Goal: Task Accomplishment & Management: Manage account settings

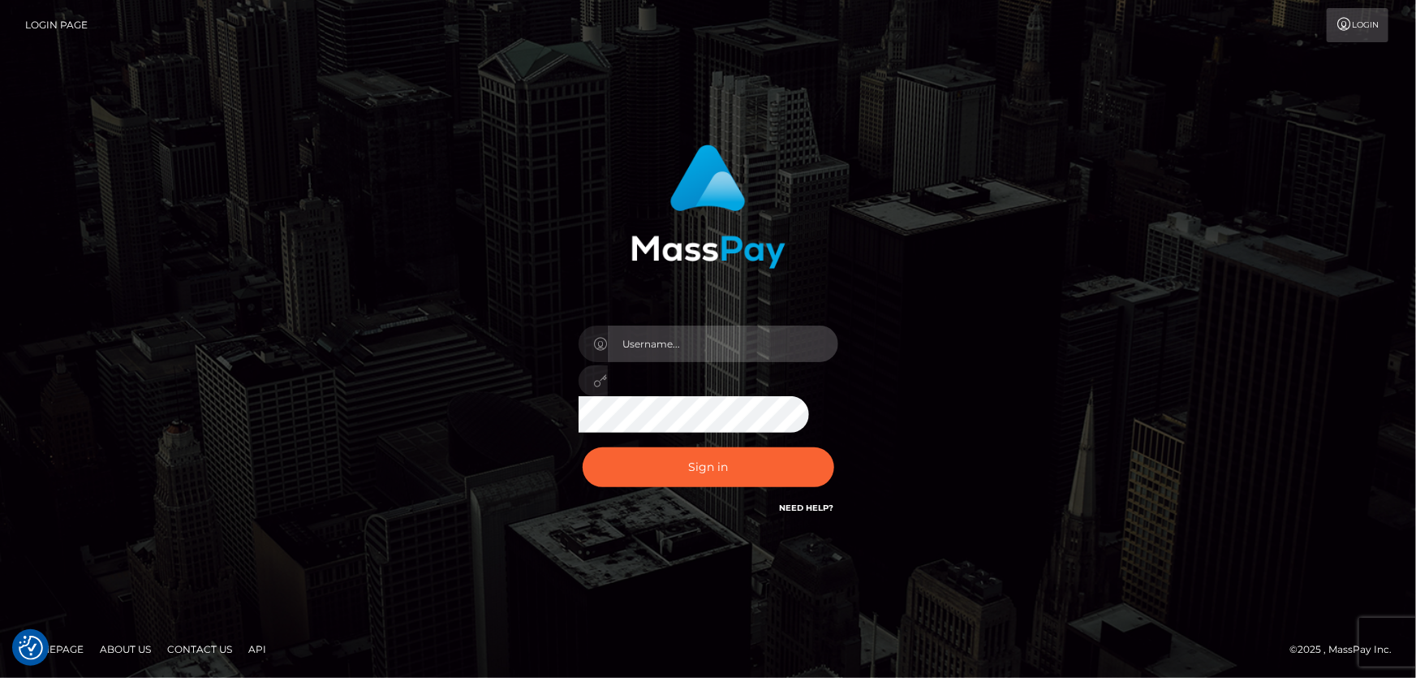
type input "Dan.Cirnat"
click at [828, 443] on div at bounding box center [688, 494] width 333 height 185
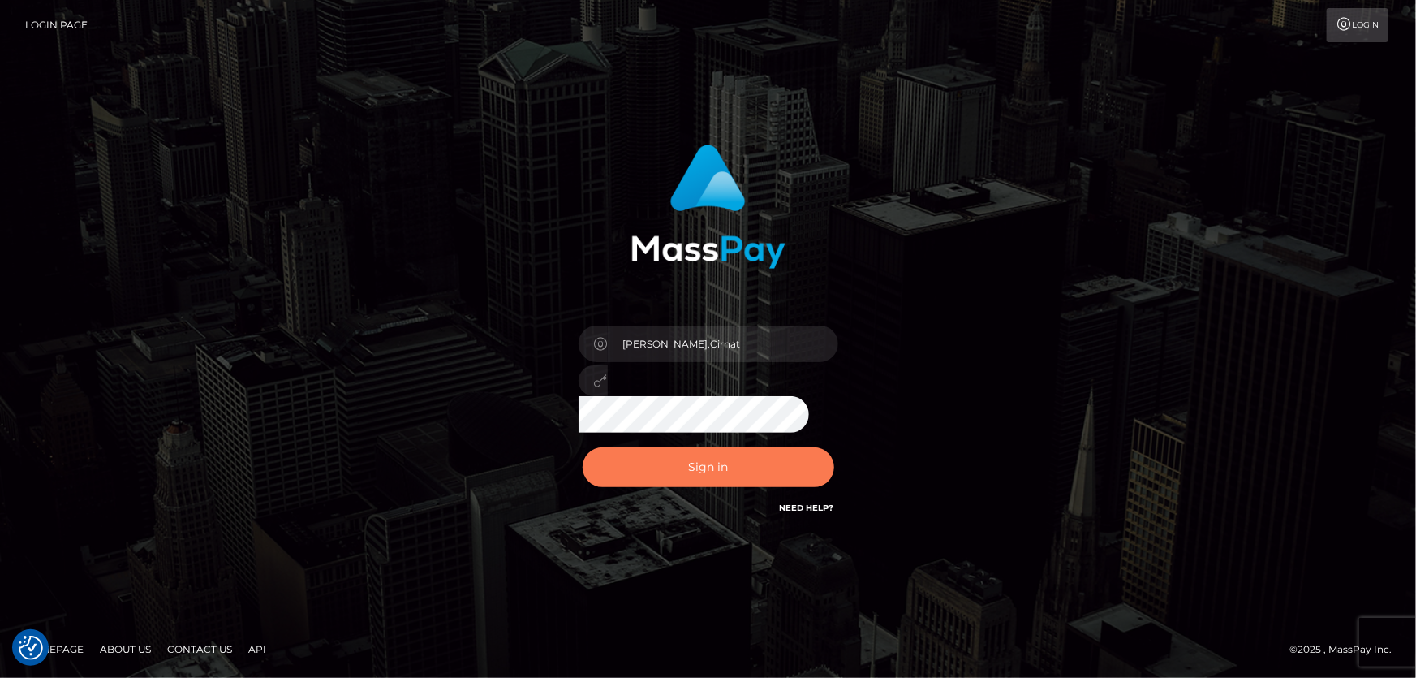
click at [772, 464] on button "Sign in" at bounding box center [709, 467] width 252 height 40
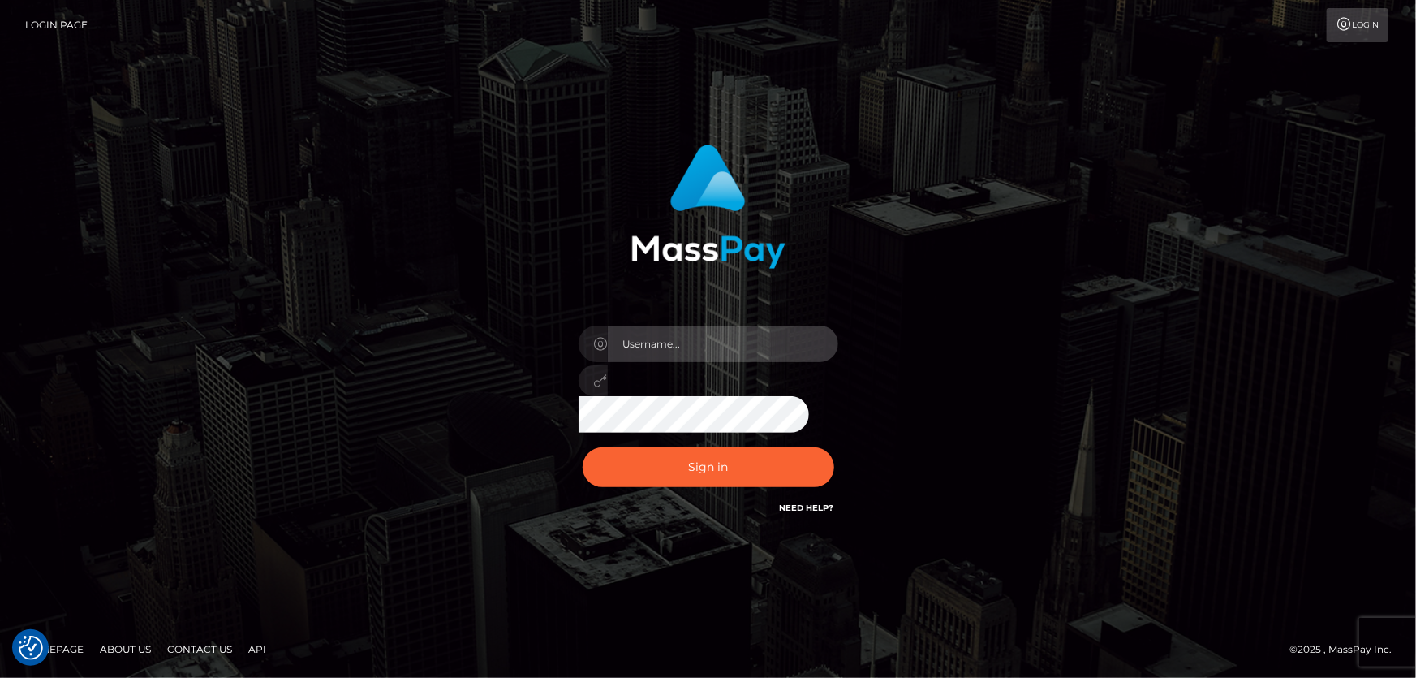
type input "[PERSON_NAME].Cirnat"
click at [827, 441] on div at bounding box center [688, 494] width 333 height 185
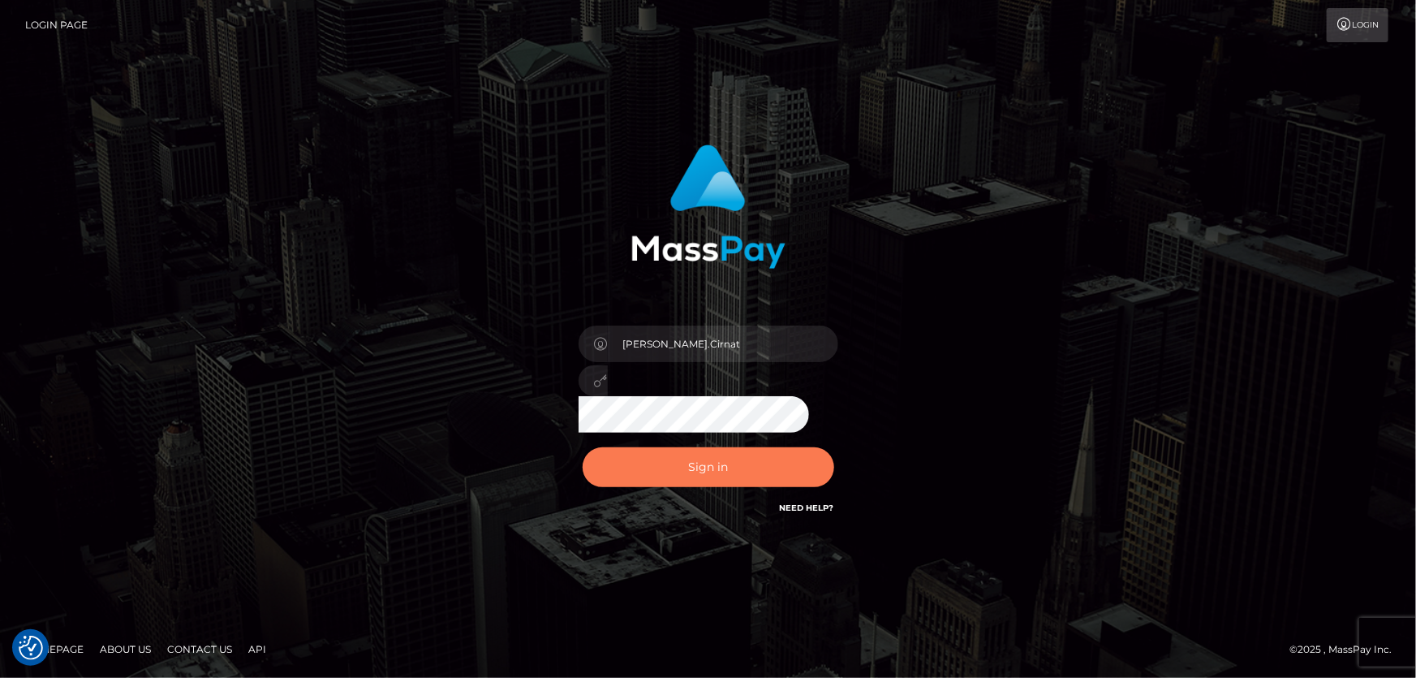
click at [622, 467] on button "Sign in" at bounding box center [709, 467] width 252 height 40
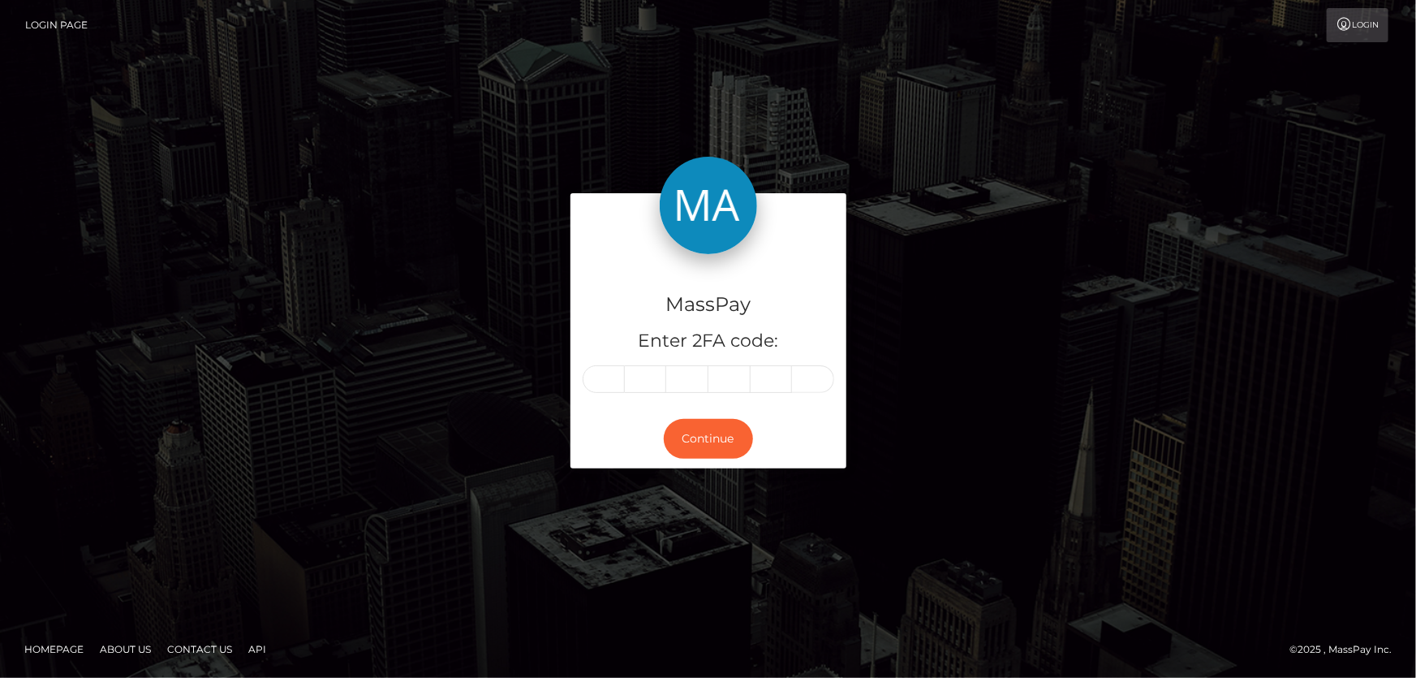
click at [601, 384] on input "text" at bounding box center [604, 379] width 42 height 28
type input "8"
type input "0"
type input "7"
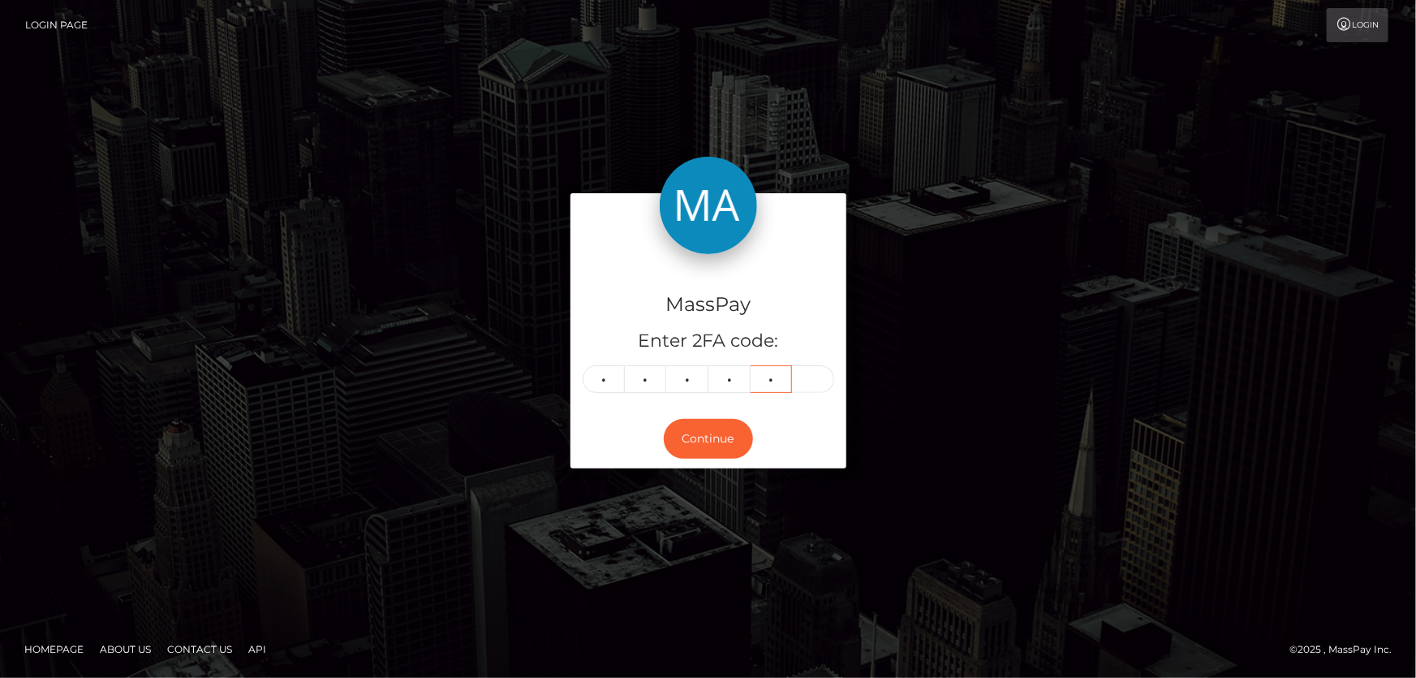
type input "4"
type input "6"
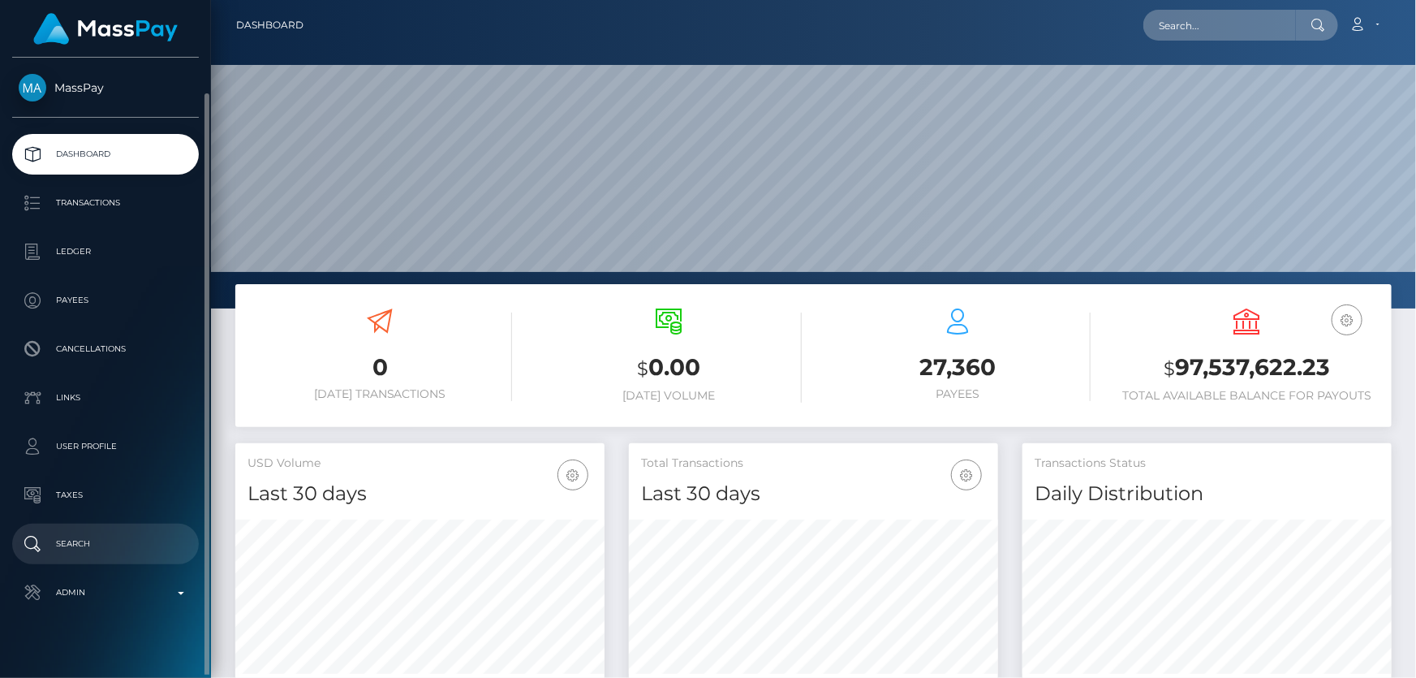
scroll to position [18, 0]
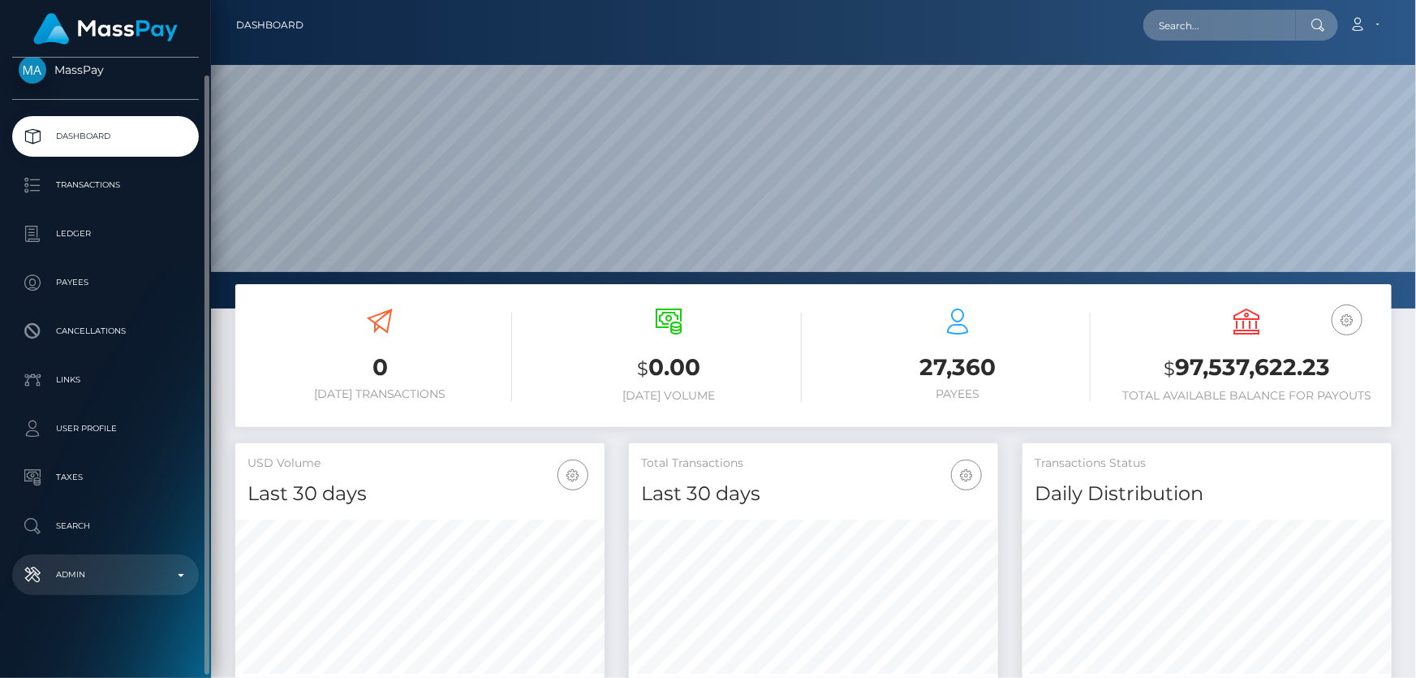
click at [130, 572] on p "Admin" at bounding box center [106, 574] width 174 height 24
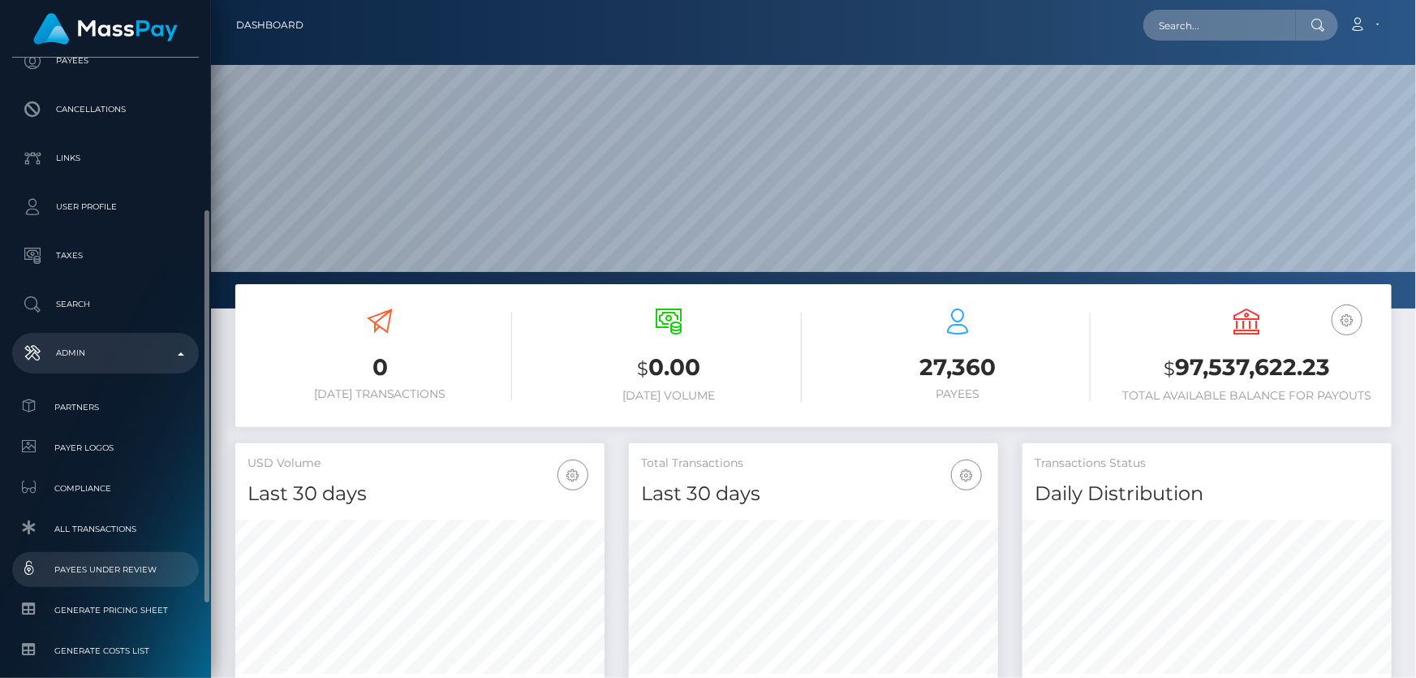
click at [131, 565] on span "Payees under Review" at bounding box center [106, 569] width 174 height 19
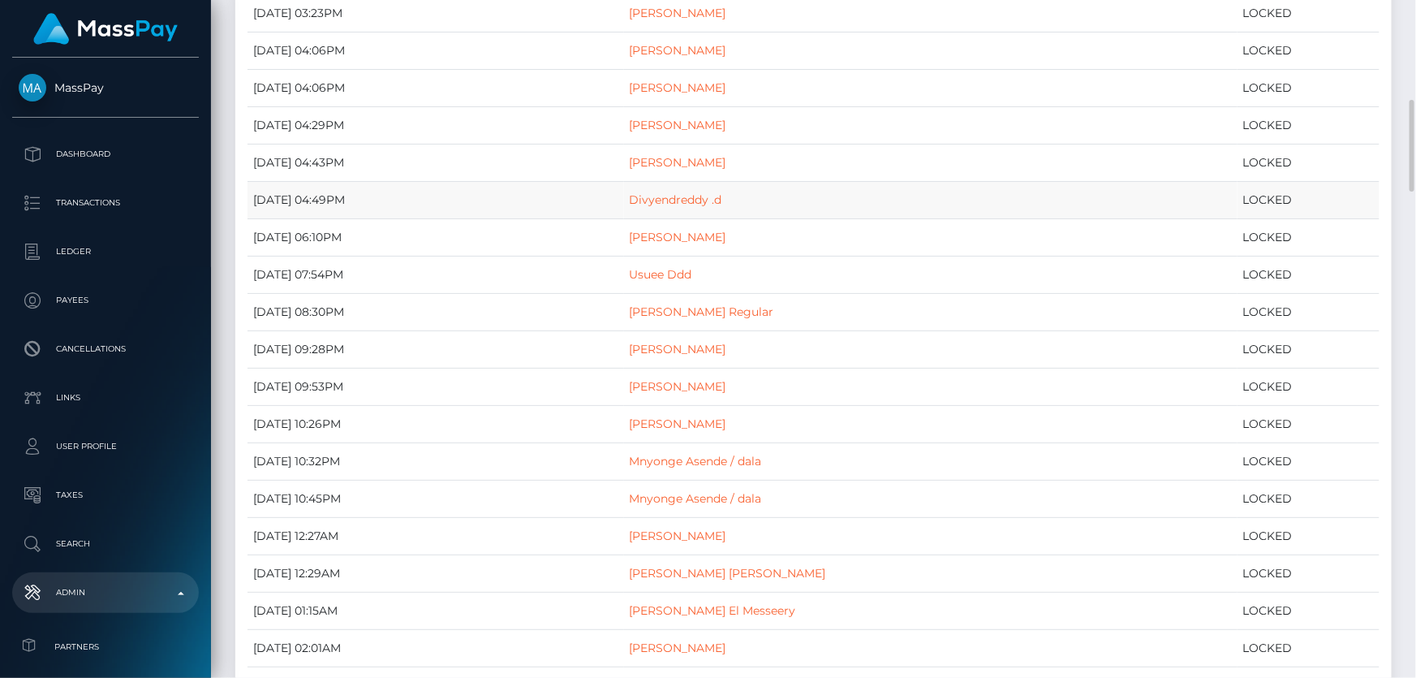
scroll to position [811, 0]
drag, startPoint x: 677, startPoint y: 114, endPoint x: 665, endPoint y: 122, distance: 14.6
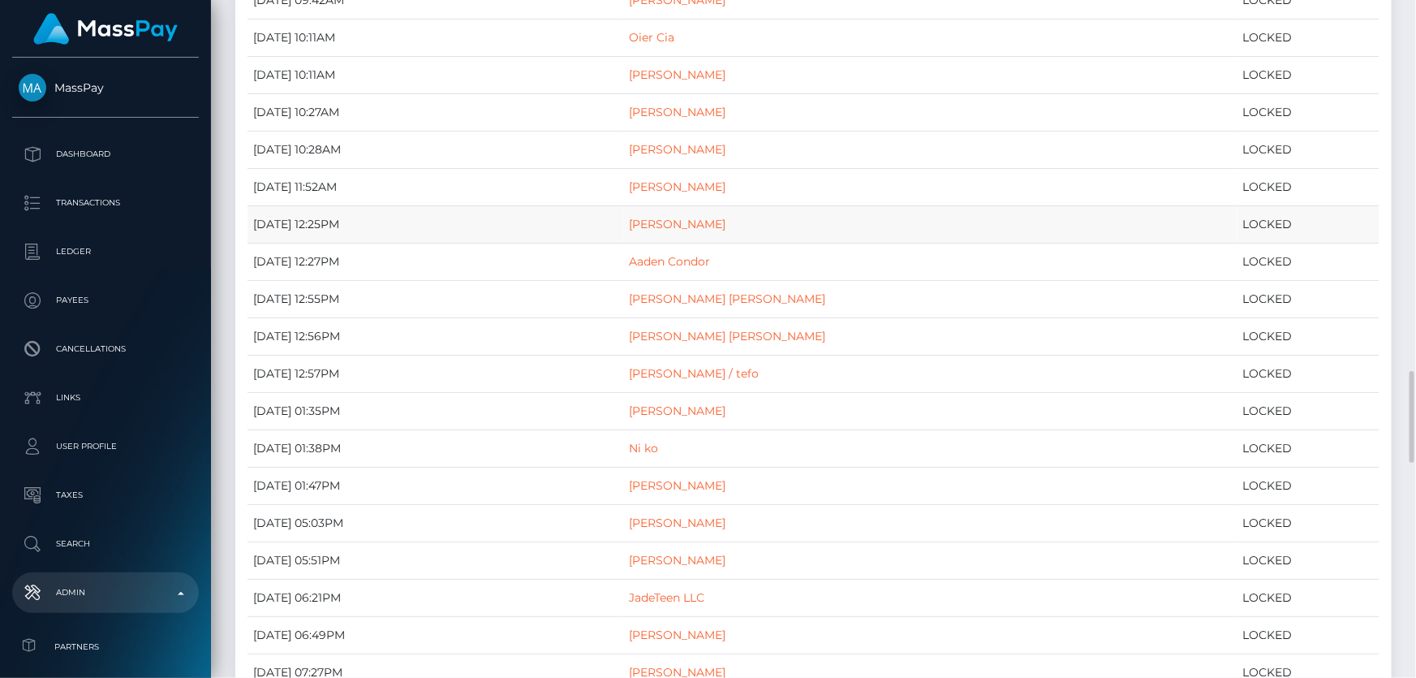
scroll to position [2803, 0]
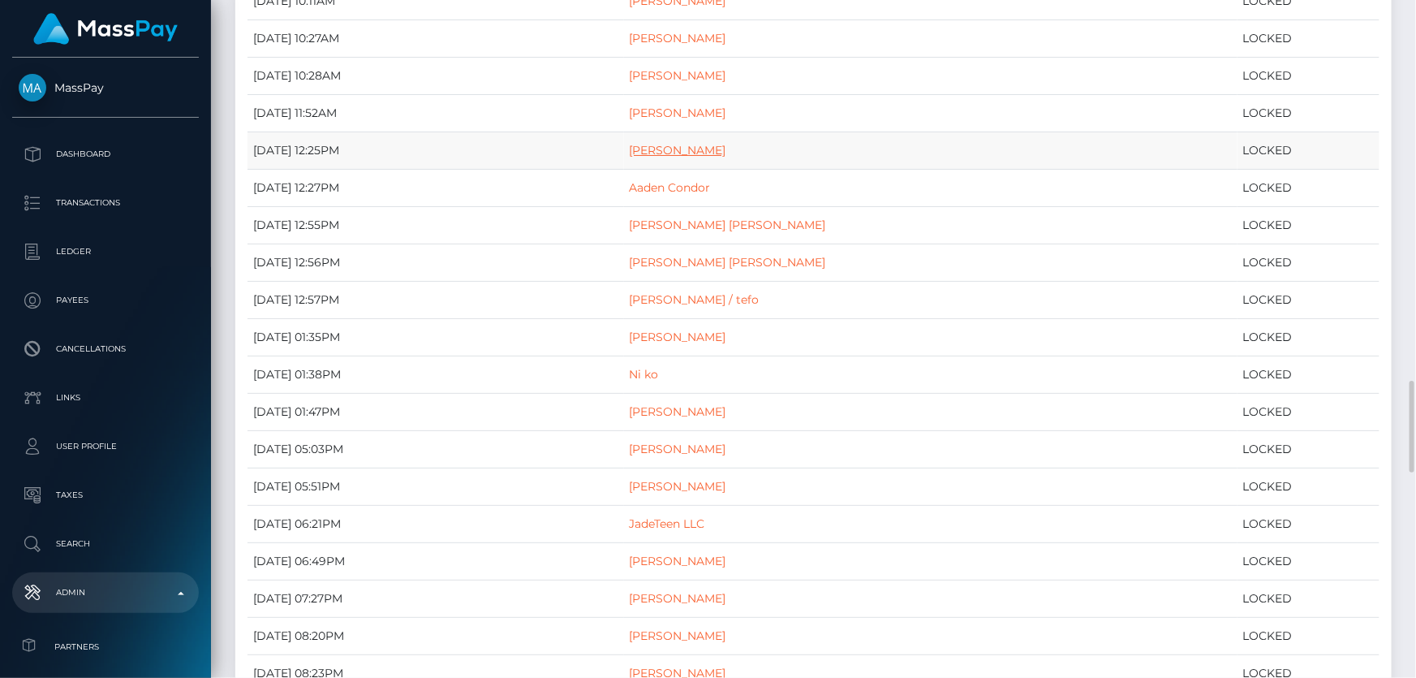
drag, startPoint x: 698, startPoint y: 151, endPoint x: 664, endPoint y: 141, distance: 35.4
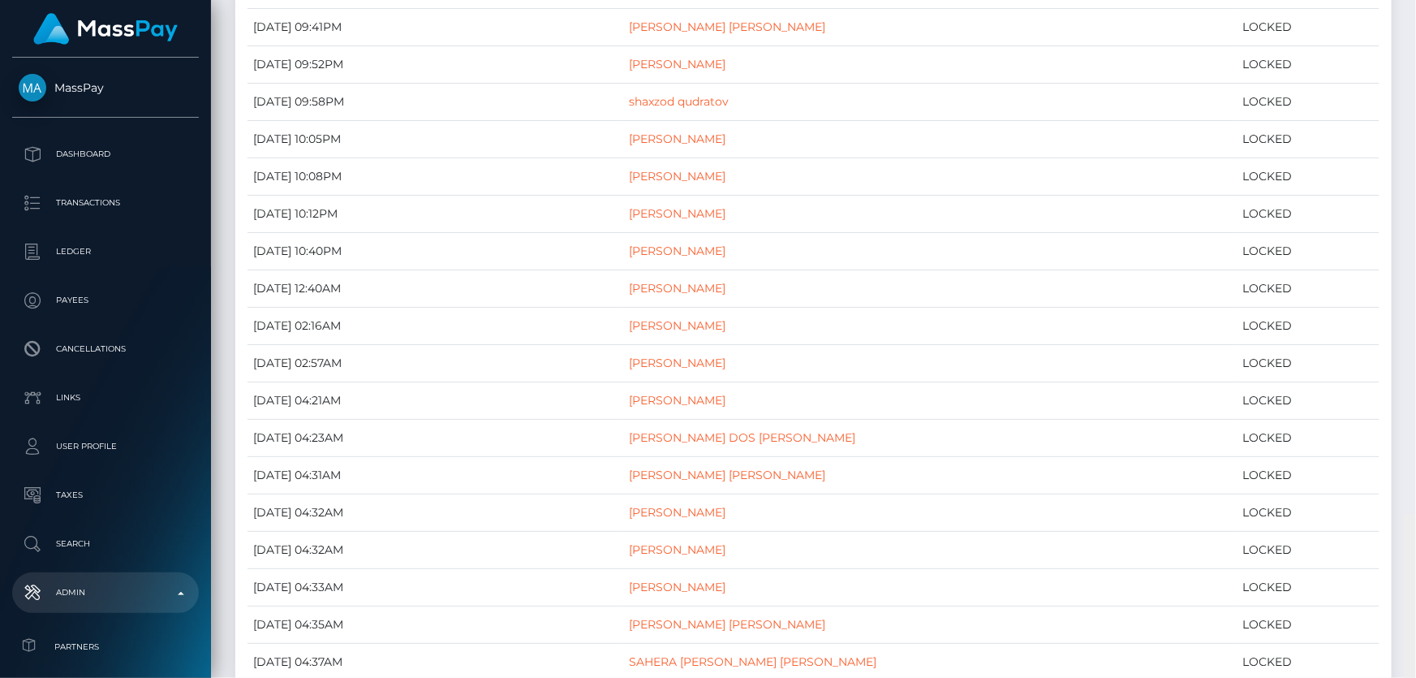
scroll to position [4313, 0]
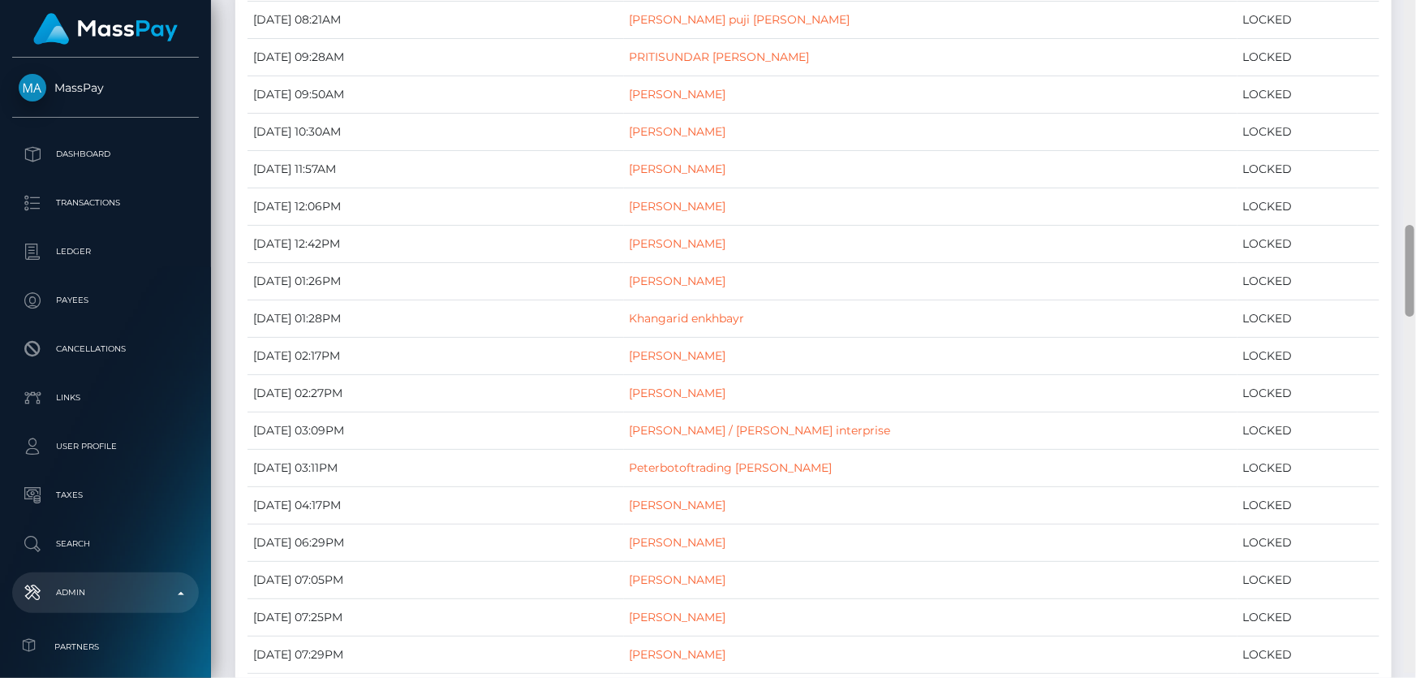
drag, startPoint x: 1410, startPoint y: 422, endPoint x: 1415, endPoint y: 261, distance: 160.7
click at [1415, 261] on div at bounding box center [1410, 333] width 12 height 678
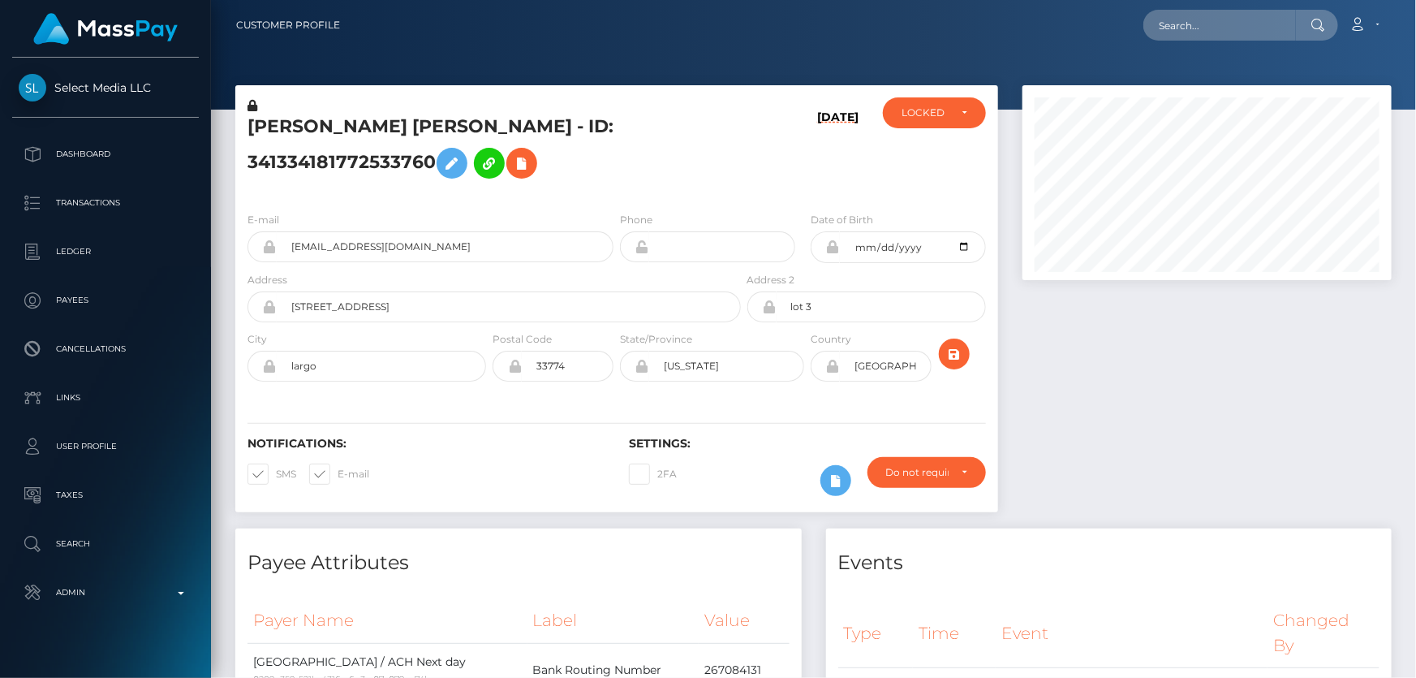
scroll to position [195, 368]
click at [276, 75] on div at bounding box center [813, 55] width 1205 height 110
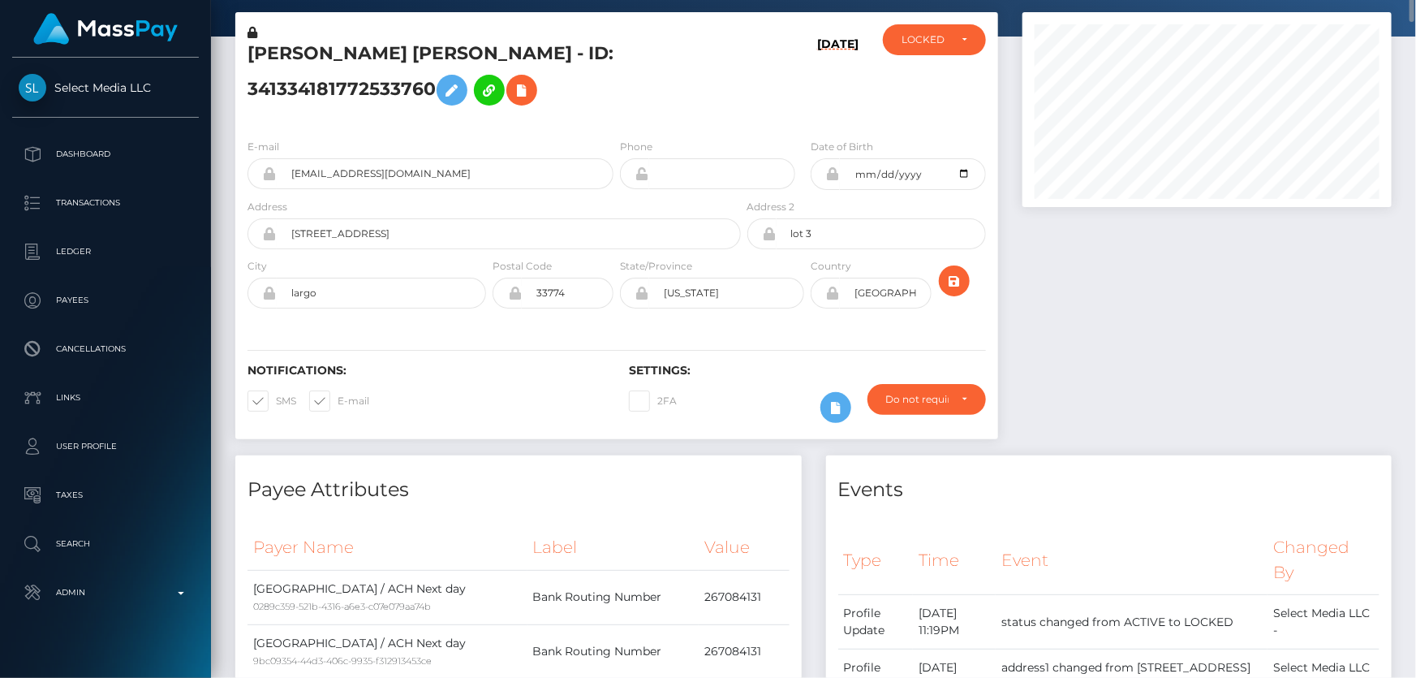
scroll to position [0, 0]
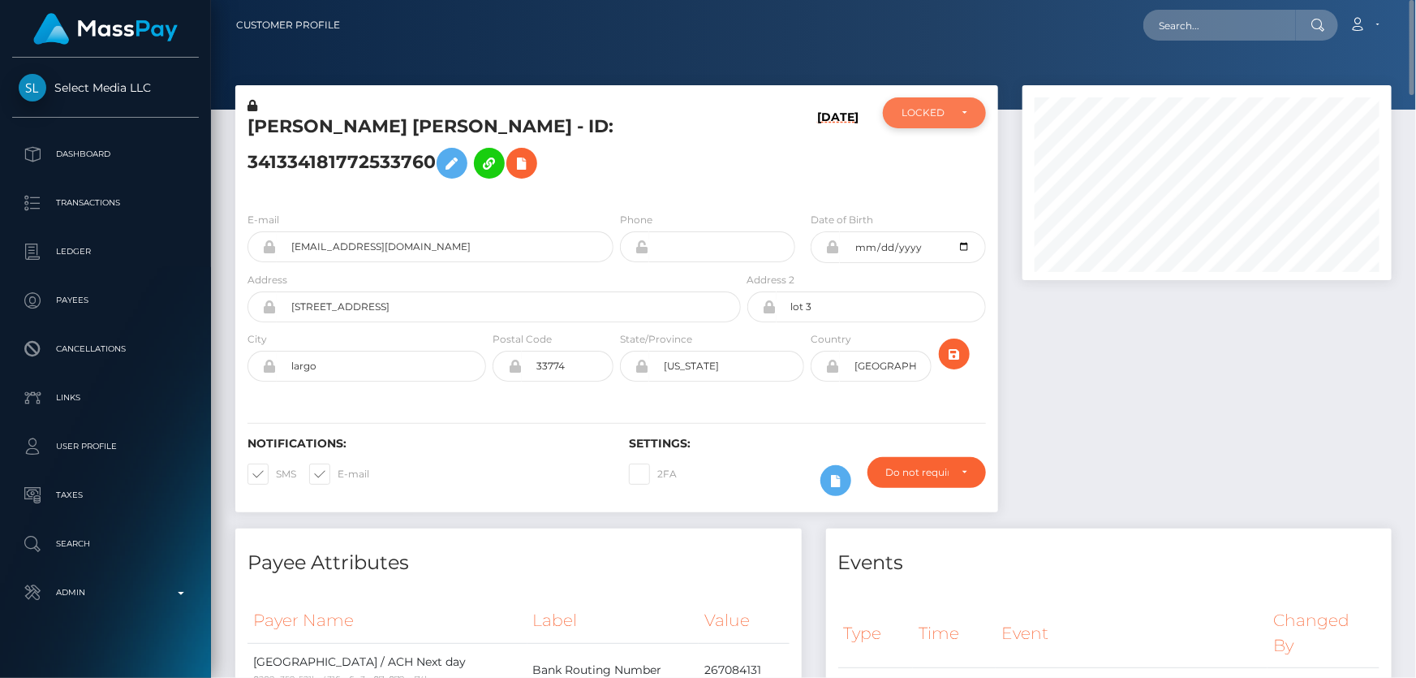
click at [940, 114] on div "LOCKED" at bounding box center [924, 112] width 47 height 13
click at [933, 163] on link "ACTIVE" at bounding box center [934, 156] width 103 height 30
select select "ACTIVE"
click at [1195, 438] on div at bounding box center [1207, 306] width 394 height 443
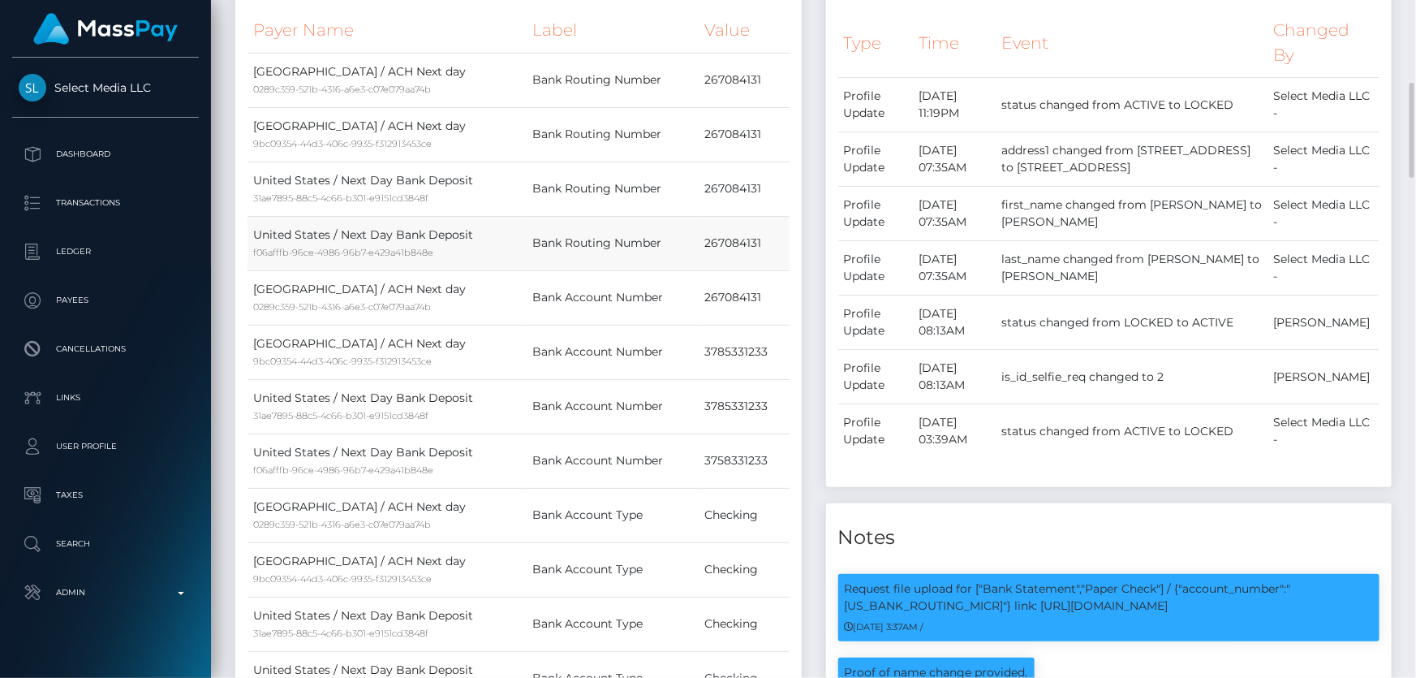
scroll to position [884, 0]
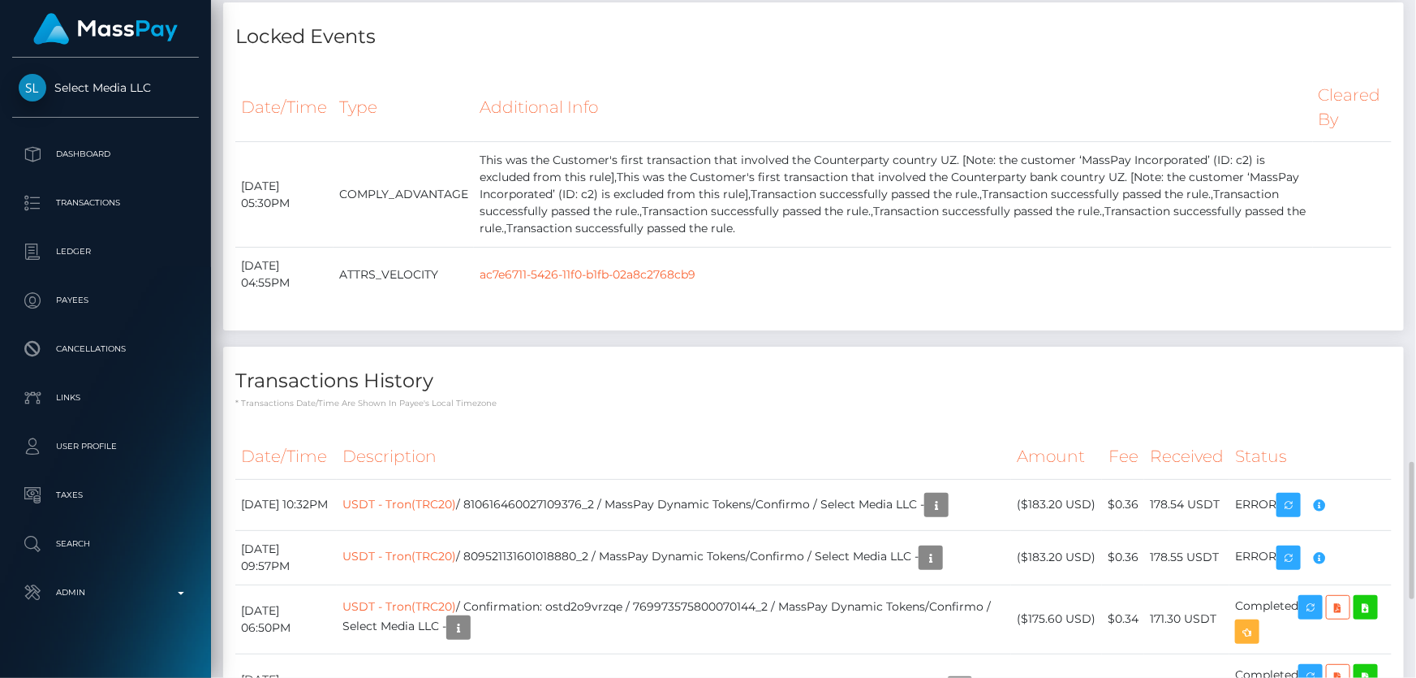
scroll to position [1917, 0]
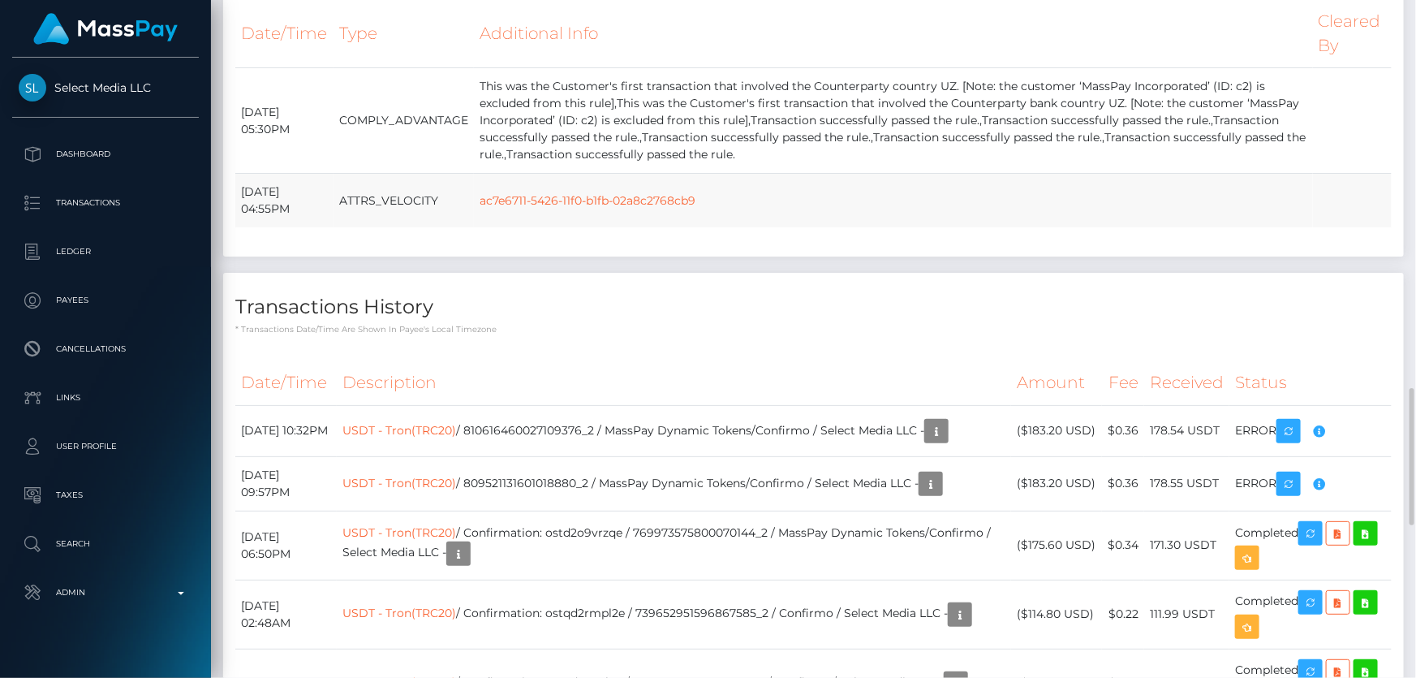
click at [1174, 228] on td "ac7e6711-5426-11f0-b1fb-02a8c2768cb9" at bounding box center [893, 201] width 838 height 54
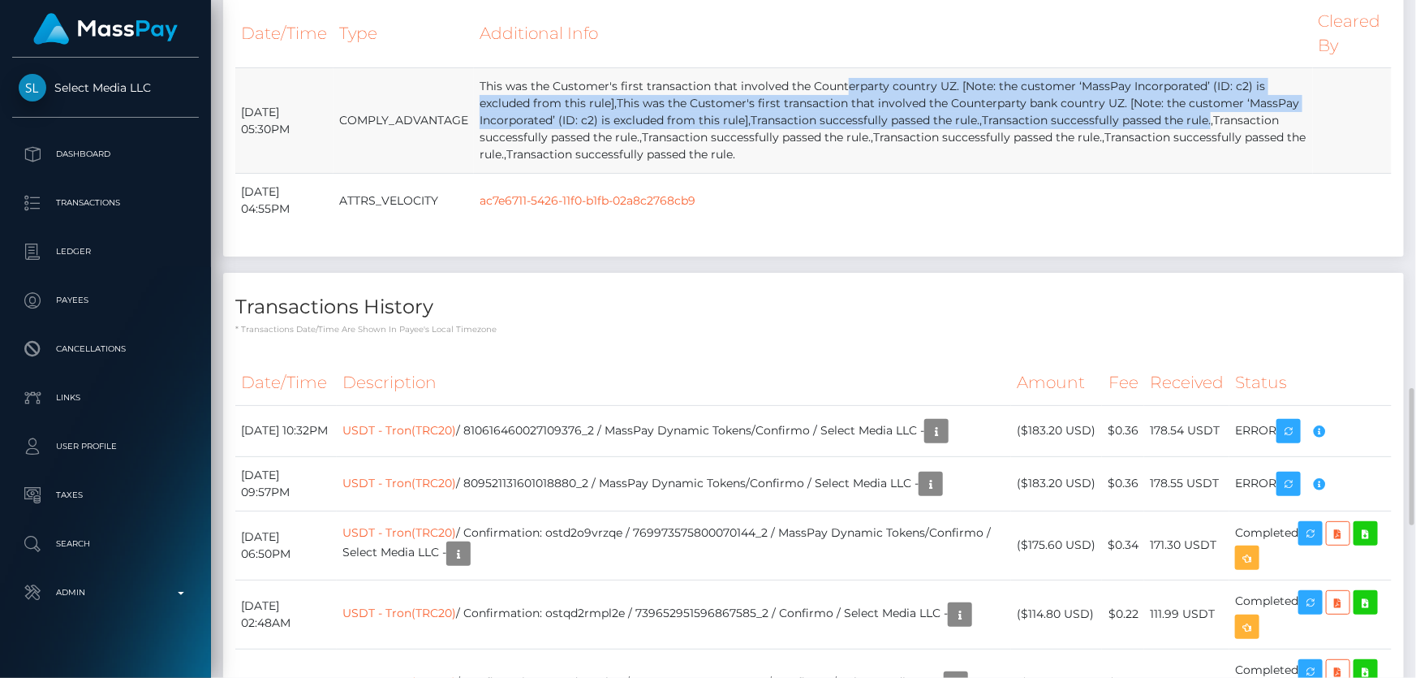
drag, startPoint x: 613, startPoint y: 369, endPoint x: 972, endPoint y: 402, distance: 360.1
click at [972, 174] on td "This was the Customer's first transaction that involved the Counterparty countr…" at bounding box center [893, 120] width 838 height 105
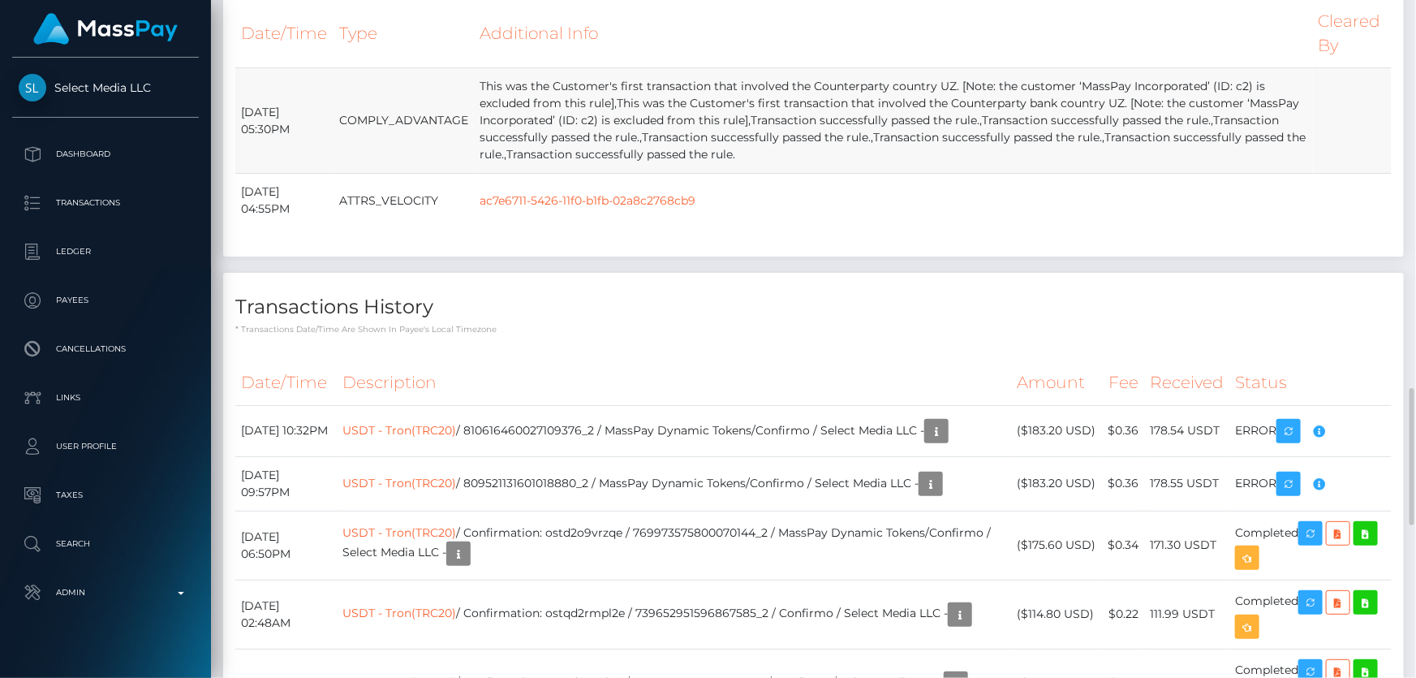
click at [941, 174] on td "This was the Customer's first transaction that involved the Counterparty countr…" at bounding box center [893, 120] width 838 height 105
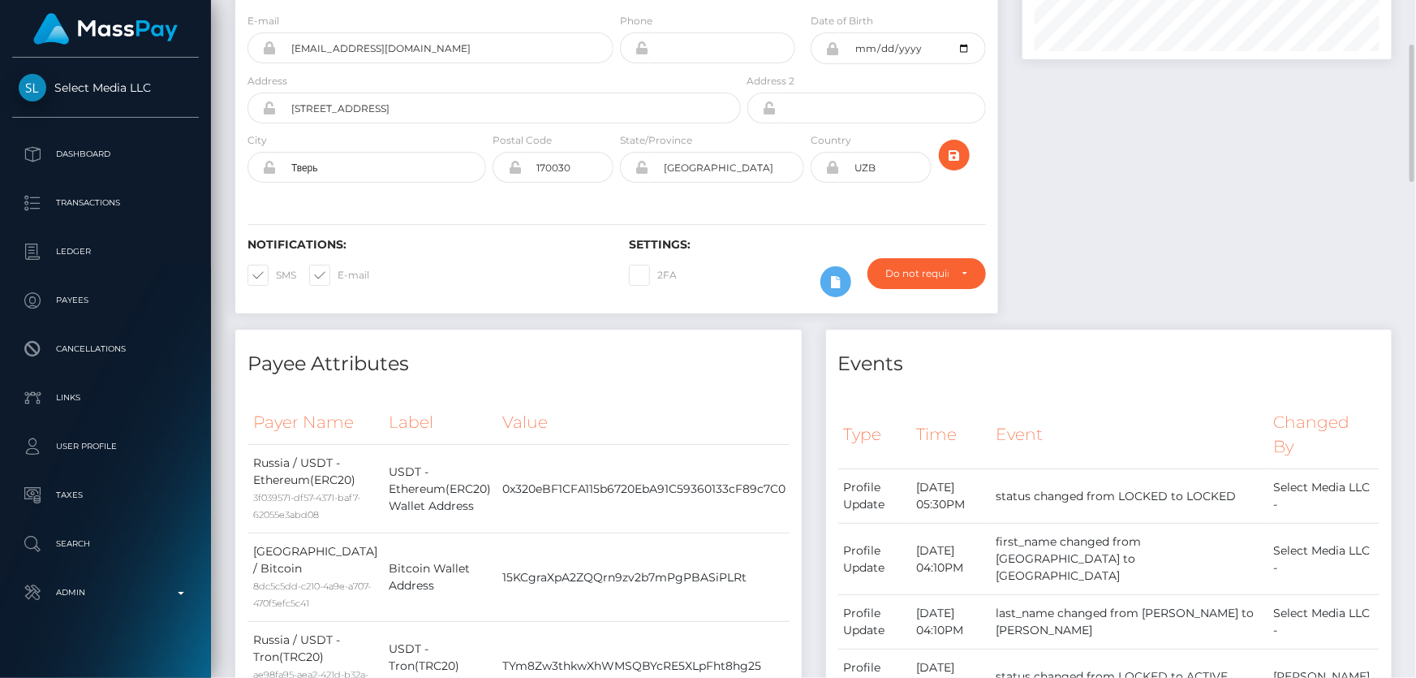
scroll to position [147, 0]
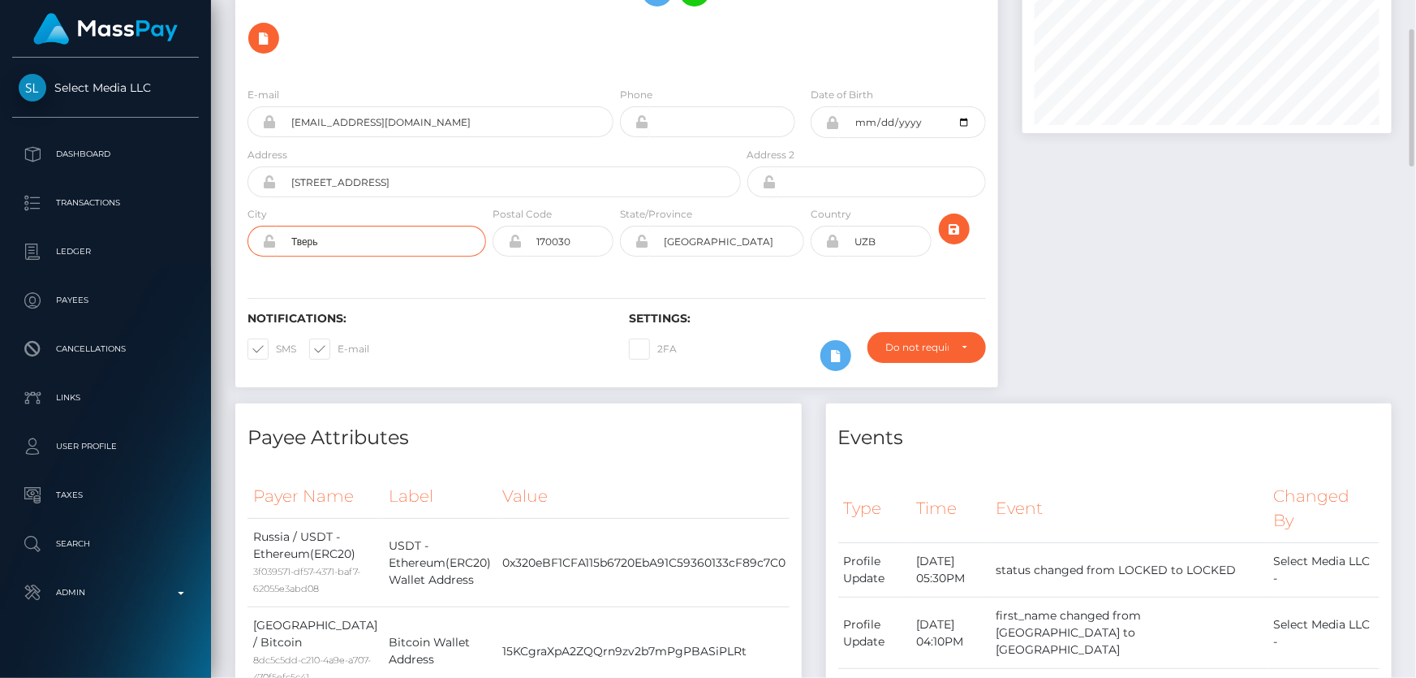
drag, startPoint x: 304, startPoint y: 216, endPoint x: 256, endPoint y: 222, distance: 49.0
click at [256, 226] on div "Тверь" at bounding box center [366, 241] width 239 height 31
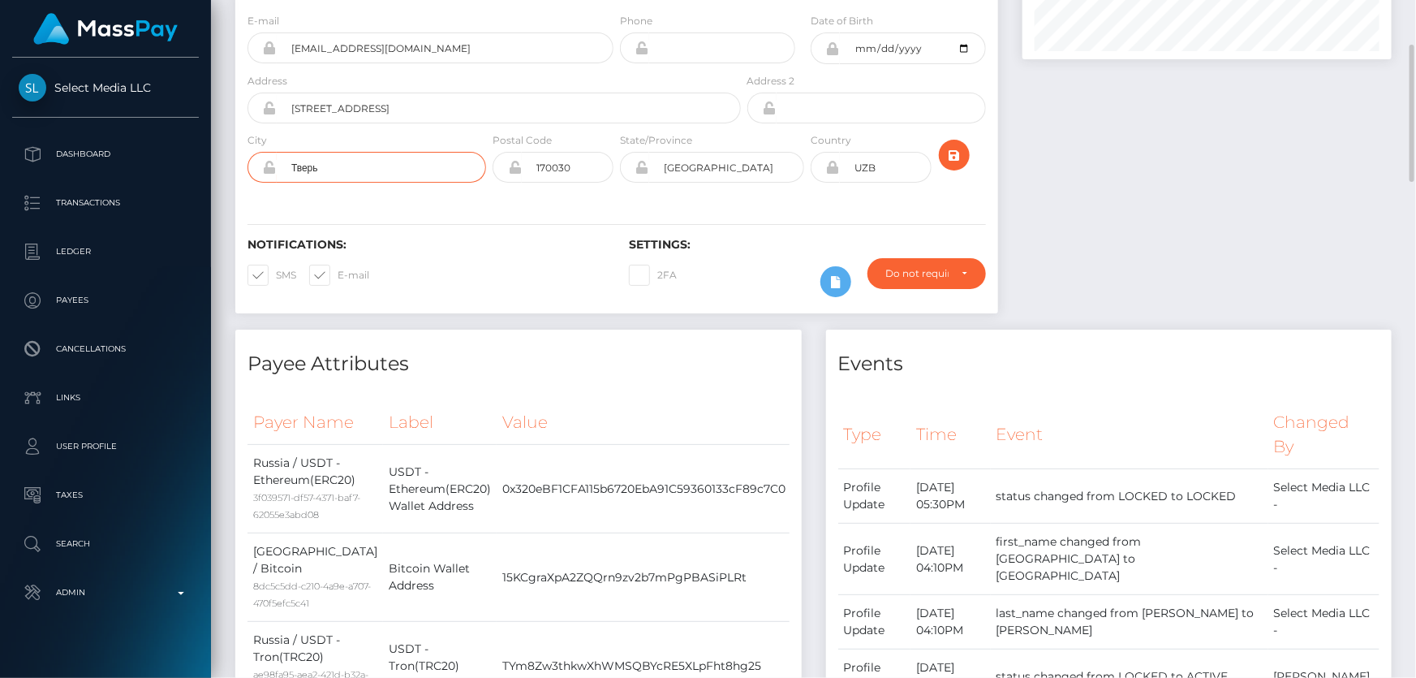
scroll to position [0, 0]
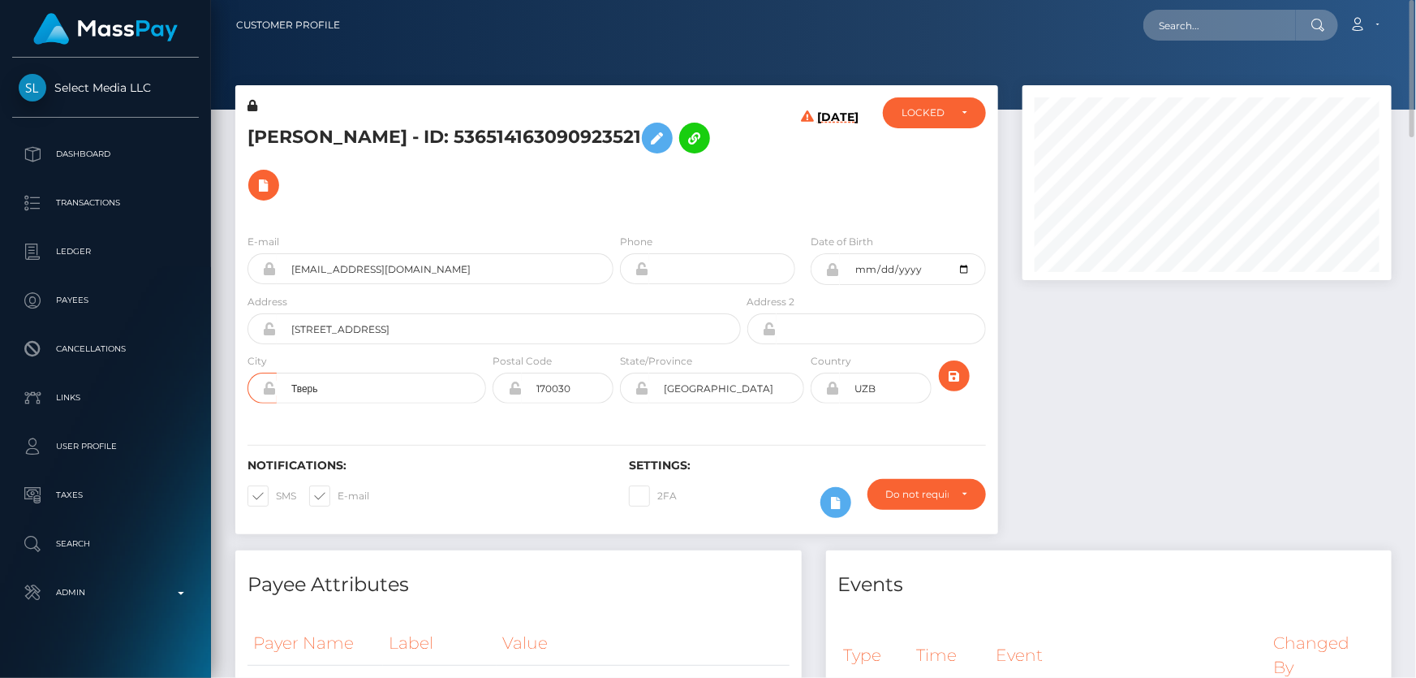
click at [833, 381] on icon at bounding box center [833, 387] width 14 height 13
drag, startPoint x: 893, startPoint y: 364, endPoint x: 735, endPoint y: 407, distance: 163.0
click at [734, 405] on div "[PERSON_NAME] - ID: 536514163090923521 [DATE] DEACTIVE" at bounding box center [616, 309] width 763 height 449
type input "RUS"
click at [954, 366] on icon "submit" at bounding box center [953, 376] width 19 height 20
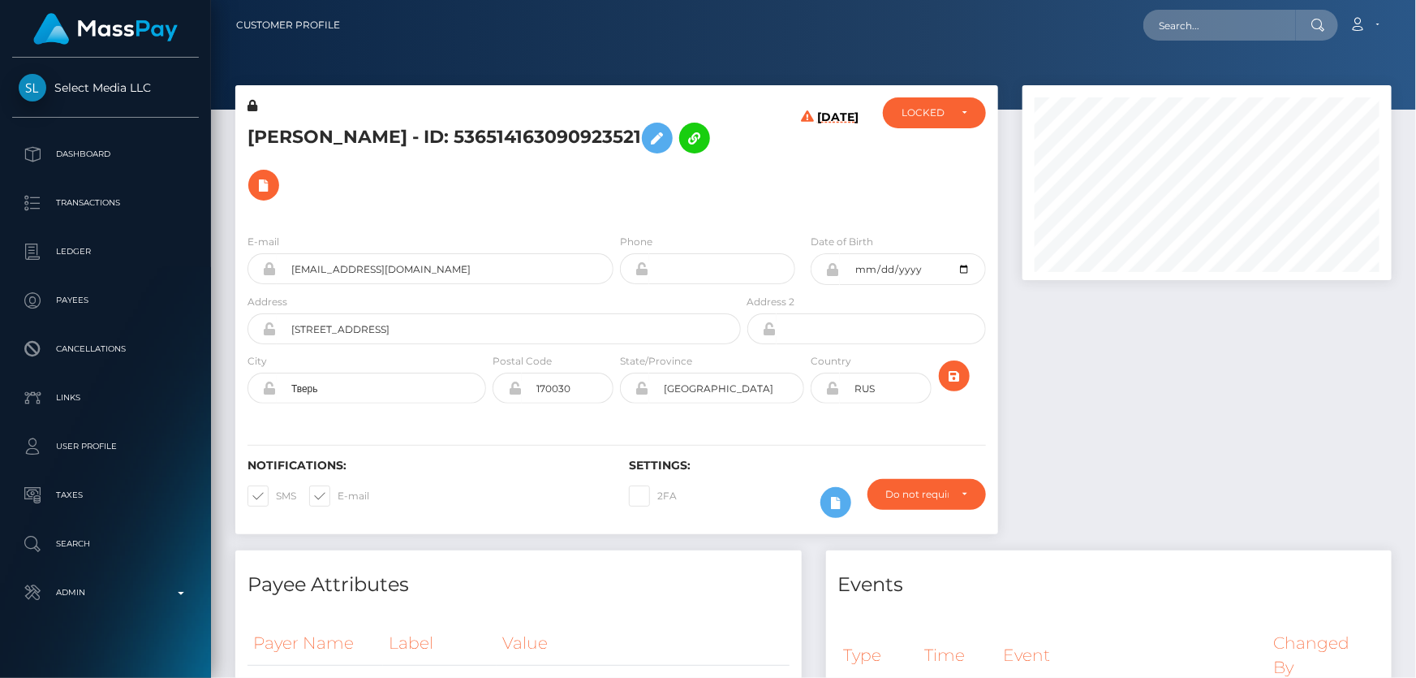
scroll to position [195, 368]
click at [834, 381] on icon at bounding box center [833, 387] width 14 height 13
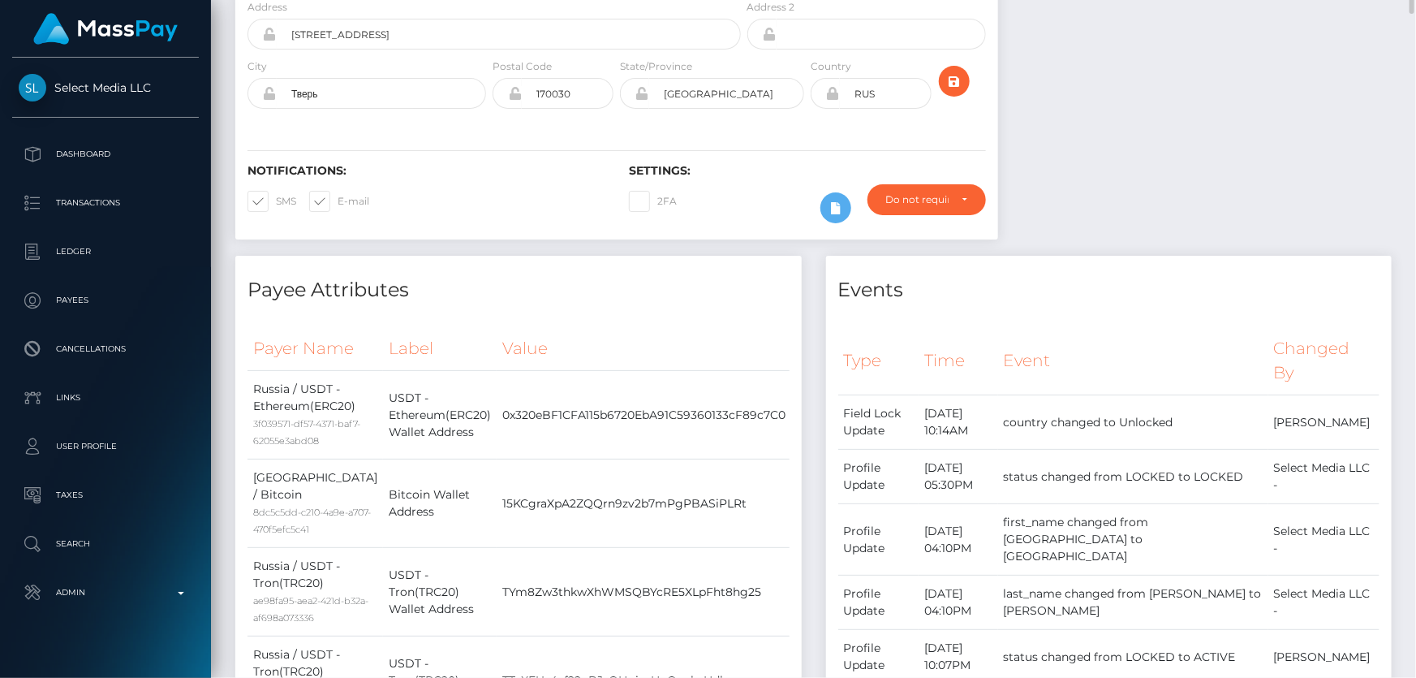
scroll to position [0, 0]
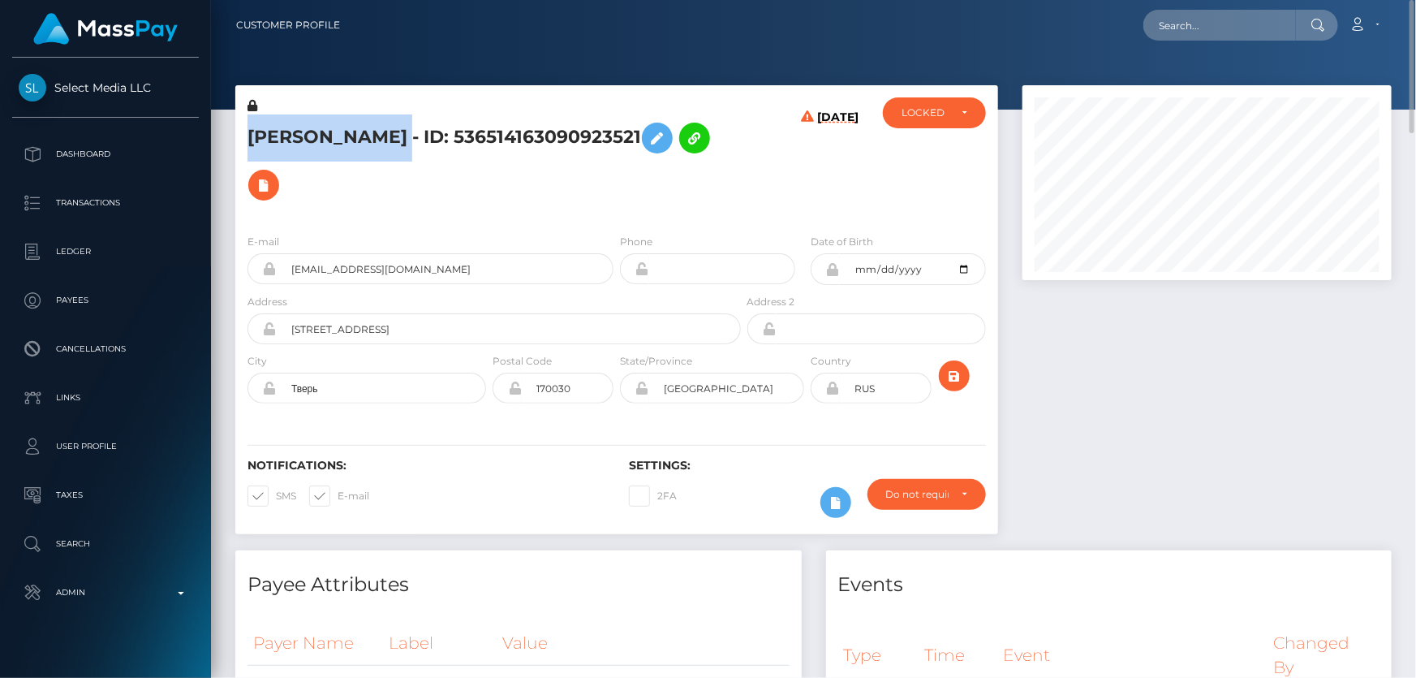
drag, startPoint x: 625, startPoint y: 126, endPoint x: 250, endPoint y: 127, distance: 374.9
click at [250, 127] on h5 "RUSHANA AYDAMIROVNA ABDULLAEVA - ID: 536514163090923521" at bounding box center [489, 161] width 484 height 94
copy h5 "RUSHANA AYDAMIROVNA ABDULLAEVA"
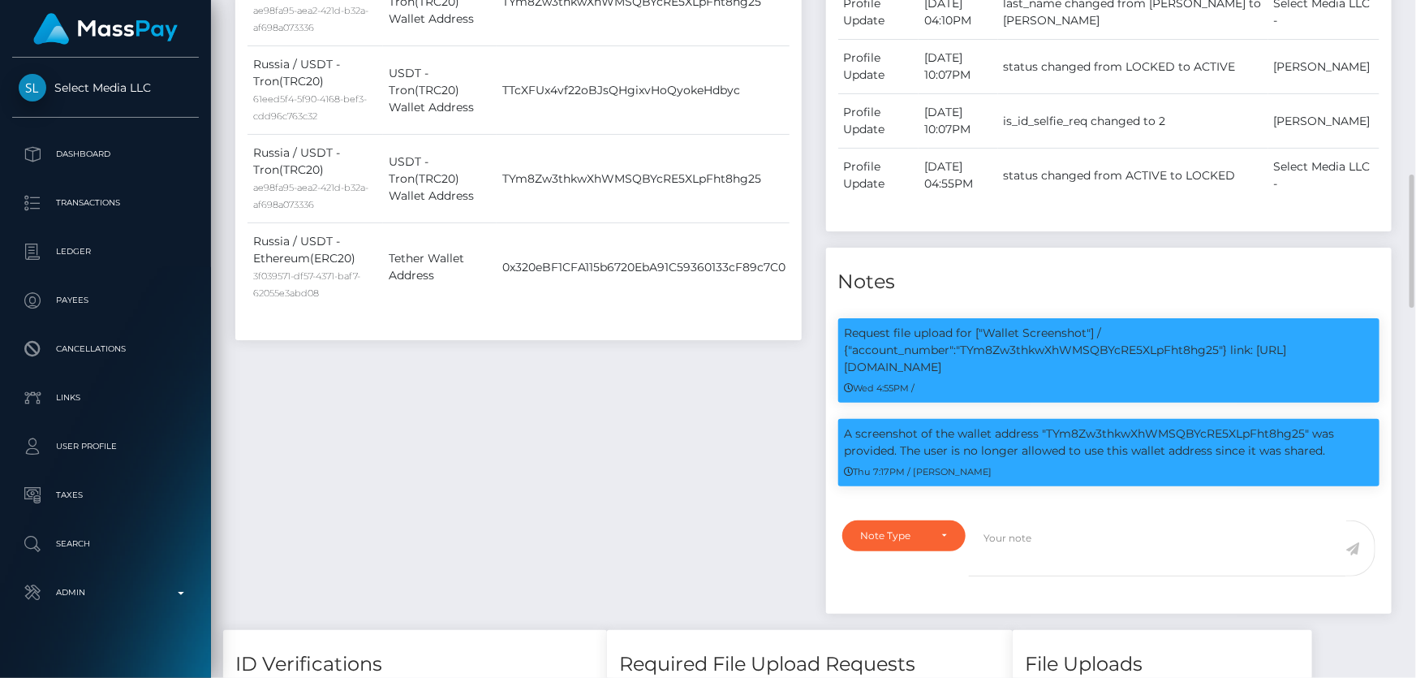
scroll to position [1032, 0]
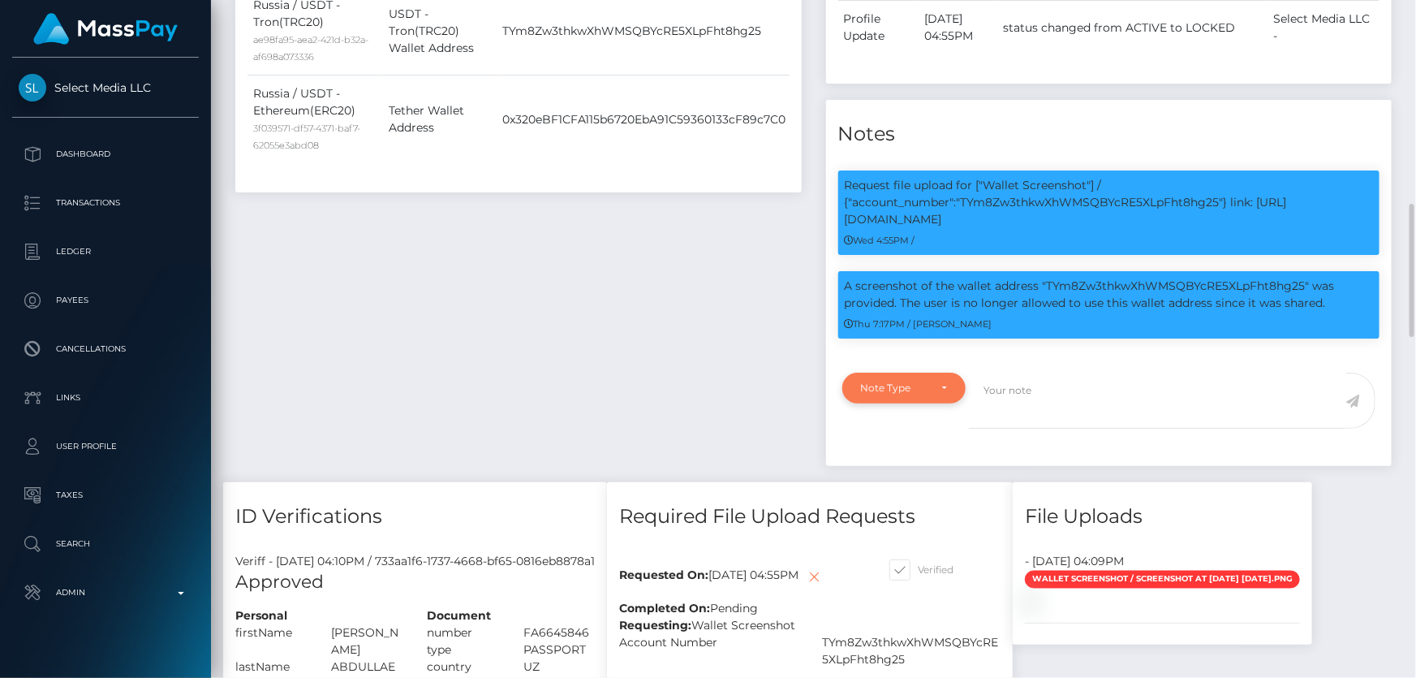
drag, startPoint x: 912, startPoint y: 351, endPoint x: 893, endPoint y: 350, distance: 19.5
click at [912, 381] on div "Note Type" at bounding box center [895, 387] width 68 height 13
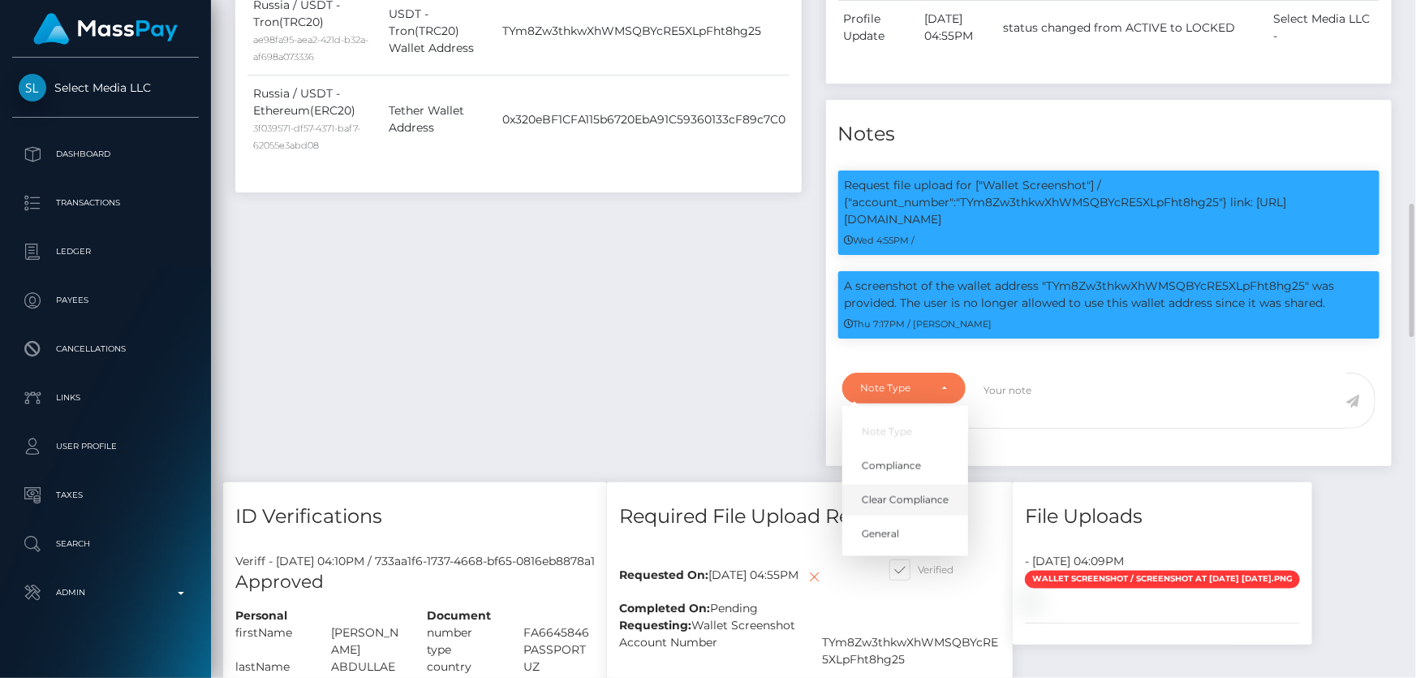
click at [897, 493] on span "Clear Compliance" at bounding box center [905, 500] width 87 height 15
select select "CLEAR_COMPLIANCE"
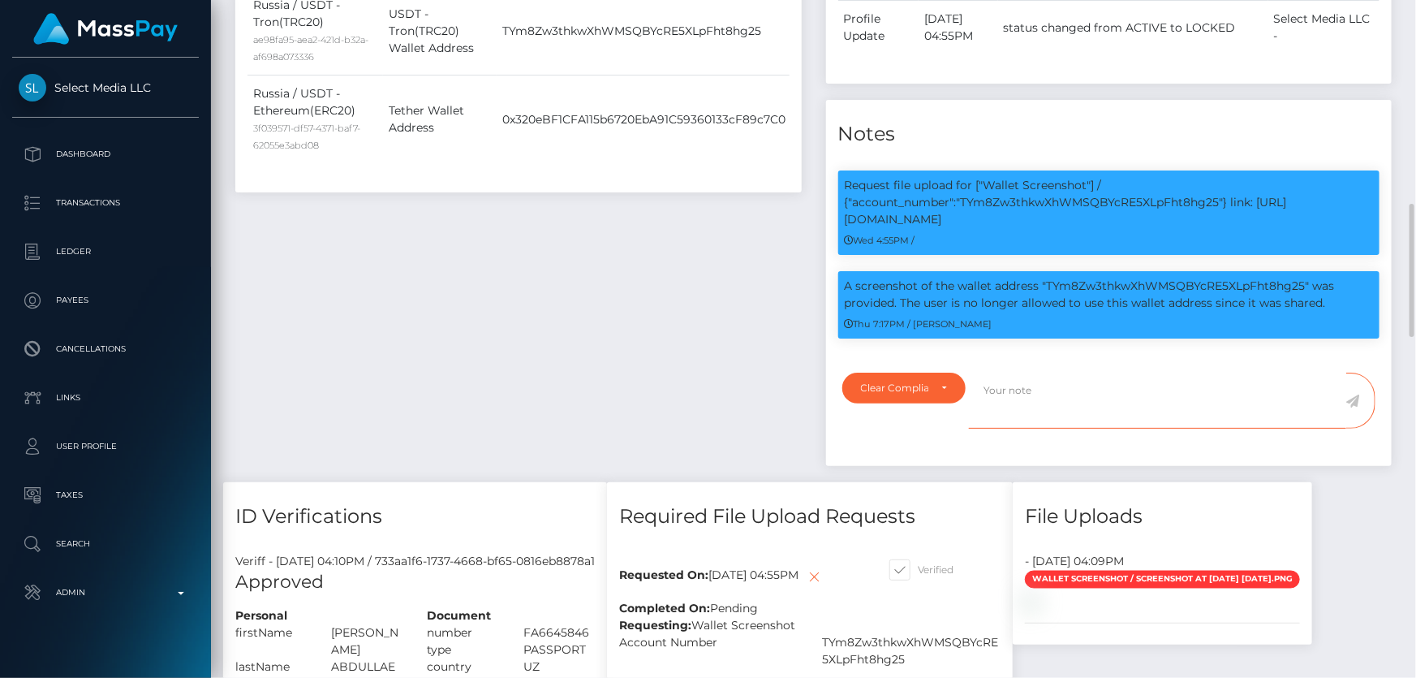
paste textarea "The country code was changed as per address."
type textarea "The country code was changed as per address. NBCOU flag cleared."
click at [1357, 394] on icon at bounding box center [1353, 400] width 14 height 13
click at [605, 298] on div "Payee Attributes Payer Name Label Value Russia / USDT - Ethereum(ERC20) 3f03957…" at bounding box center [518, 0] width 591 height 964
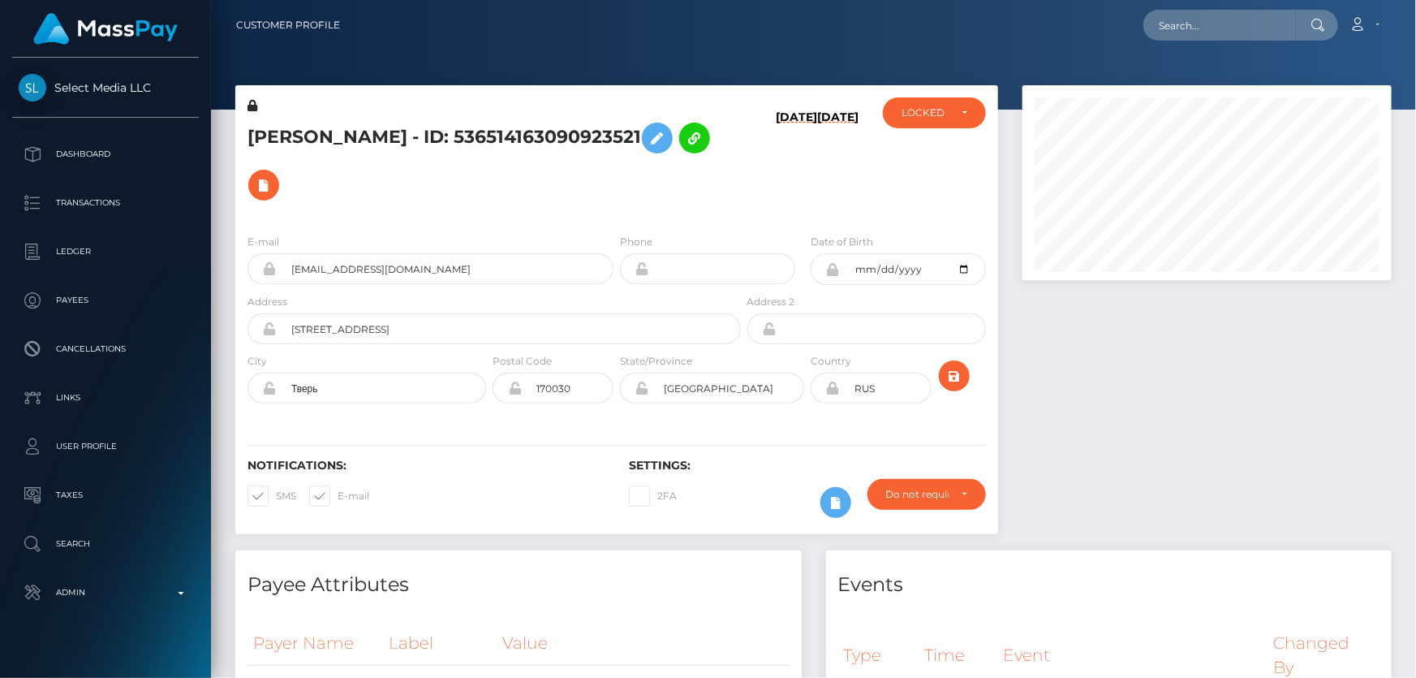
scroll to position [811220, 811045]
click at [919, 117] on div "LOCKED" at bounding box center [924, 112] width 47 height 13
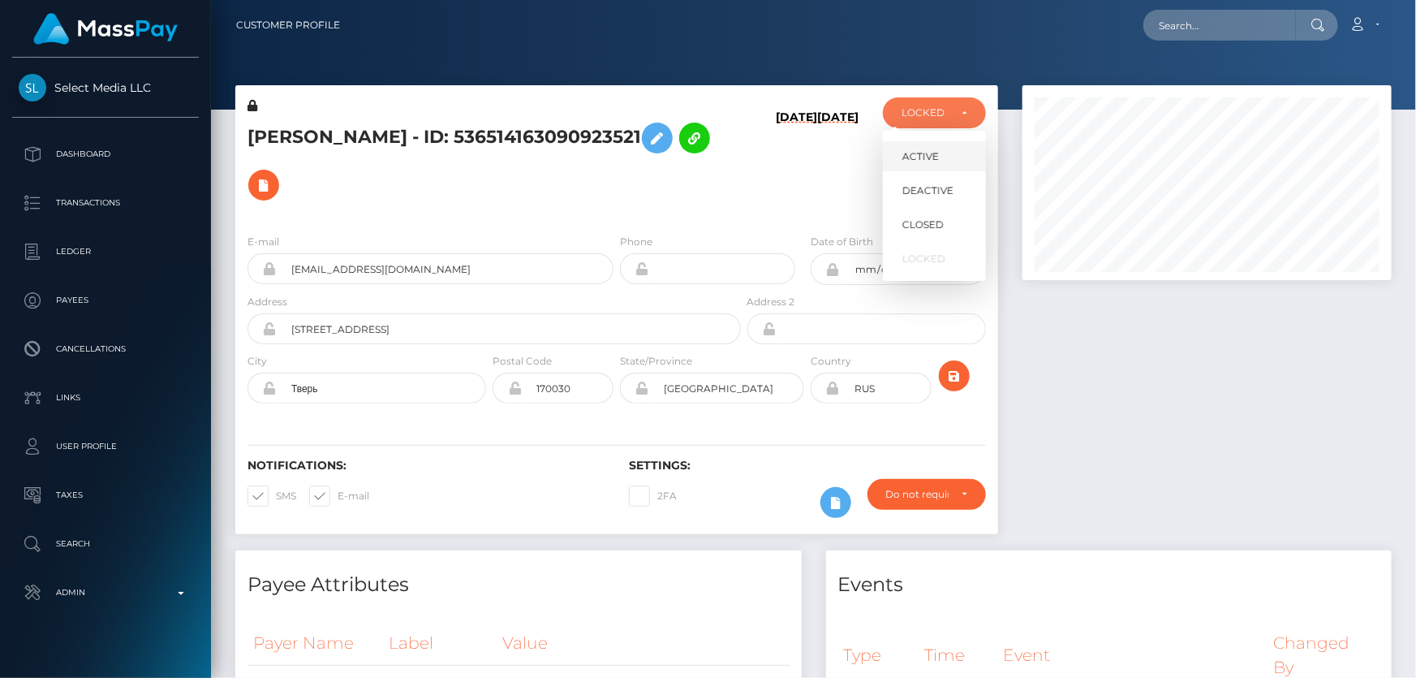
scroll to position [195, 368]
click at [931, 157] on span "ACTIVE" at bounding box center [920, 156] width 37 height 15
select select "ACTIVE"
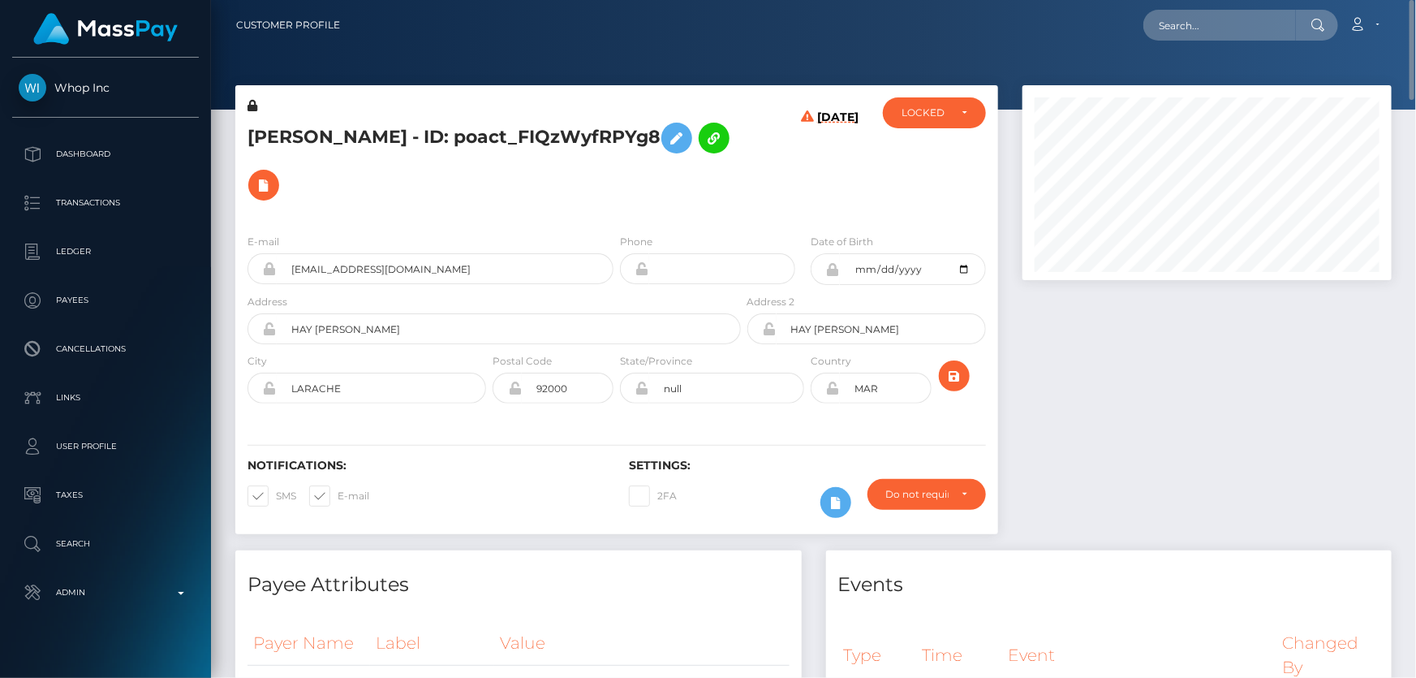
click at [1119, 492] on div at bounding box center [1207, 317] width 394 height 465
click at [558, 184] on h5 "[PERSON_NAME] - ID: poact_FIQzWyfRPYg8" at bounding box center [489, 161] width 484 height 94
click at [457, 129] on h5 "[PERSON_NAME] - ID: poact_FIQzWyfRPYg8" at bounding box center [489, 161] width 484 height 94
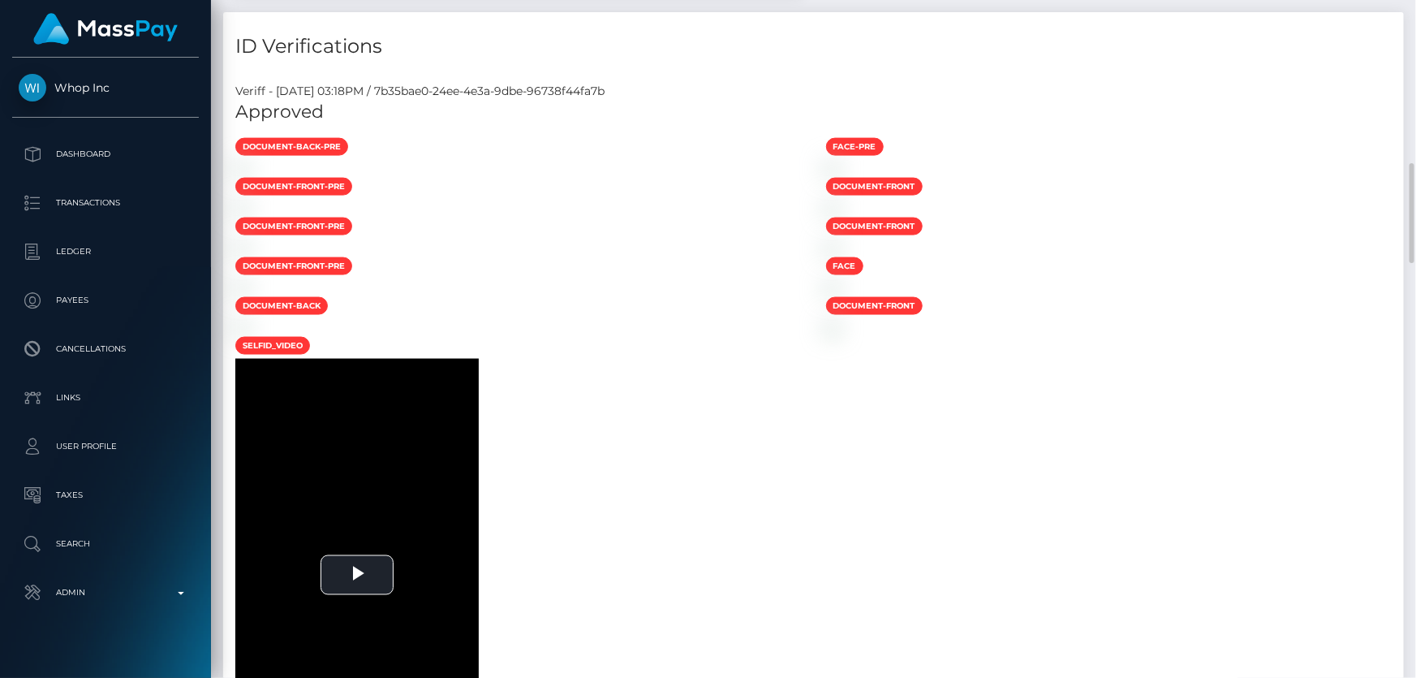
scroll to position [1401, 0]
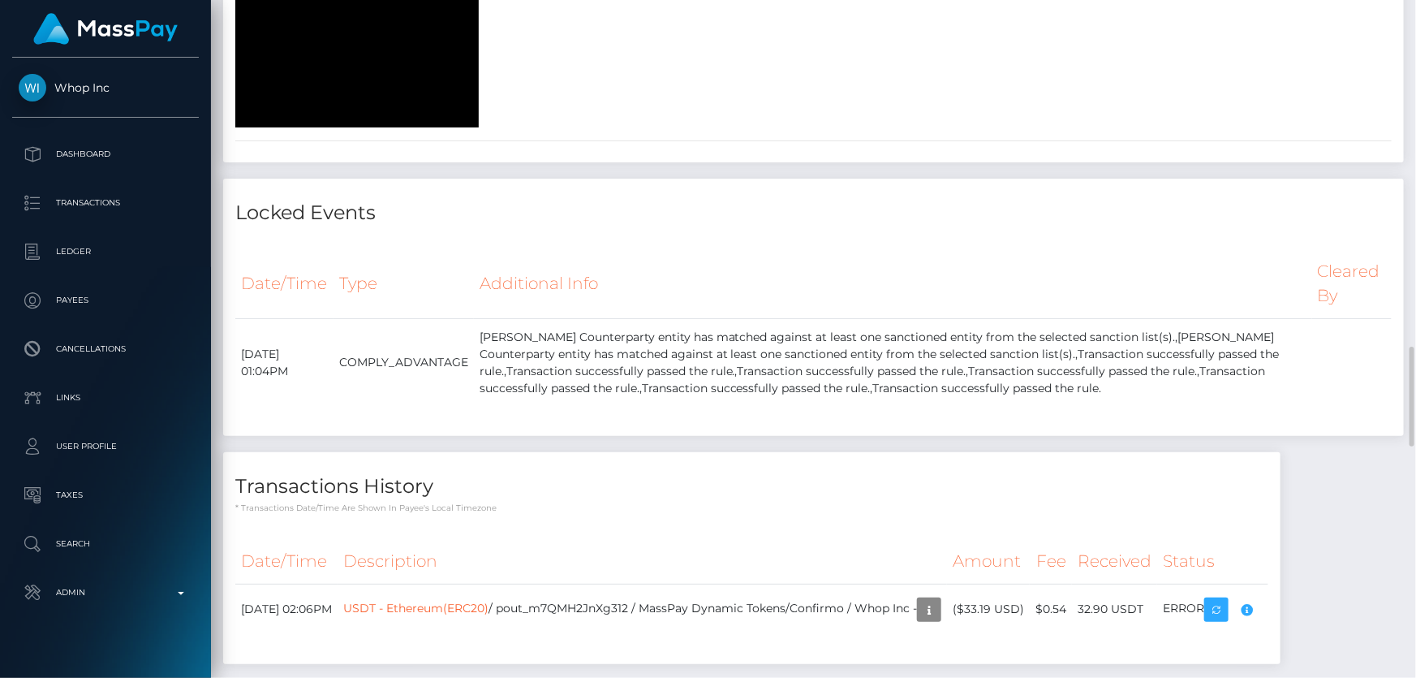
scroll to position [2065, 0]
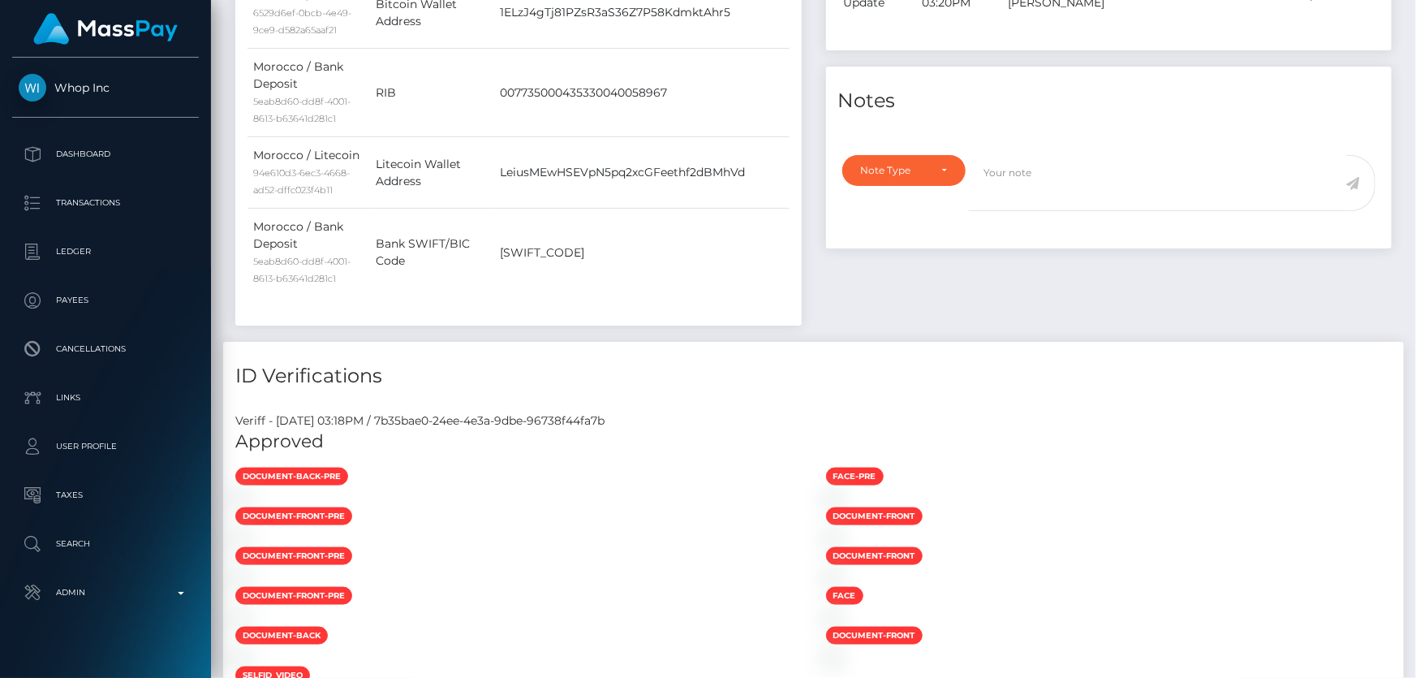
scroll to position [0, 0]
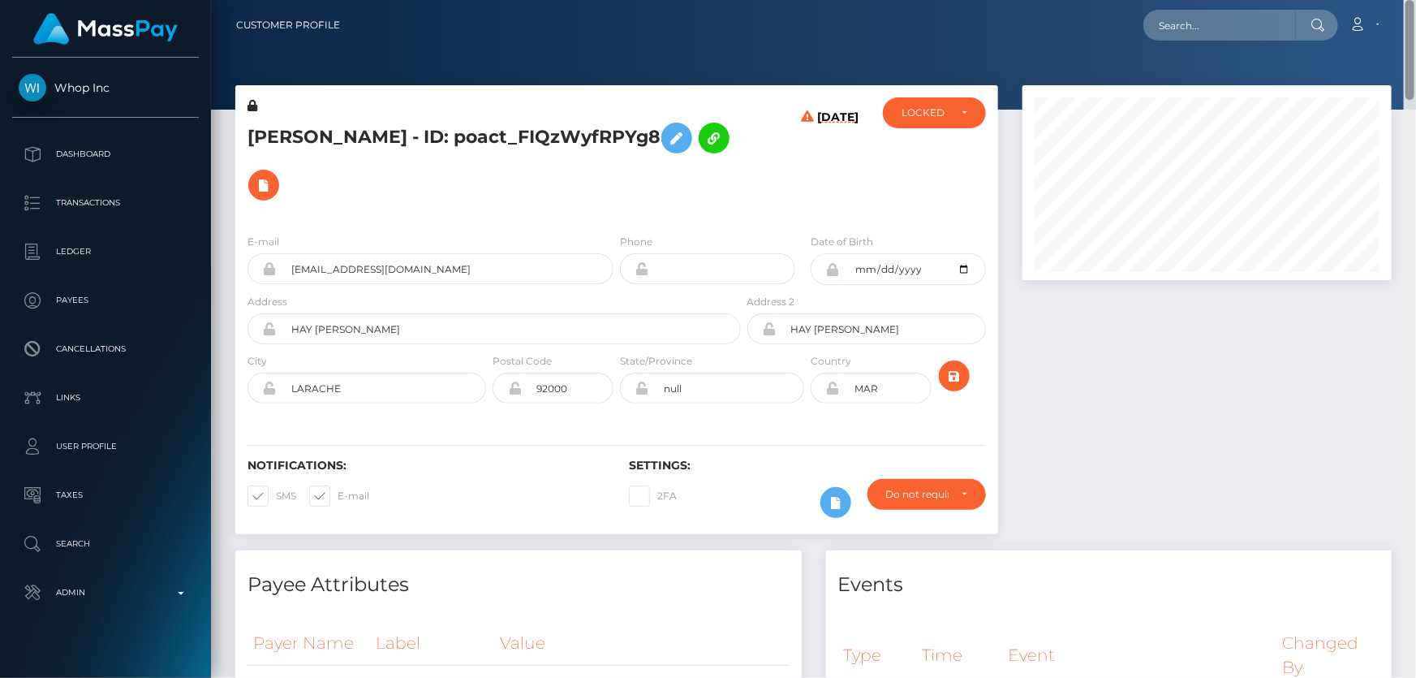
drag, startPoint x: 1409, startPoint y: 358, endPoint x: 1415, endPoint y: -89, distance: 447.1
click at [1415, 0] on html "Whop Inc Dashboard Transactions Ledger Payees Cancellations Links" at bounding box center [708, 339] width 1416 height 678
drag, startPoint x: 465, startPoint y: 126, endPoint x: 234, endPoint y: 126, distance: 230.4
click at [234, 126] on div "MOHAMMED HASSANE - ID: poact_FIQzWyfRPYg8 08/08/25 DEACTIVE" at bounding box center [616, 317] width 787 height 465
copy div "MOHAMMED HASSANE"
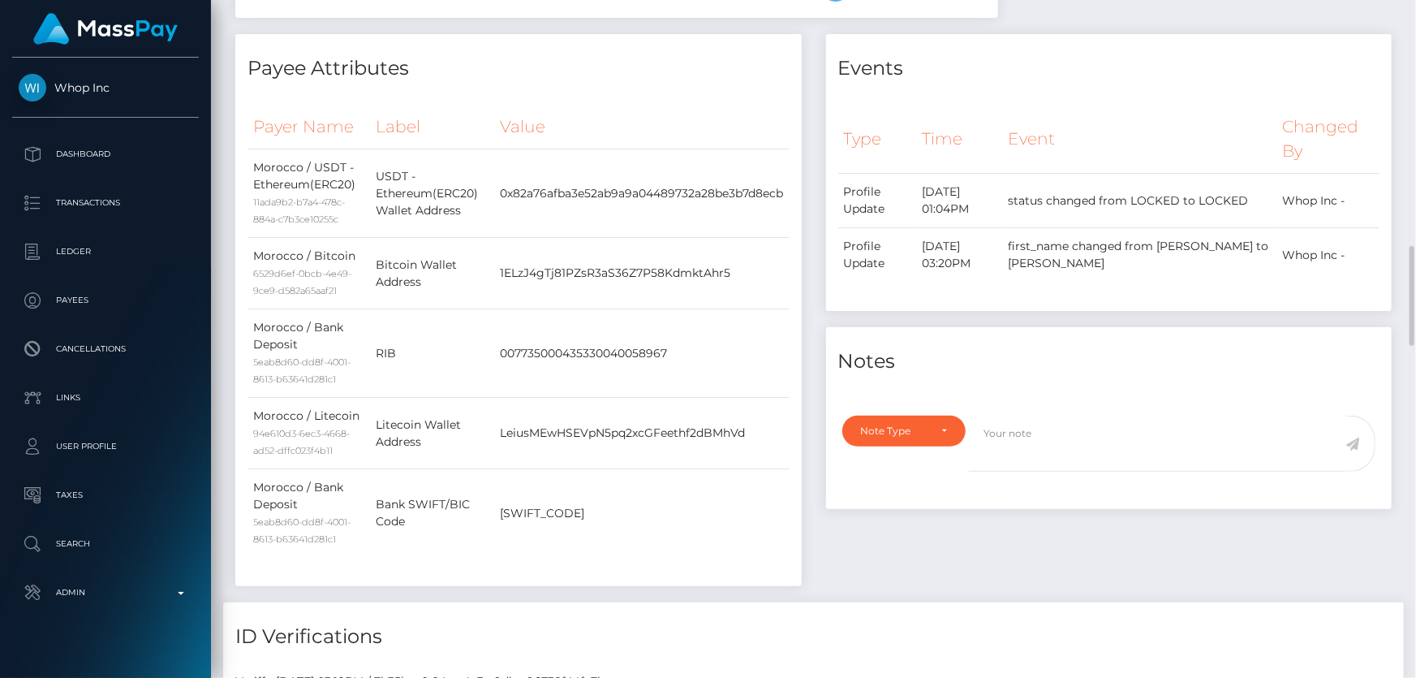
scroll to position [664, 0]
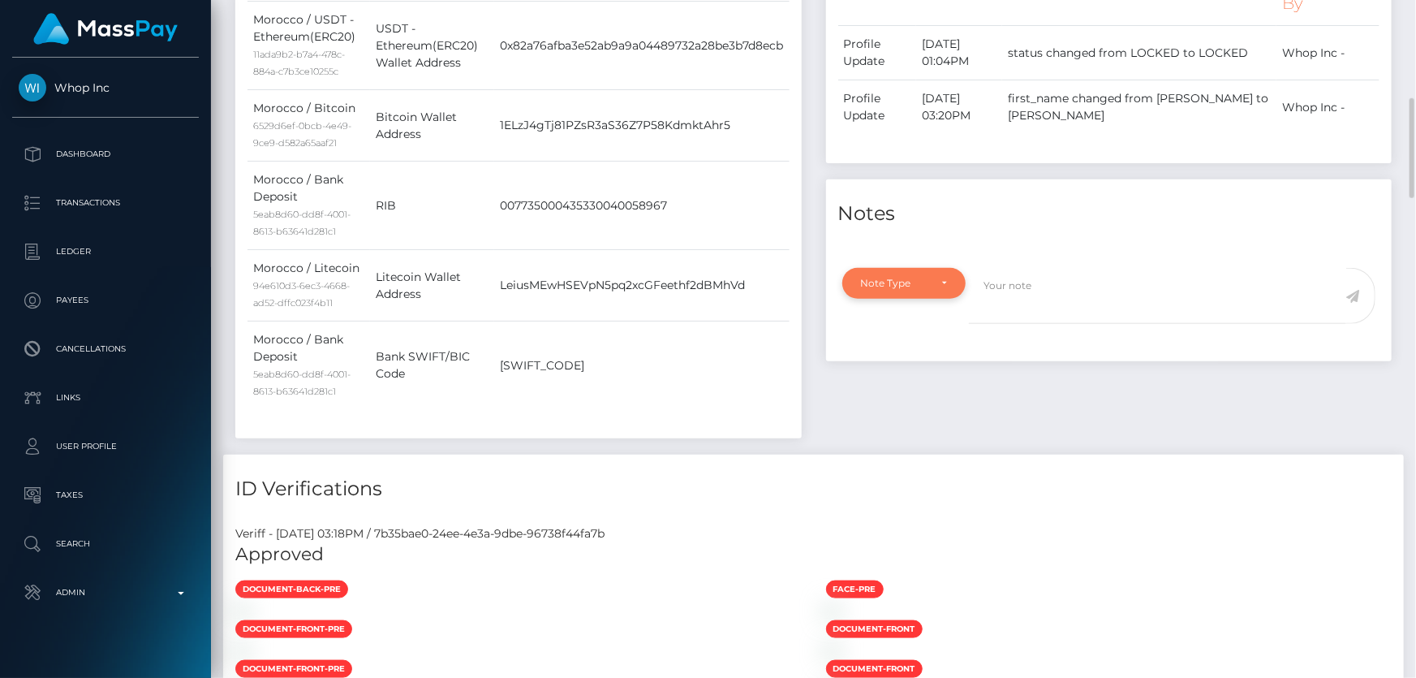
click at [931, 277] on div "Note Type" at bounding box center [904, 283] width 87 height 13
click at [915, 388] on span "Clear Compliance" at bounding box center [905, 395] width 87 height 15
select select "CLEAR_COMPLIANCE"
paste textarea "The hit refers to a person with a different Last Name."
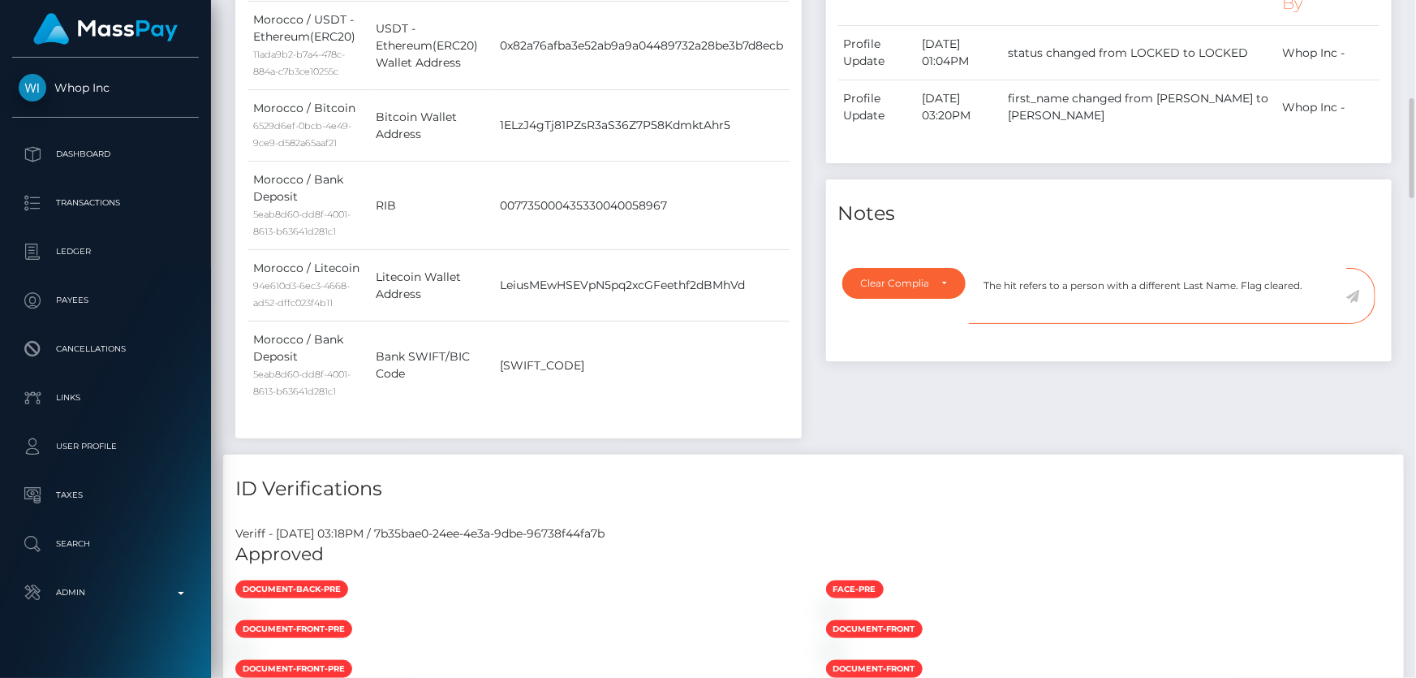
type textarea "The hit refers to a person with a different Last Name. Flag cleared."
click at [1353, 290] on icon at bounding box center [1353, 296] width 14 height 13
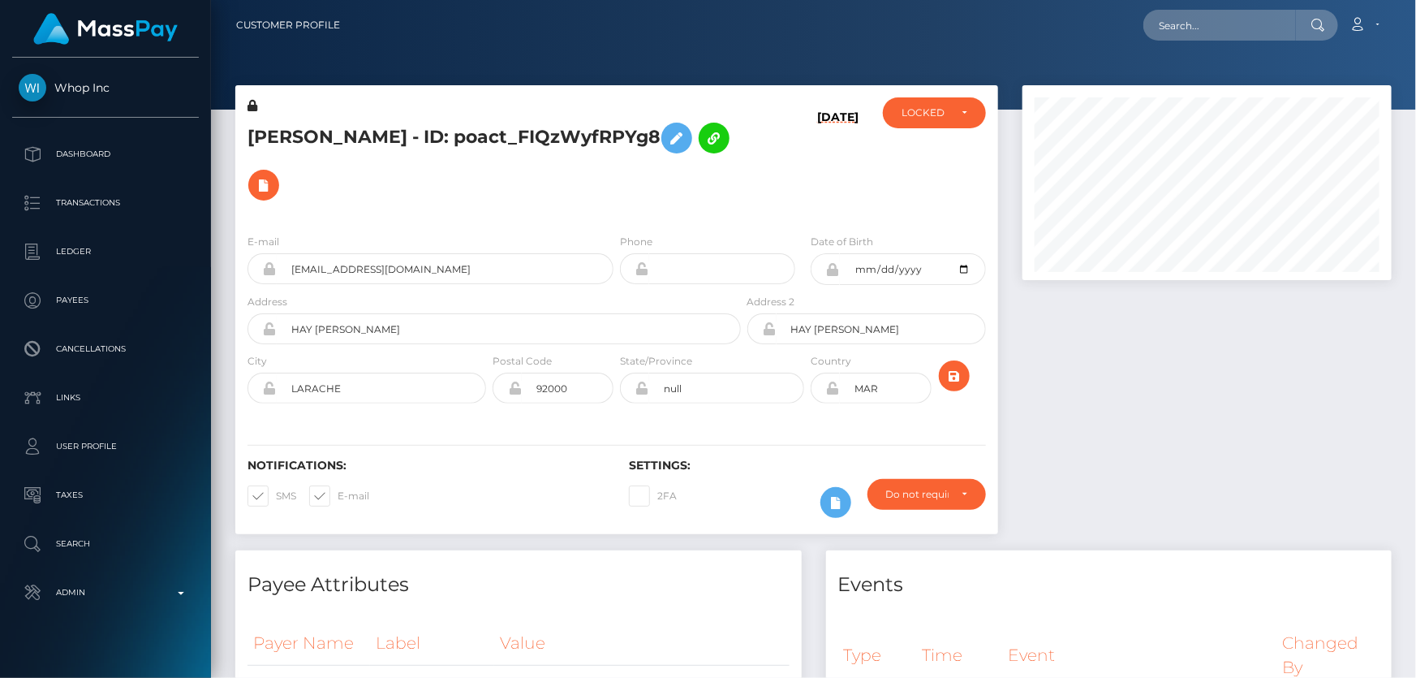
scroll to position [195, 368]
click at [914, 116] on div "LOCKED" at bounding box center [924, 112] width 47 height 13
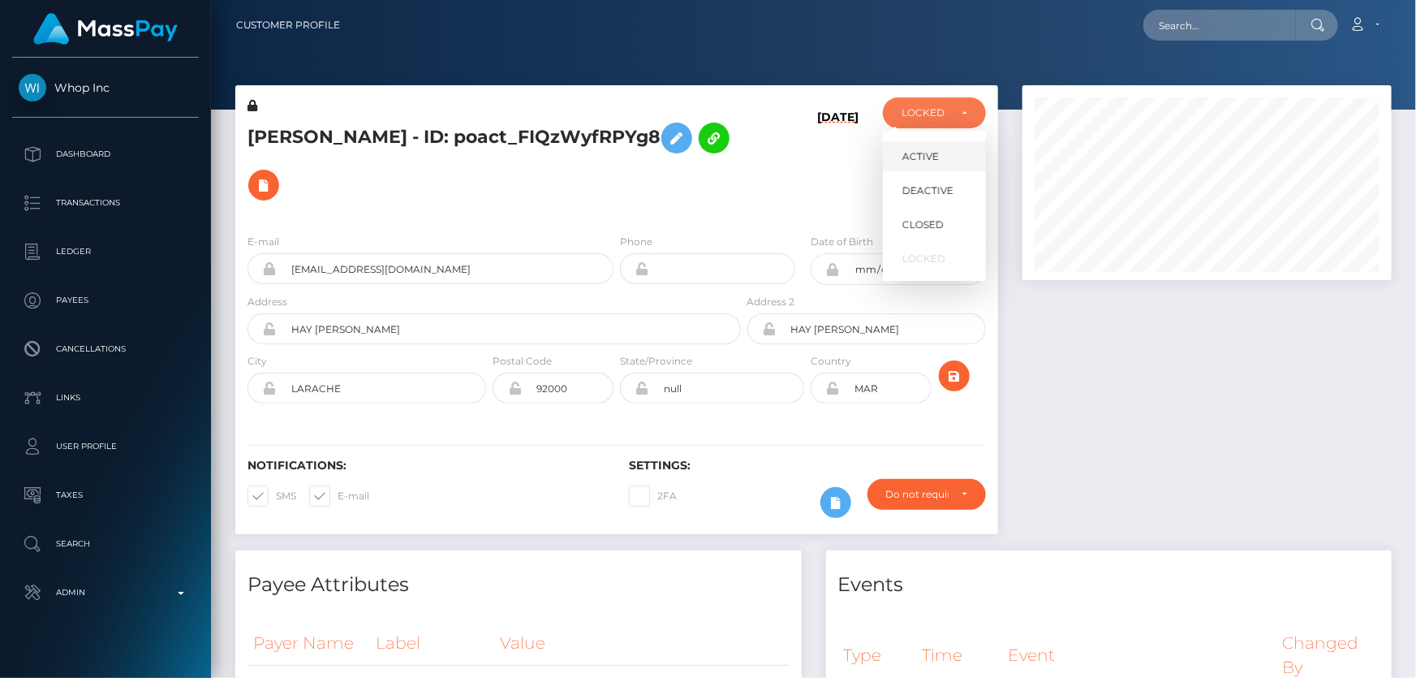
click at [922, 152] on span "ACTIVE" at bounding box center [920, 156] width 37 height 15
select select "ACTIVE"
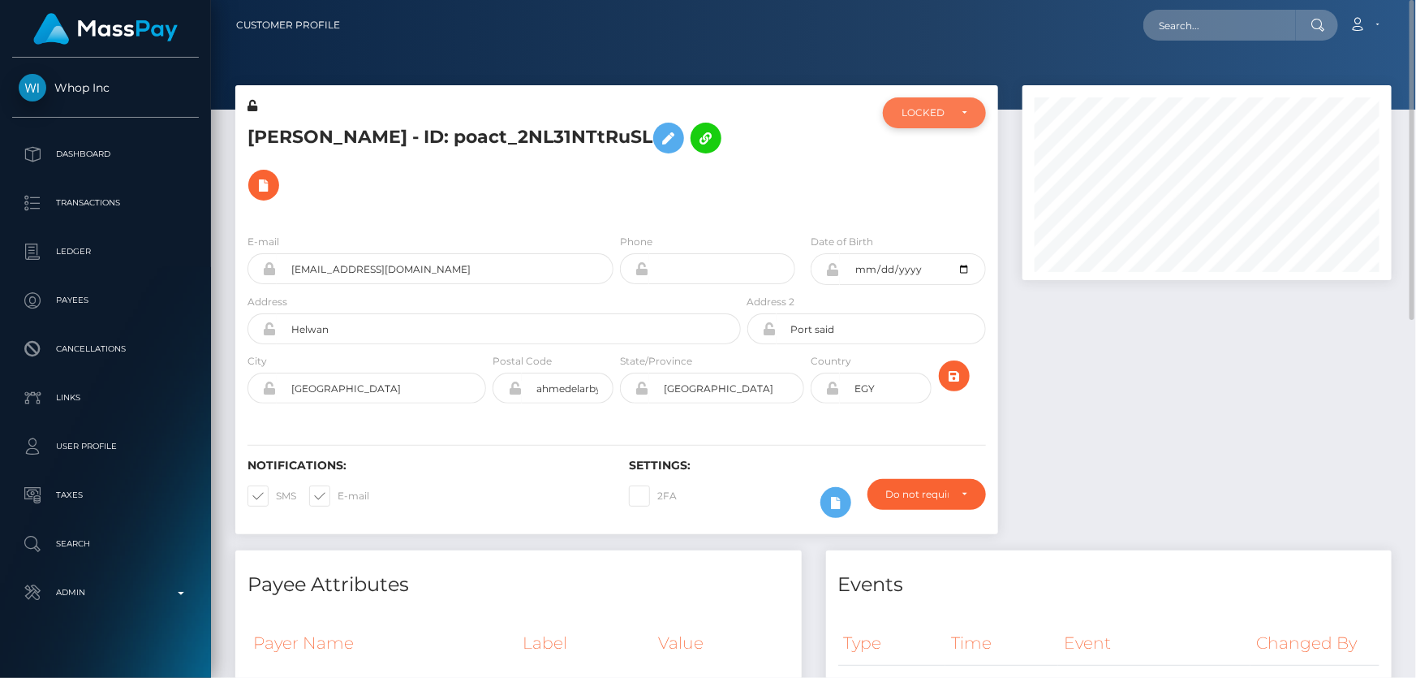
click at [909, 125] on div "LOCKED" at bounding box center [934, 112] width 103 height 31
click at [944, 191] on span "DEACTIVE" at bounding box center [927, 190] width 51 height 15
select select "DEACTIVE"
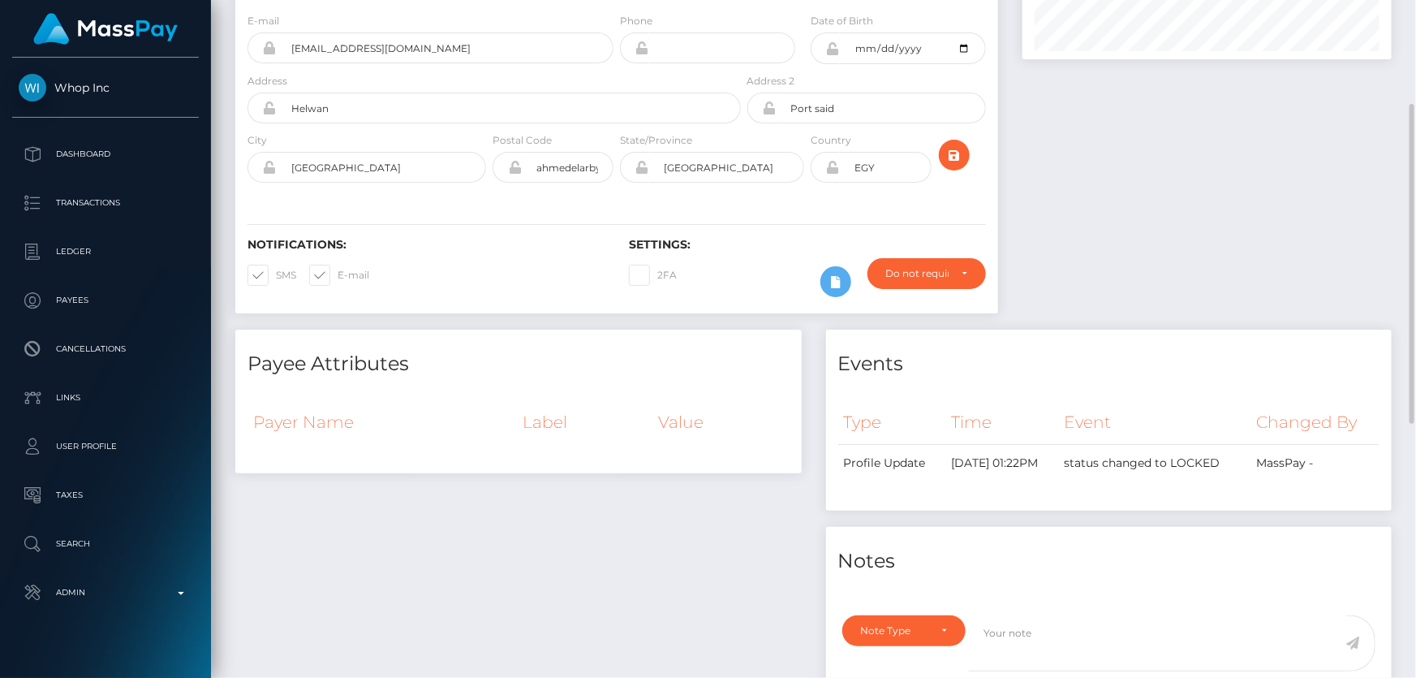
scroll to position [73, 0]
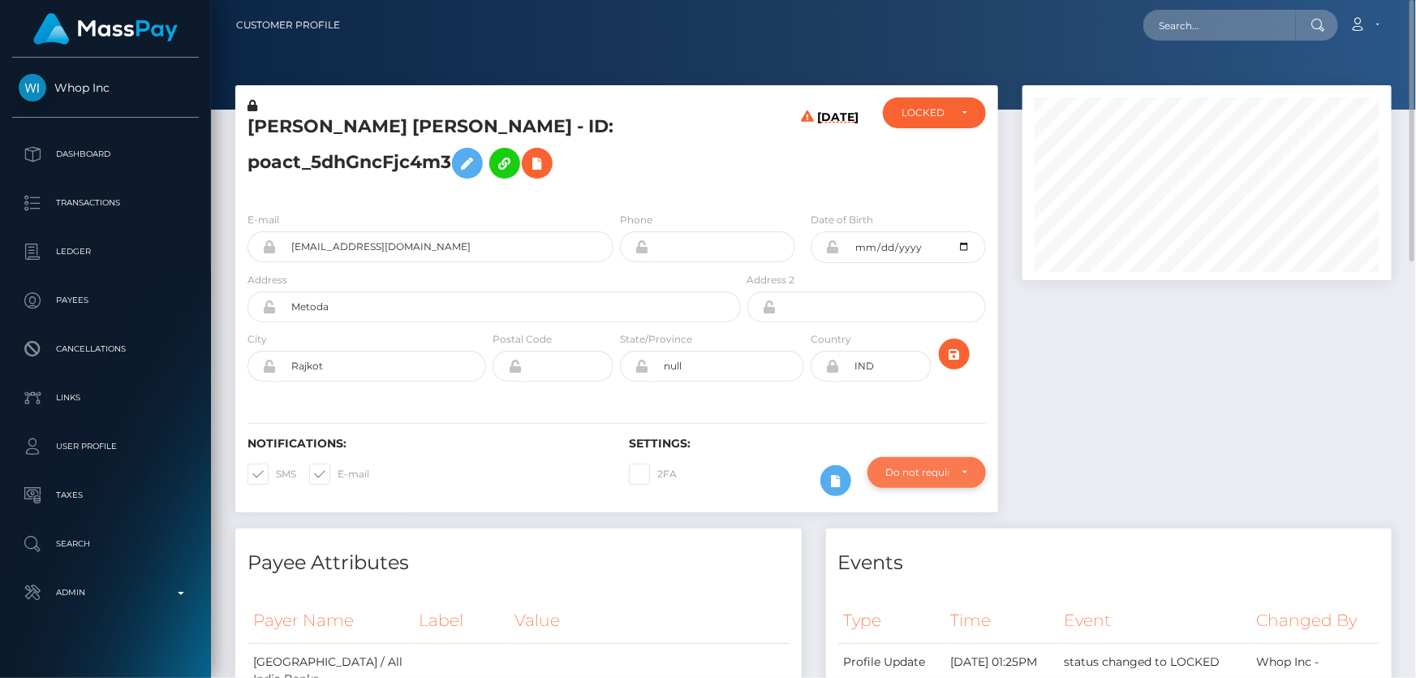
click at [949, 469] on div "Do not require" at bounding box center [926, 472] width 81 height 13
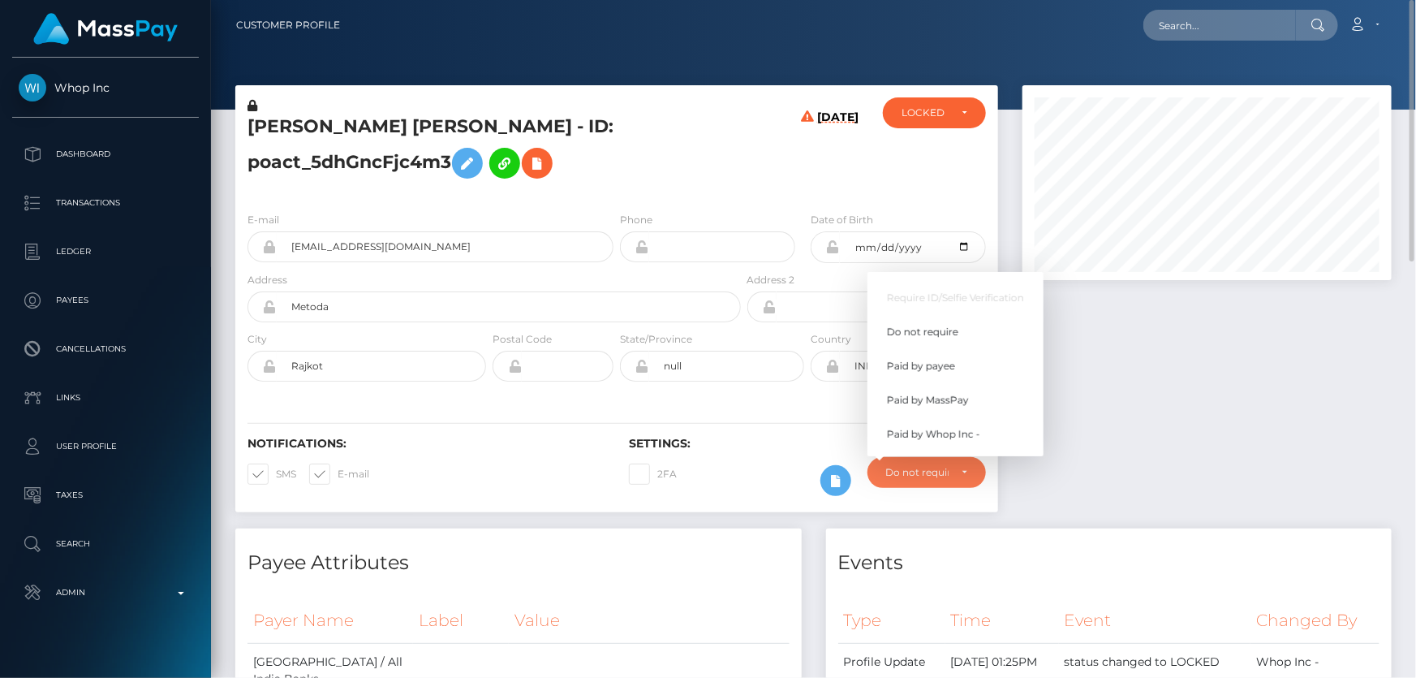
scroll to position [195, 368]
click at [898, 397] on span "Paid by MassPay" at bounding box center [928, 400] width 82 height 15
select select "2"
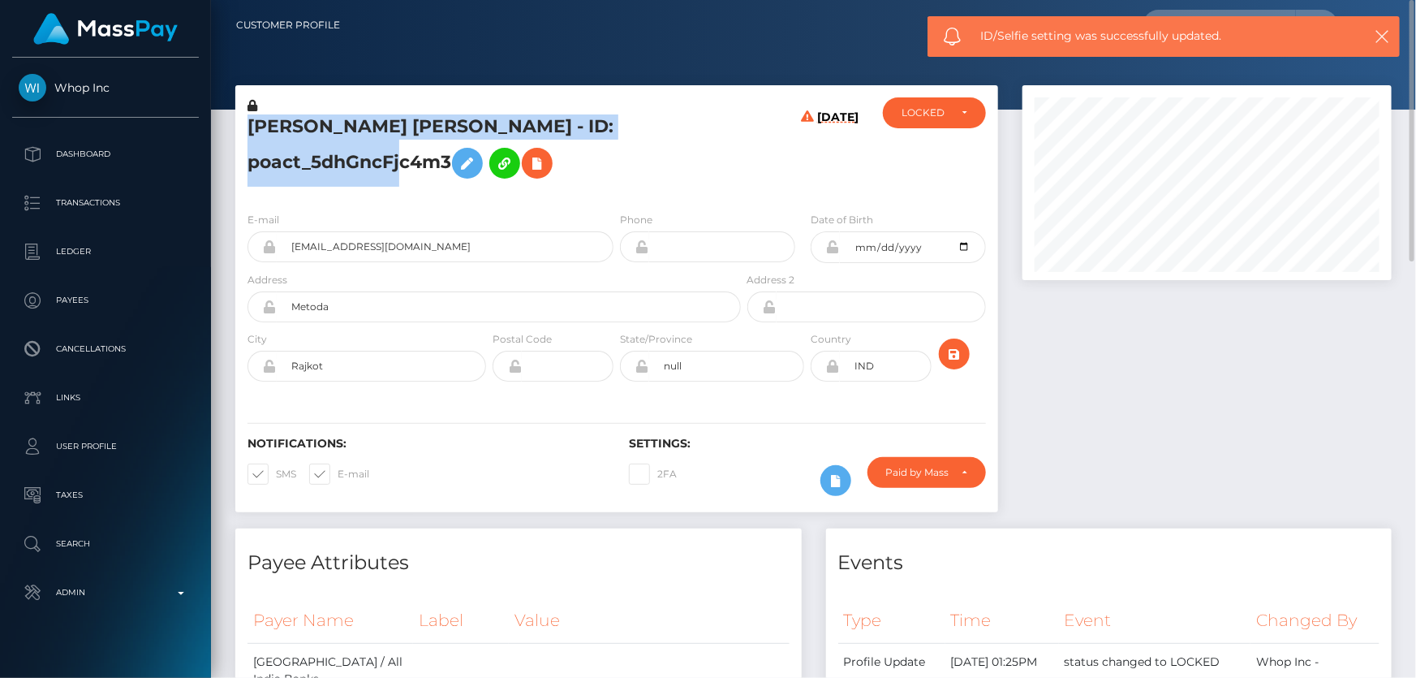
drag, startPoint x: 451, startPoint y: 158, endPoint x: 244, endPoint y: 122, distance: 210.1
click at [244, 122] on div "TUSHAR LALJIBHAI PARMAR - ID: poact_5dhGncFjc4m3" at bounding box center [489, 147] width 509 height 101
copy h5 "TUSHAR LALJIBHAI PARMAR - ID: poact_5dhGncFjc4m3"
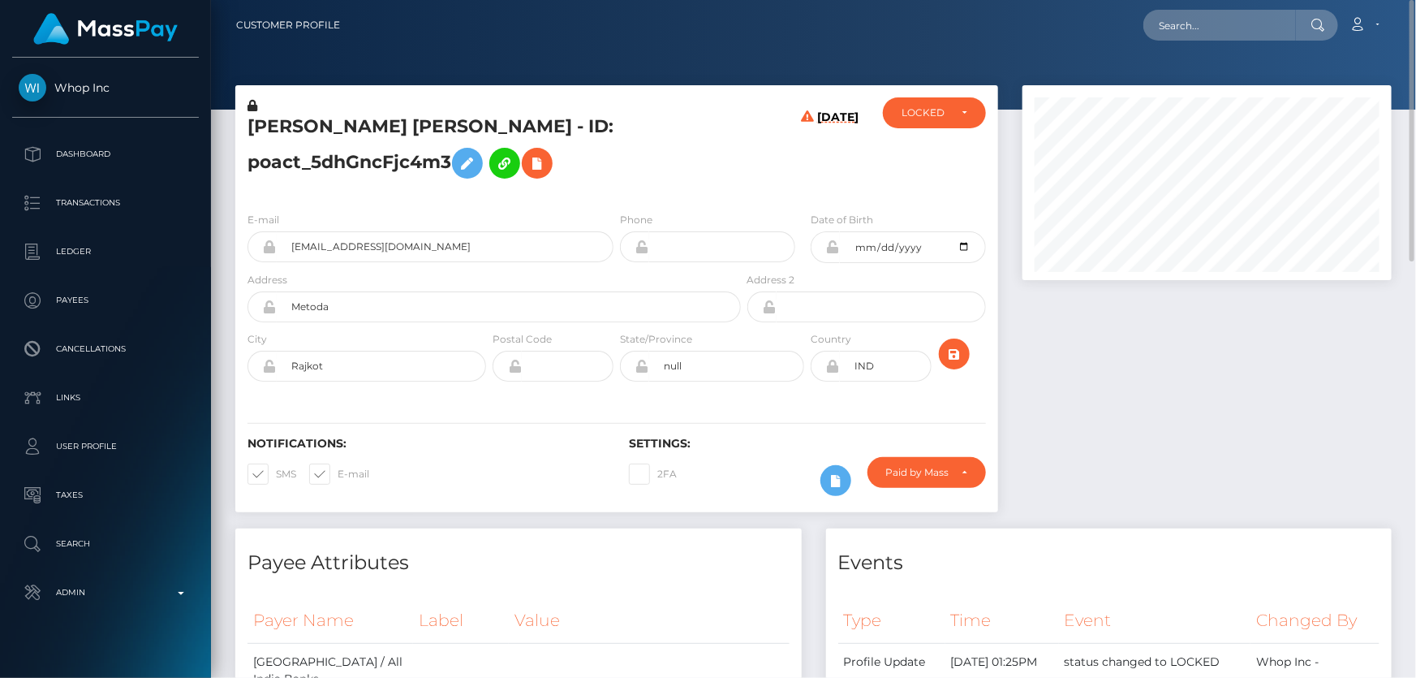
drag, startPoint x: 1151, startPoint y: 493, endPoint x: 1136, endPoint y: 487, distance: 16.4
click at [1151, 493] on div at bounding box center [1207, 306] width 394 height 443
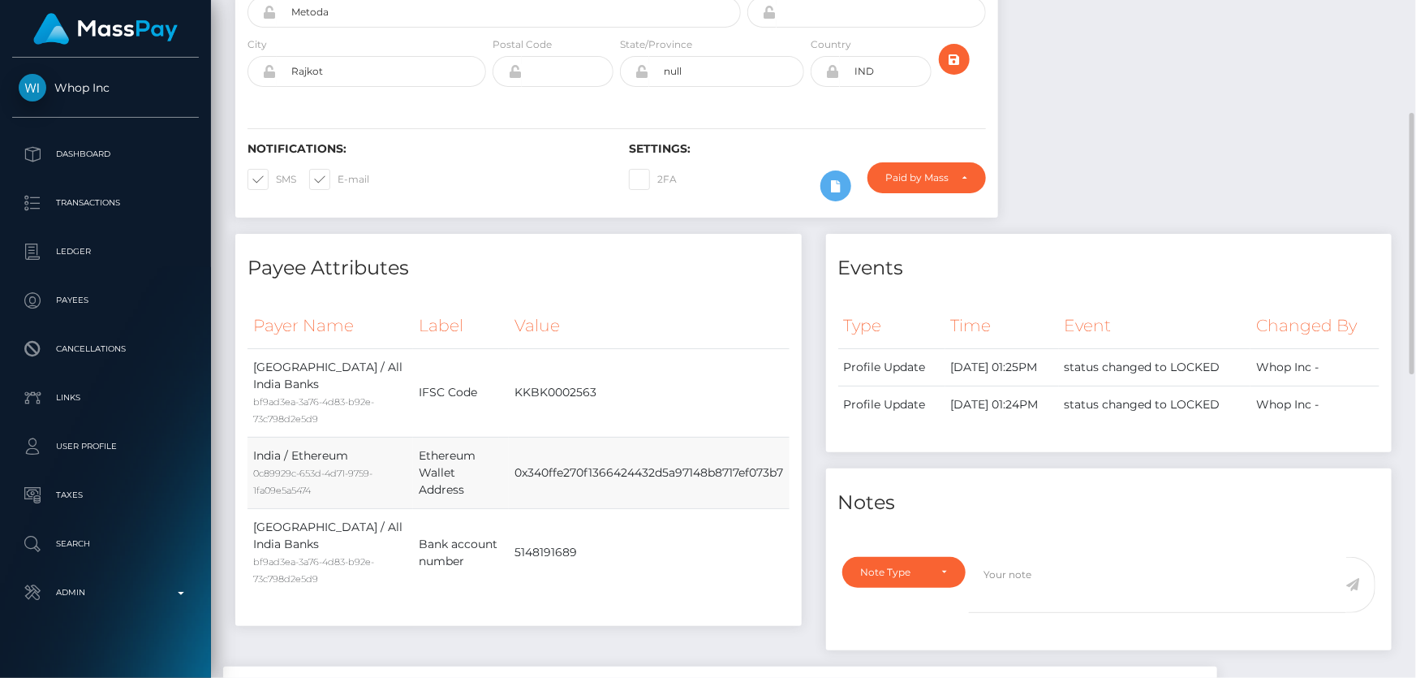
click at [602, 438] on td "0x340ffe270f1366424432d5a97148b8717ef073b7" at bounding box center [649, 472] width 280 height 71
click at [600, 450] on td "0x340ffe270f1366424432d5a97148b8717ef073b7" at bounding box center [649, 472] width 280 height 71
copy tbody "0x340ffe270f1366424432d5a97148b8717ef073b7"
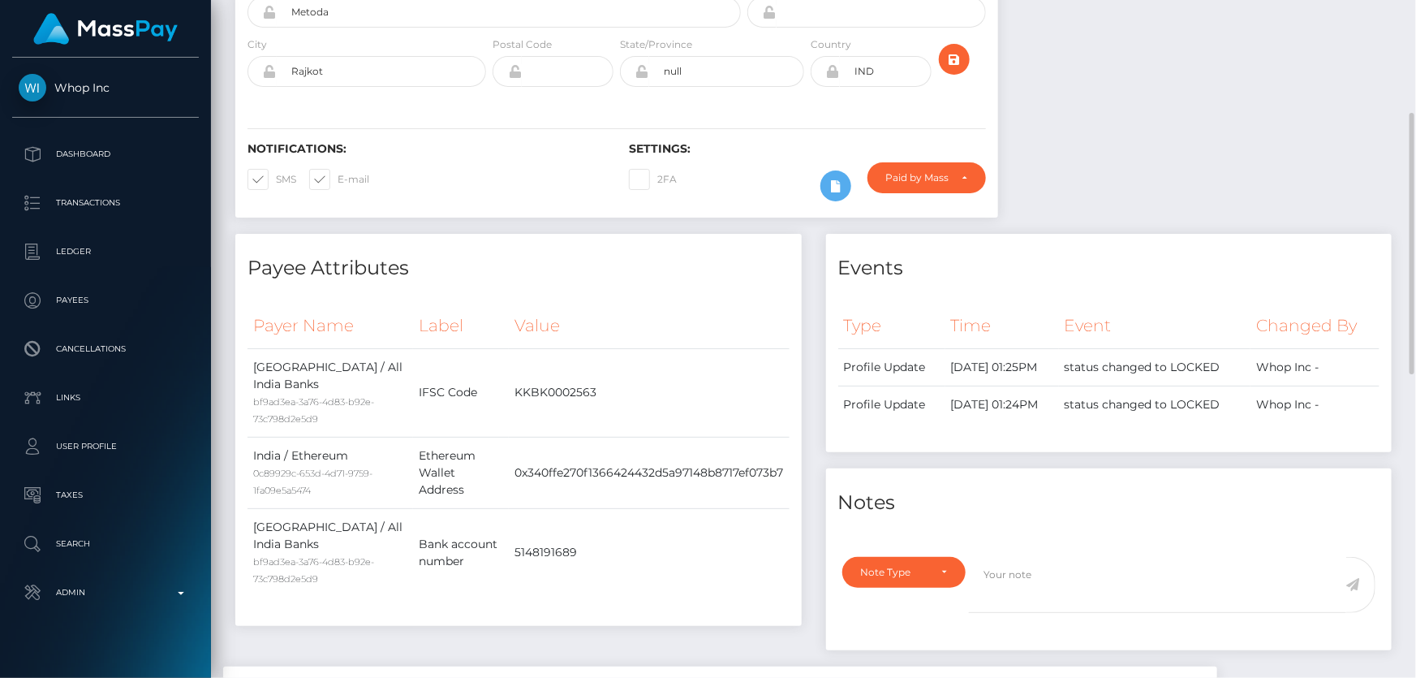
click at [1129, 312] on th "Event" at bounding box center [1155, 325] width 192 height 45
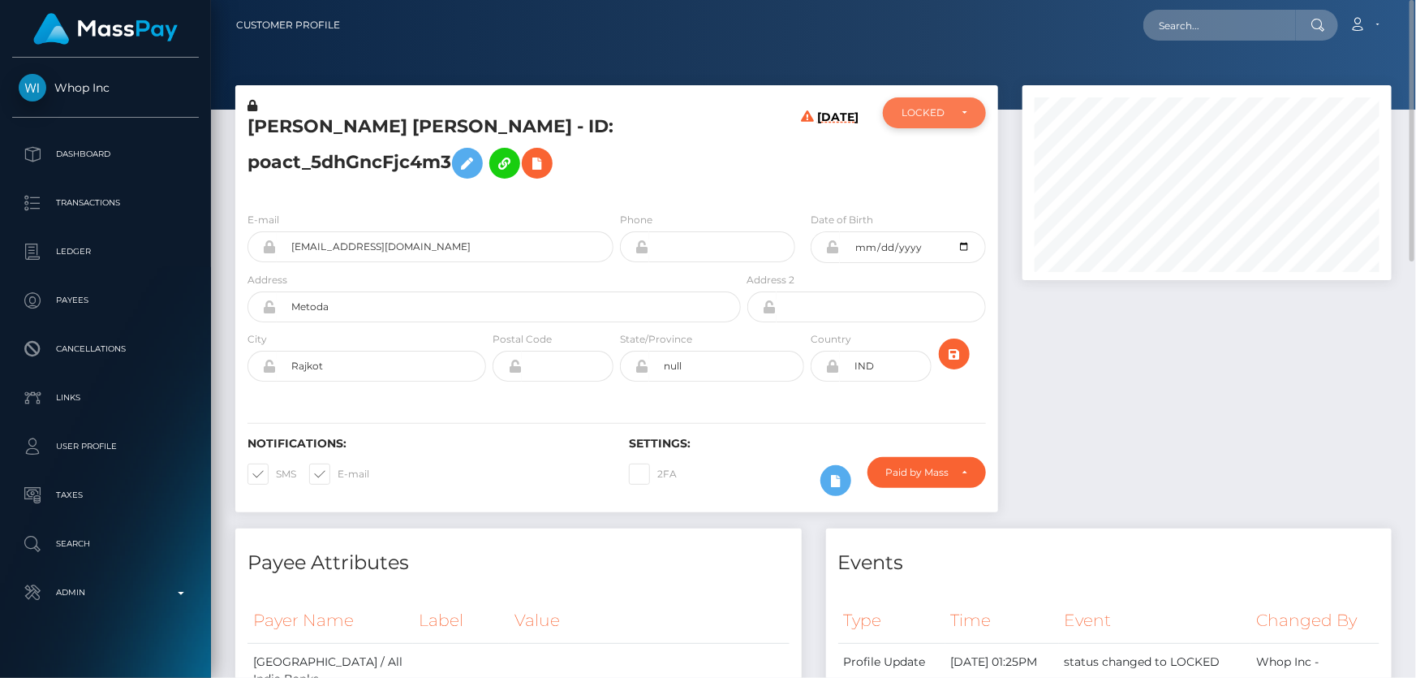
click at [927, 116] on div "LOCKED" at bounding box center [924, 112] width 47 height 13
click at [925, 194] on span "DEACTIVE" at bounding box center [927, 190] width 51 height 15
select select "DEACTIVE"
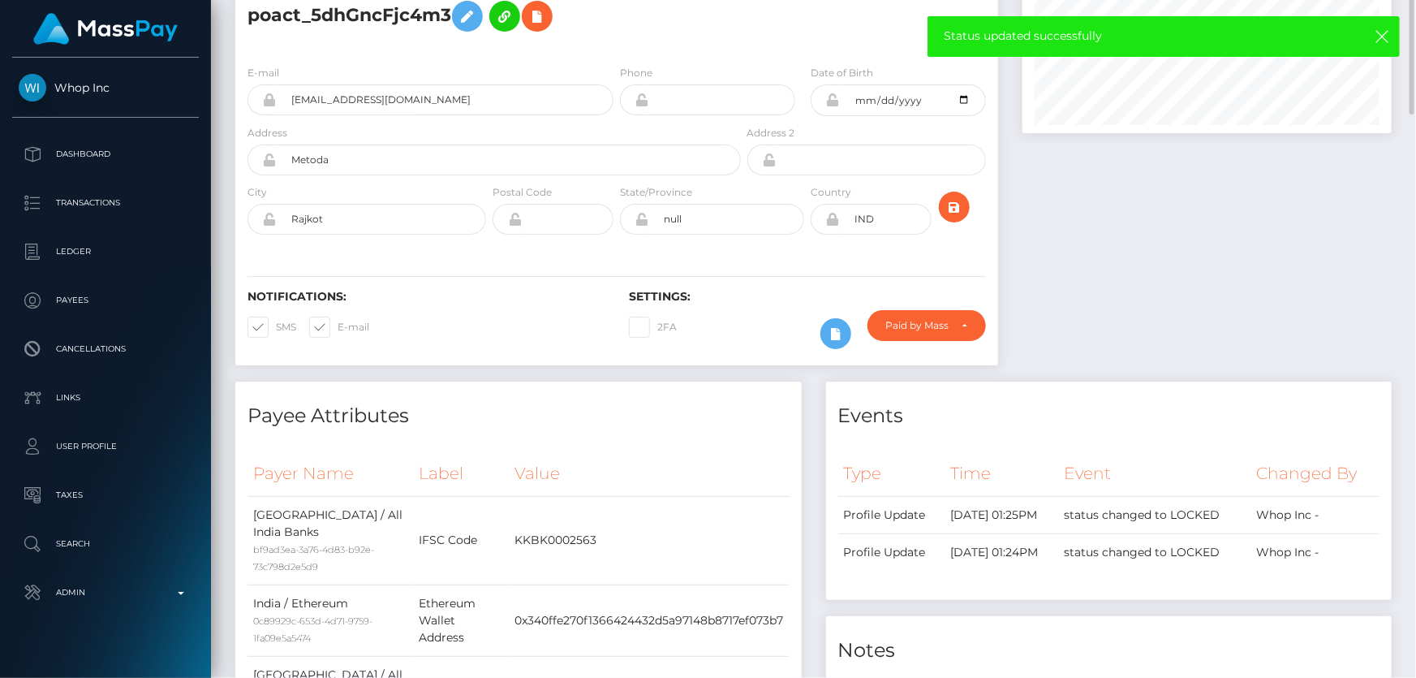
scroll to position [0, 0]
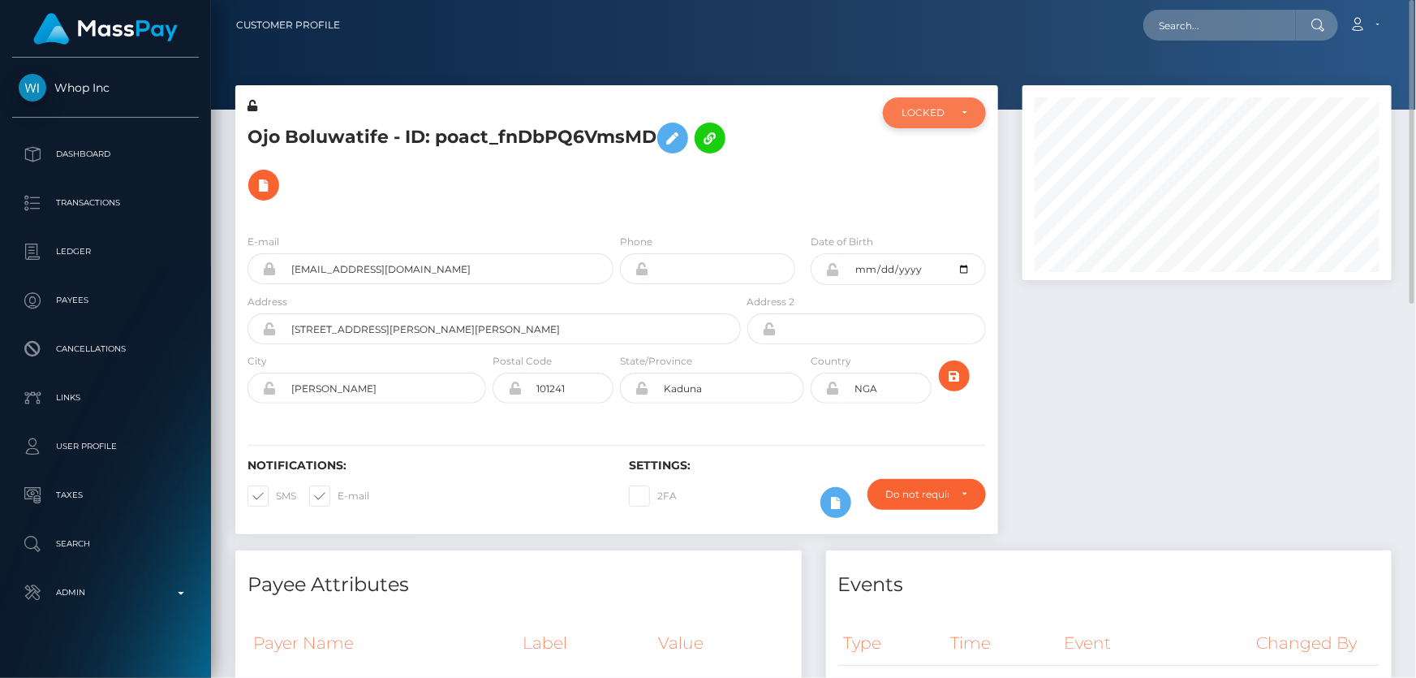
click at [928, 105] on div "LOCKED" at bounding box center [934, 112] width 103 height 31
click at [953, 187] on link "DEACTIVE" at bounding box center [934, 190] width 103 height 30
select select "DEACTIVE"
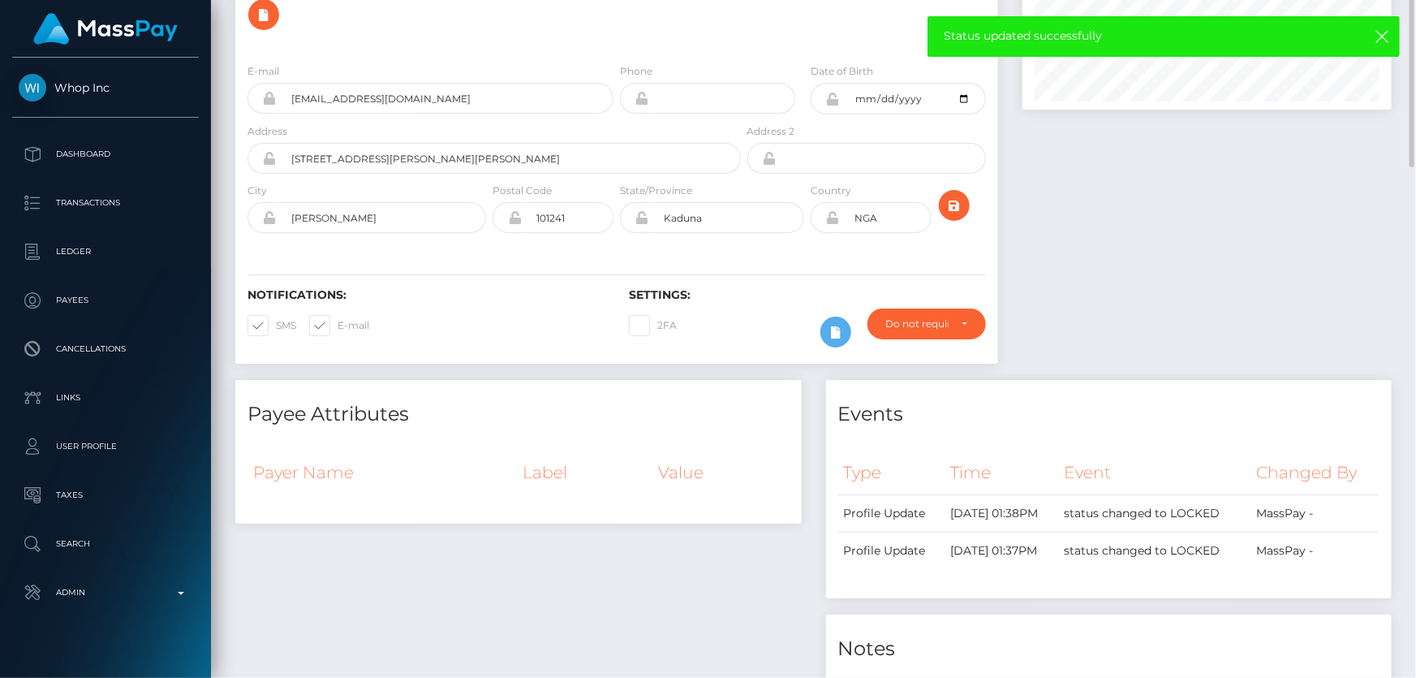
scroll to position [0, 0]
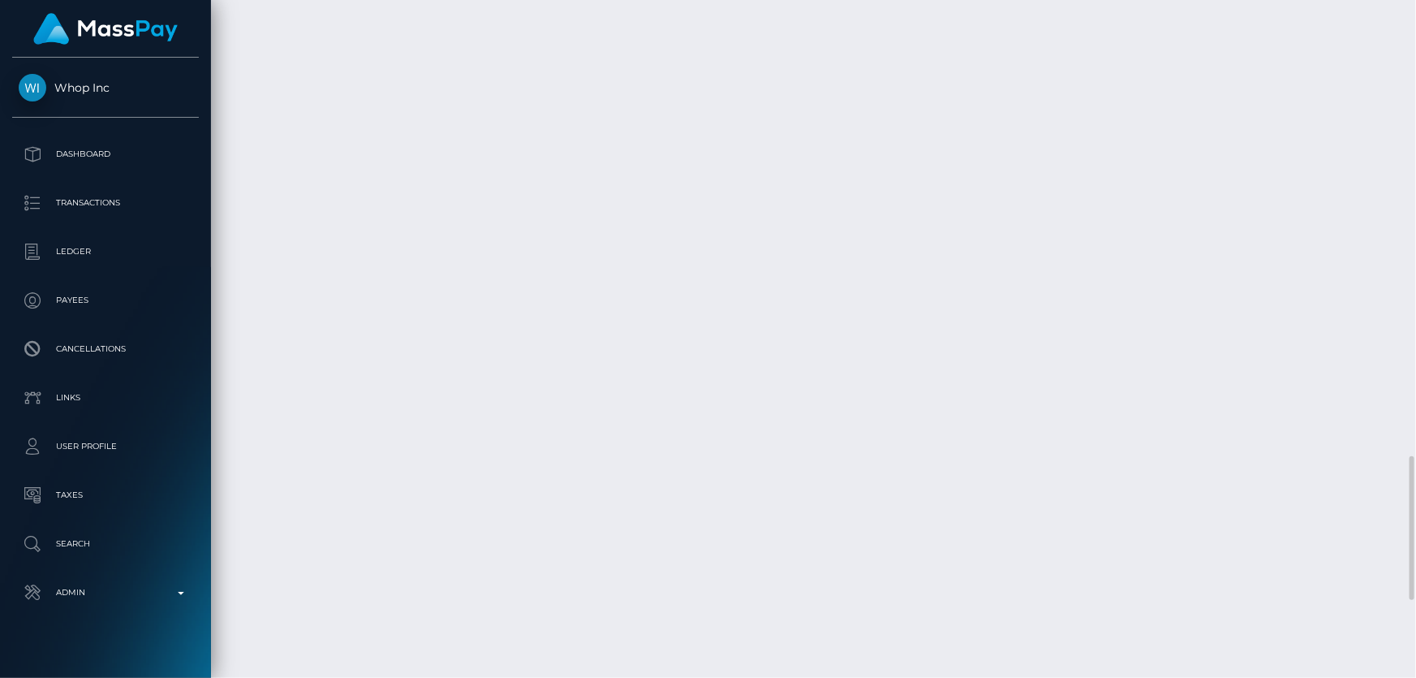
scroll to position [1850, 0]
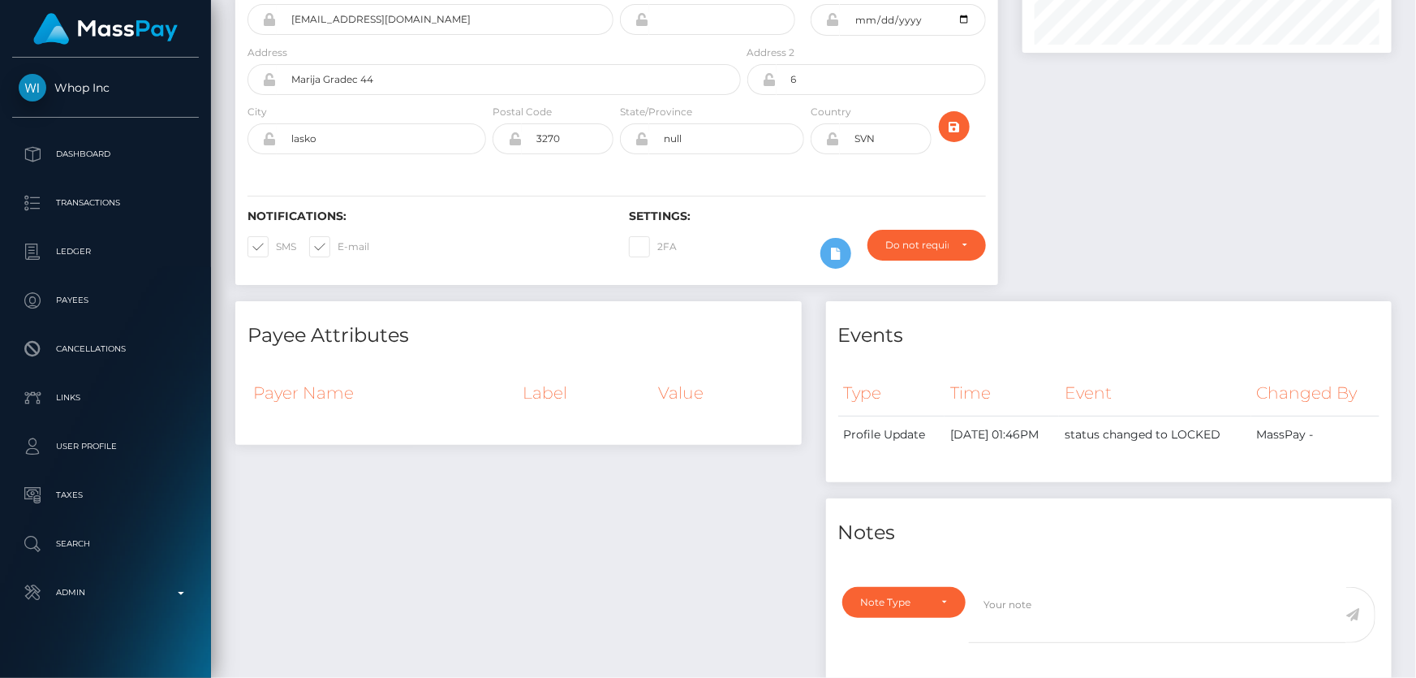
scroll to position [0, 0]
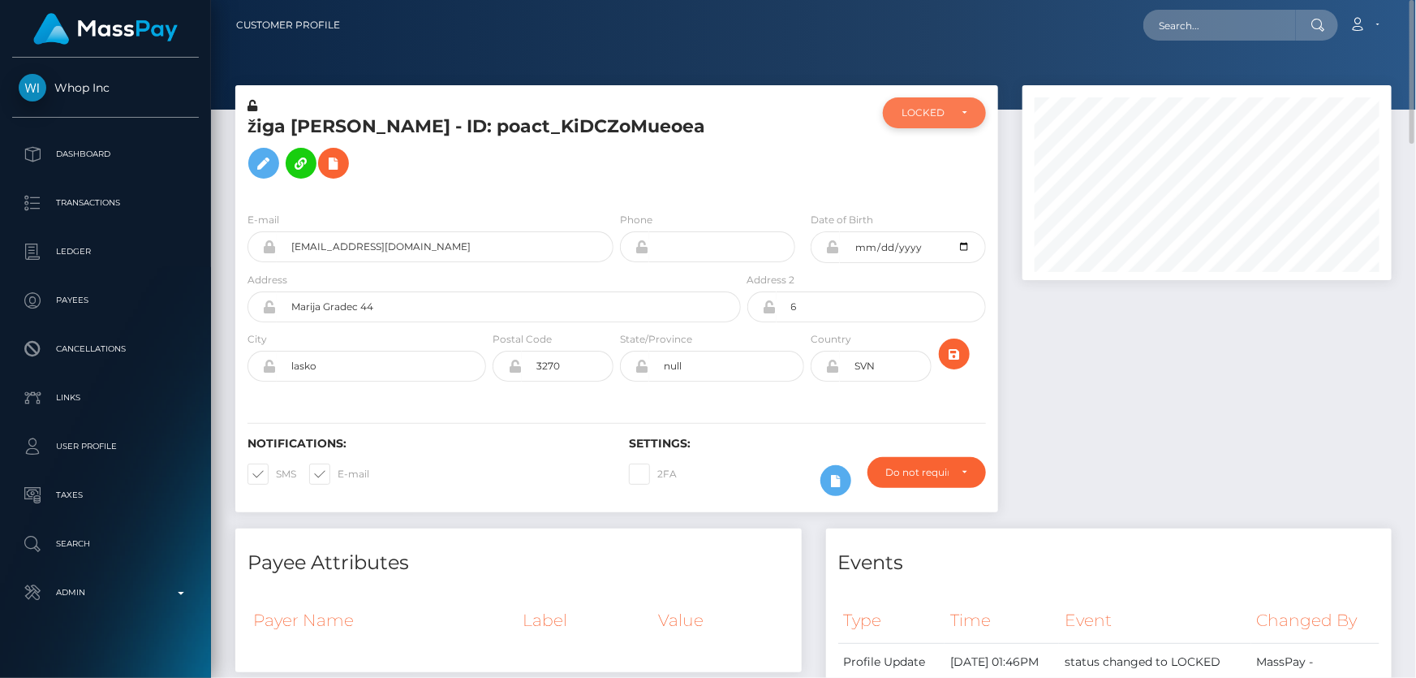
click at [923, 124] on div "LOCKED" at bounding box center [934, 112] width 103 height 31
click at [944, 187] on span "DEACTIVE" at bounding box center [927, 190] width 51 height 15
select select "DEACTIVE"
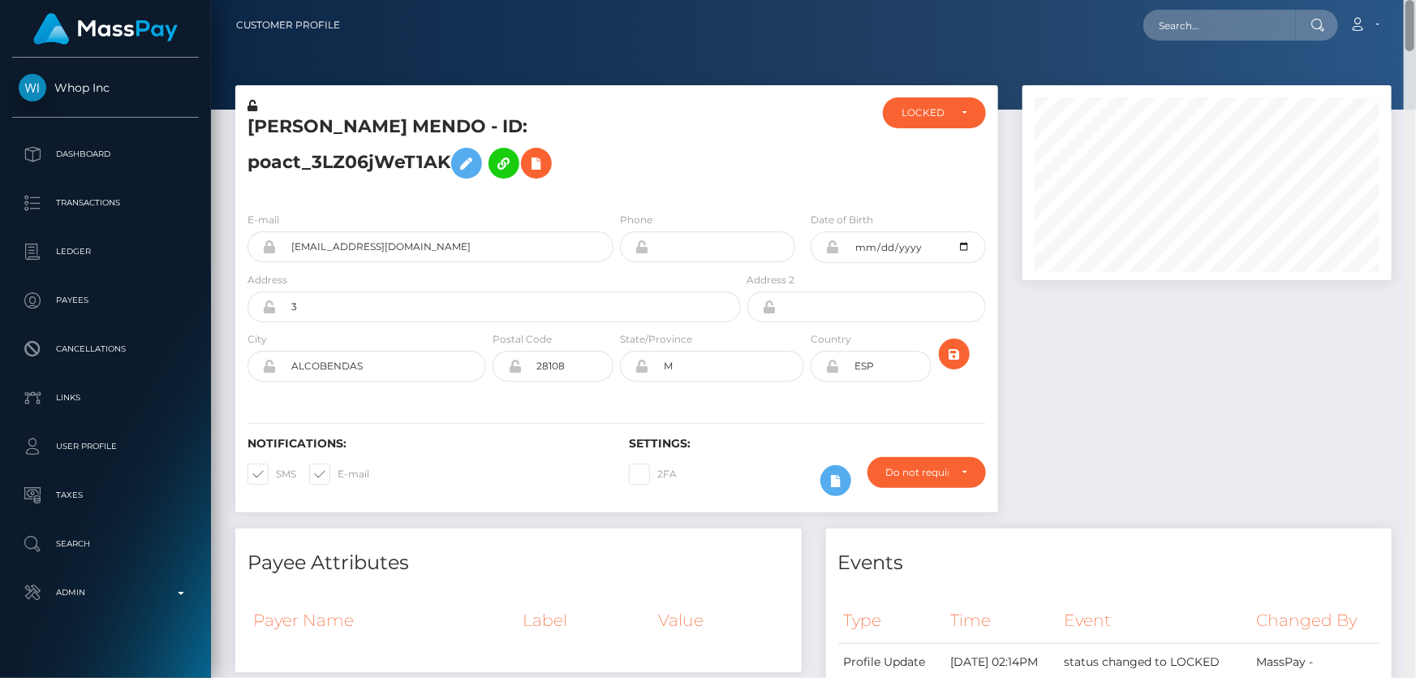
drag, startPoint x: 1415, startPoint y: 446, endPoint x: 1415, endPoint y: 12, distance: 434.1
click at [1415, 12] on div "Customer Profile Loading... Loading..." at bounding box center [813, 339] width 1205 height 678
click at [916, 114] on div "LOCKED" at bounding box center [924, 112] width 47 height 13
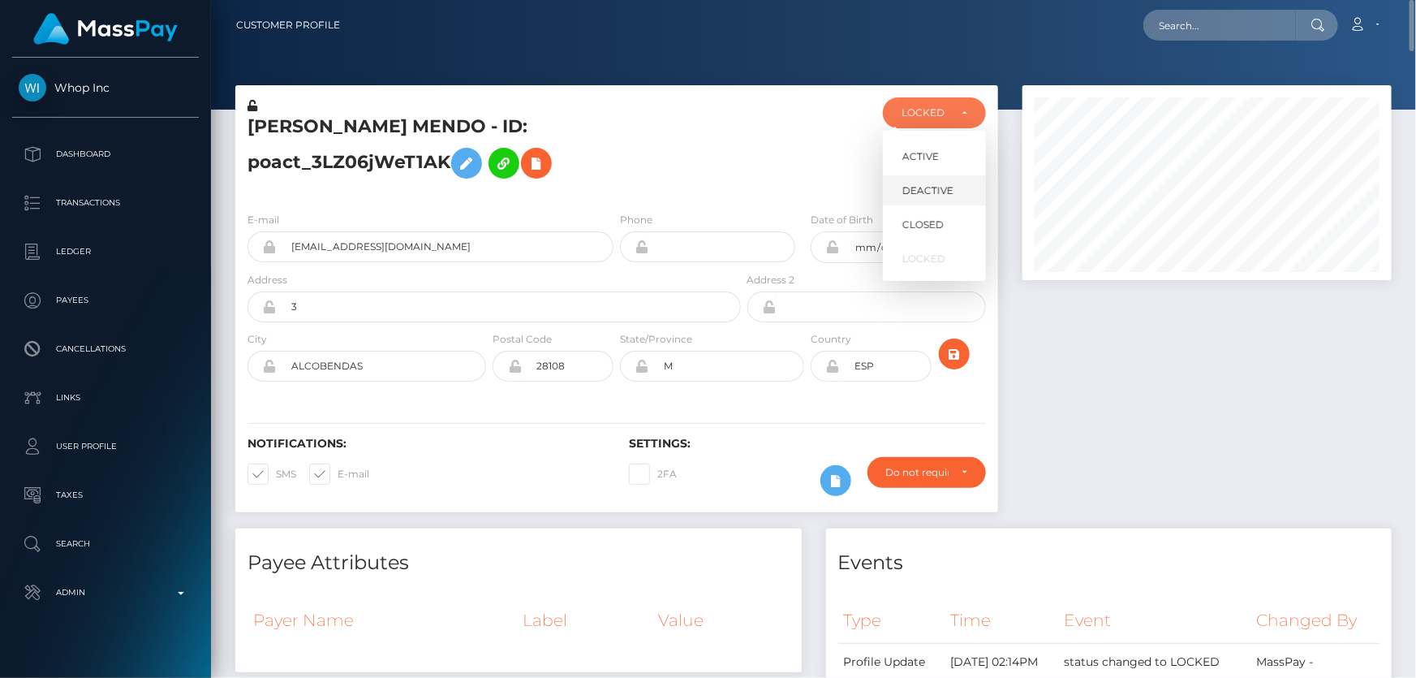
click at [954, 192] on link "DEACTIVE" at bounding box center [934, 190] width 103 height 30
select select "DEACTIVE"
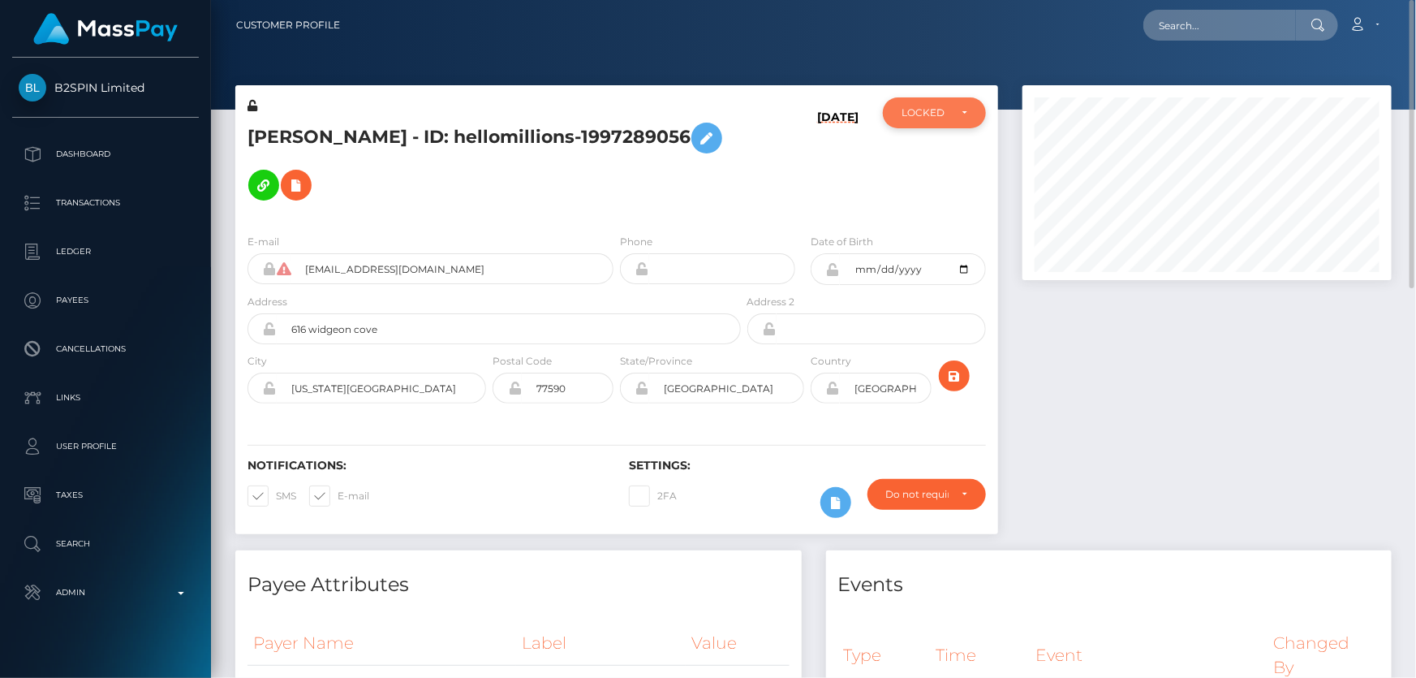
click at [918, 101] on div "LOCKED" at bounding box center [934, 112] width 103 height 31
click at [943, 151] on link "ACTIVE" at bounding box center [934, 156] width 103 height 30
select select "ACTIVE"
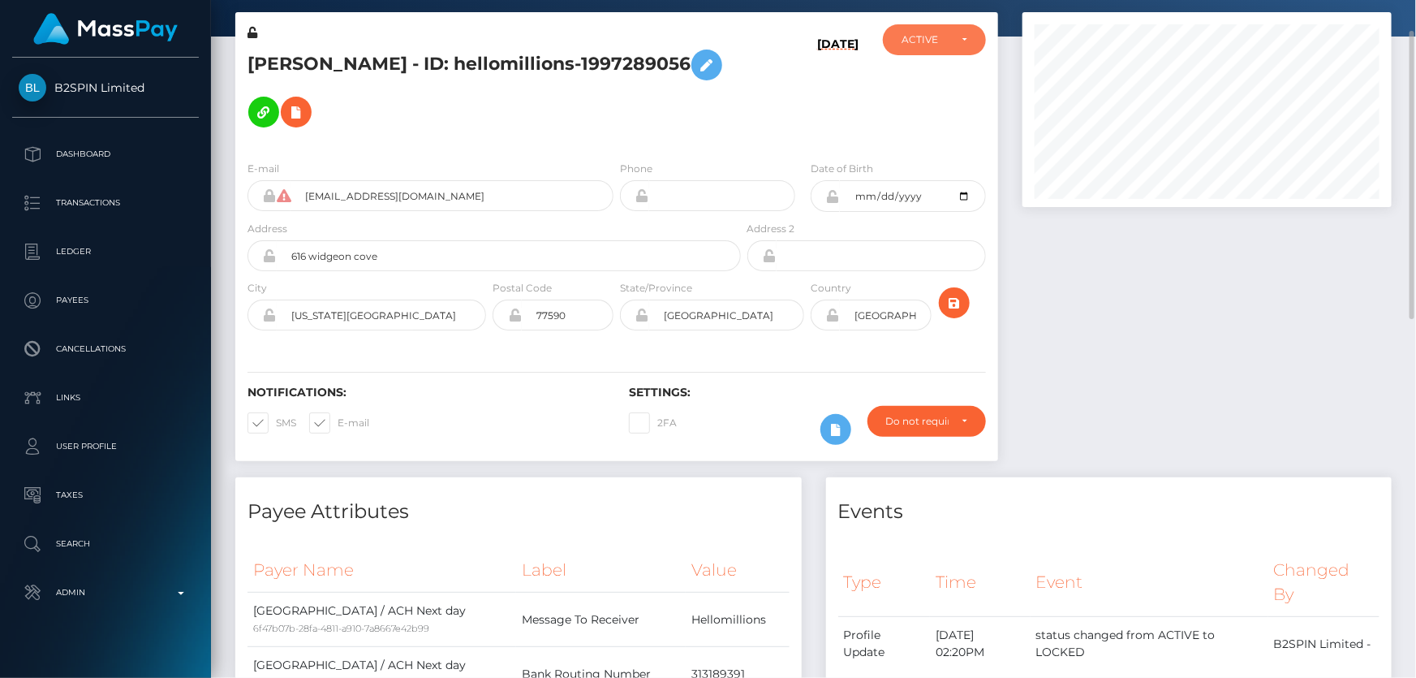
scroll to position [0, 0]
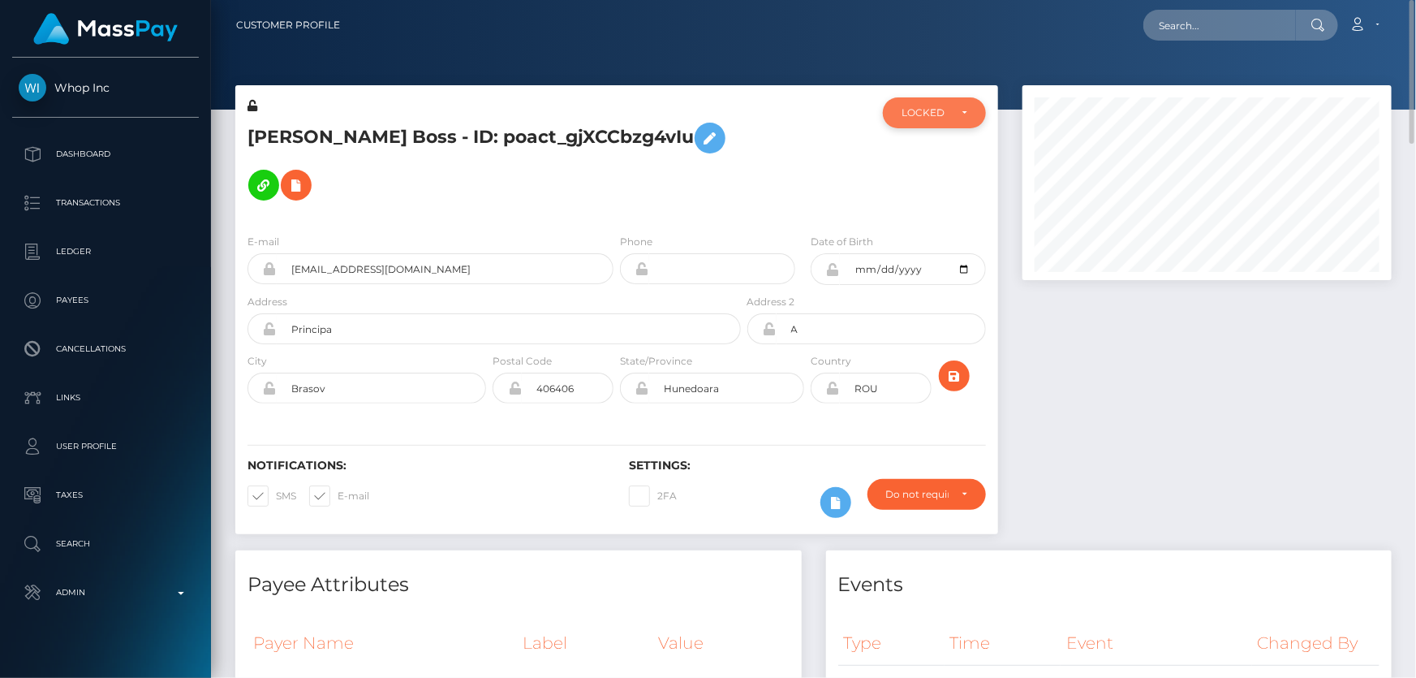
click at [923, 104] on div "LOCKED" at bounding box center [934, 112] width 103 height 31
click at [948, 187] on span "DEACTIVE" at bounding box center [927, 190] width 51 height 15
select select "DEACTIVE"
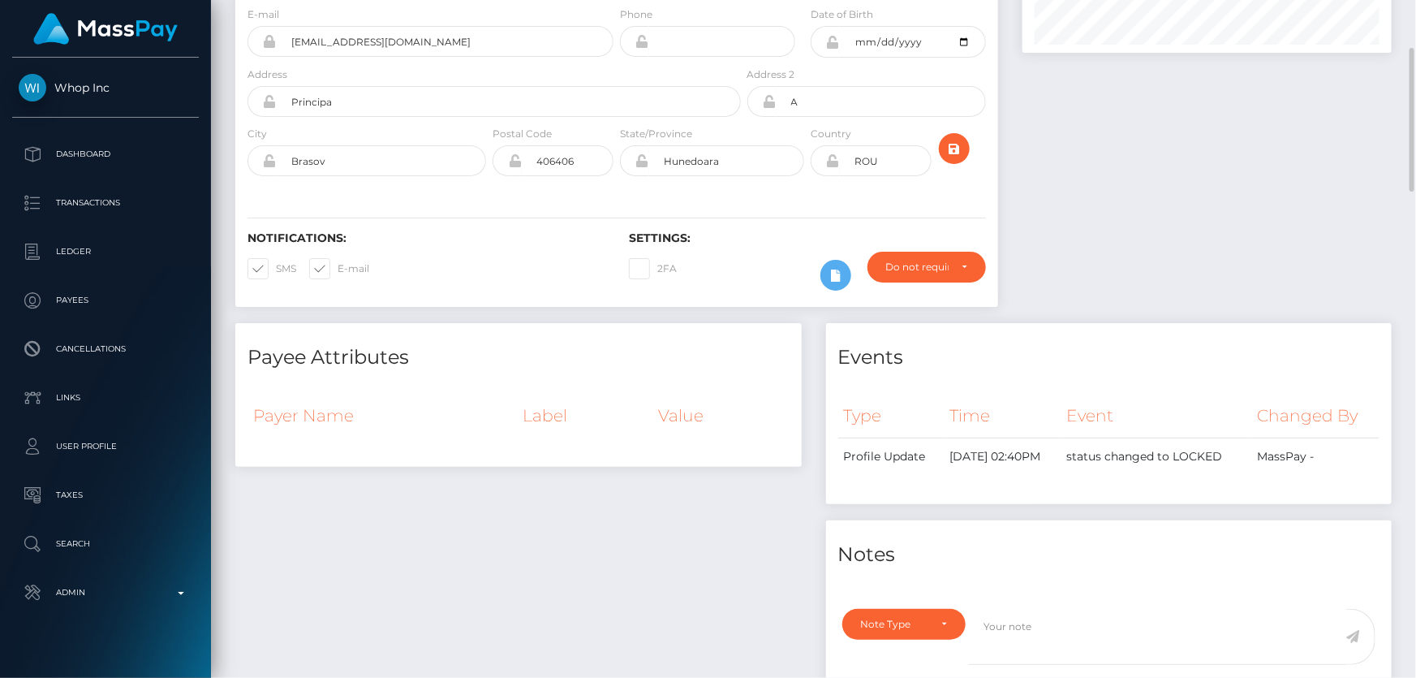
scroll to position [0, 0]
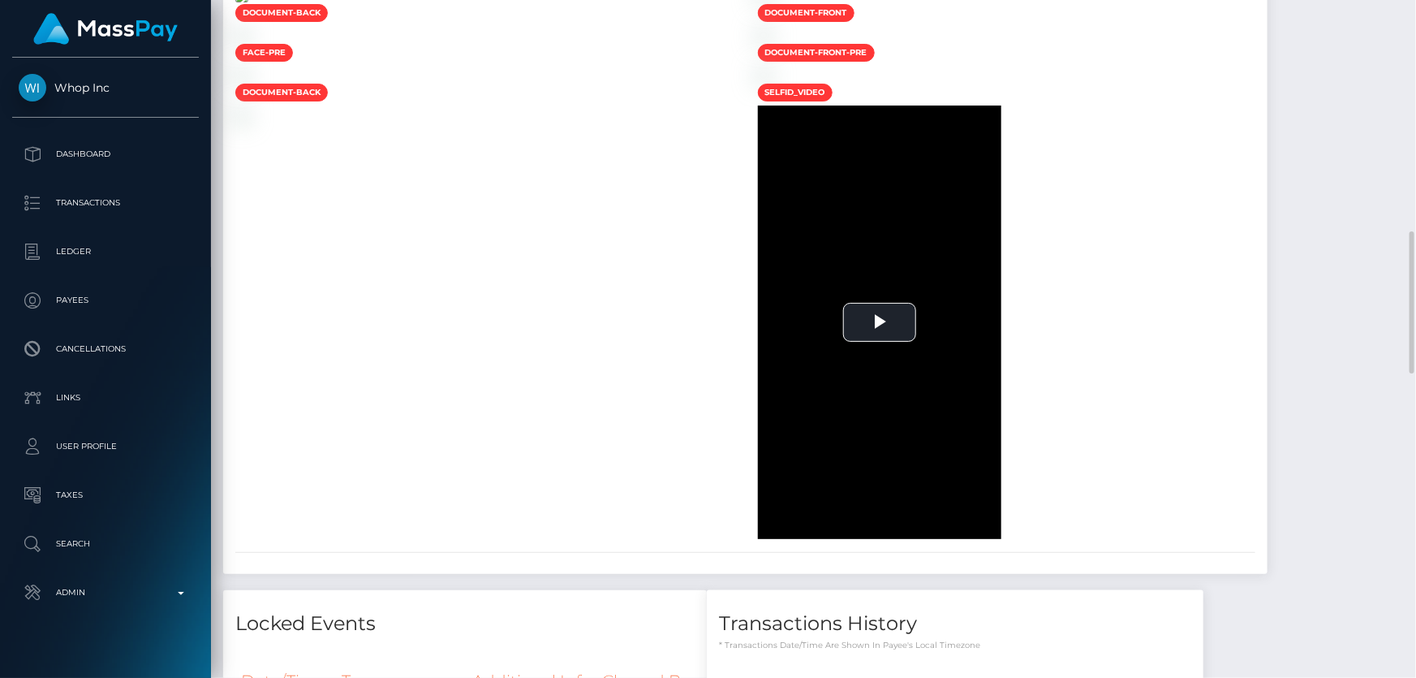
scroll to position [1254, 0]
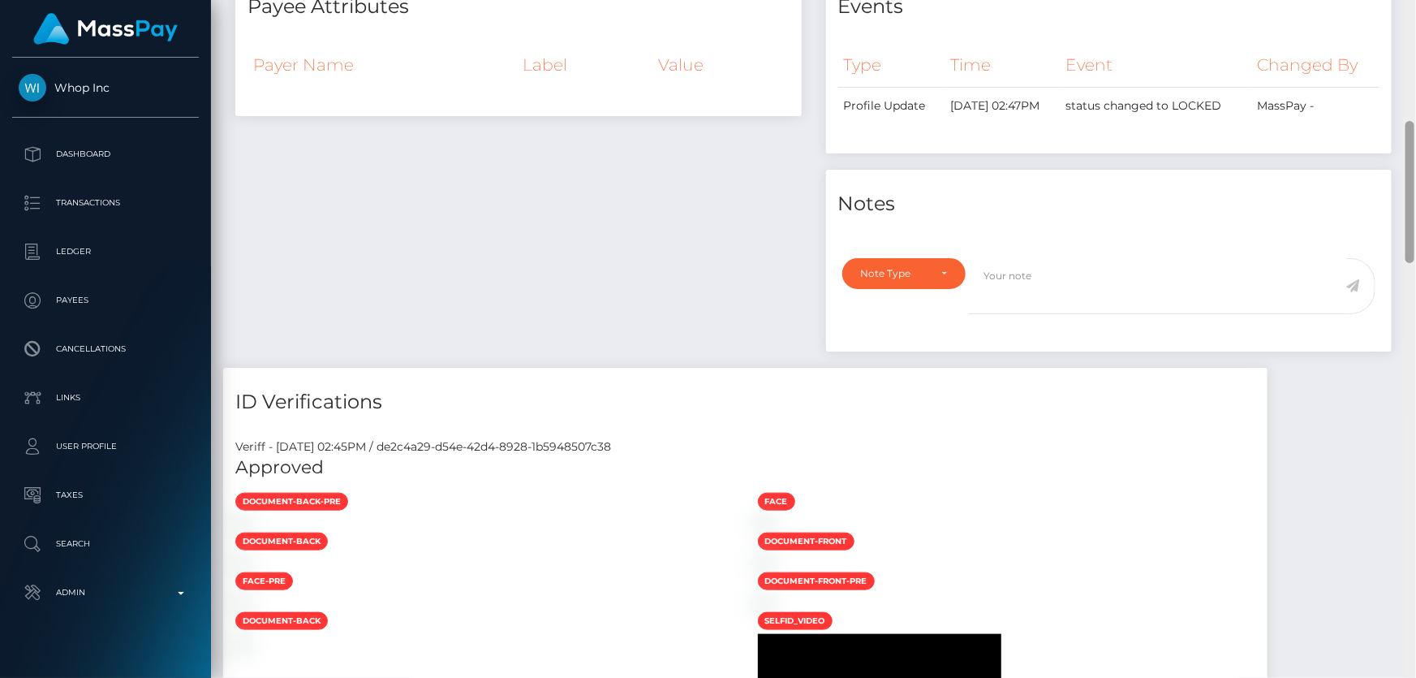
scroll to position [0, 0]
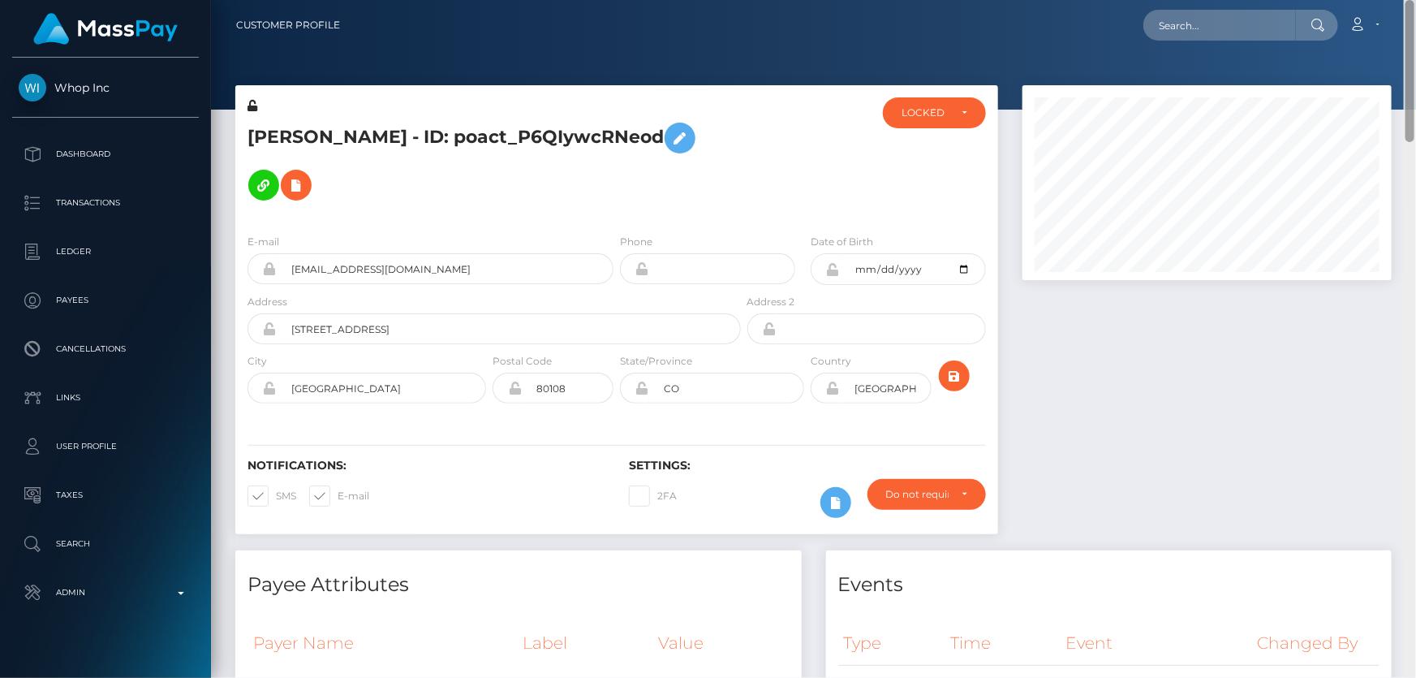
drag, startPoint x: 1408, startPoint y: 153, endPoint x: 1415, endPoint y: -89, distance: 241.9
click at [1415, 0] on html "Whop Inc Dashboard Transactions Ledger Payees Cancellations Links" at bounding box center [708, 339] width 1416 height 678
click at [938, 106] on div "LOCKED" at bounding box center [924, 112] width 47 height 13
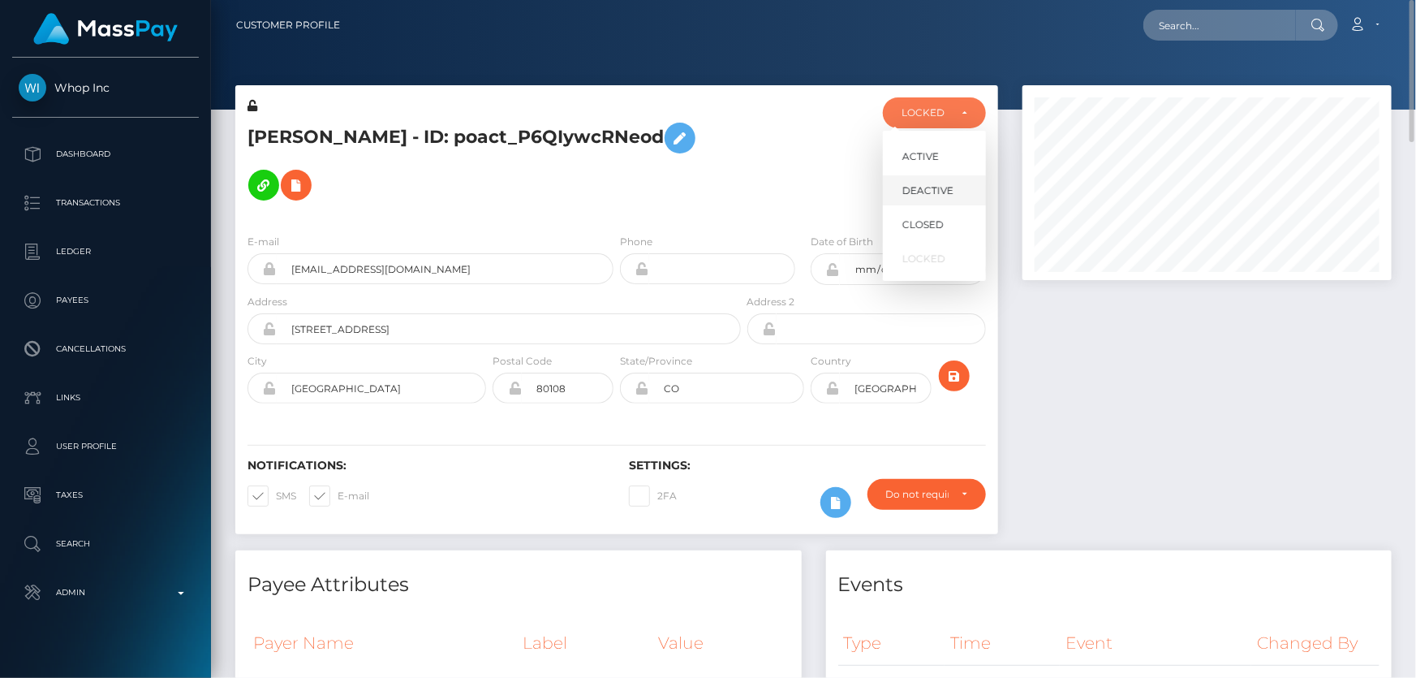
scroll to position [195, 368]
click at [933, 186] on span "DEACTIVE" at bounding box center [927, 190] width 51 height 15
select select "DEACTIVE"
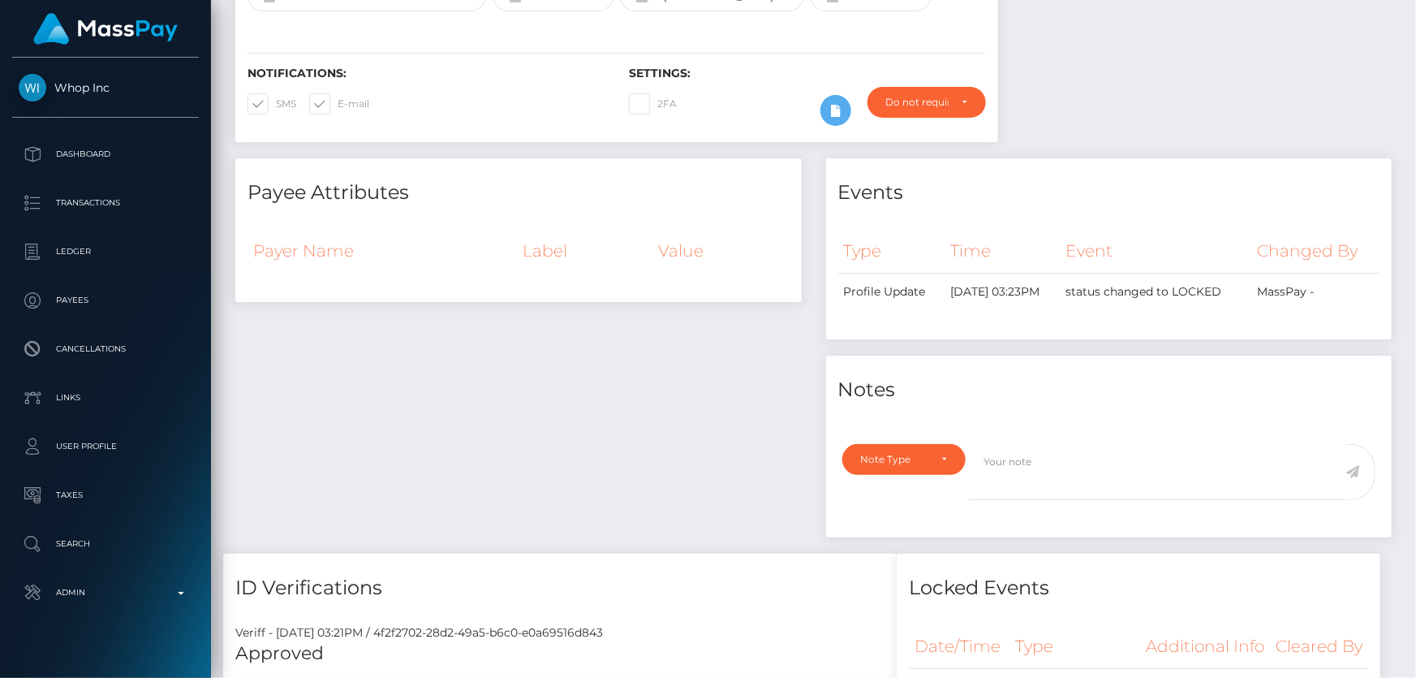
scroll to position [63, 0]
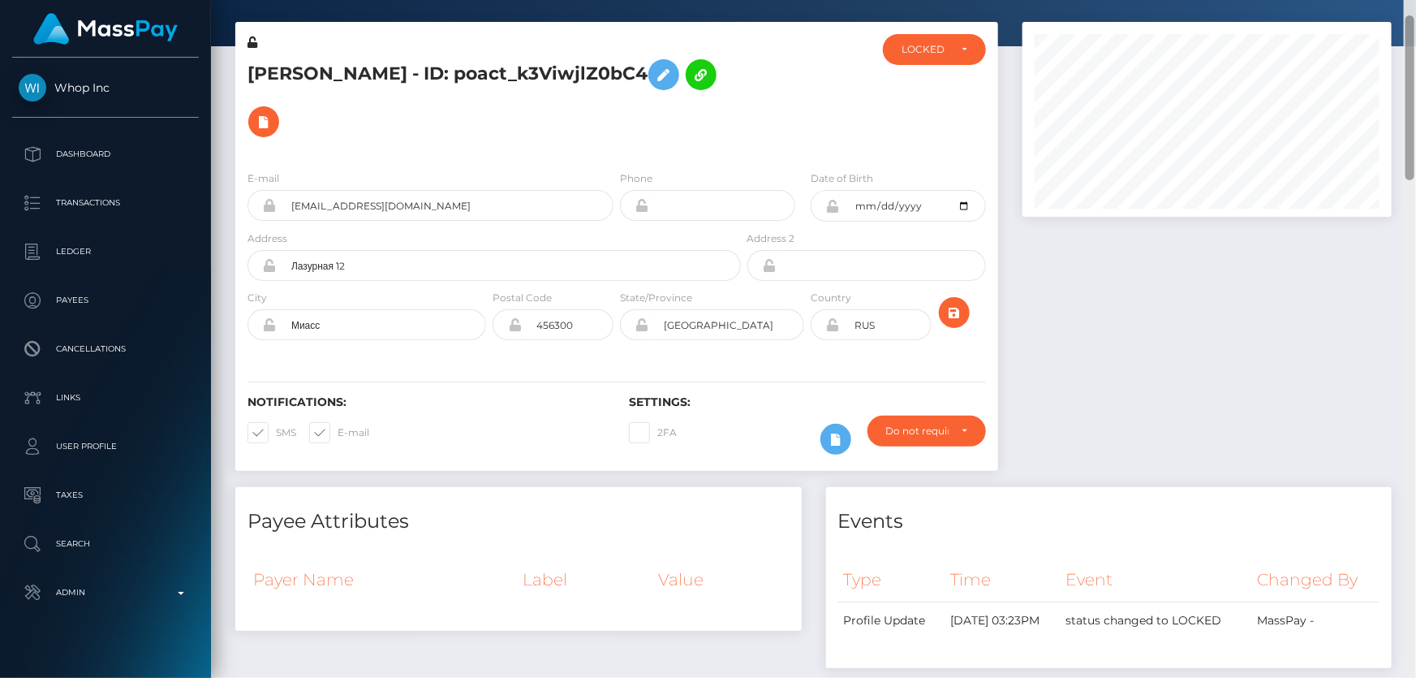
drag, startPoint x: 1409, startPoint y: 167, endPoint x: 1415, endPoint y: 1, distance: 166.4
click at [1415, 1] on div "Customer Profile Loading... Loading..." at bounding box center [813, 339] width 1205 height 678
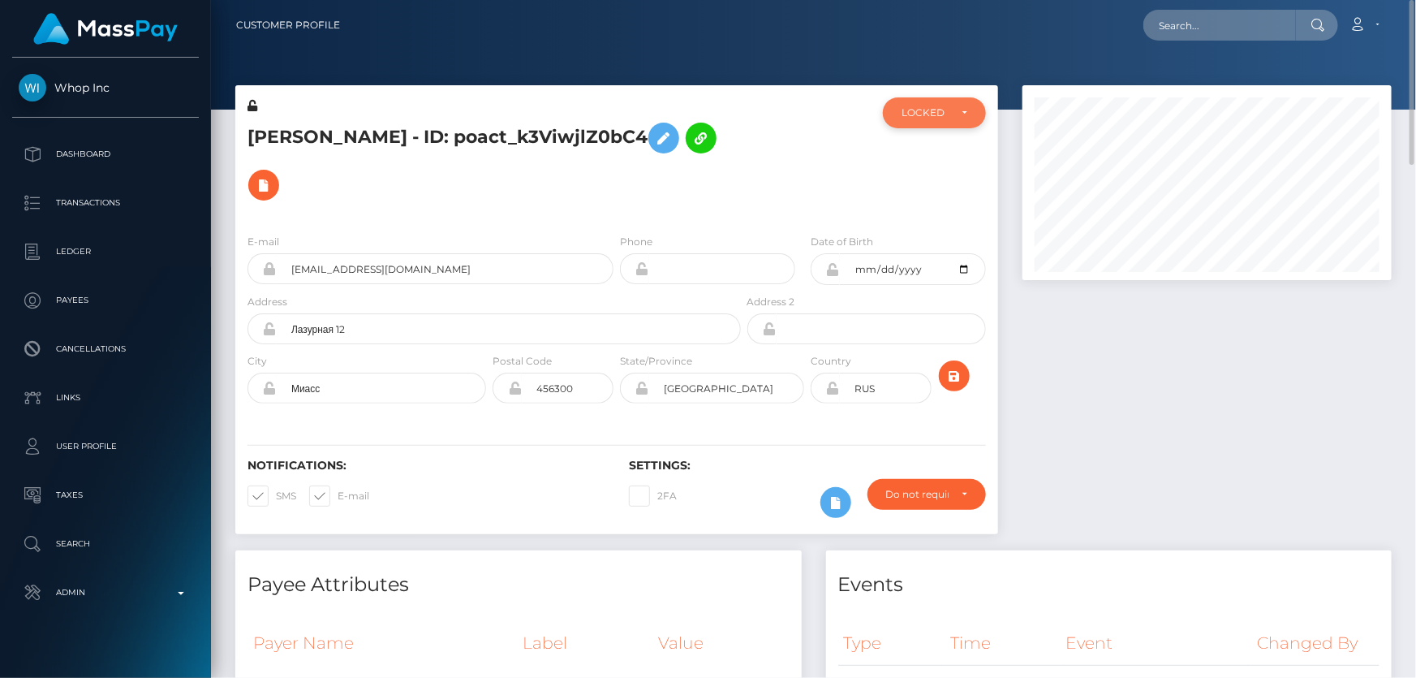
click at [950, 118] on div "LOCKED" at bounding box center [934, 112] width 66 height 13
click at [959, 187] on link "DEACTIVE" at bounding box center [934, 190] width 103 height 30
select select "DEACTIVE"
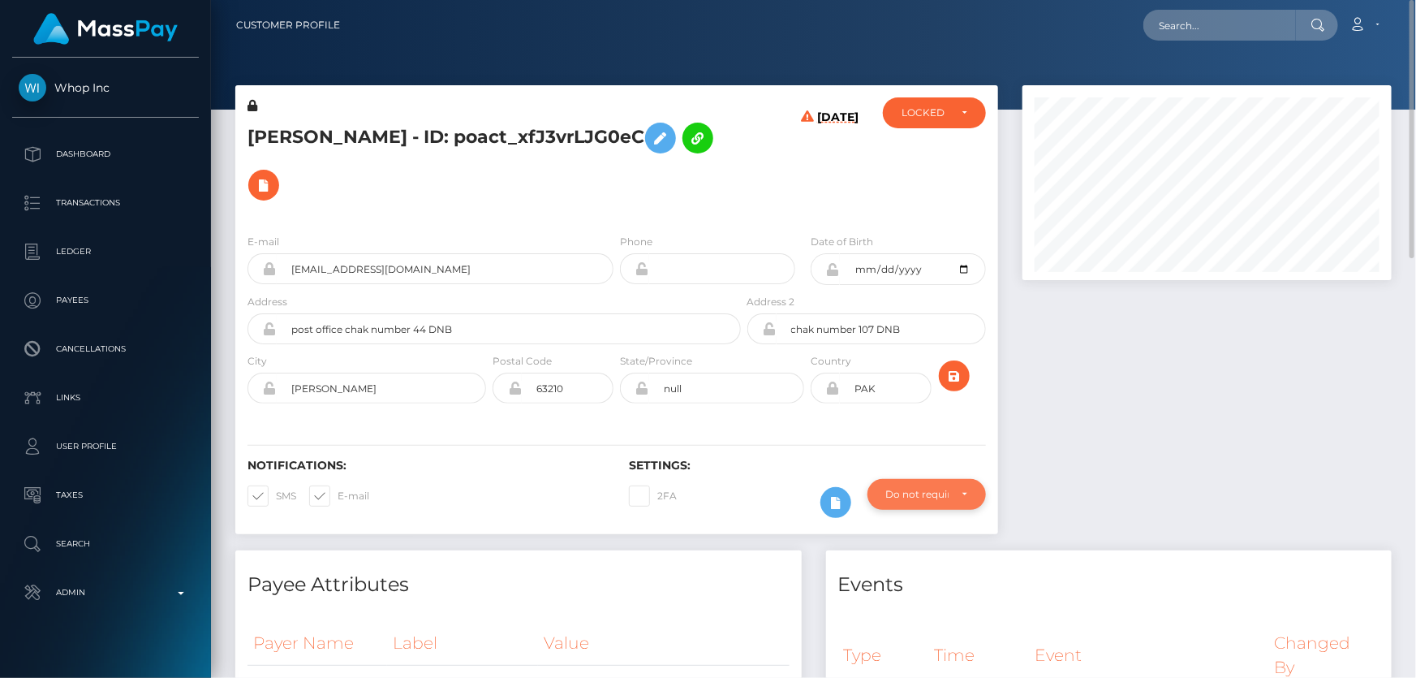
click at [898, 479] on div "Do not require" at bounding box center [926, 494] width 118 height 31
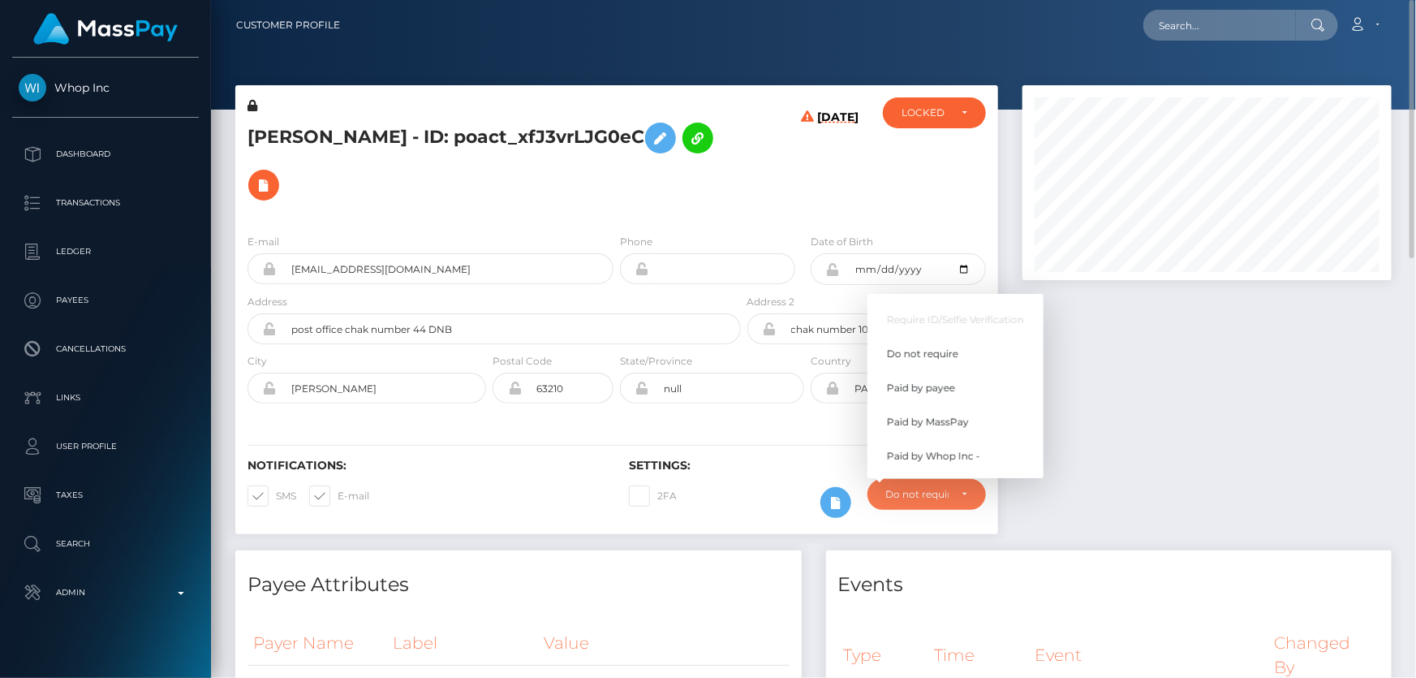
scroll to position [195, 368]
click at [957, 415] on span "Paid by MassPay" at bounding box center [928, 422] width 82 height 15
select select "2"
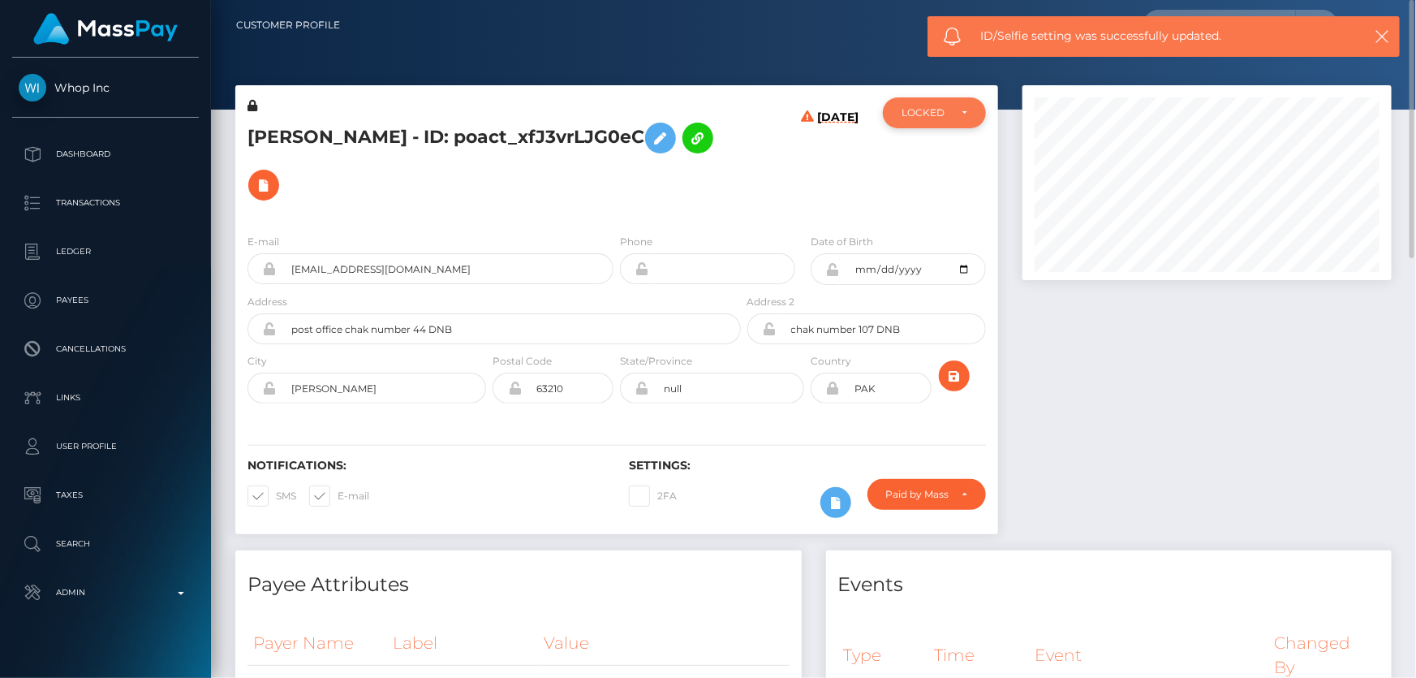
drag, startPoint x: 917, startPoint y: 111, endPoint x: 912, endPoint y: 118, distance: 8.8
click at [917, 111] on div "LOCKED" at bounding box center [924, 112] width 47 height 13
click at [932, 187] on span "DEACTIVE" at bounding box center [927, 190] width 51 height 15
select select "DEACTIVE"
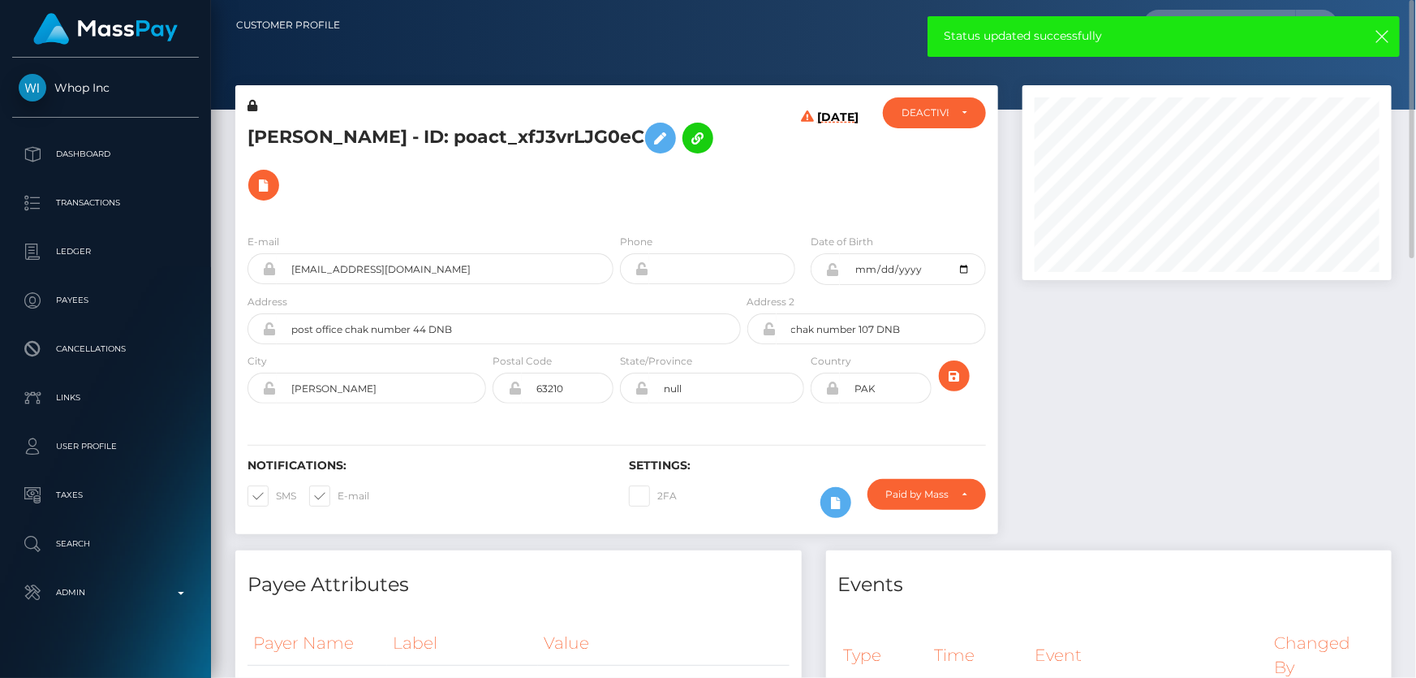
click at [303, 133] on h5 "Barkat Ullah - ID: poact_xfJ3vrLJG0eC" at bounding box center [489, 161] width 484 height 94
copy h5 "Barkat Ullah - ID: poact_xfJ3vrLJG0eC"
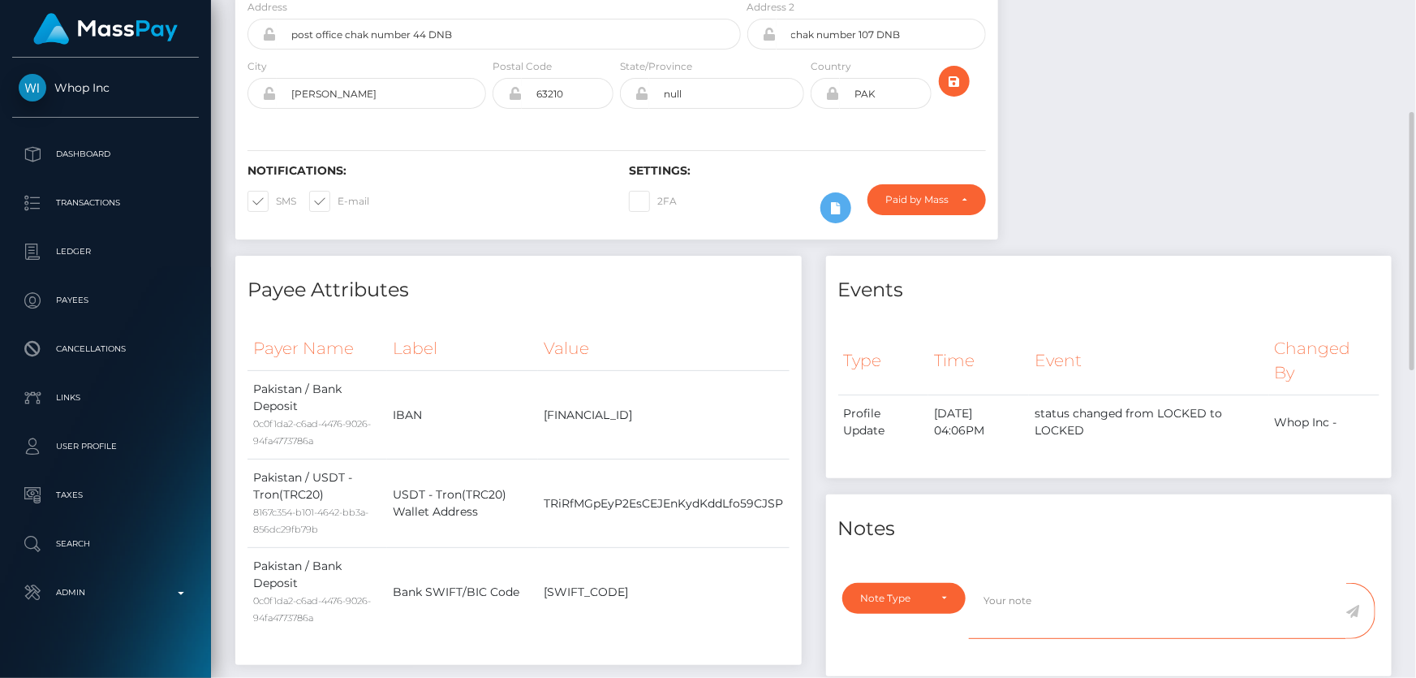
click at [1089, 583] on textarea at bounding box center [1157, 611] width 377 height 56
click at [903, 592] on div "Note Type" at bounding box center [895, 598] width 68 height 13
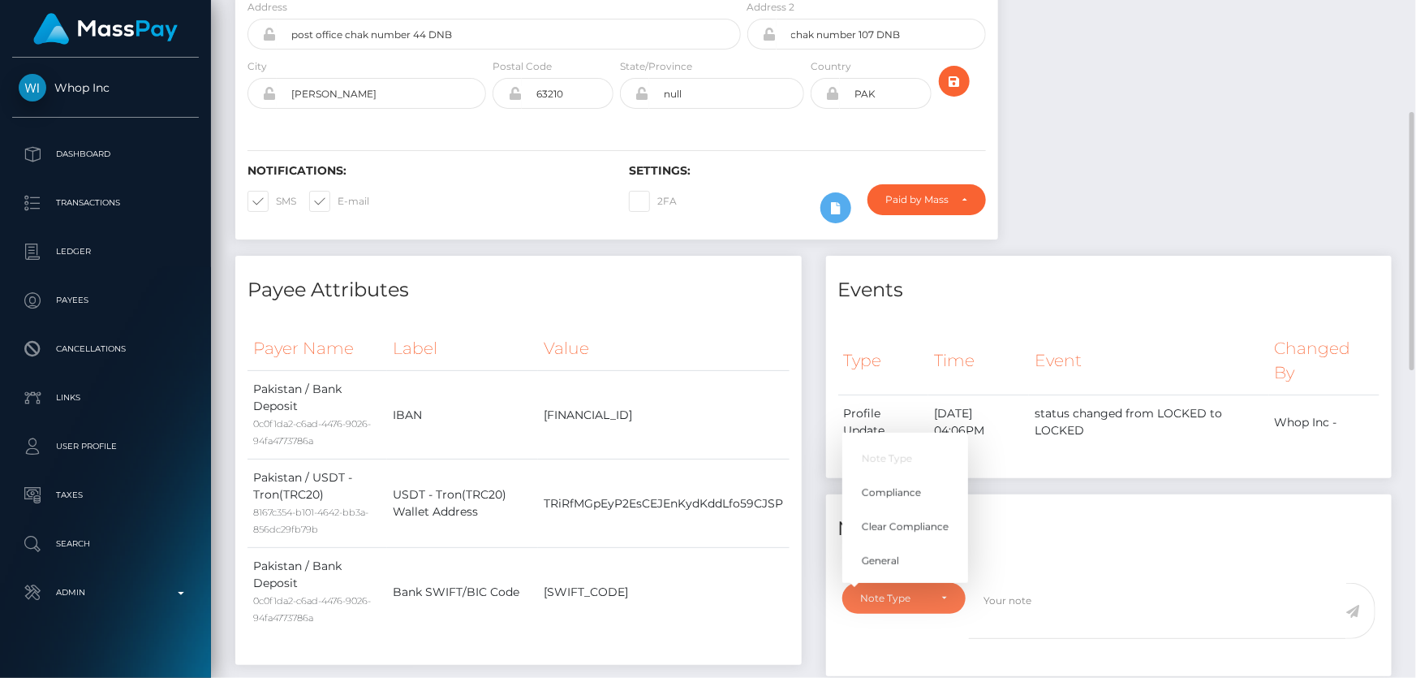
scroll to position [195, 368]
click at [926, 477] on link "Compliance" at bounding box center [905, 492] width 126 height 30
select select "COMPLIANCE"
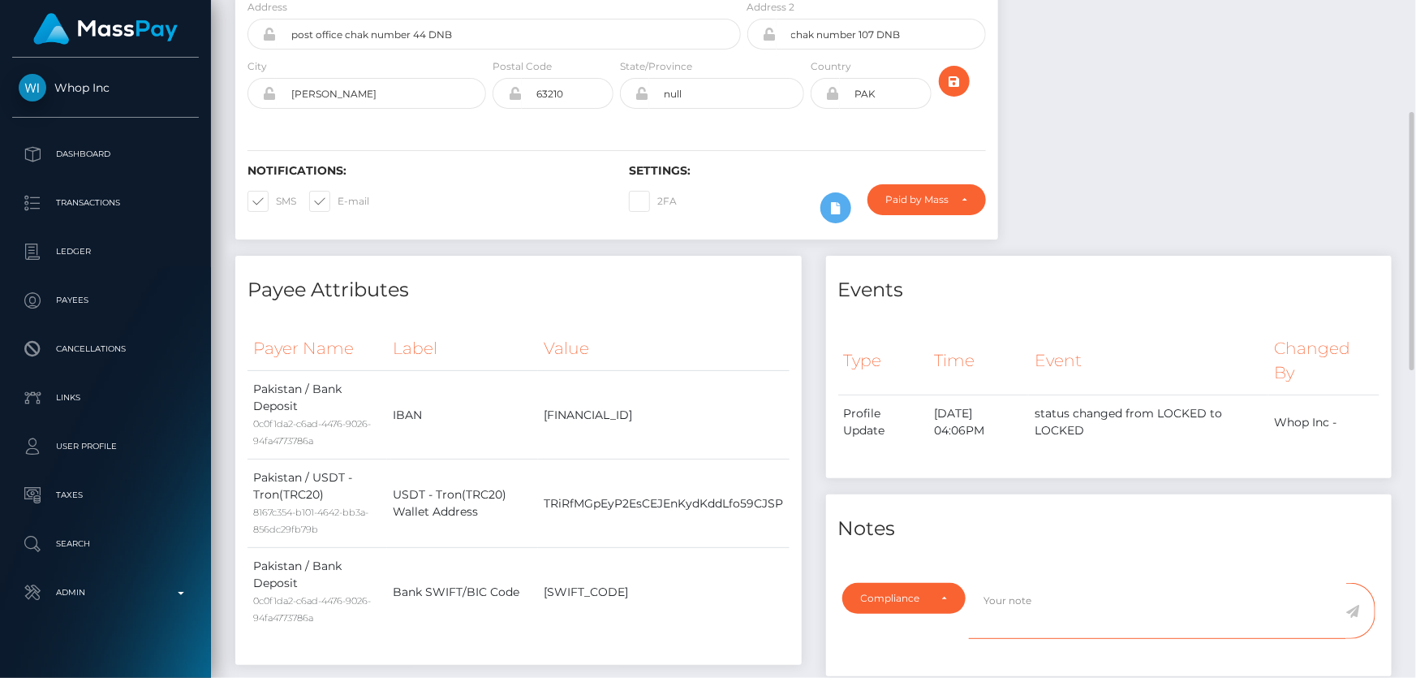
click at [1048, 583] on textarea at bounding box center [1157, 611] width 377 height 56
type textarea "ID required."
click at [1356, 605] on icon at bounding box center [1353, 611] width 14 height 13
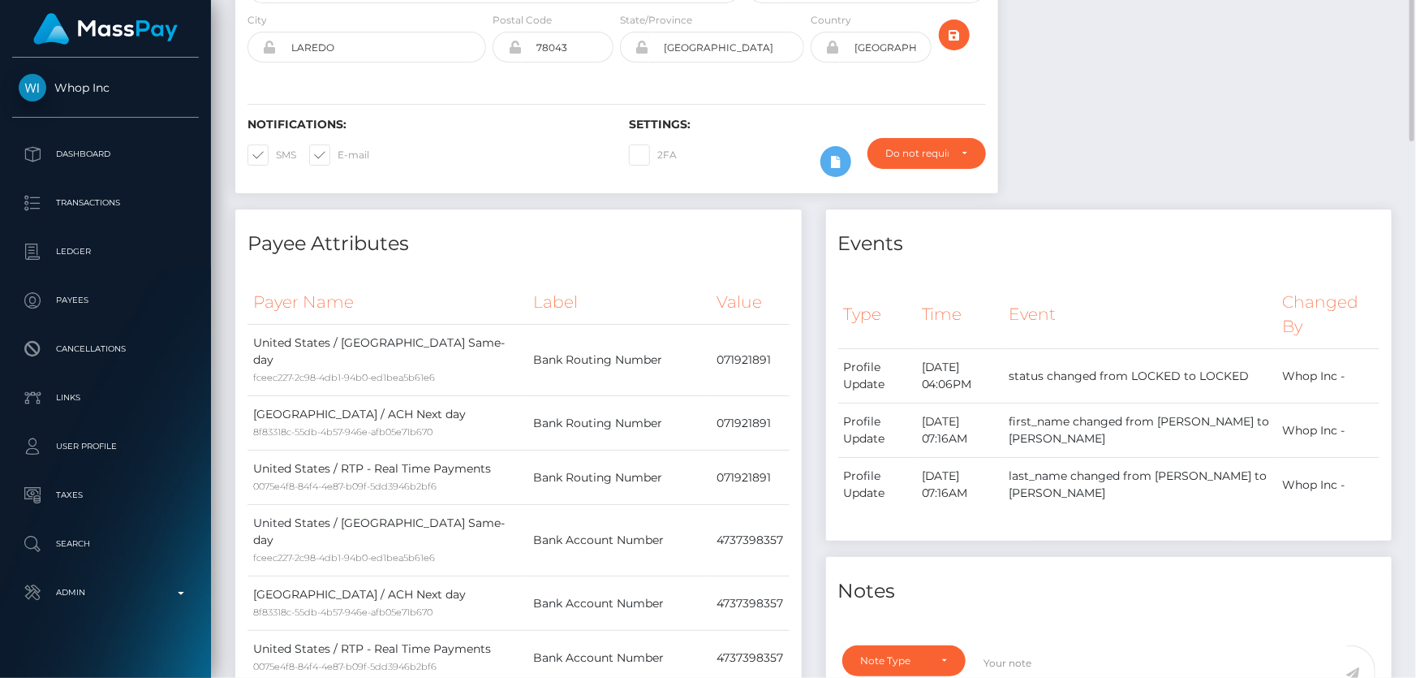
scroll to position [46, 0]
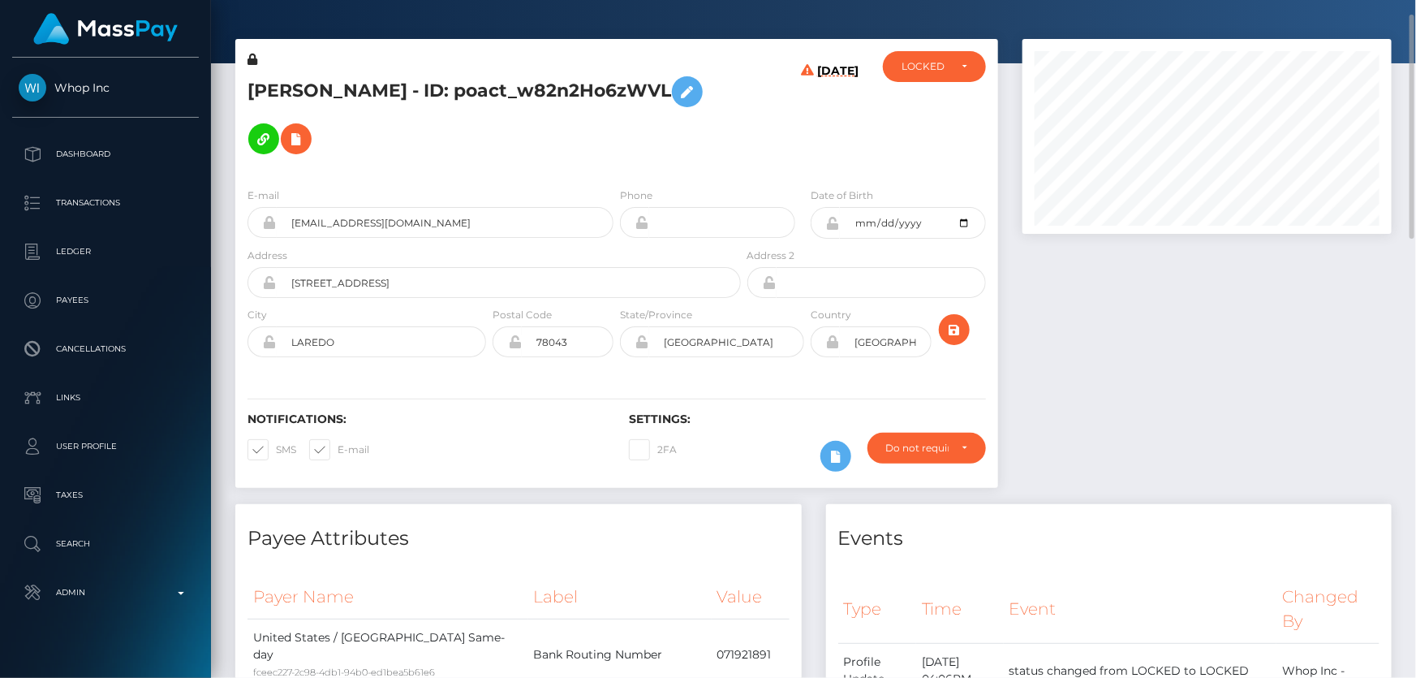
click at [364, 110] on h5 "[PERSON_NAME] - ID: poact_w82n2Ho6zWVL" at bounding box center [489, 115] width 484 height 94
copy h5 "JOSE ALBERTO VASQUEZ - ID: poact_w82n2Ho6zWVL"
click at [923, 441] on div "Do not require" at bounding box center [917, 447] width 62 height 13
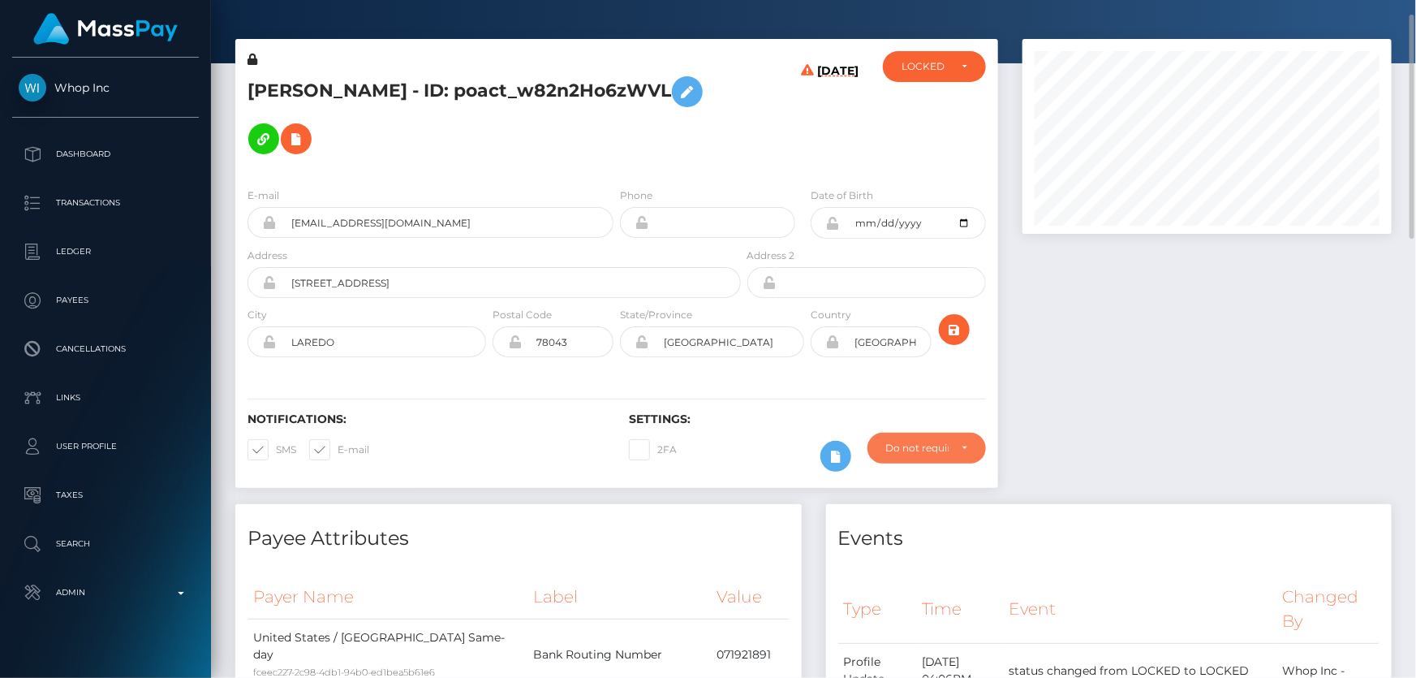
scroll to position [195, 368]
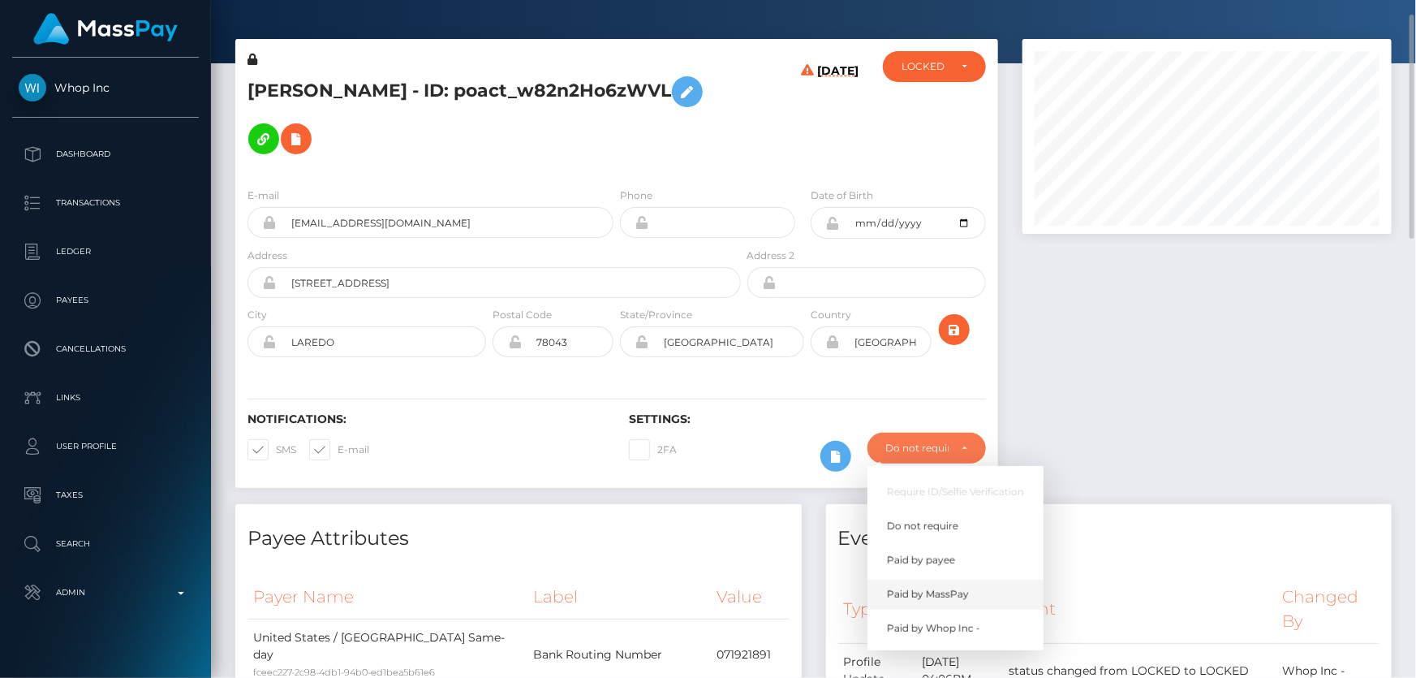
click at [979, 579] on link "Paid by MassPay" at bounding box center [955, 594] width 176 height 30
select select "2"
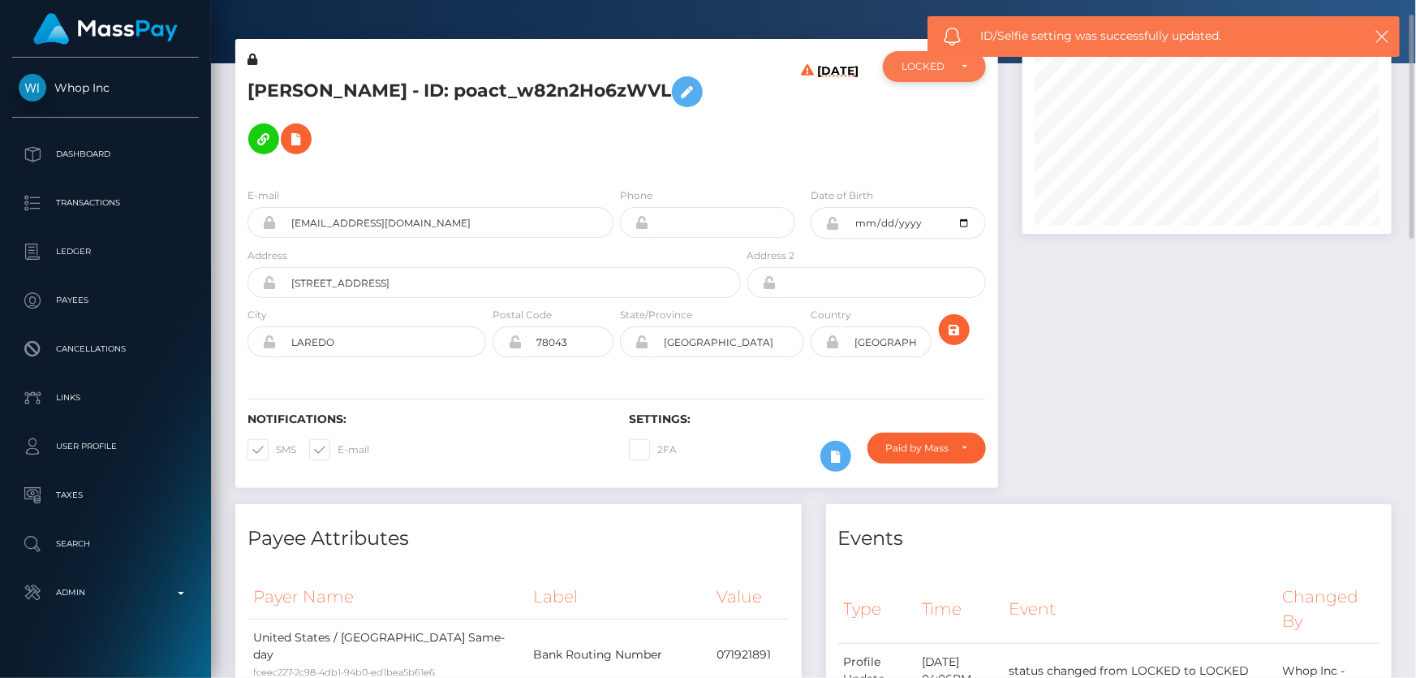
click at [909, 62] on div "LOCKED" at bounding box center [924, 66] width 47 height 13
click at [959, 146] on link "DEACTIVE" at bounding box center [934, 144] width 103 height 30
select select "DEACTIVE"
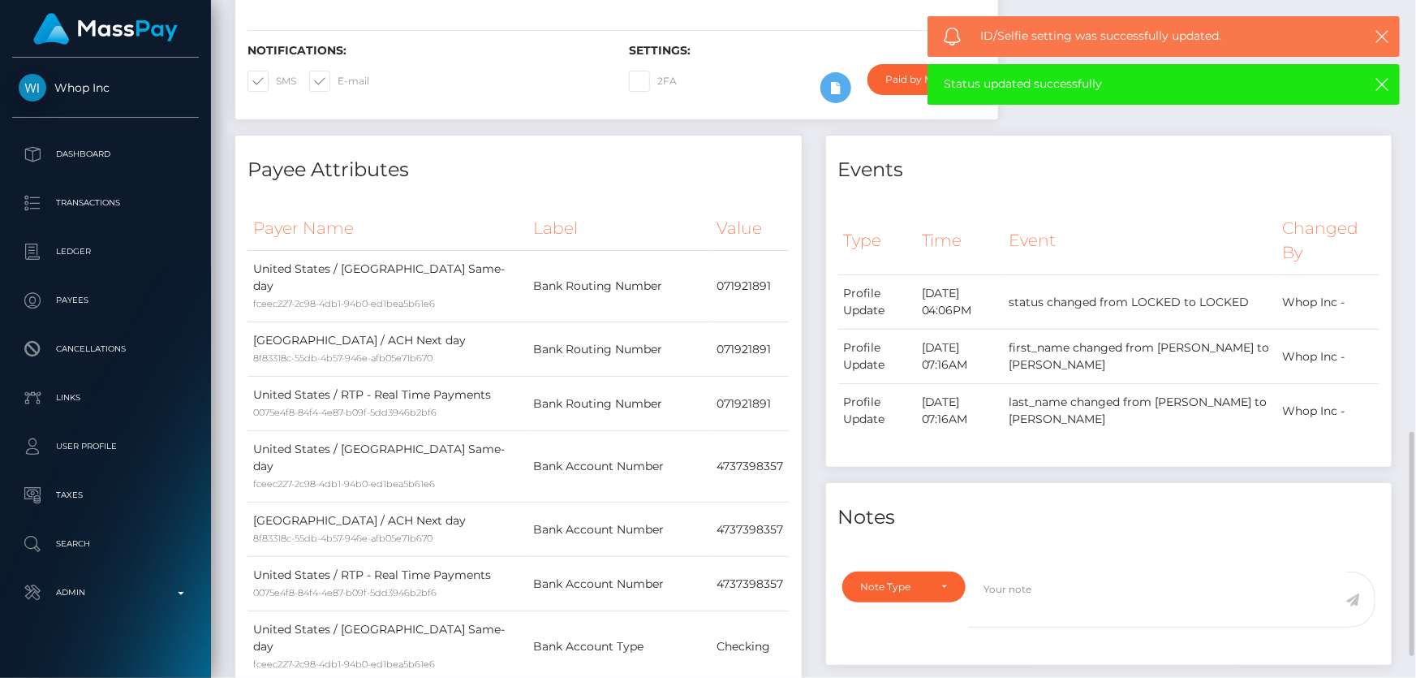
scroll to position [636, 0]
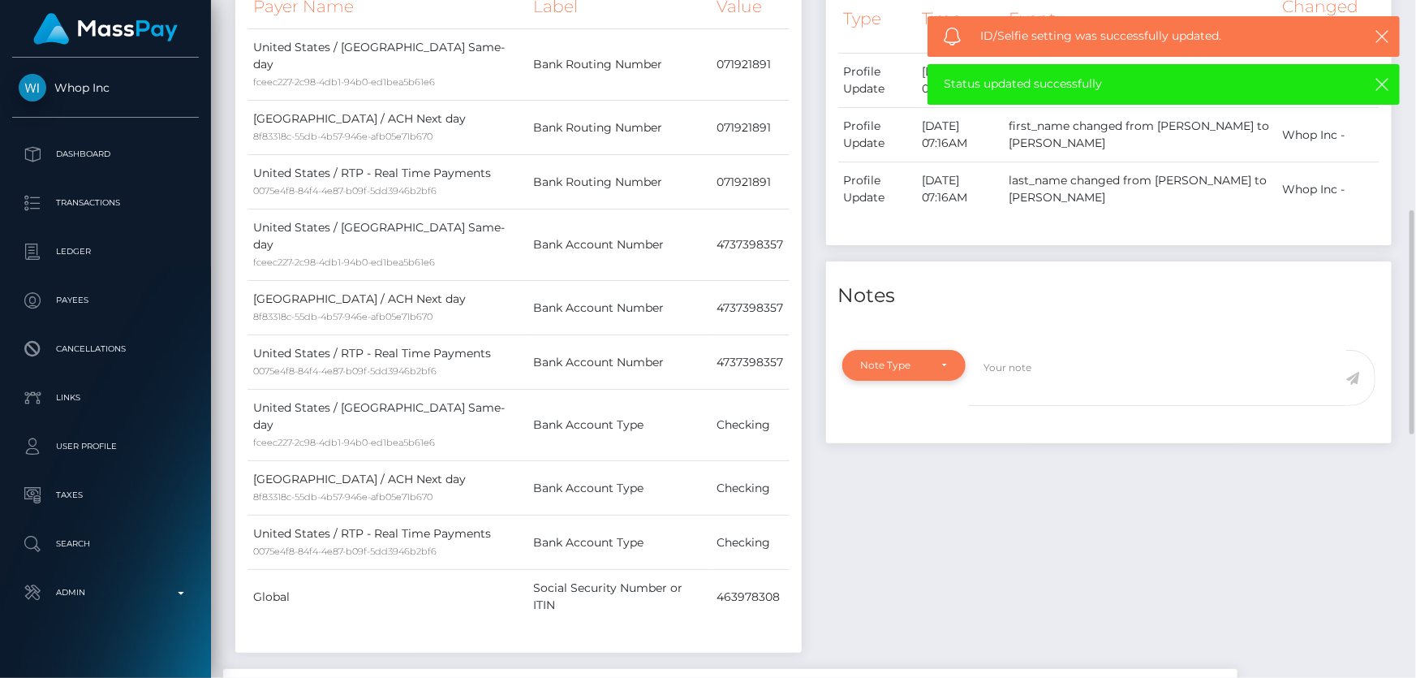
click at [913, 350] on div "Note Type" at bounding box center [904, 365] width 124 height 31
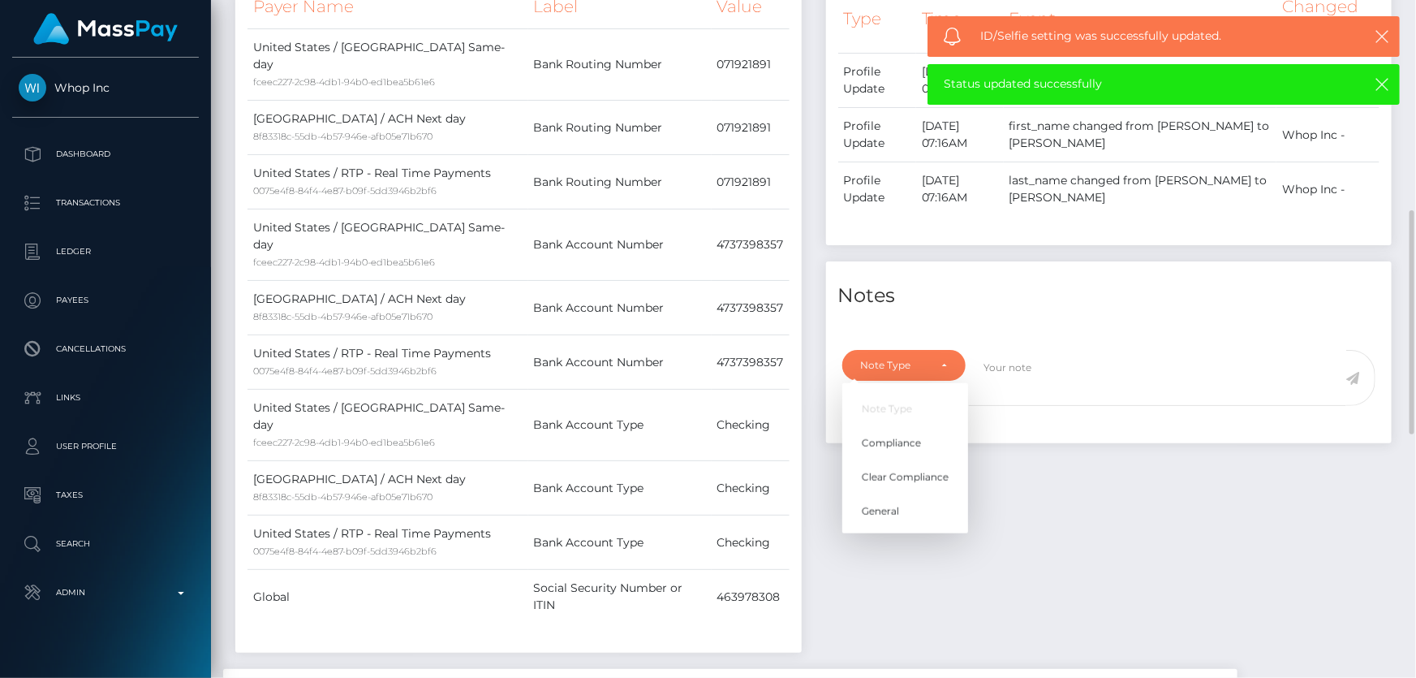
scroll to position [195, 368]
click at [901, 428] on link "Compliance" at bounding box center [905, 443] width 126 height 30
select select "COMPLIANCE"
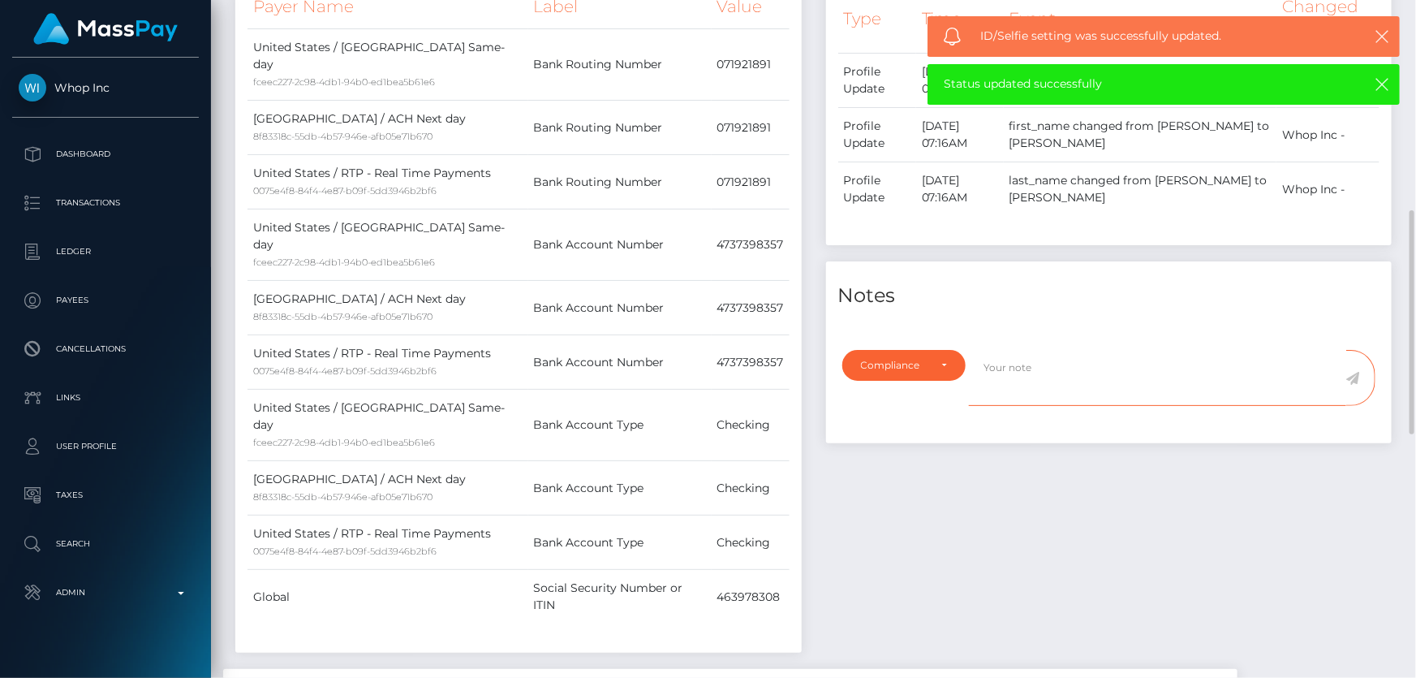
click at [1070, 356] on textarea at bounding box center [1157, 378] width 377 height 56
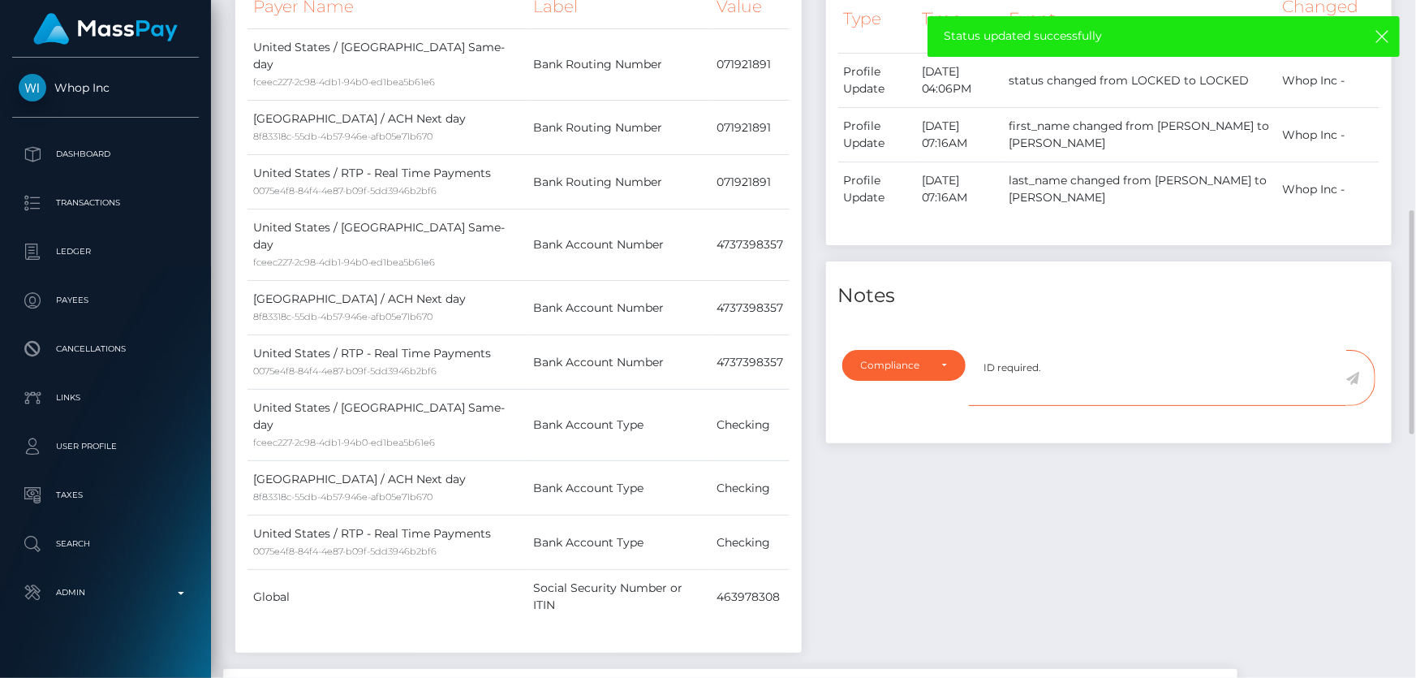
type textarea "ID required."
click at [1357, 372] on icon at bounding box center [1353, 378] width 14 height 13
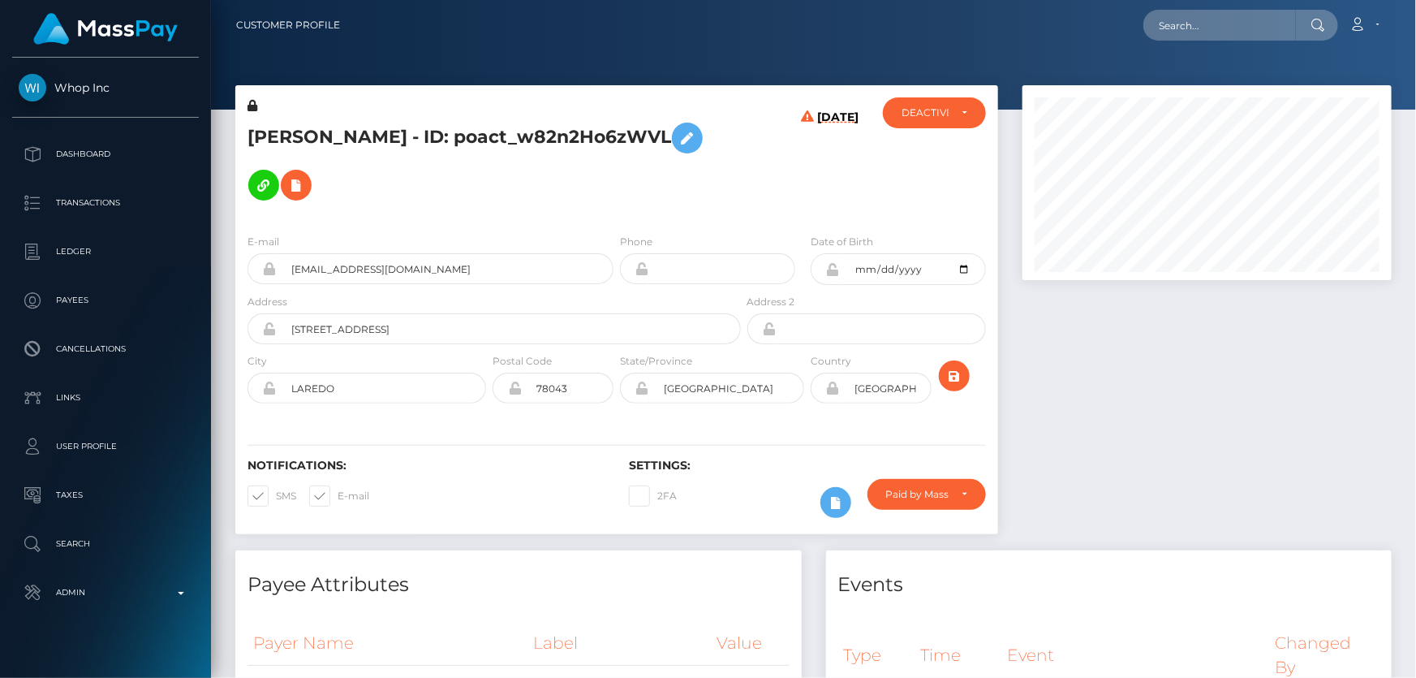
scroll to position [195, 368]
click at [313, 153] on h5 "[PERSON_NAME] - ID: poact_w82n2Ho6zWVL" at bounding box center [489, 161] width 484 height 94
click at [313, 153] on h5 "JOSE ALBERTO VASQUEZ - ID: poact_w82n2Ho6zWVL" at bounding box center [489, 161] width 484 height 94
copy h5 "JOSE ALBERTO VASQUEZ - ID: poact_w82n2Ho6zWVL"
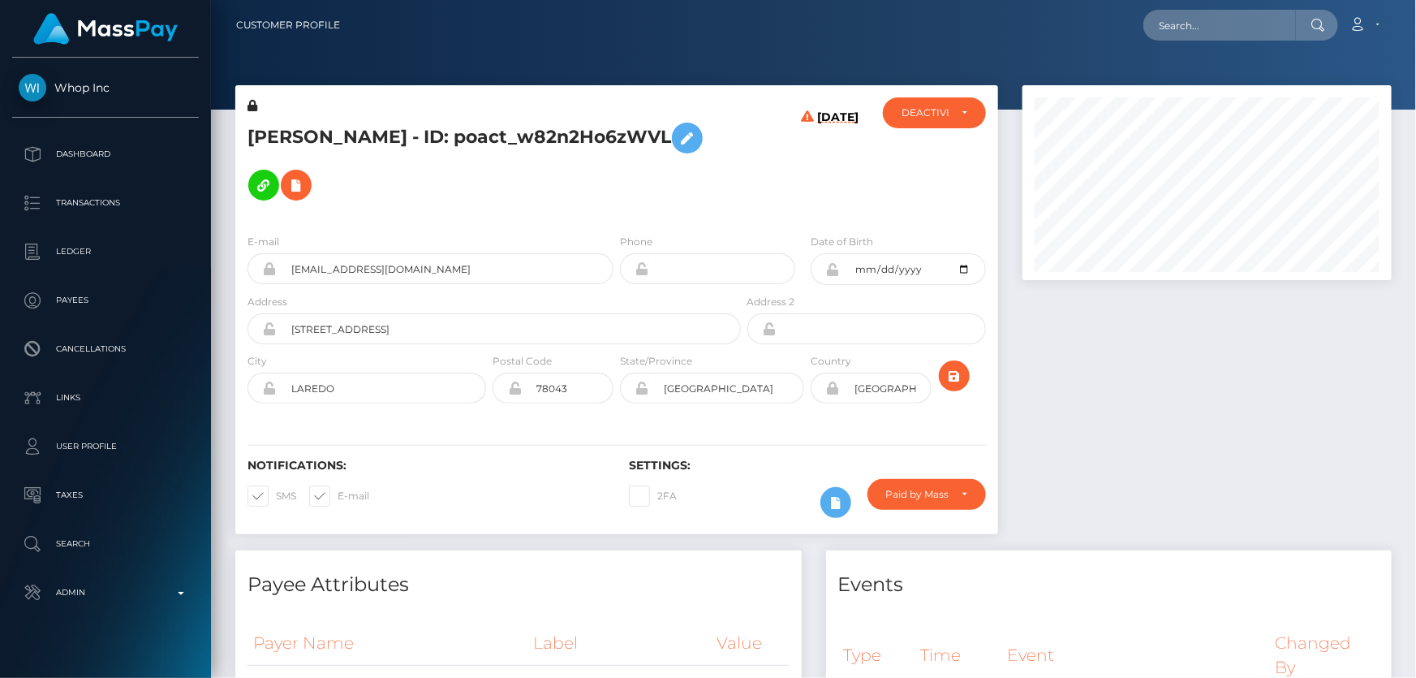
click at [1123, 364] on div at bounding box center [1207, 317] width 394 height 465
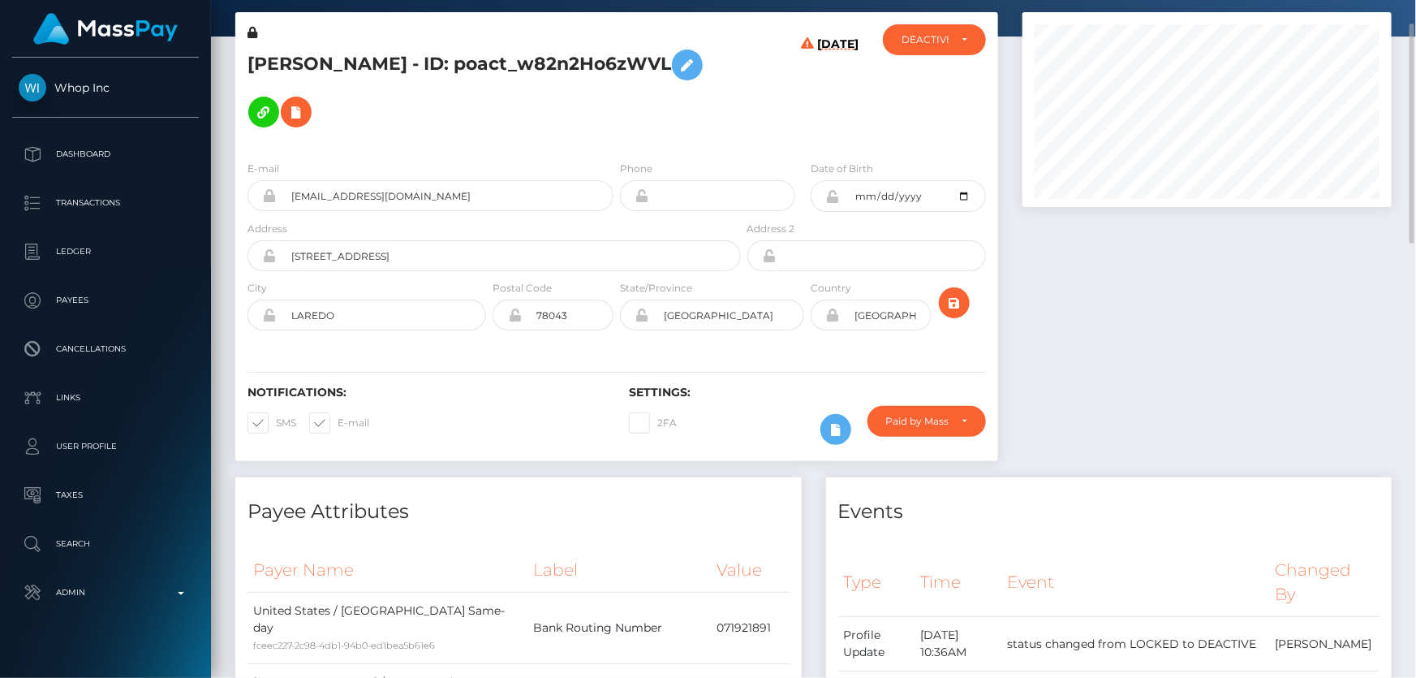
scroll to position [0, 0]
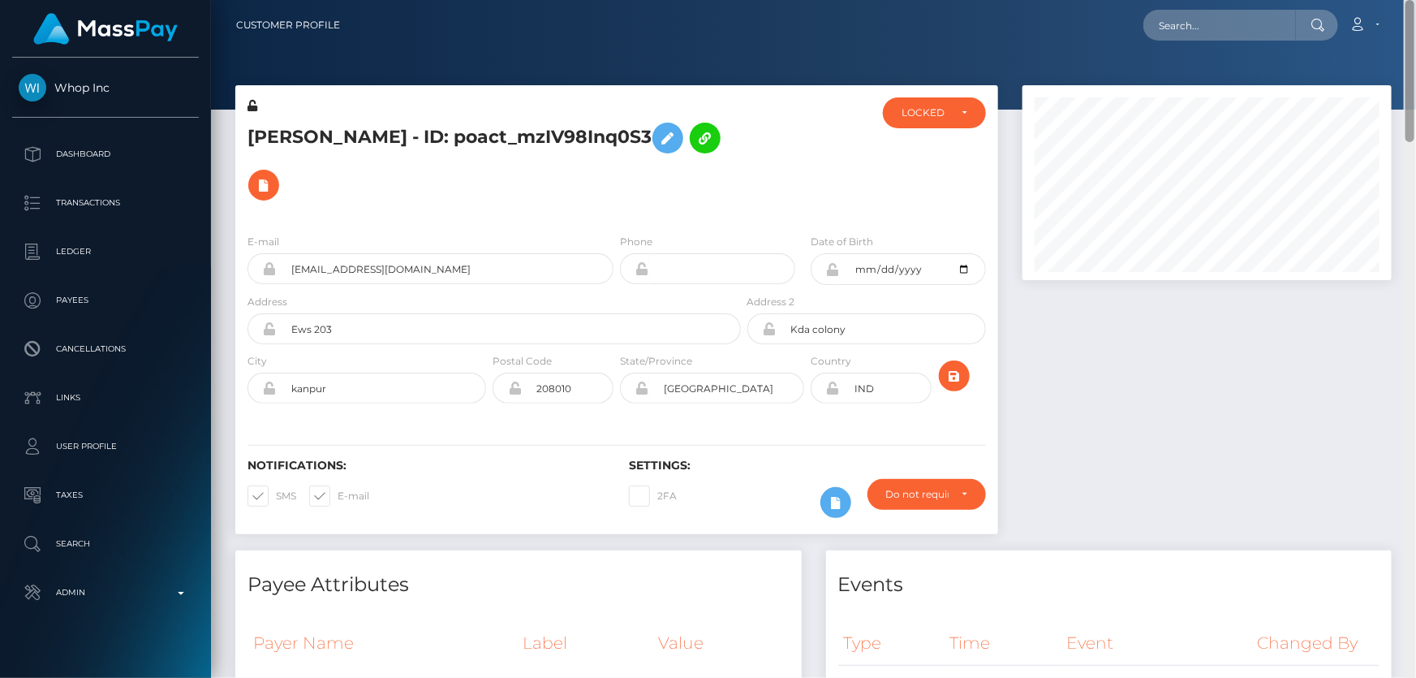
drag, startPoint x: 1409, startPoint y: 601, endPoint x: 1415, endPoint y: 64, distance: 537.2
click at [1415, 64] on div at bounding box center [1410, 339] width 12 height 678
click at [952, 127] on div "LOCKED" at bounding box center [934, 112] width 103 height 31
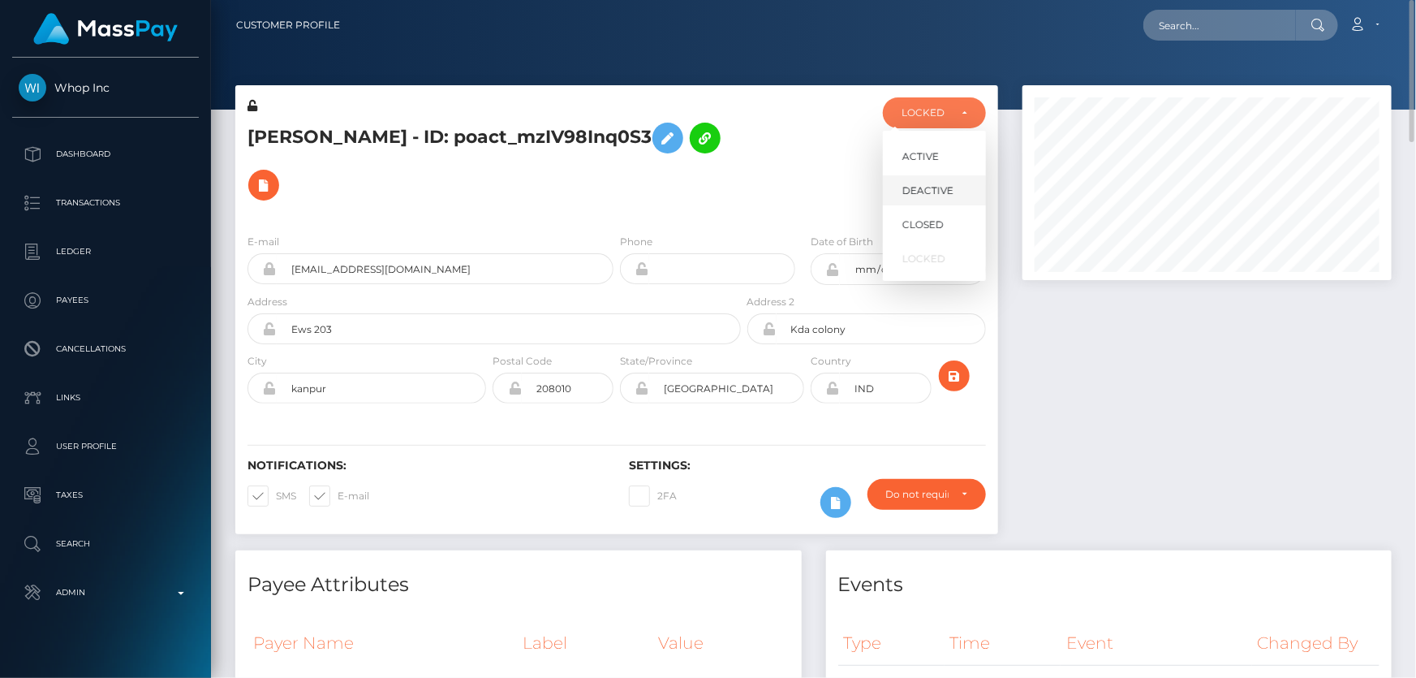
click at [942, 194] on span "DEACTIVE" at bounding box center [927, 190] width 51 height 15
select select "DEACTIVE"
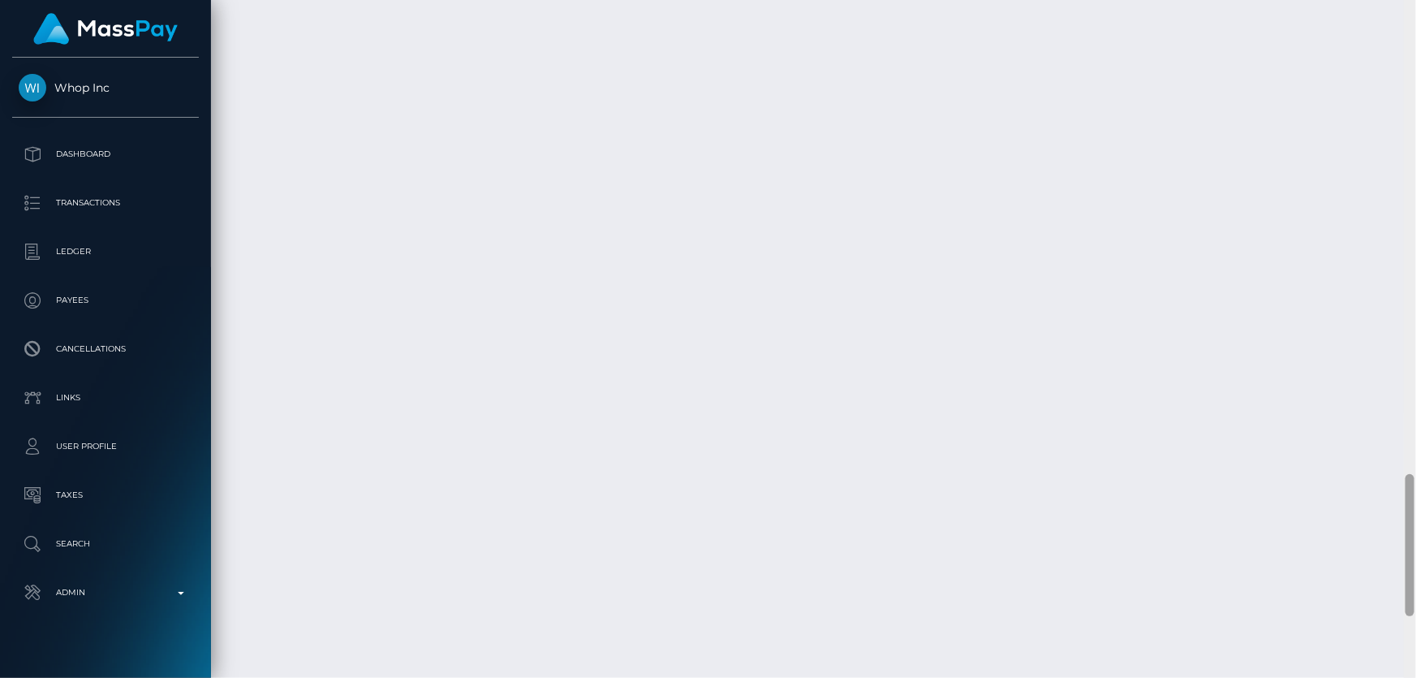
scroll to position [2561, 0]
drag, startPoint x: 1415, startPoint y: 518, endPoint x: 1415, endPoint y: 118, distance: 399.2
click at [1415, 118] on div at bounding box center [1410, 339] width 12 height 678
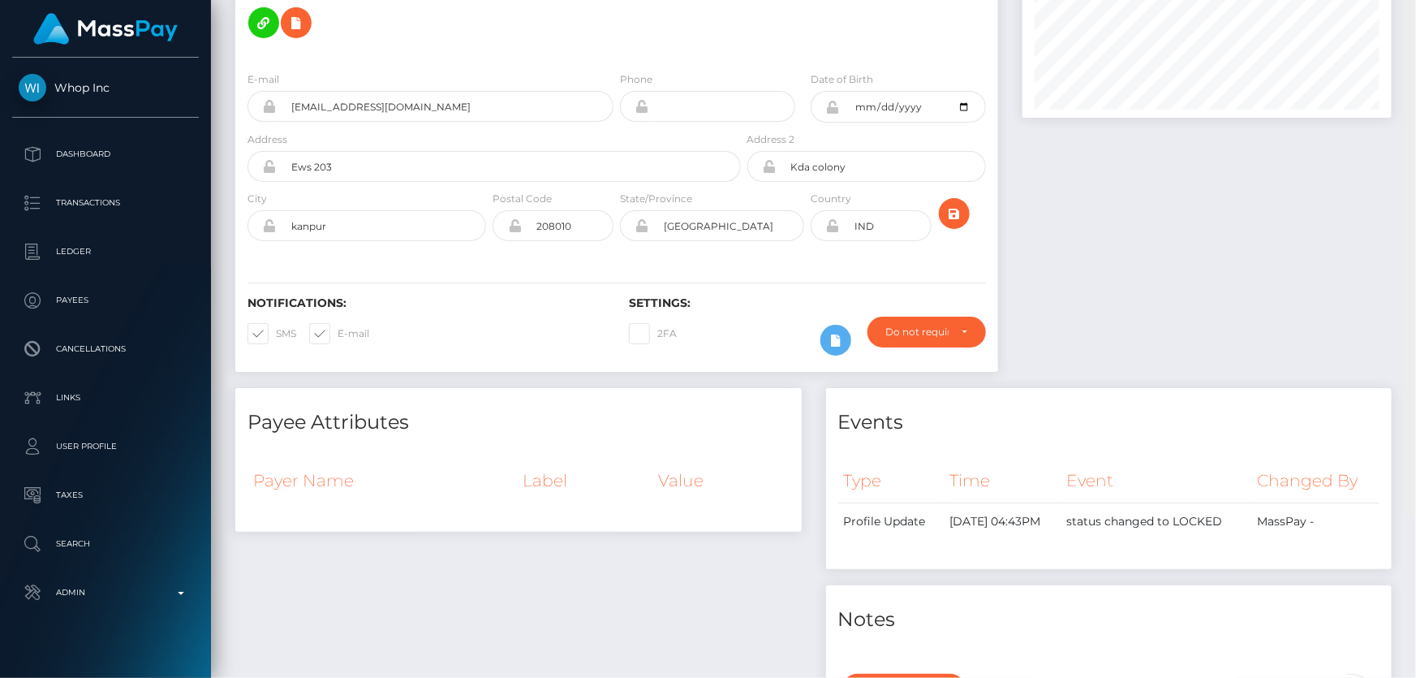
scroll to position [0, 0]
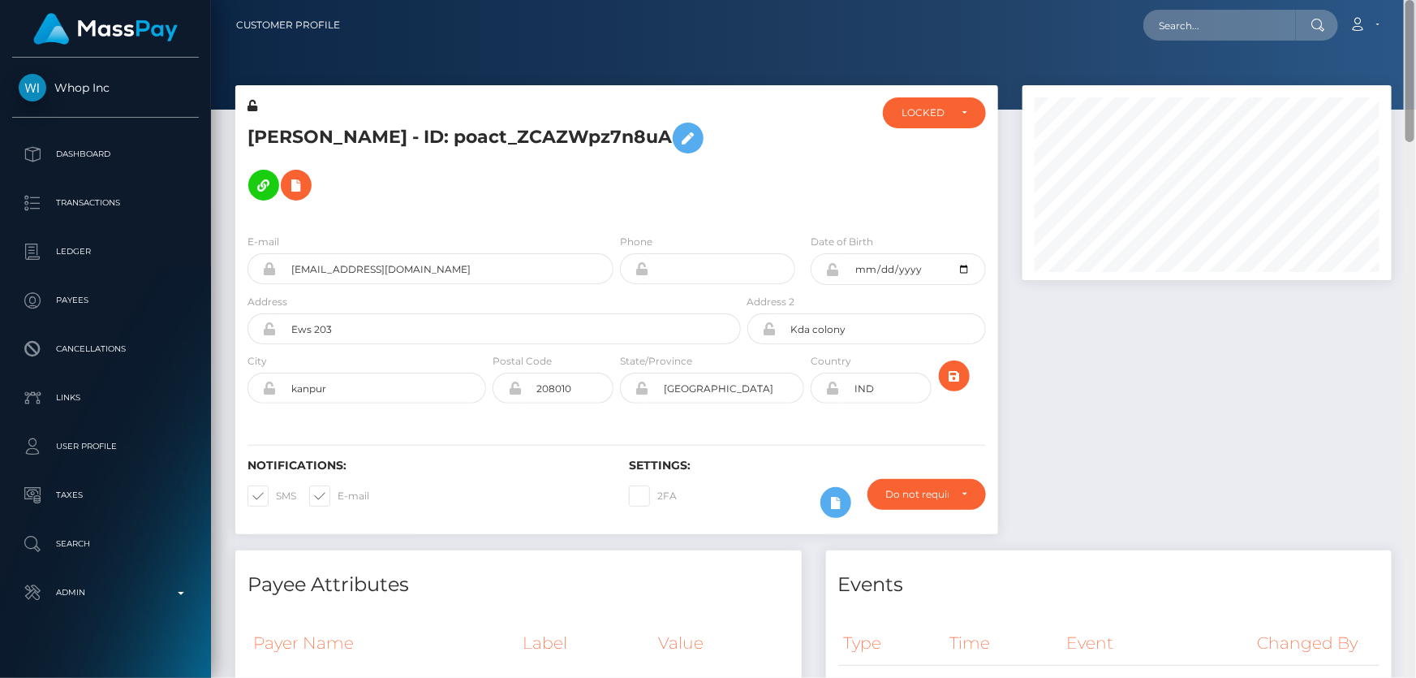
drag, startPoint x: 1411, startPoint y: 614, endPoint x: 1415, endPoint y: 49, distance: 564.8
click at [1415, 49] on div "Customer Profile Loading... Loading..." at bounding box center [813, 339] width 1205 height 678
click at [943, 122] on div "LOCKED" at bounding box center [934, 112] width 103 height 31
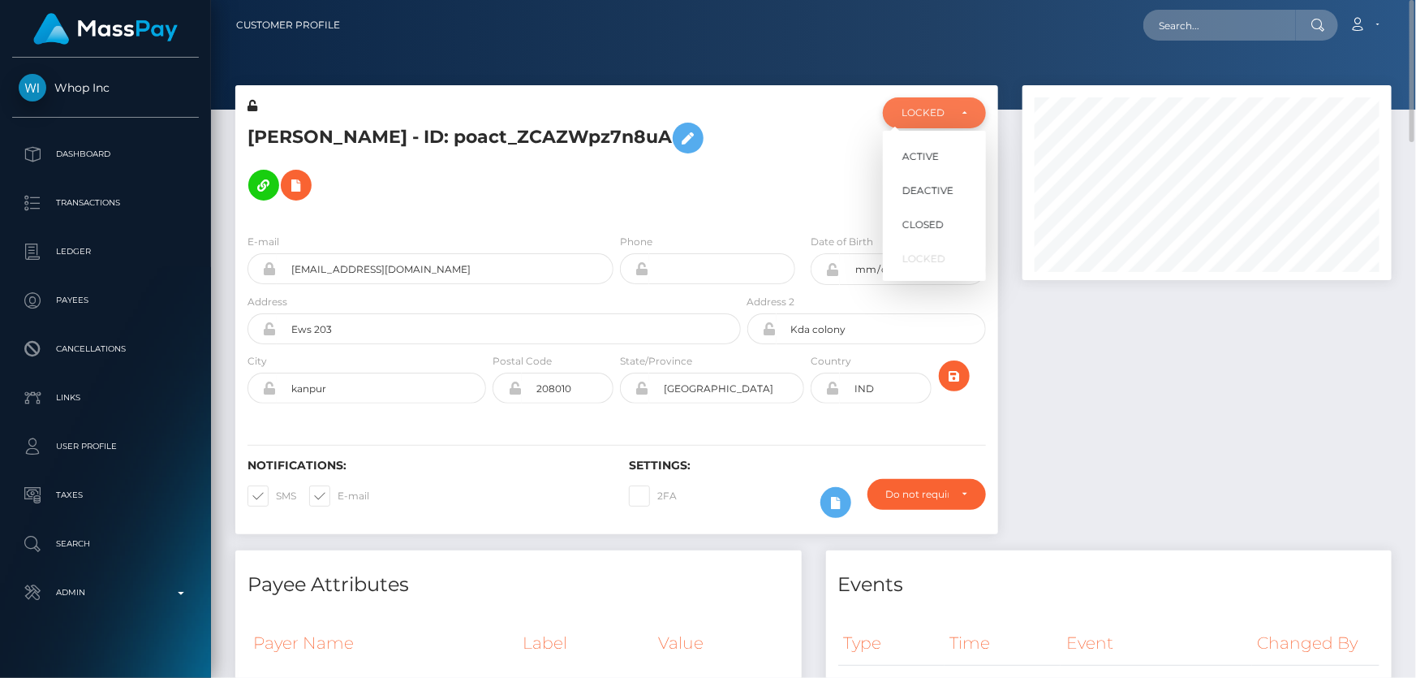
scroll to position [195, 368]
click at [936, 191] on span "DEACTIVE" at bounding box center [927, 190] width 51 height 15
select select "DEACTIVE"
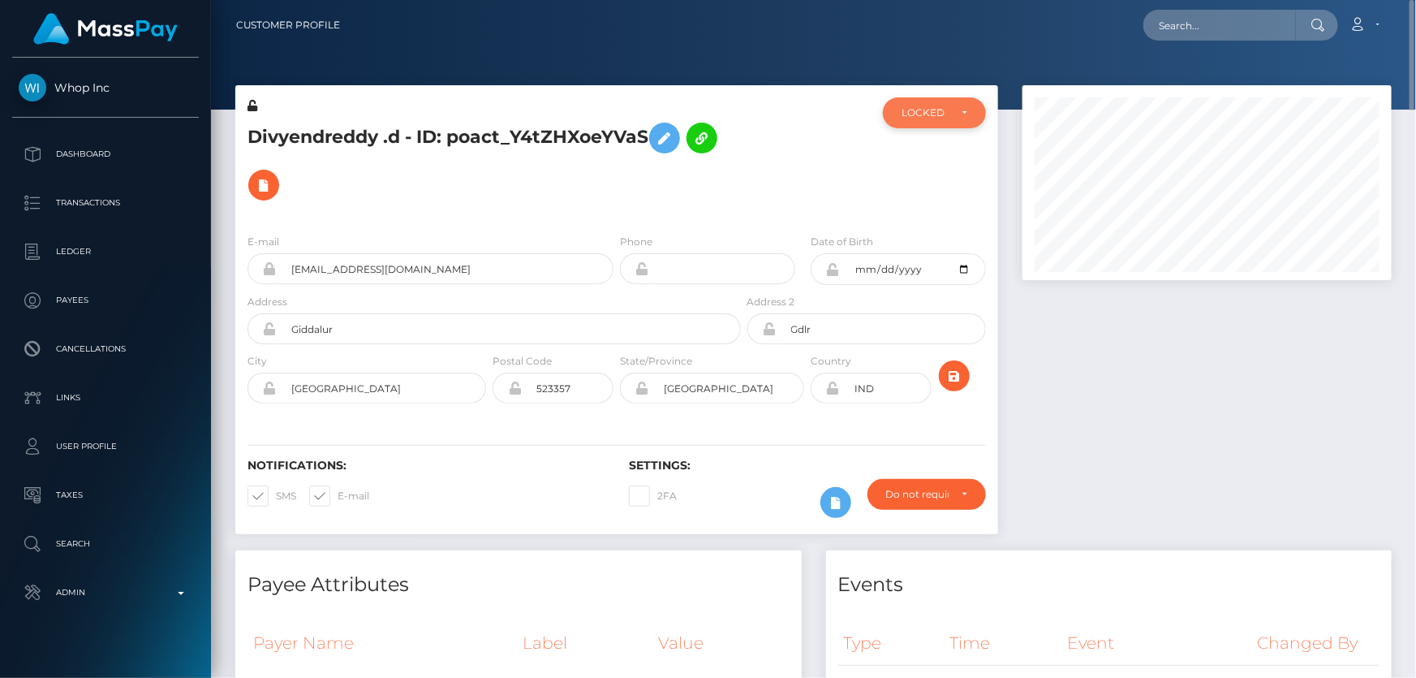
click at [904, 126] on div "LOCKED" at bounding box center [934, 112] width 103 height 31
click at [940, 190] on span "DEACTIVE" at bounding box center [927, 190] width 51 height 15
select select "DEACTIVE"
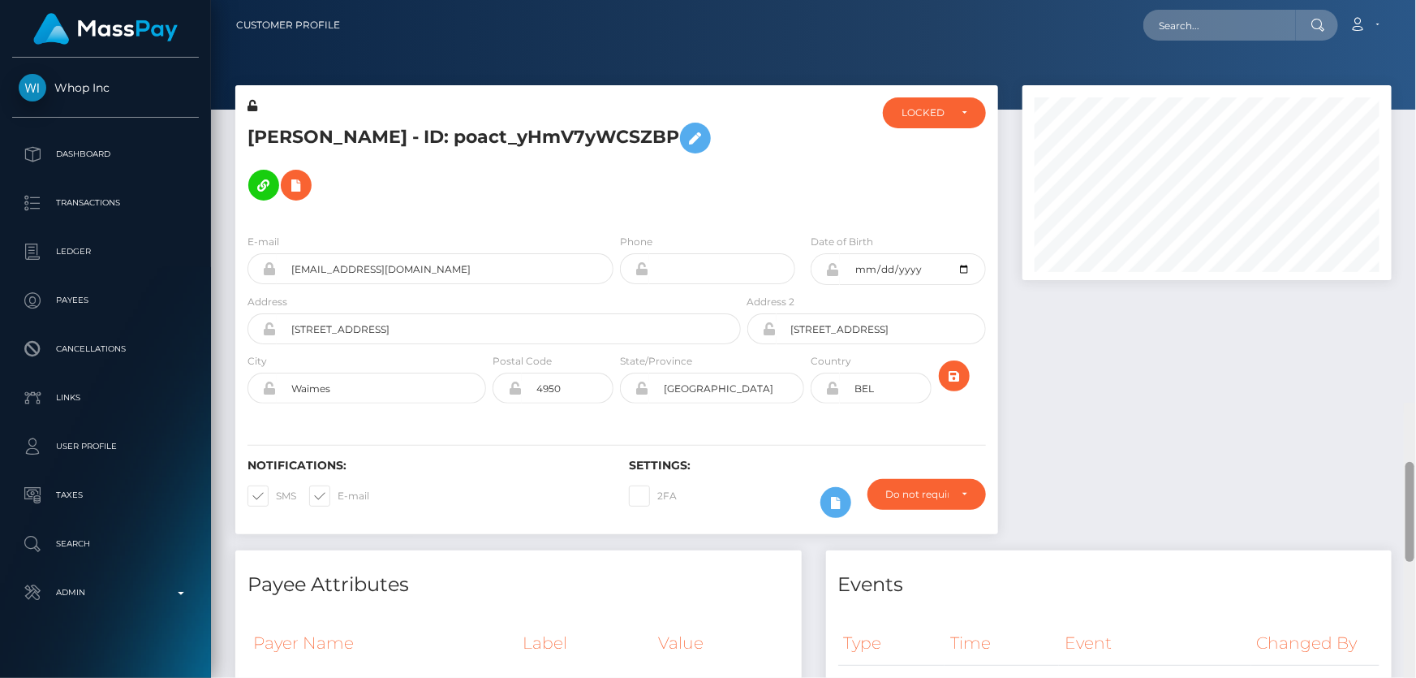
drag, startPoint x: 1408, startPoint y: 111, endPoint x: 1415, endPoint y: 45, distance: 66.9
click at [1415, 45] on div "Customer Profile Loading... Loading..." at bounding box center [813, 339] width 1205 height 678
click at [922, 126] on div "LOCKED" at bounding box center [934, 112] width 103 height 31
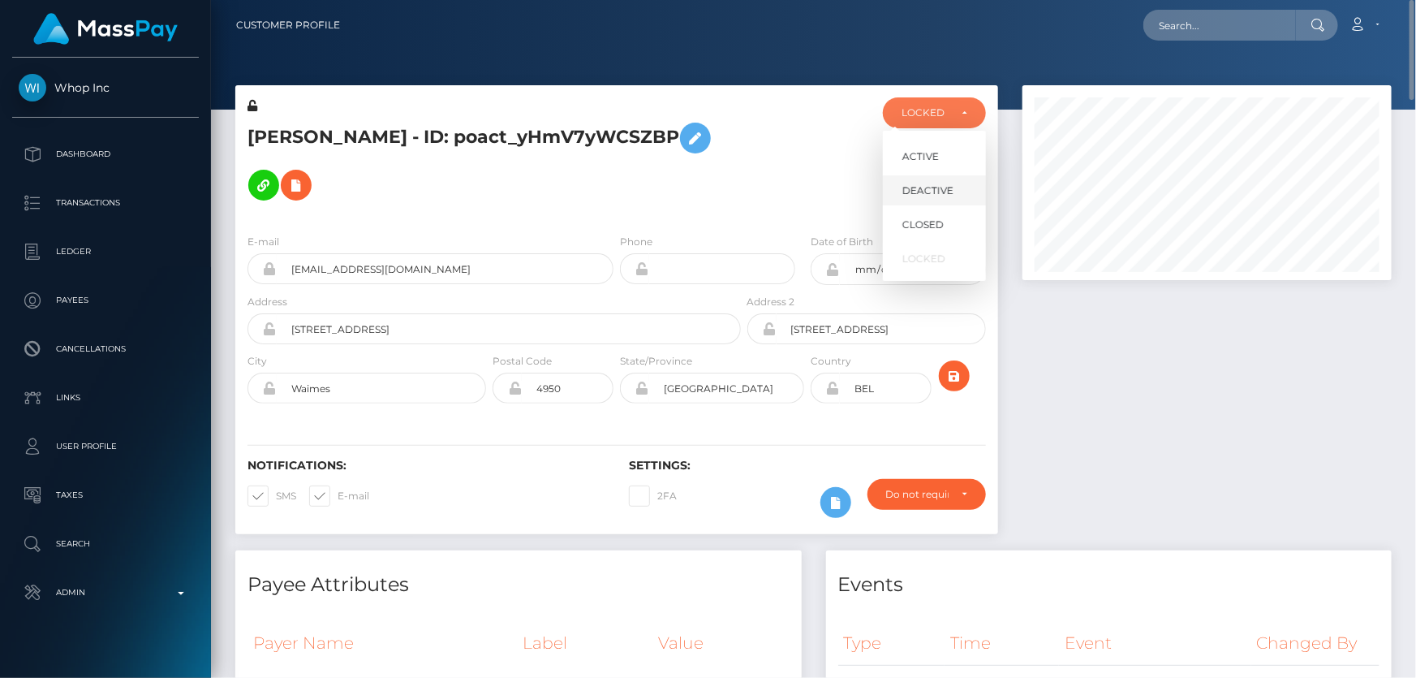
click at [932, 184] on span "DEACTIVE" at bounding box center [927, 190] width 51 height 15
select select "DEACTIVE"
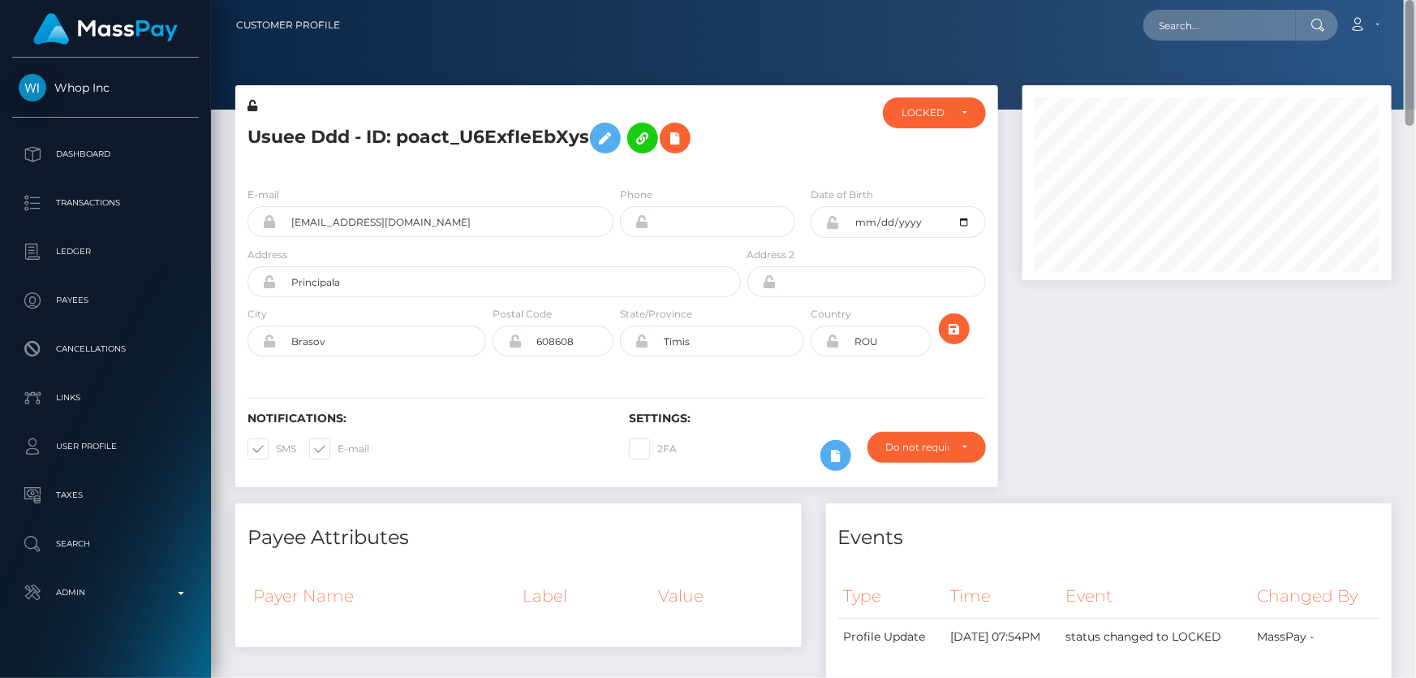
drag, startPoint x: 1412, startPoint y: 194, endPoint x: 1415, endPoint y: -25, distance: 219.1
click at [1415, 0] on html "Whop Inc Dashboard Transactions Ledger Payees Cancellations Links" at bounding box center [708, 339] width 1416 height 678
click at [899, 117] on div "LOCKED" at bounding box center [934, 112] width 103 height 31
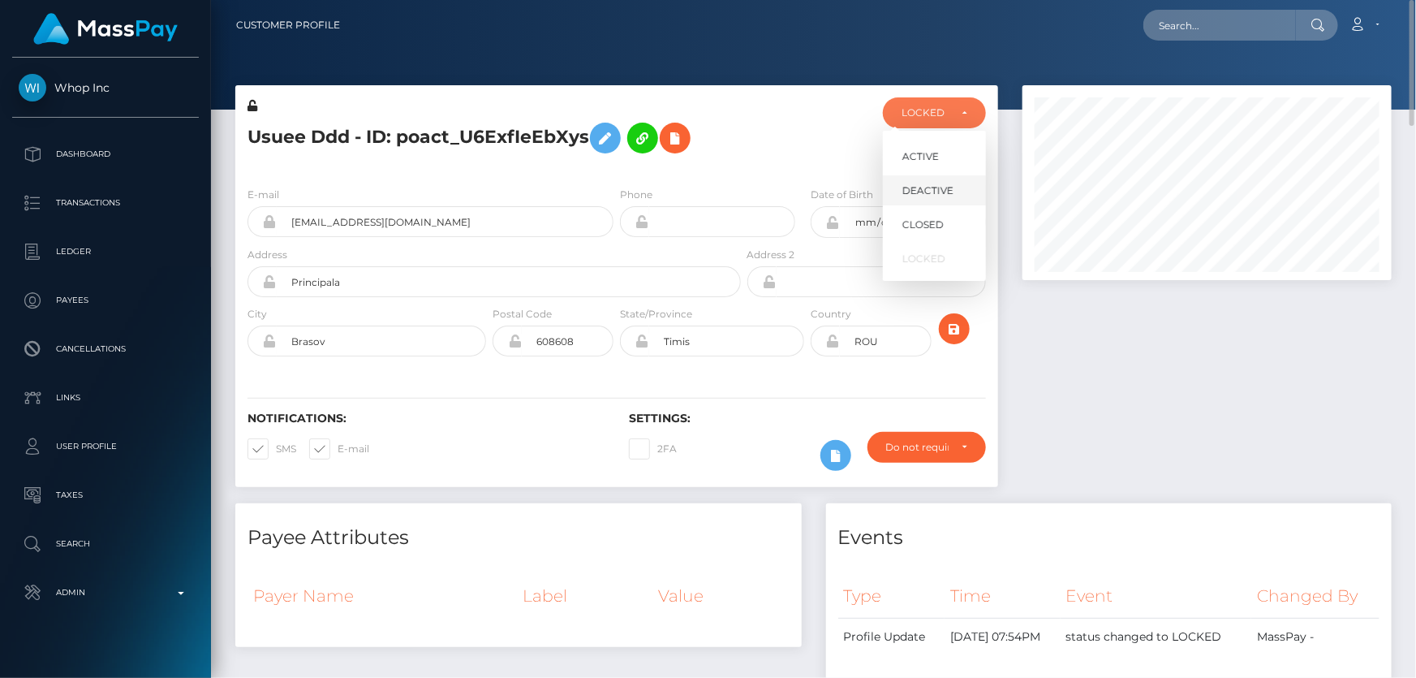
click at [957, 190] on link "DEACTIVE" at bounding box center [934, 190] width 103 height 30
select select "DEACTIVE"
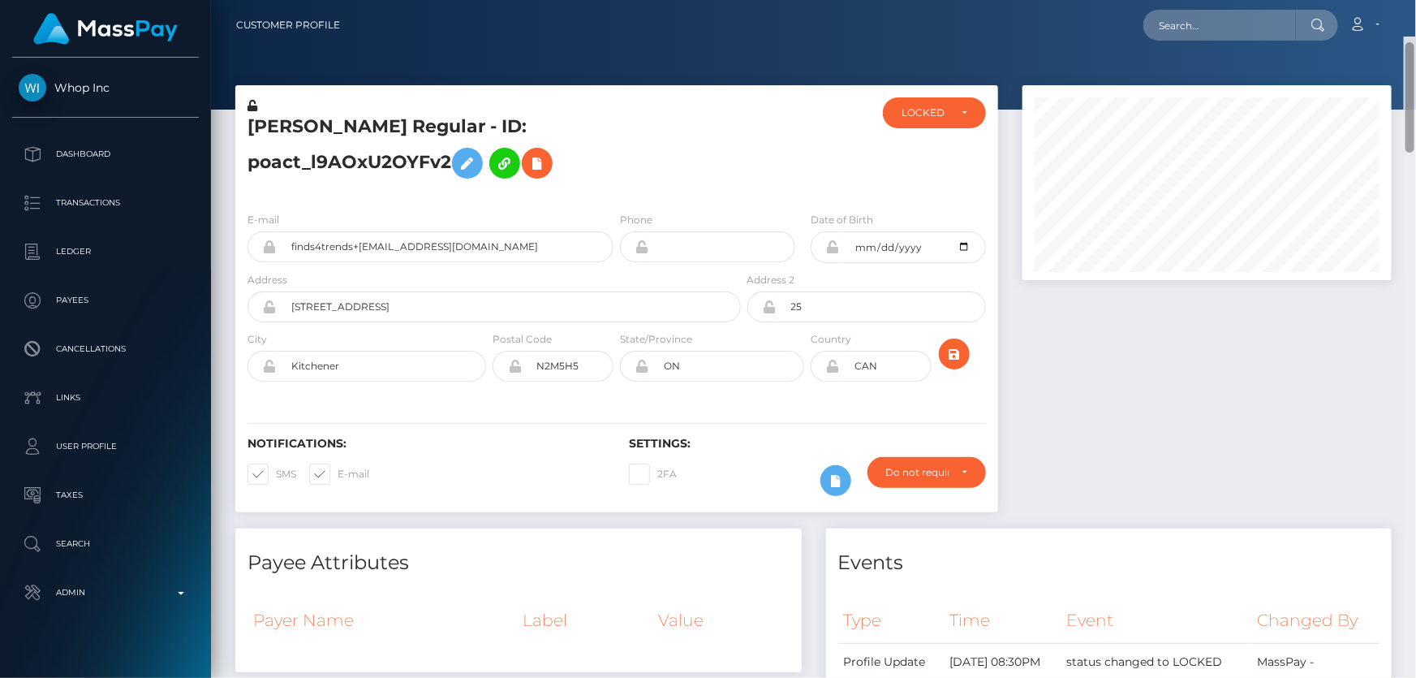
drag, startPoint x: 1409, startPoint y: 174, endPoint x: 1415, endPoint y: 4, distance: 170.5
click at [1415, 4] on div "Customer Profile Loading... Loading..." at bounding box center [813, 339] width 1205 height 678
click at [926, 115] on div "LOCKED" at bounding box center [924, 112] width 47 height 13
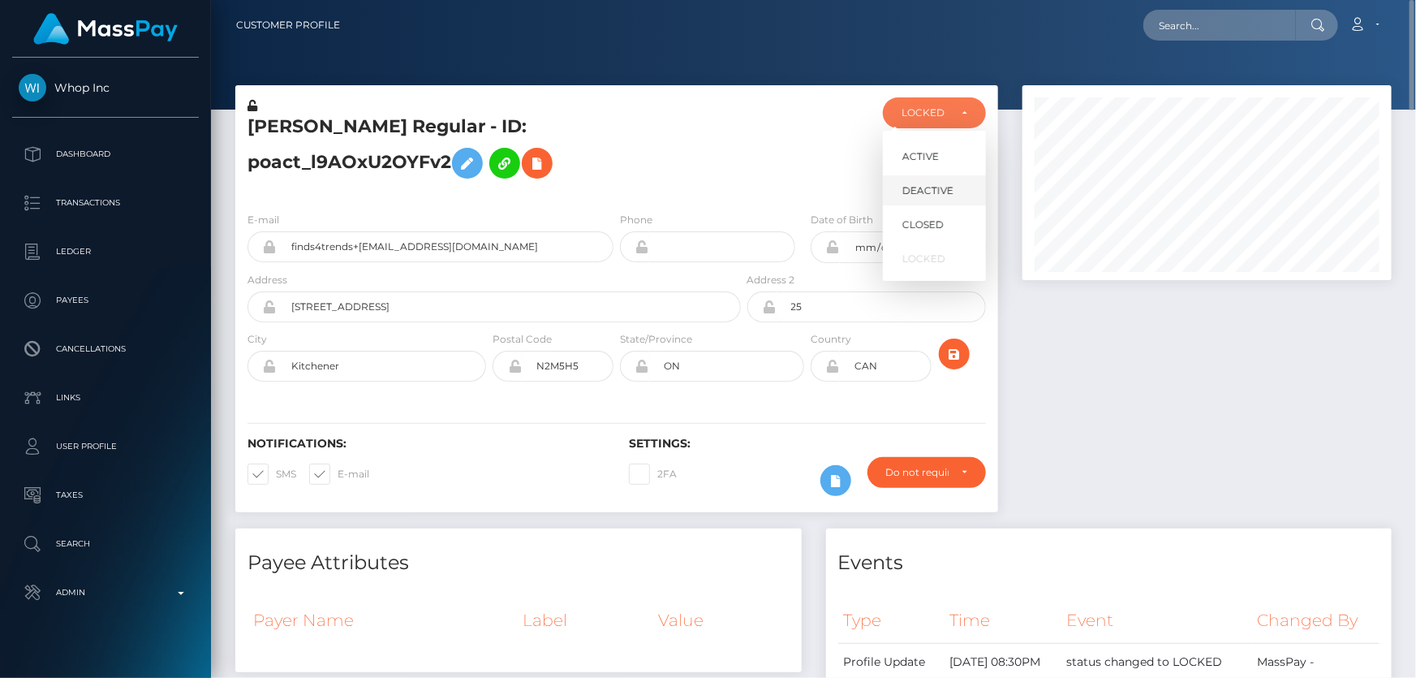
scroll to position [195, 368]
click at [944, 193] on span "DEACTIVE" at bounding box center [927, 190] width 51 height 15
select select "DEACTIVE"
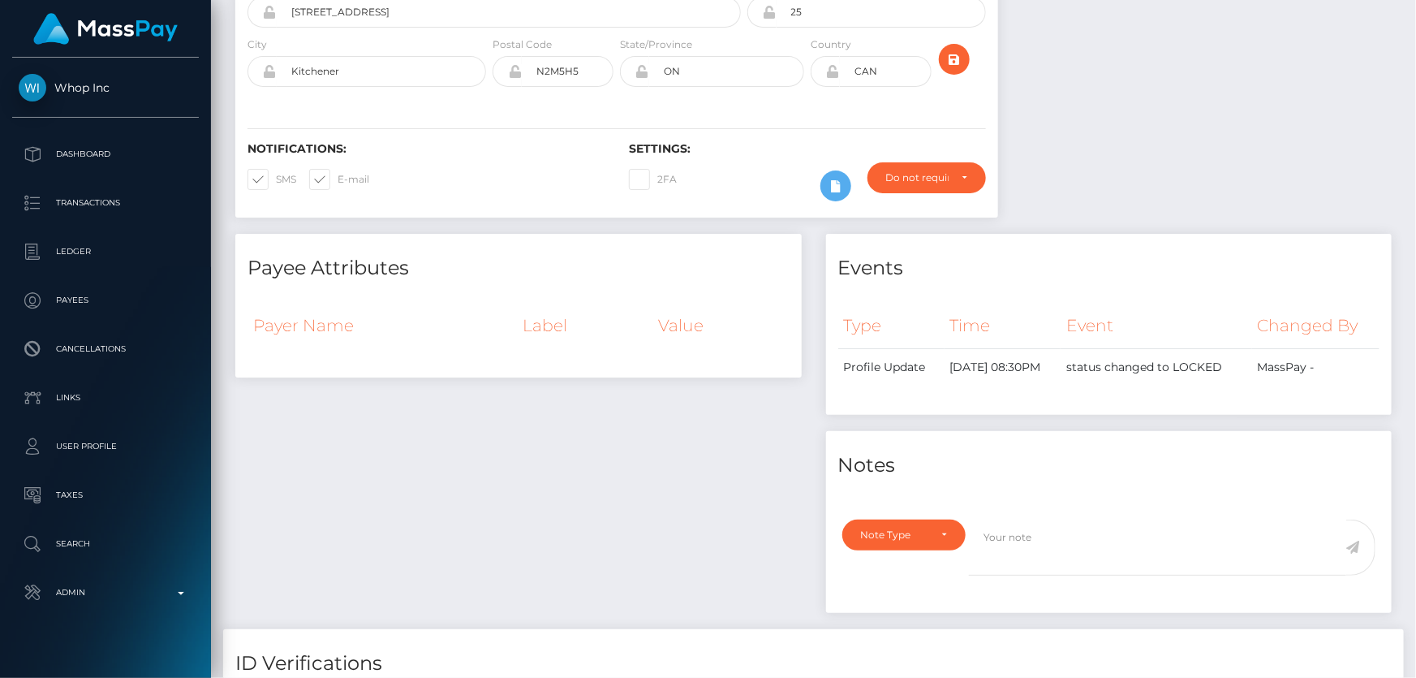
scroll to position [0, 0]
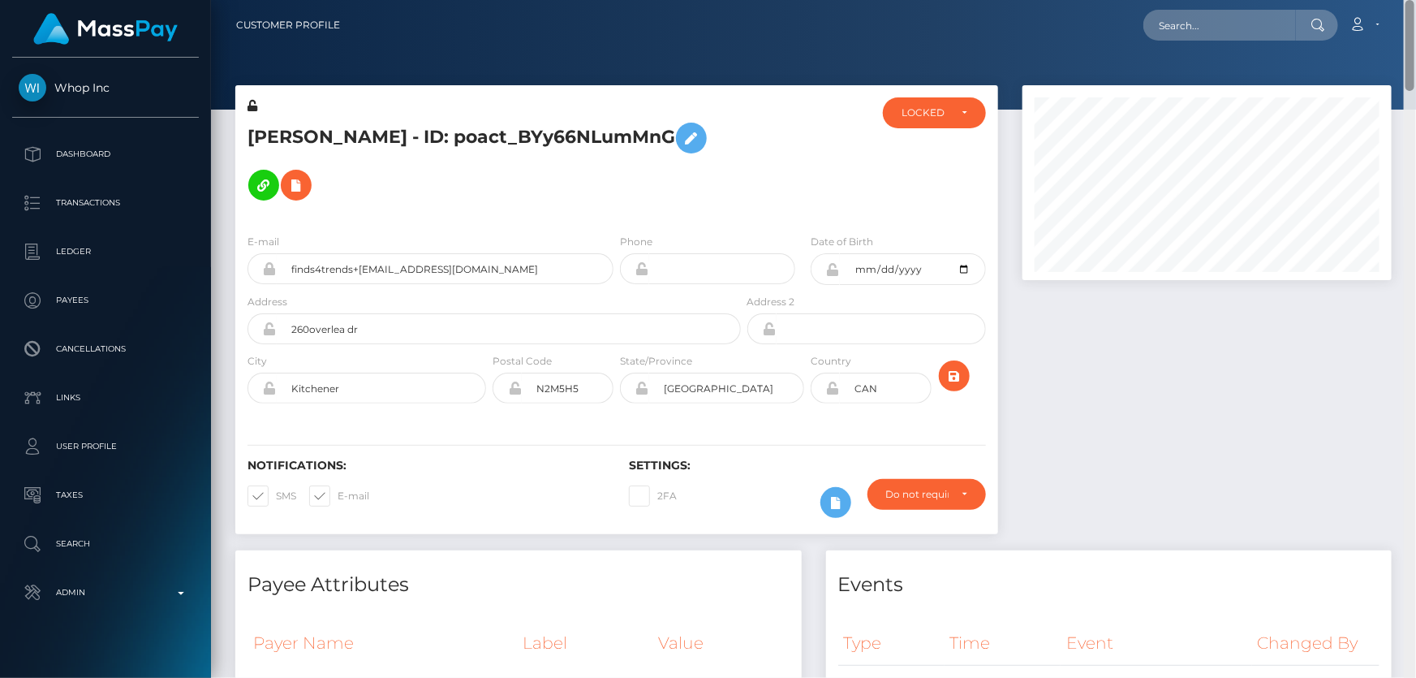
drag, startPoint x: 1407, startPoint y: 615, endPoint x: 1415, endPoint y: -57, distance: 671.9
click at [1415, 0] on html "Whop Inc Dashboard Transactions Ledger Payees Cancellations Links" at bounding box center [708, 339] width 1416 height 678
click at [828, 173] on div at bounding box center [807, 158] width 127 height 123
click at [928, 121] on div "LOCKED" at bounding box center [934, 112] width 103 height 31
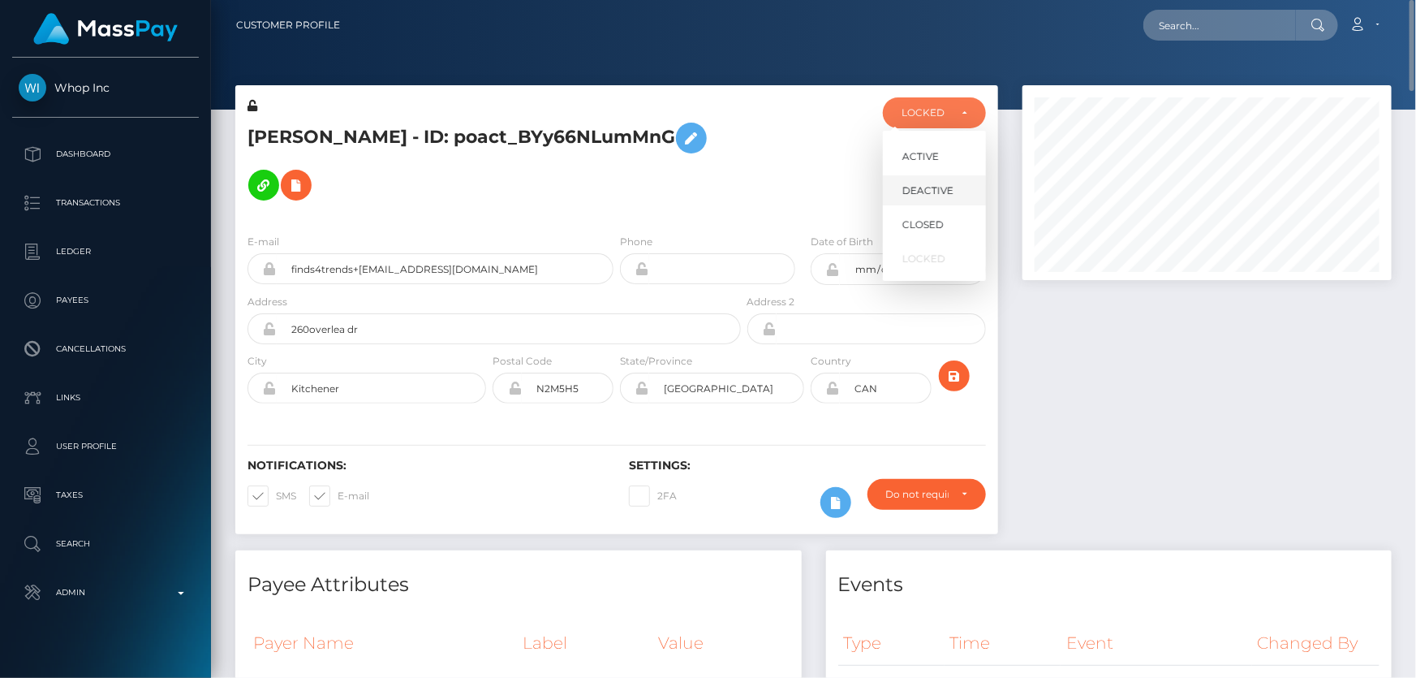
scroll to position [195, 368]
click at [927, 199] on link "DEACTIVE" at bounding box center [934, 190] width 103 height 30
select select "DEACTIVE"
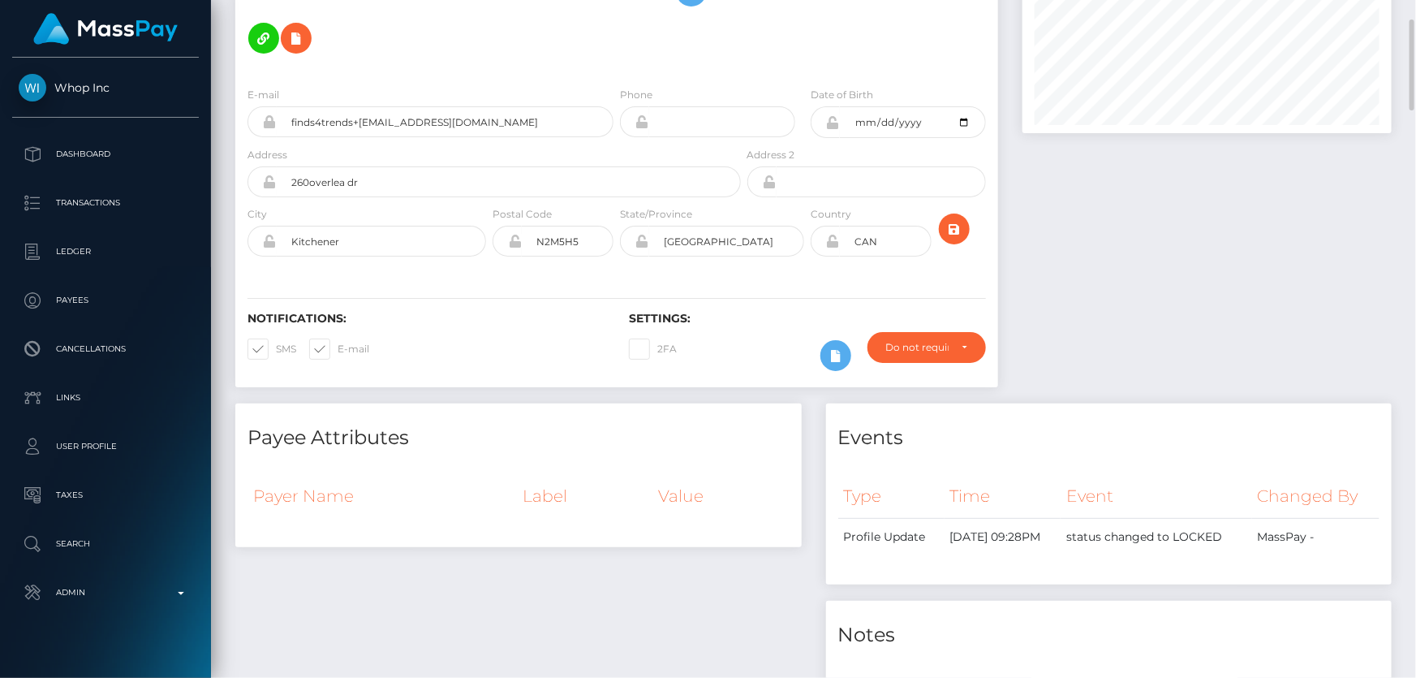
scroll to position [0, 0]
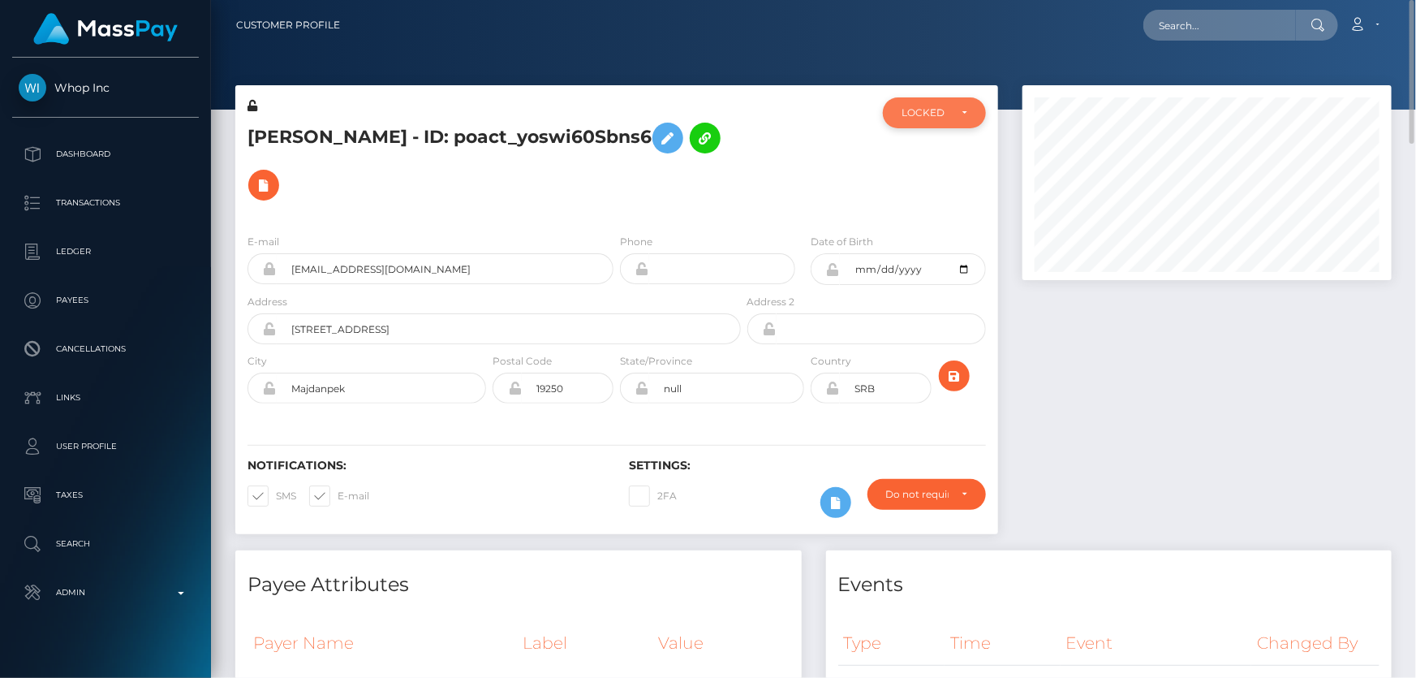
drag, startPoint x: 940, startPoint y: 105, endPoint x: 941, endPoint y: 120, distance: 14.7
click at [940, 106] on div "LOCKED" at bounding box center [934, 112] width 103 height 31
click at [957, 187] on link "DEACTIVE" at bounding box center [934, 190] width 103 height 30
select select "DEACTIVE"
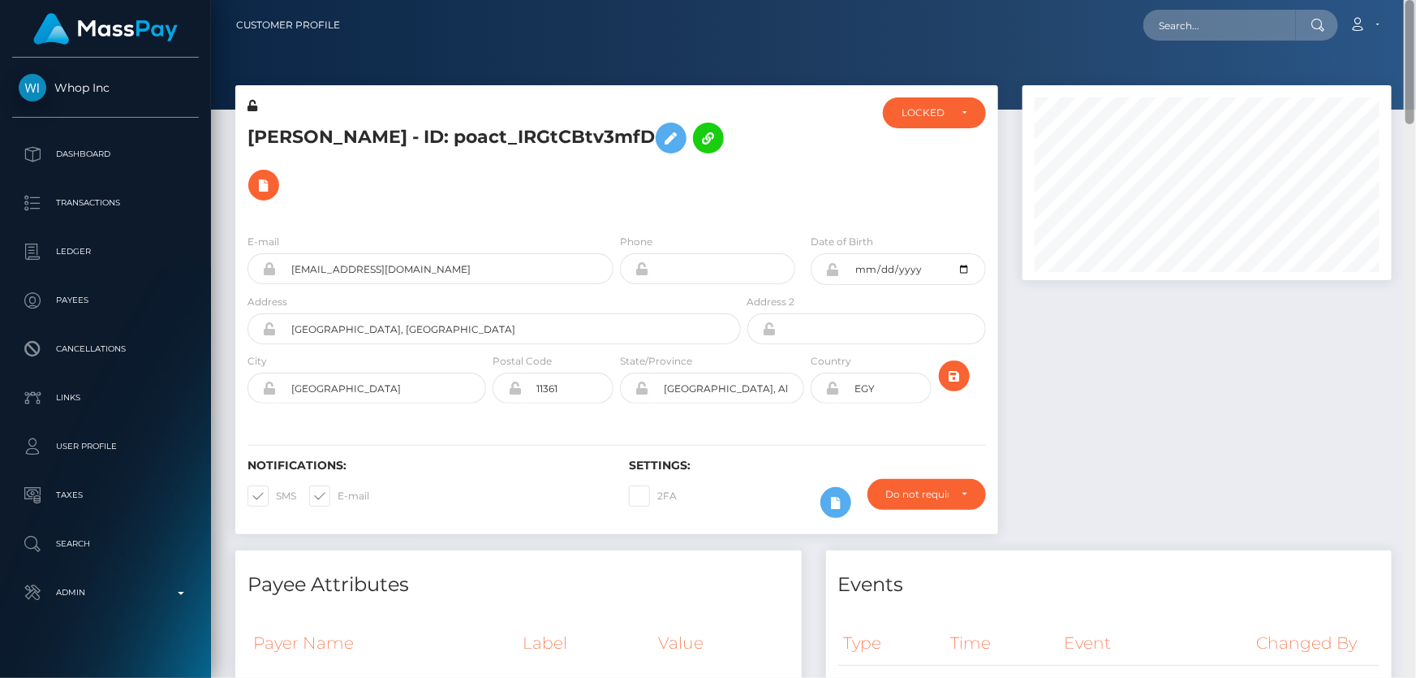
drag, startPoint x: 1413, startPoint y: 119, endPoint x: 1415, endPoint y: -39, distance: 158.2
click at [1415, 0] on html "Whop Inc Dashboard Transactions Ledger Payees Cancellations Links" at bounding box center [708, 339] width 1416 height 678
click at [935, 97] on div "LOCKED" at bounding box center [934, 112] width 103 height 31
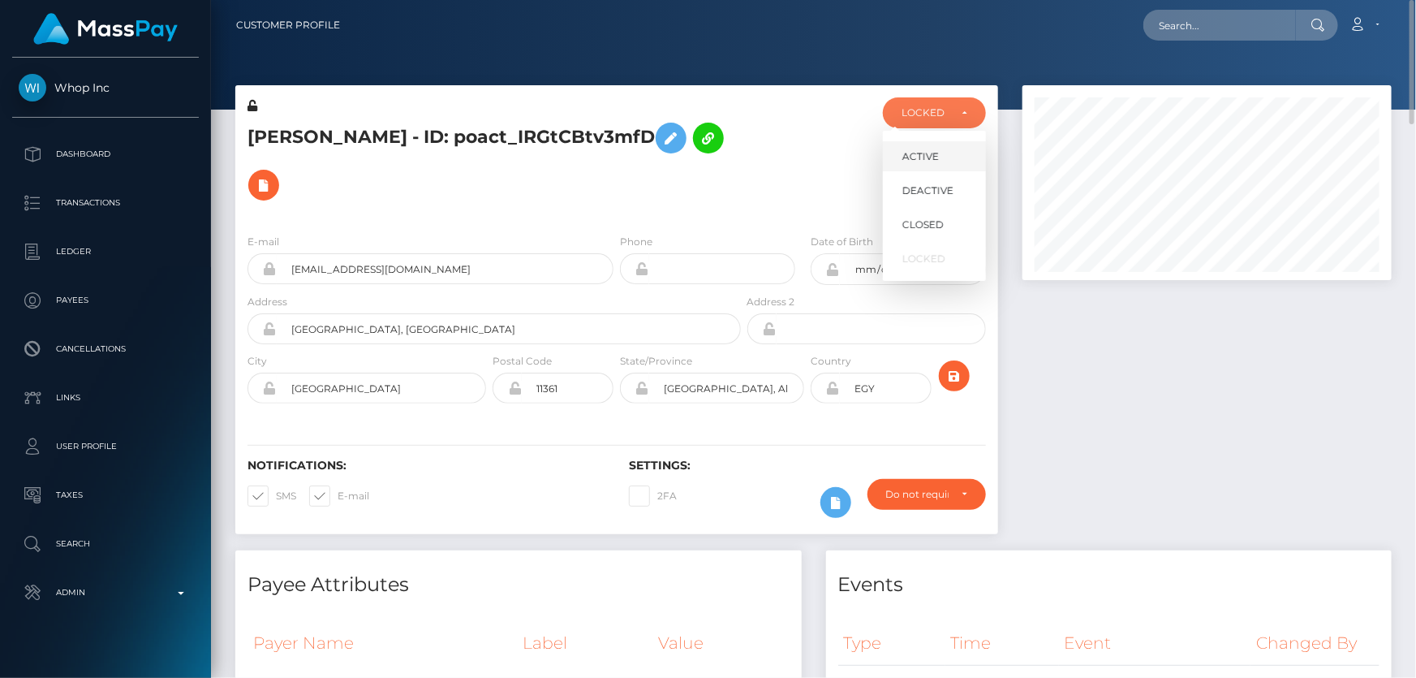
scroll to position [195, 368]
click at [940, 183] on span "DEACTIVE" at bounding box center [927, 190] width 51 height 15
select select "DEACTIVE"
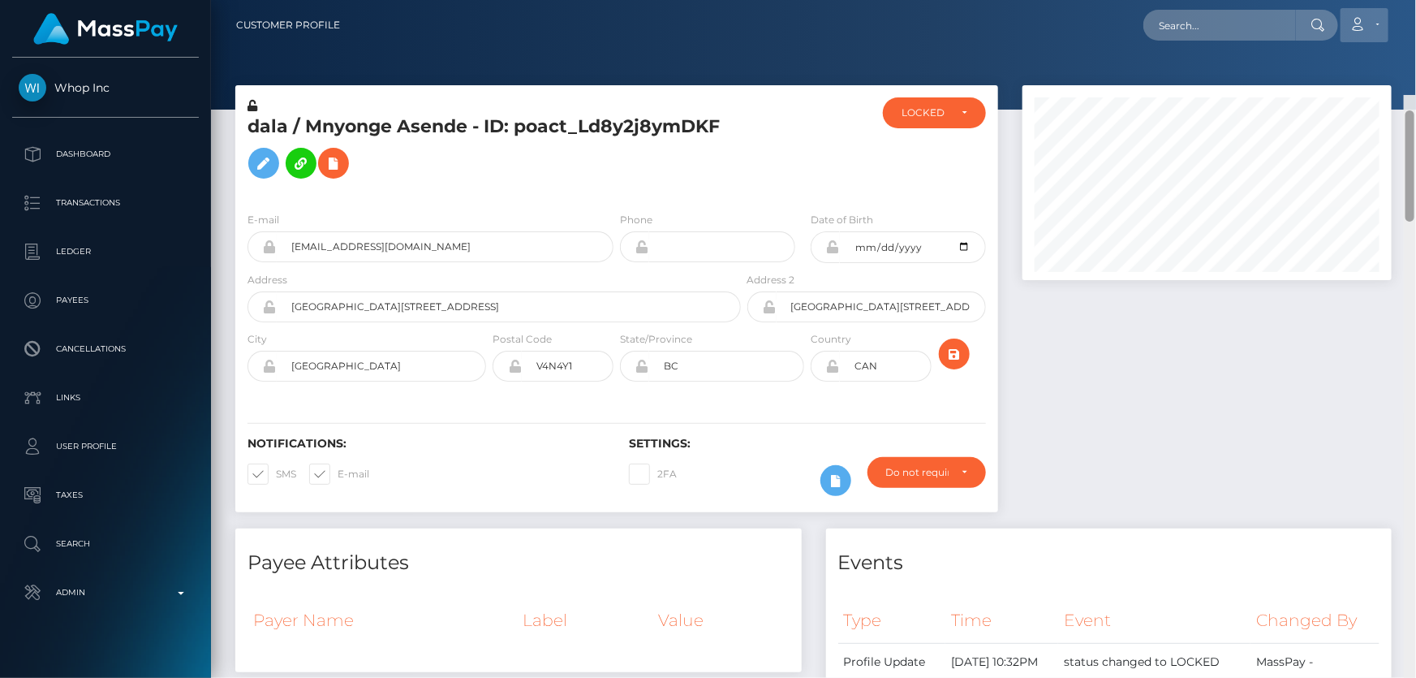
drag, startPoint x: 1411, startPoint y: 242, endPoint x: 1373, endPoint y: 39, distance: 206.4
click at [1413, 24] on div "Customer Profile Loading... Loading..." at bounding box center [813, 339] width 1205 height 678
click at [941, 111] on div "LOCKED" at bounding box center [924, 112] width 47 height 13
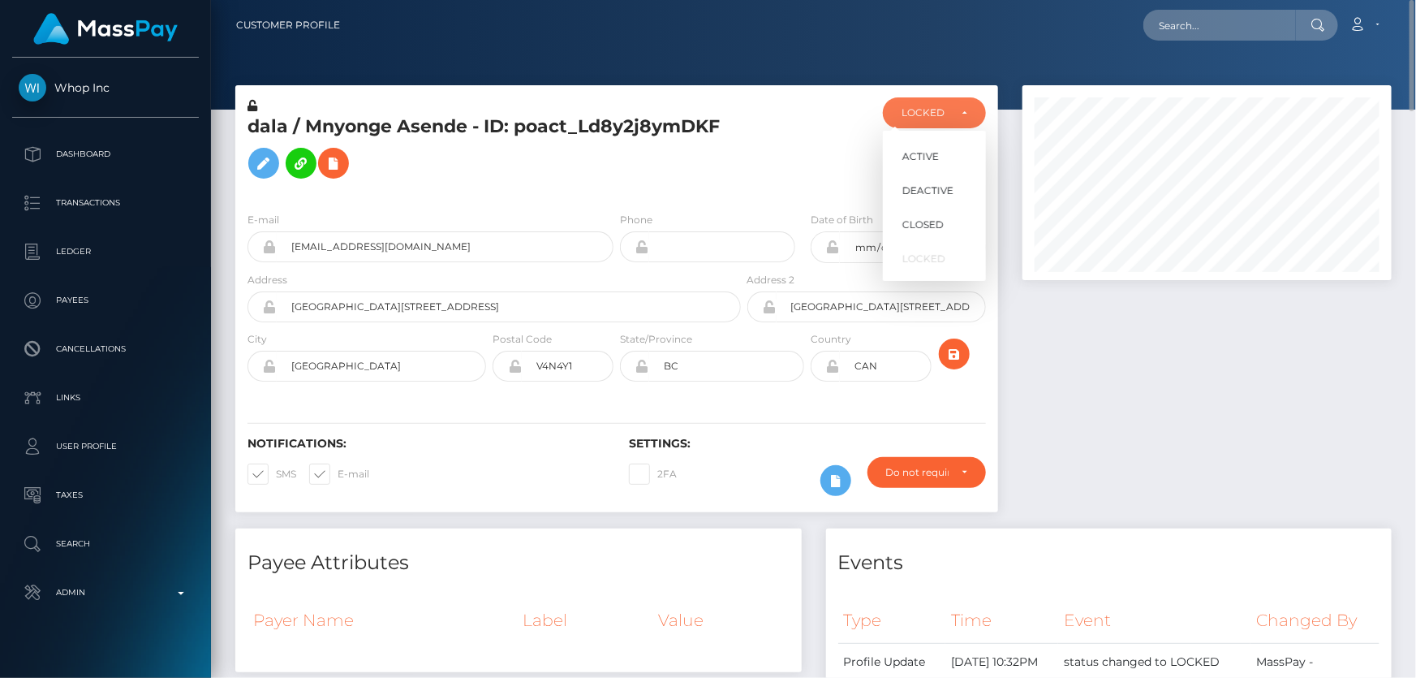
scroll to position [195, 368]
click at [946, 194] on span "DEACTIVE" at bounding box center [927, 190] width 51 height 15
select select "DEACTIVE"
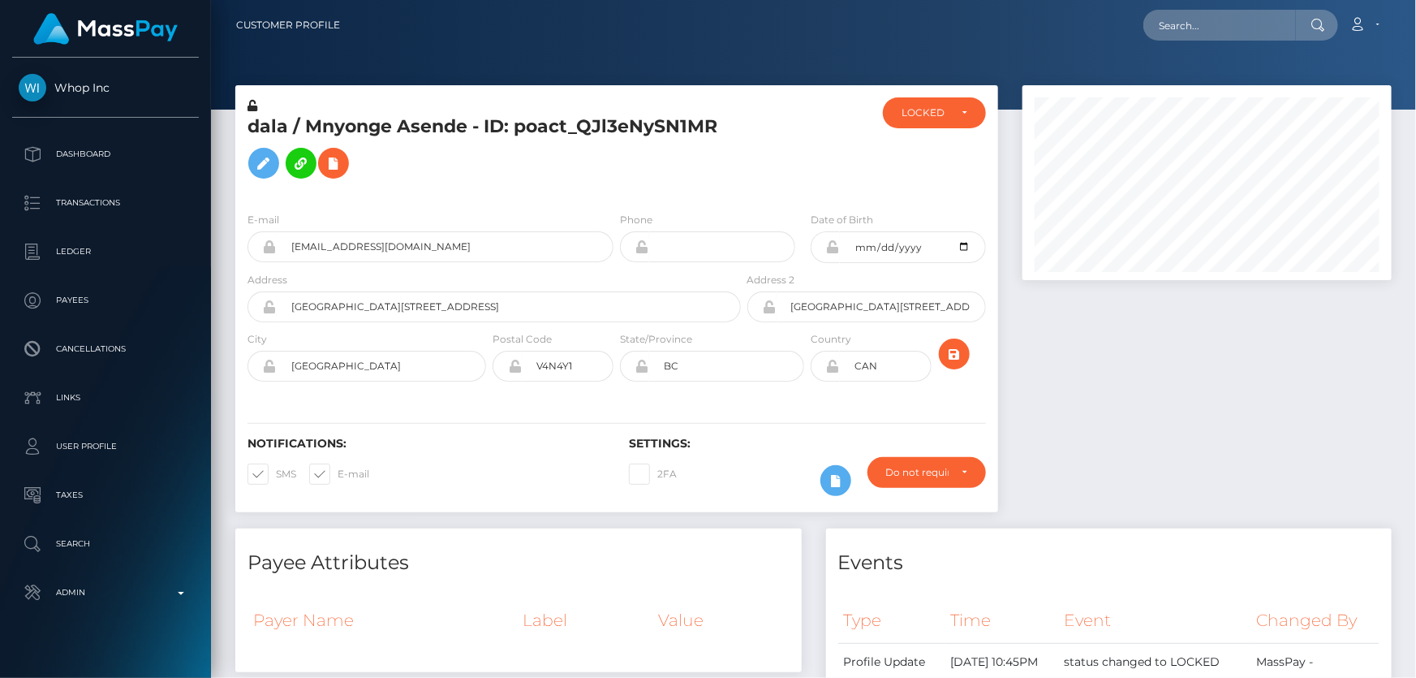
scroll to position [195, 368]
click at [944, 112] on div "LOCKED" at bounding box center [924, 112] width 47 height 13
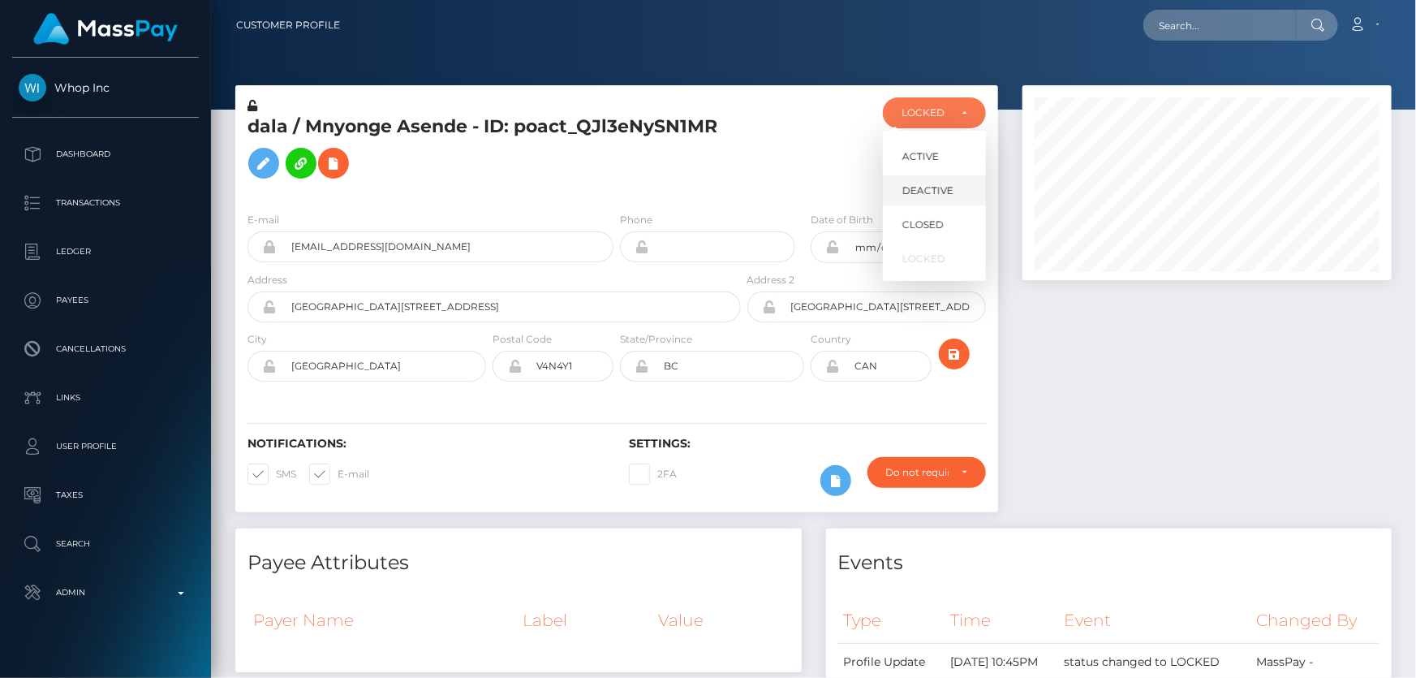
click at [951, 192] on span "DEACTIVE" at bounding box center [927, 190] width 51 height 15
select select "DEACTIVE"
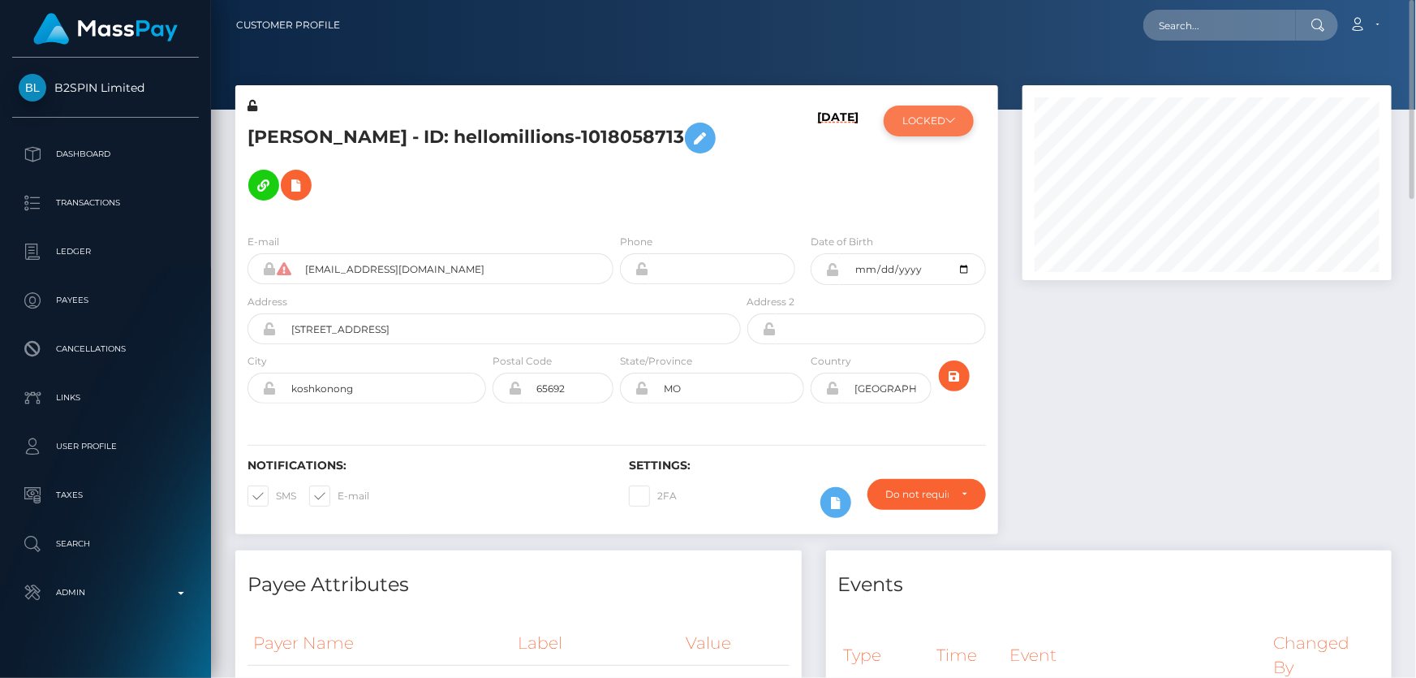
click at [945, 117] on button "LOCKED" at bounding box center [929, 120] width 90 height 31
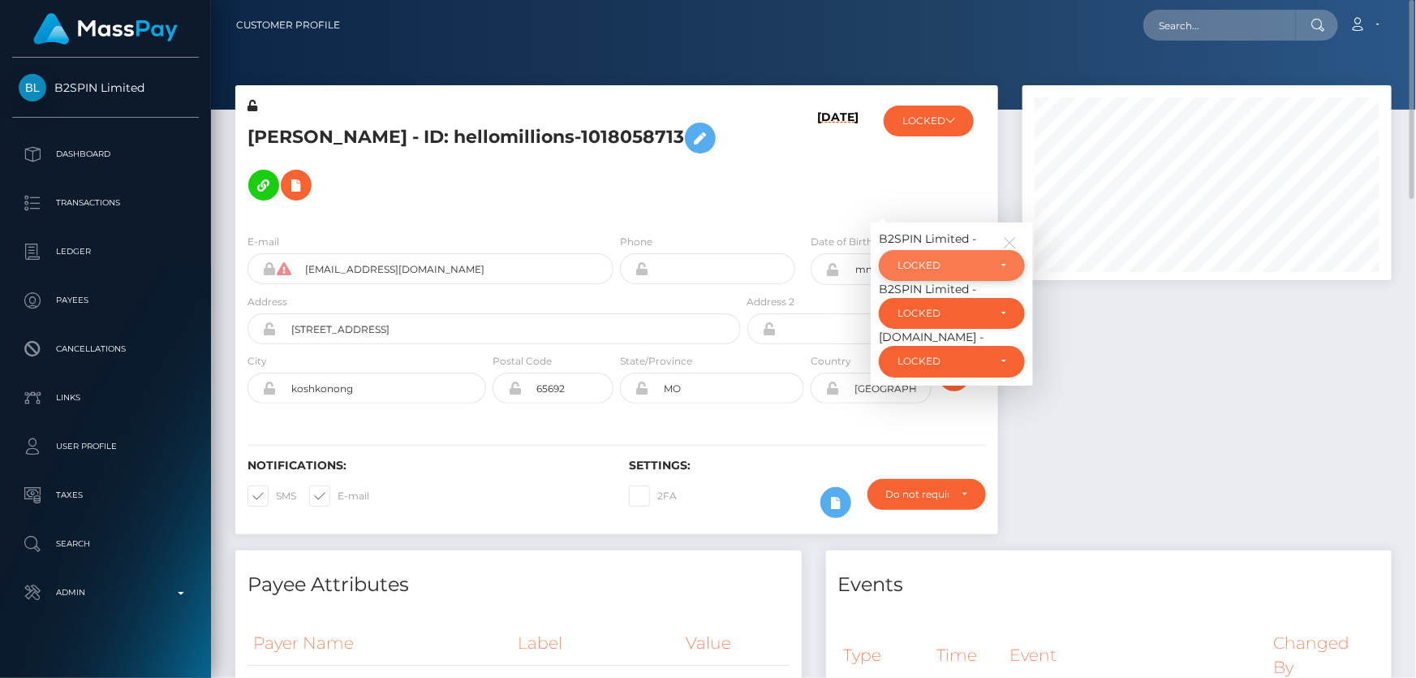
drag, startPoint x: 953, startPoint y: 239, endPoint x: 962, endPoint y: 252, distance: 15.3
click at [953, 259] on div "LOCKED" at bounding box center [942, 265] width 90 height 13
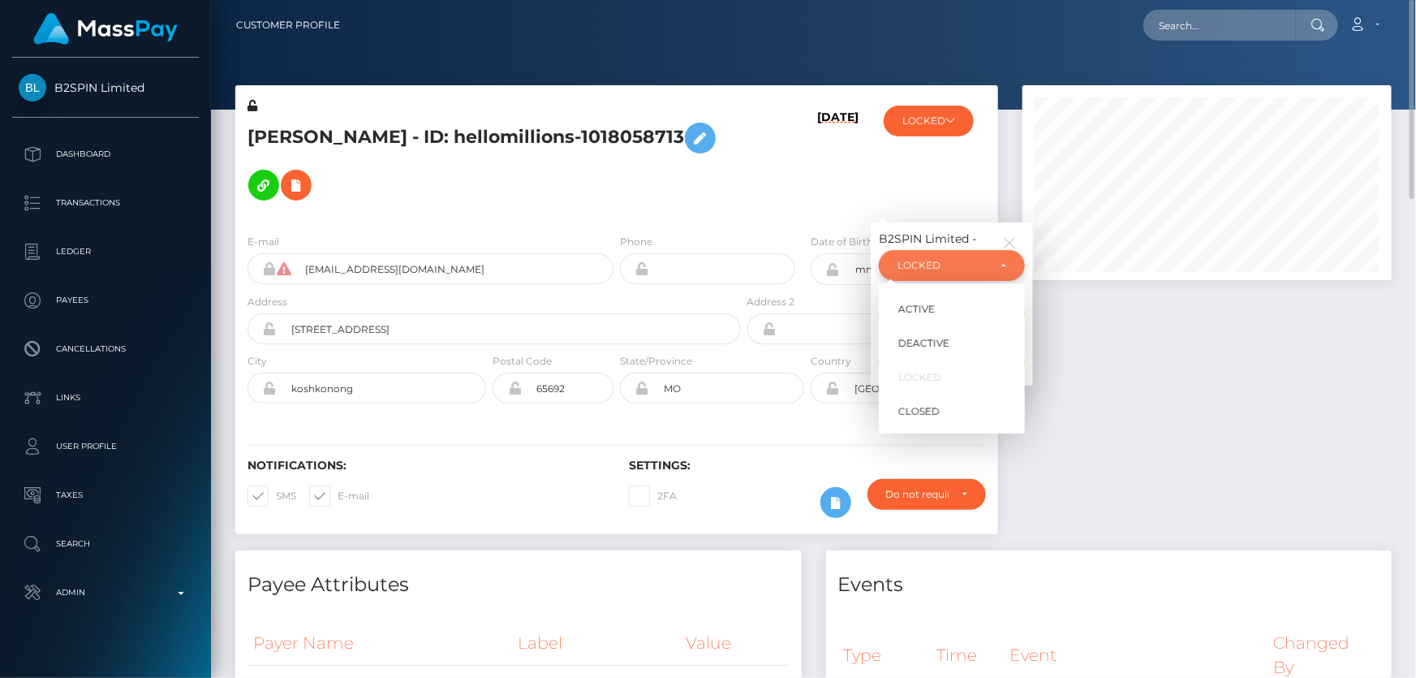
scroll to position [195, 368]
click at [962, 294] on link "ACTIVE" at bounding box center [952, 309] width 146 height 30
select select "ACTIVE"
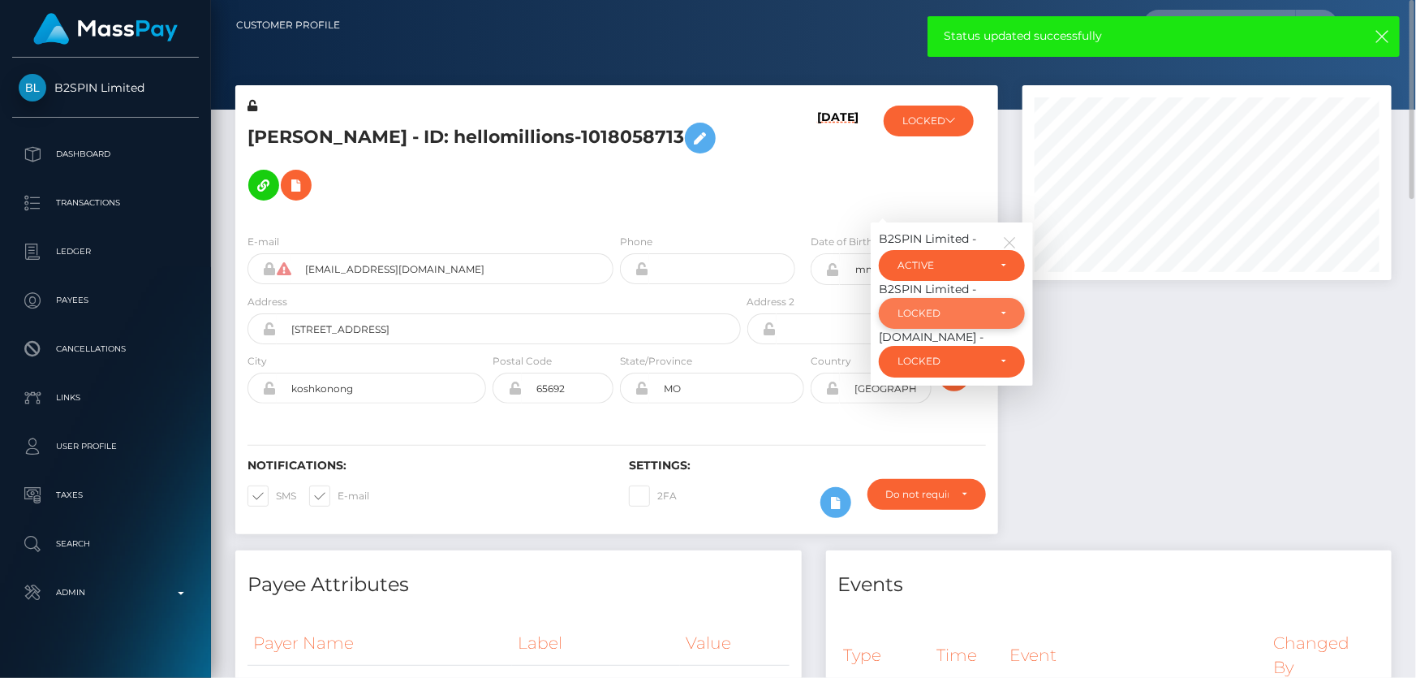
click at [975, 298] on div "LOCKED" at bounding box center [952, 313] width 146 height 31
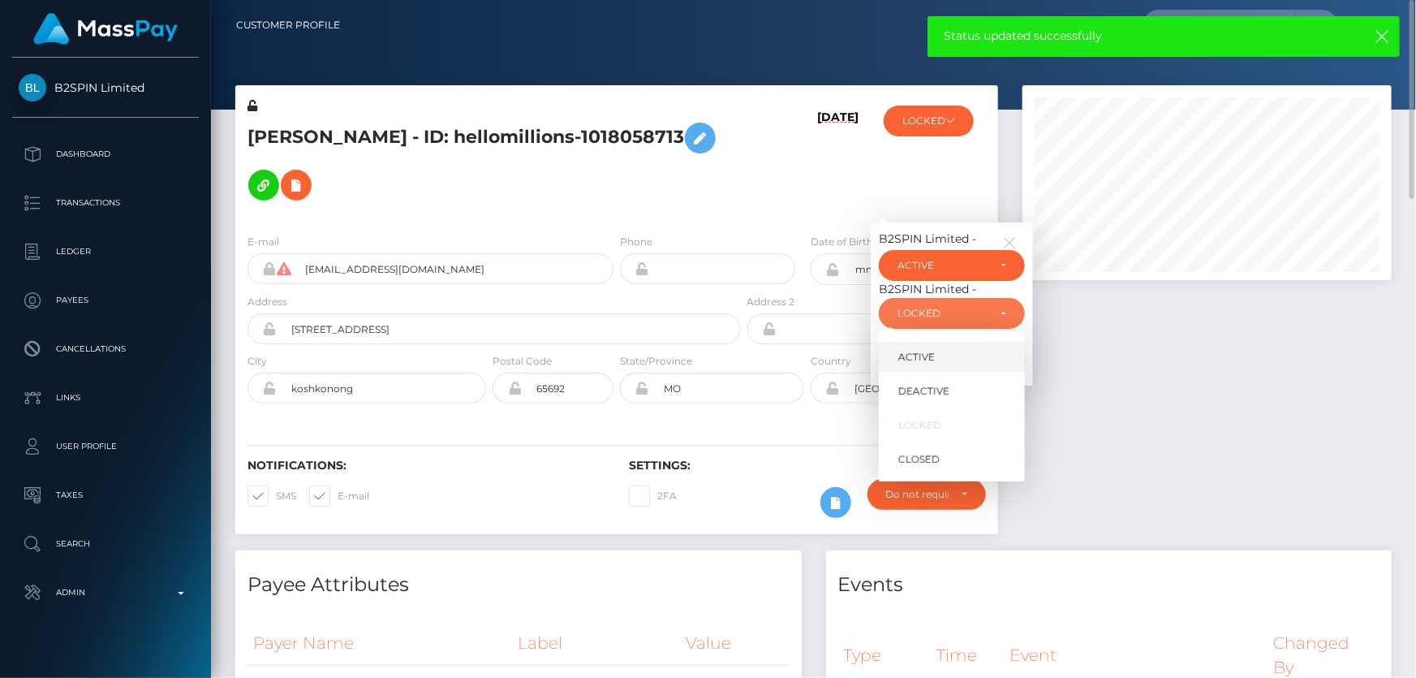
click at [957, 342] on link "ACTIVE" at bounding box center [952, 357] width 146 height 30
select select "ACTIVE"
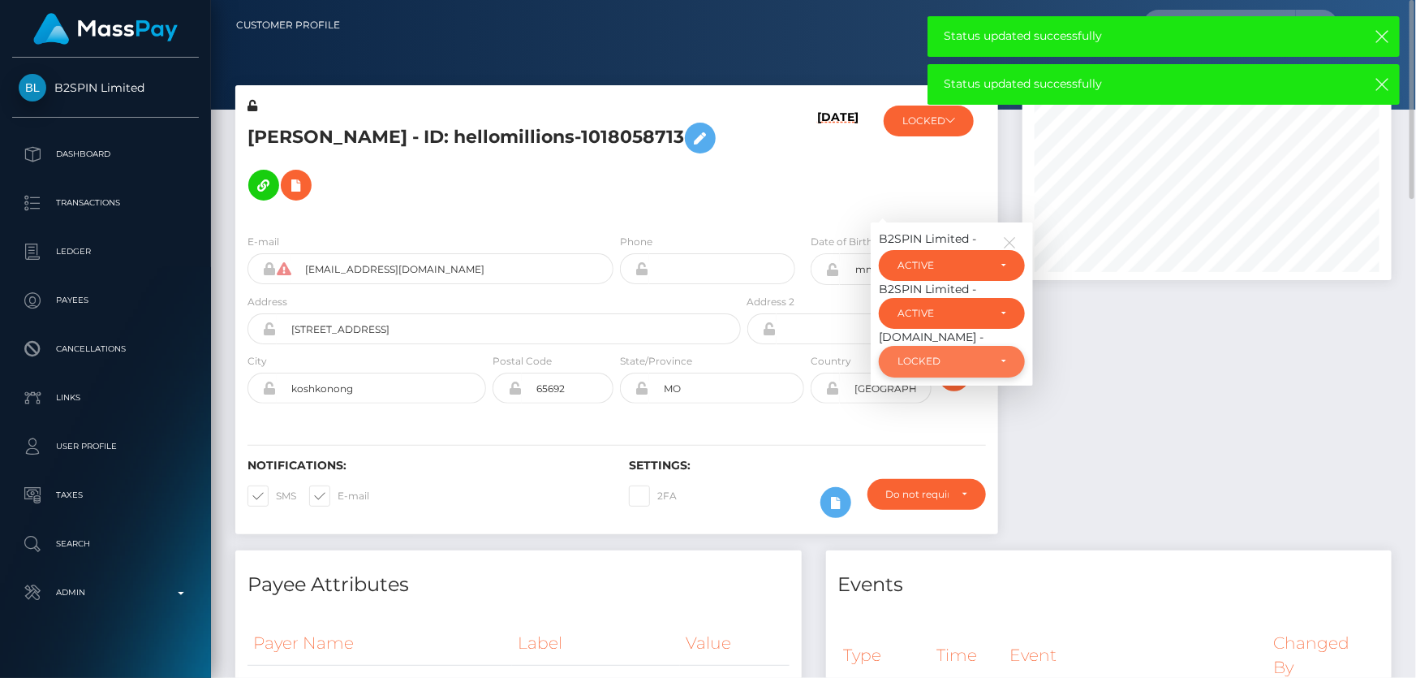
click at [967, 350] on div "LOCKED" at bounding box center [952, 361] width 146 height 31
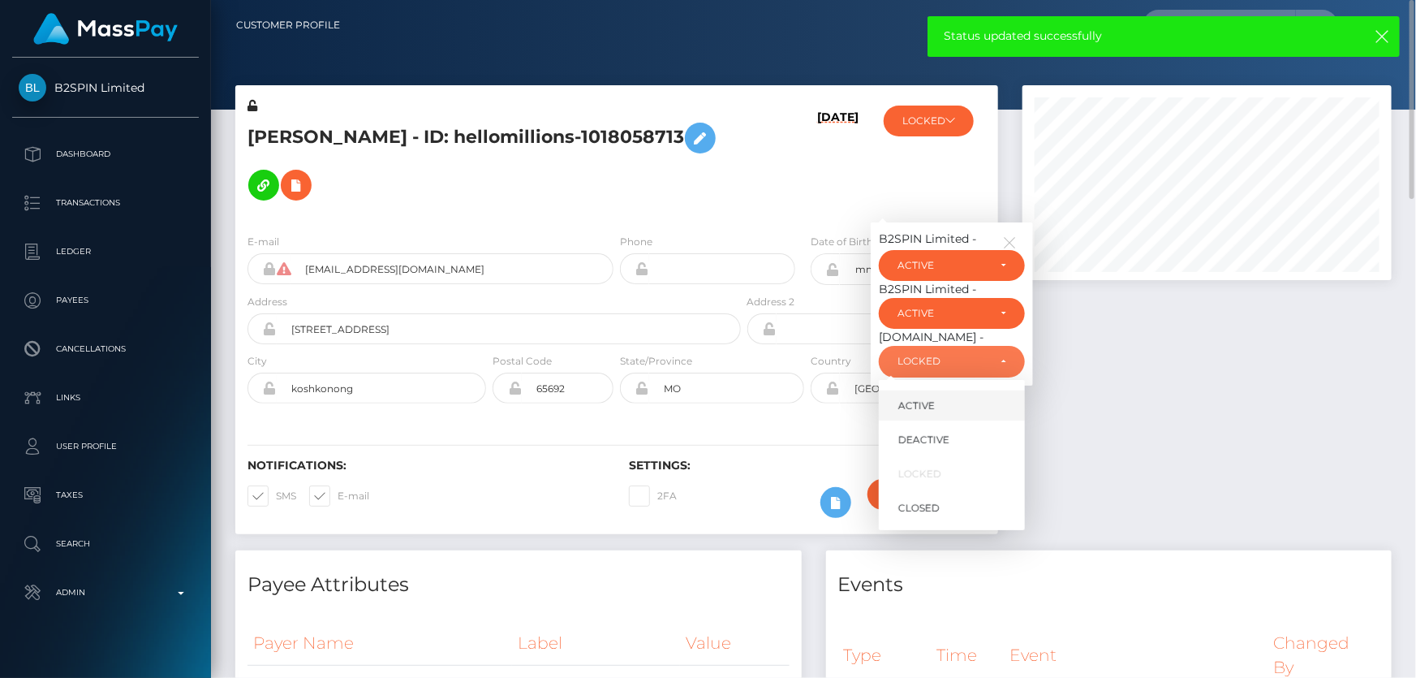
click at [955, 390] on link "ACTIVE" at bounding box center [952, 405] width 146 height 30
select select "ACTIVE"
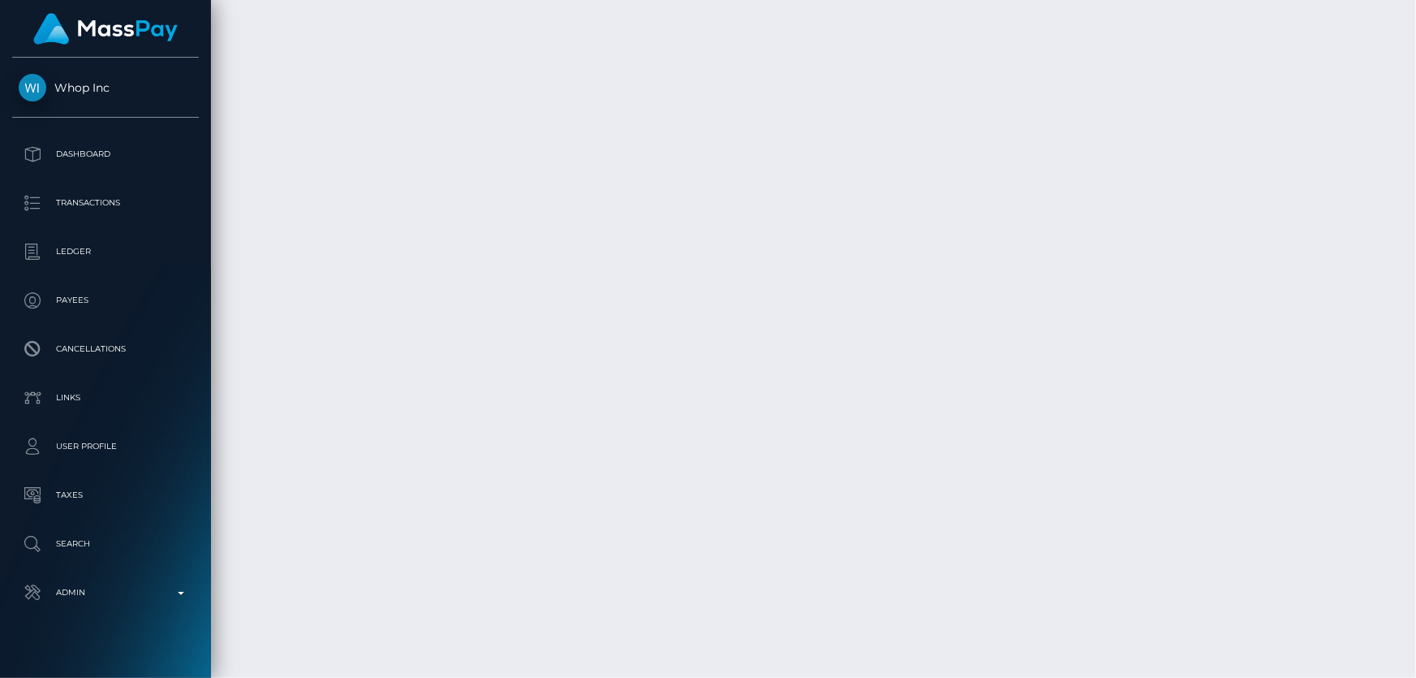
scroll to position [2891, 0]
drag, startPoint x: 1415, startPoint y: 448, endPoint x: 1415, endPoint y: 574, distance: 125.8
click at [1415, 574] on div at bounding box center [1410, 339] width 12 height 678
drag, startPoint x: 1414, startPoint y: 574, endPoint x: 1415, endPoint y: 57, distance: 517.7
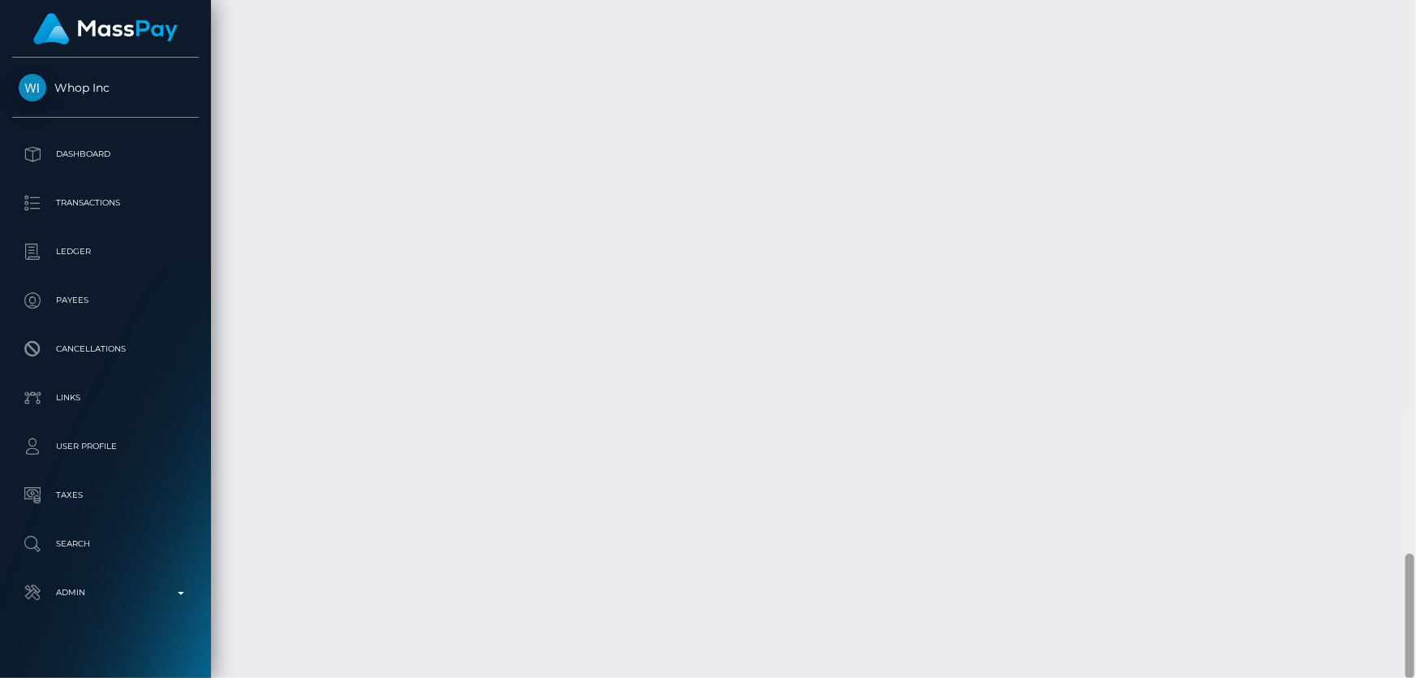
click at [1415, 57] on div at bounding box center [1410, 339] width 12 height 678
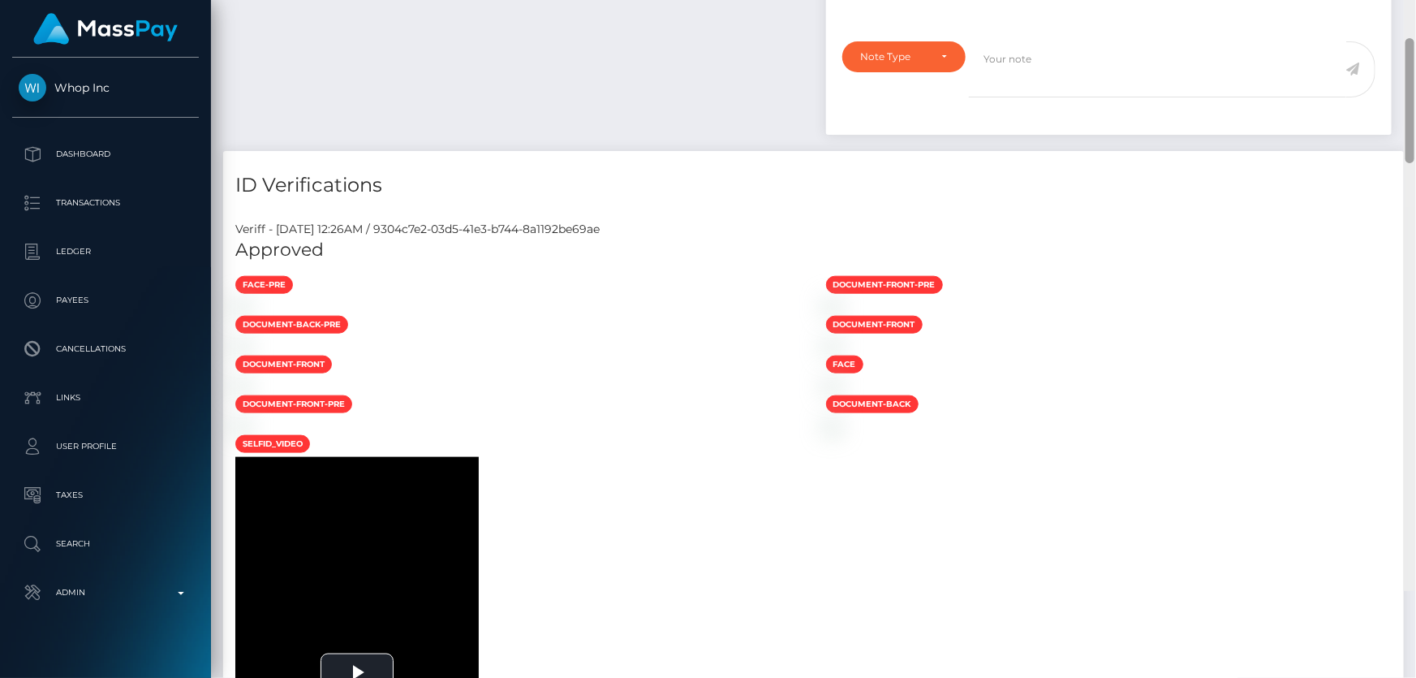
scroll to position [0, 0]
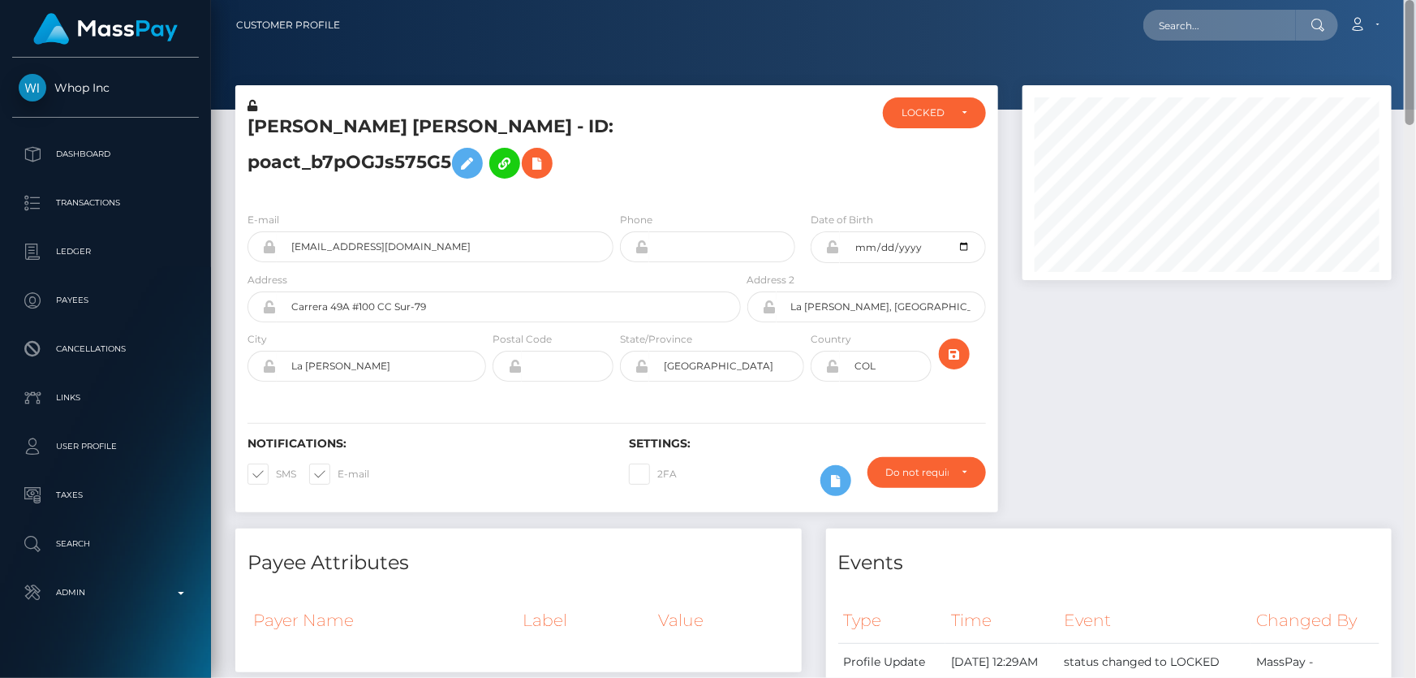
drag, startPoint x: 1411, startPoint y: 605, endPoint x: 1405, endPoint y: 26, distance: 579.4
click at [1415, 23] on div "Customer Profile Loading... Loading..." at bounding box center [813, 339] width 1205 height 678
click at [928, 116] on div "LOCKED" at bounding box center [924, 112] width 47 height 13
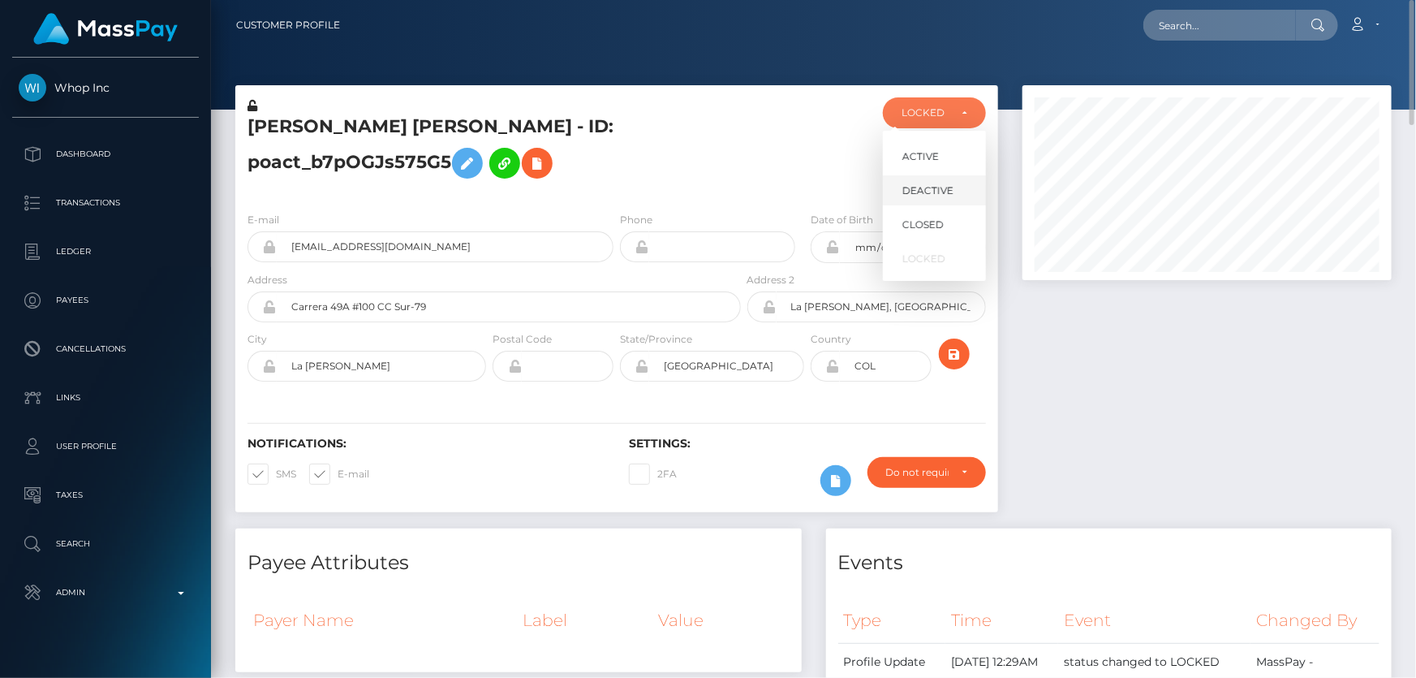
click at [937, 190] on span "DEACTIVE" at bounding box center [927, 190] width 51 height 15
select select "DEACTIVE"
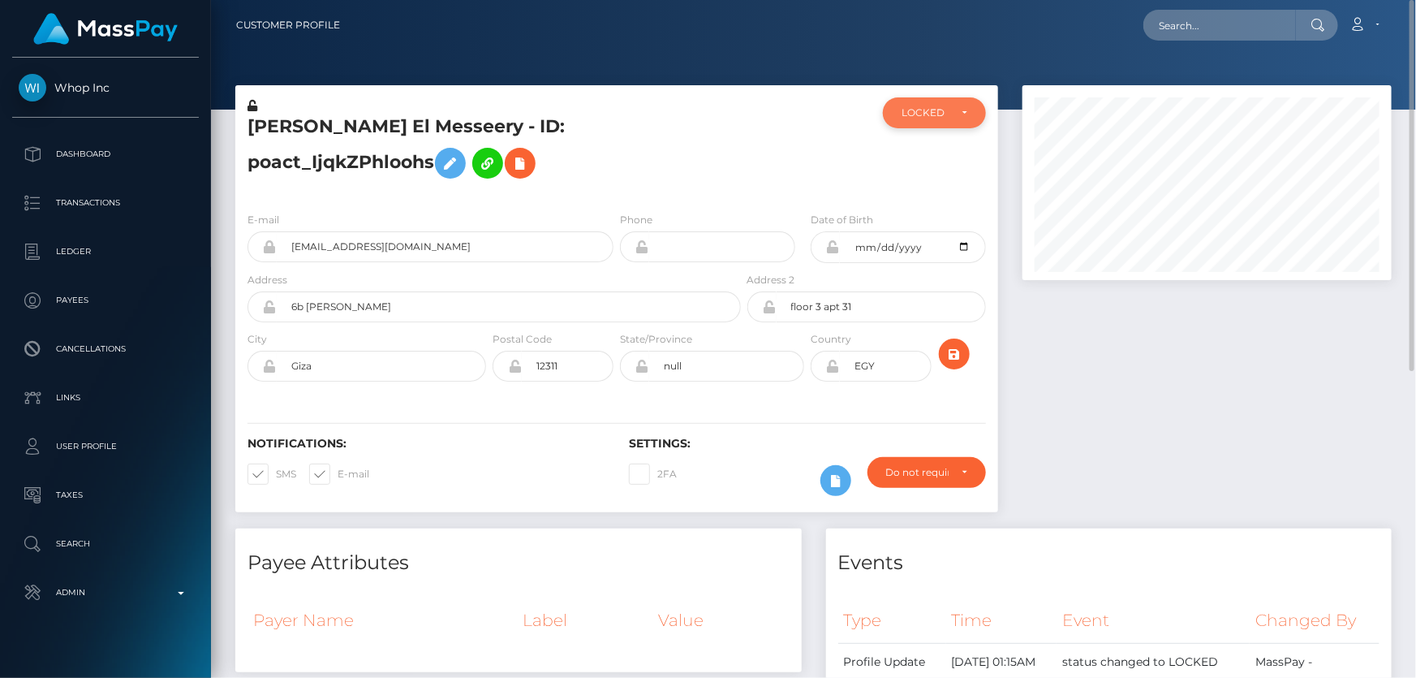
click at [935, 127] on div "LOCKED" at bounding box center [934, 112] width 103 height 31
click at [944, 189] on span "DEACTIVE" at bounding box center [927, 190] width 51 height 15
select select "DEACTIVE"
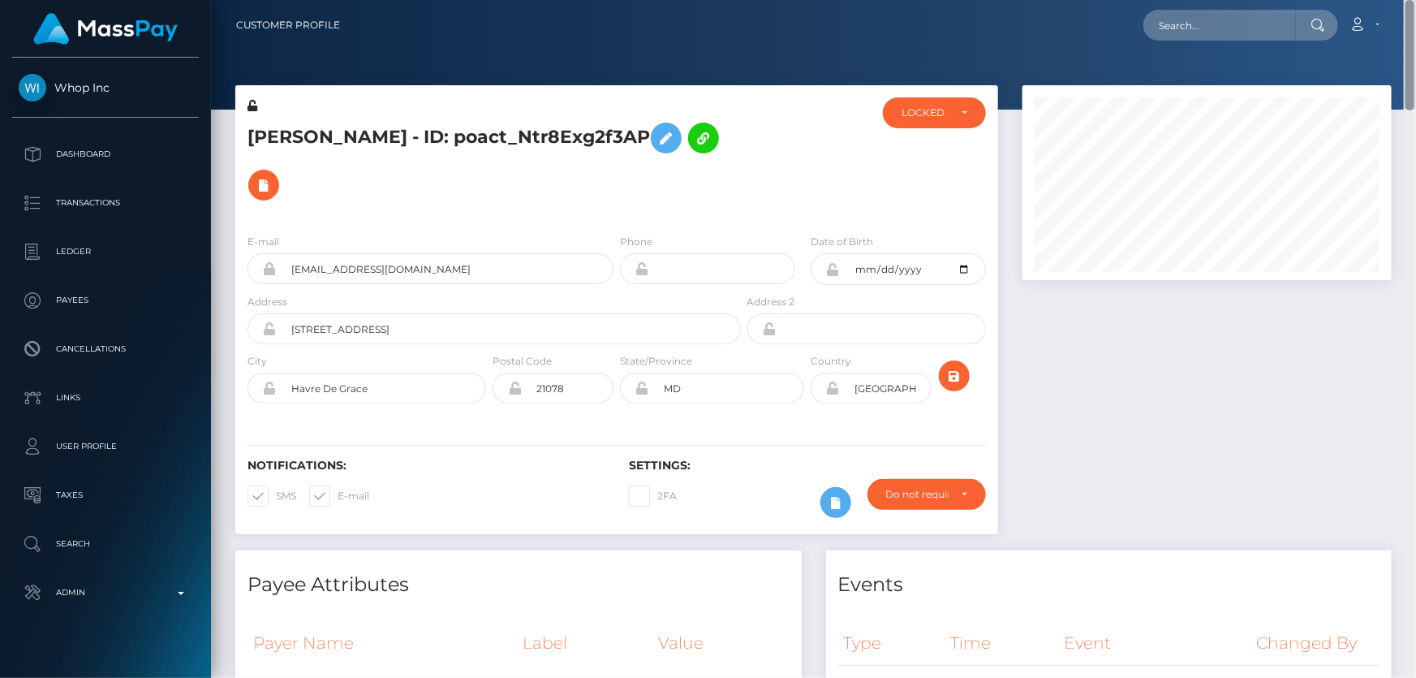
drag, startPoint x: 1409, startPoint y: 292, endPoint x: 1415, endPoint y: -19, distance: 311.6
click at [1415, 0] on html "Whop Inc Dashboard Transactions Ledger Payees Cancellations Links" at bounding box center [708, 339] width 1416 height 678
click at [944, 105] on div "LOCKED" at bounding box center [934, 112] width 103 height 31
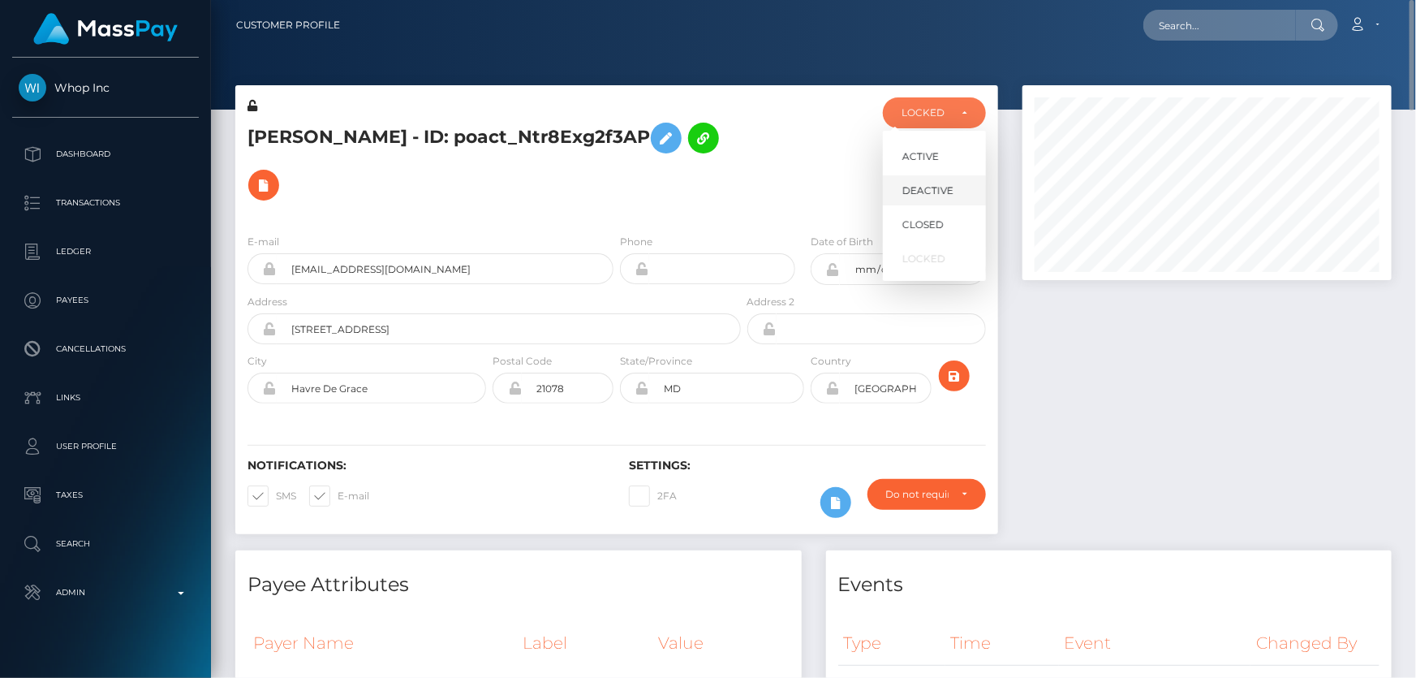
click at [946, 189] on span "DEACTIVE" at bounding box center [927, 190] width 51 height 15
select select "DEACTIVE"
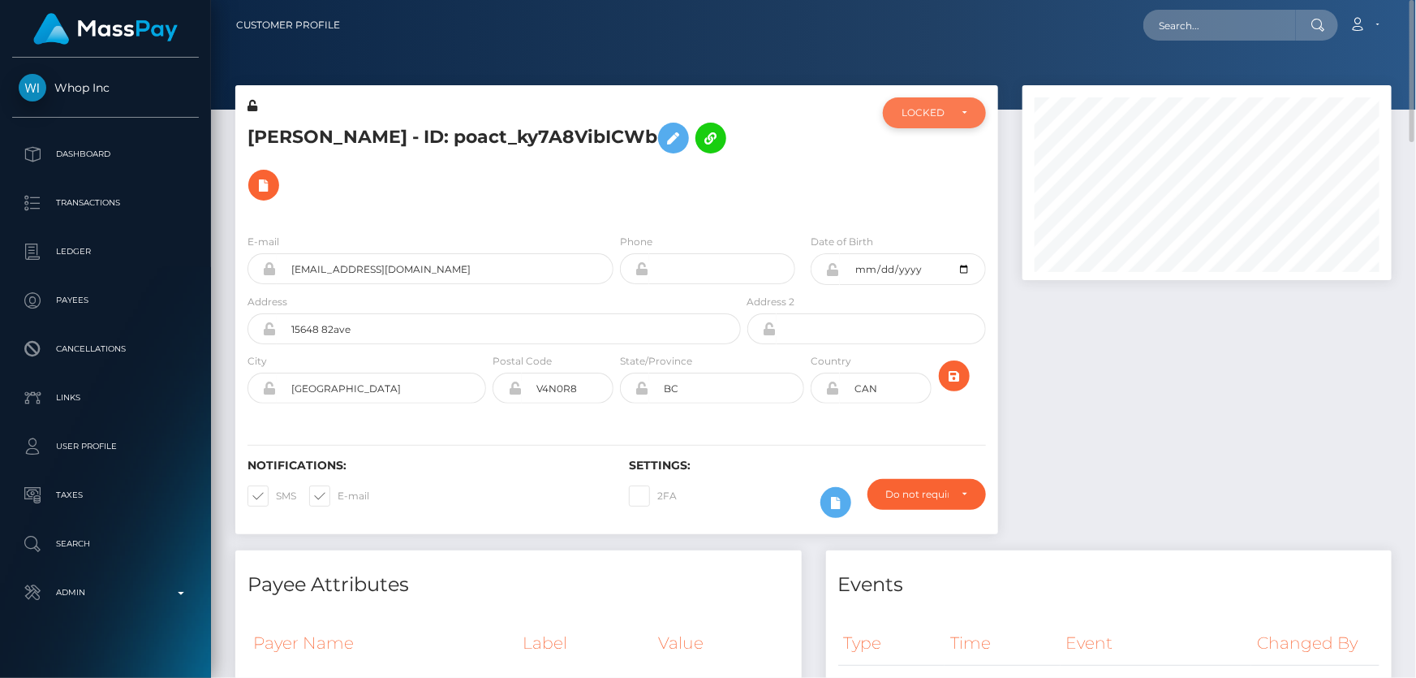
click at [919, 112] on div "LOCKED" at bounding box center [924, 112] width 47 height 13
click at [942, 189] on span "DEACTIVE" at bounding box center [927, 190] width 51 height 15
select select "DEACTIVE"
drag, startPoint x: 1409, startPoint y: 634, endPoint x: 1415, endPoint y: -3, distance: 637.0
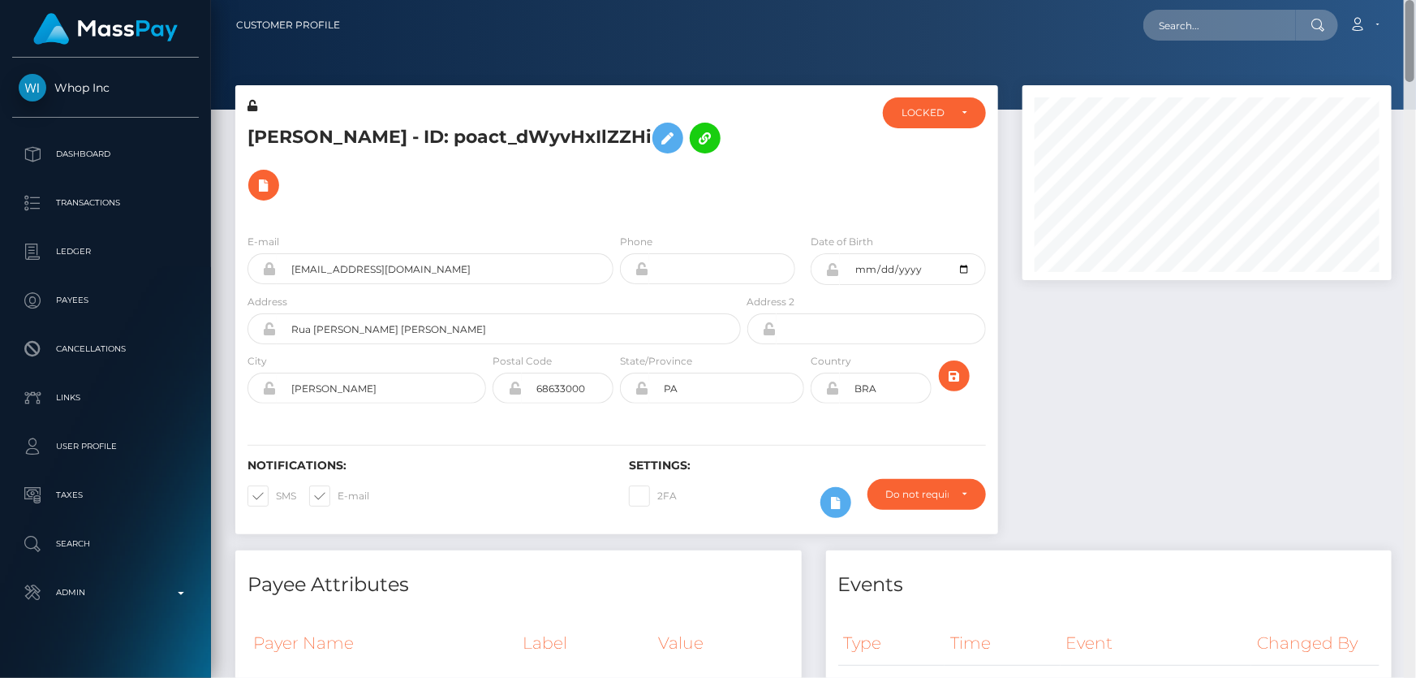
click at [1415, 0] on html "Whop Inc Dashboard Transactions Ledger Payees Cancellations Links" at bounding box center [708, 339] width 1416 height 678
click at [941, 110] on div "LOCKED" at bounding box center [924, 112] width 47 height 13
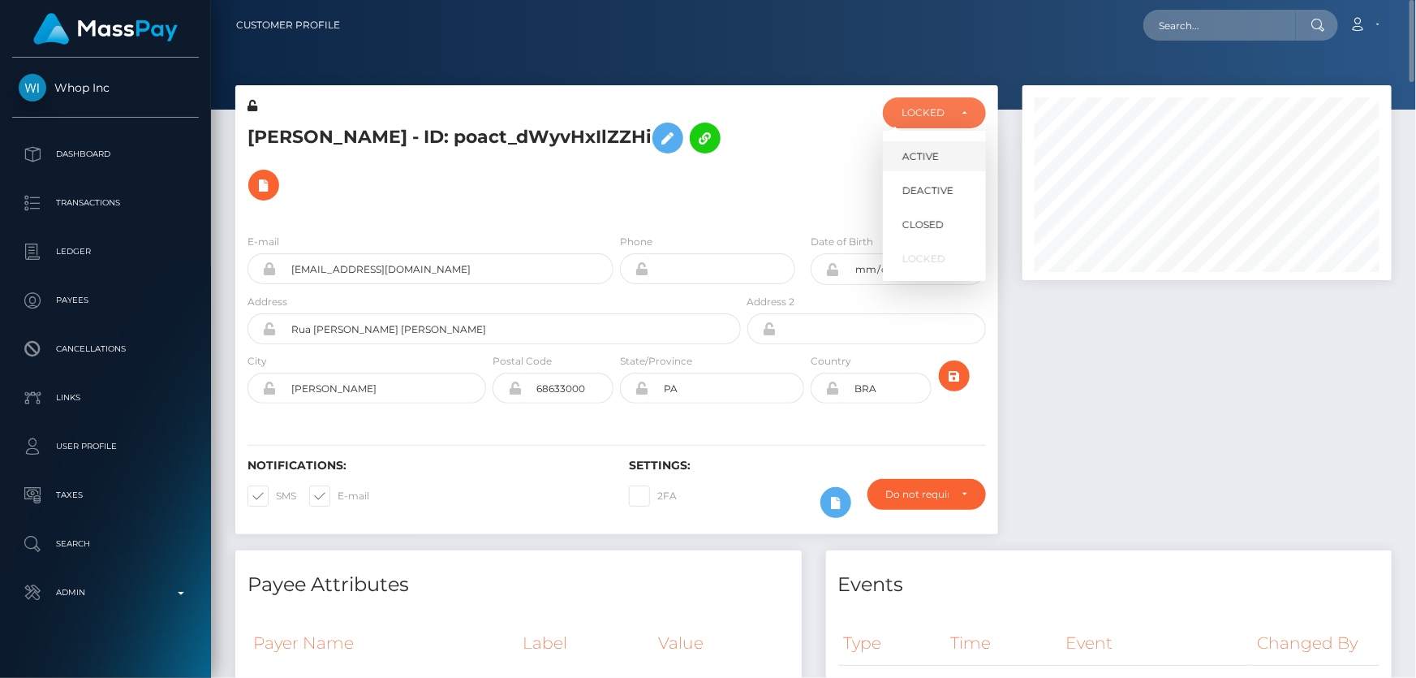
scroll to position [195, 368]
click at [958, 190] on link "DEACTIVE" at bounding box center [934, 190] width 103 height 30
select select "DEACTIVE"
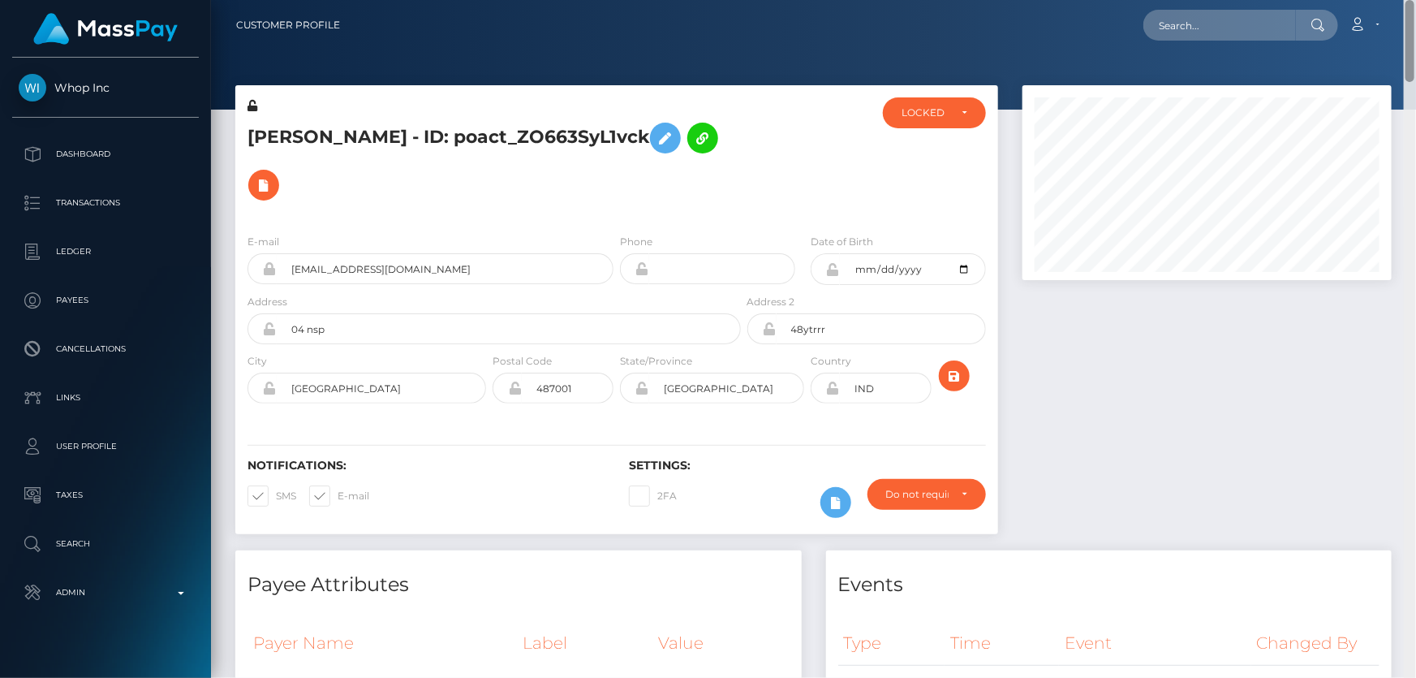
drag, startPoint x: 1409, startPoint y: 183, endPoint x: 1414, endPoint y: 19, distance: 164.0
click at [1414, 19] on div "Customer Profile Loading... Loading..." at bounding box center [813, 339] width 1205 height 678
click at [957, 111] on div "LOCKED" at bounding box center [934, 112] width 66 height 13
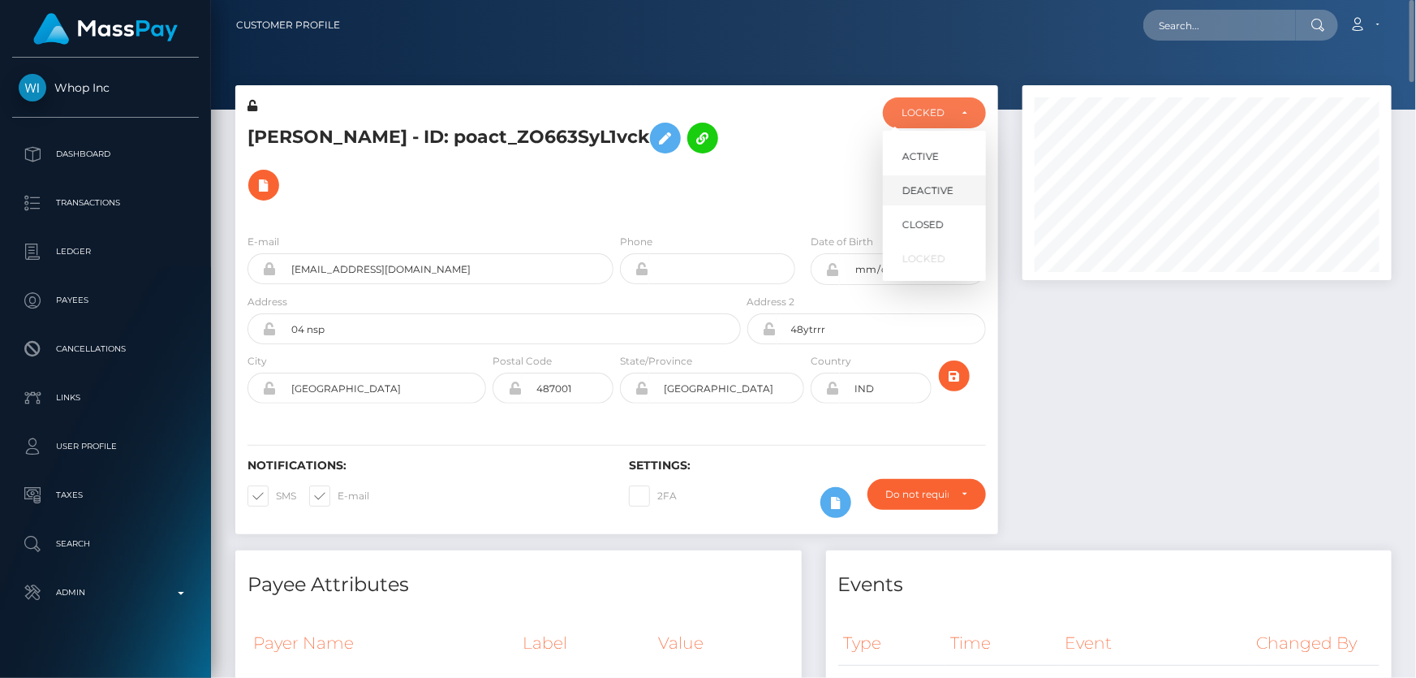
click at [940, 191] on span "DEACTIVE" at bounding box center [927, 190] width 51 height 15
select select "DEACTIVE"
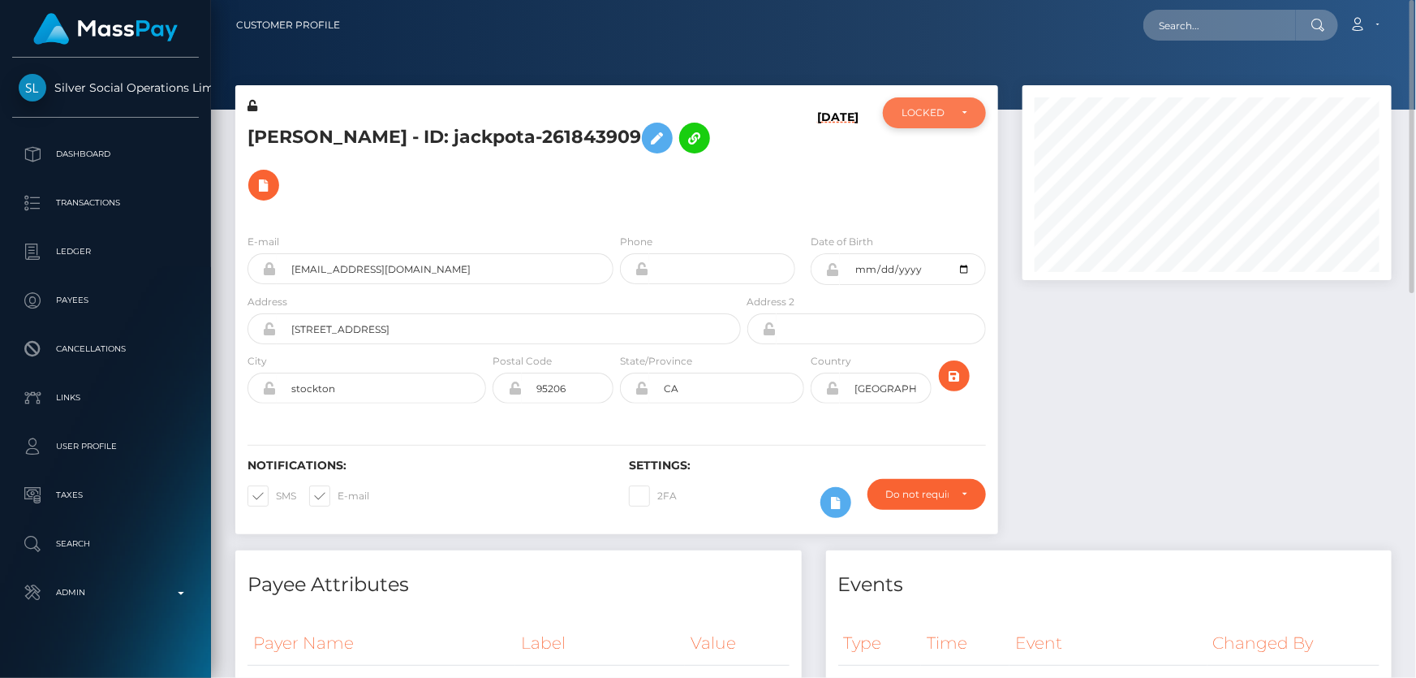
click at [906, 114] on div "LOCKED" at bounding box center [924, 112] width 47 height 13
click at [926, 162] on span "ACTIVE" at bounding box center [920, 156] width 37 height 15
select select "ACTIVE"
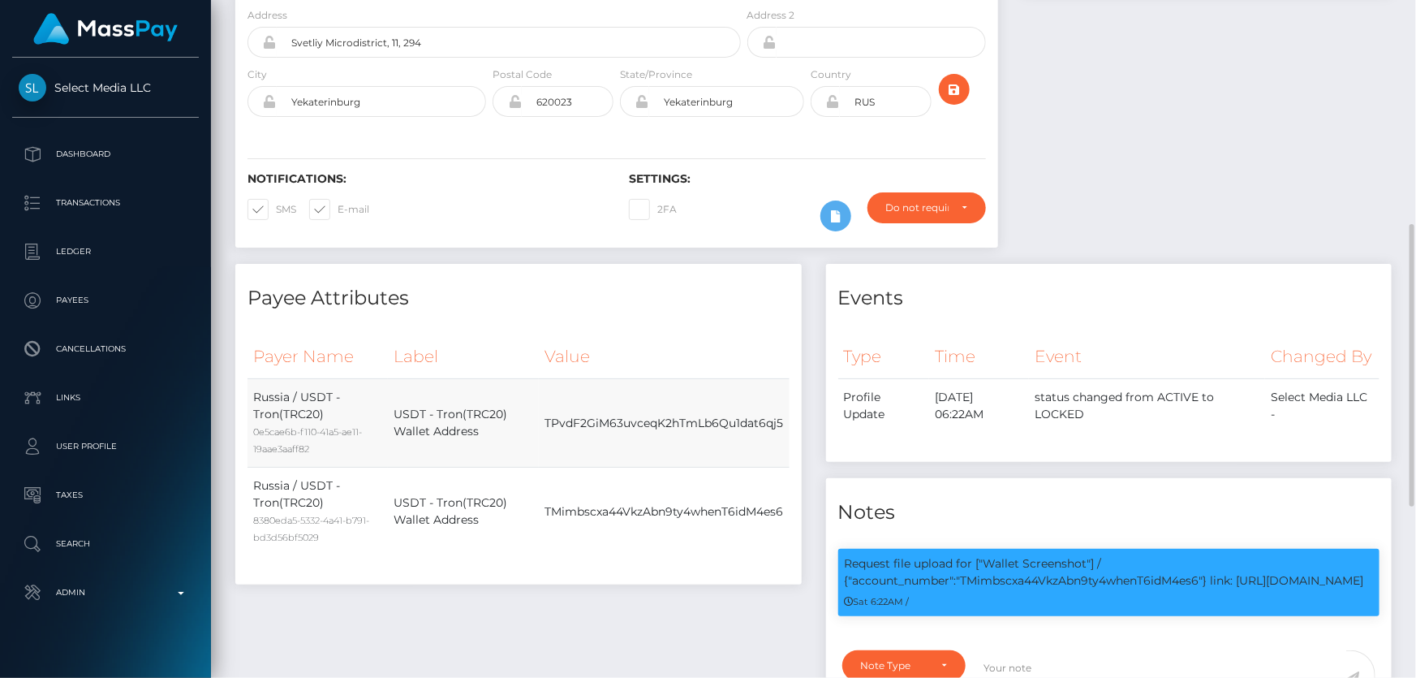
scroll to position [213, 0]
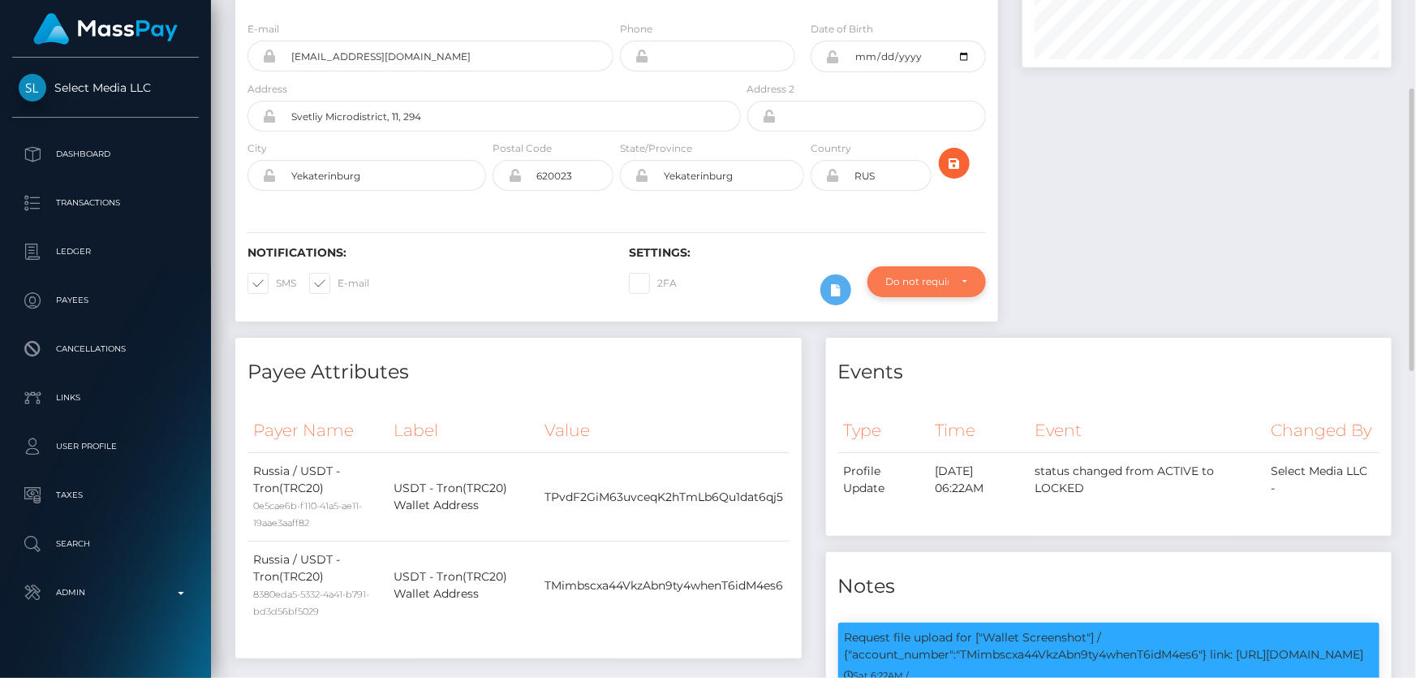
click at [923, 275] on div "Do not require" at bounding box center [917, 281] width 62 height 13
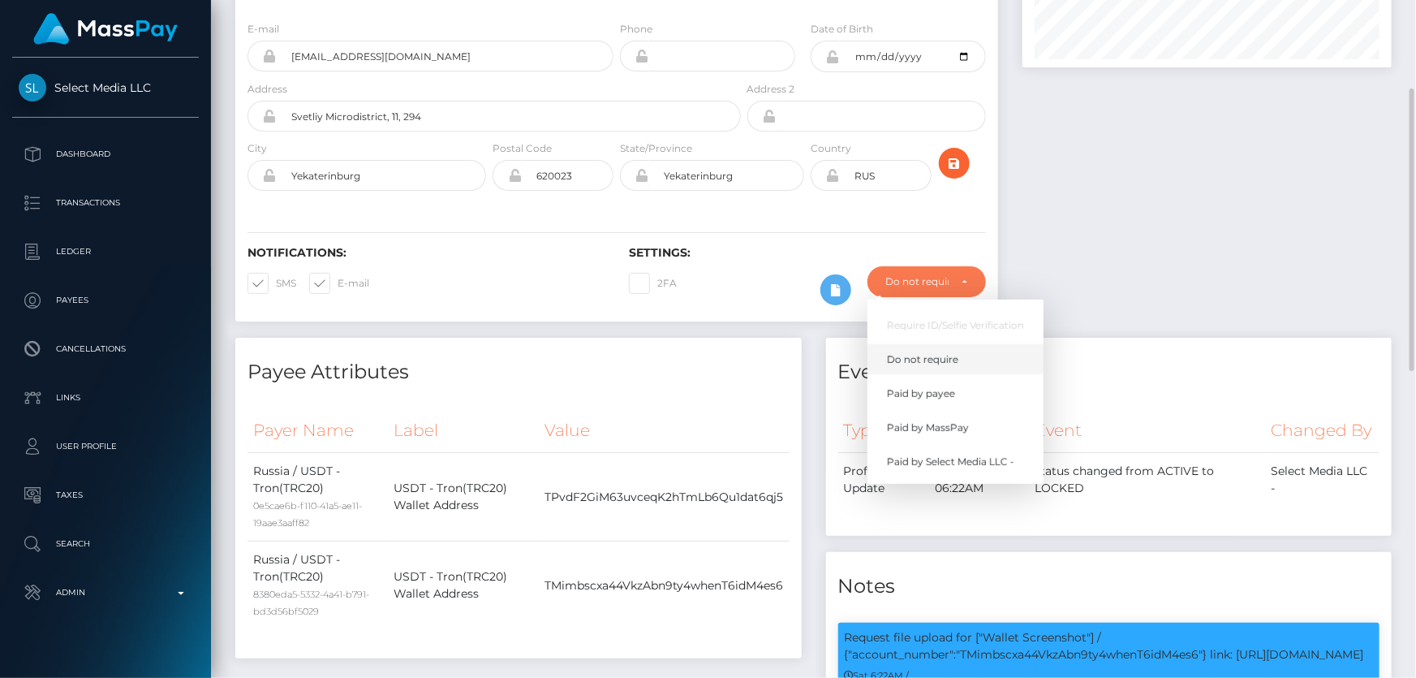
scroll to position [195, 368]
click at [955, 413] on link "Paid by MassPay" at bounding box center [955, 428] width 176 height 30
select select "2"
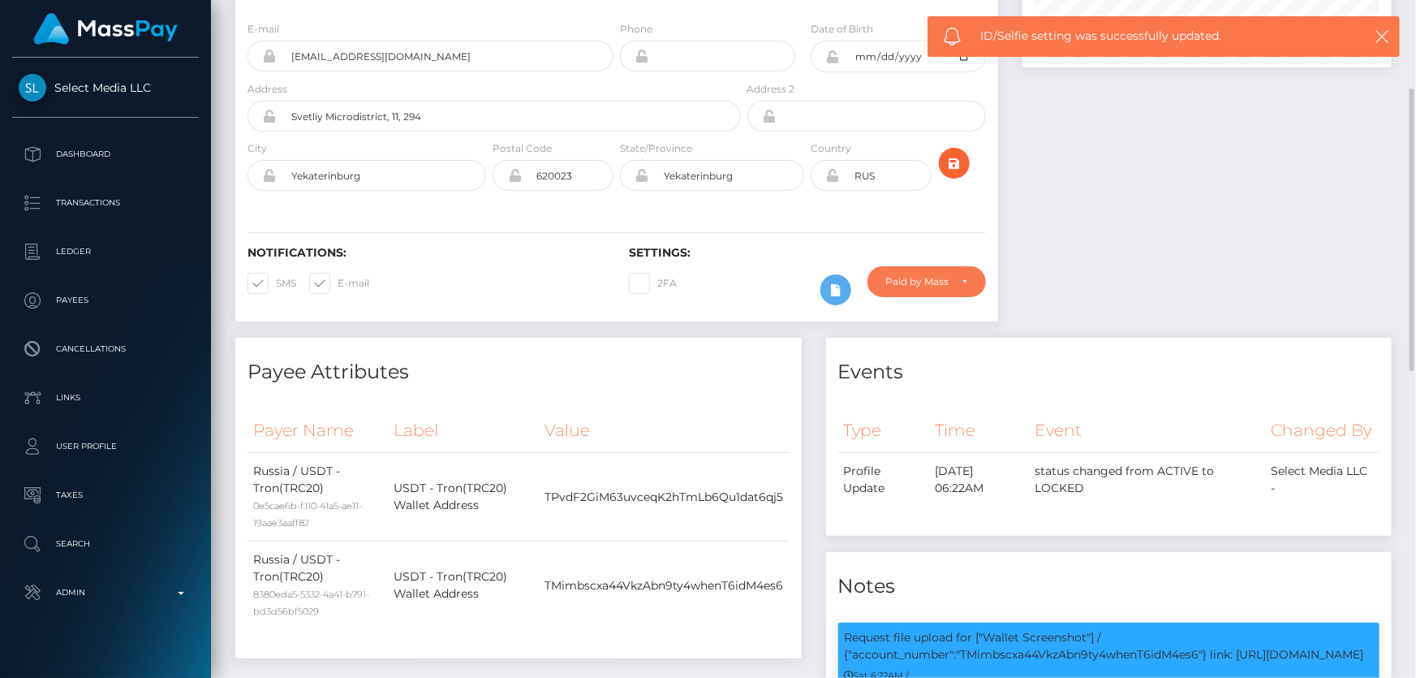
scroll to position [0, 0]
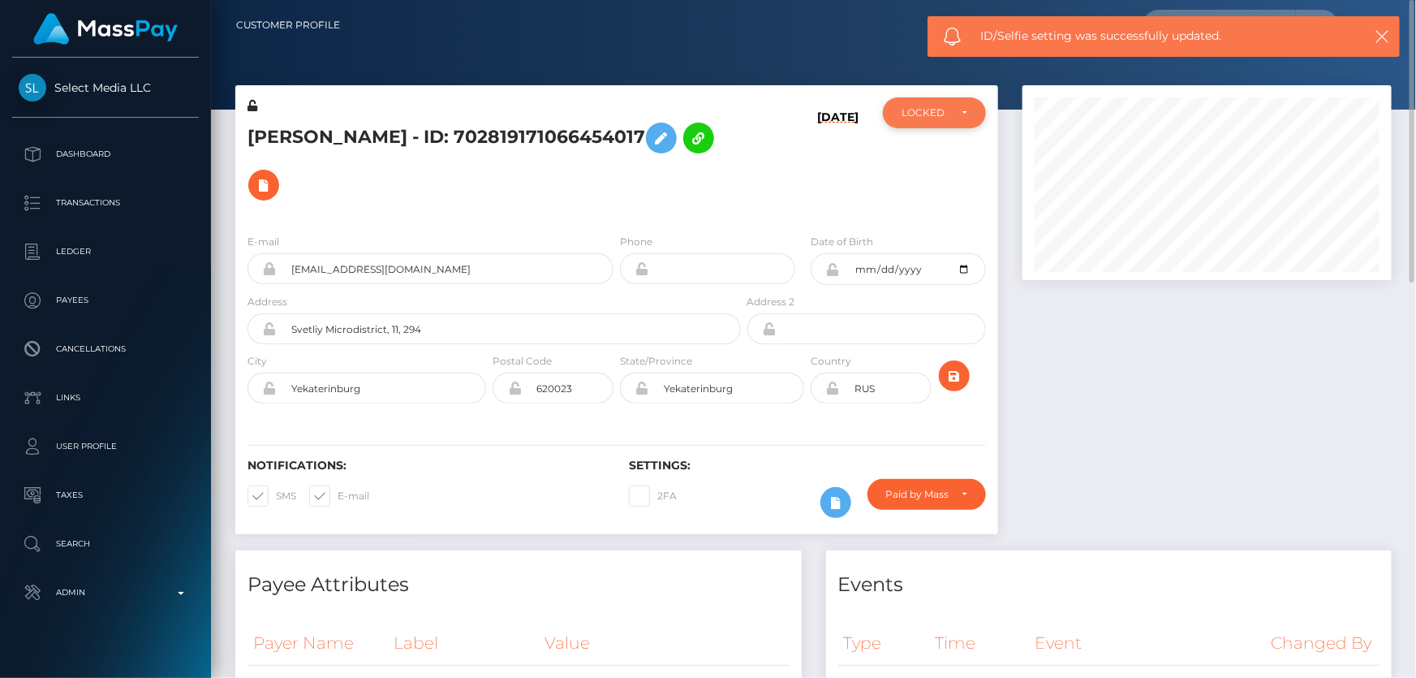
click at [947, 107] on div "LOCKED" at bounding box center [924, 112] width 47 height 13
click at [914, 157] on span "ACTIVE" at bounding box center [920, 156] width 37 height 15
select select "ACTIVE"
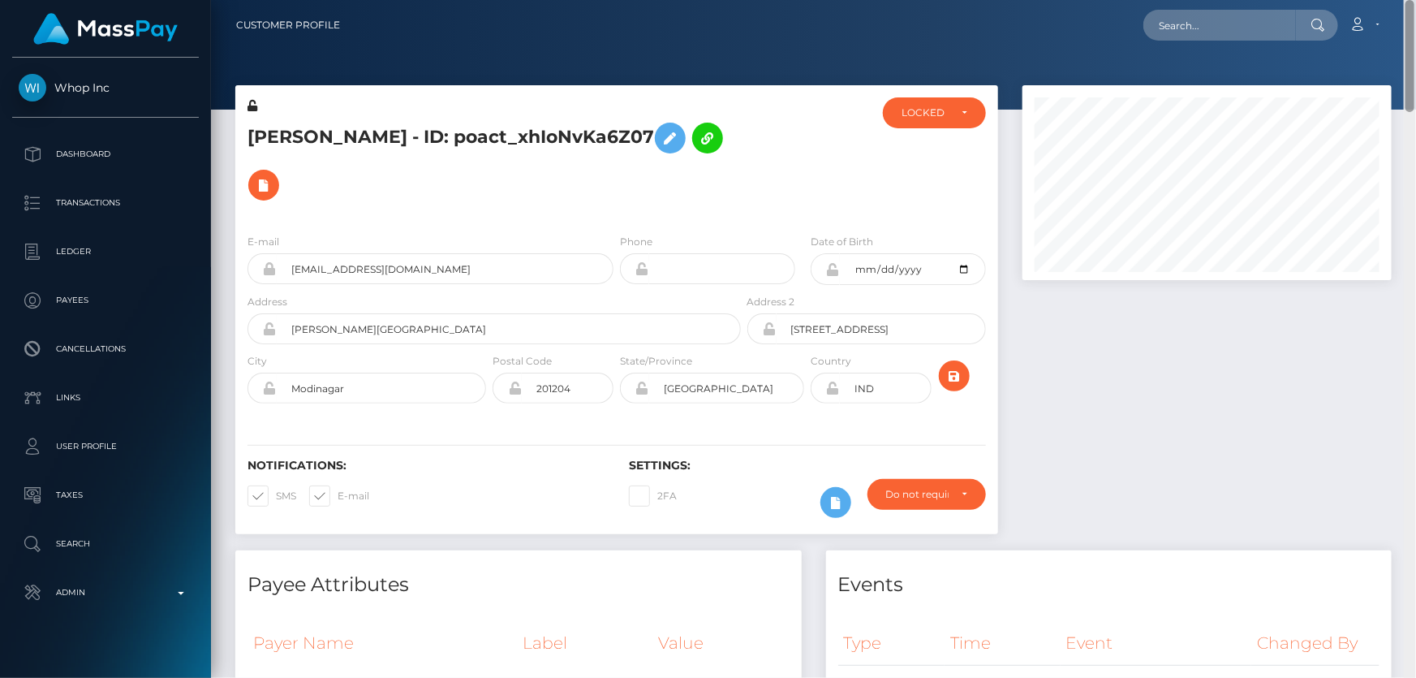
drag, startPoint x: 1405, startPoint y: 576, endPoint x: 1339, endPoint y: 73, distance: 507.5
click at [1415, 2] on div "Customer Profile Loading... Loading..." at bounding box center [813, 339] width 1205 height 678
click at [901, 124] on div "LOCKED" at bounding box center [934, 112] width 103 height 31
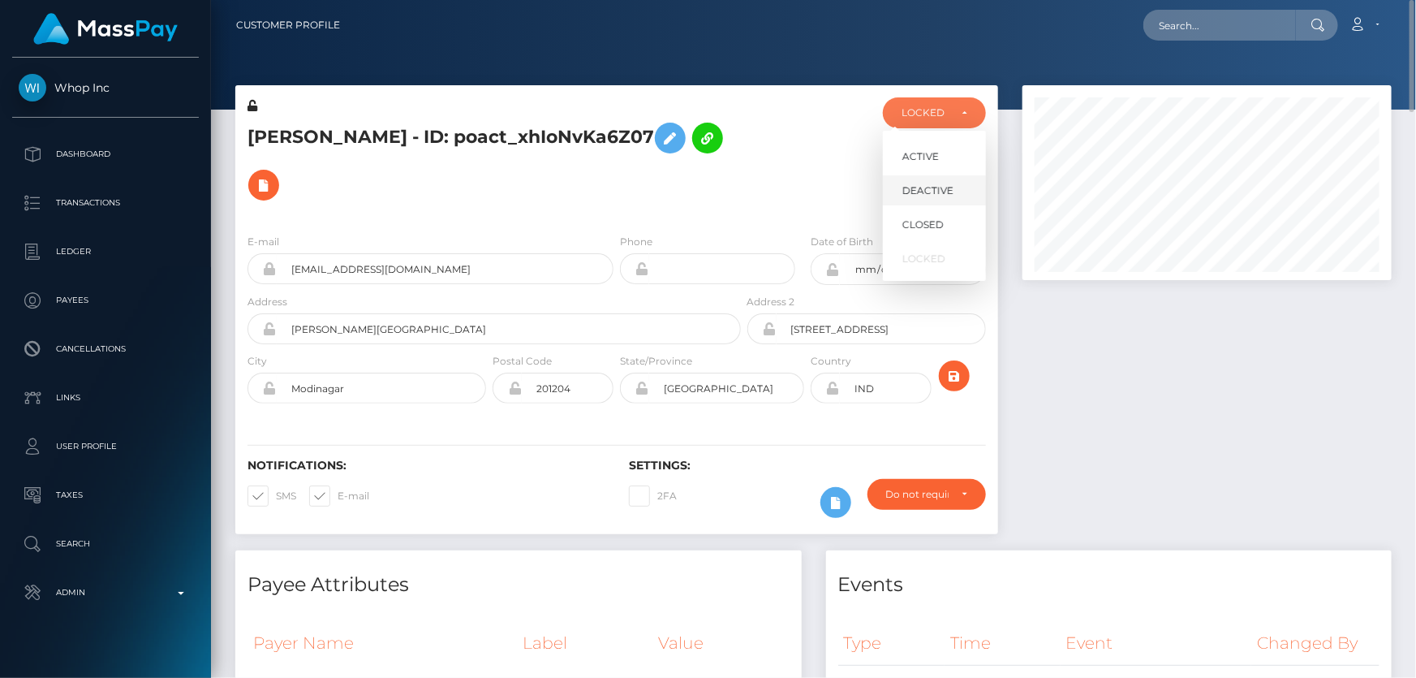
click at [953, 182] on link "DEACTIVE" at bounding box center [934, 190] width 103 height 30
select select "DEACTIVE"
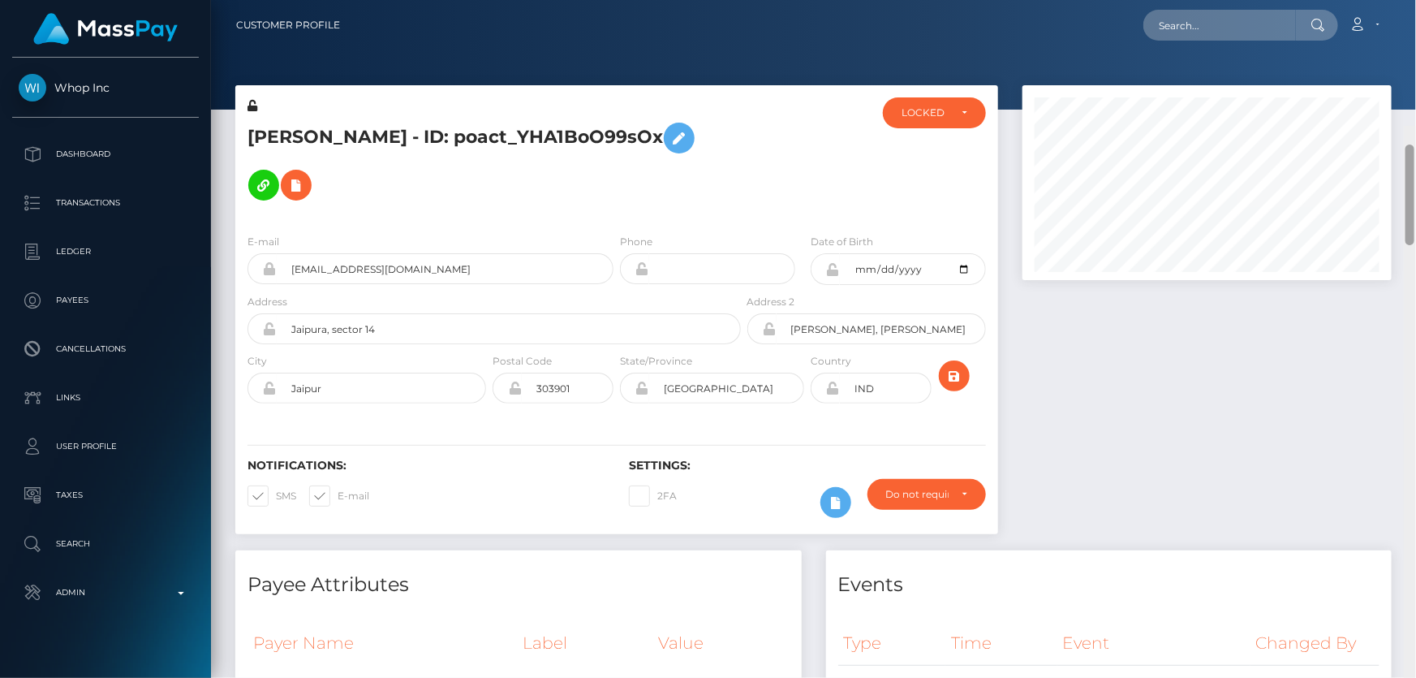
drag, startPoint x: 1412, startPoint y: 616, endPoint x: 1415, endPoint y: 0, distance: 615.9
click at [1415, 0] on div "Customer Profile Loading... Loading..." at bounding box center [813, 339] width 1205 height 678
click at [943, 109] on div "LOCKED" at bounding box center [924, 112] width 47 height 13
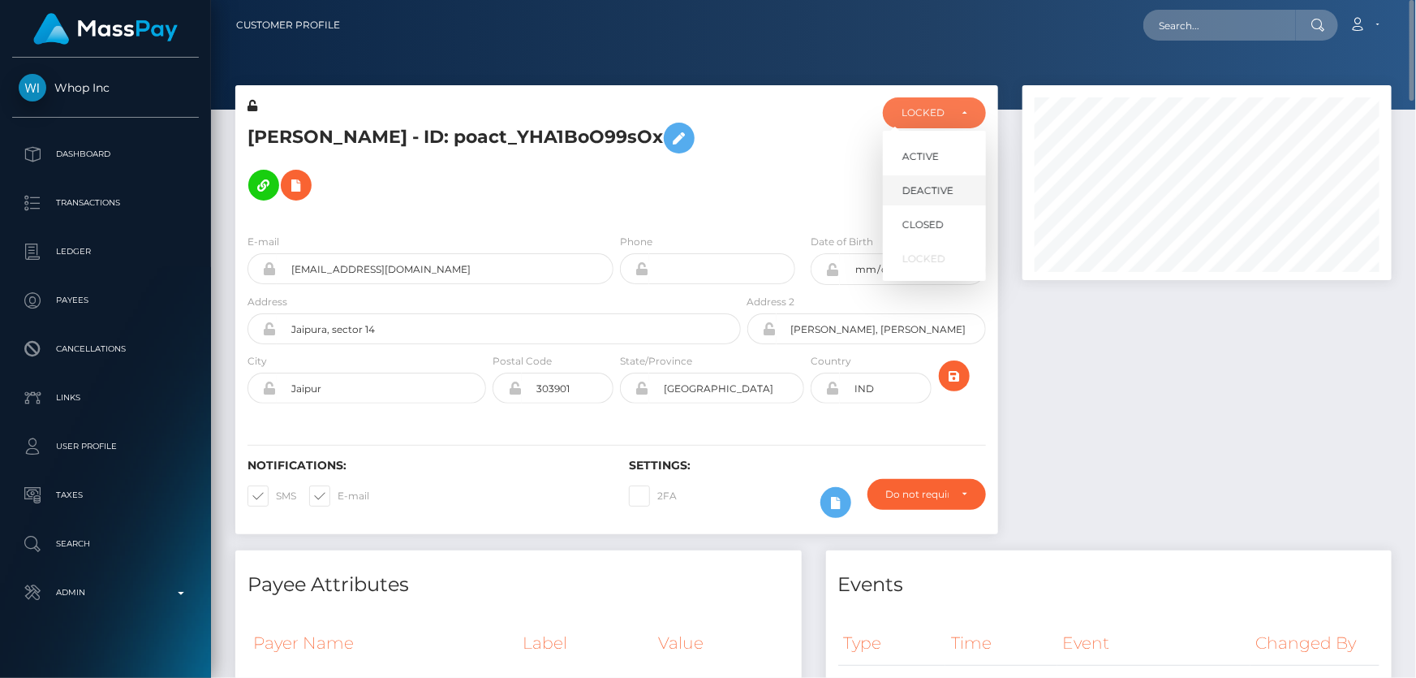
click at [929, 186] on span "DEACTIVE" at bounding box center [927, 190] width 51 height 15
select select "DEACTIVE"
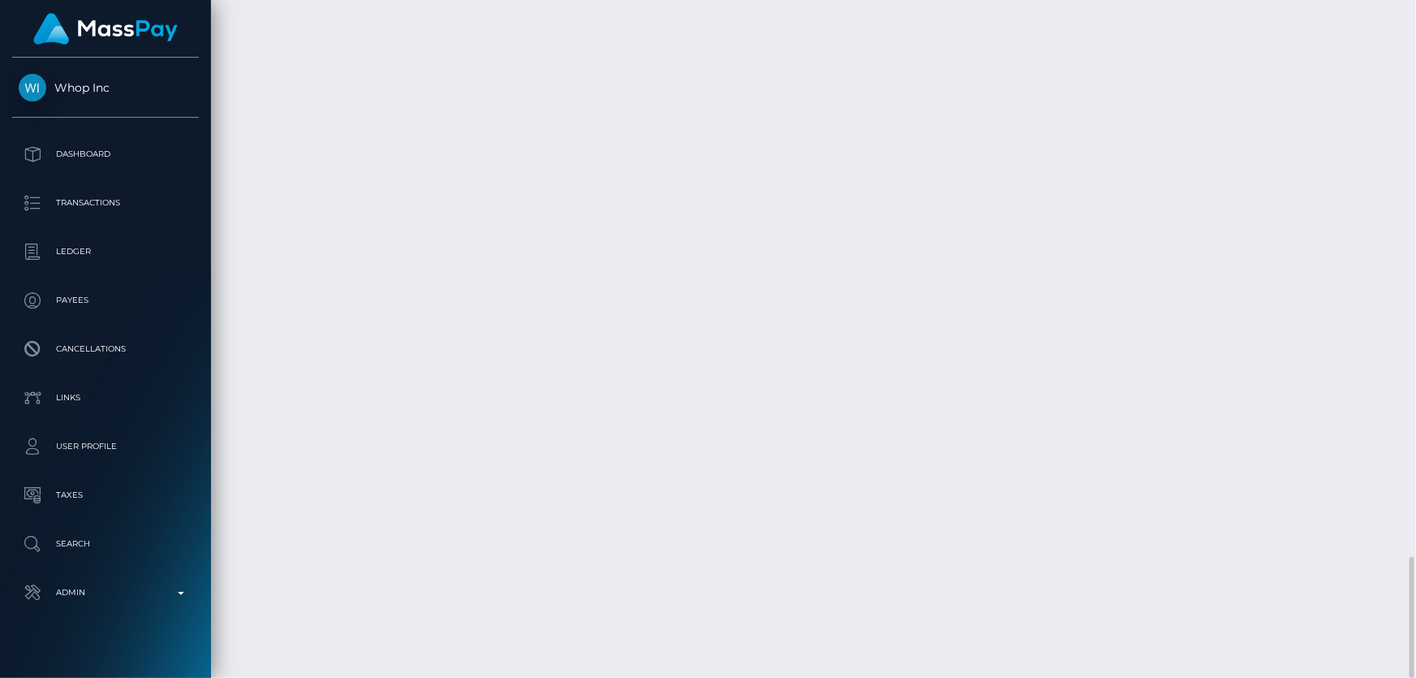
scroll to position [3083, 0]
drag, startPoint x: 1413, startPoint y: 610, endPoint x: 1415, endPoint y: 227, distance: 383.0
click at [1415, 227] on div at bounding box center [1410, 339] width 12 height 678
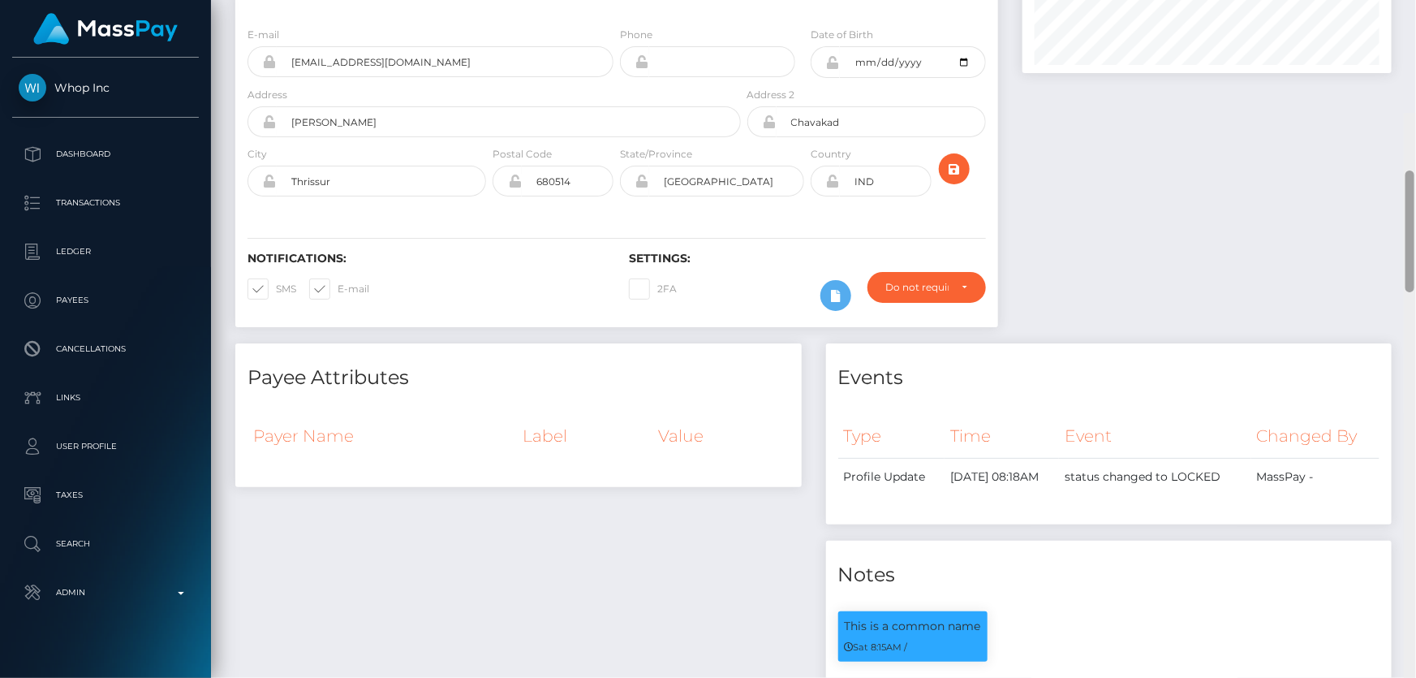
drag, startPoint x: 1411, startPoint y: 611, endPoint x: 1410, endPoint y: 85, distance: 525.8
click at [1415, 113] on div at bounding box center [1410, 452] width 12 height 678
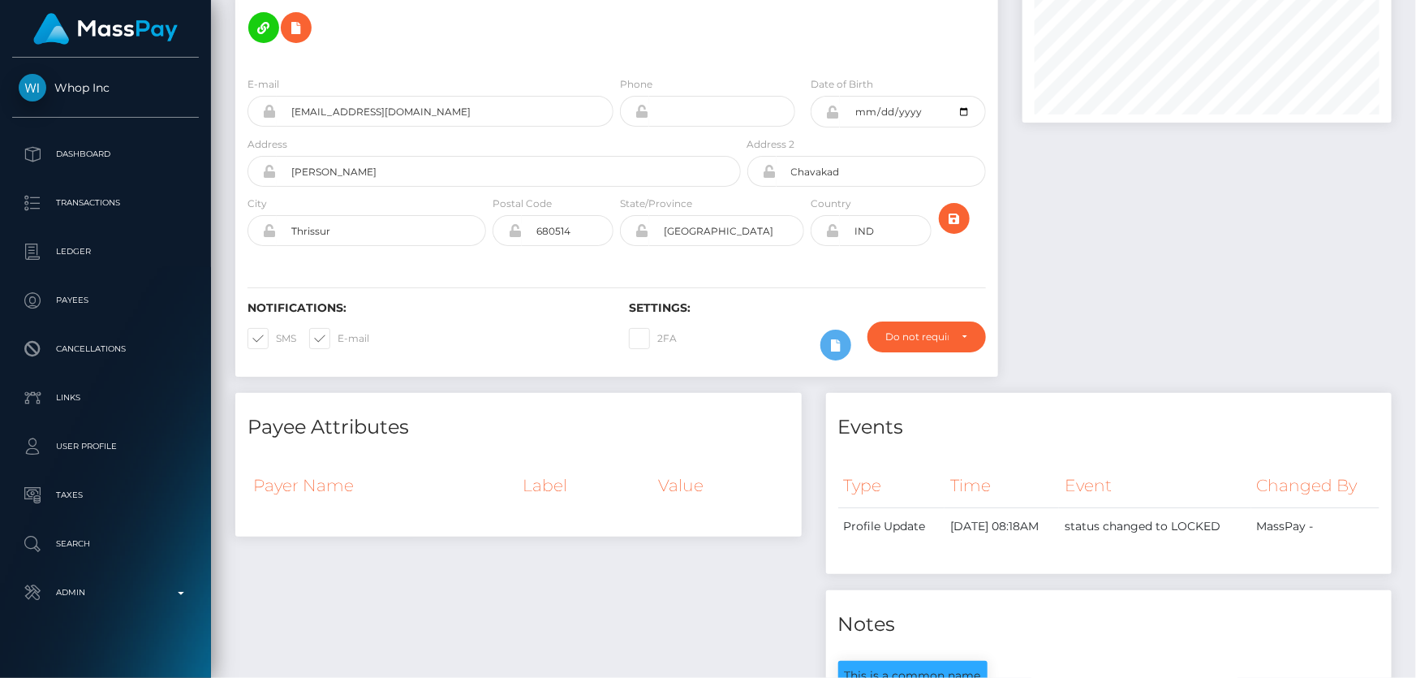
scroll to position [0, 0]
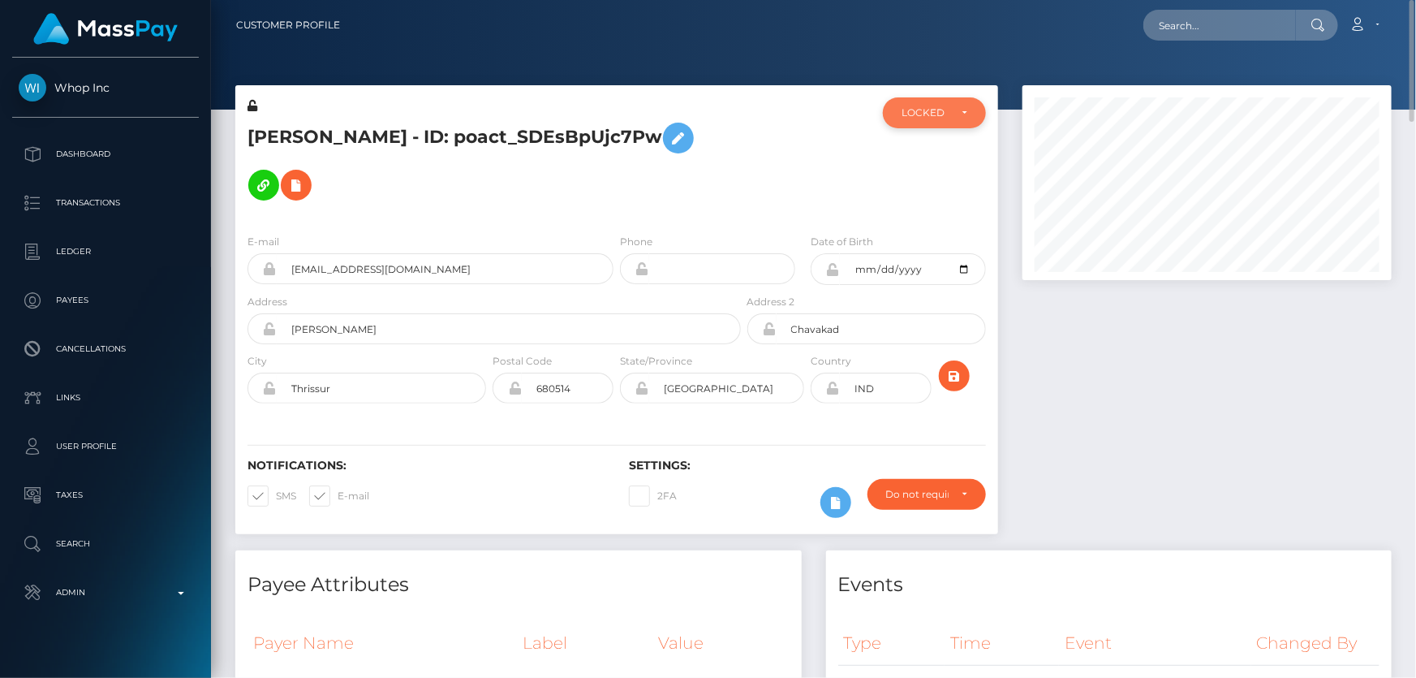
click at [931, 103] on div "LOCKED" at bounding box center [934, 112] width 103 height 31
click at [937, 190] on span "DEACTIVE" at bounding box center [927, 190] width 51 height 15
select select "DEACTIVE"
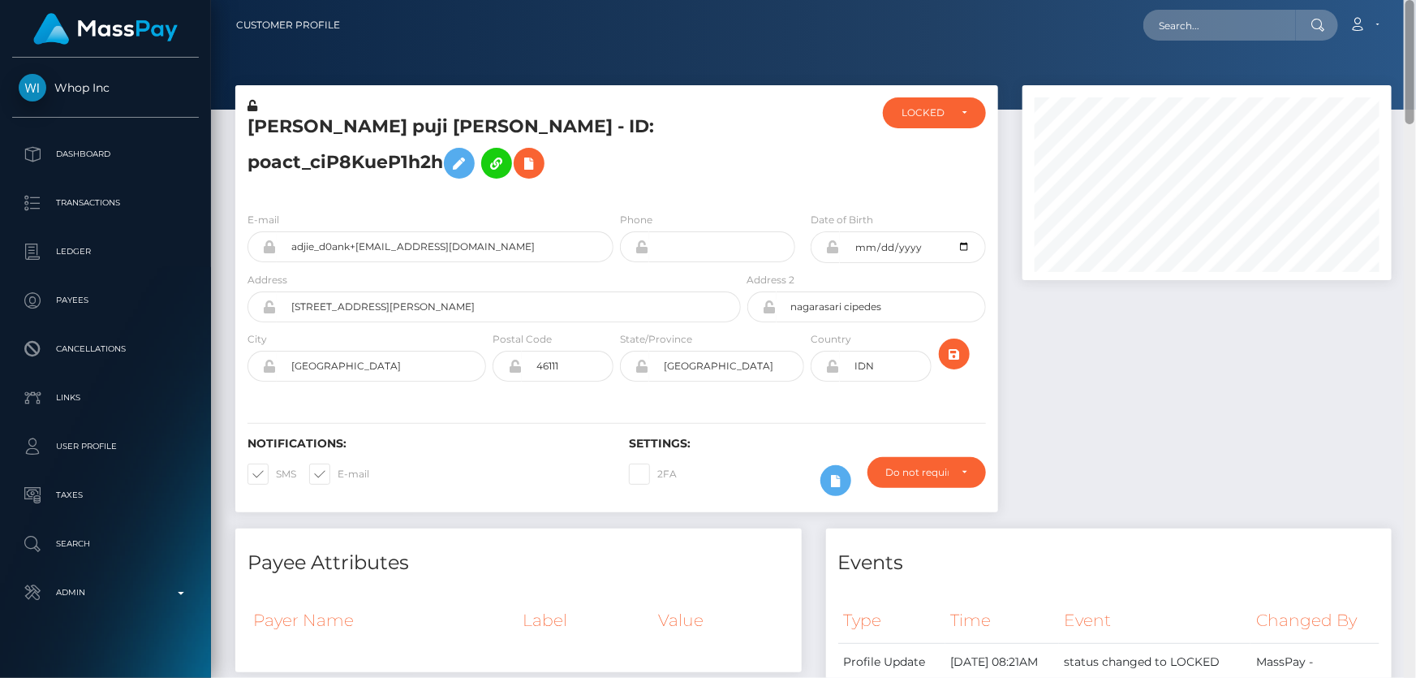
drag, startPoint x: 1408, startPoint y: 255, endPoint x: 1415, endPoint y: -19, distance: 274.4
click at [1415, 0] on html "Whop Inc Dashboard Transactions Ledger Payees Cancellations Links" at bounding box center [708, 339] width 1416 height 678
click at [953, 117] on div "LOCKED" at bounding box center [934, 112] width 66 height 13
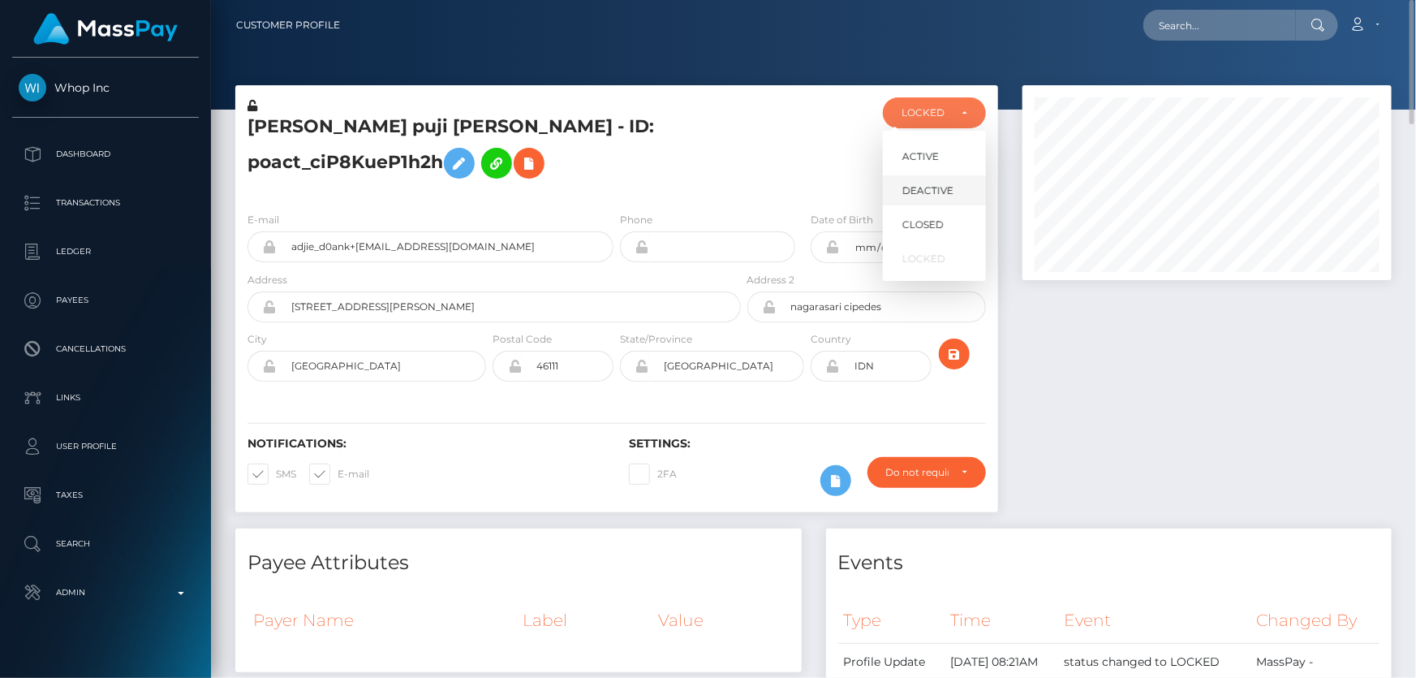
scroll to position [195, 368]
click at [934, 183] on span "DEACTIVE" at bounding box center [927, 190] width 51 height 15
select select "DEACTIVE"
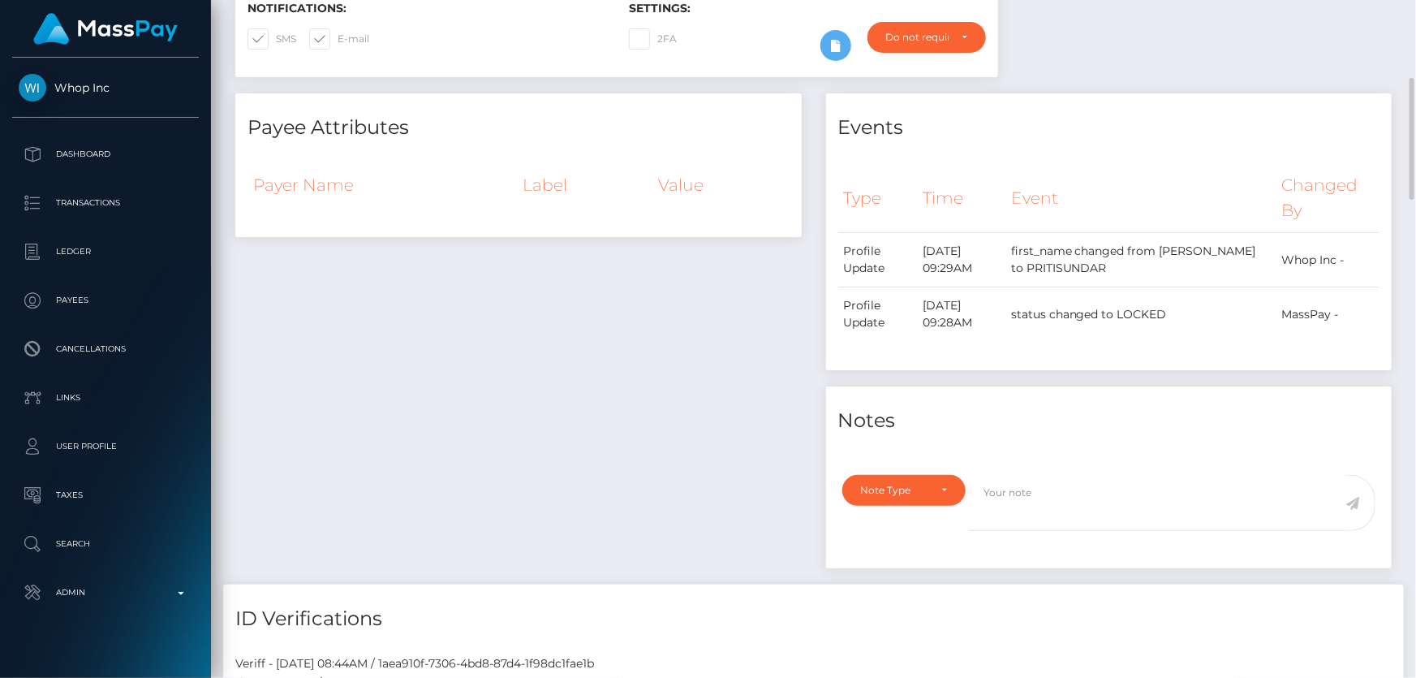
scroll to position [66, 0]
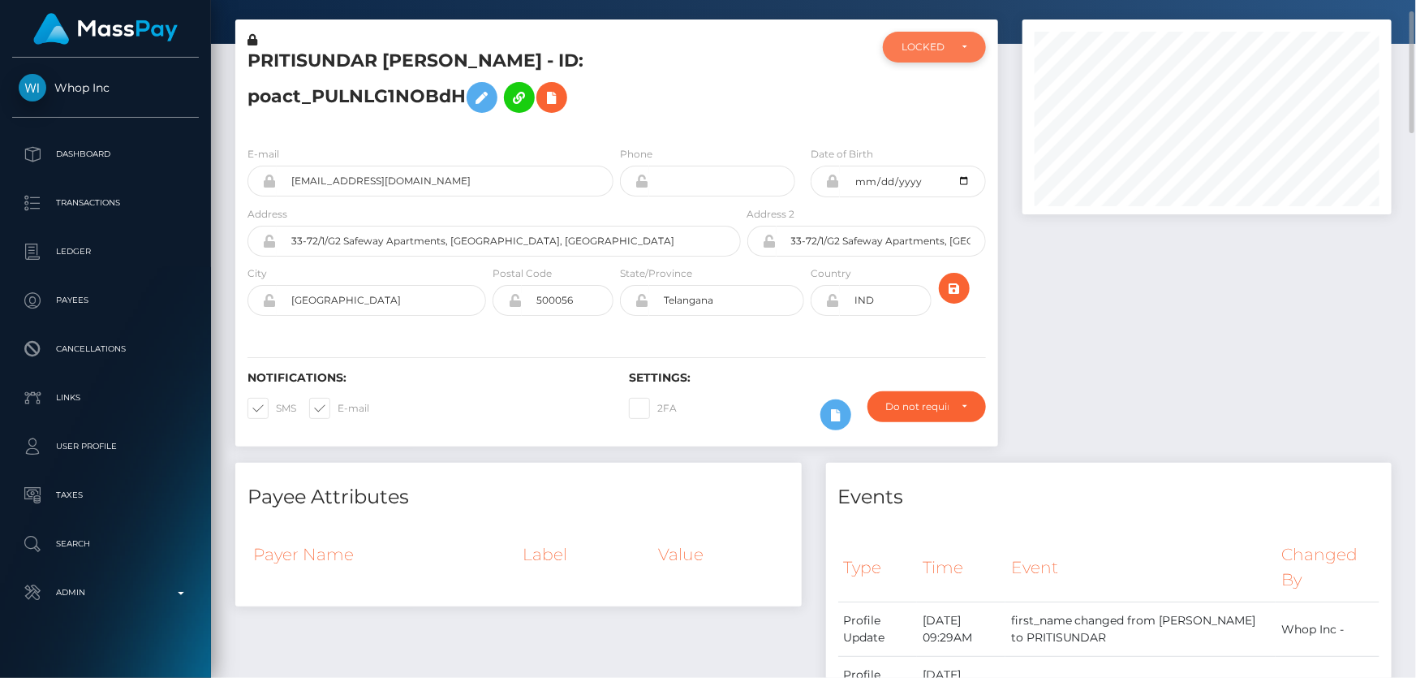
click at [931, 48] on div "LOCKED" at bounding box center [924, 47] width 47 height 13
click at [931, 122] on span "DEACTIVE" at bounding box center [927, 125] width 51 height 15
select select "DEACTIVE"
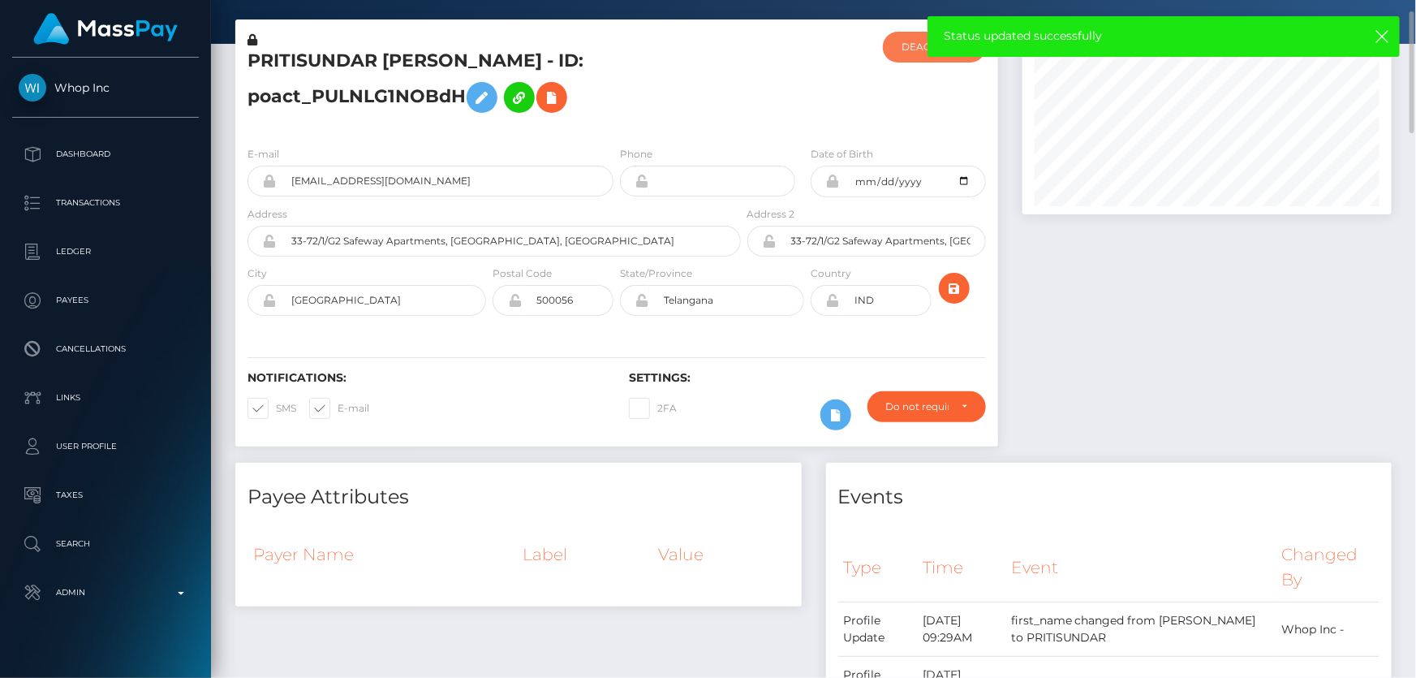
scroll to position [0, 0]
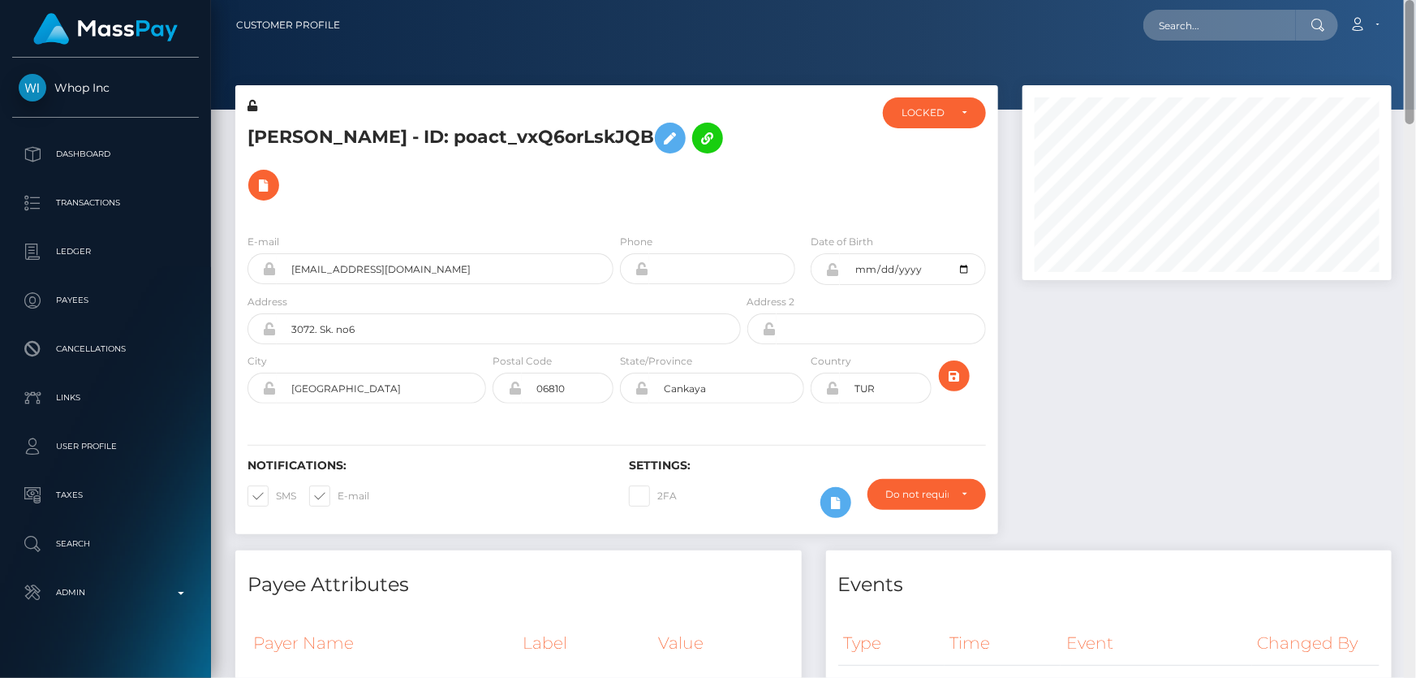
drag, startPoint x: 1408, startPoint y: 600, endPoint x: 1415, endPoint y: 11, distance: 589.9
click at [1415, 11] on div "Customer Profile Loading... Loading..." at bounding box center [813, 339] width 1205 height 678
click at [917, 121] on div "LOCKED" at bounding box center [934, 112] width 103 height 31
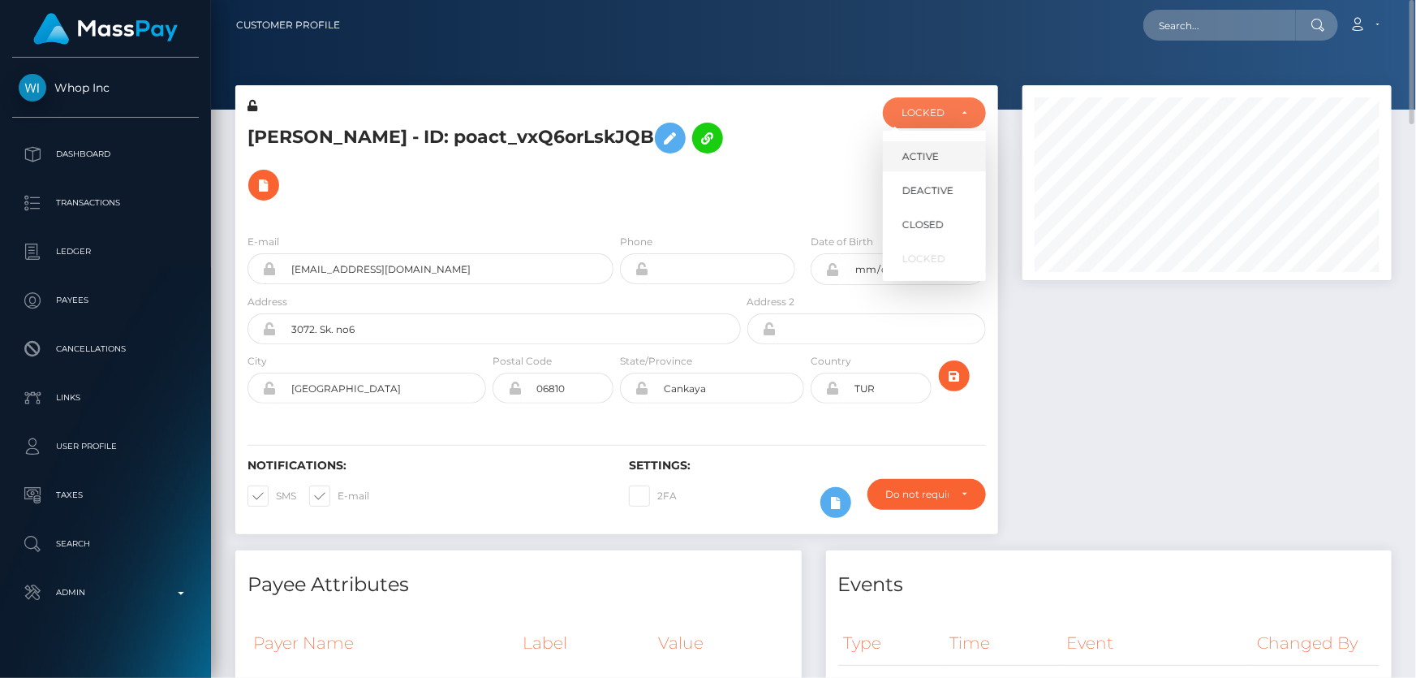
scroll to position [195, 368]
click at [944, 191] on span "DEACTIVE" at bounding box center [927, 190] width 51 height 15
select select "DEACTIVE"
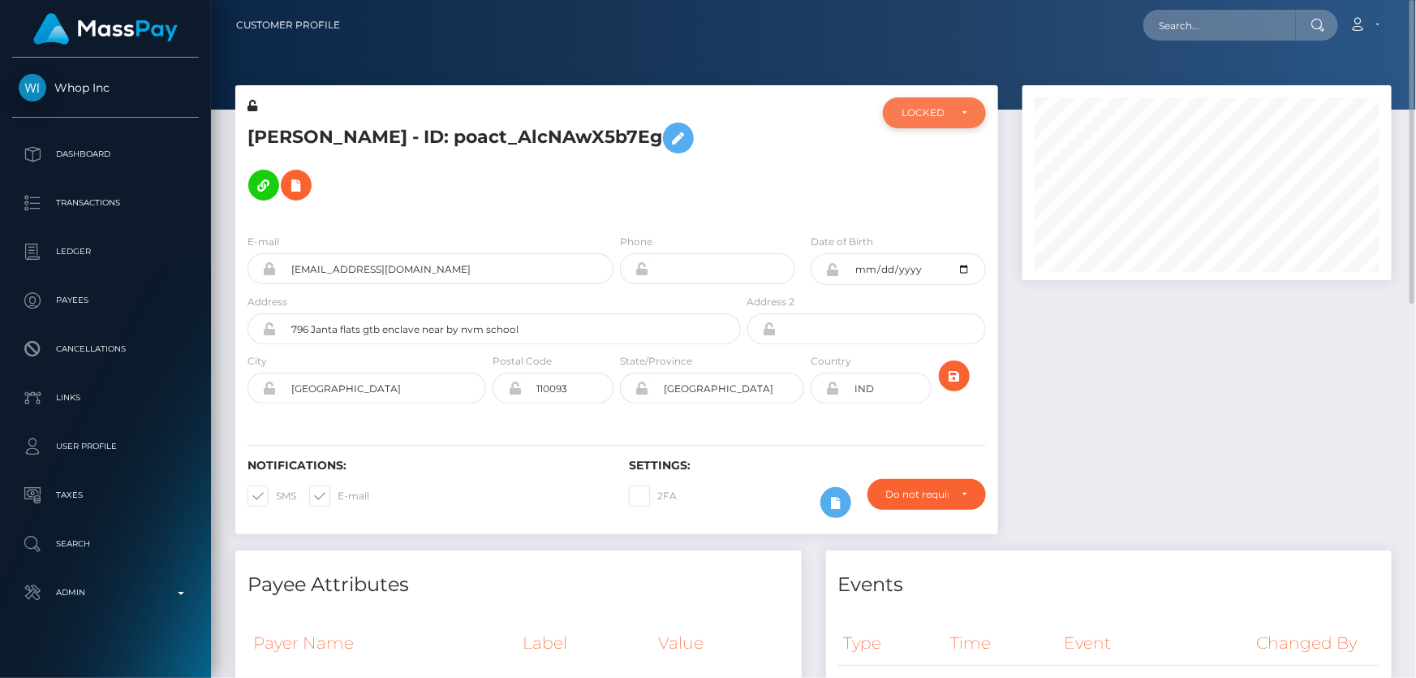
click at [917, 119] on div "LOCKED" at bounding box center [934, 112] width 103 height 31
click at [942, 194] on span "DEACTIVE" at bounding box center [927, 190] width 51 height 15
select select "DEACTIVE"
click at [963, 108] on div "LOCKED" at bounding box center [934, 112] width 66 height 13
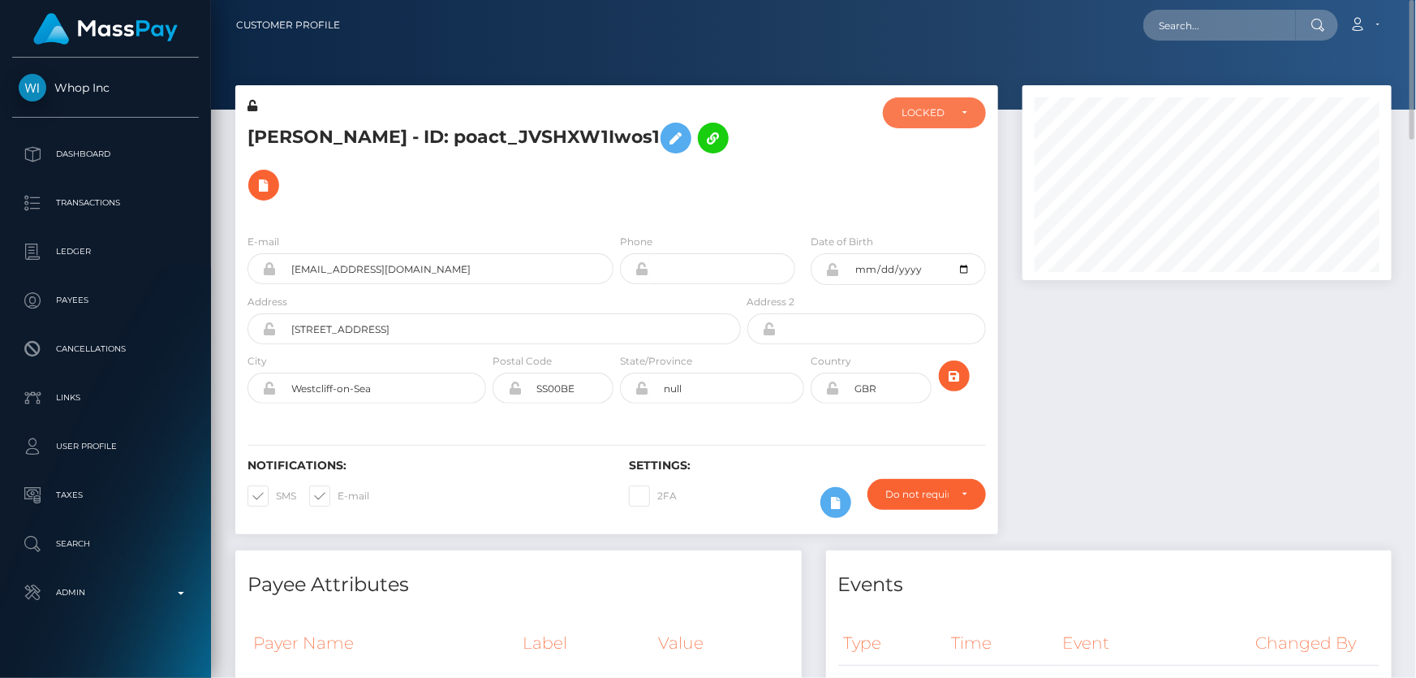
scroll to position [195, 368]
click at [940, 189] on span "DEACTIVE" at bounding box center [927, 190] width 51 height 15
select select "DEACTIVE"
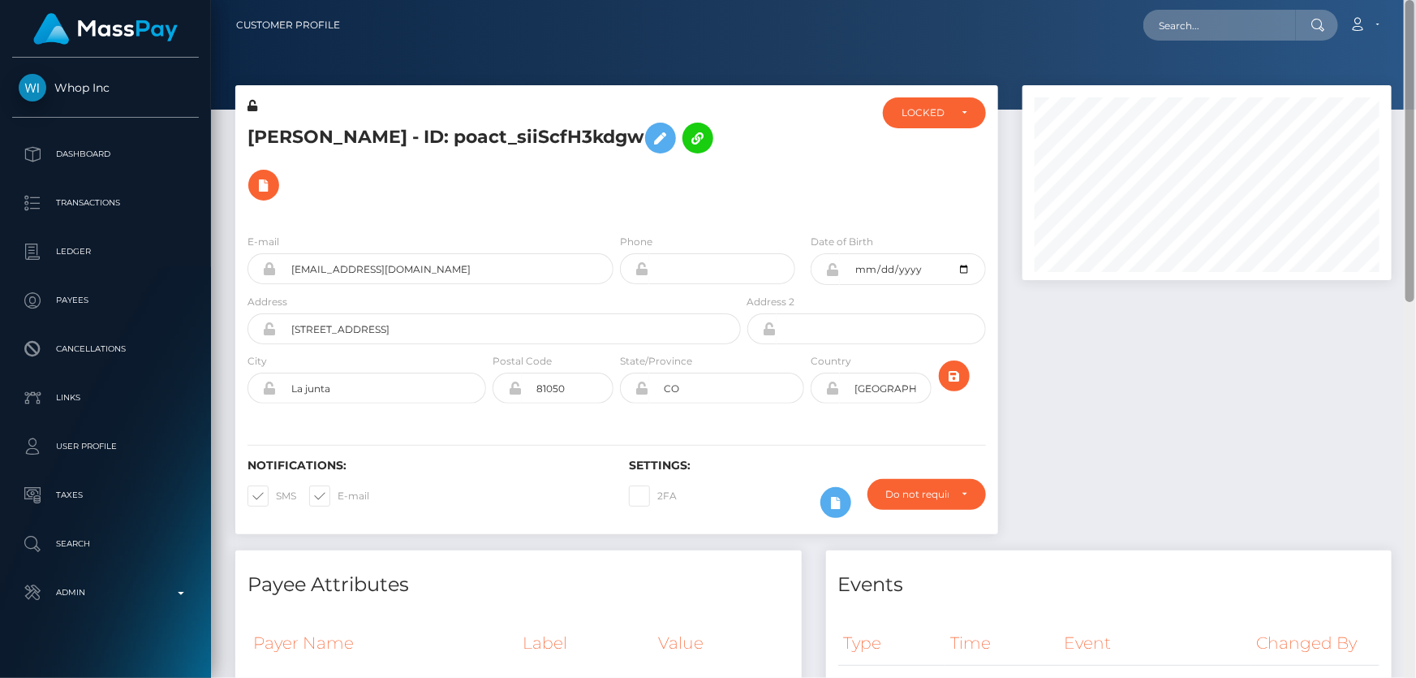
drag, startPoint x: 1411, startPoint y: 298, endPoint x: 1415, endPoint y: -32, distance: 330.3
click at [1415, 0] on html "Whop Inc Dashboard Transactions Ledger Payees Cancellations Links" at bounding box center [708, 339] width 1416 height 678
click at [957, 114] on div "LOCKED" at bounding box center [934, 112] width 66 height 13
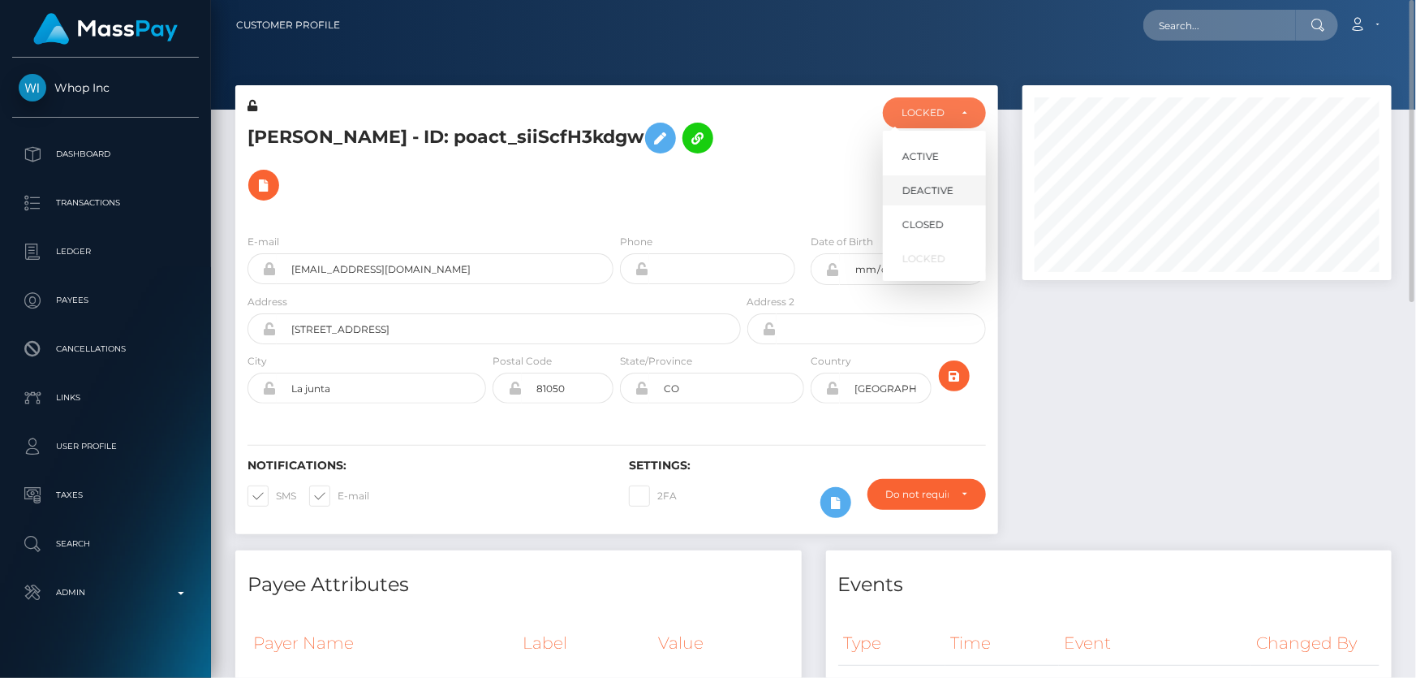
click at [940, 186] on span "DEACTIVE" at bounding box center [927, 190] width 51 height 15
select select "DEACTIVE"
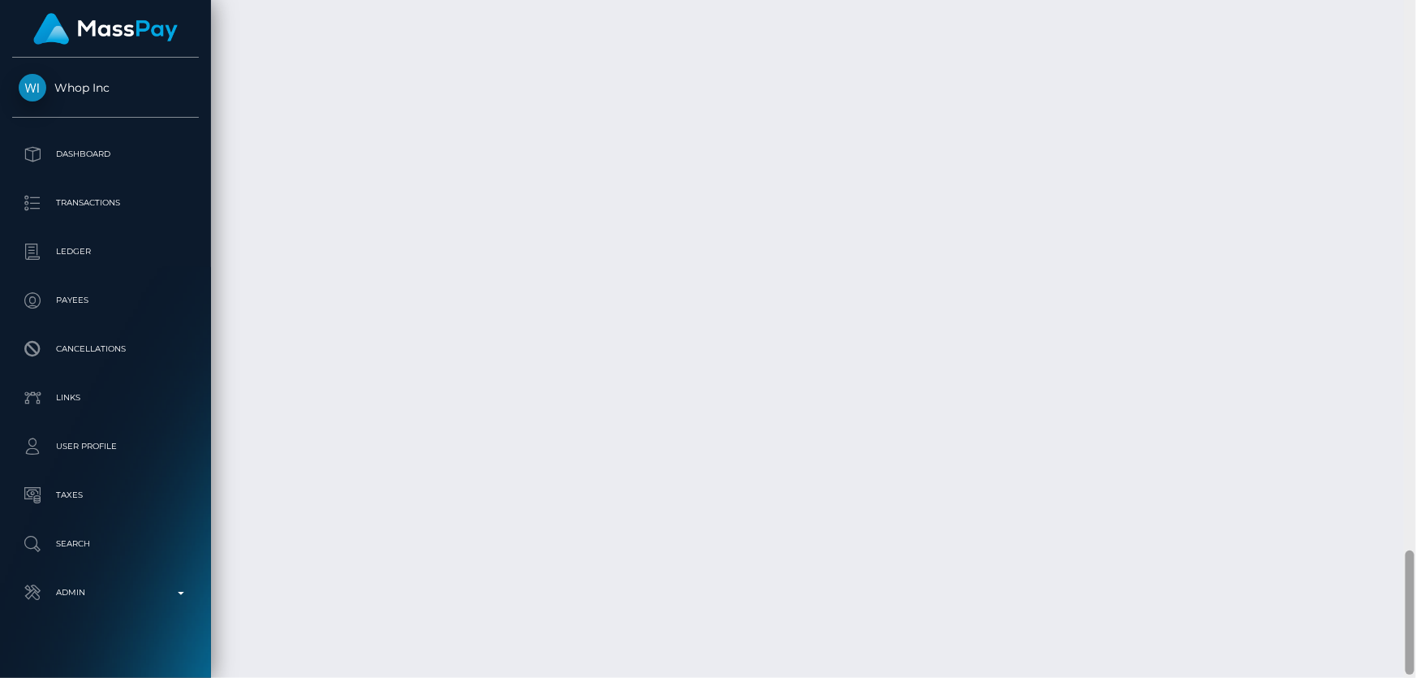
scroll to position [3017, 0]
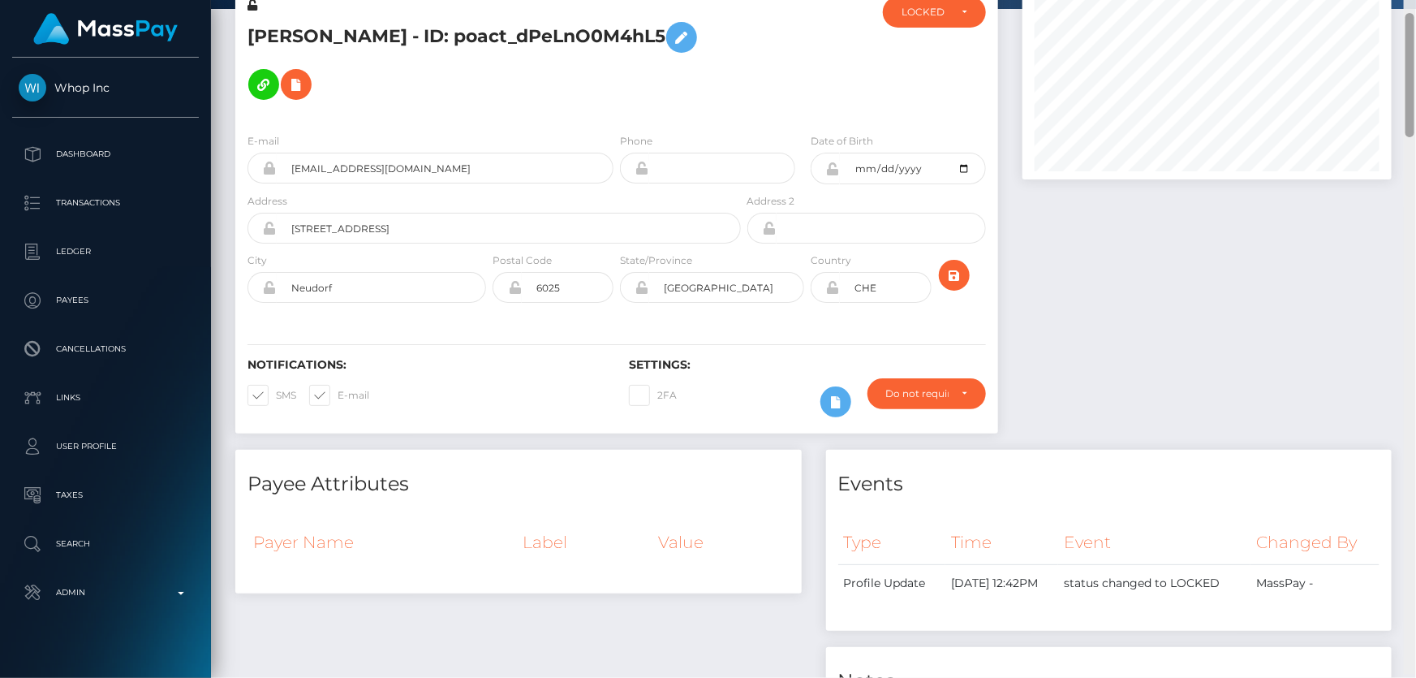
drag, startPoint x: 1415, startPoint y: 327, endPoint x: 1415, endPoint y: 84, distance: 243.4
click at [1415, 84] on div at bounding box center [1410, 335] width 12 height 678
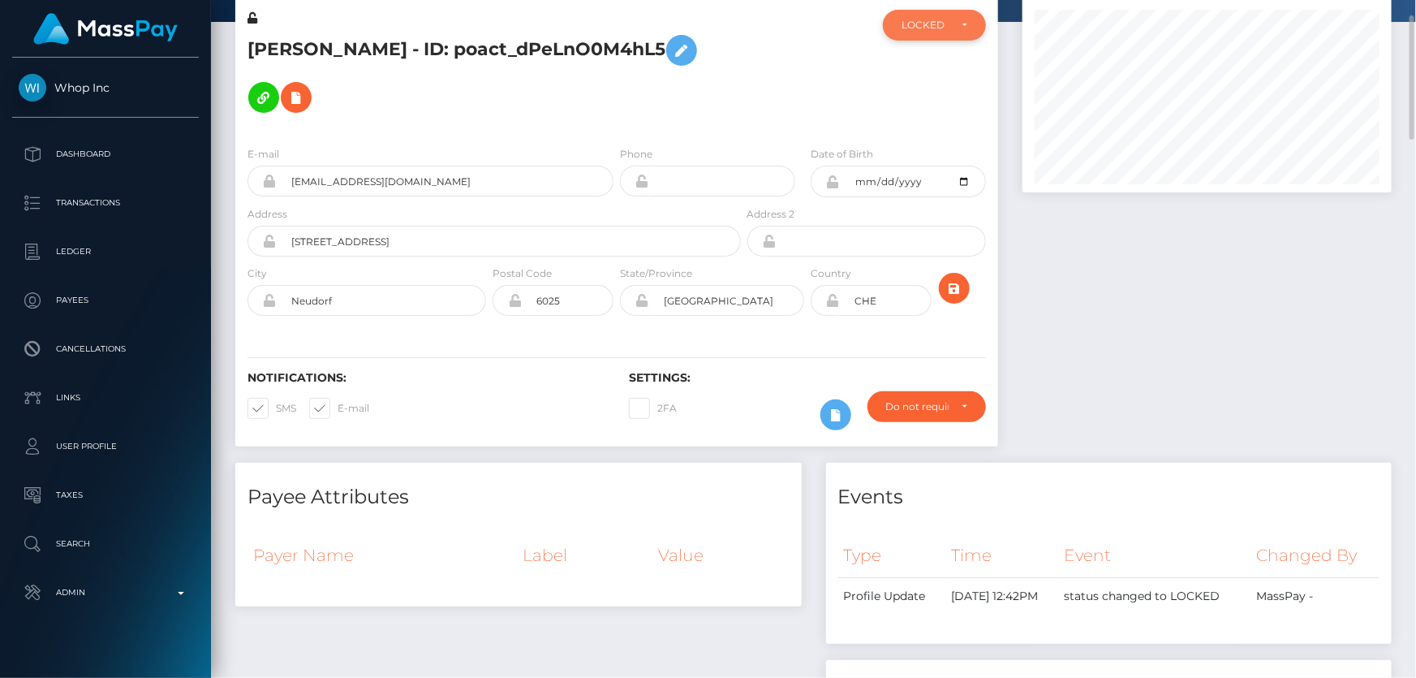
click at [949, 34] on div "LOCKED" at bounding box center [934, 25] width 103 height 31
click at [942, 97] on span "DEACTIVE" at bounding box center [927, 103] width 51 height 15
select select "DEACTIVE"
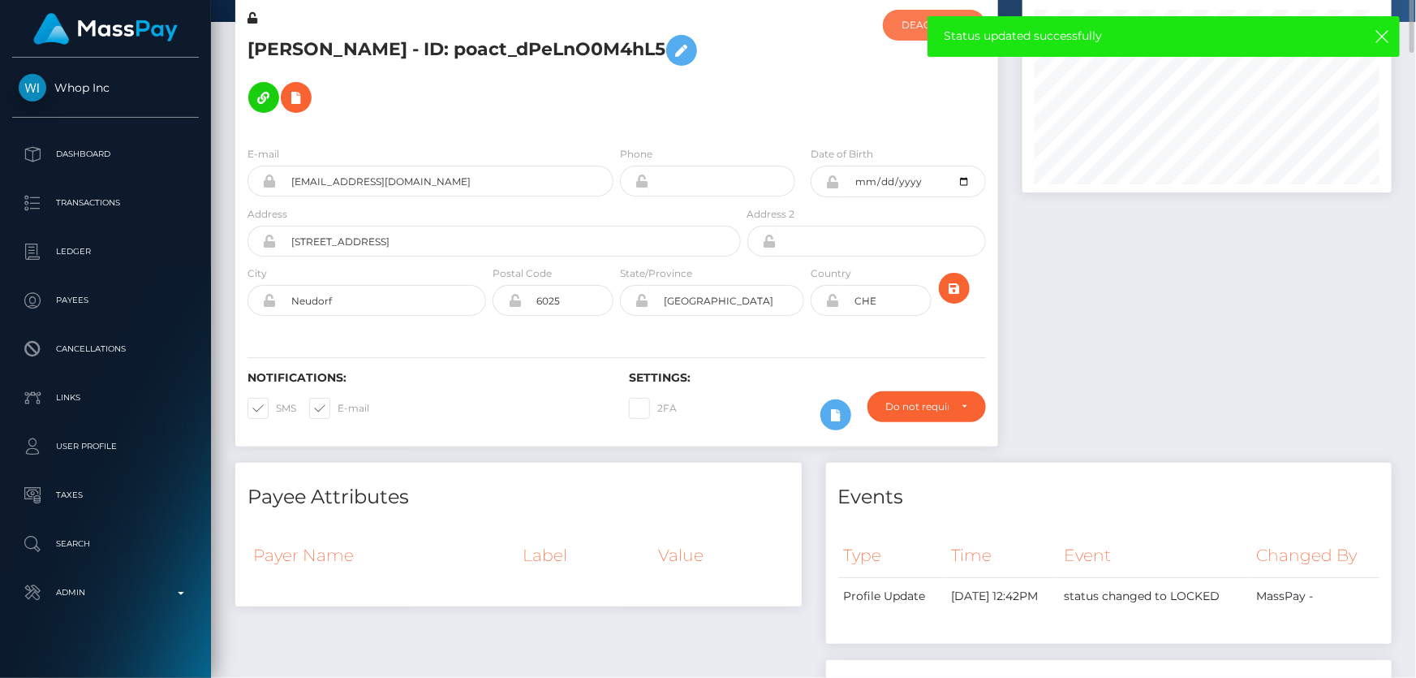
scroll to position [0, 0]
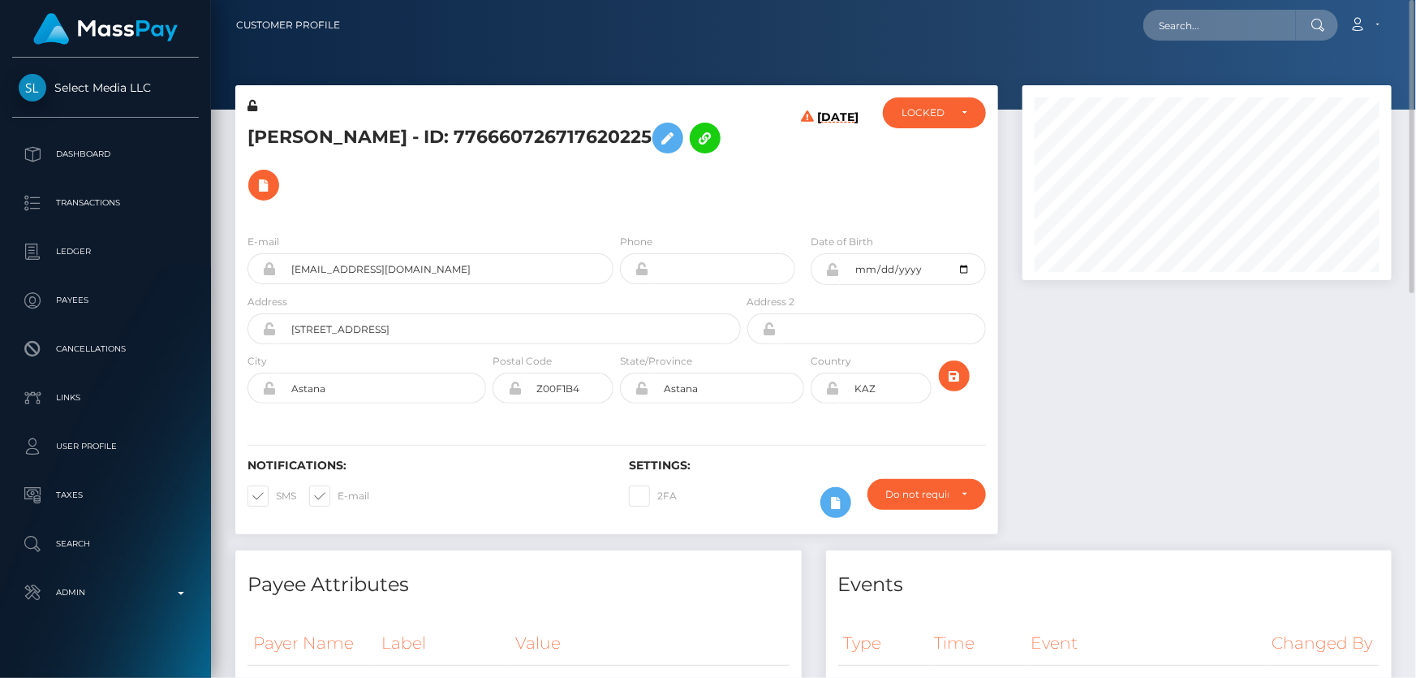
click at [392, 134] on h5 "[PERSON_NAME] - ID: 776660726717620225" at bounding box center [489, 161] width 484 height 94
copy h5 "[PERSON_NAME] - ID: 776660726717620225"
click at [900, 502] on div "Do not require" at bounding box center [926, 494] width 118 height 31
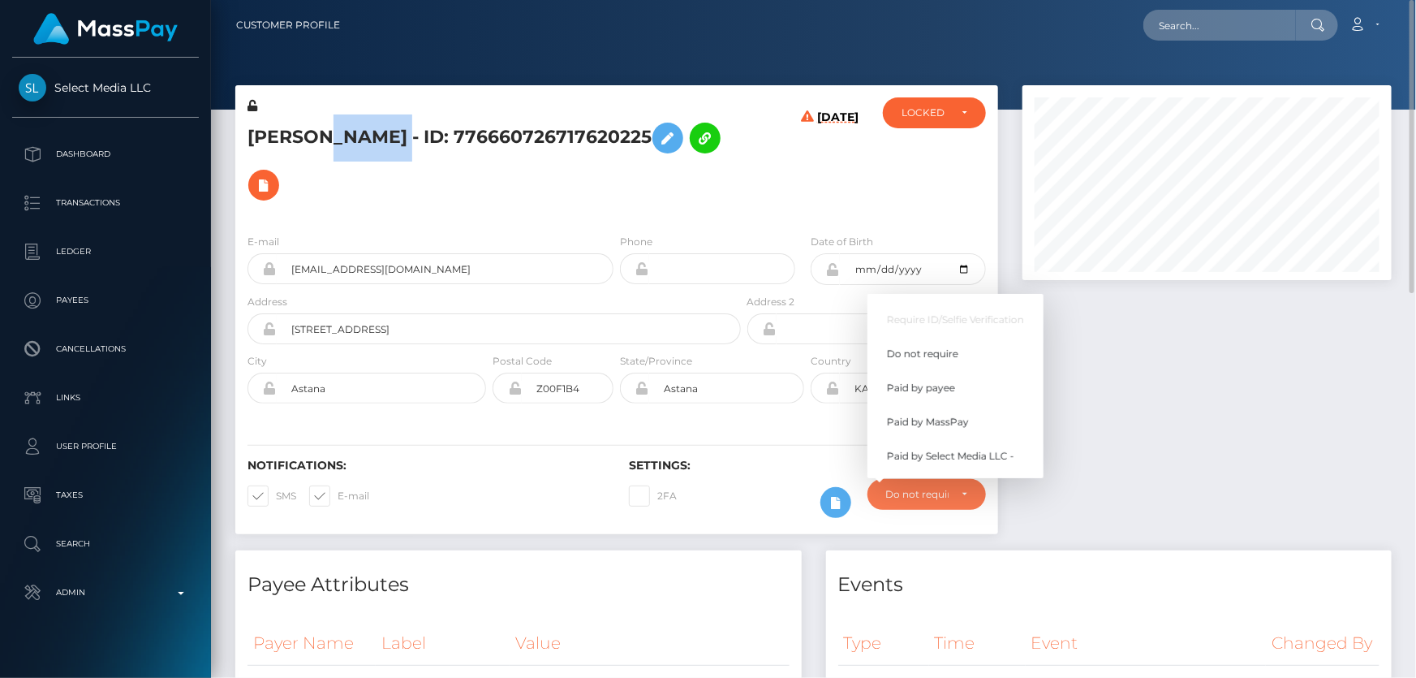
scroll to position [195, 368]
click at [960, 422] on span "Paid by MassPay" at bounding box center [928, 422] width 82 height 15
select select "2"
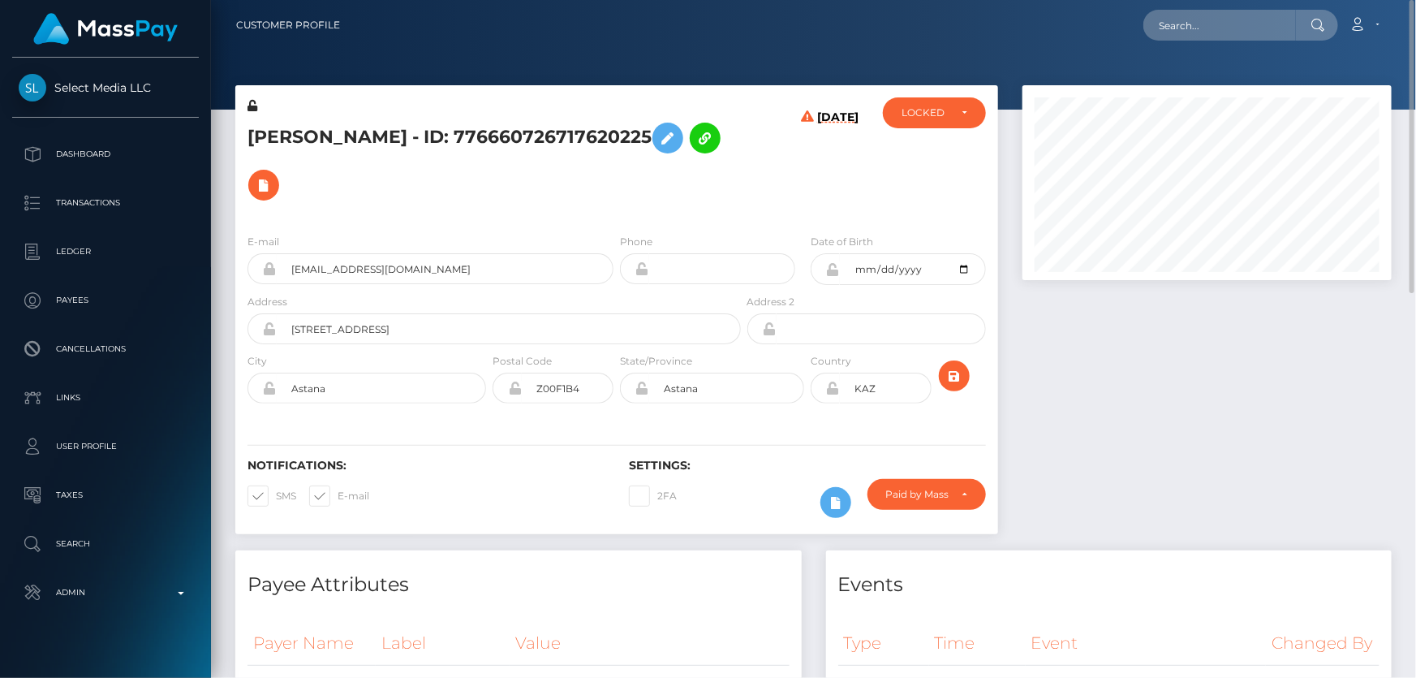
click at [1205, 414] on div at bounding box center [1207, 317] width 394 height 465
click at [926, 108] on div "LOCKED" at bounding box center [924, 112] width 47 height 13
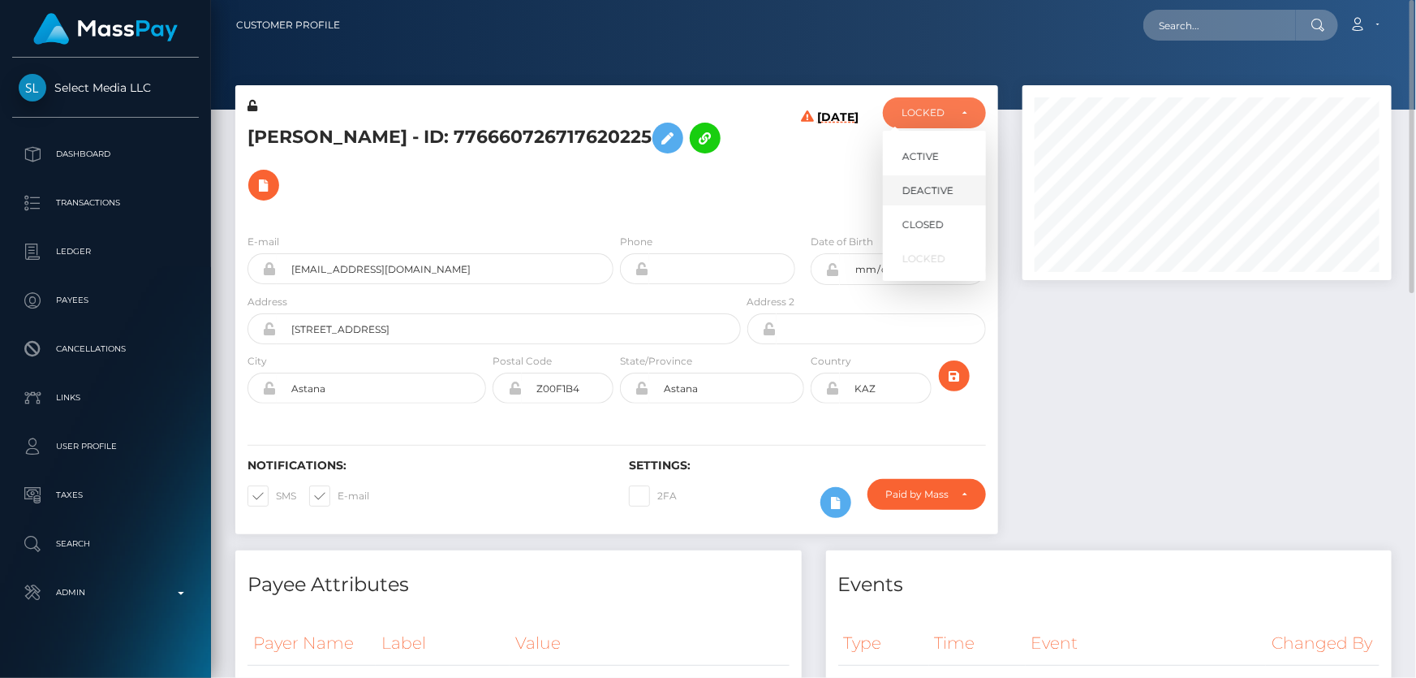
click at [941, 188] on span "DEACTIVE" at bounding box center [927, 190] width 51 height 15
select select "DEACTIVE"
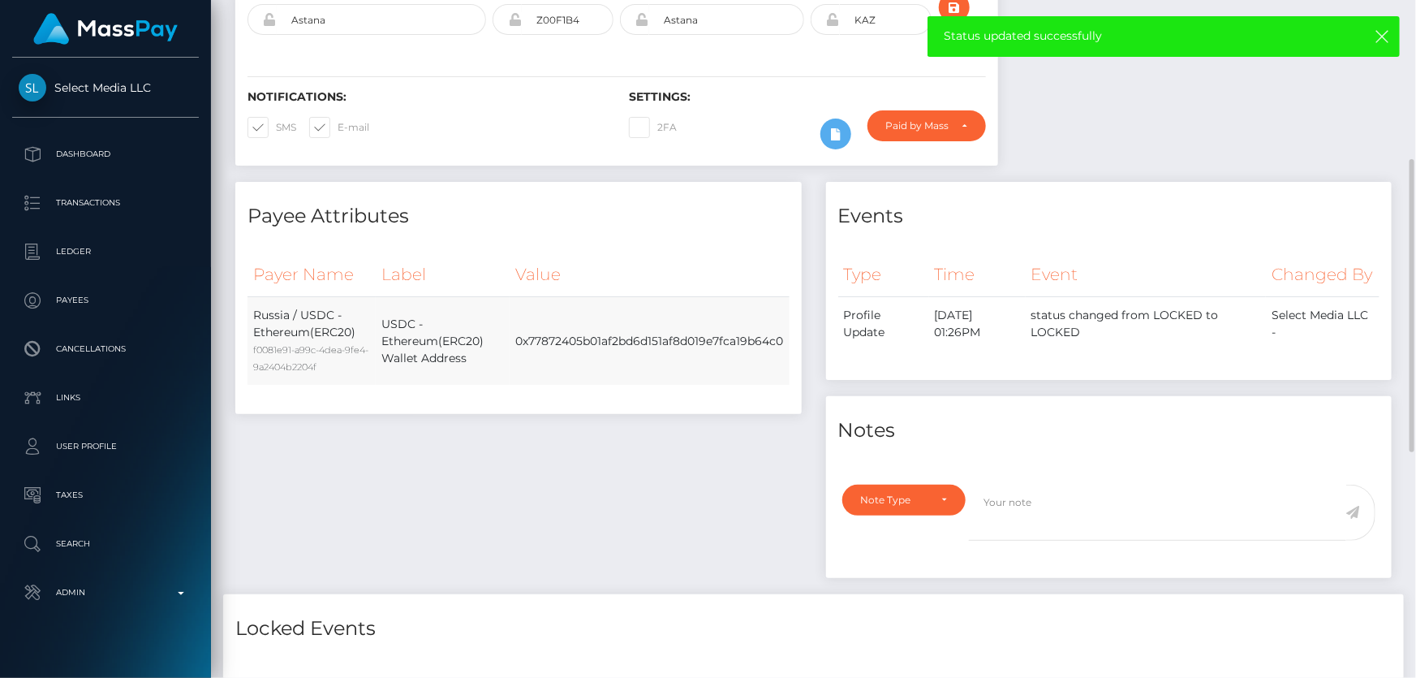
scroll to position [738, 0]
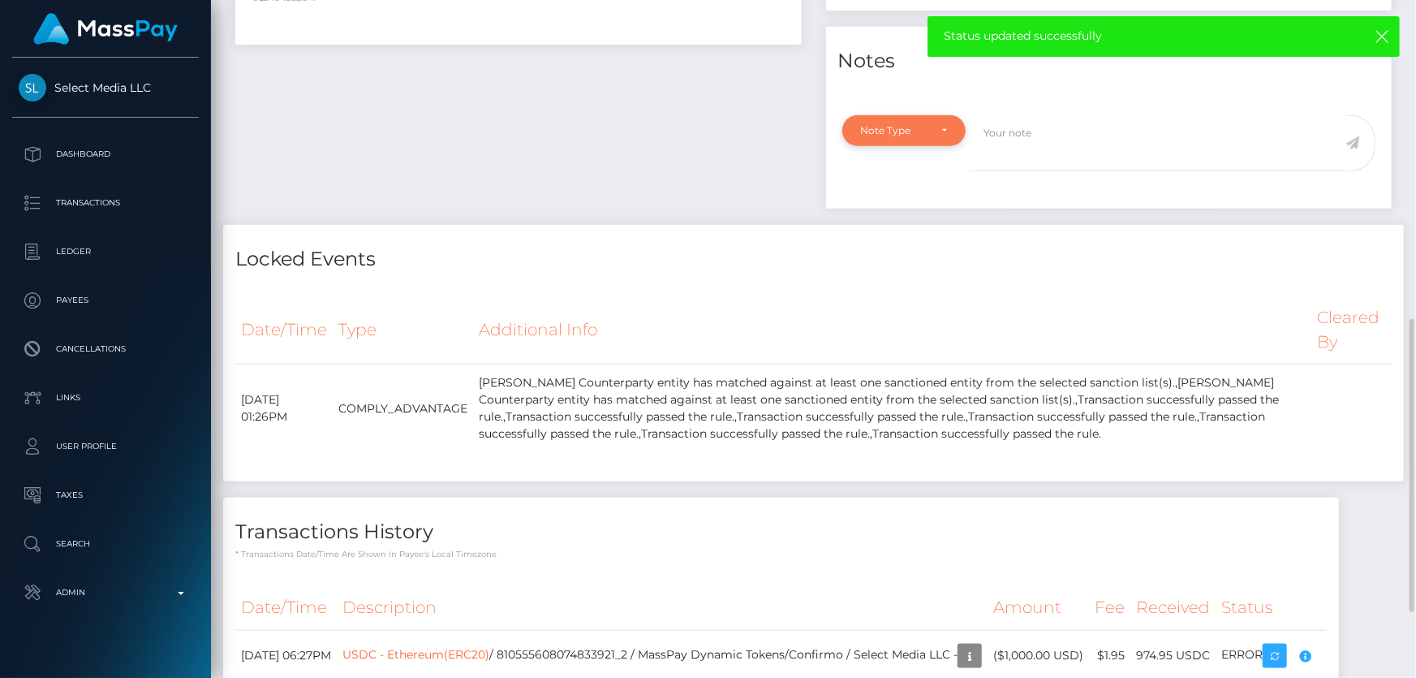
click at [932, 137] on div "Note Type" at bounding box center [904, 130] width 87 height 13
click at [920, 223] on link "Compliance" at bounding box center [905, 208] width 126 height 30
select select "COMPLIANCE"
click at [999, 171] on textarea at bounding box center [1157, 143] width 377 height 56
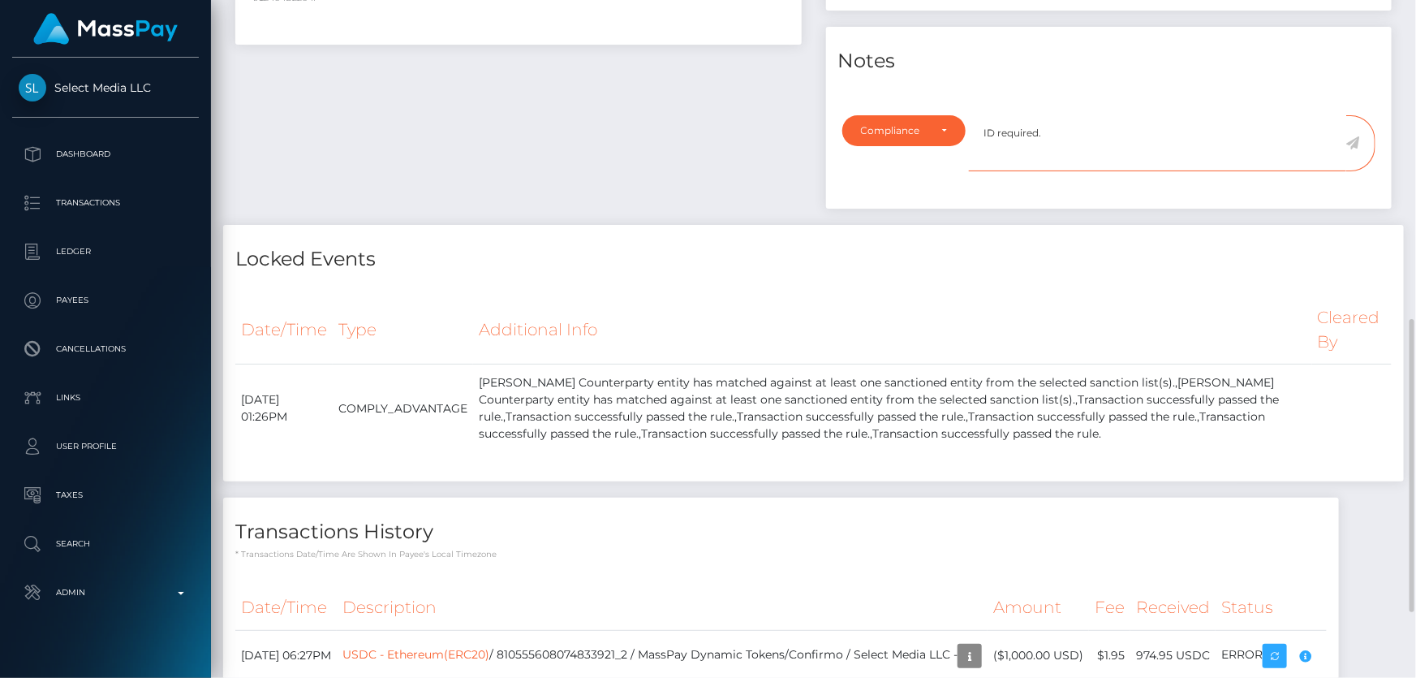
type textarea "ID required."
click at [1358, 149] on icon at bounding box center [1353, 142] width 14 height 13
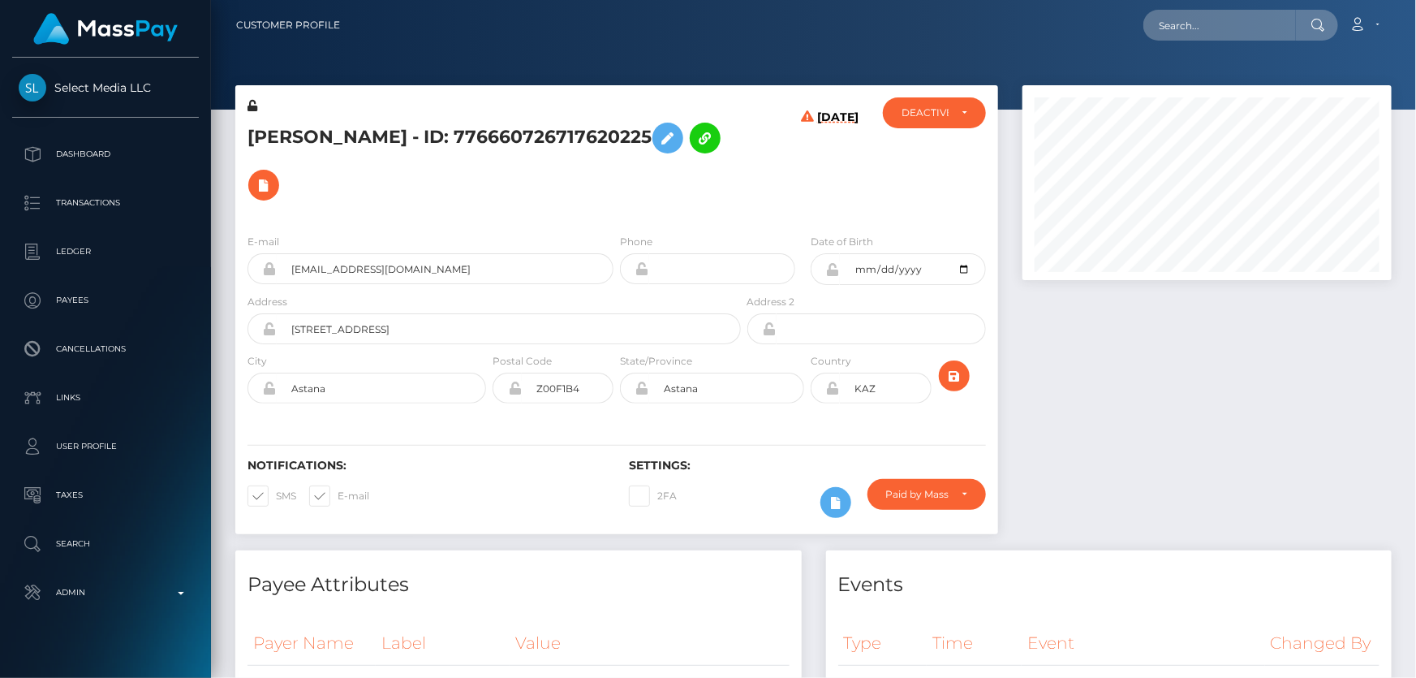
scroll to position [195, 368]
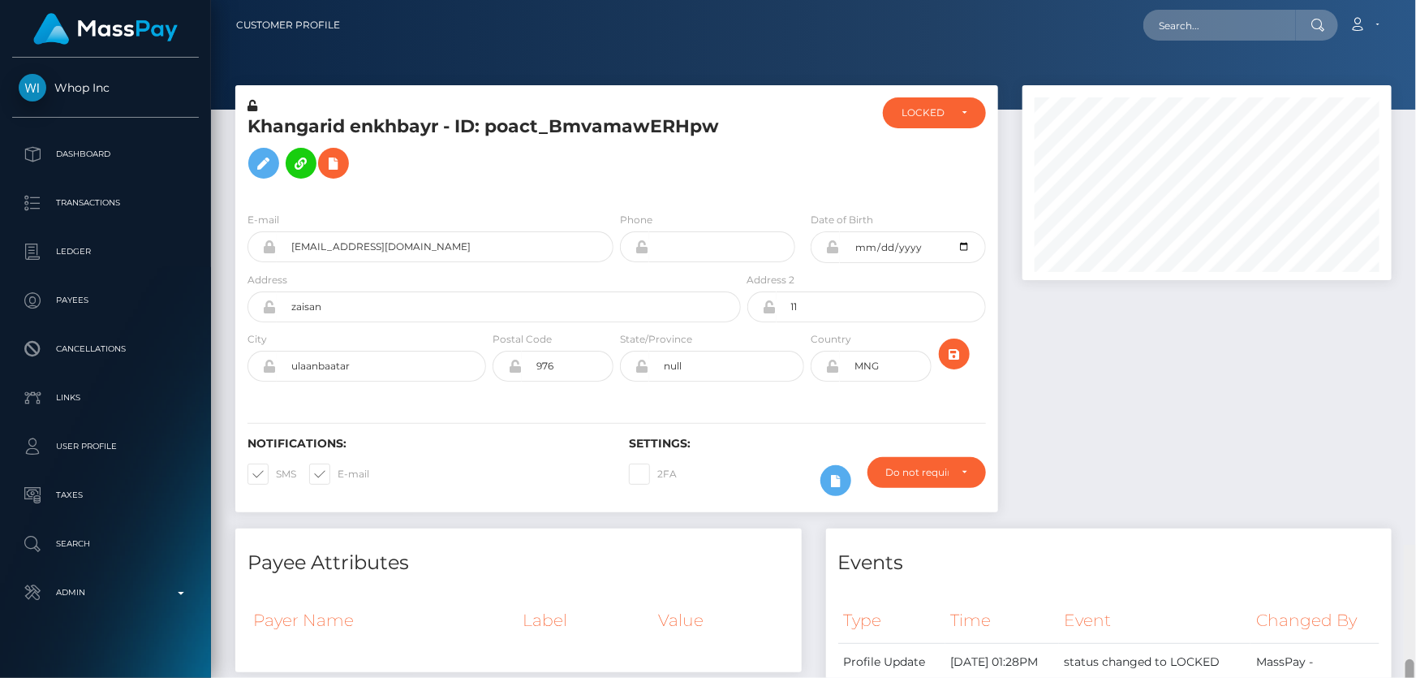
drag, startPoint x: 1411, startPoint y: 329, endPoint x: 1415, endPoint y: 20, distance: 309.2
click at [1415, 20] on div "Customer Profile Loading... Loading..." at bounding box center [813, 339] width 1205 height 678
click at [947, 110] on div "LOCKED" at bounding box center [924, 112] width 47 height 13
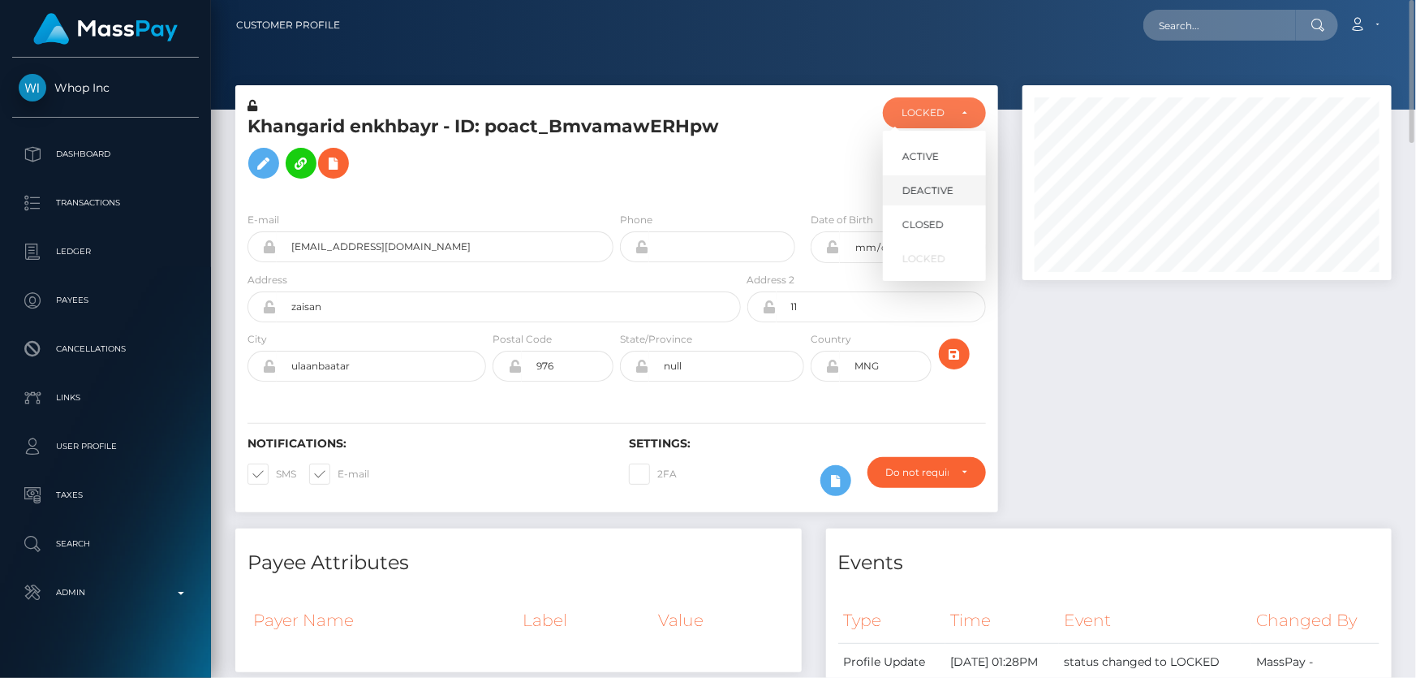
scroll to position [195, 368]
click at [941, 195] on span "DEACTIVE" at bounding box center [927, 190] width 51 height 15
select select "DEACTIVE"
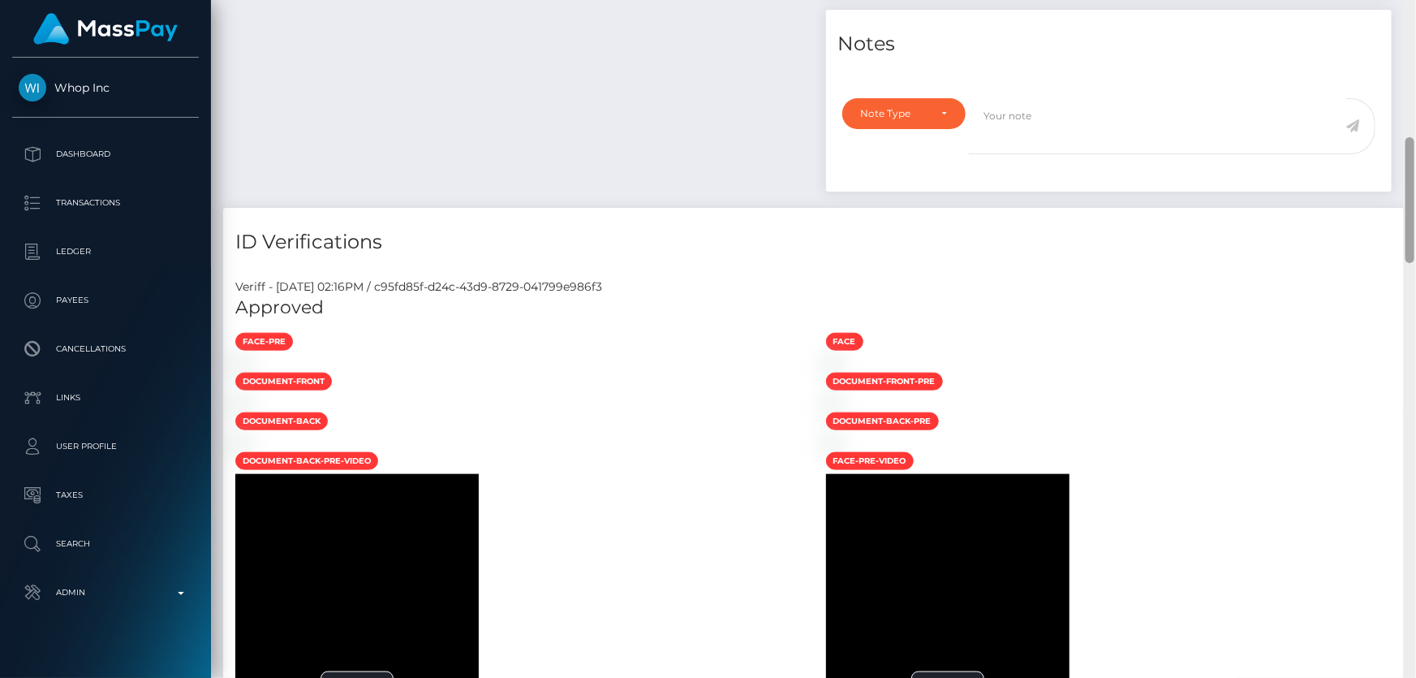
scroll to position [1416, 0]
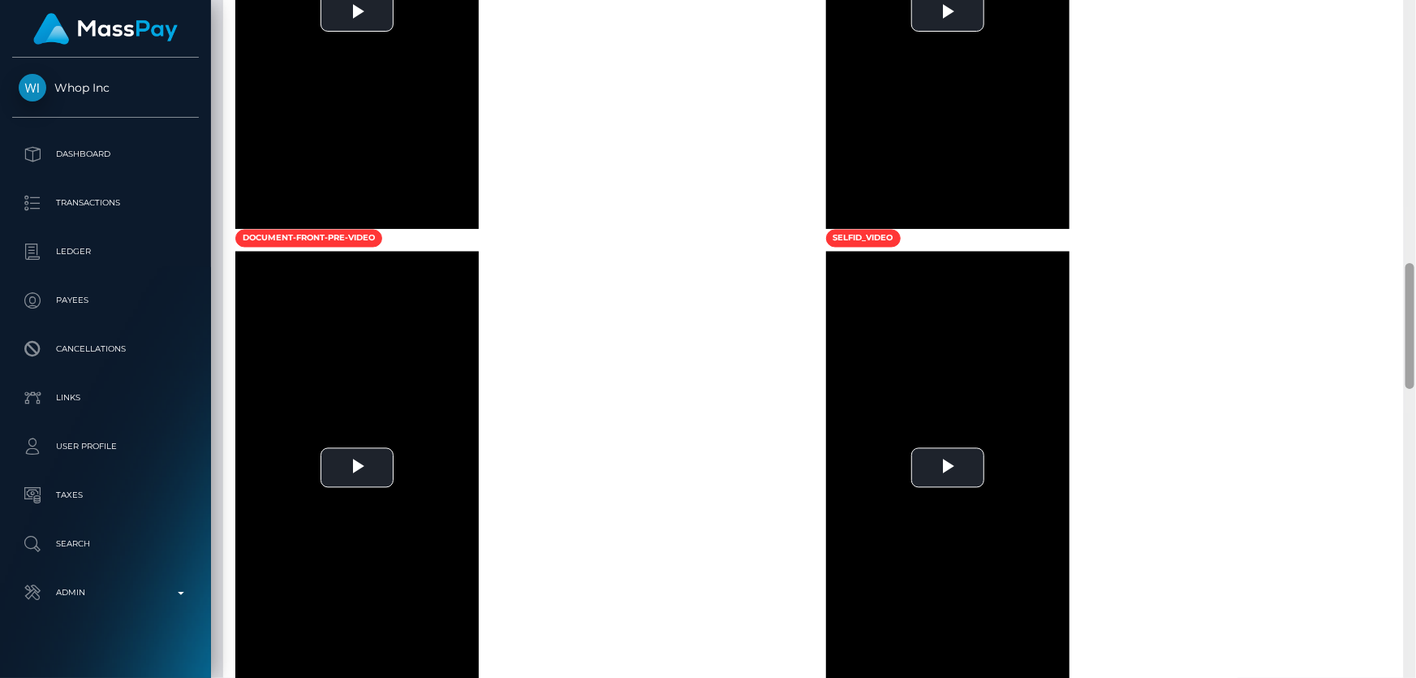
drag, startPoint x: 1414, startPoint y: 377, endPoint x: 1412, endPoint y: 468, distance: 90.9
click at [1405, 491] on div at bounding box center [1410, 339] width 12 height 678
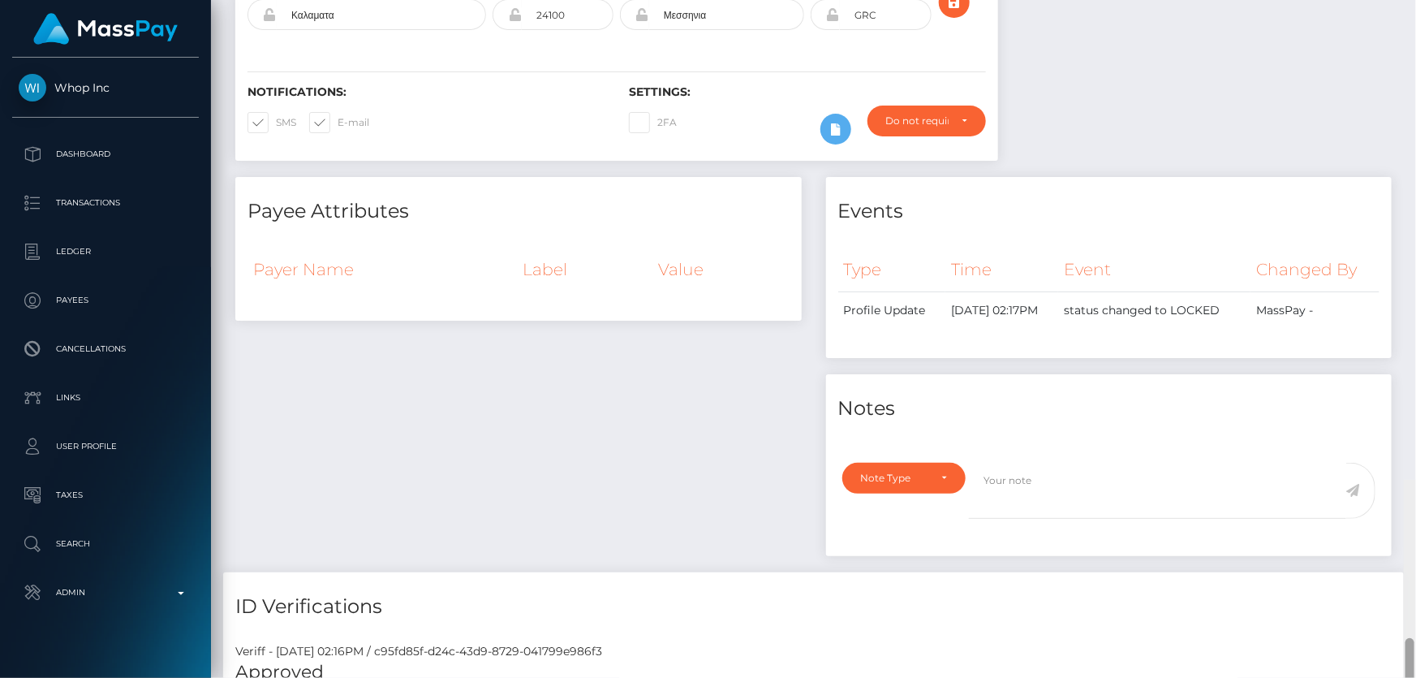
scroll to position [0, 0]
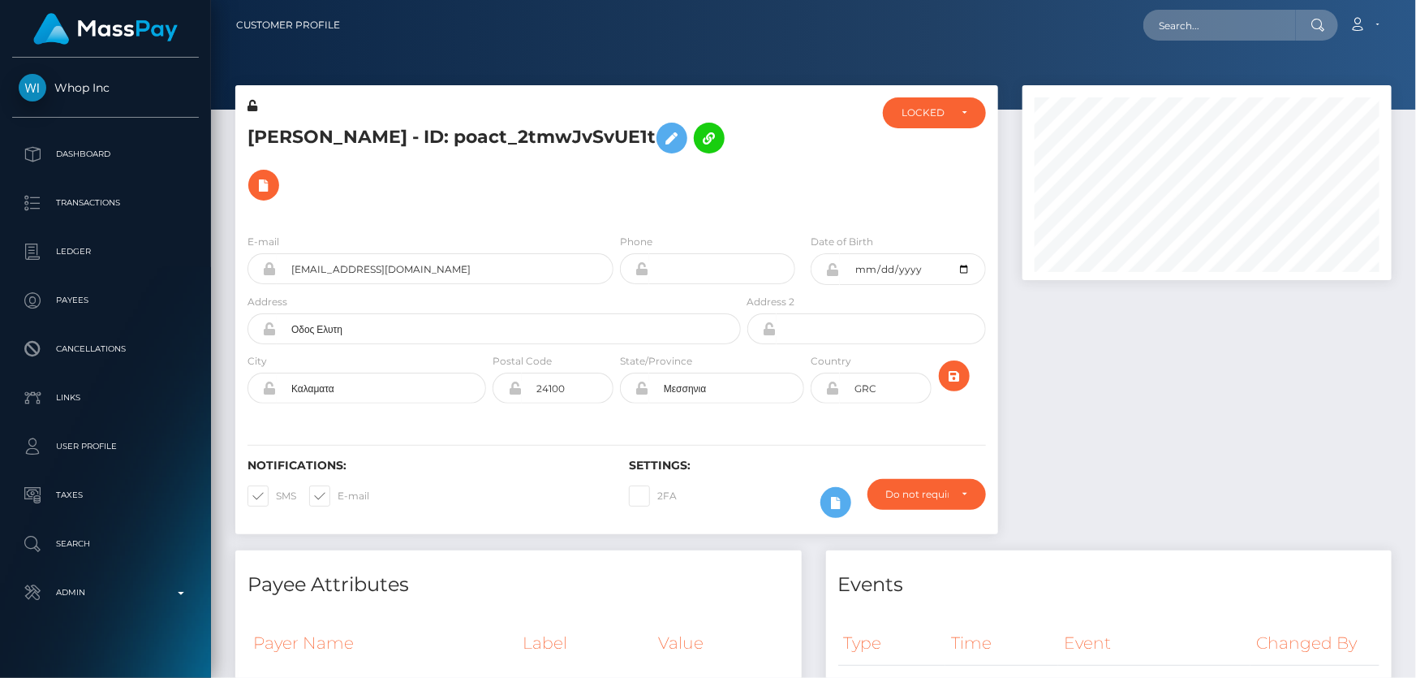
drag, startPoint x: 1412, startPoint y: 317, endPoint x: 1415, endPoint y: 16, distance: 301.1
click at [1415, 16] on div "Customer Profile Loading... Loading..." at bounding box center [813, 339] width 1205 height 678
click at [941, 115] on div "LOCKED" at bounding box center [924, 112] width 47 height 13
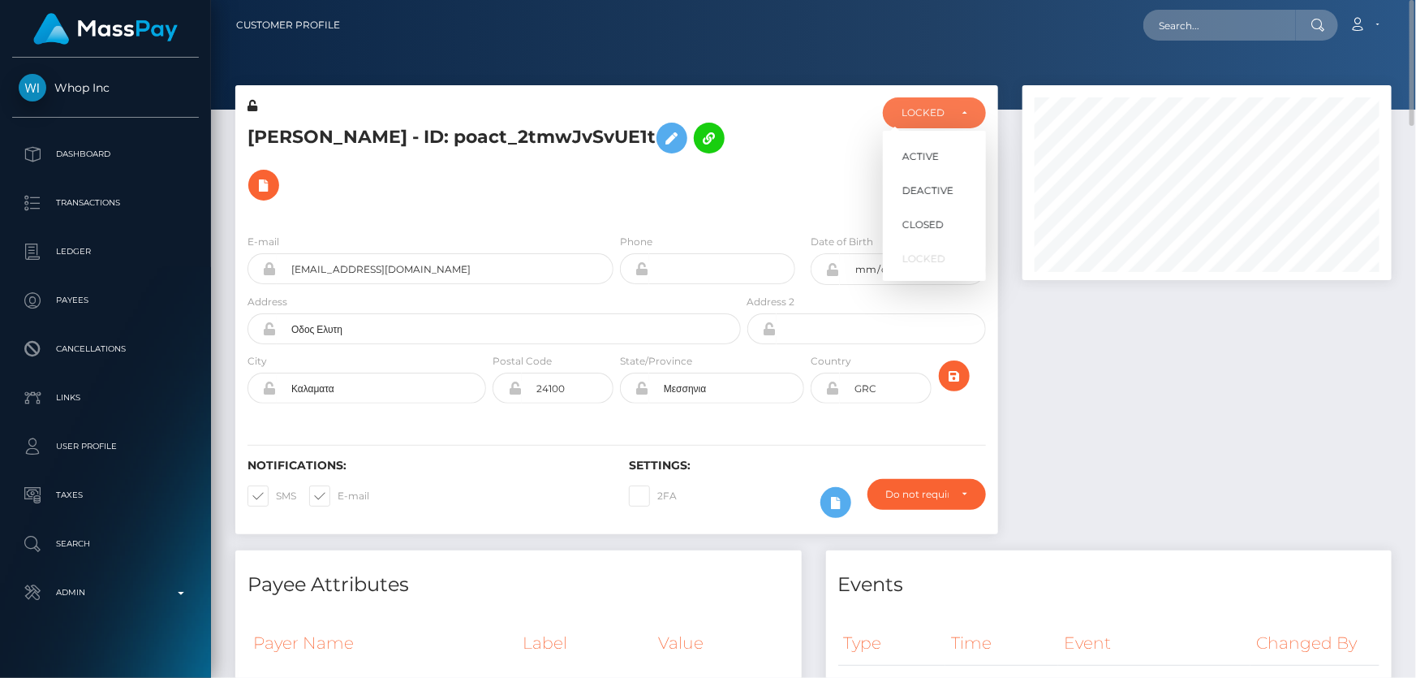
scroll to position [195, 368]
click at [943, 186] on span "DEACTIVE" at bounding box center [927, 190] width 51 height 15
select select "DEACTIVE"
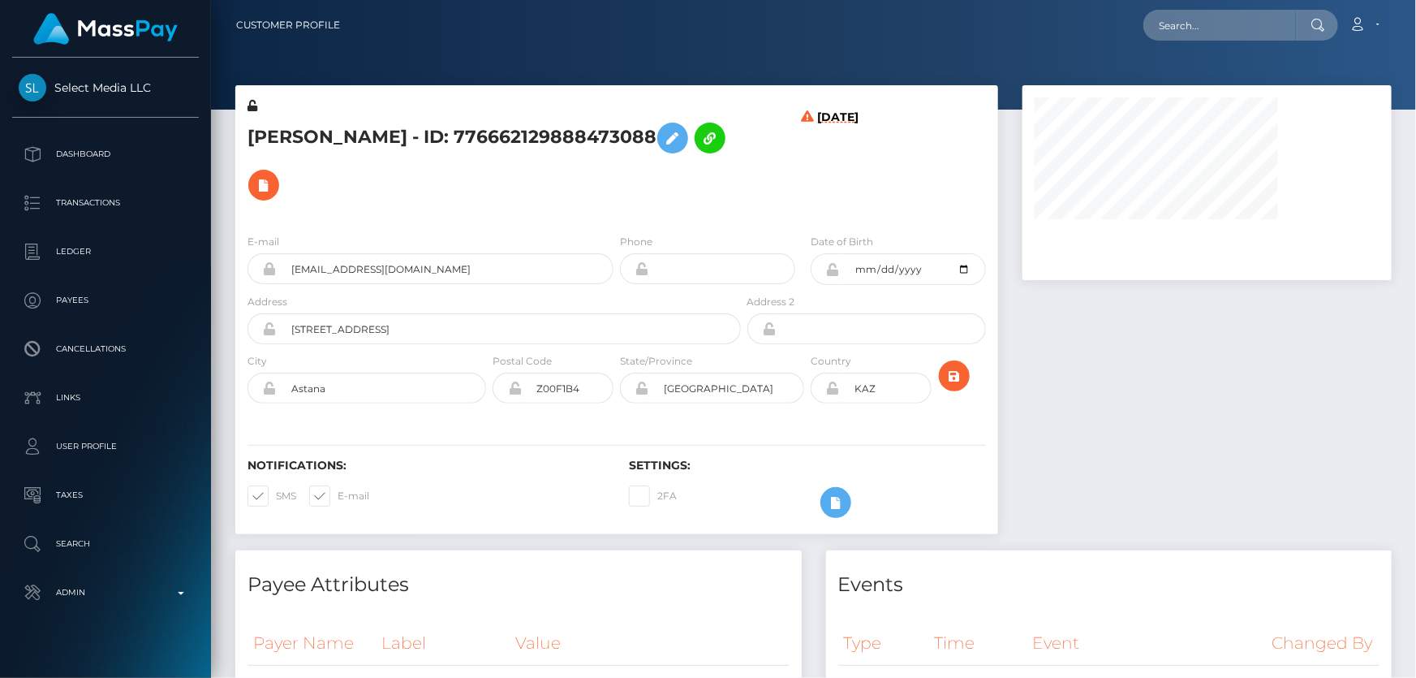
click at [602, 196] on h5 "Alina Ibragimova - ID: 776662129888473088" at bounding box center [489, 161] width 484 height 94
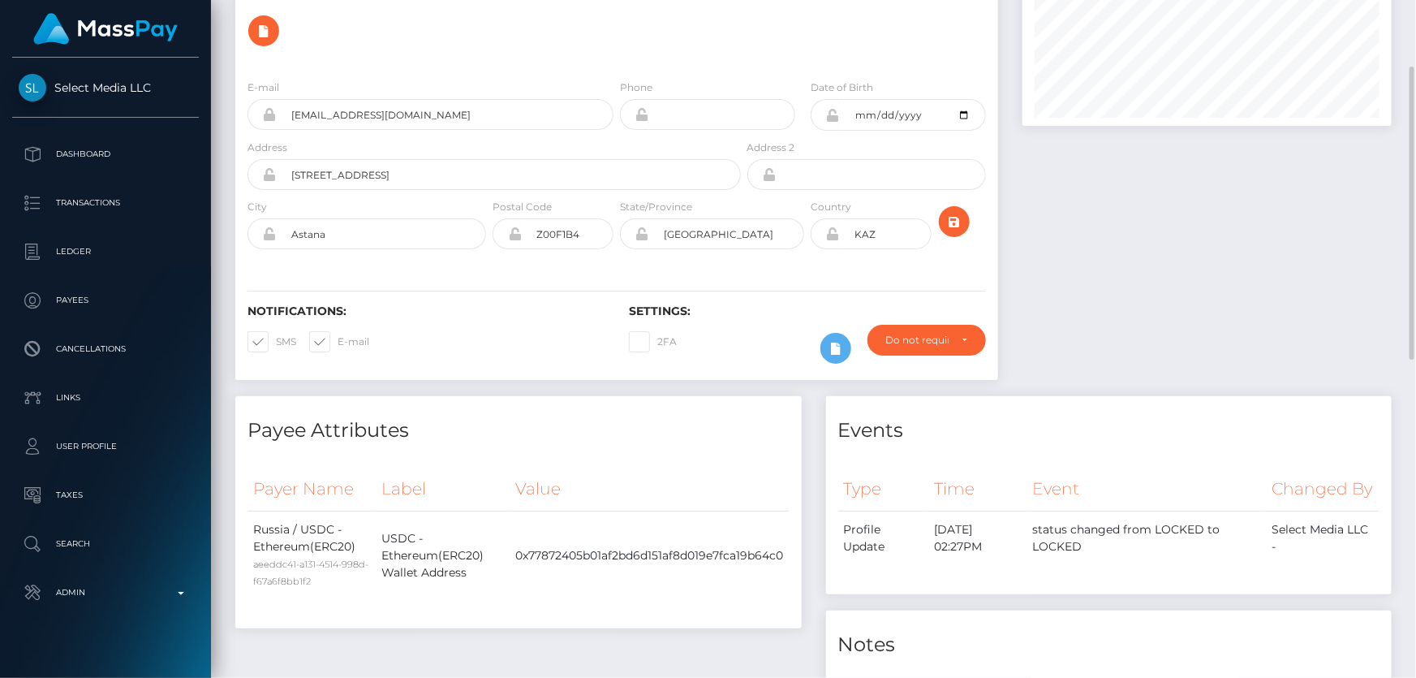
scroll to position [6, 0]
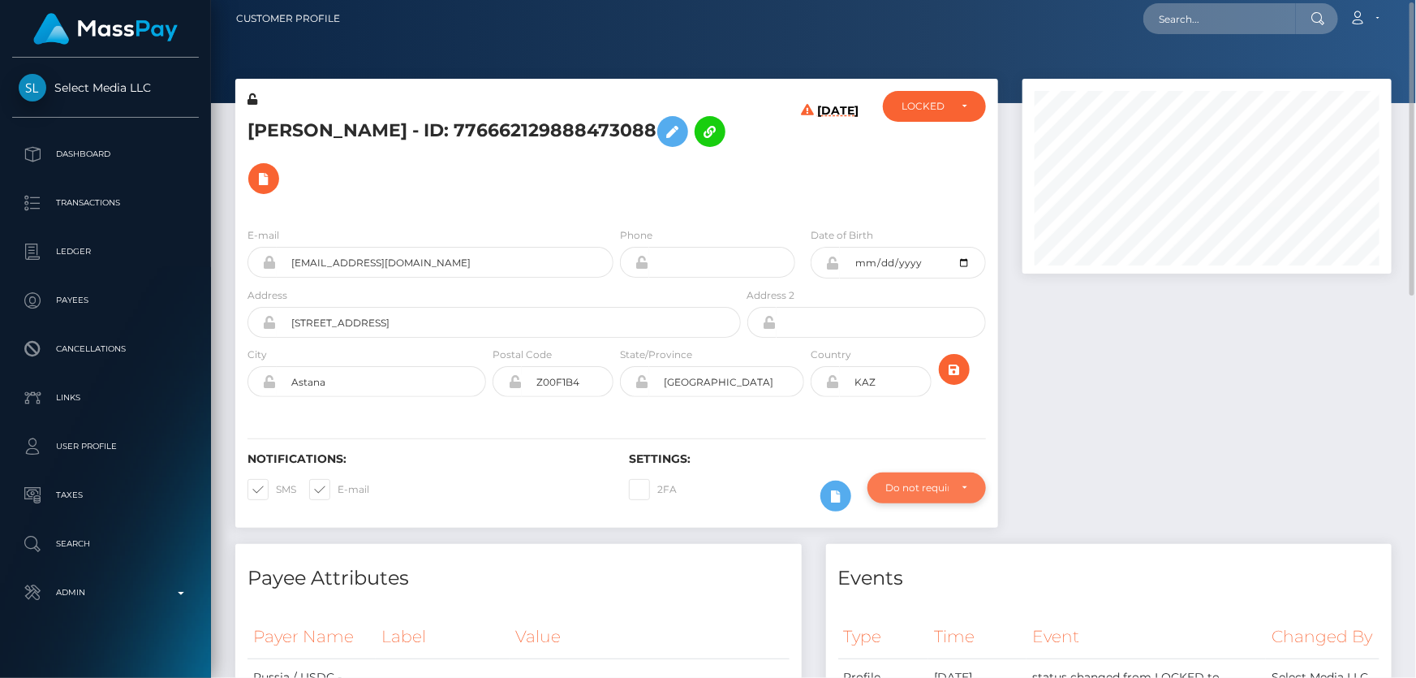
click at [939, 483] on div "Do not require" at bounding box center [917, 487] width 62 height 13
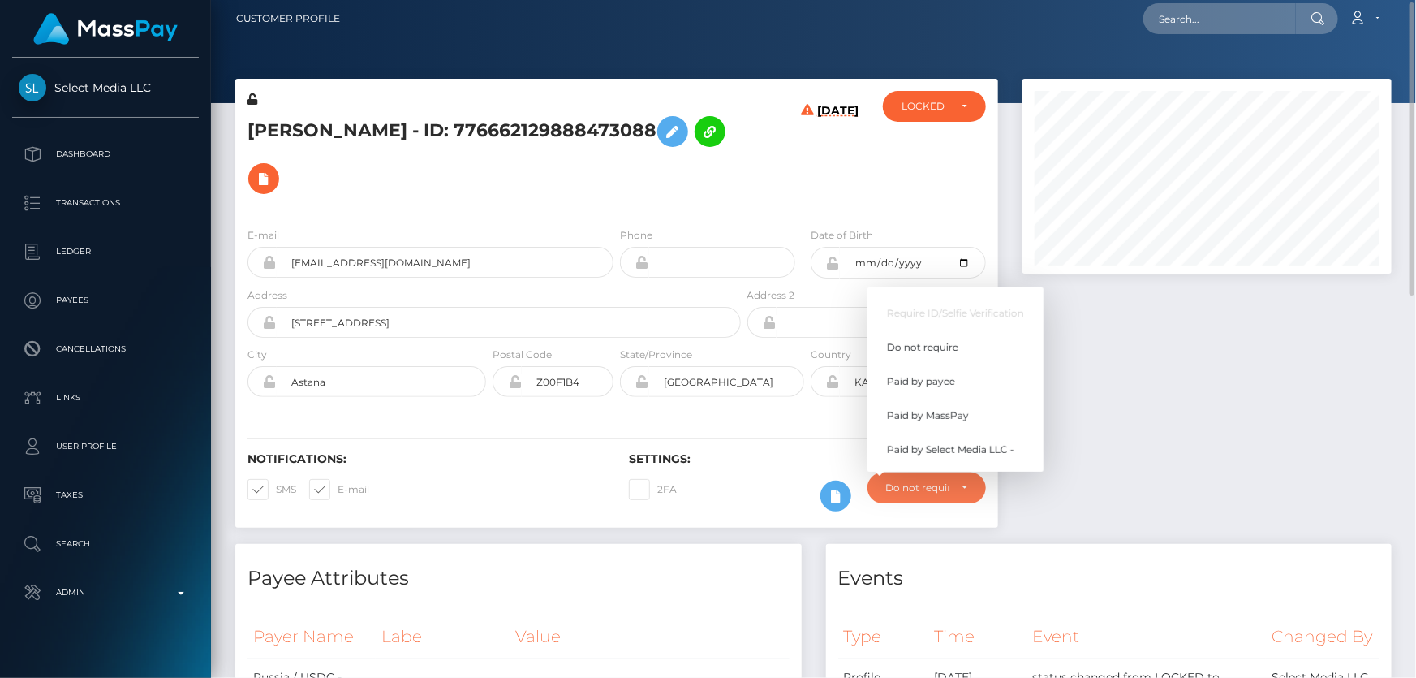
scroll to position [195, 368]
click at [929, 407] on link "Paid by MassPay" at bounding box center [955, 415] width 176 height 30
select select "2"
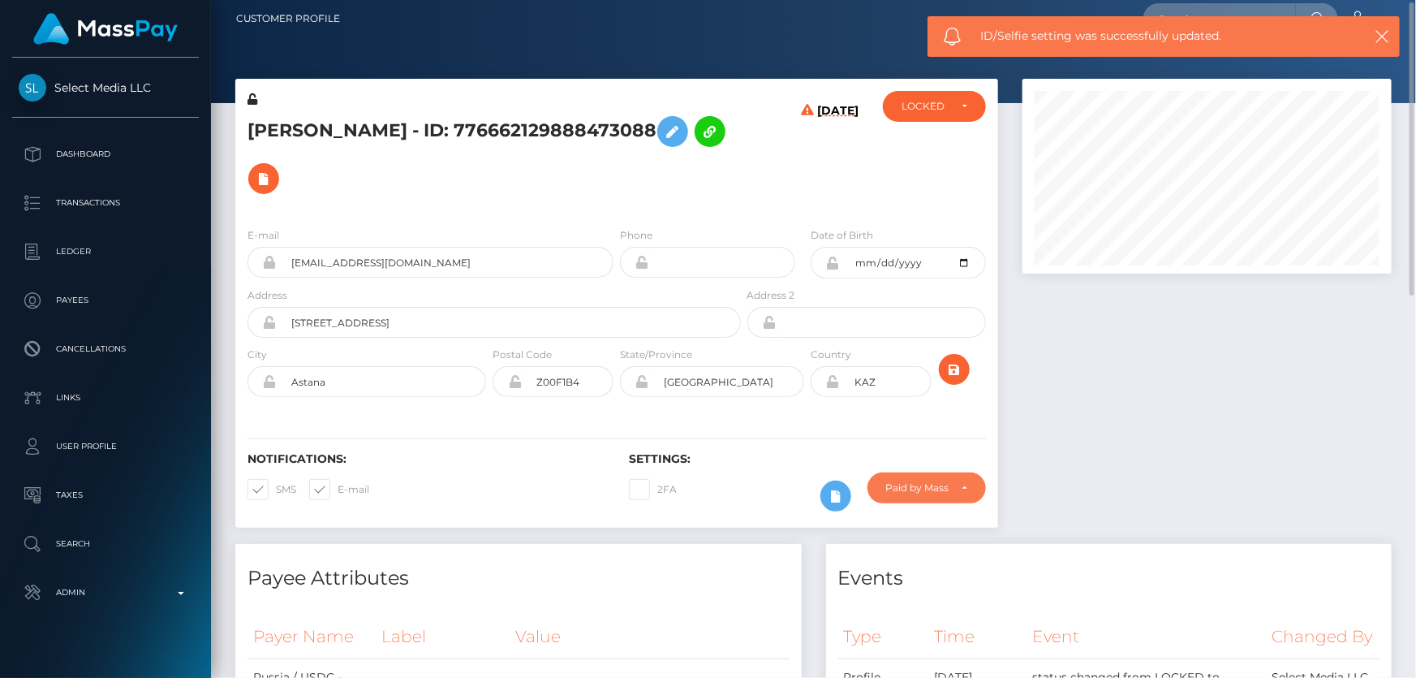
scroll to position [0, 0]
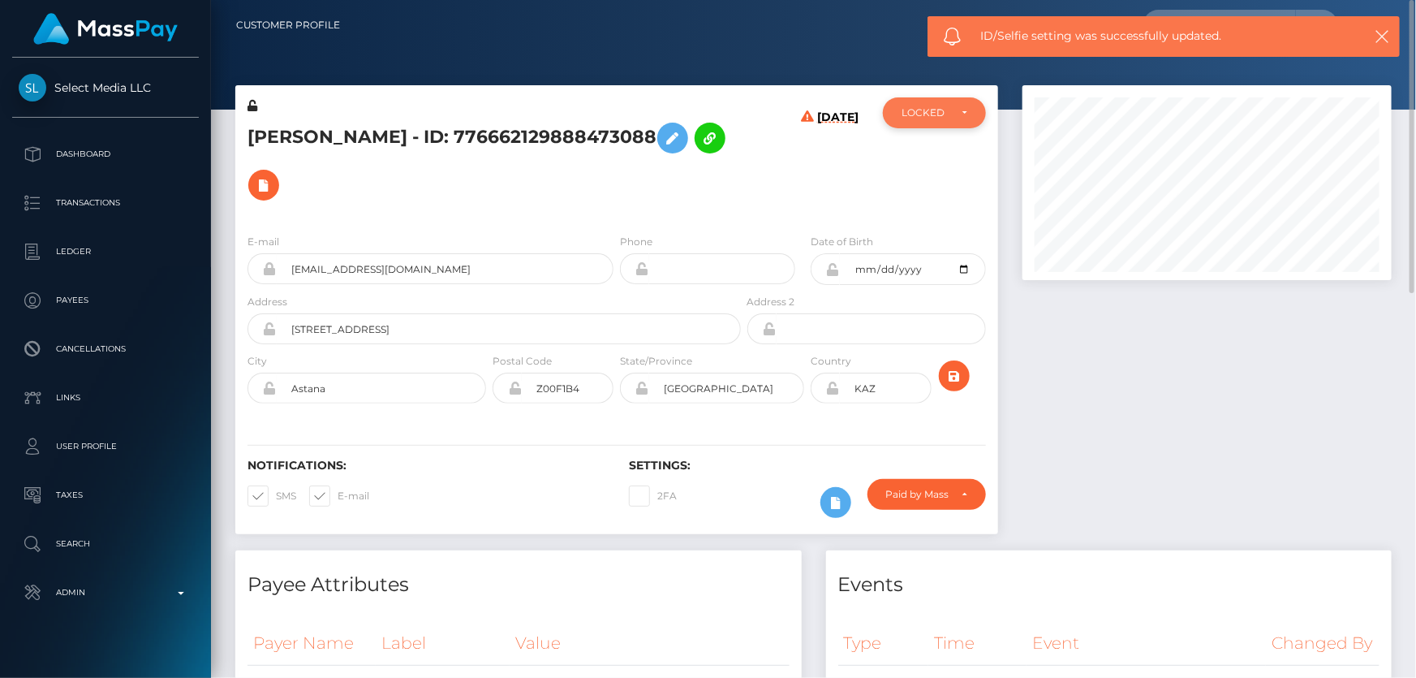
click at [922, 118] on div "LOCKED" at bounding box center [924, 112] width 47 height 13
click at [919, 189] on span "DEACTIVE" at bounding box center [927, 190] width 51 height 15
select select "DEACTIVE"
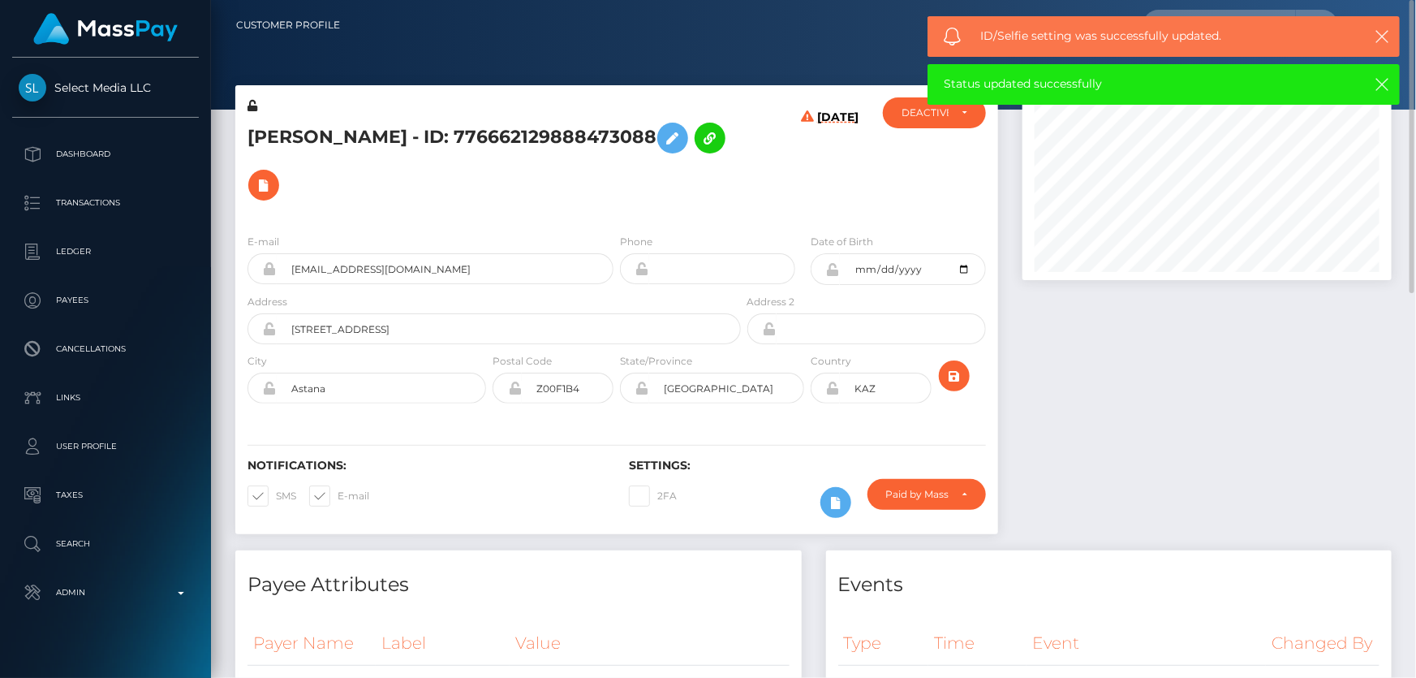
click at [394, 137] on h5 "Alina Ibragimova - ID: 776662129888473088" at bounding box center [489, 161] width 484 height 94
copy h5 "Alina Ibragimova - ID: 776662129888473088"
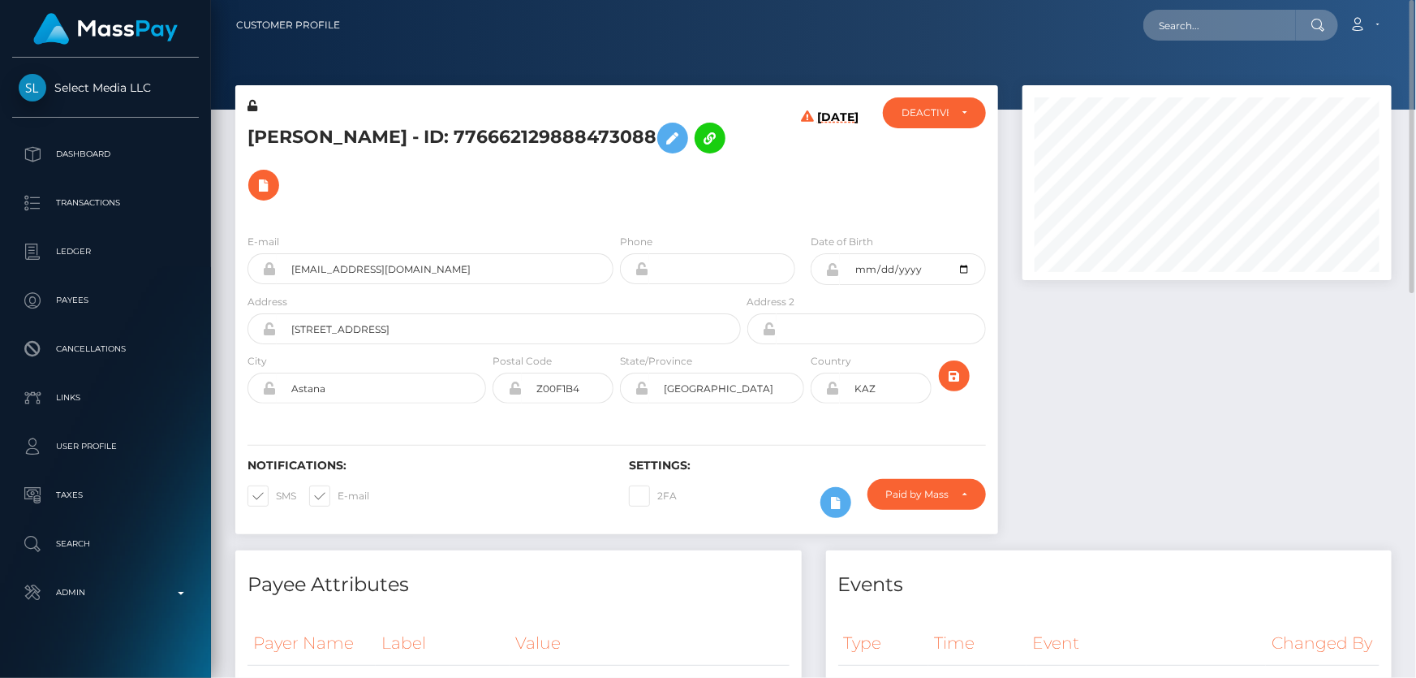
drag, startPoint x: 1108, startPoint y: 355, endPoint x: 1099, endPoint y: 355, distance: 9.8
click at [1107, 355] on div at bounding box center [1207, 317] width 394 height 465
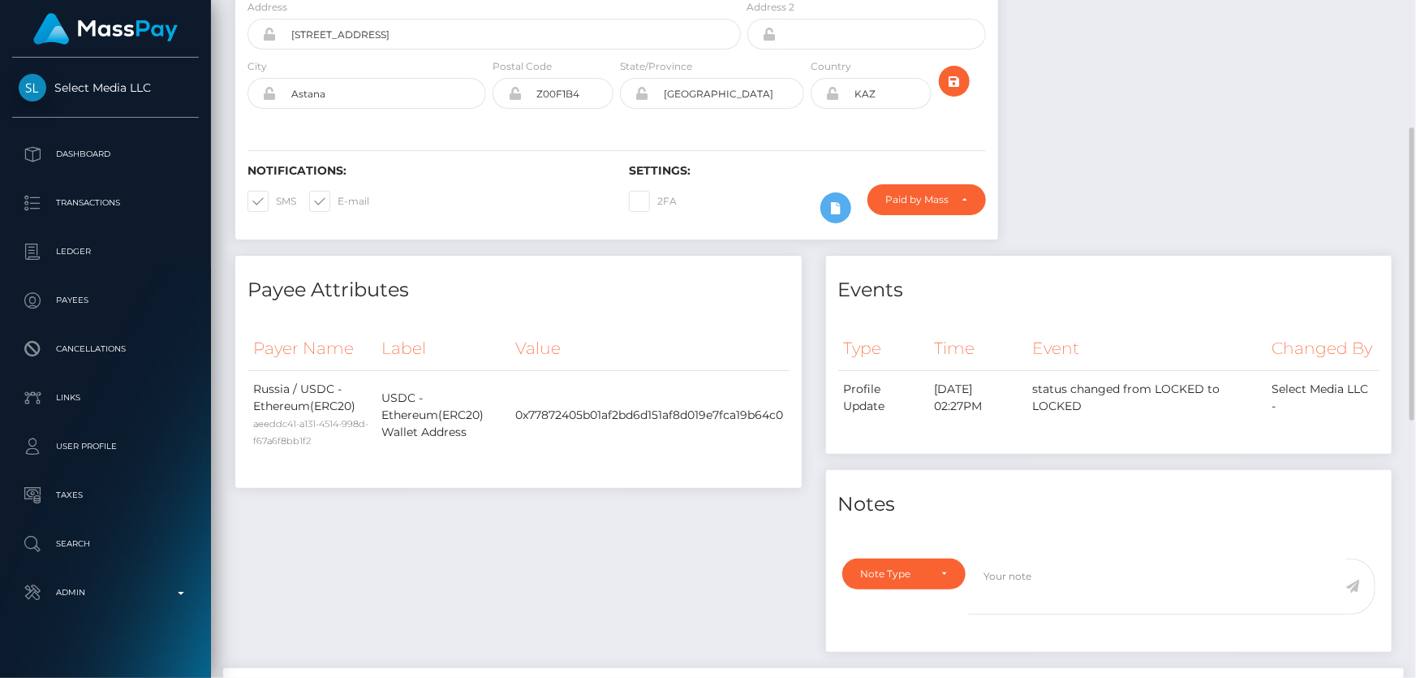
scroll to position [442, 0]
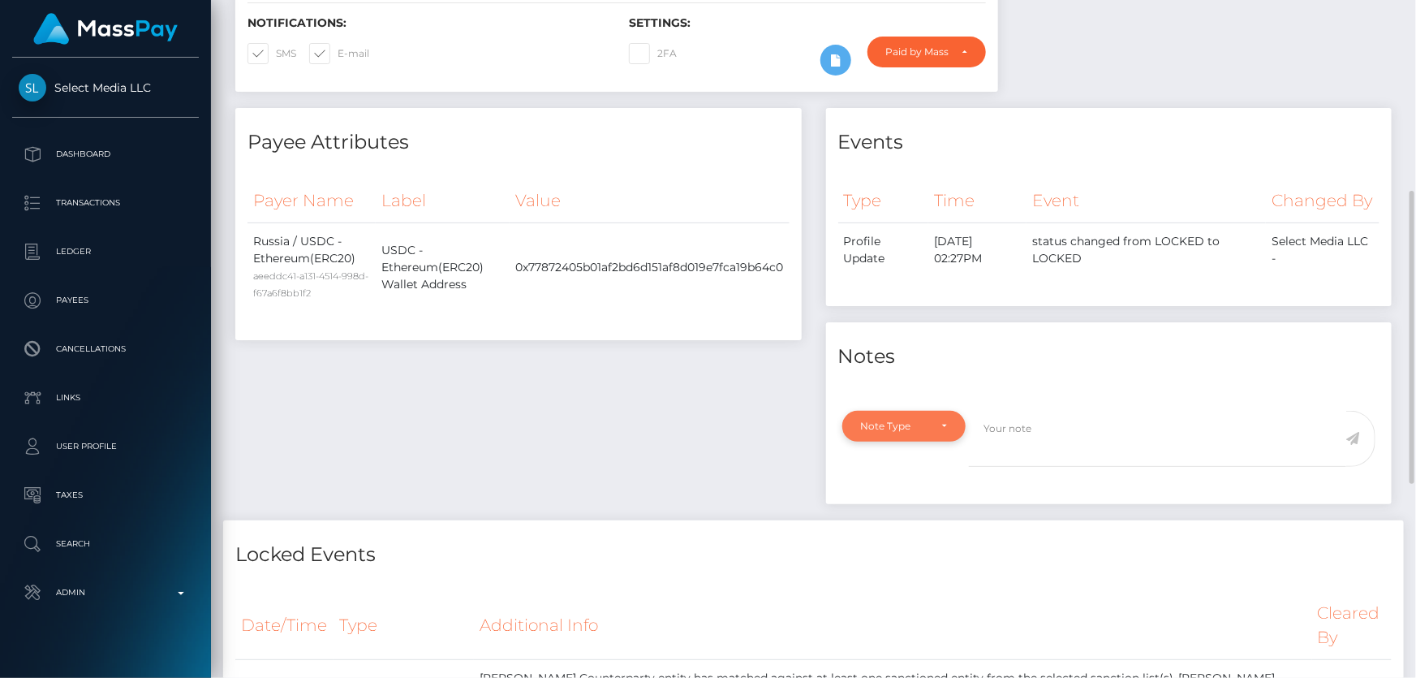
click at [912, 432] on div "Note Type" at bounding box center [895, 426] width 68 height 13
click at [910, 511] on span "Compliance" at bounding box center [891, 504] width 59 height 15
select select "COMPLIANCE"
click at [1043, 461] on textarea at bounding box center [1157, 439] width 377 height 56
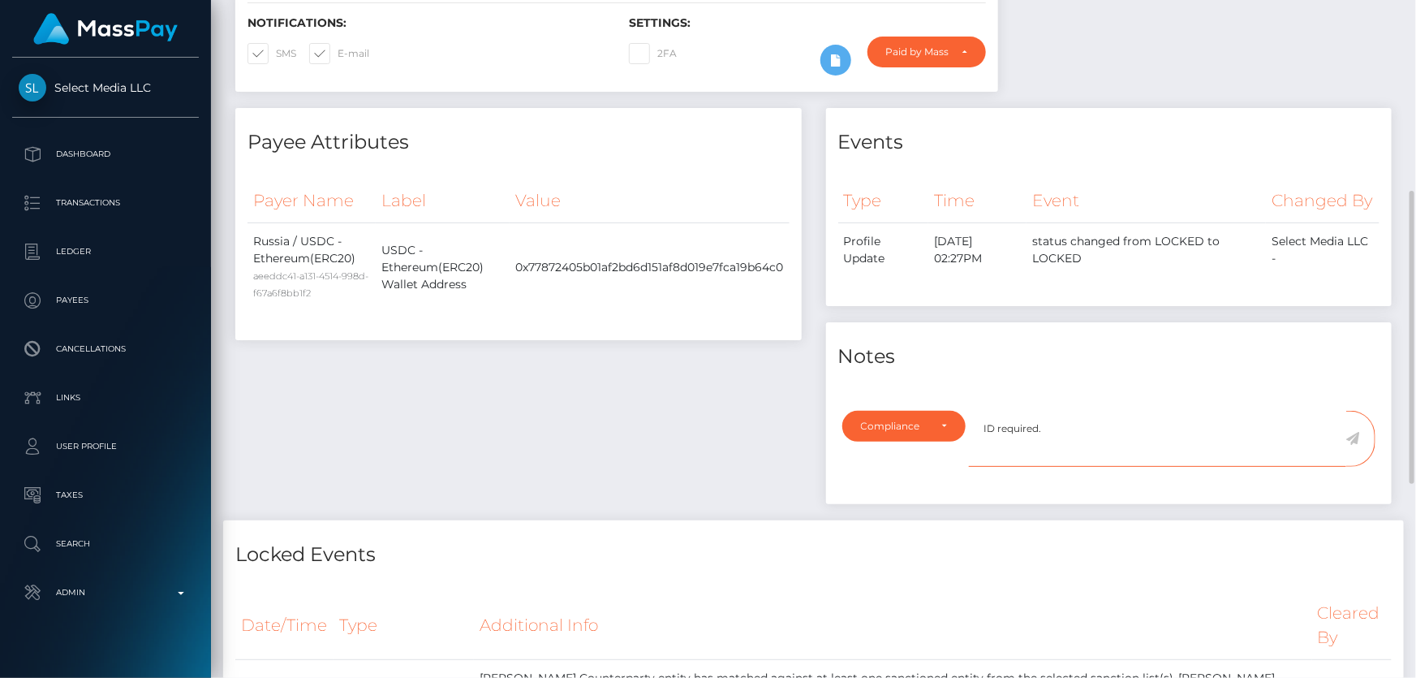
type textarea "ID required."
drag, startPoint x: 1356, startPoint y: 462, endPoint x: 1248, endPoint y: 521, distance: 123.1
click at [1356, 445] on icon at bounding box center [1353, 438] width 14 height 13
click at [1201, 520] on div "Events Type Time Event Changed By" at bounding box center [1109, 314] width 591 height 412
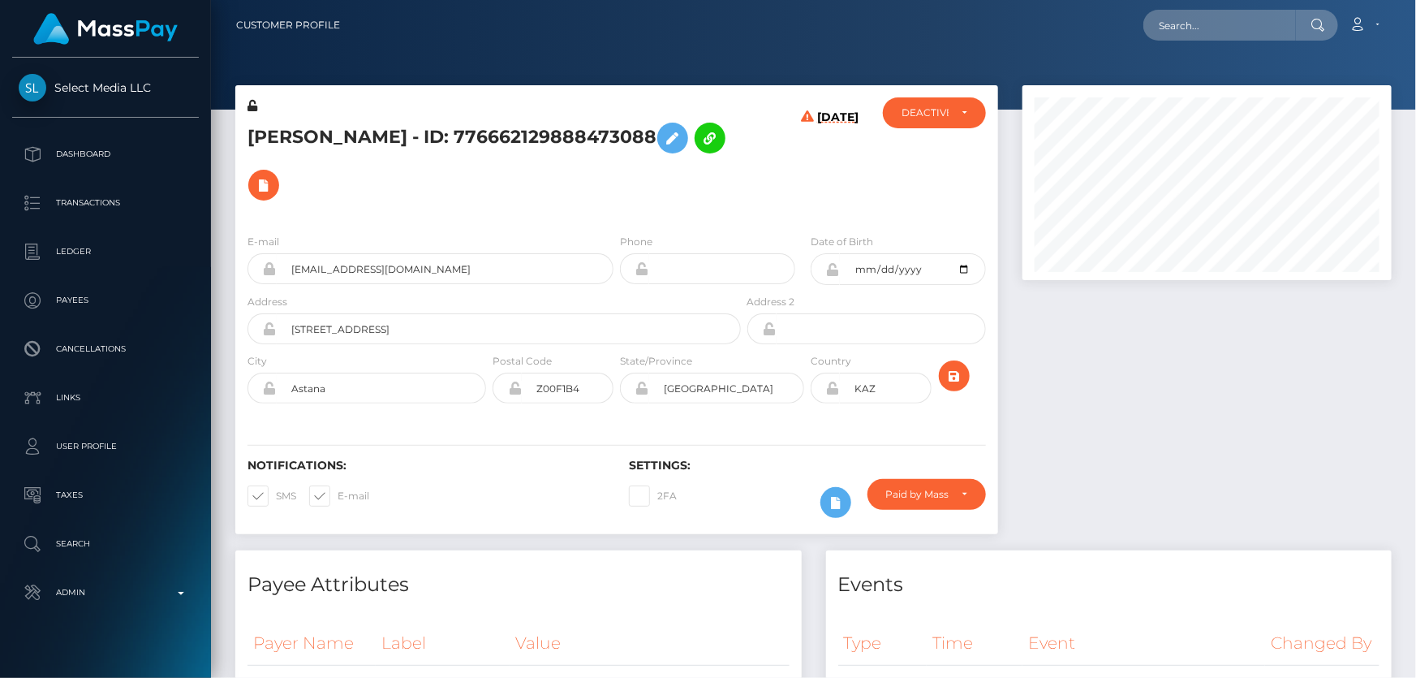
scroll to position [195, 368]
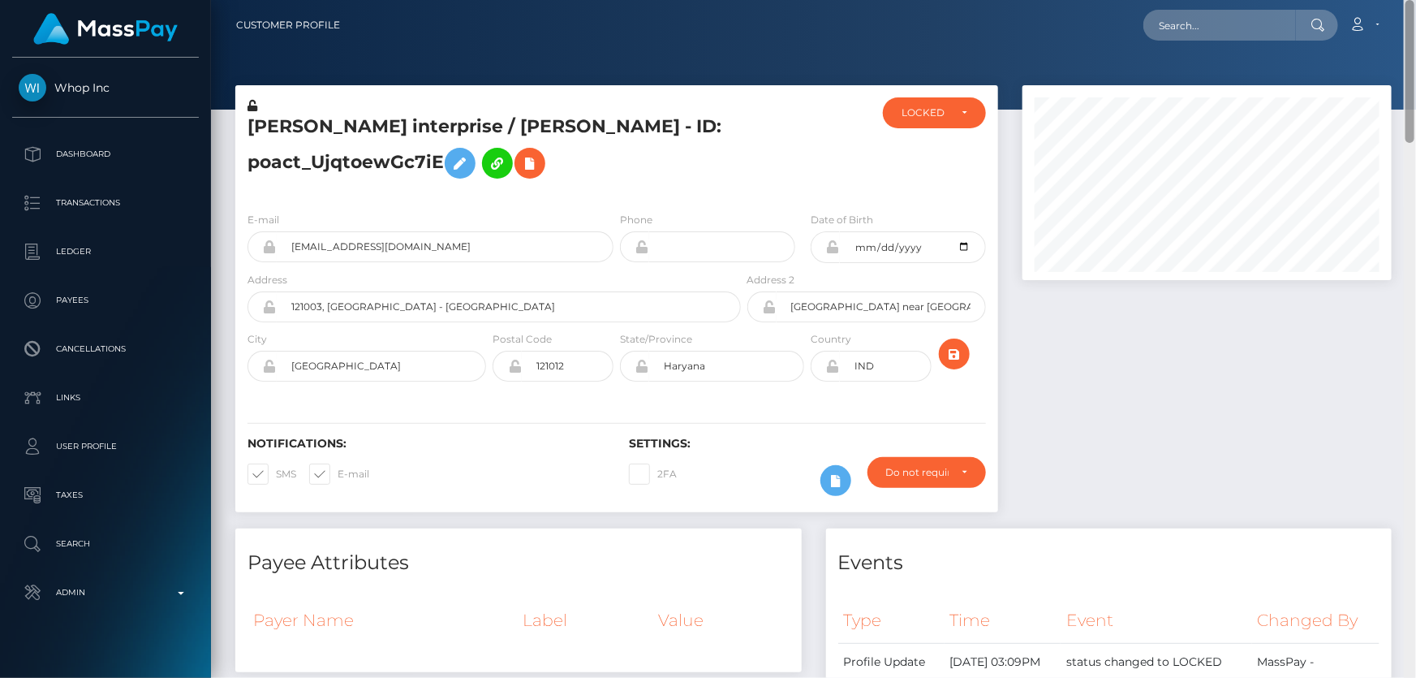
drag, startPoint x: 1412, startPoint y: 342, endPoint x: 1415, endPoint y: 0, distance: 342.4
click at [1415, 24] on div "Customer Profile Loading... Loading..." at bounding box center [813, 339] width 1205 height 678
click at [914, 115] on div "LOCKED" at bounding box center [924, 112] width 47 height 13
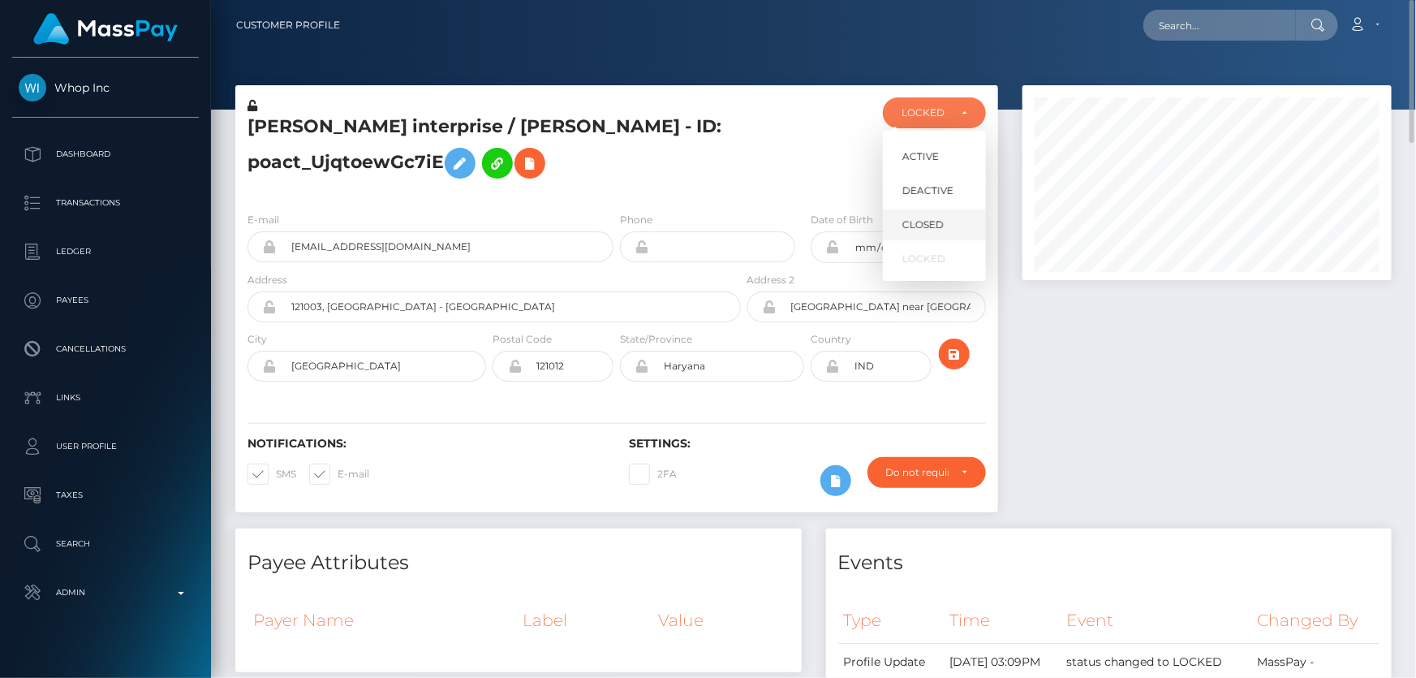
scroll to position [195, 368]
click at [932, 189] on span "DEACTIVE" at bounding box center [927, 190] width 51 height 15
select select "DEACTIVE"
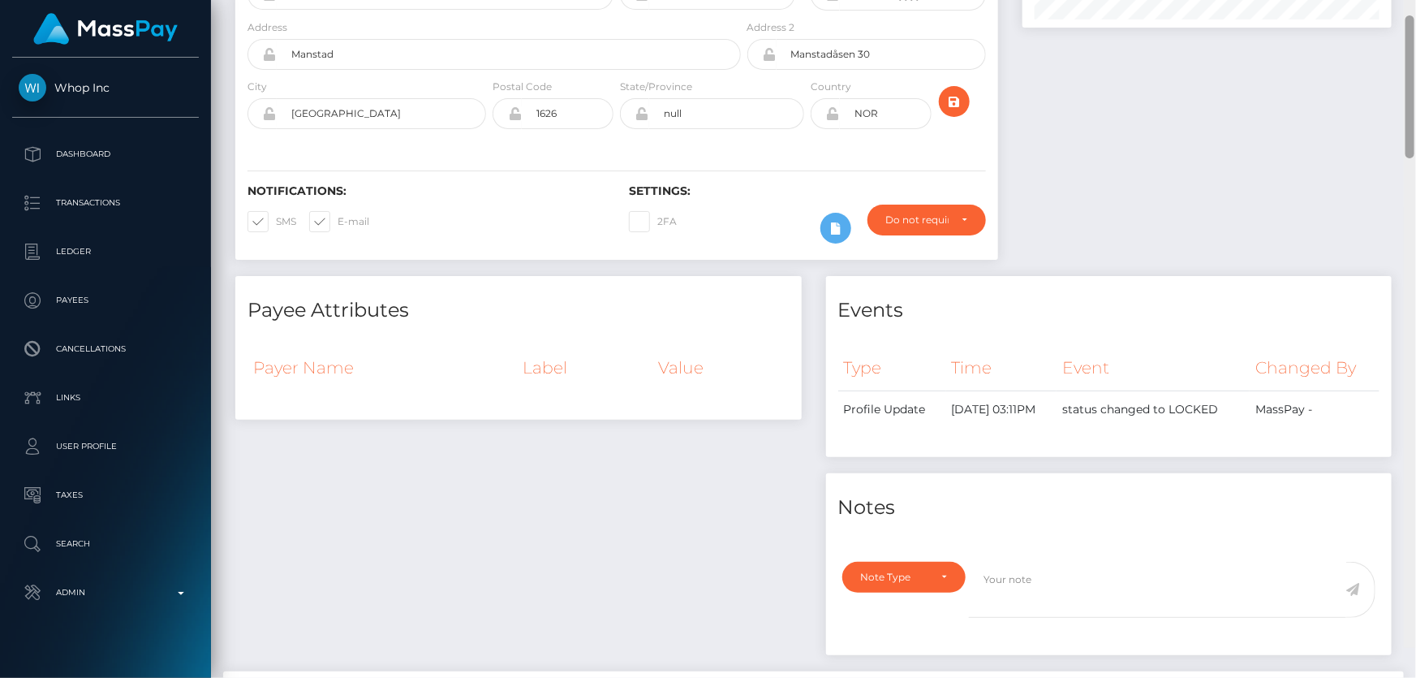
scroll to position [118, 0]
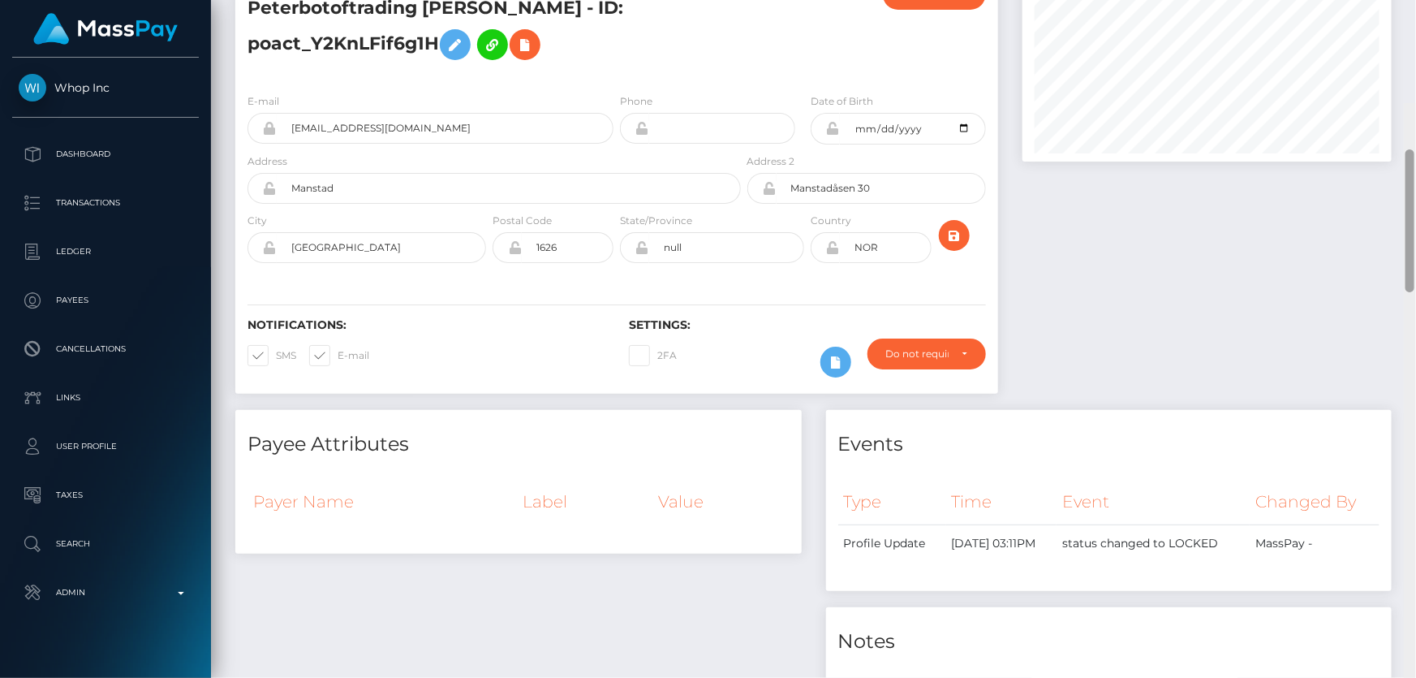
drag, startPoint x: 1405, startPoint y: 336, endPoint x: 1415, endPoint y: 112, distance: 224.2
click at [1415, 112] on div at bounding box center [1410, 442] width 12 height 678
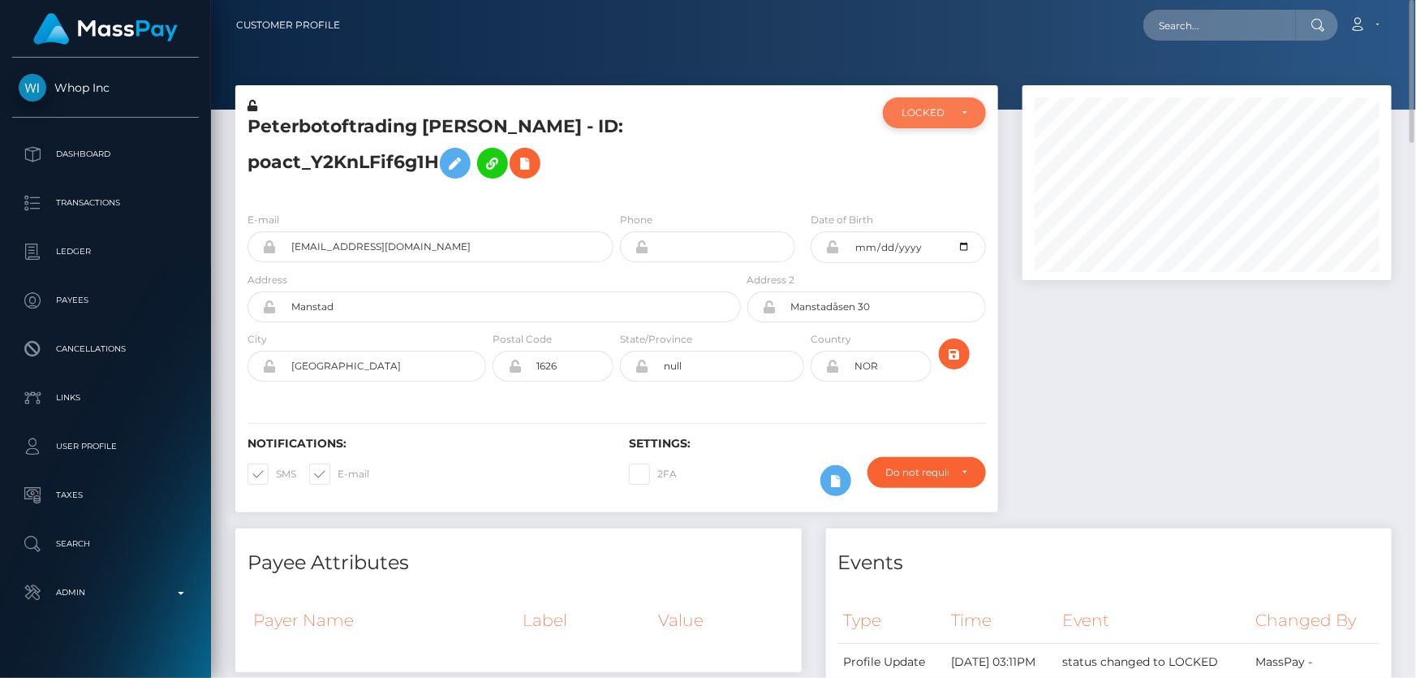
click at [939, 116] on div "LOCKED" at bounding box center [924, 112] width 47 height 13
click at [944, 189] on span "DEACTIVE" at bounding box center [927, 190] width 51 height 15
select select "DEACTIVE"
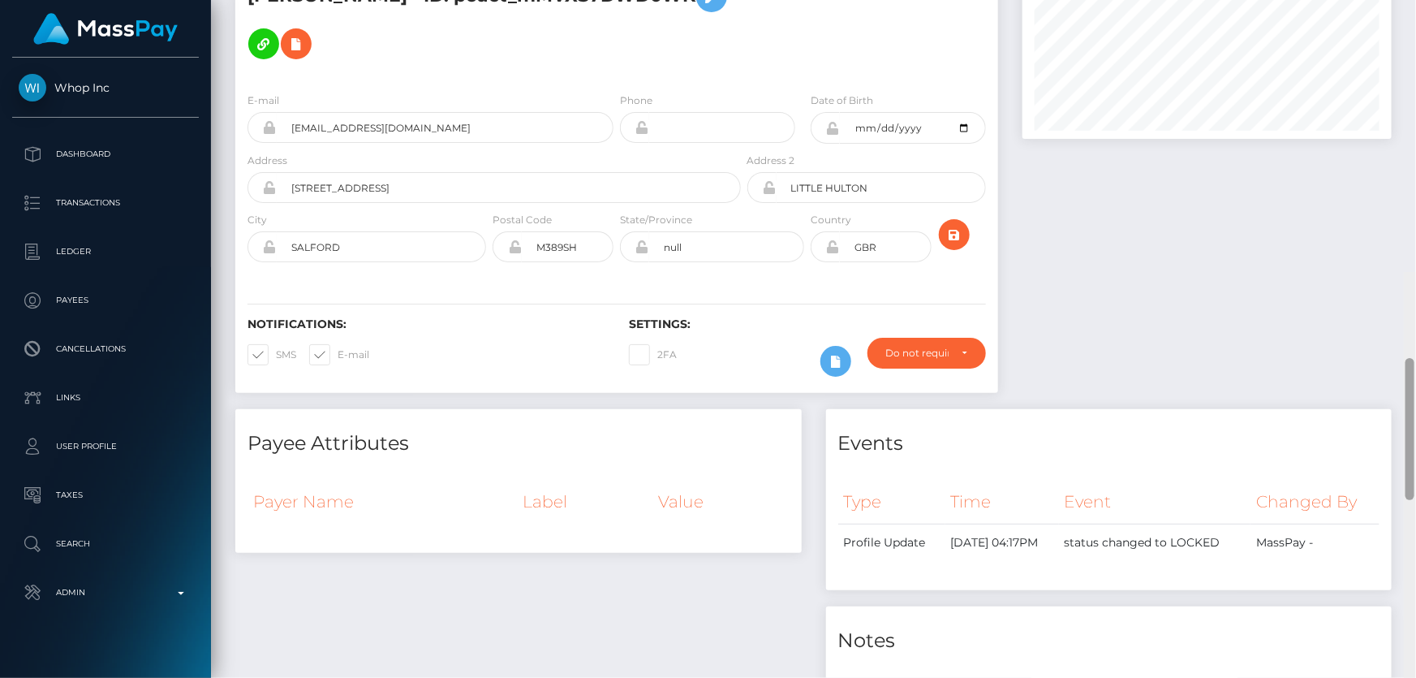
scroll to position [60, 0]
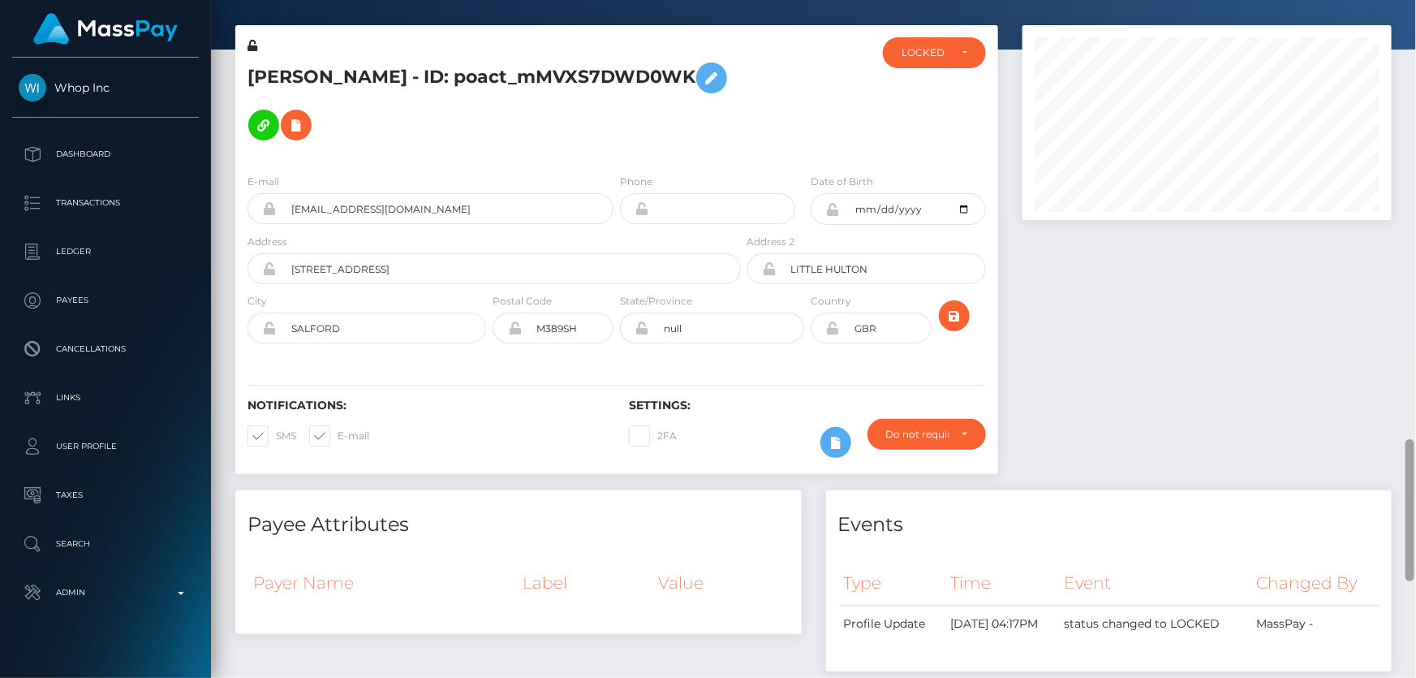
drag, startPoint x: 1413, startPoint y: 292, endPoint x: 1415, endPoint y: 64, distance: 228.0
click at [932, 62] on div "LOCKED" at bounding box center [934, 52] width 103 height 31
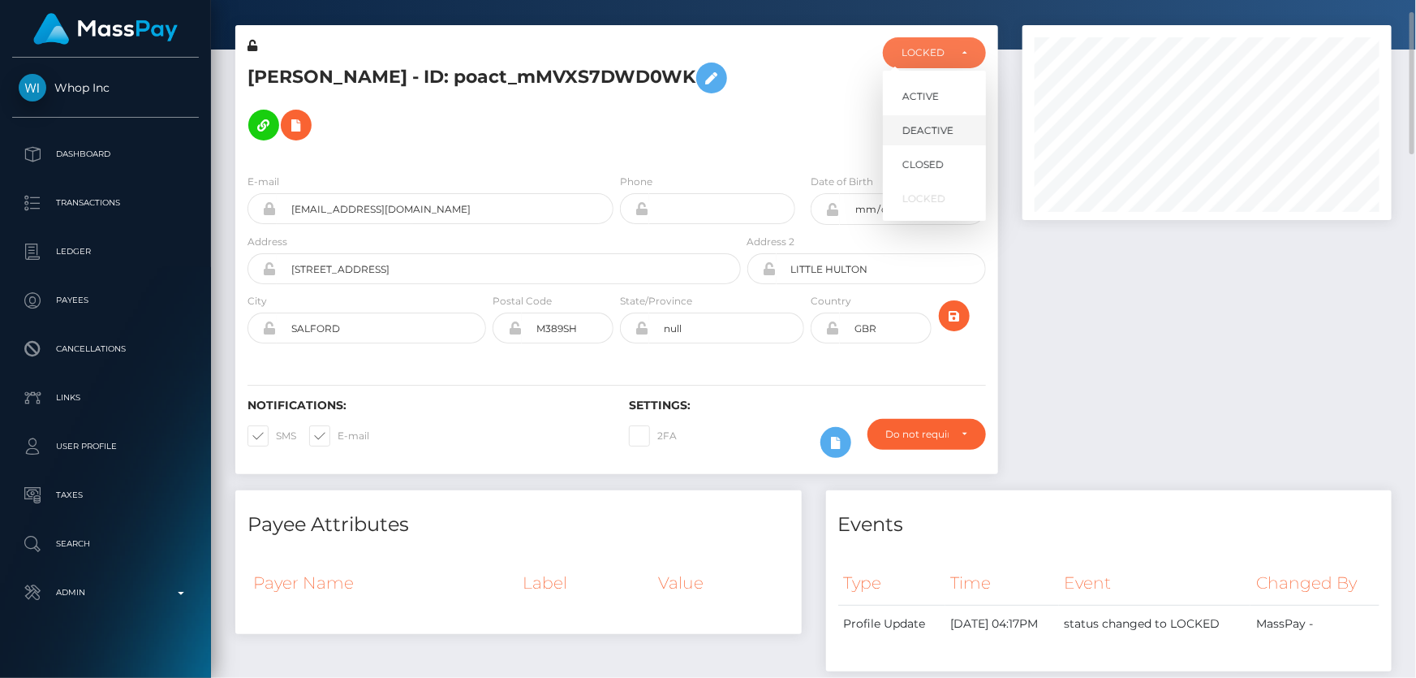
scroll to position [195, 368]
click at [919, 135] on span "DEACTIVE" at bounding box center [927, 130] width 51 height 15
select select "DEACTIVE"
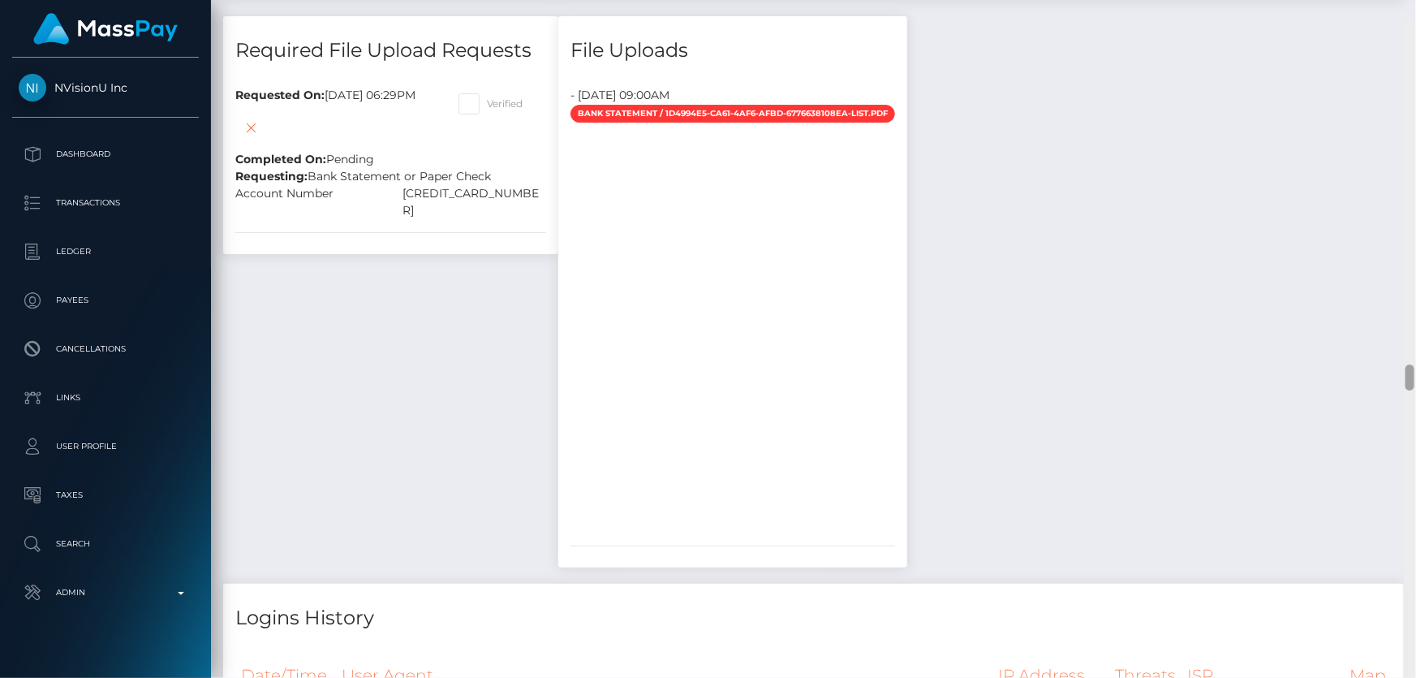
scroll to position [8904, 0]
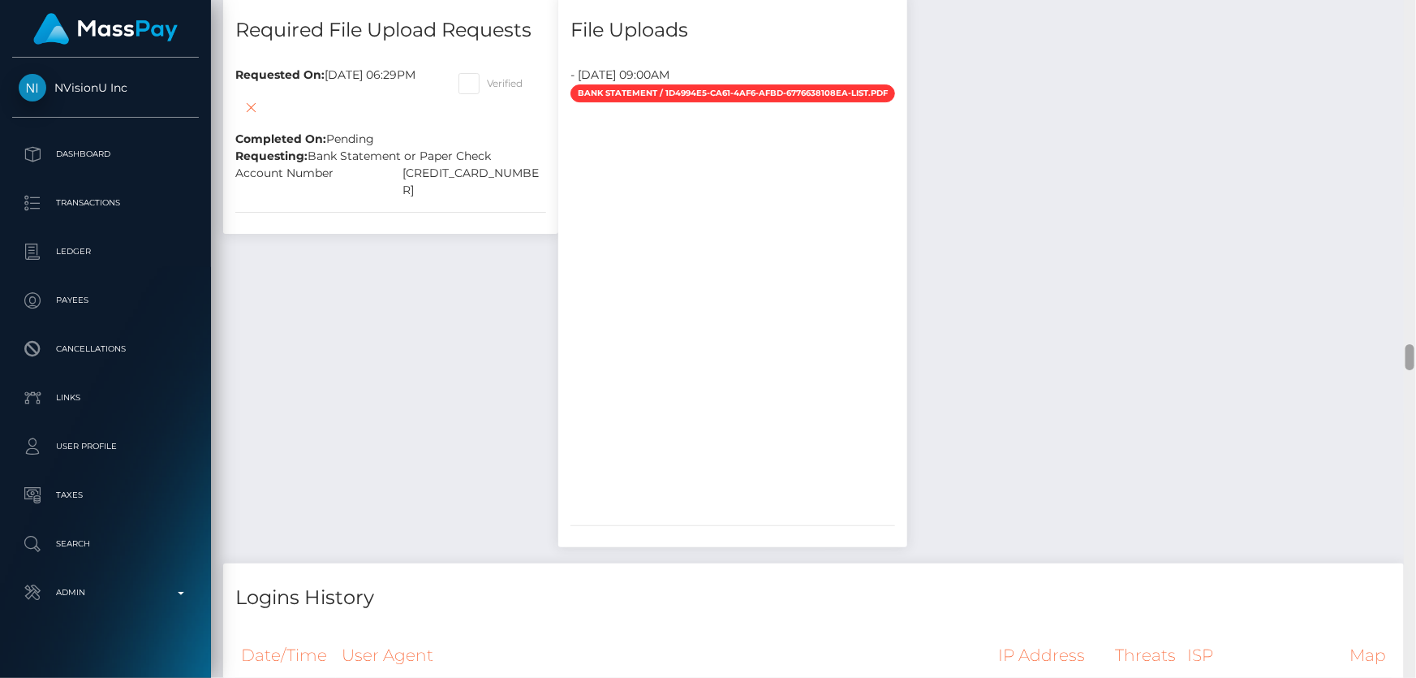
drag, startPoint x: 1410, startPoint y: 131, endPoint x: 1415, endPoint y: 353, distance: 221.6
click at [1415, 353] on div at bounding box center [1410, 339] width 12 height 678
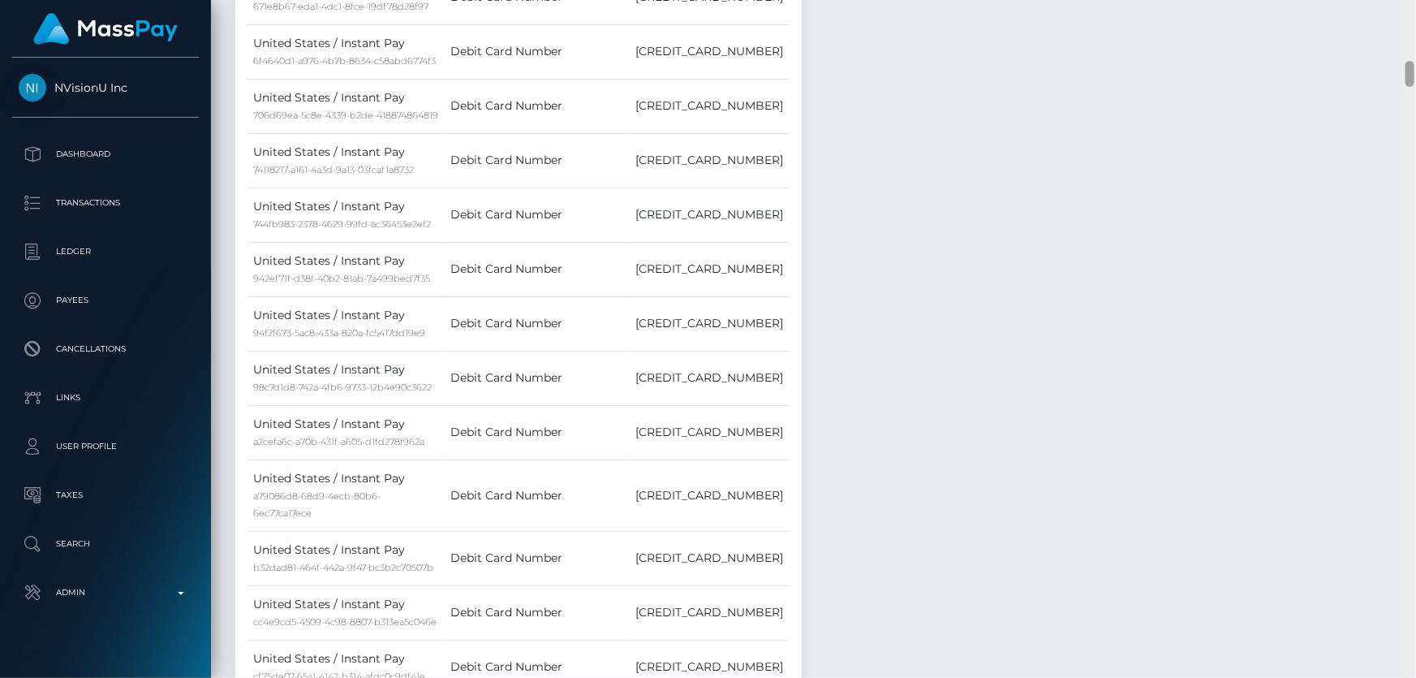
scroll to position [0, 0]
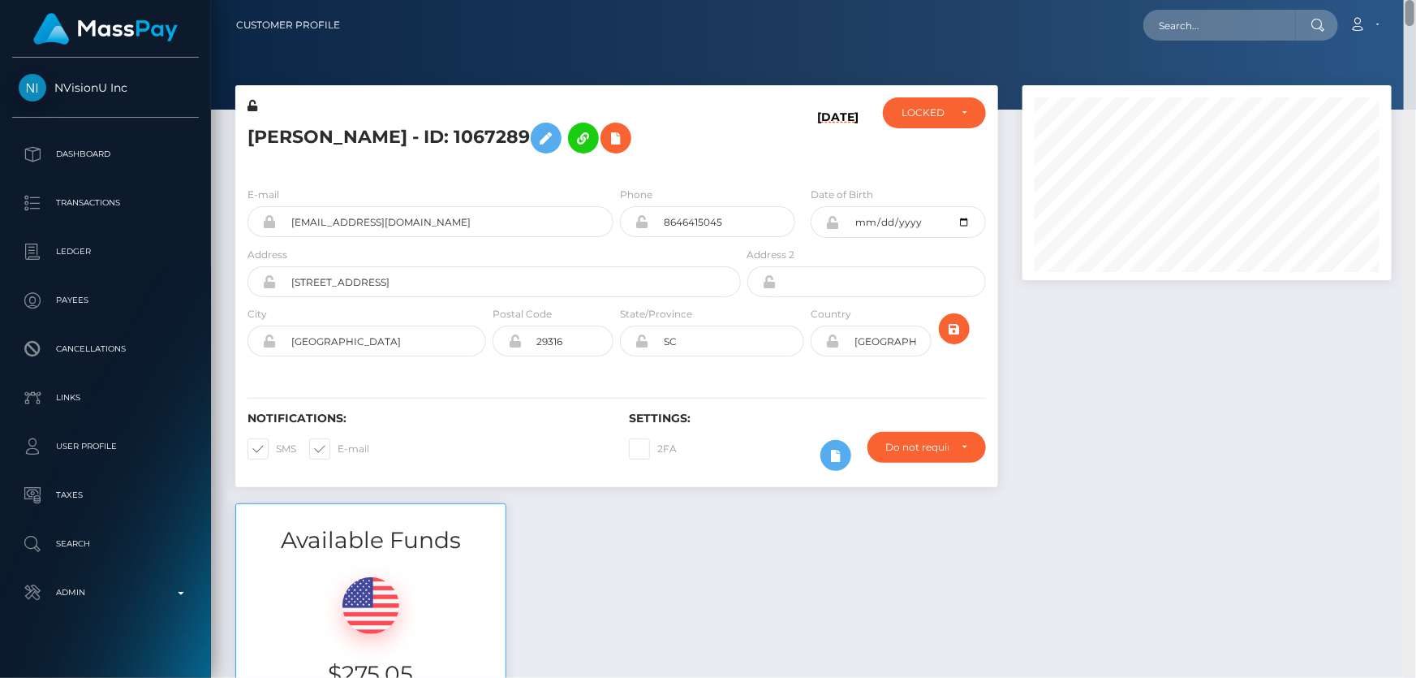
drag, startPoint x: 1408, startPoint y: 438, endPoint x: 1415, endPoint y: -10, distance: 448.0
click at [1415, 0] on html "NVisionU Inc Dashboard Transactions Ledger Payees Cancellations" at bounding box center [708, 339] width 1416 height 678
click at [923, 116] on div "LOCKED" at bounding box center [924, 112] width 47 height 13
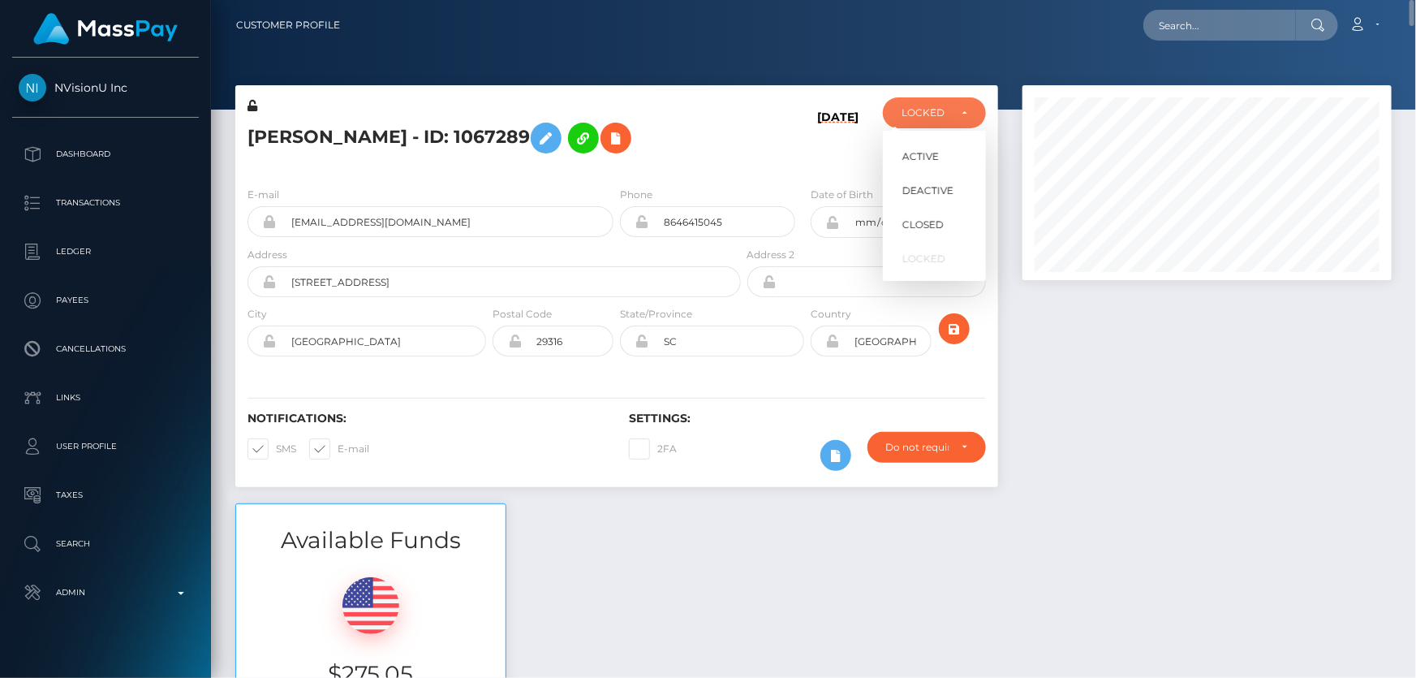
scroll to position [195, 368]
click at [925, 149] on span "ACTIVE" at bounding box center [920, 156] width 37 height 15
select select "ACTIVE"
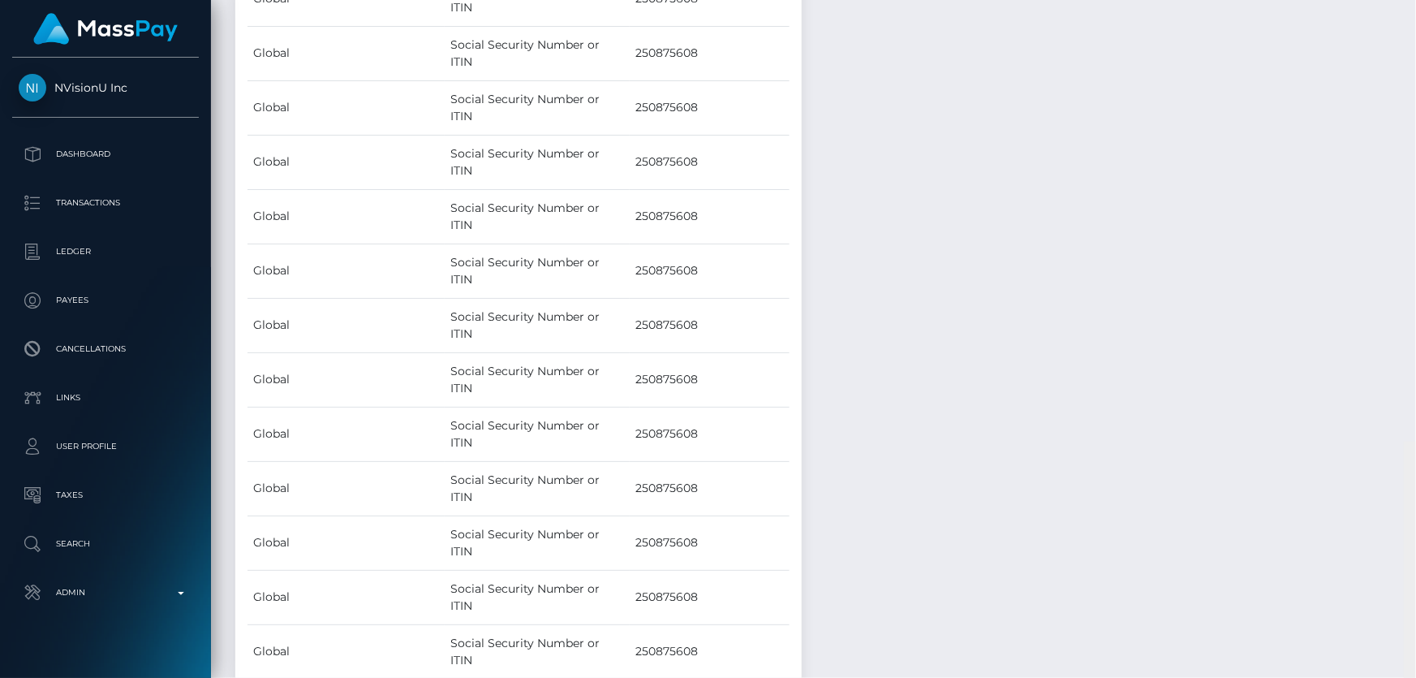
scroll to position [6950, 0]
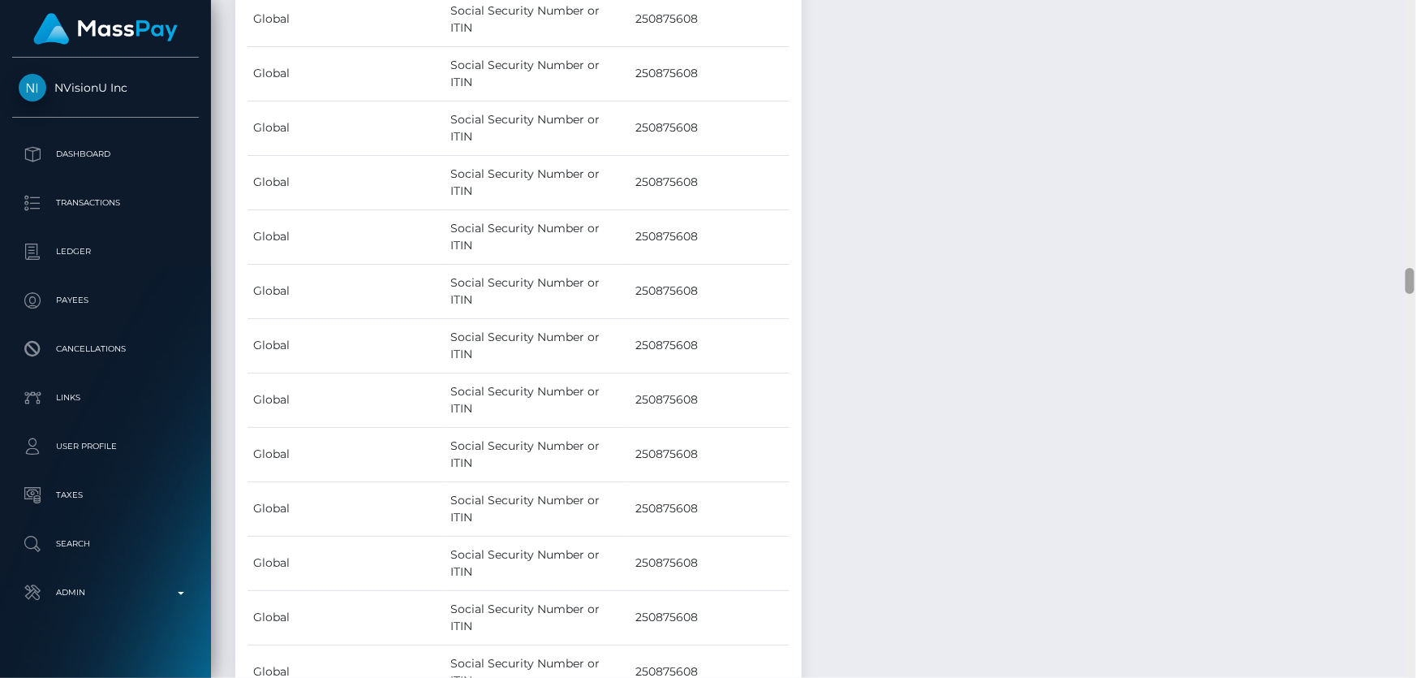
drag, startPoint x: 1411, startPoint y: 120, endPoint x: 1413, endPoint y: 278, distance: 157.4
click at [1413, 278] on div at bounding box center [1409, 281] width 9 height 26
drag, startPoint x: 657, startPoint y: 504, endPoint x: 532, endPoint y: 504, distance: 125.0
copy div "ANTHONY RENARDO"
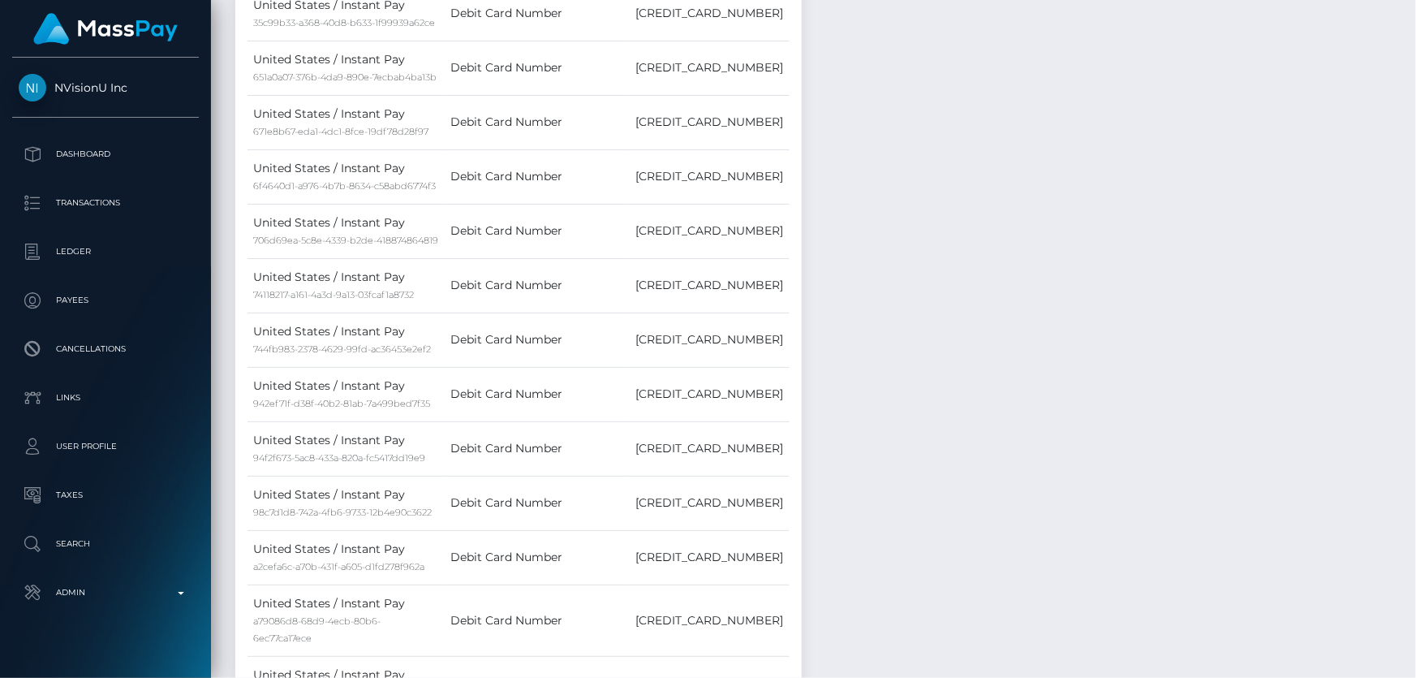
scroll to position [0, 0]
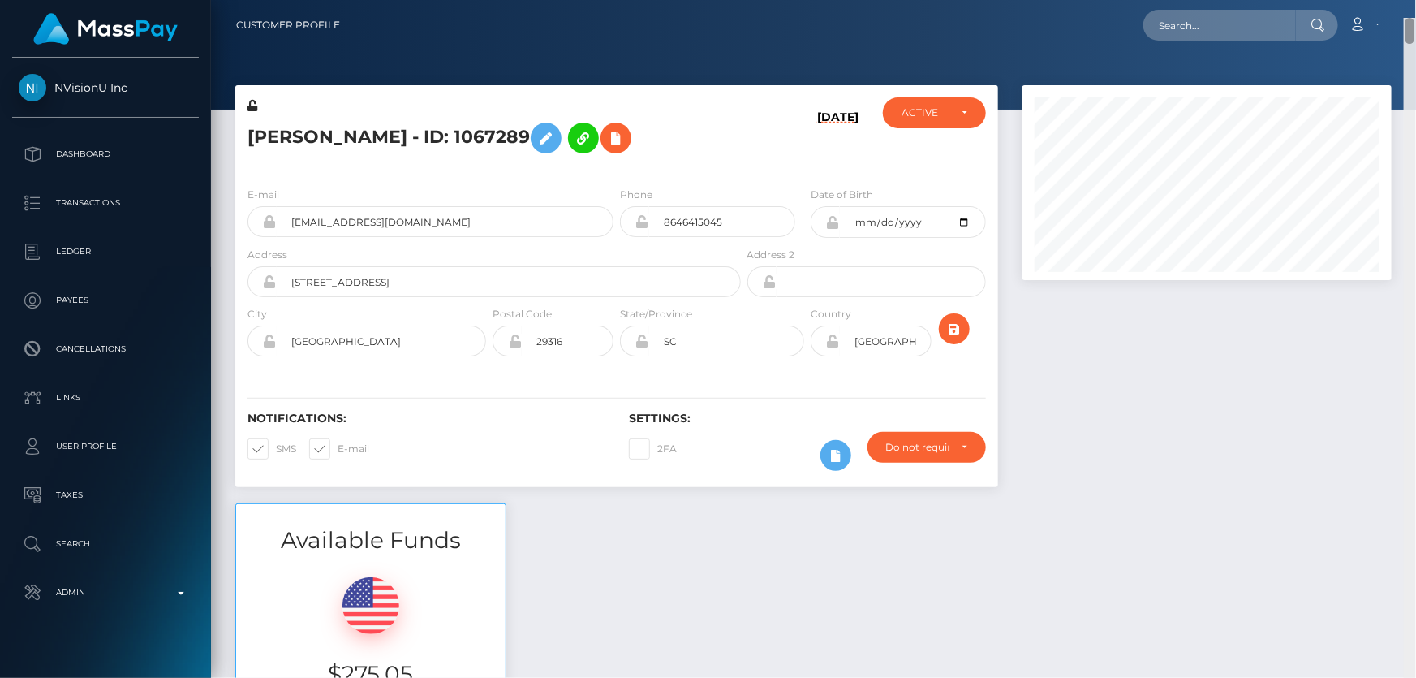
drag, startPoint x: 1411, startPoint y: 146, endPoint x: 1415, endPoint y: -9, distance: 155.0
click at [1415, 0] on html "NVisionU Inc Dashboard Transactions Ledger Payees Cancellations" at bounding box center [708, 339] width 1416 height 678
click at [546, 137] on icon at bounding box center [545, 138] width 19 height 20
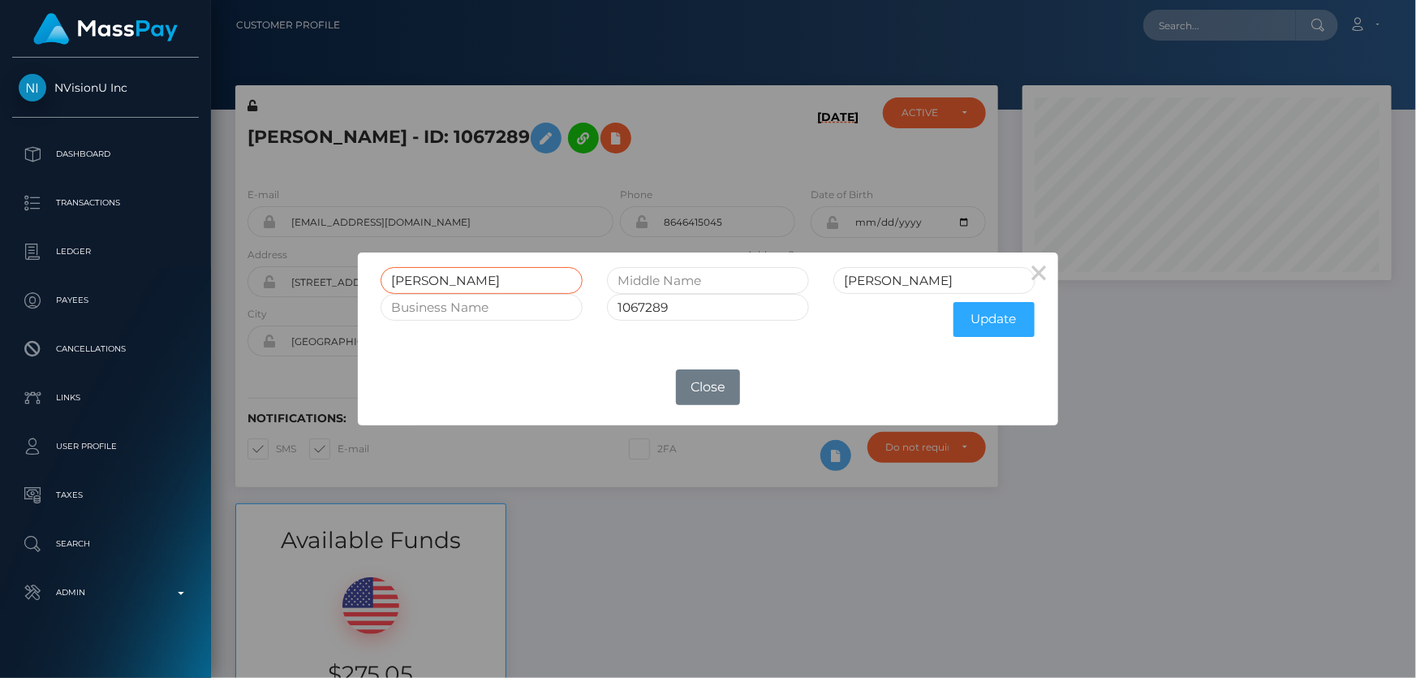
drag, startPoint x: 386, startPoint y: 280, endPoint x: 356, endPoint y: 281, distance: 30.0
click at [358, 281] on div "Anthony Ramsey 1067289 Update" at bounding box center [708, 300] width 701 height 97
paste input "NTHONY RENARDO"
type input "ANTHONY RENARDO"
click at [966, 312] on button "Update" at bounding box center [993, 319] width 81 height 35
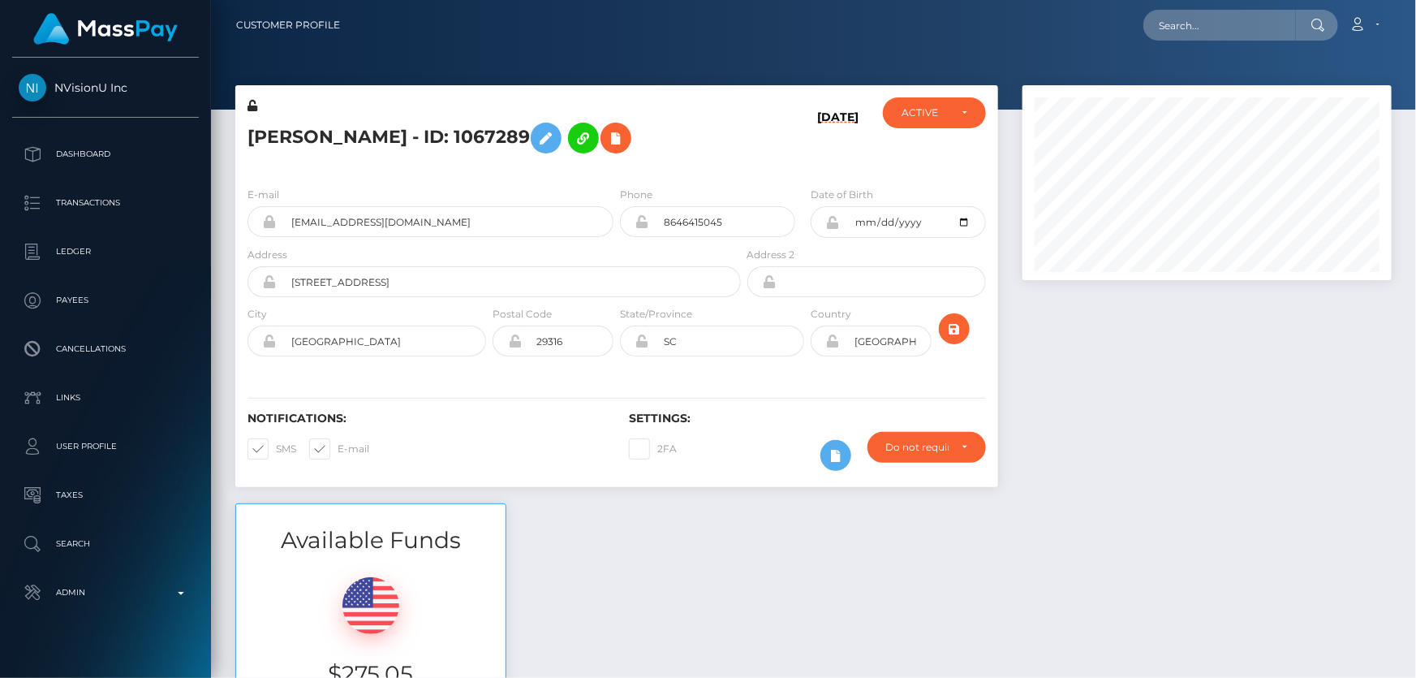
scroll to position [195, 368]
click at [252, 105] on icon at bounding box center [252, 105] width 10 height 11
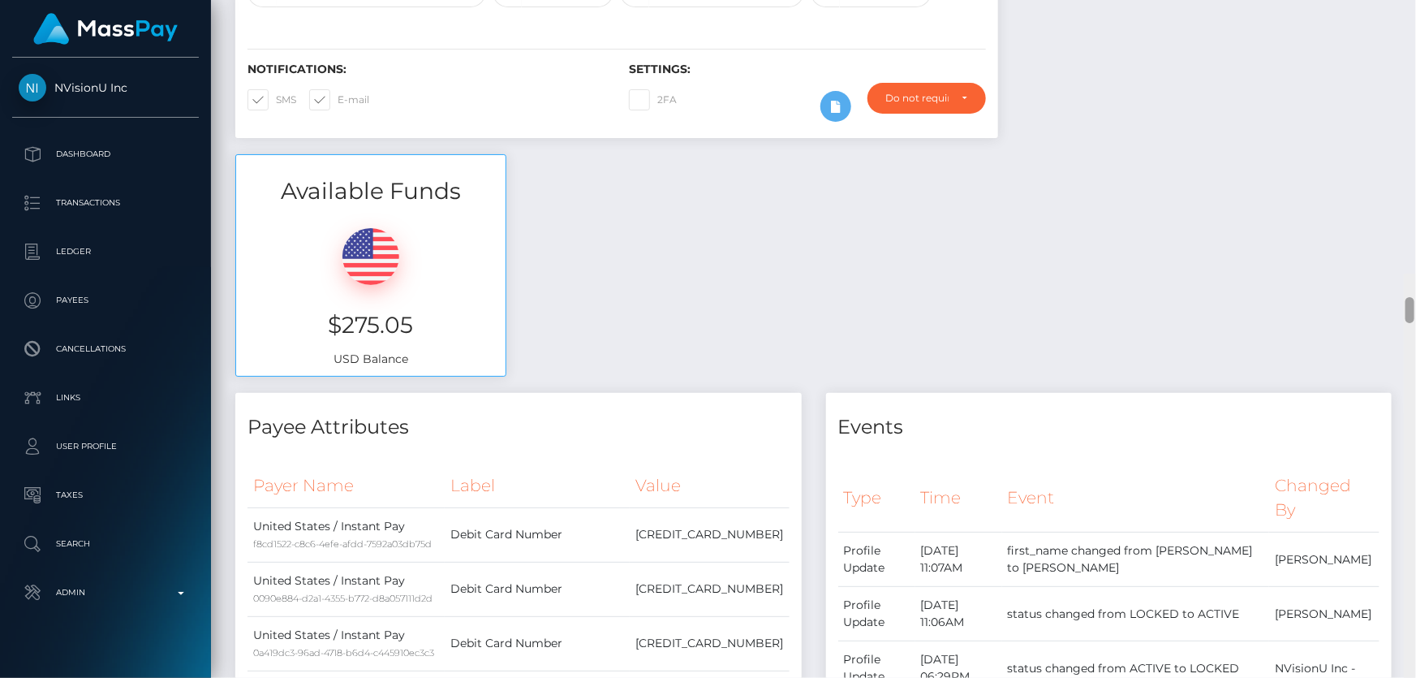
scroll to position [0, 0]
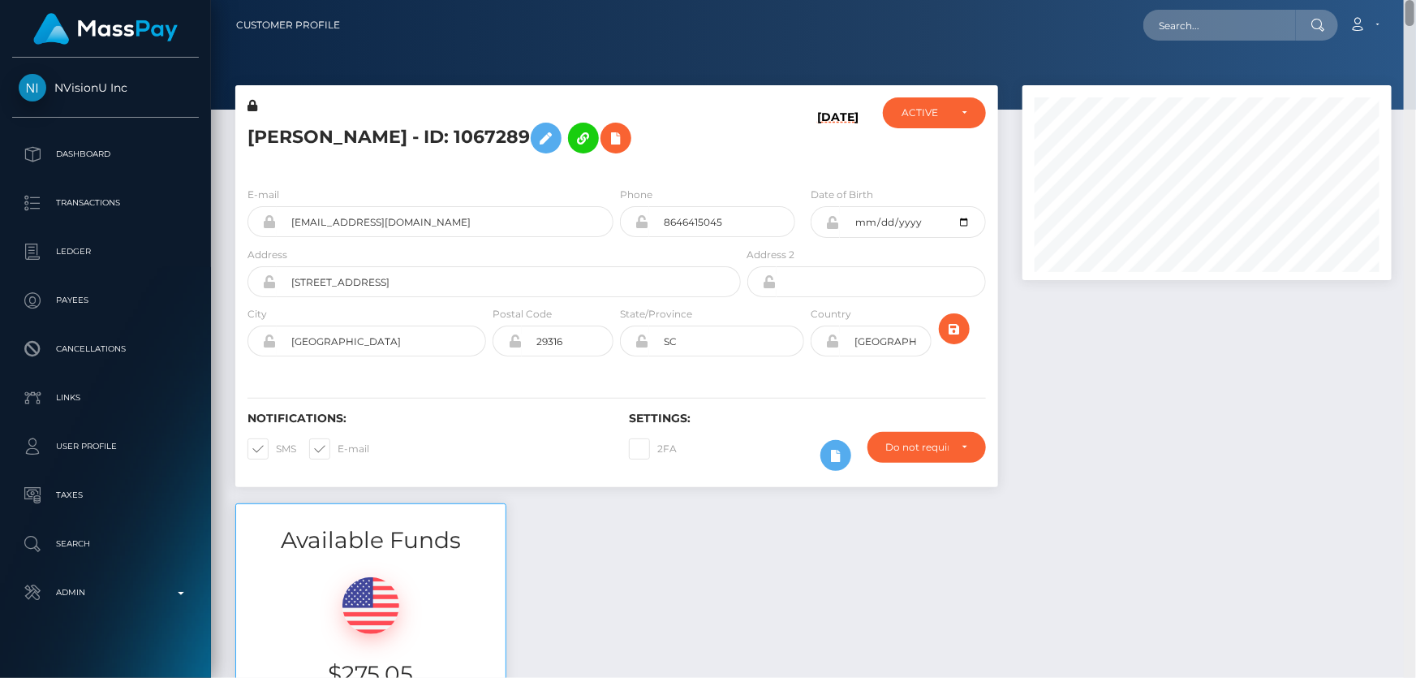
drag, startPoint x: 1409, startPoint y: 92, endPoint x: 1415, endPoint y: -25, distance: 117.0
click at [1415, 0] on html "NVisionU Inc Dashboard Transactions Ledger Payees Cancellations" at bounding box center [708, 339] width 1416 height 678
click at [833, 229] on icon at bounding box center [833, 222] width 14 height 13
click at [1190, 464] on div at bounding box center [1207, 294] width 394 height 418
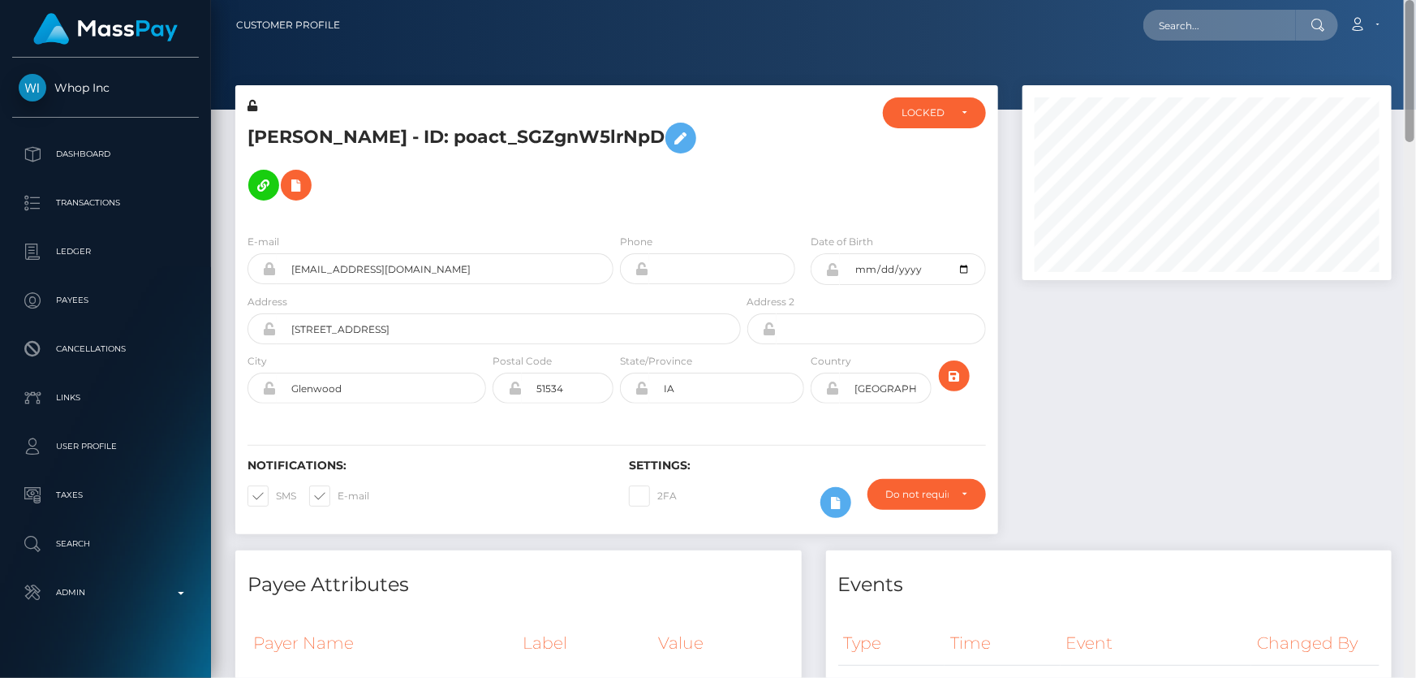
drag, startPoint x: 1408, startPoint y: 633, endPoint x: 1415, endPoint y: -48, distance: 680.8
click at [1415, 0] on html "Whop Inc Dashboard Transactions Ledger Payees Cancellations Links" at bounding box center [708, 339] width 1416 height 678
click at [942, 118] on div "LOCKED" at bounding box center [924, 112] width 47 height 13
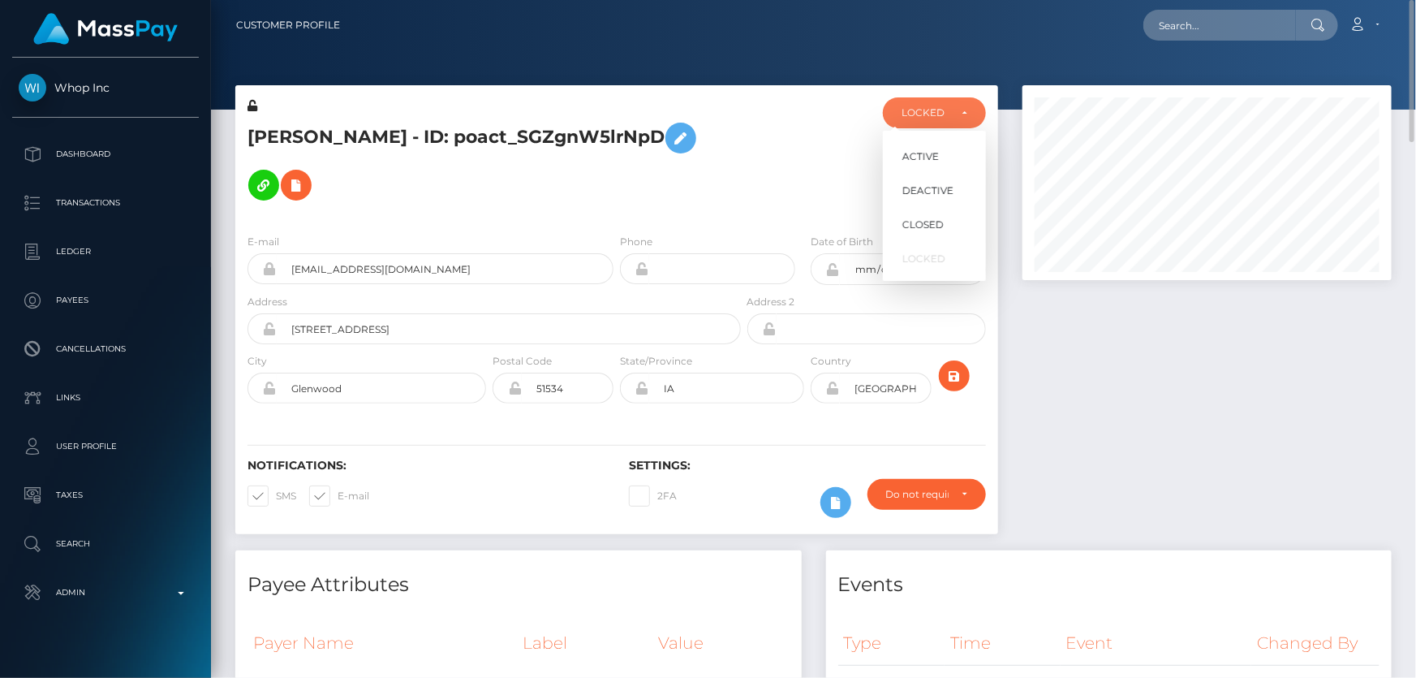
scroll to position [195, 368]
click at [917, 186] on span "DEACTIVE" at bounding box center [927, 190] width 51 height 15
select select "DEACTIVE"
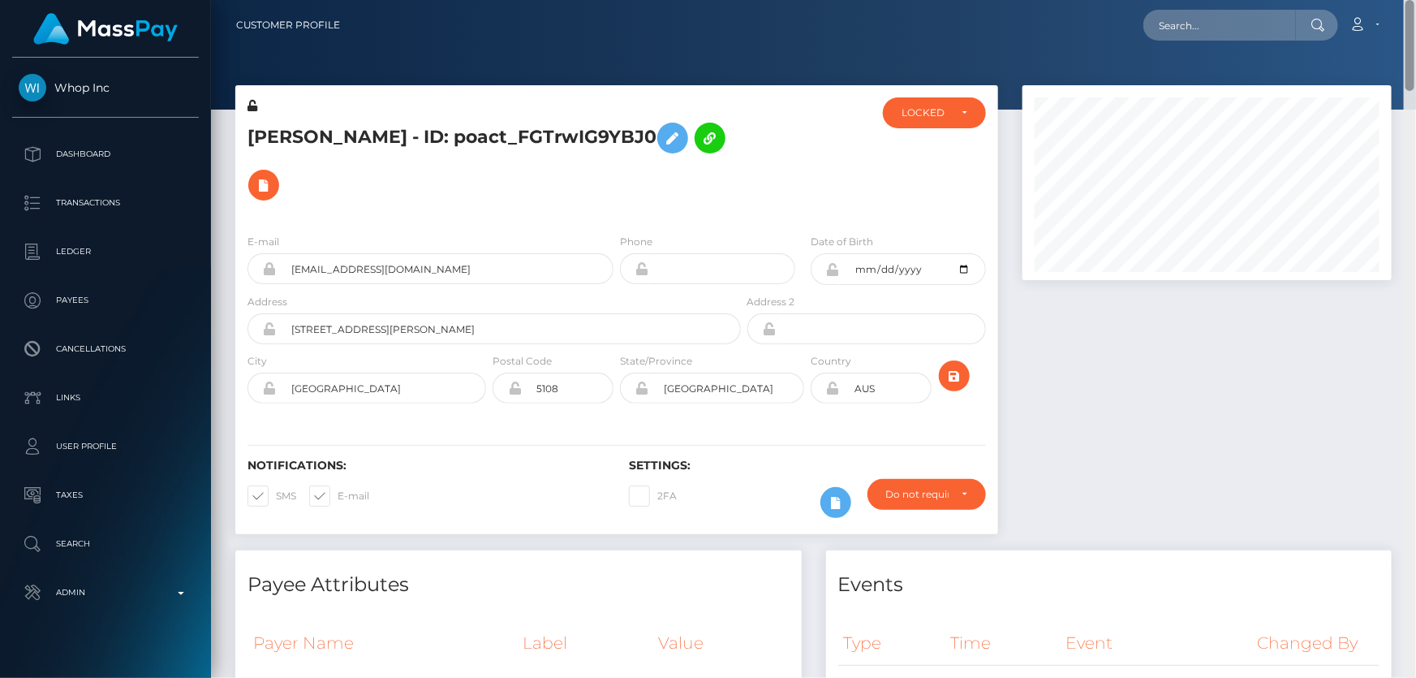
click at [1415, 30] on div "Customer Profile Loading... Loading..." at bounding box center [813, 339] width 1205 height 678
click at [929, 109] on div "LOCKED" at bounding box center [924, 112] width 47 height 13
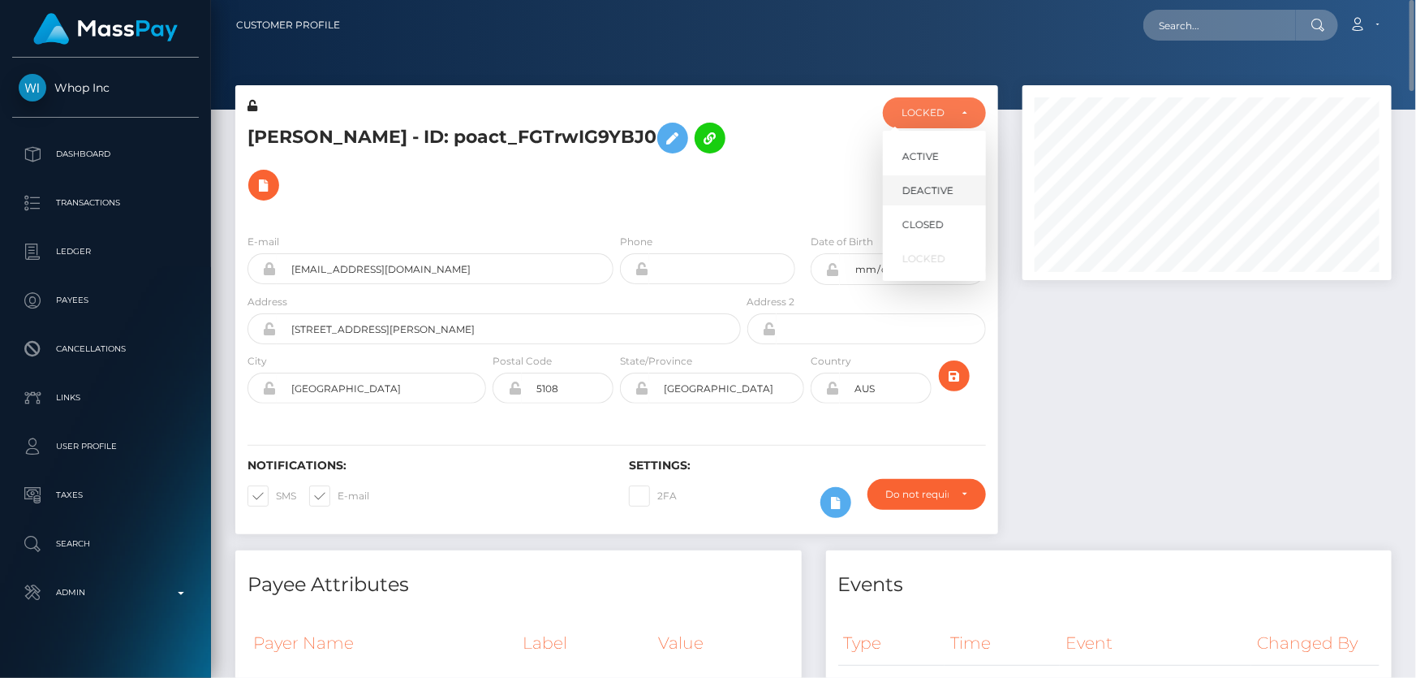
scroll to position [195, 368]
click at [942, 187] on span "DEACTIVE" at bounding box center [927, 190] width 51 height 15
select select "DEACTIVE"
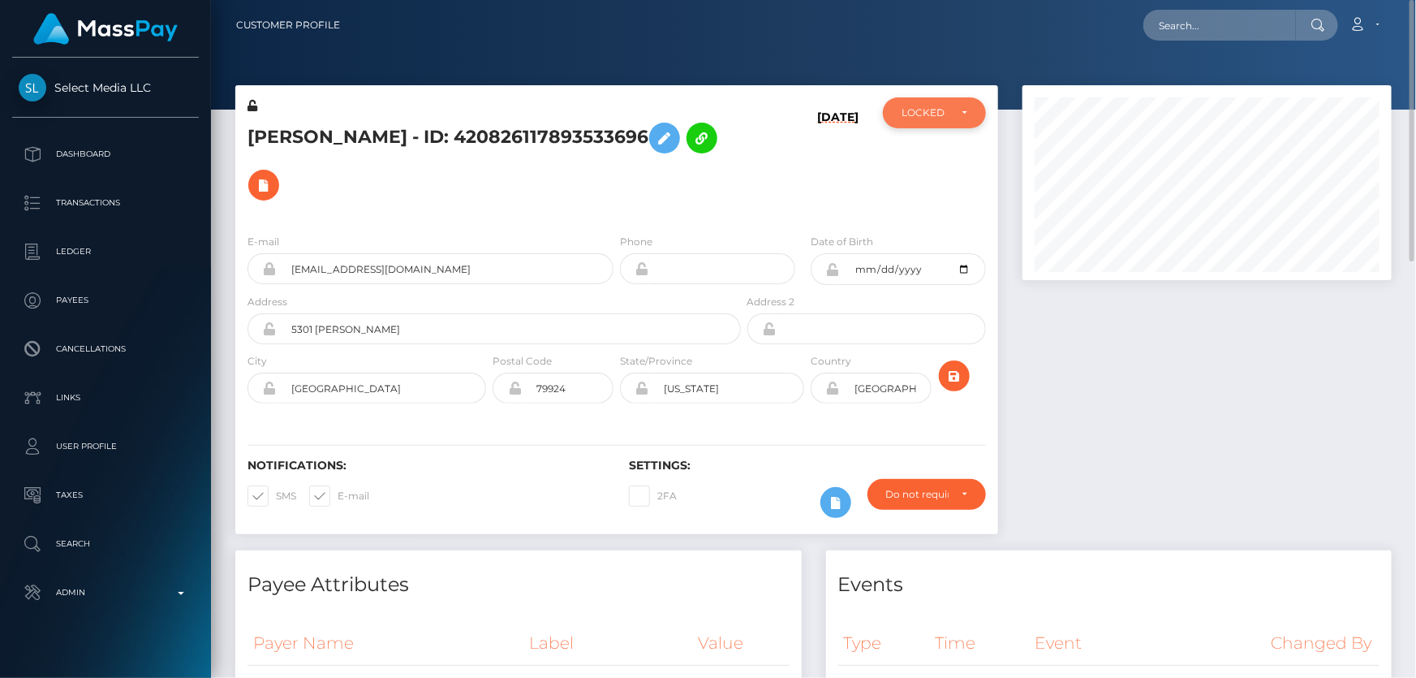
click at [894, 123] on div "LOCKED" at bounding box center [934, 112] width 103 height 31
click at [936, 152] on span "ACTIVE" at bounding box center [920, 156] width 37 height 15
select select "ACTIVE"
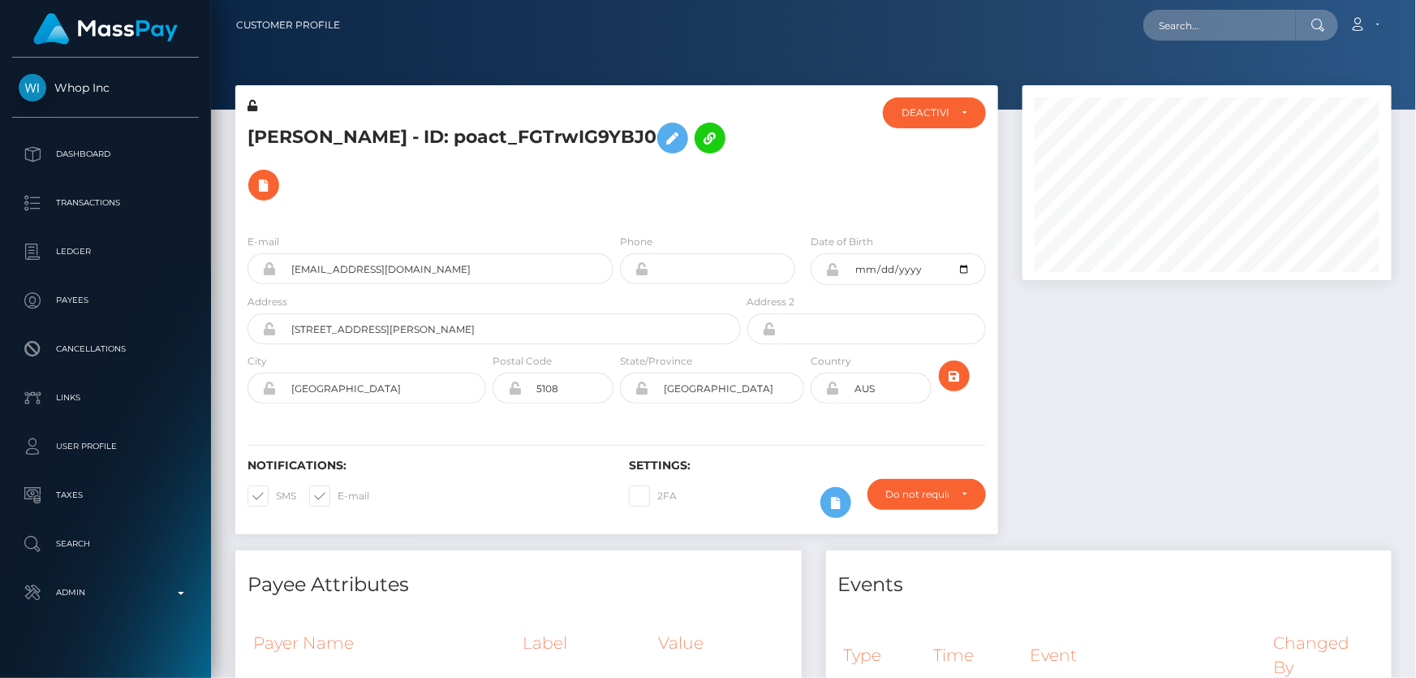
scroll to position [195, 368]
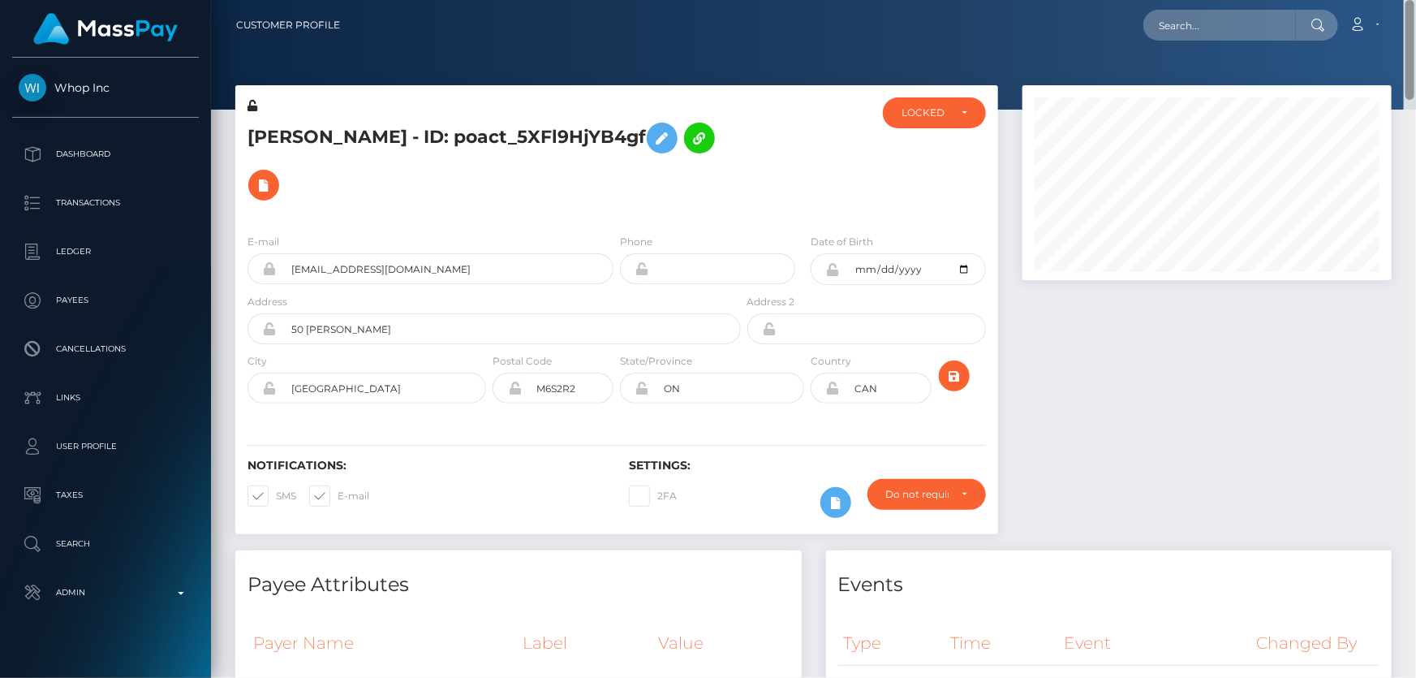
drag, startPoint x: 1411, startPoint y: 165, endPoint x: 1415, endPoint y: 43, distance: 121.8
click at [1415, 43] on div "Customer Profile Loading... Loading..." at bounding box center [813, 339] width 1205 height 678
click at [909, 118] on div "LOCKED" at bounding box center [924, 112] width 47 height 13
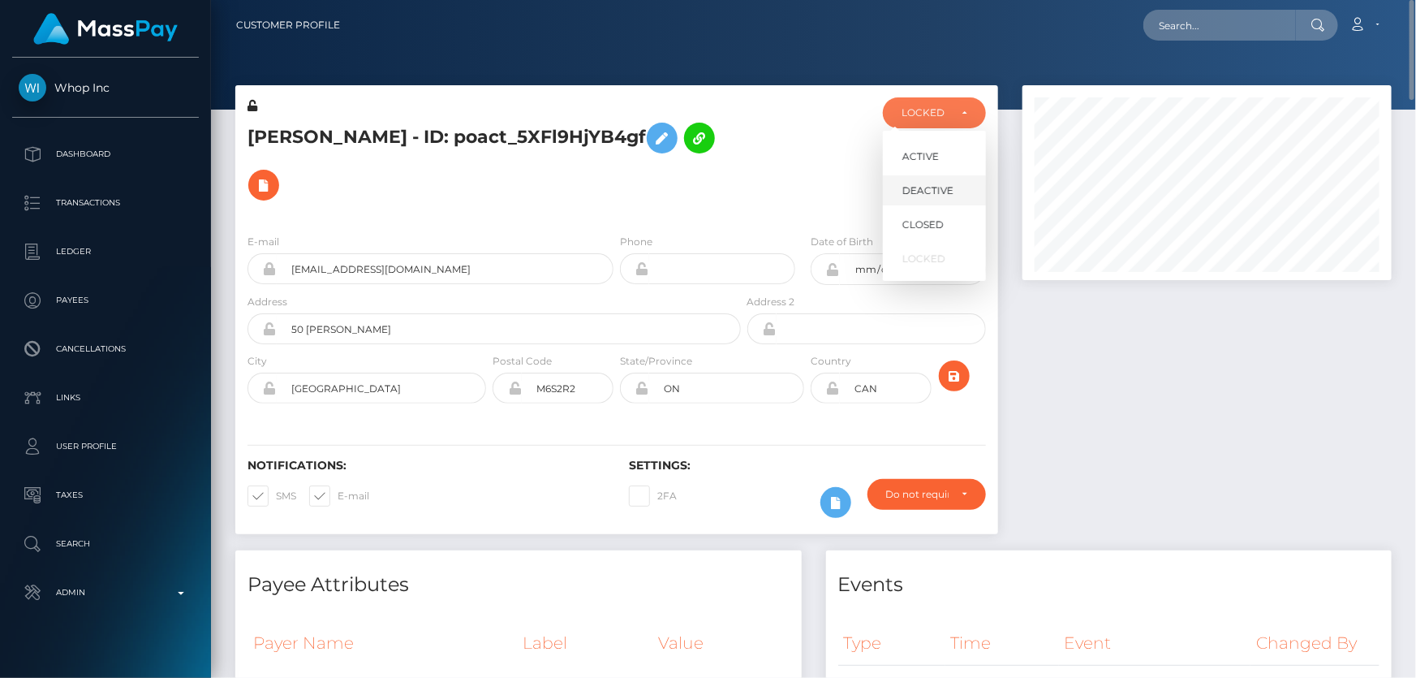
click at [937, 190] on span "DEACTIVE" at bounding box center [927, 190] width 51 height 15
select select "DEACTIVE"
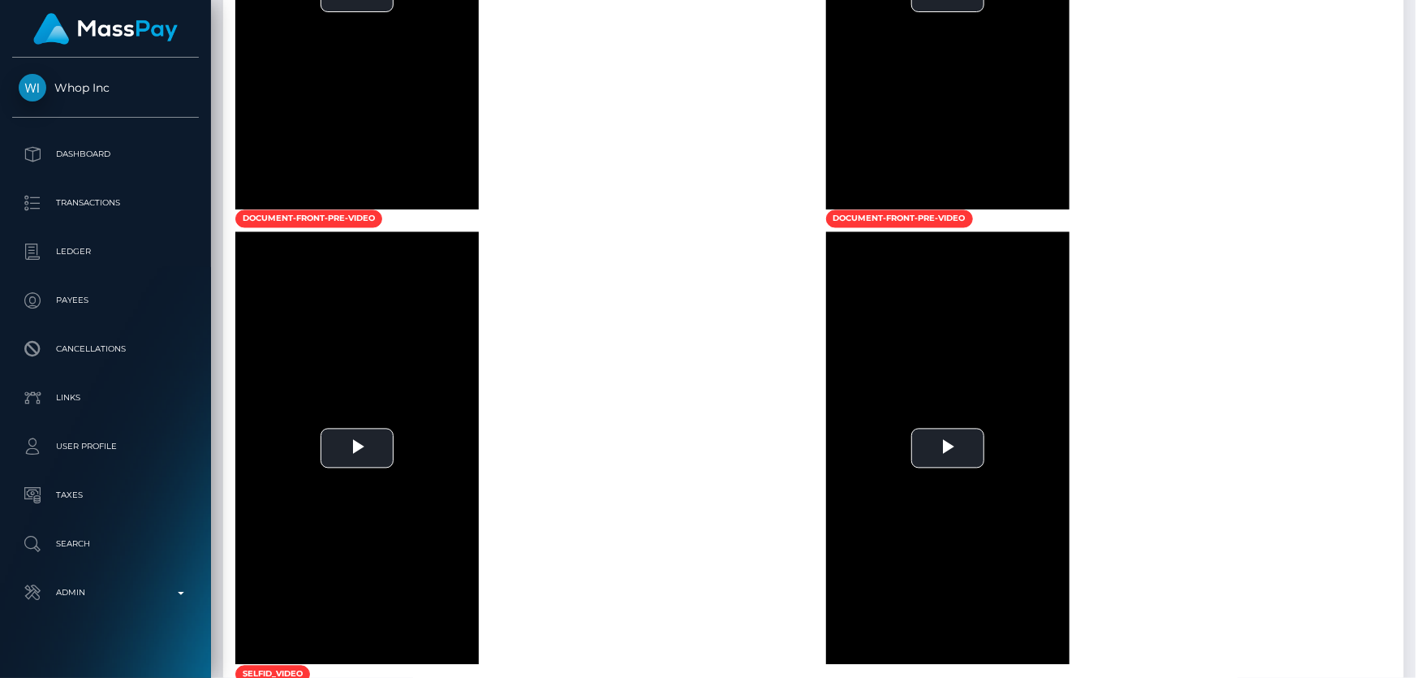
scroll to position [2153, 0]
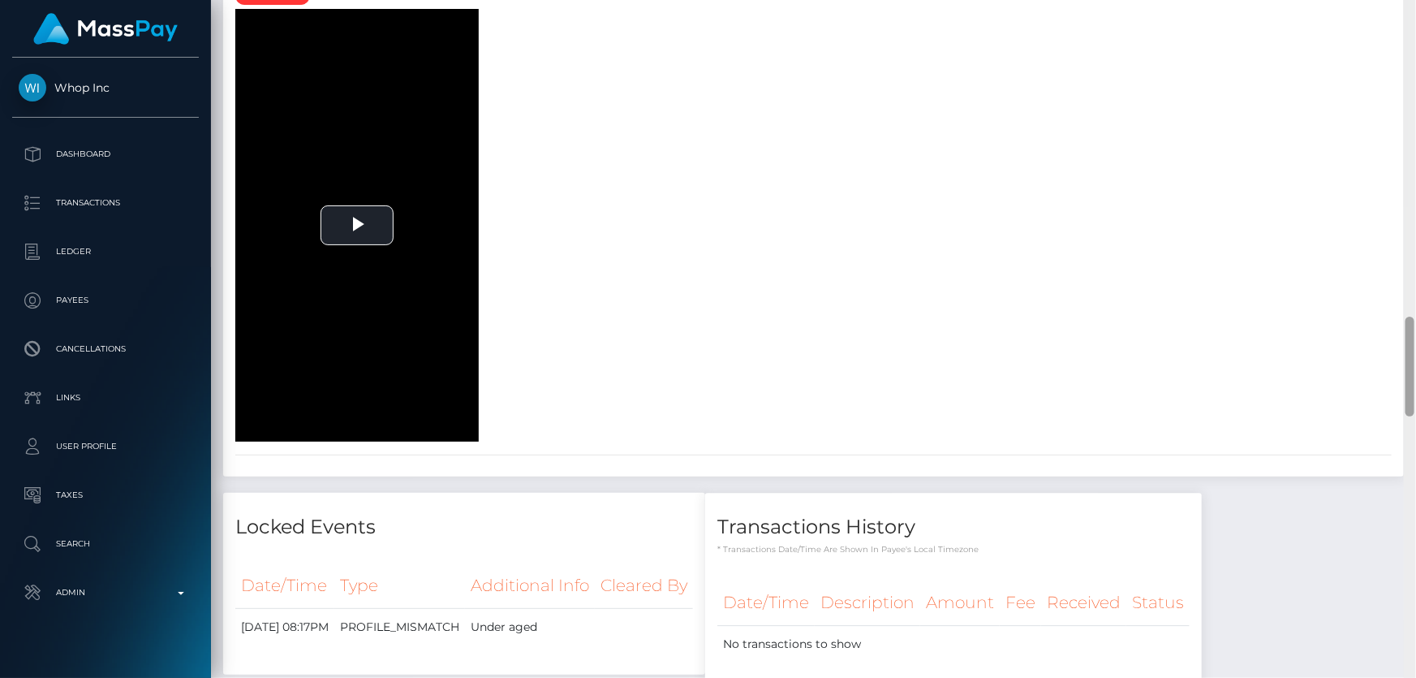
drag, startPoint x: 1413, startPoint y: 247, endPoint x: 1415, endPoint y: 548, distance: 300.2
click at [1415, 548] on div at bounding box center [1410, 339] width 12 height 678
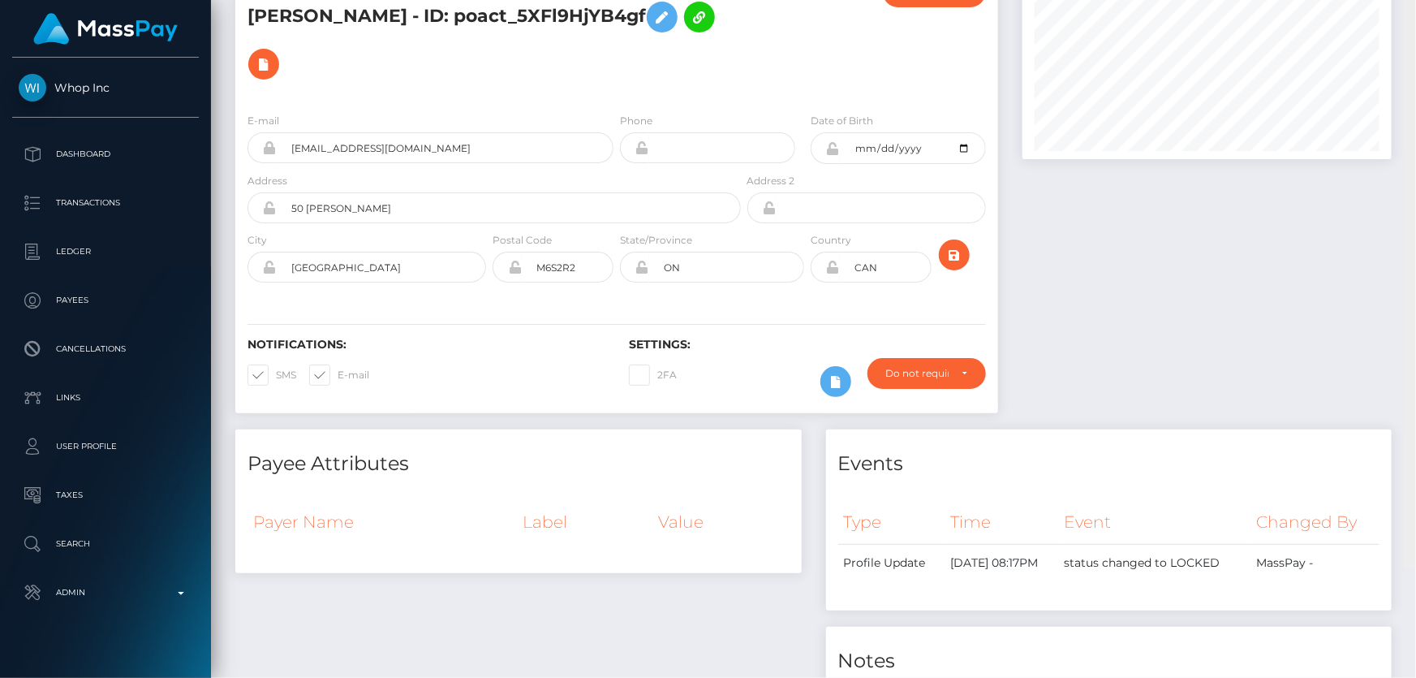
scroll to position [0, 0]
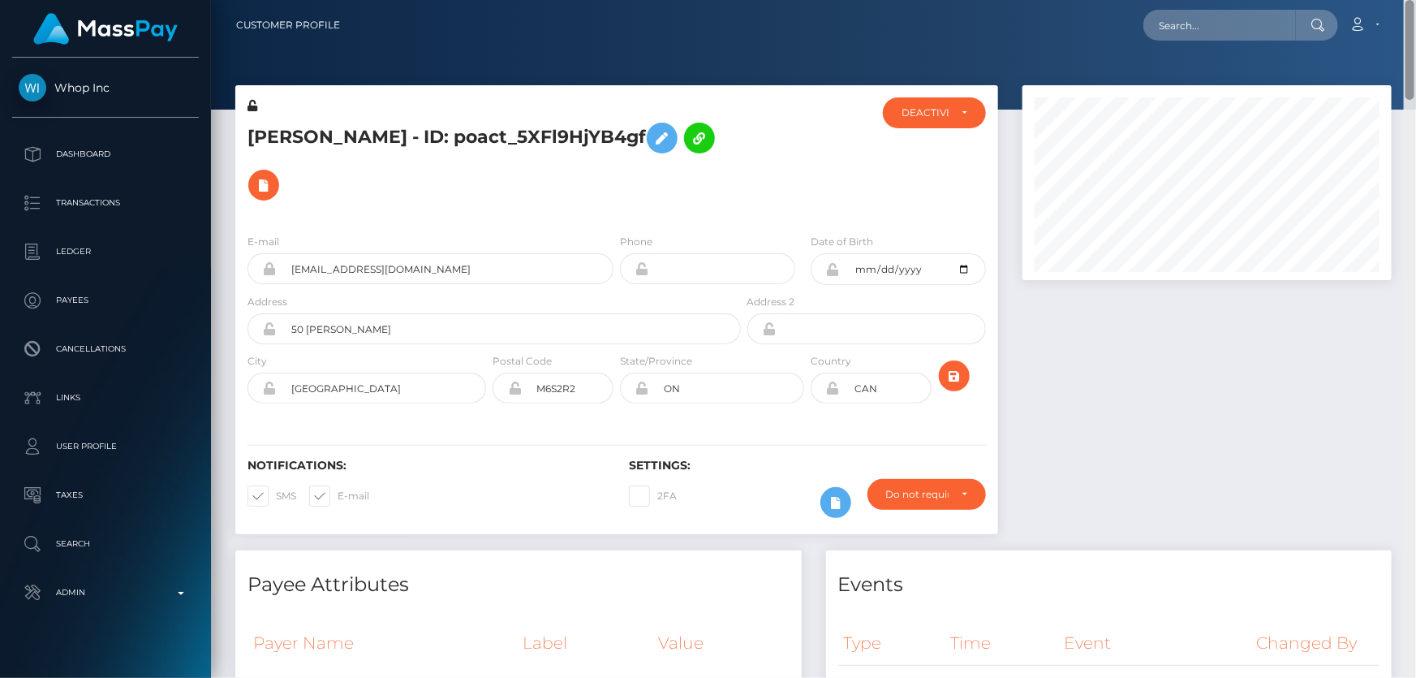
drag, startPoint x: 1411, startPoint y: 372, endPoint x: 1415, endPoint y: 25, distance: 347.3
click at [1415, 25] on div "Customer Profile Loading... Loading..." at bounding box center [813, 339] width 1205 height 678
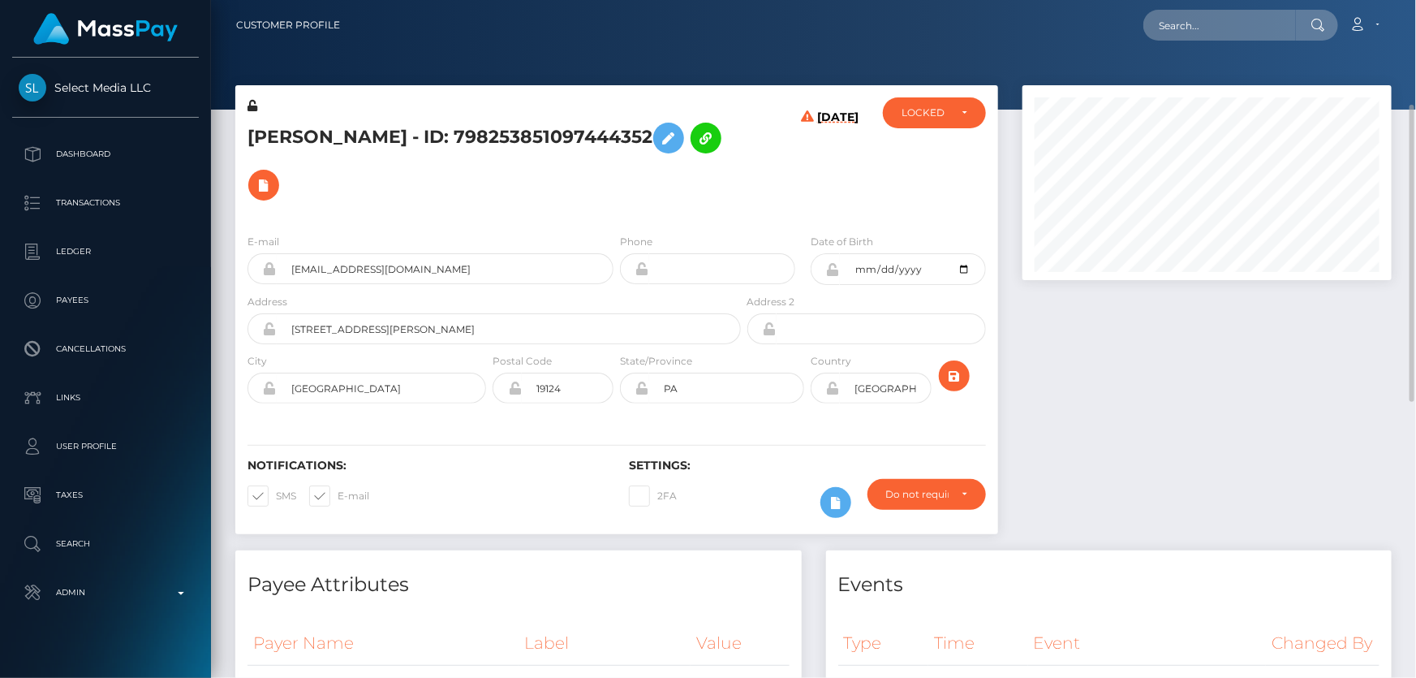
scroll to position [147, 0]
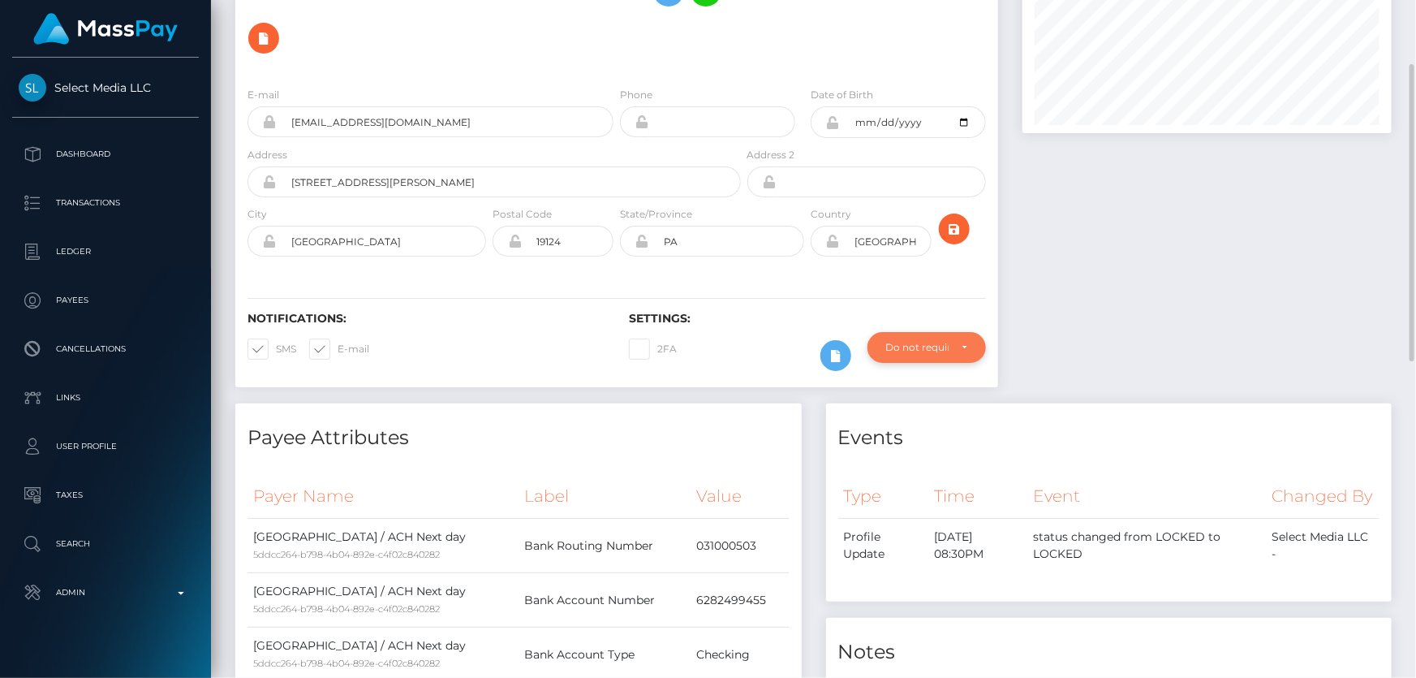
click at [921, 332] on div "Do not require" at bounding box center [926, 347] width 118 height 31
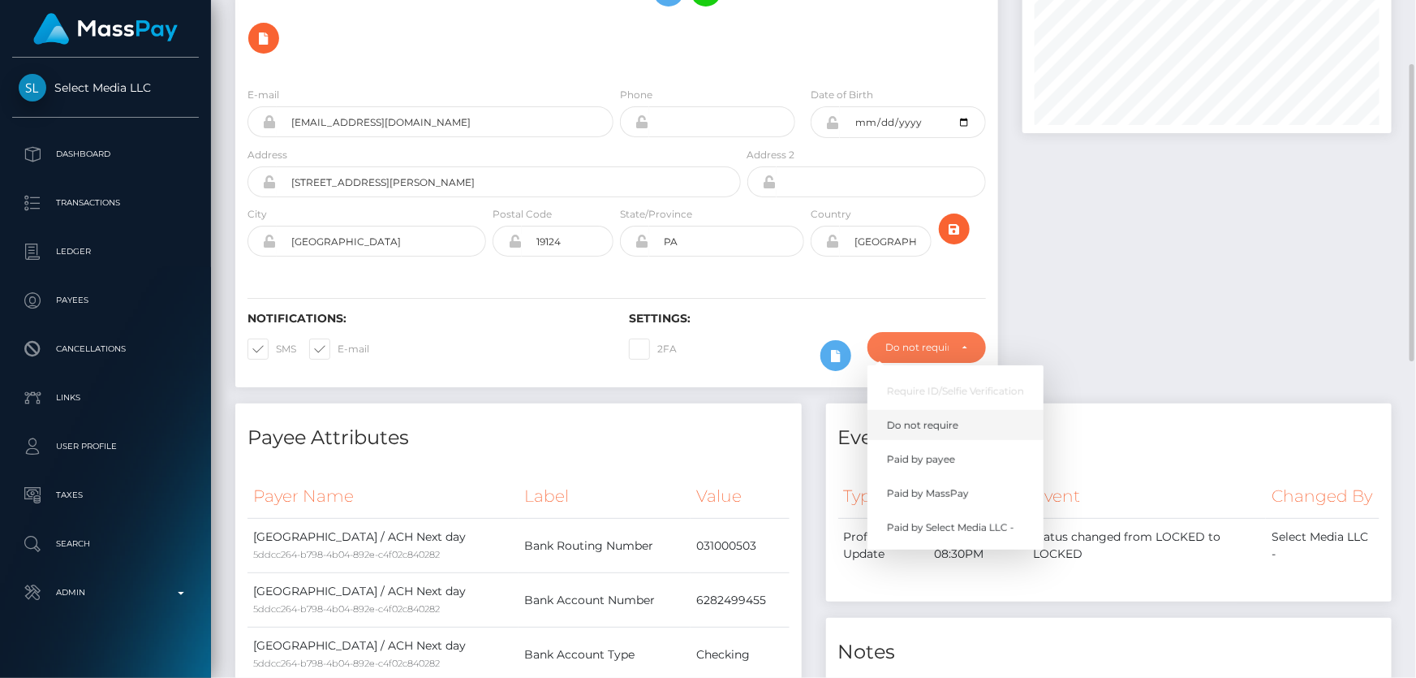
scroll to position [195, 368]
click at [949, 486] on span "Paid by MassPay" at bounding box center [928, 493] width 82 height 15
select select "2"
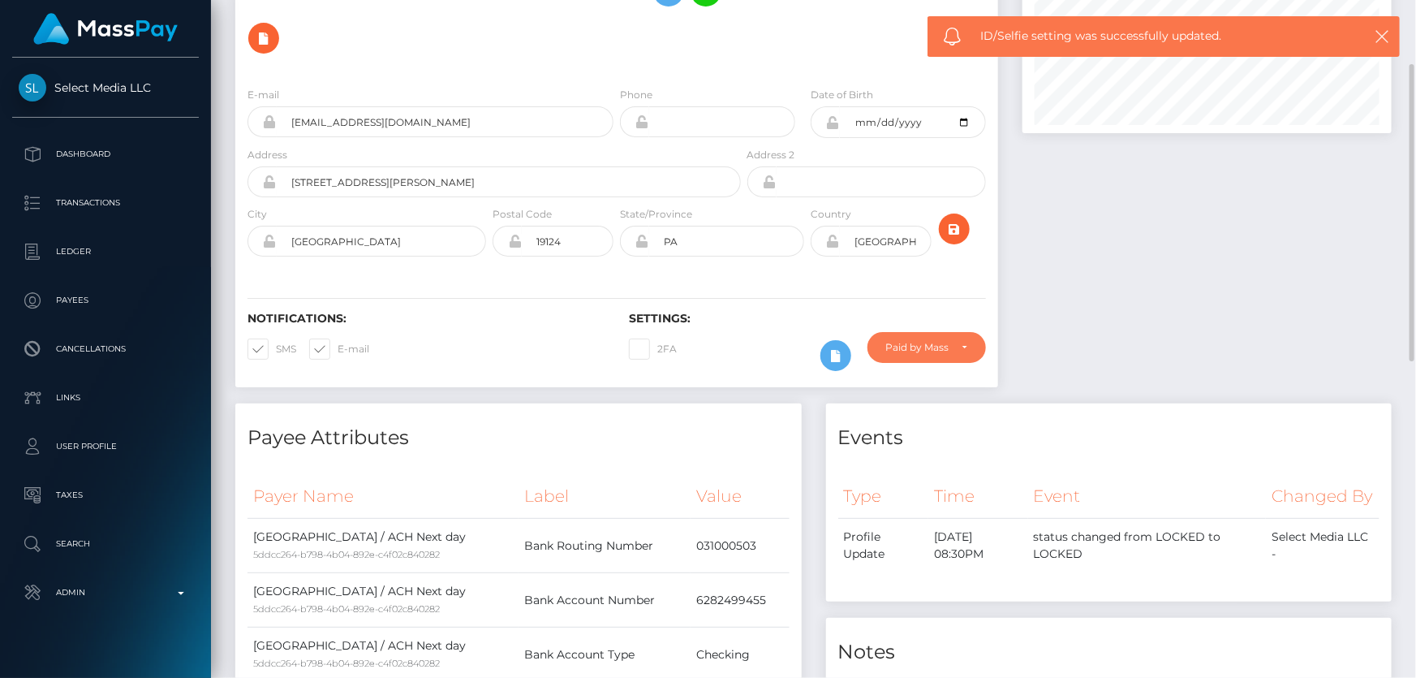
scroll to position [0, 0]
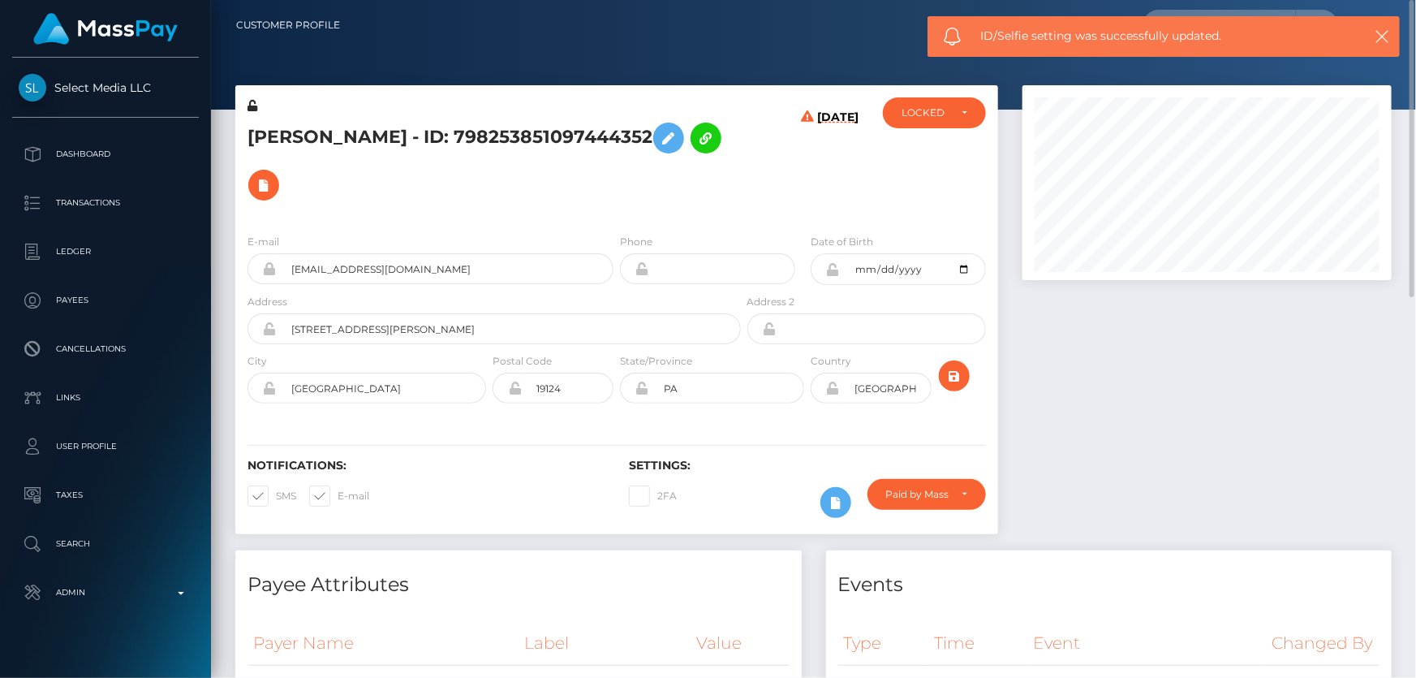
click at [431, 130] on h5 "Francis Tolentino valdez - ID: 798253851097444352" at bounding box center [489, 161] width 484 height 94
copy h5 "Francis Tolentino valdez - ID: 798253851097444352"
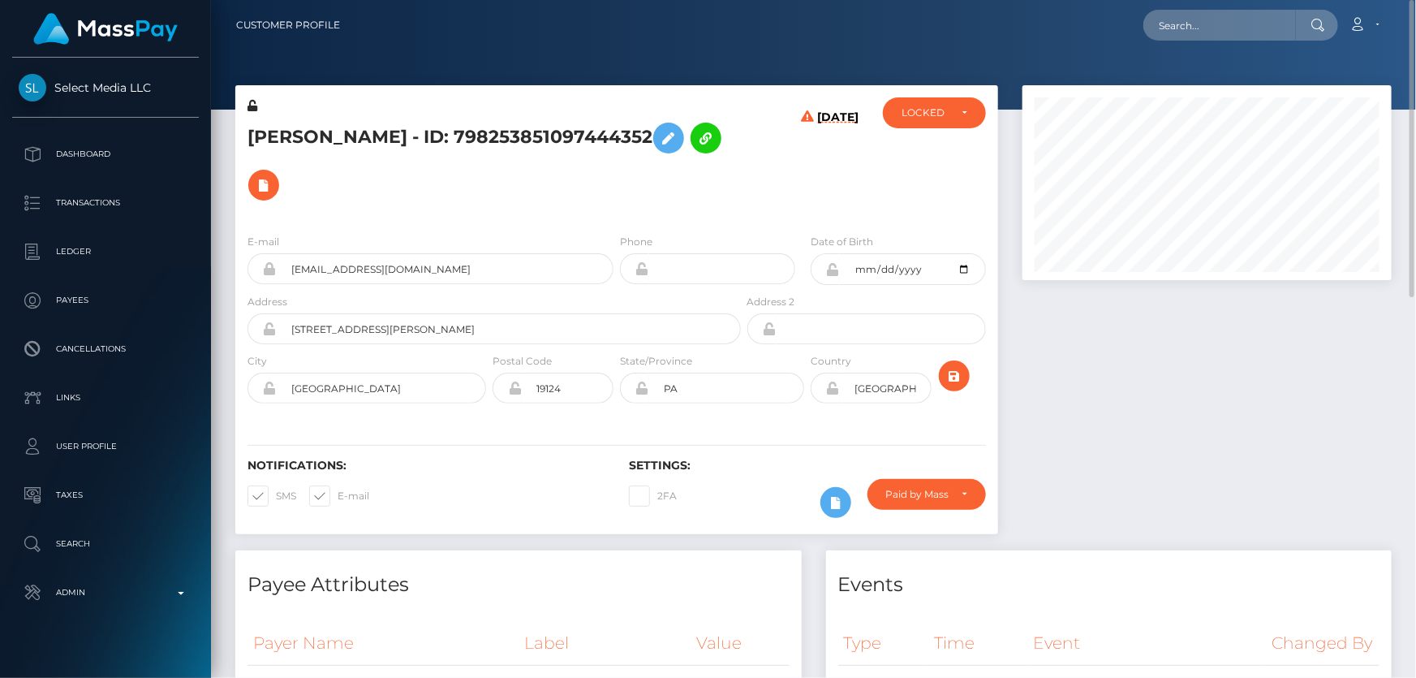
drag, startPoint x: 1314, startPoint y: 488, endPoint x: 1287, endPoint y: 467, distance: 34.2
click at [1314, 487] on div at bounding box center [1207, 317] width 394 height 465
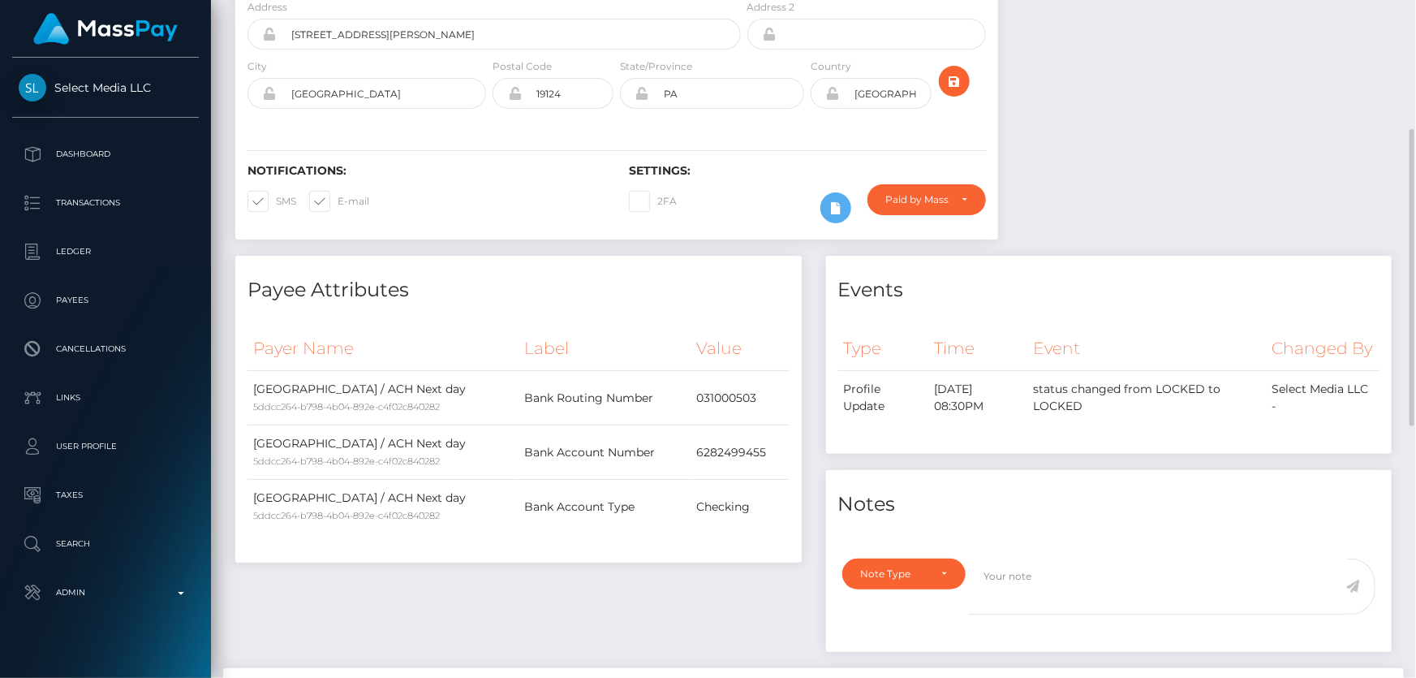
scroll to position [73, 0]
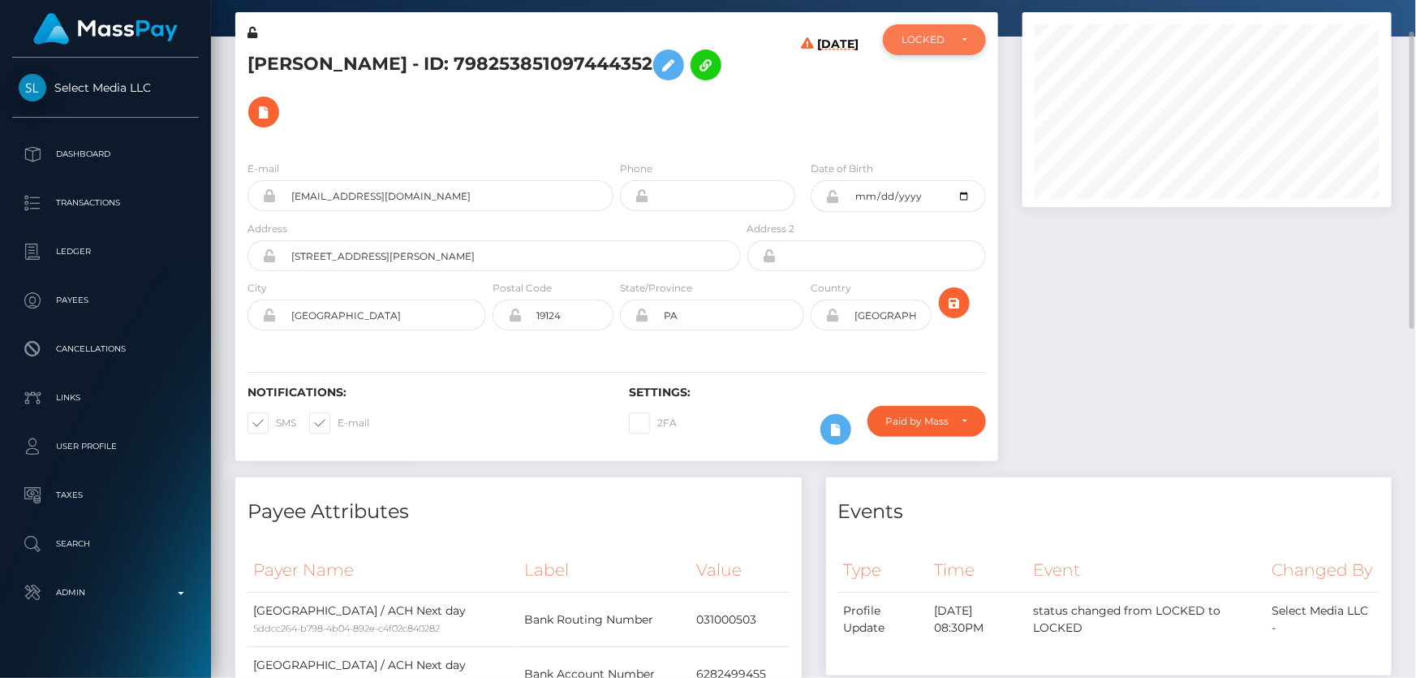
click at [931, 32] on div "LOCKED" at bounding box center [934, 39] width 103 height 31
click at [932, 115] on span "DEACTIVE" at bounding box center [927, 117] width 51 height 15
select select "DEACTIVE"
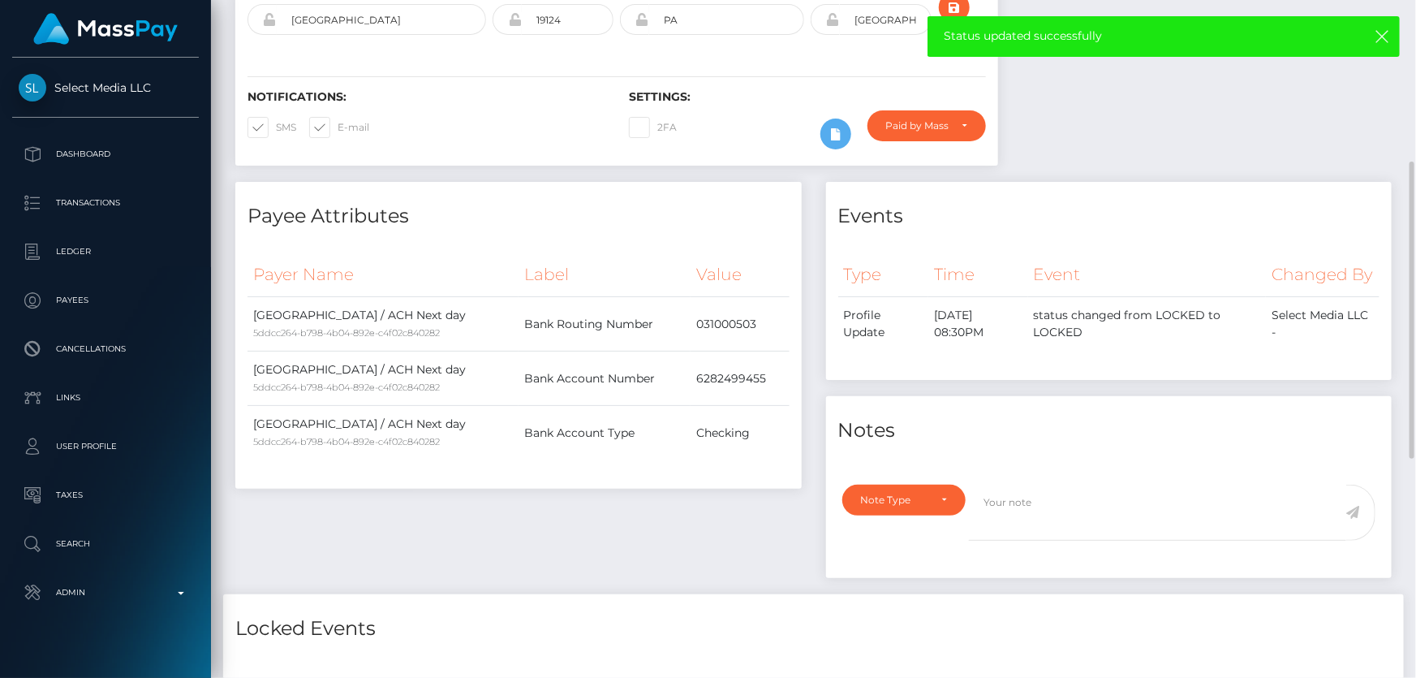
scroll to position [516, 0]
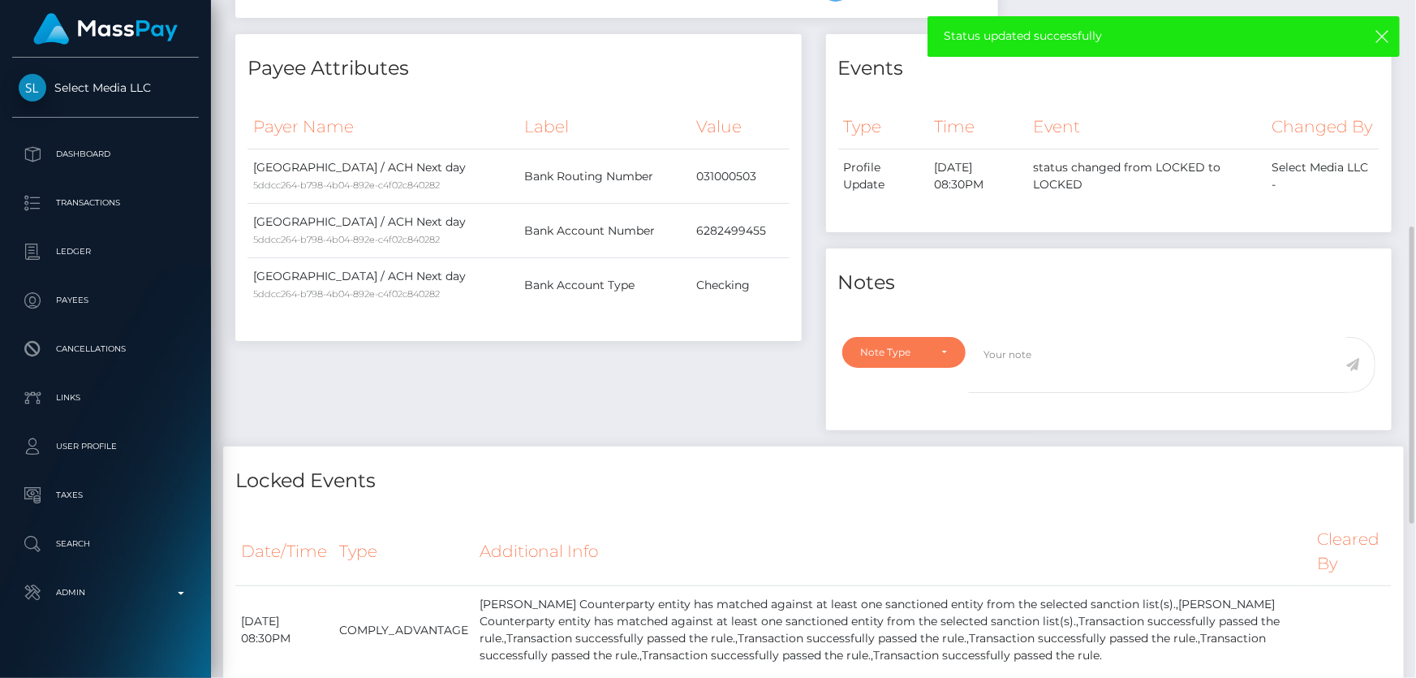
drag, startPoint x: 929, startPoint y: 348, endPoint x: 924, endPoint y: 377, distance: 29.6
click at [929, 349] on div "Note Type" at bounding box center [904, 352] width 87 height 13
drag, startPoint x: 921, startPoint y: 438, endPoint x: 971, endPoint y: 420, distance: 53.4
click at [920, 437] on link "Compliance" at bounding box center [905, 430] width 126 height 30
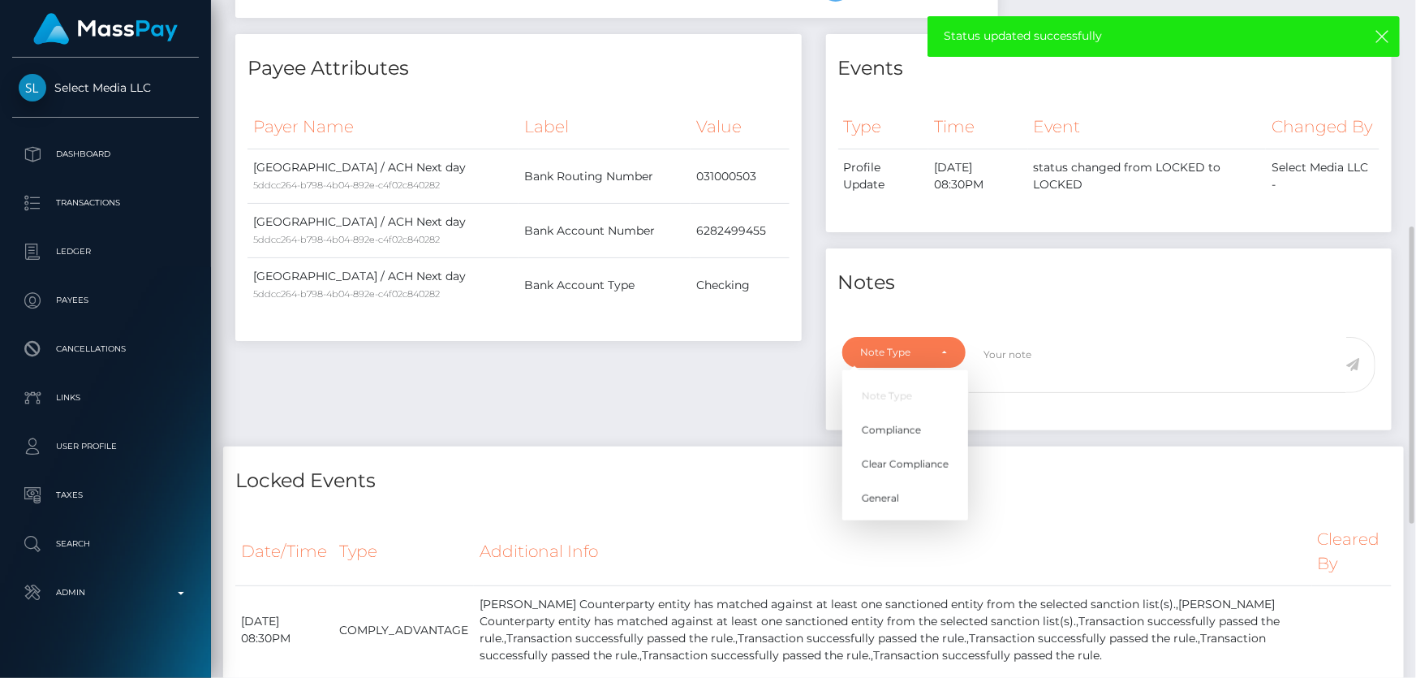
select select "COMPLIANCE"
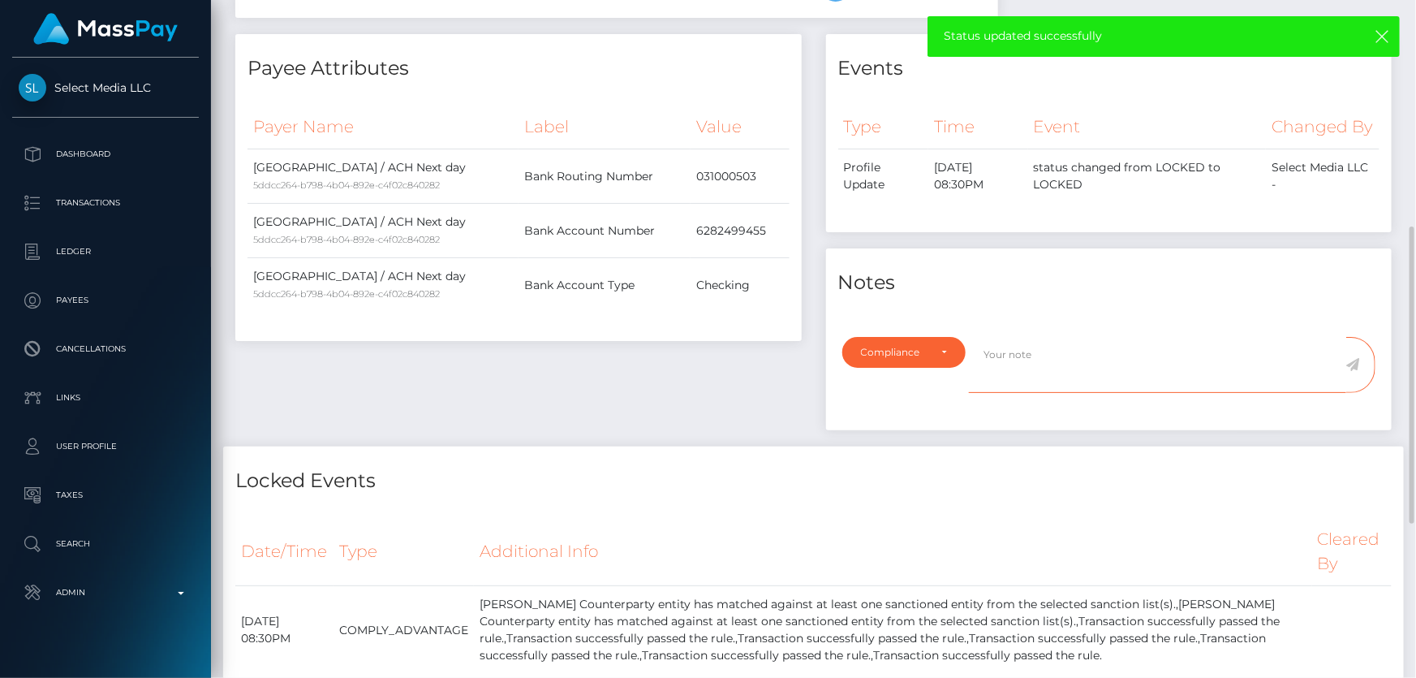
click at [1038, 364] on textarea at bounding box center [1157, 365] width 377 height 56
type textarea "ID required."
click at [1354, 364] on icon at bounding box center [1353, 364] width 14 height 13
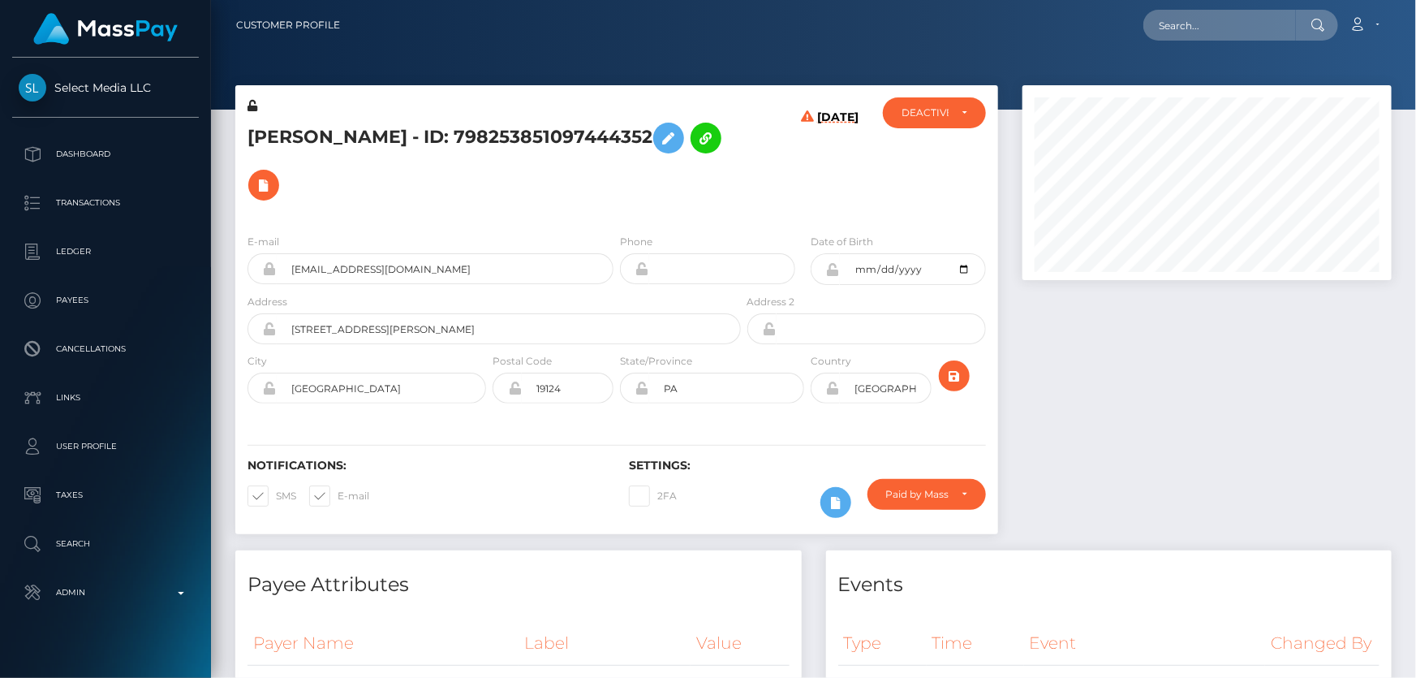
scroll to position [195, 368]
drag, startPoint x: 1410, startPoint y: 111, endPoint x: 1415, endPoint y: 26, distance: 85.3
click at [1415, 51] on div at bounding box center [1410, 339] width 12 height 678
click at [919, 110] on div "LOCKED" at bounding box center [924, 112] width 47 height 13
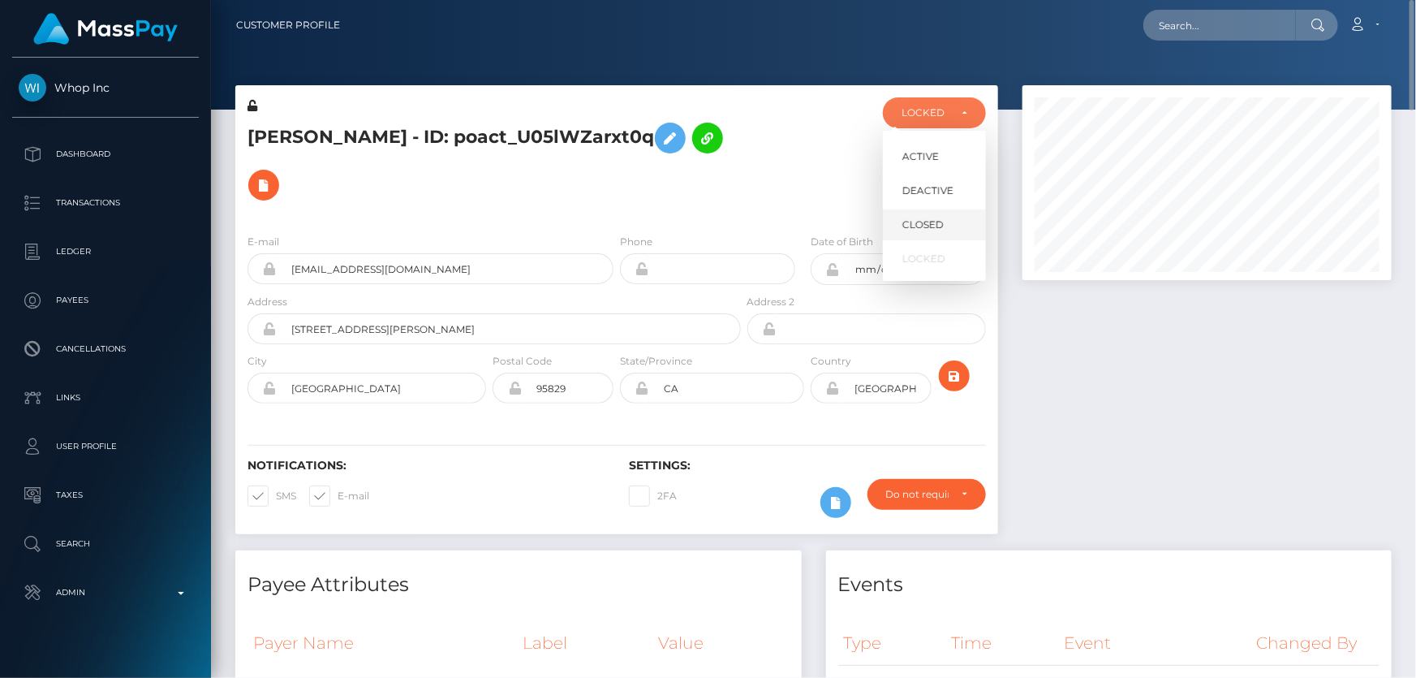
scroll to position [195, 368]
click at [927, 188] on span "DEACTIVE" at bounding box center [927, 190] width 51 height 15
select select "DEACTIVE"
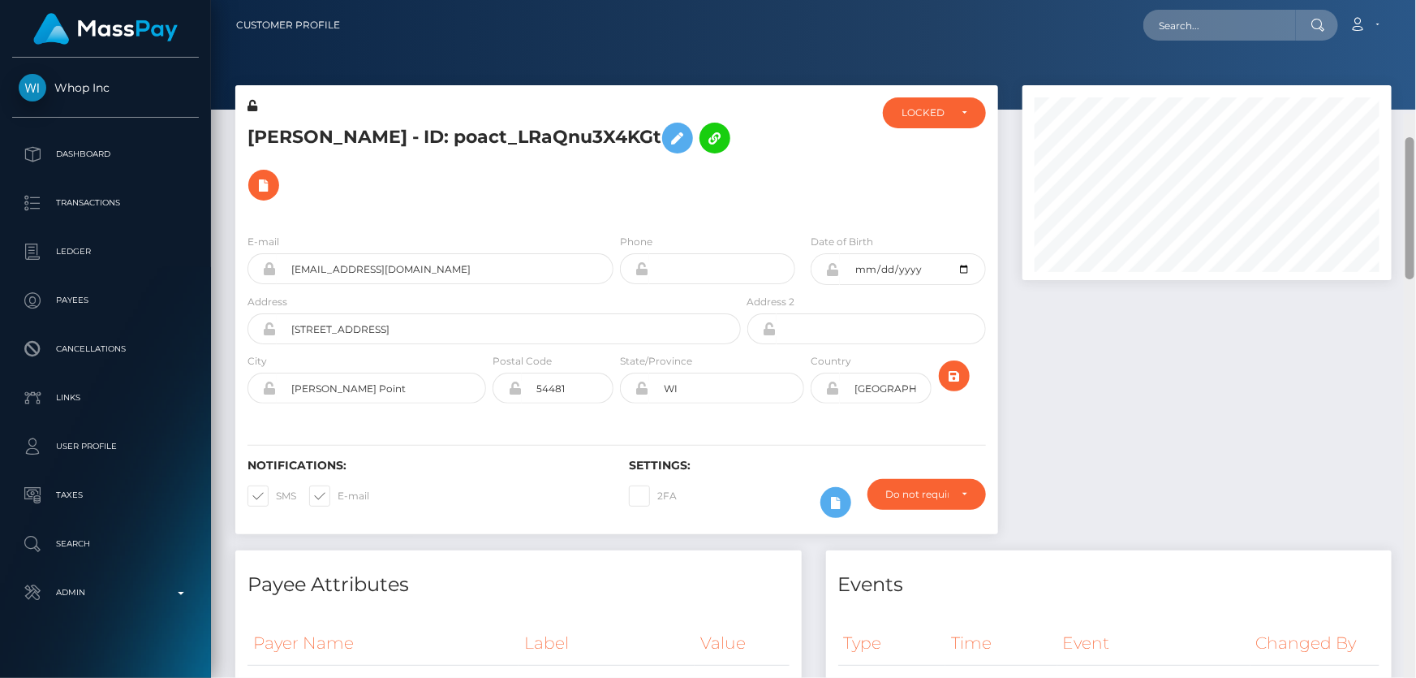
drag, startPoint x: 1411, startPoint y: 157, endPoint x: 1415, endPoint y: 6, distance: 151.8
click at [1415, 6] on div "Customer Profile Loading... Loading..." at bounding box center [813, 339] width 1205 height 678
click at [936, 114] on div "LOCKED" at bounding box center [924, 112] width 47 height 13
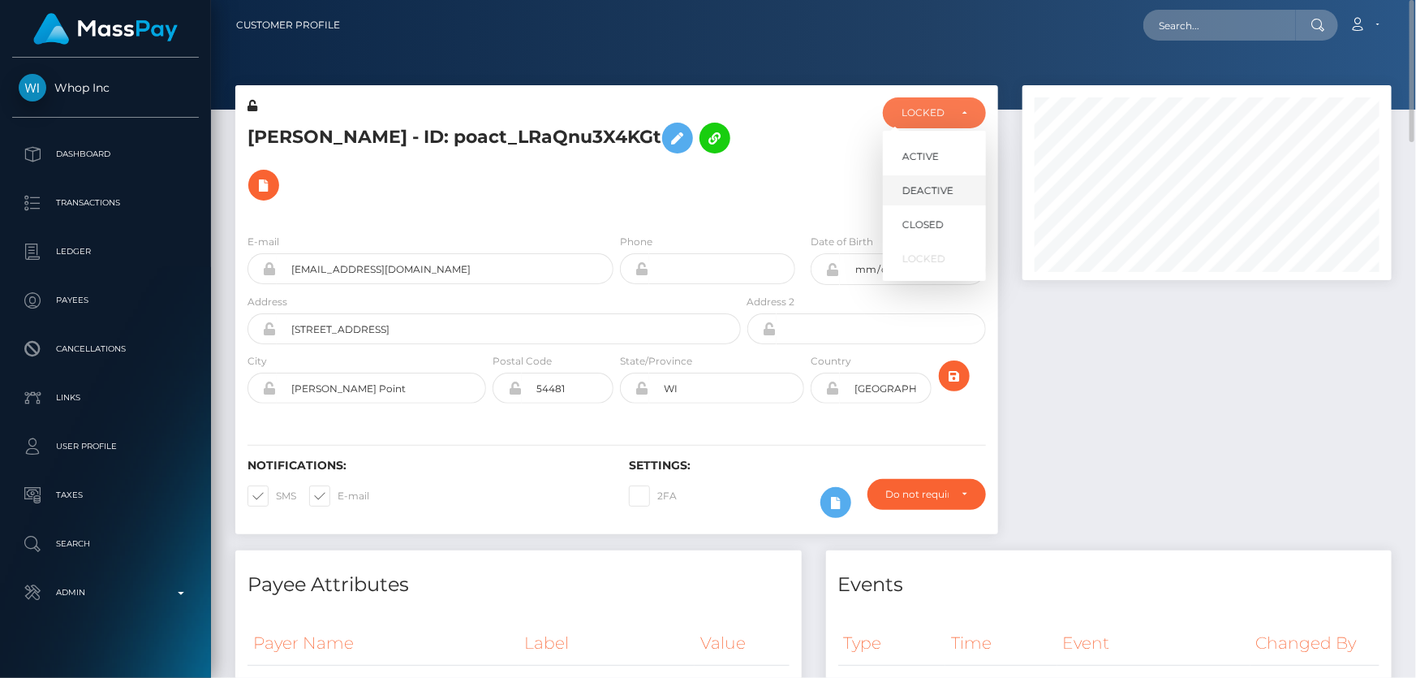
click at [937, 191] on span "DEACTIVE" at bounding box center [927, 190] width 51 height 15
select select "DEACTIVE"
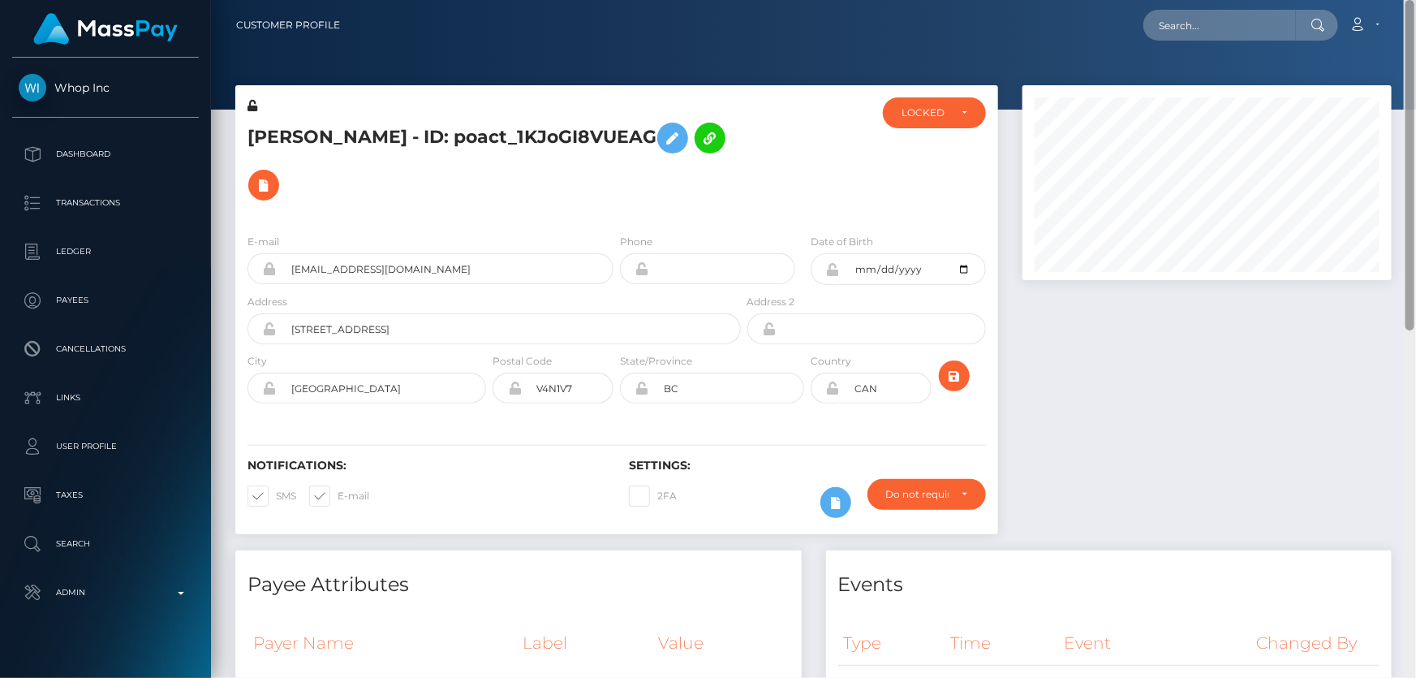
drag, startPoint x: 1411, startPoint y: 273, endPoint x: 1415, endPoint y: 5, distance: 267.8
click at [1415, 6] on div "Customer Profile Loading... Loading..." at bounding box center [813, 339] width 1205 height 678
click at [955, 114] on div "LOCKED" at bounding box center [934, 112] width 66 height 13
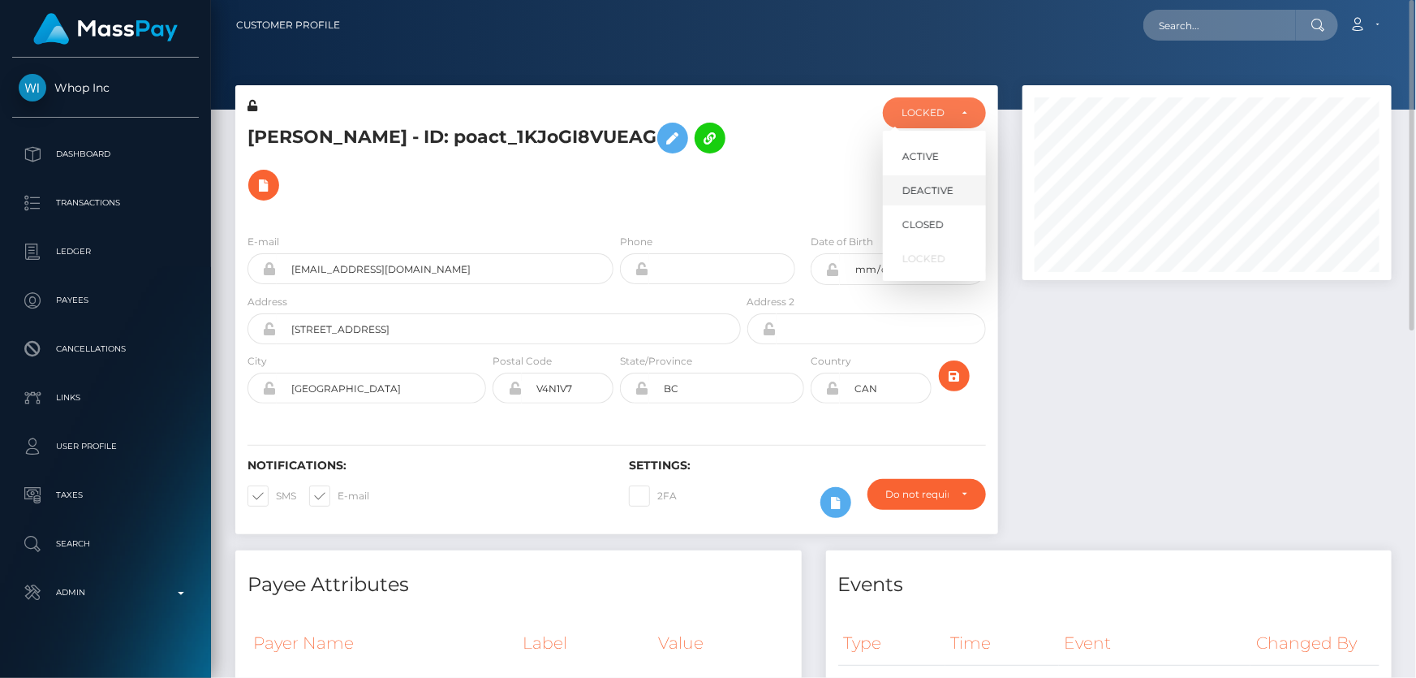
click at [935, 180] on link "DEACTIVE" at bounding box center [934, 190] width 103 height 30
select select "DEACTIVE"
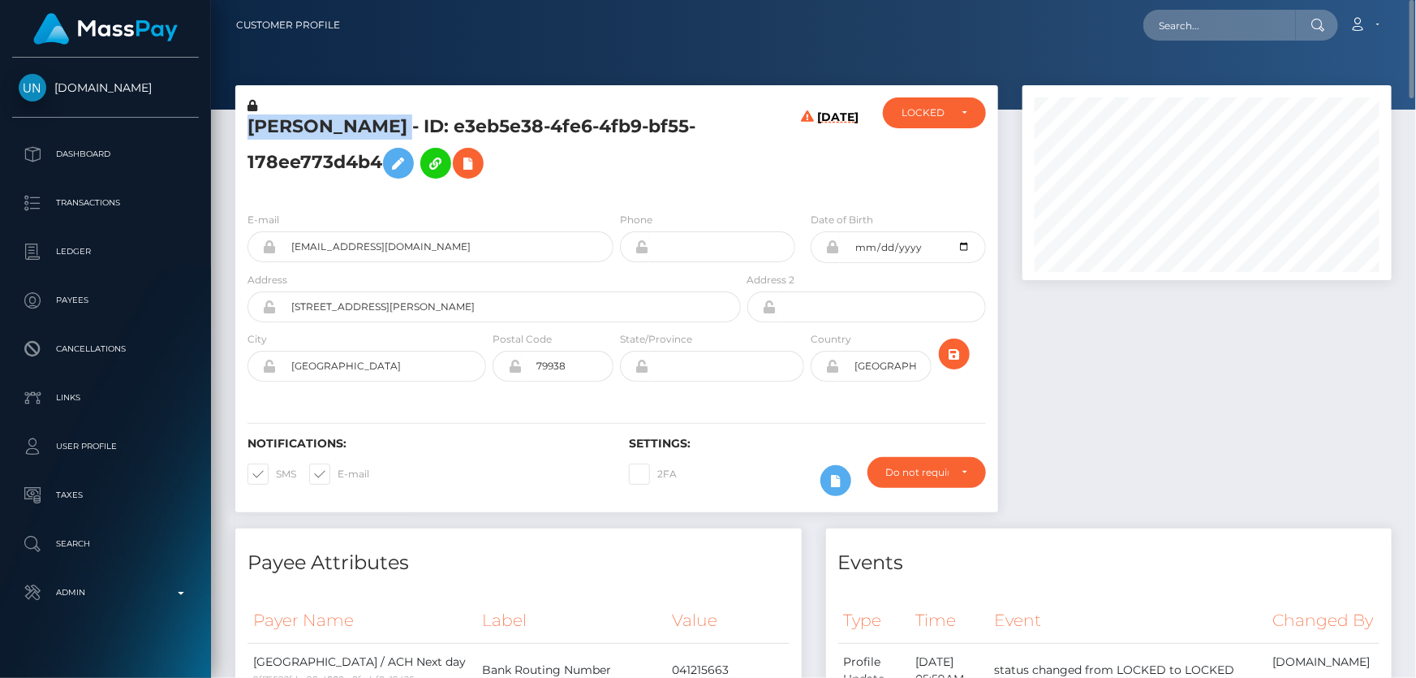
drag, startPoint x: 520, startPoint y: 127, endPoint x: 248, endPoint y: 123, distance: 271.8
click at [248, 123] on h5 "[PERSON_NAME] - ID: e3eb5e38-4fe6-4fb9-bf55-178ee773d4b4" at bounding box center [489, 150] width 484 height 72
copy h5 "CLAUDIA CHRISTINE GUERRA"
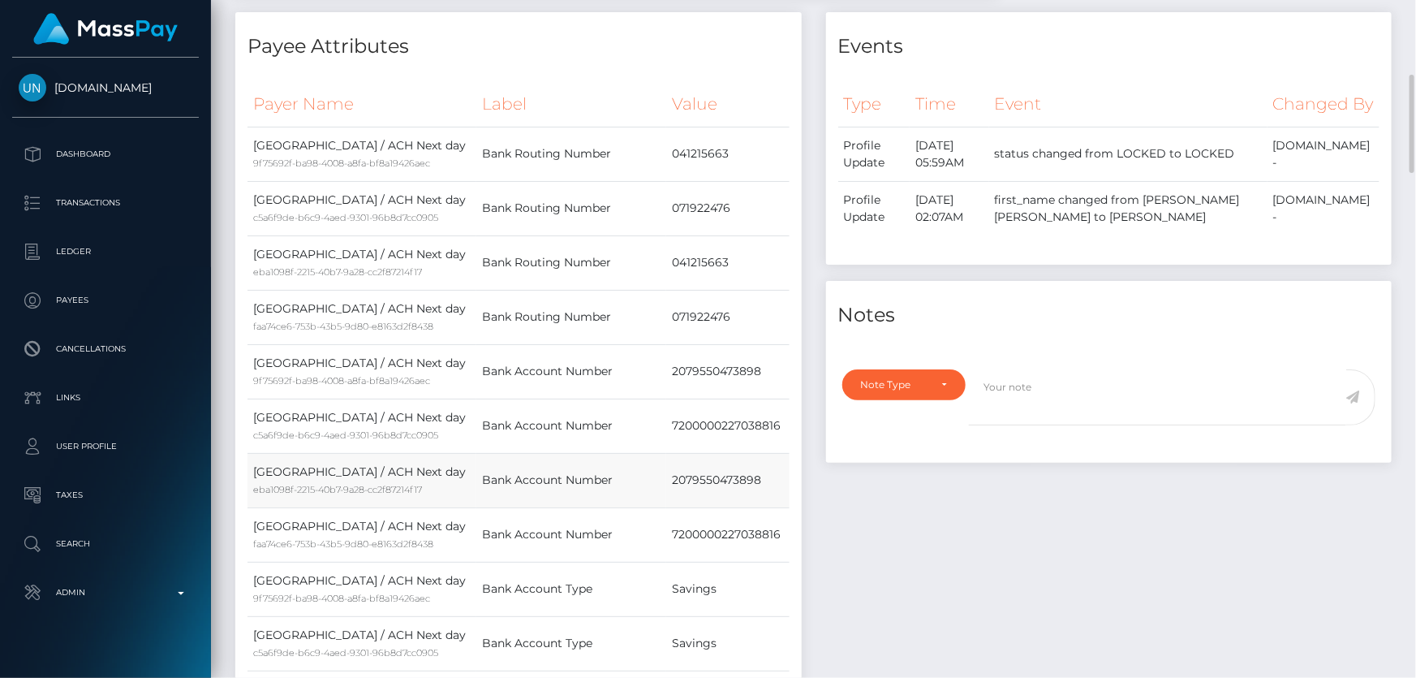
scroll to position [738, 0]
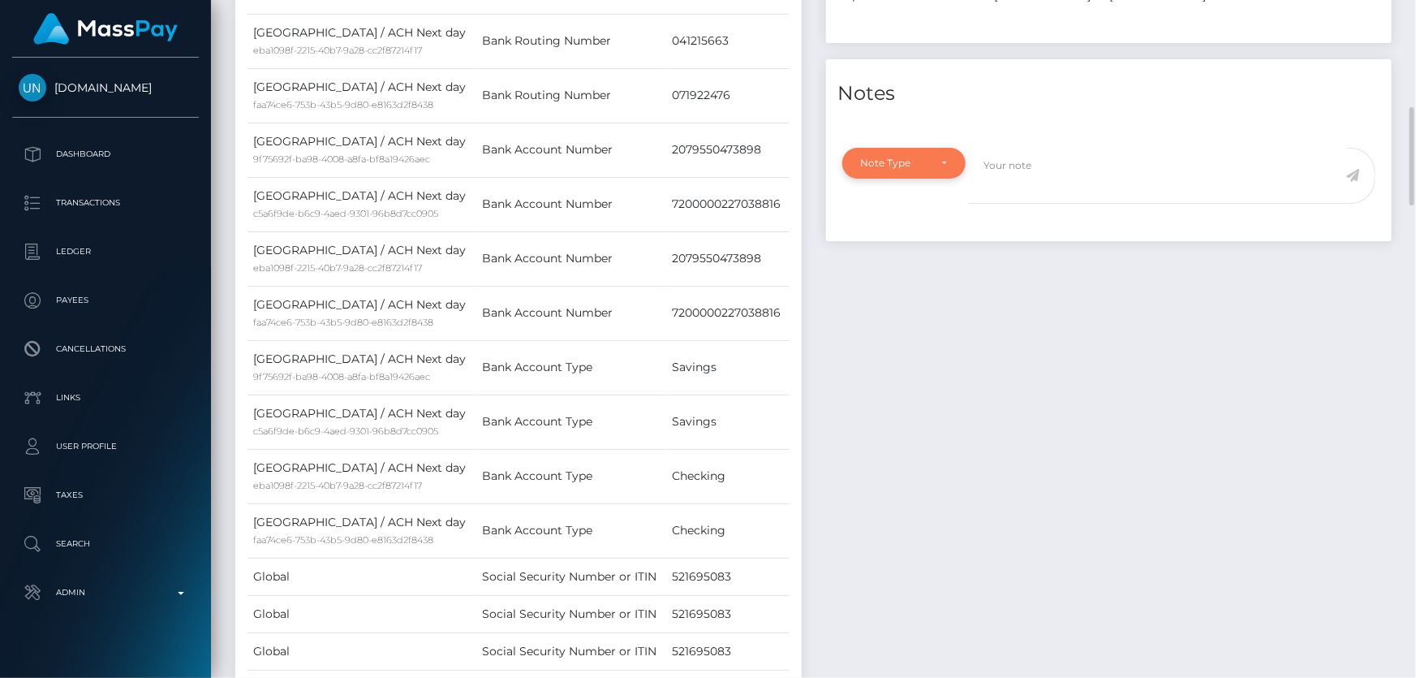
click at [902, 170] on div "Note Type" at bounding box center [895, 163] width 68 height 13
click at [923, 282] on span "Clear Compliance" at bounding box center [905, 275] width 87 height 15
select select "CLEAR_COMPLIANCE"
paste textarea "The hit refers to a person without Middle Name."
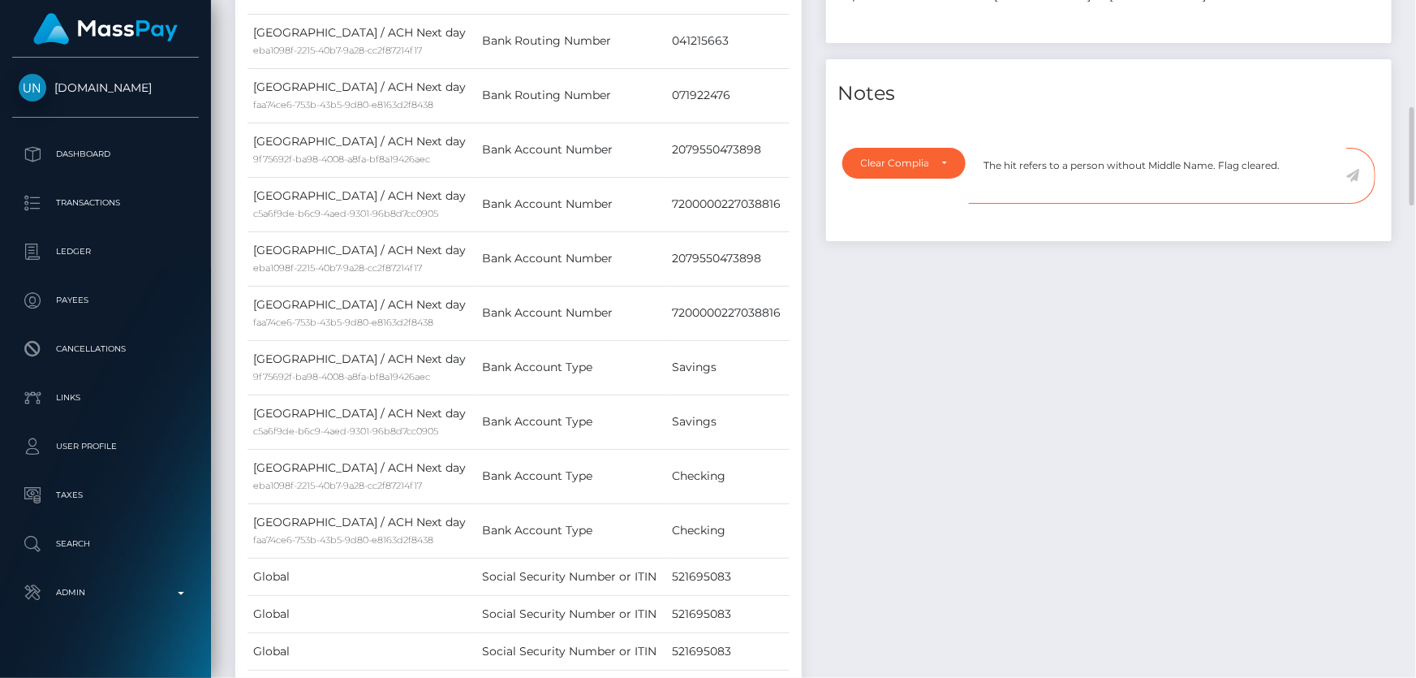
type textarea "The hit refers to a person without Middle Name. Flag cleared."
click at [1355, 182] on icon at bounding box center [1353, 175] width 14 height 13
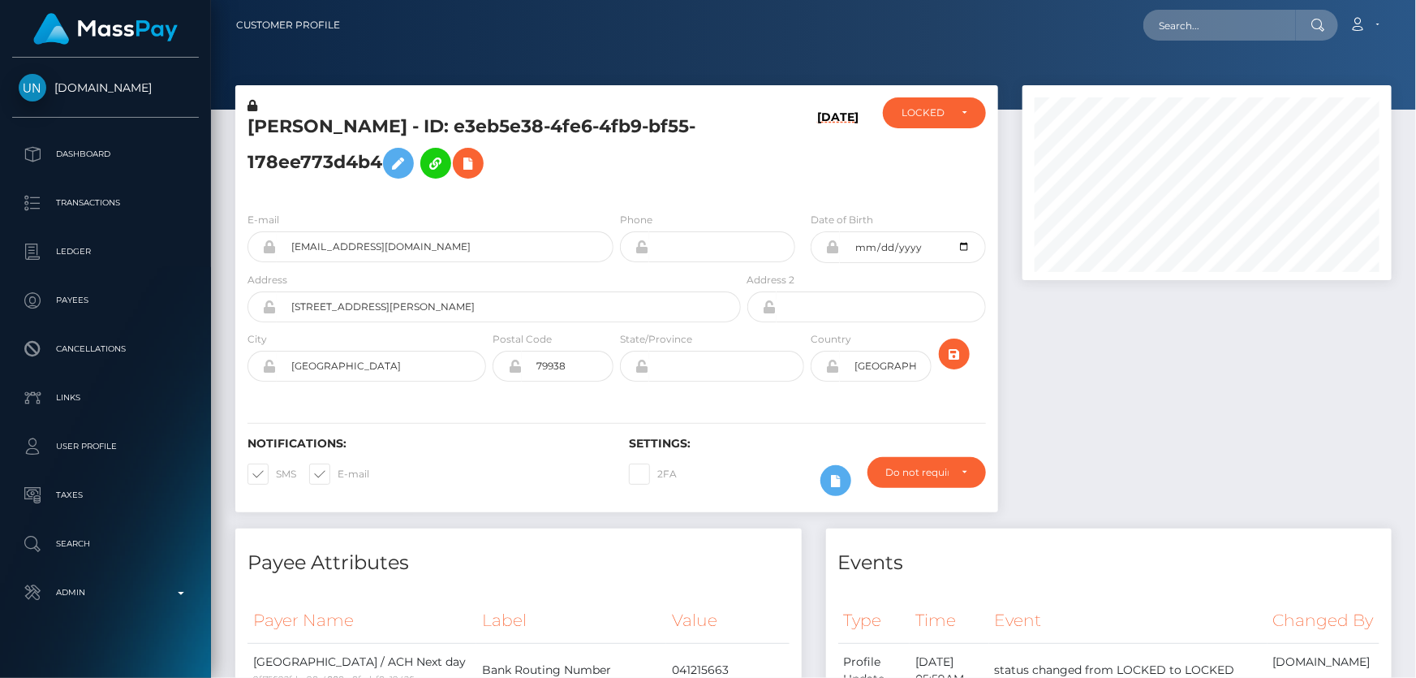
scroll to position [811220, 811045]
click at [907, 110] on div "LOCKED" at bounding box center [924, 112] width 47 height 13
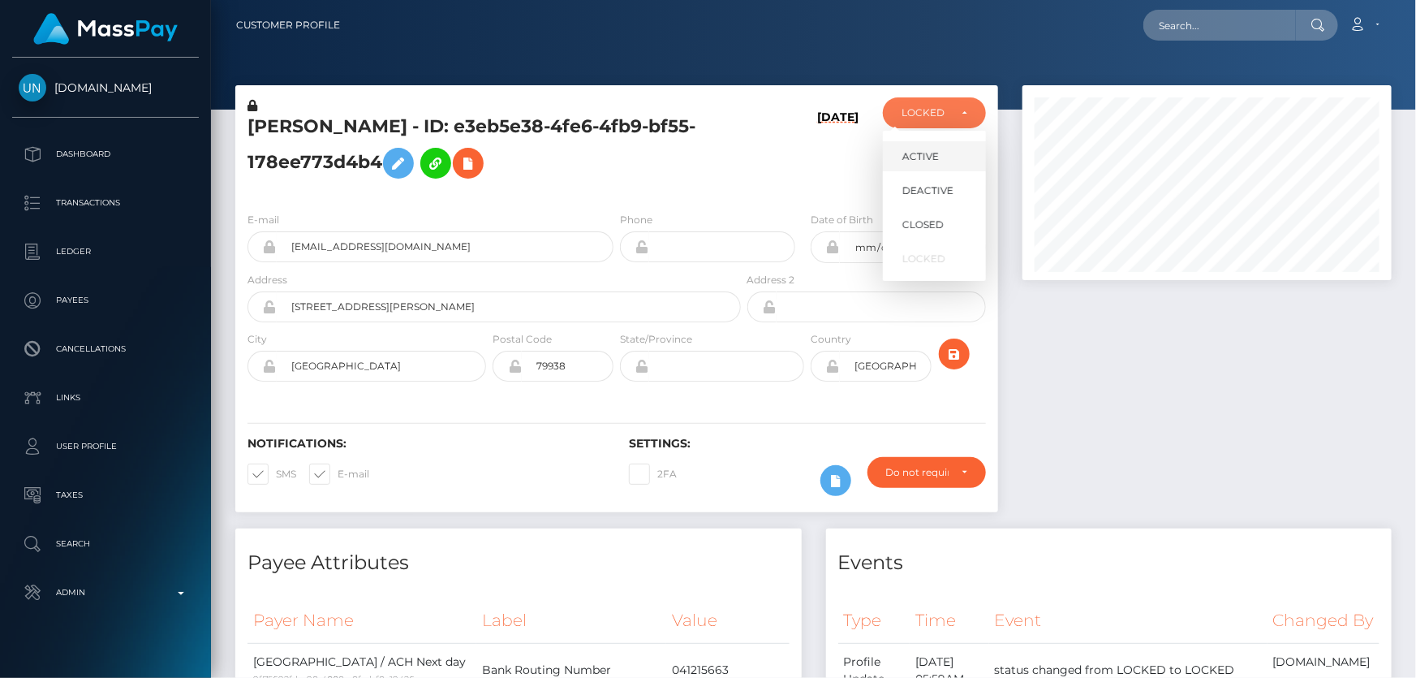
scroll to position [195, 368]
click at [911, 146] on link "ACTIVE" at bounding box center [934, 156] width 103 height 30
select select "ACTIVE"
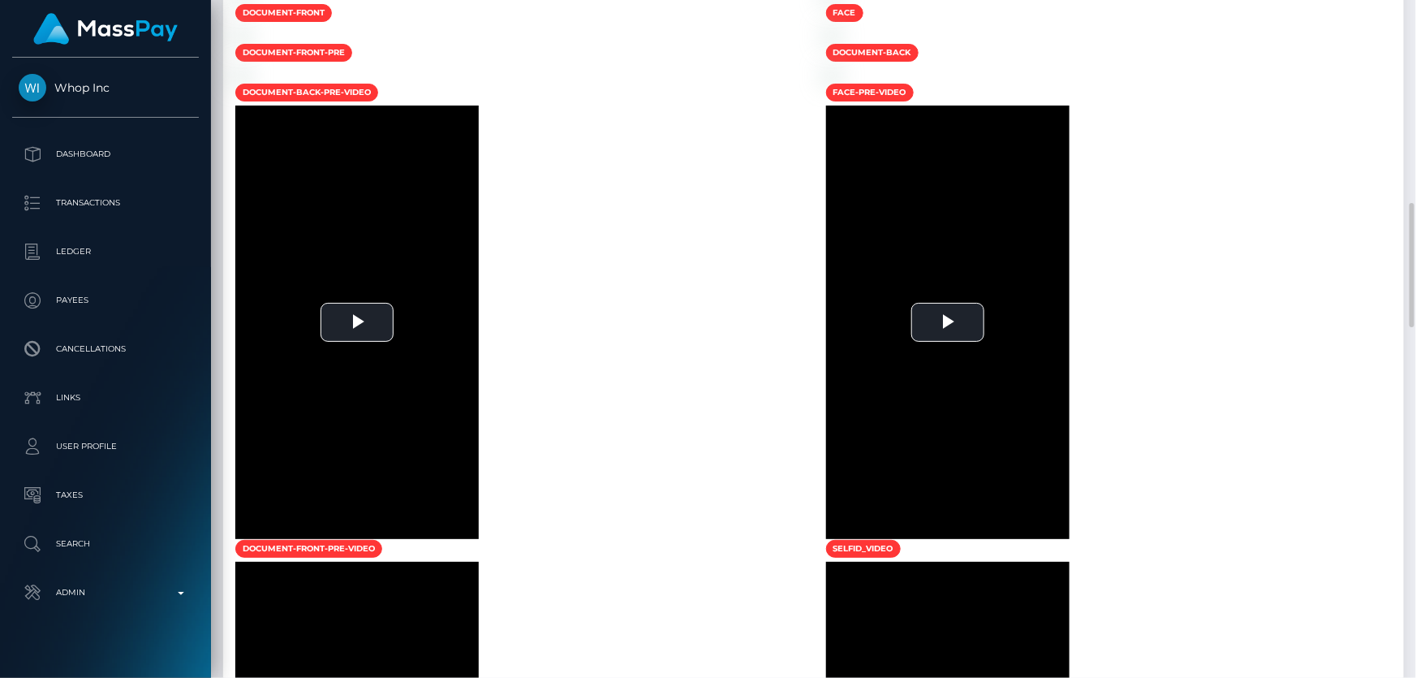
scroll to position [195, 368]
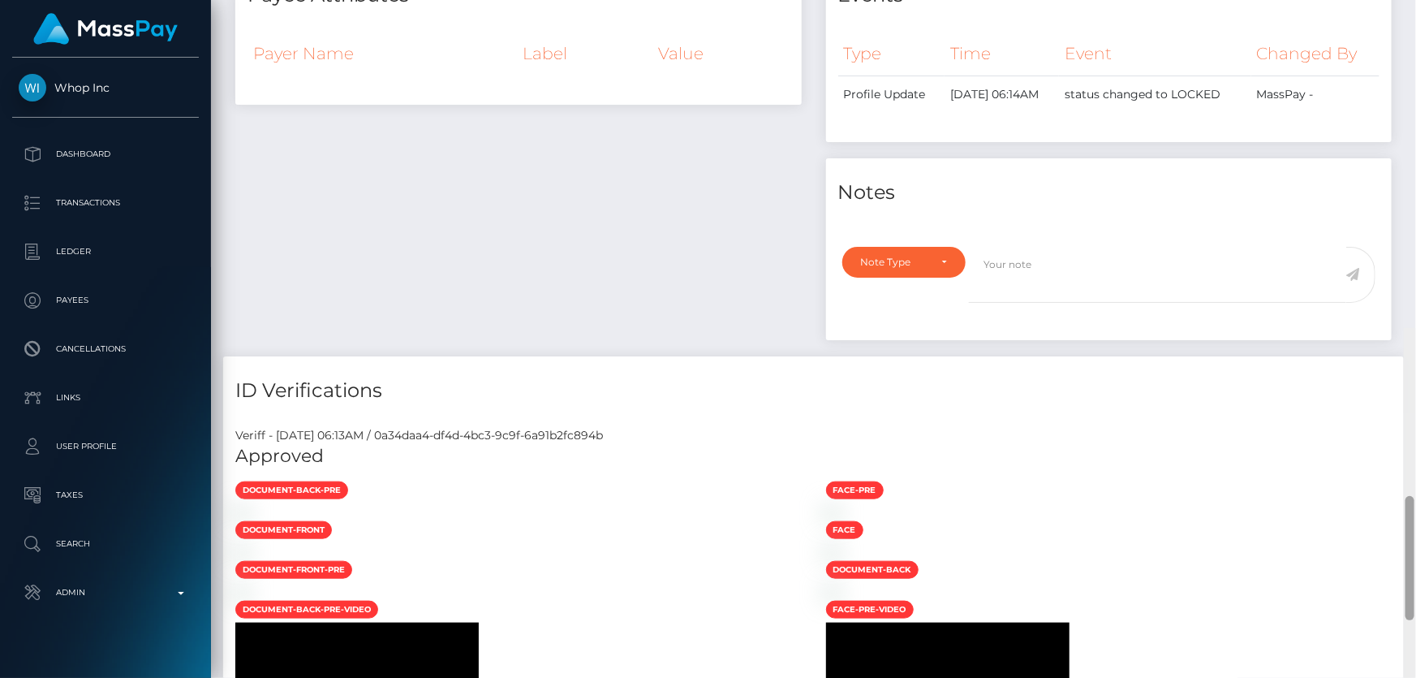
drag, startPoint x: 1413, startPoint y: 266, endPoint x: 1411, endPoint y: 63, distance: 202.9
click at [1413, 496] on div at bounding box center [1409, 558] width 9 height 124
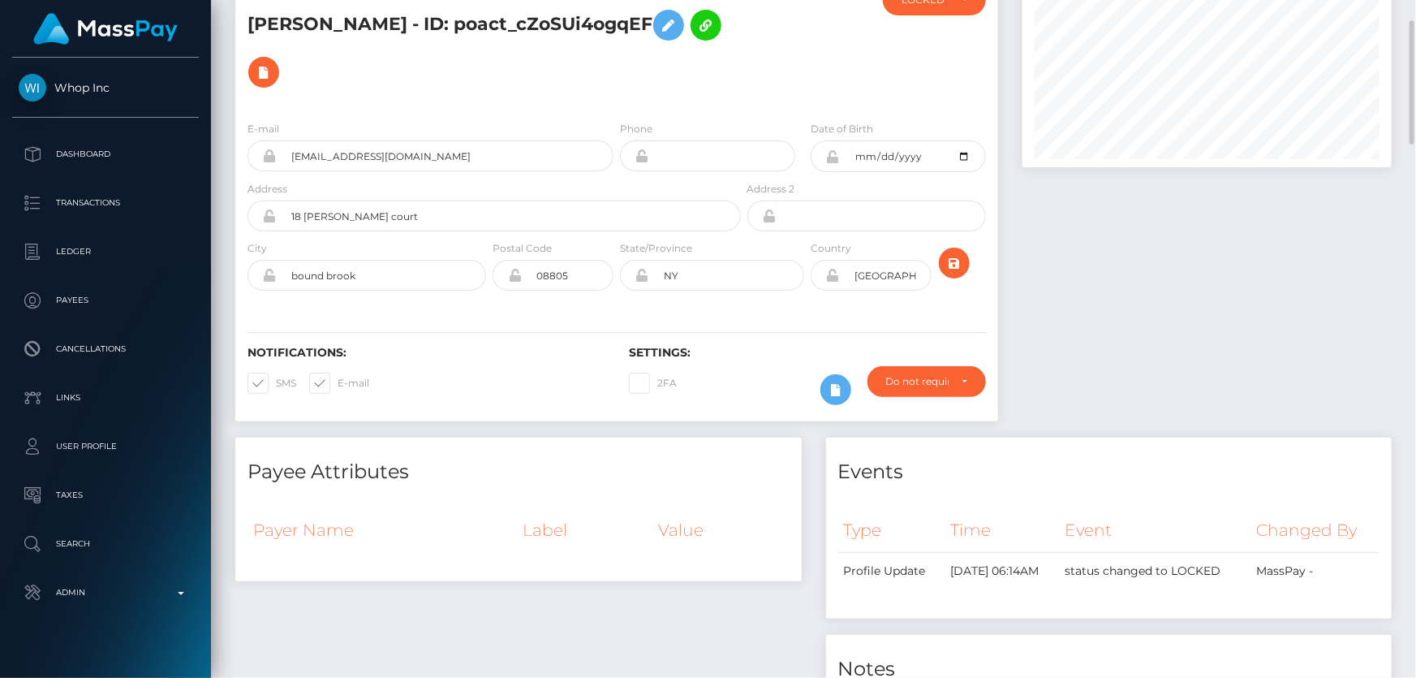
scroll to position [0, 0]
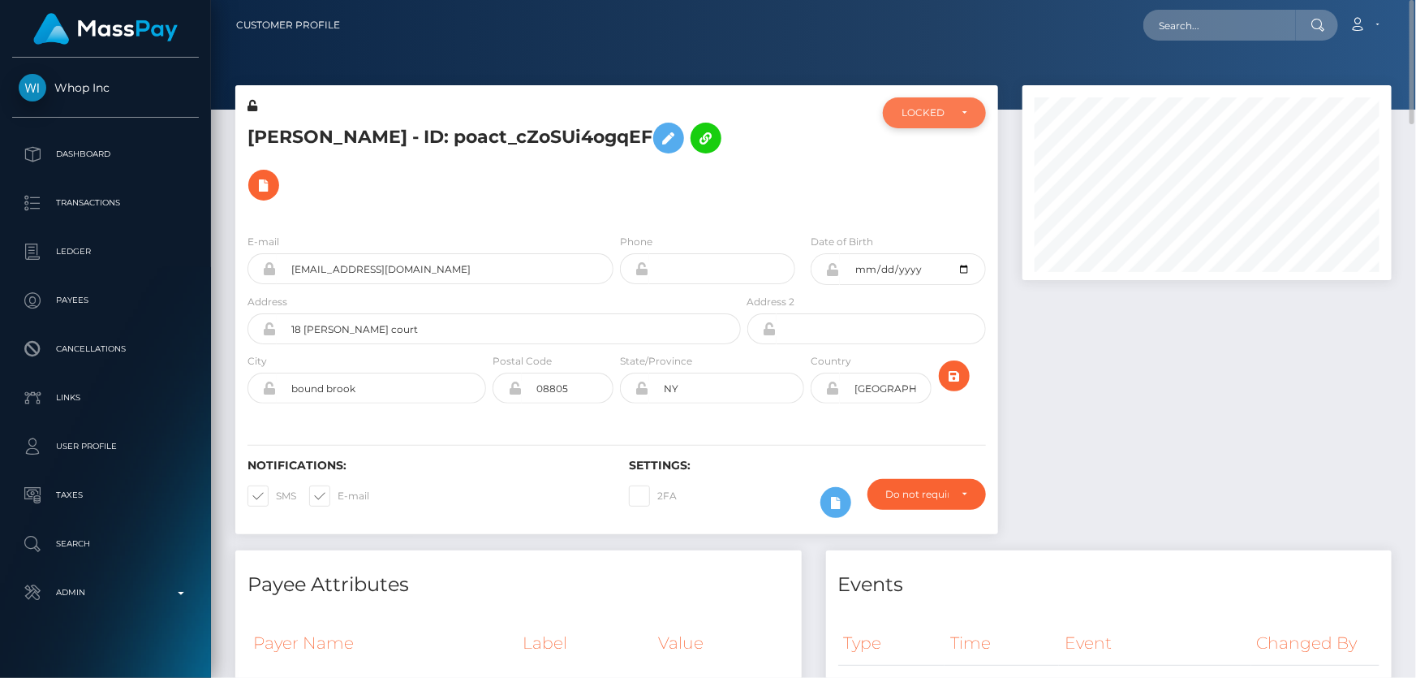
click at [948, 114] on div "LOCKED" at bounding box center [924, 112] width 47 height 13
click at [941, 195] on span "DEACTIVE" at bounding box center [927, 190] width 51 height 15
select select "DEACTIVE"
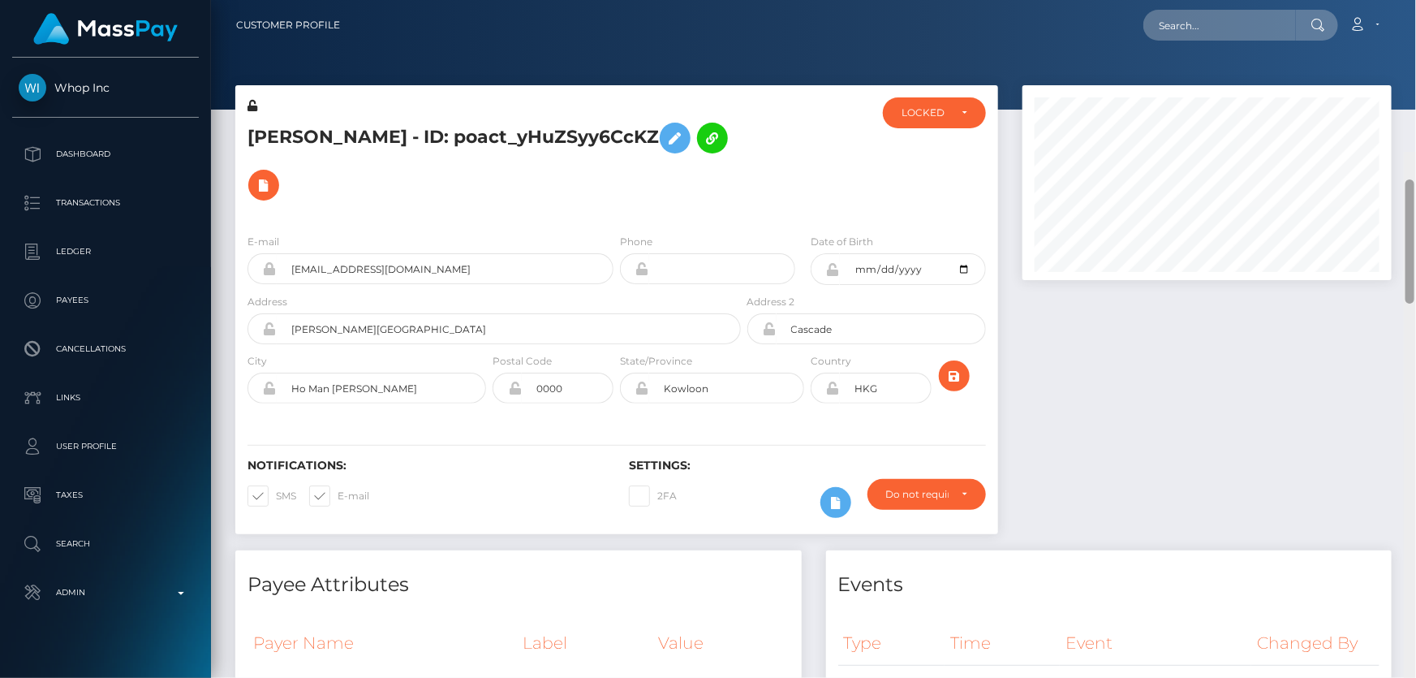
drag, startPoint x: 1407, startPoint y: 217, endPoint x: 1415, endPoint y: -38, distance: 254.9
click at [1415, 0] on html "Whop Inc Dashboard Transactions Ledger Payees Cancellations Links" at bounding box center [708, 339] width 1416 height 678
click at [929, 119] on div "LOCKED" at bounding box center [934, 112] width 103 height 31
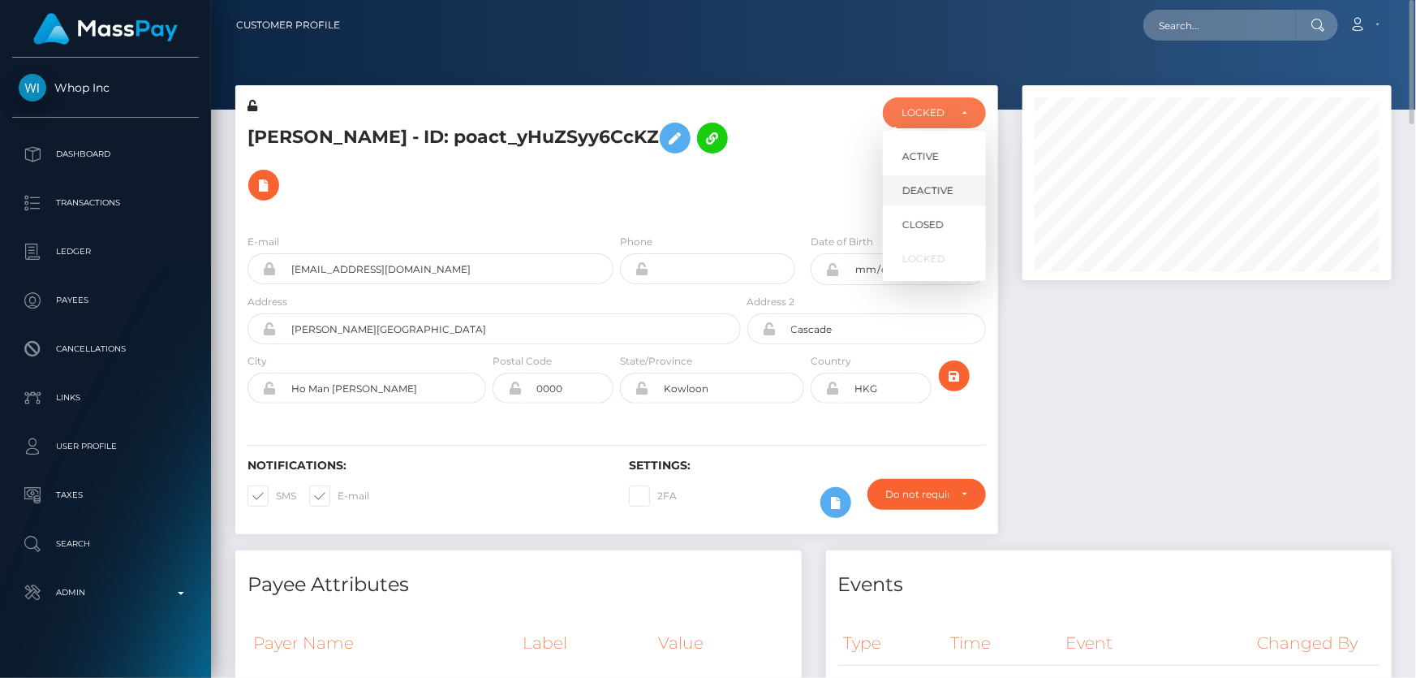
scroll to position [195, 368]
click at [944, 192] on span "DEACTIVE" at bounding box center [927, 190] width 51 height 15
select select "DEACTIVE"
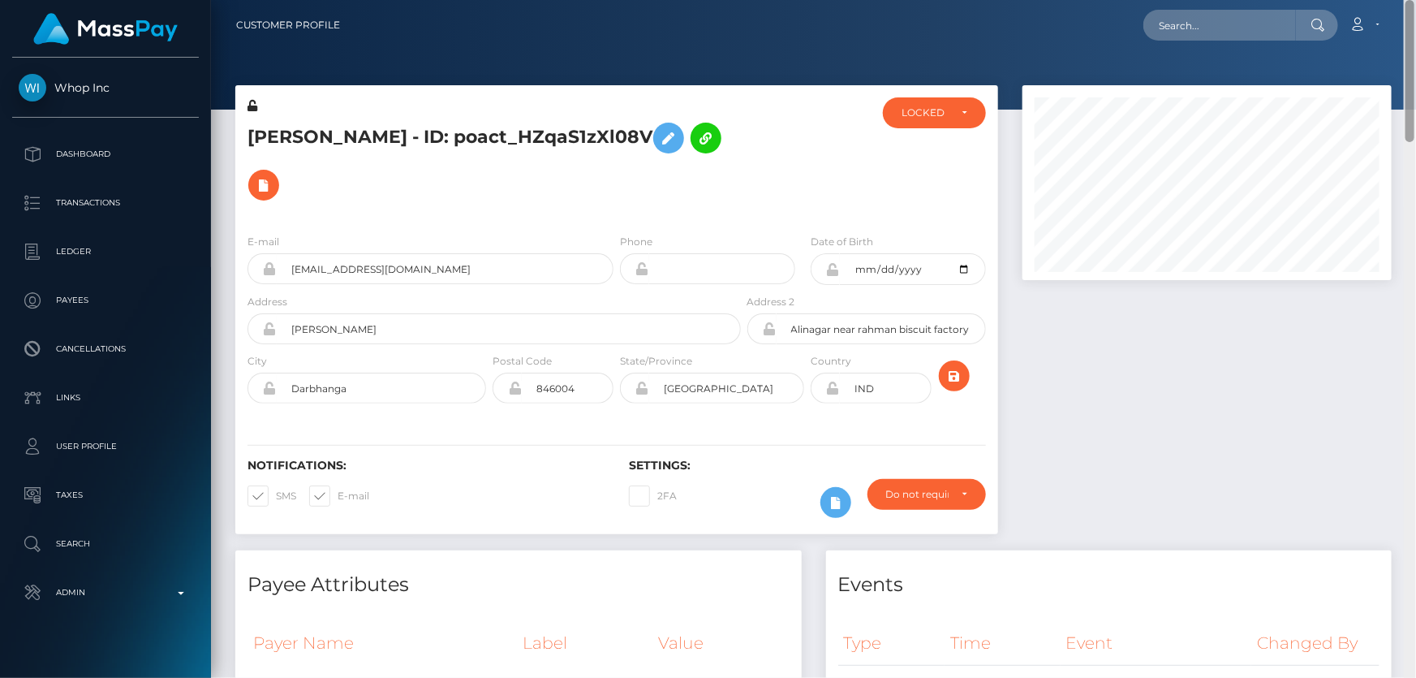
drag, startPoint x: 1413, startPoint y: 178, endPoint x: 1415, endPoint y: 38, distance: 139.6
click at [1415, 38] on div "Customer Profile Loading... Loading..." at bounding box center [813, 339] width 1205 height 678
click at [925, 109] on div "LOCKED" at bounding box center [924, 112] width 47 height 13
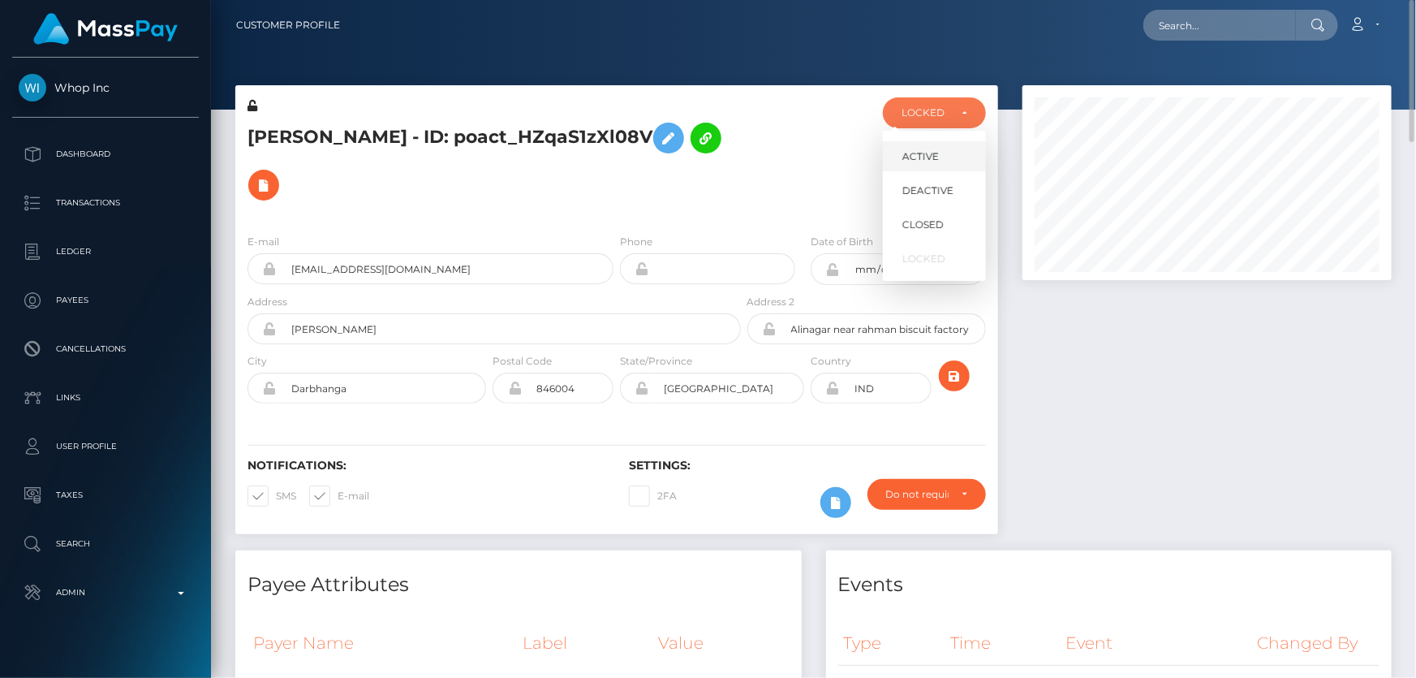
scroll to position [195, 368]
click at [933, 183] on span "DEACTIVE" at bounding box center [927, 190] width 51 height 15
select select "DEACTIVE"
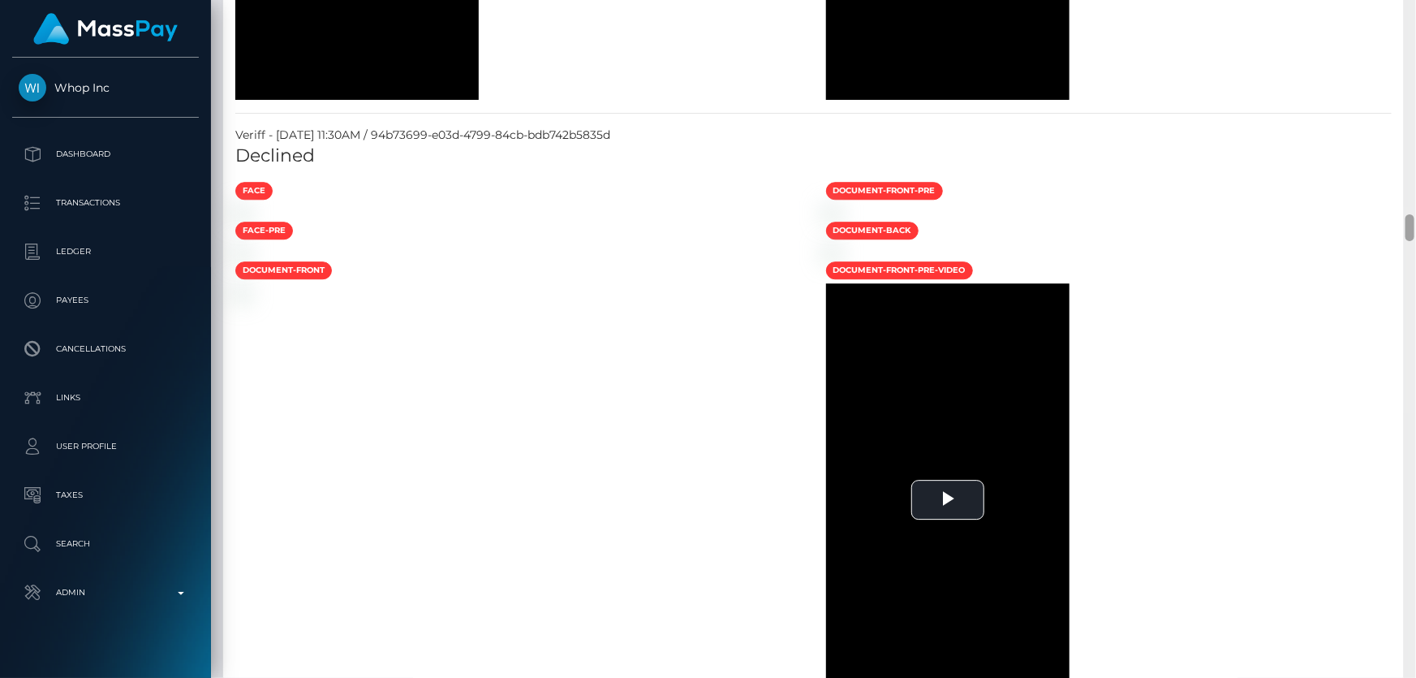
scroll to position [4877, 0]
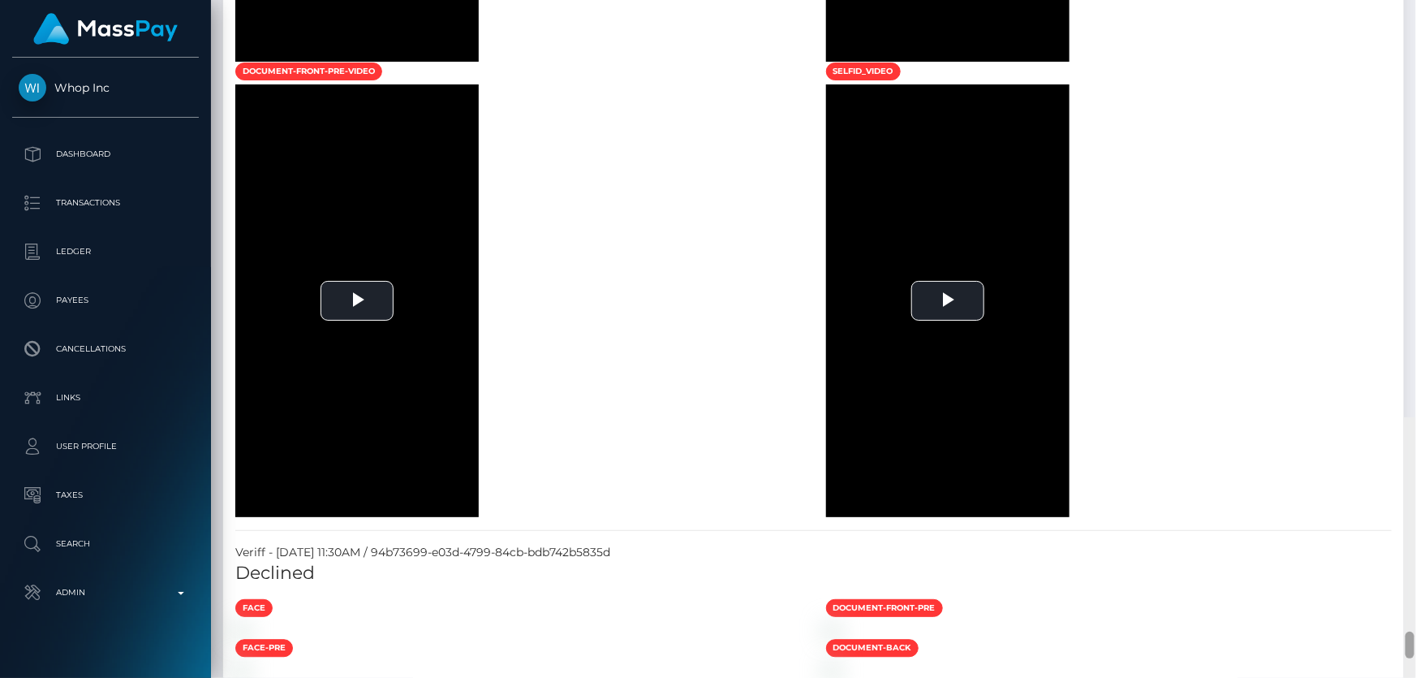
drag, startPoint x: 1407, startPoint y: 68, endPoint x: 1415, endPoint y: 497, distance: 428.5
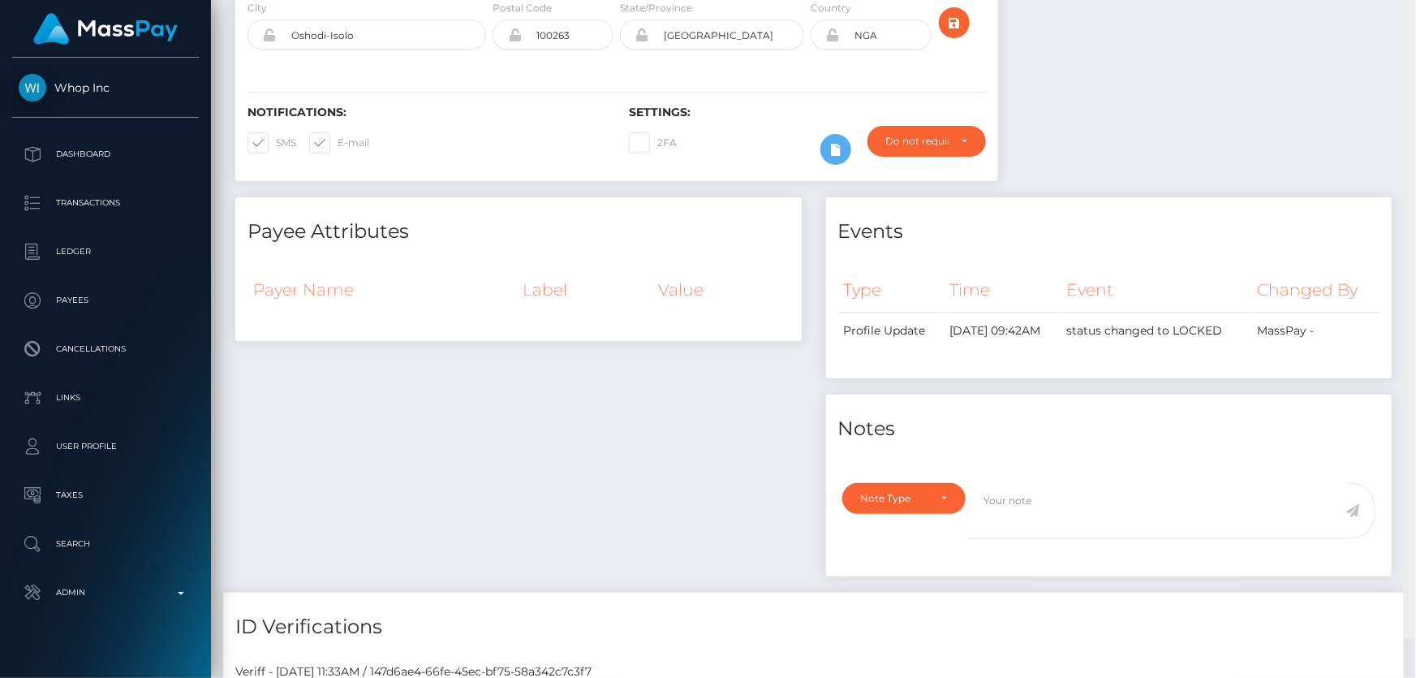
scroll to position [0, 0]
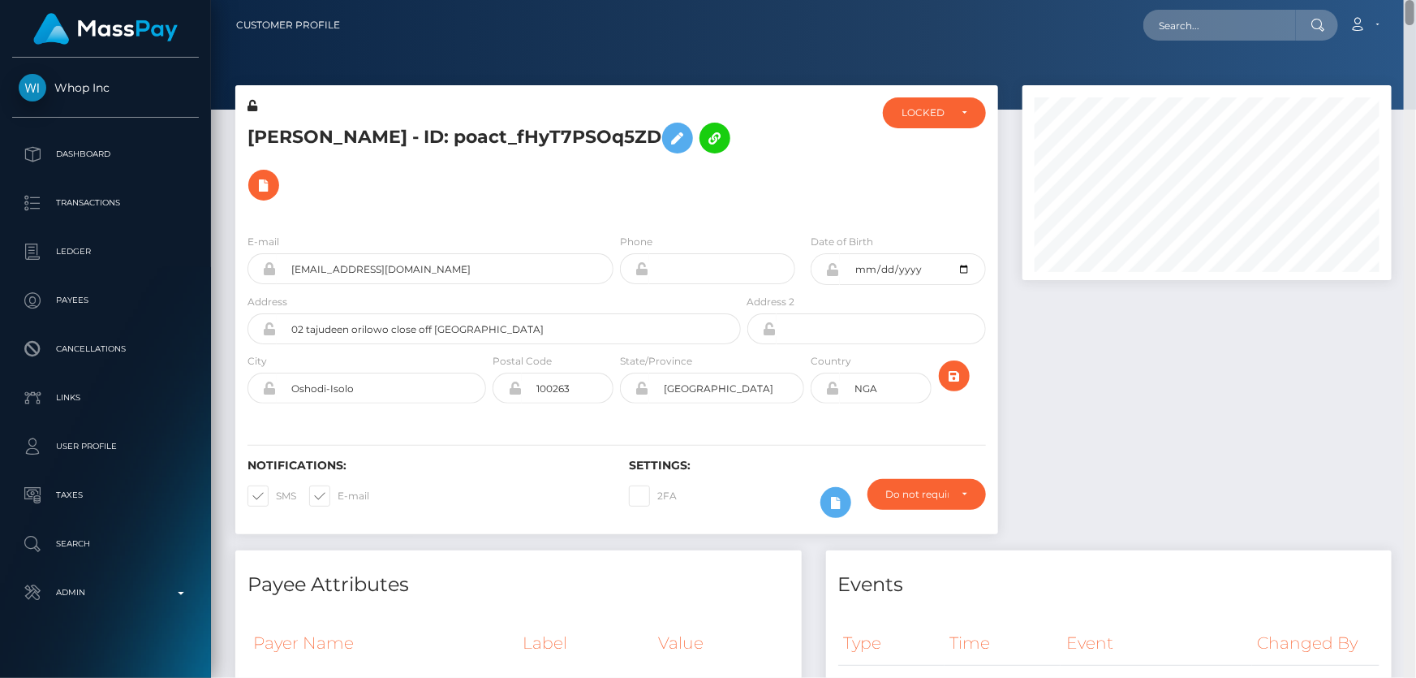
drag, startPoint x: 1412, startPoint y: 203, endPoint x: 1415, endPoint y: -88, distance: 290.5
click at [1415, 0] on html "Whop Inc Dashboard Transactions Ledger Payees Cancellations Links" at bounding box center [708, 339] width 1416 height 678
click at [960, 106] on div "LOCKED" at bounding box center [934, 112] width 66 height 13
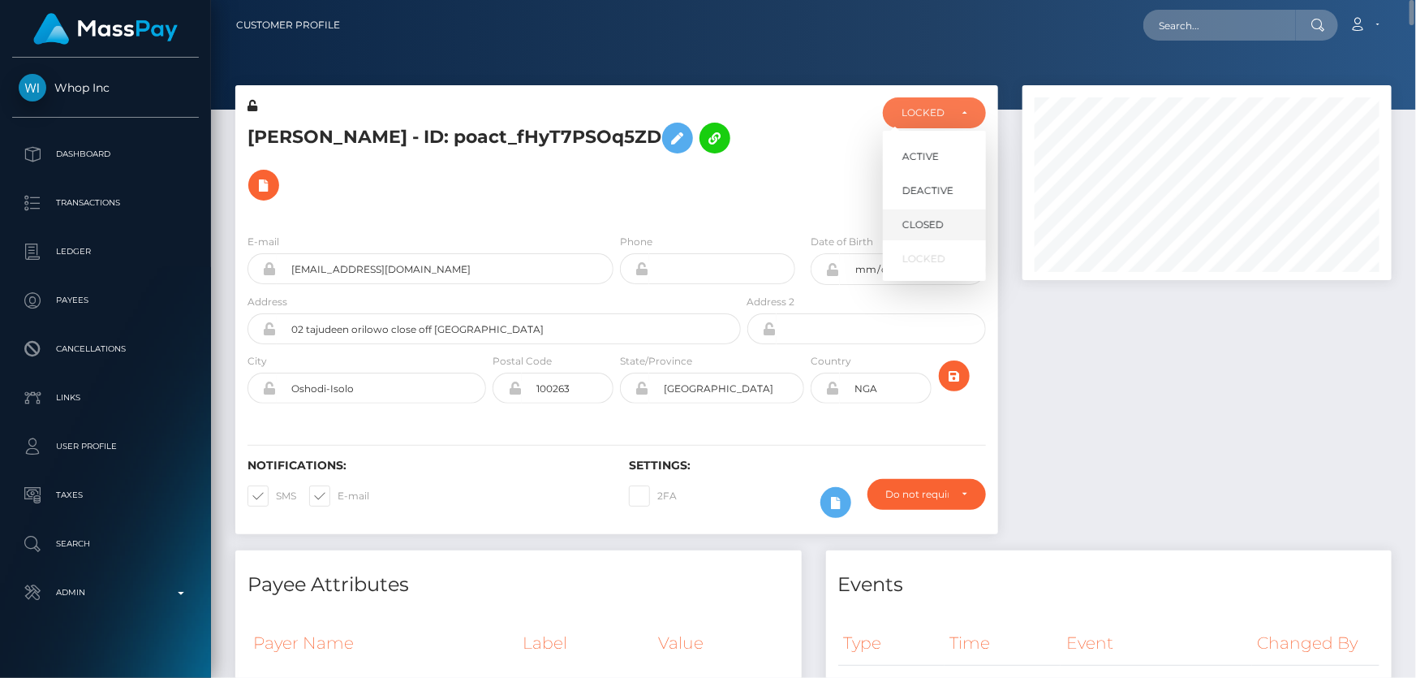
scroll to position [195, 368]
click at [946, 191] on span "DEACTIVE" at bounding box center [927, 190] width 51 height 15
select select "DEACTIVE"
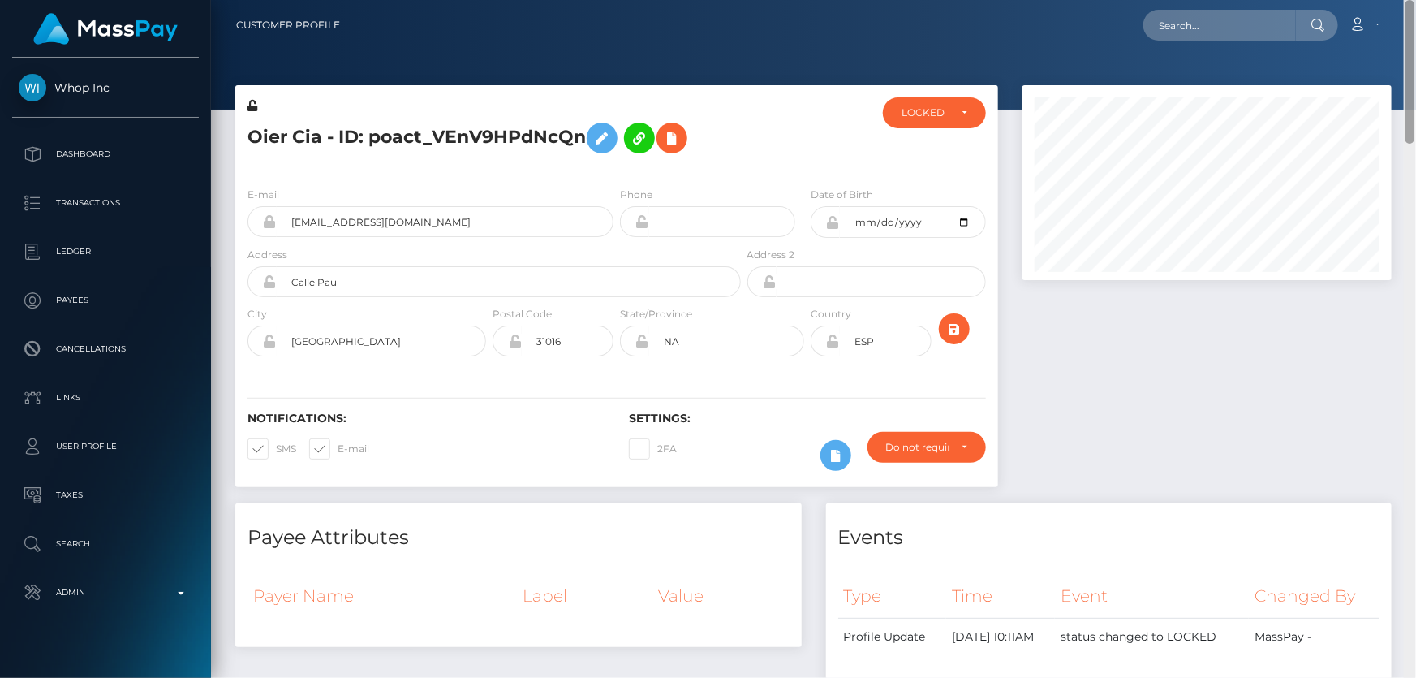
drag, startPoint x: 1406, startPoint y: 308, endPoint x: 1415, endPoint y: -16, distance: 324.7
click at [1415, 0] on html "Whop Inc Dashboard Transactions Ledger Payees Cancellations Links" at bounding box center [708, 339] width 1416 height 678
click at [942, 112] on div "LOCKED" at bounding box center [924, 112] width 47 height 13
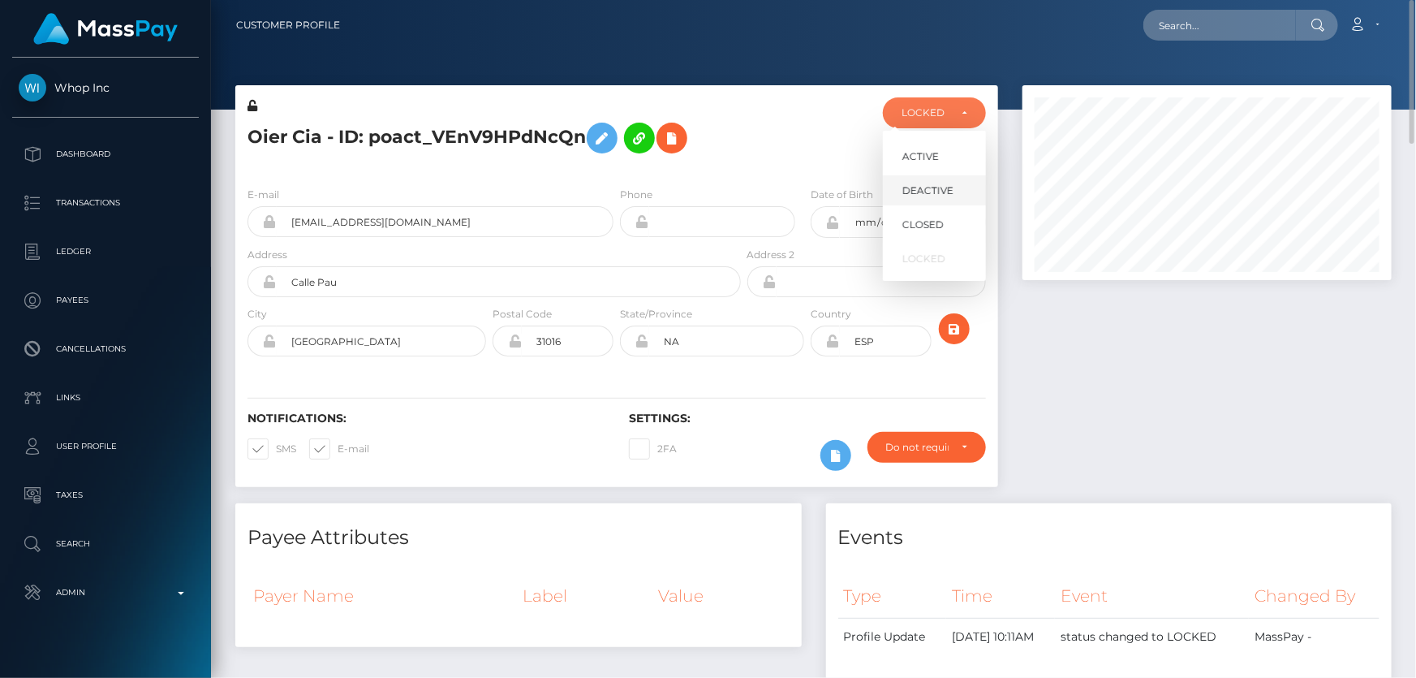
click at [927, 185] on span "DEACTIVE" at bounding box center [927, 190] width 51 height 15
select select "DEACTIVE"
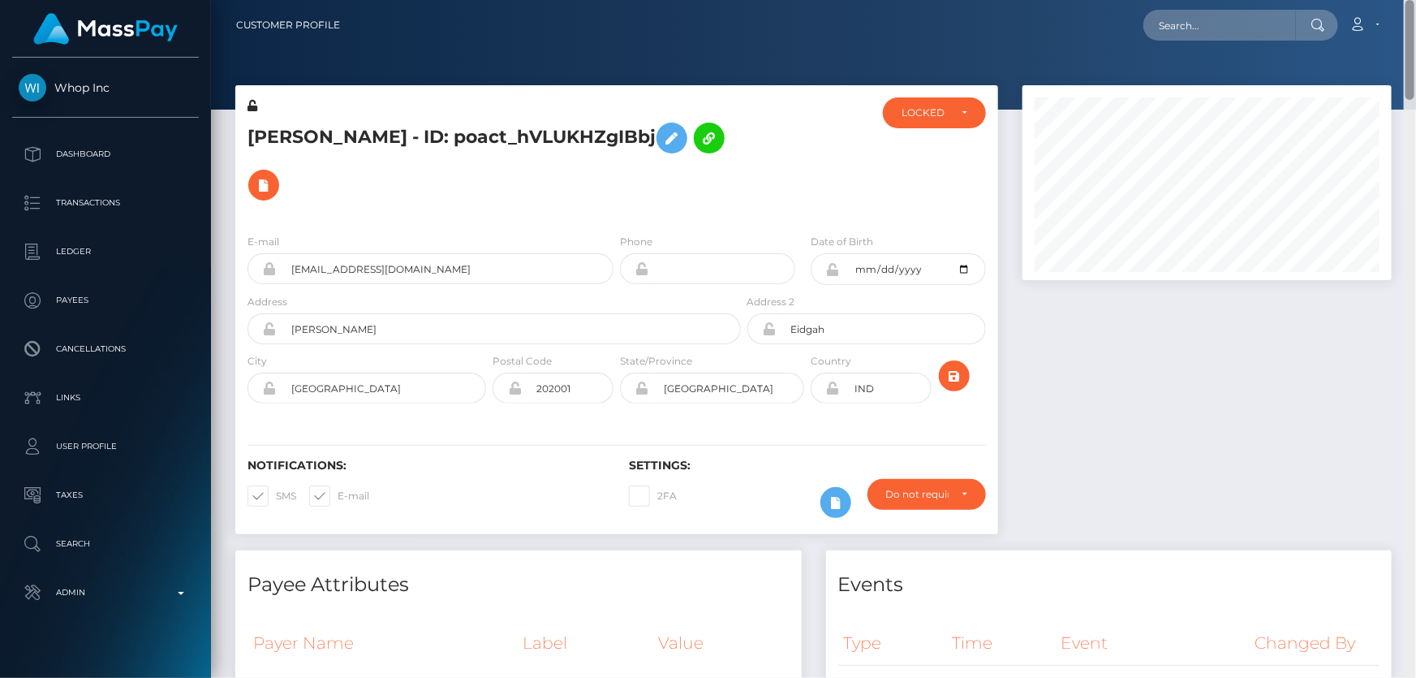
drag, startPoint x: 1412, startPoint y: 93, endPoint x: 1415, endPoint y: 3, distance: 90.1
click at [1415, 4] on div "Customer Profile Loading... Loading..." at bounding box center [813, 339] width 1205 height 678
click at [901, 114] on div "LOCKED" at bounding box center [934, 112] width 103 height 31
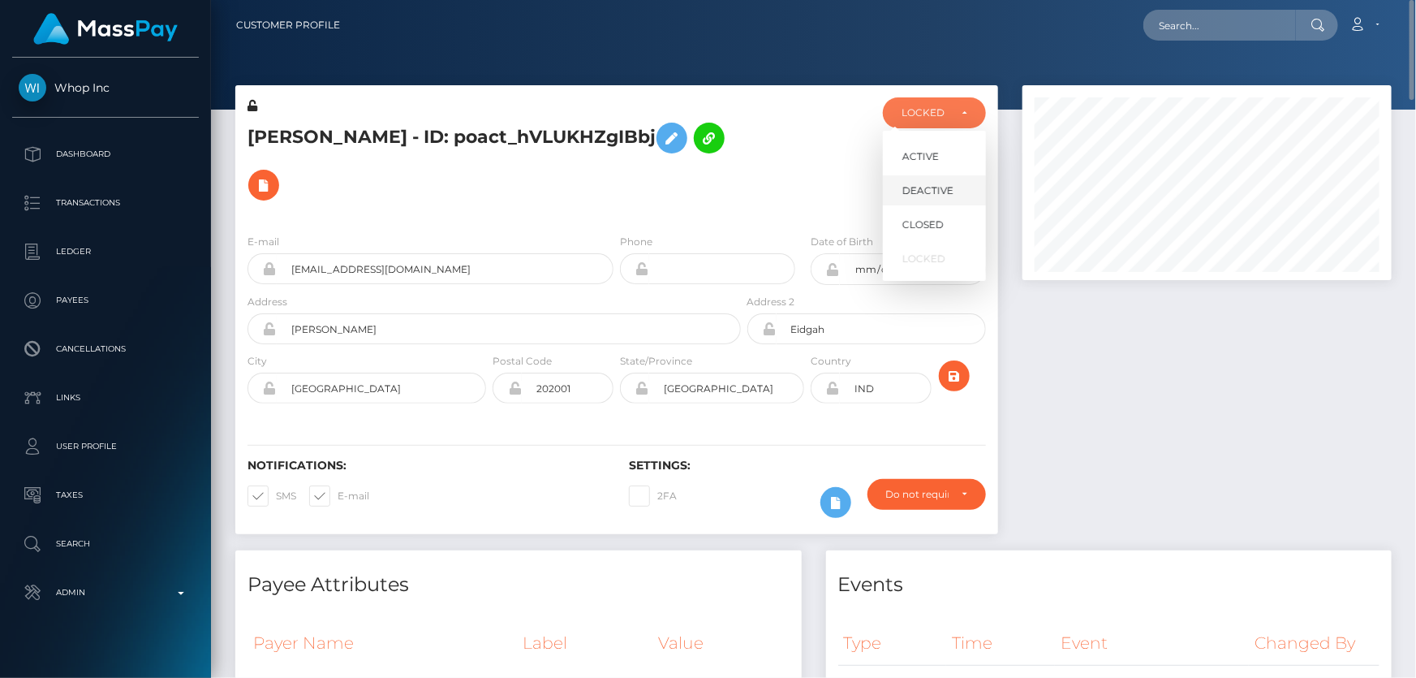
scroll to position [195, 368]
click at [938, 196] on span "DEACTIVE" at bounding box center [927, 190] width 51 height 15
select select "DEACTIVE"
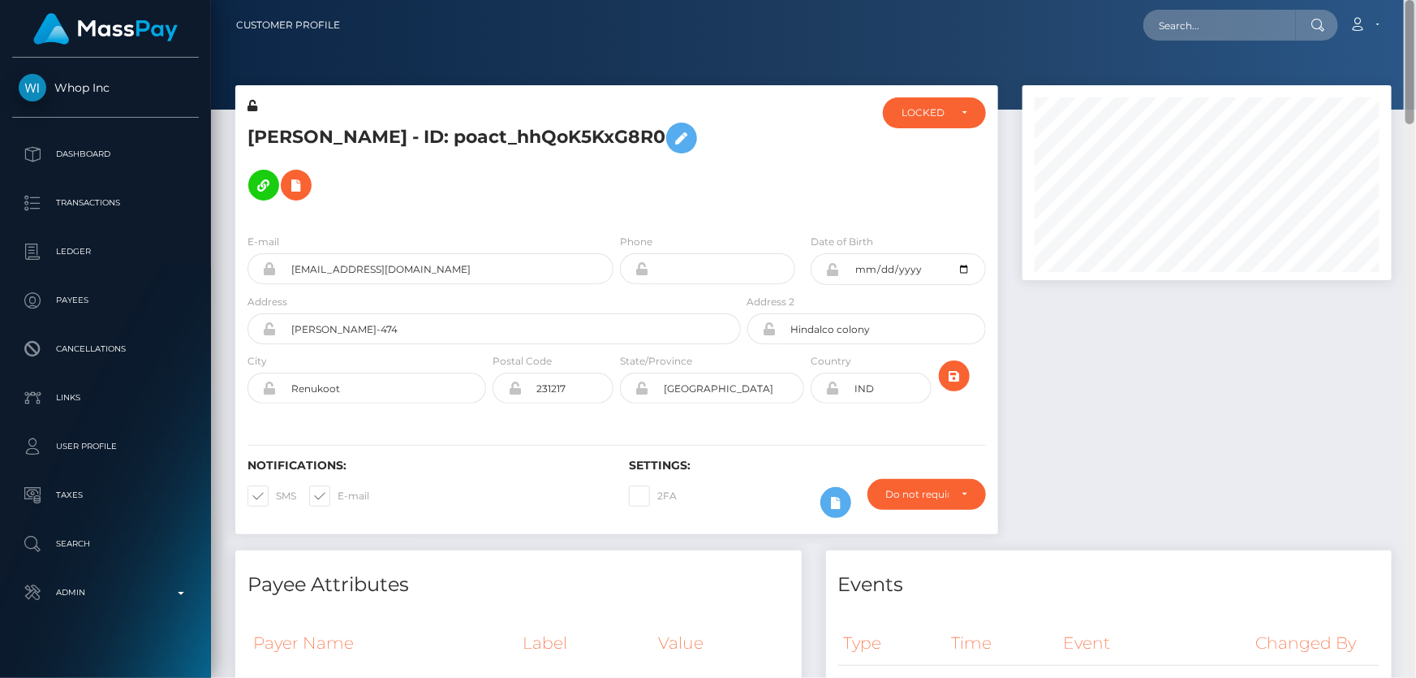
drag, startPoint x: 1411, startPoint y: 194, endPoint x: 1415, endPoint y: -24, distance: 218.3
click at [1415, 0] on html "Whop Inc Dashboard Transactions Ledger Payees Cancellations Links" at bounding box center [708, 339] width 1416 height 678
click at [937, 115] on div "LOCKED" at bounding box center [924, 112] width 47 height 13
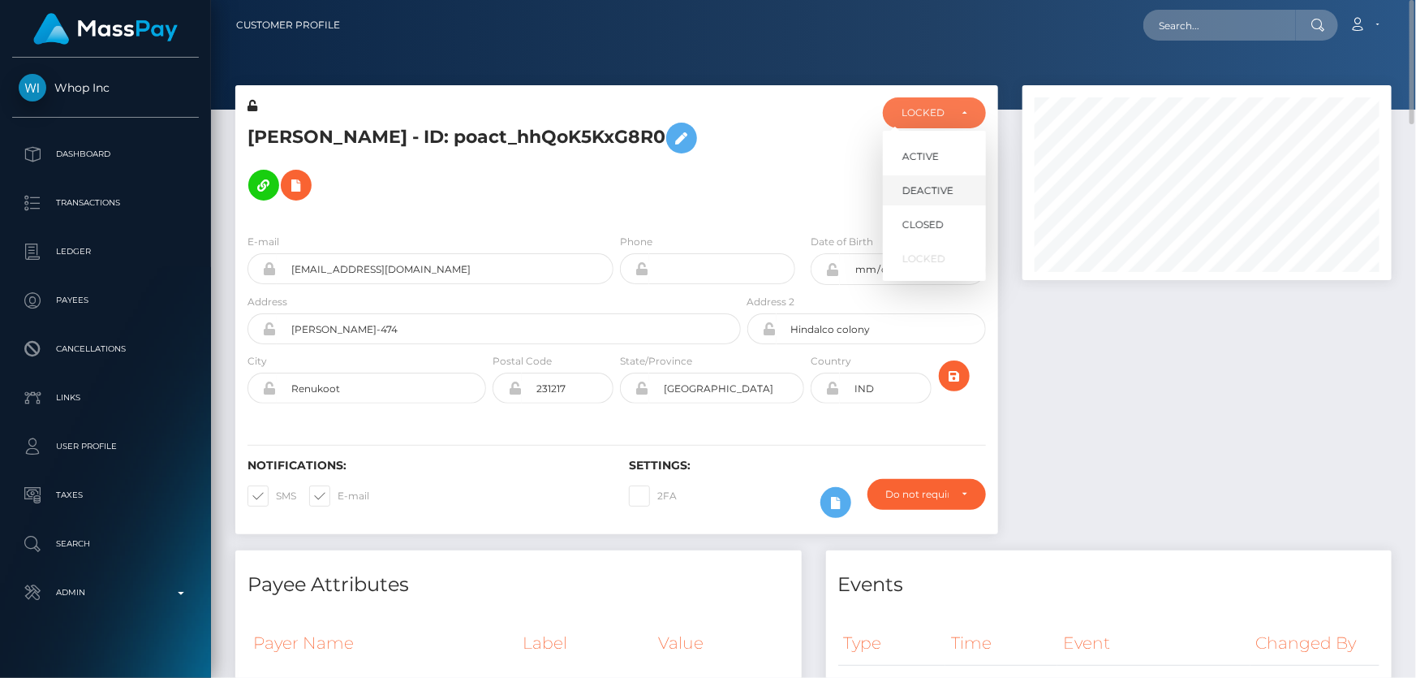
scroll to position [195, 368]
click at [931, 191] on span "DEACTIVE" at bounding box center [927, 190] width 51 height 15
select select "DEACTIVE"
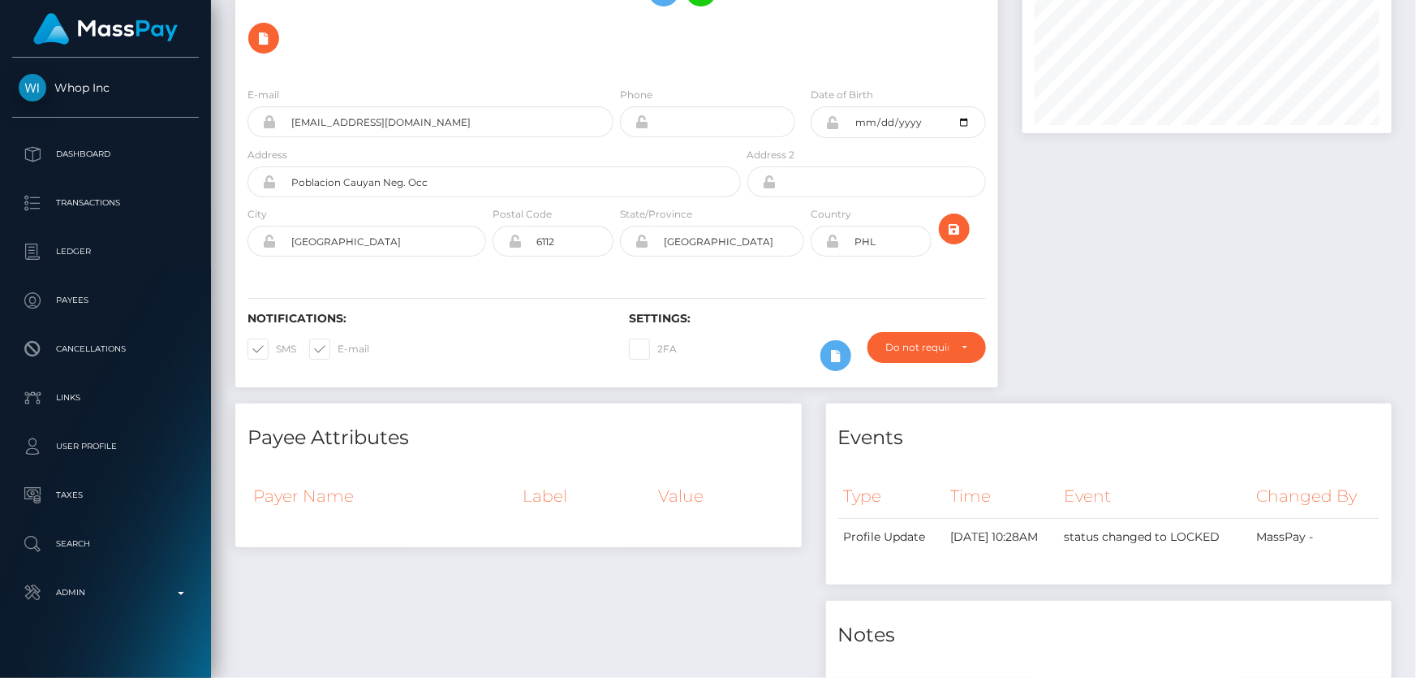
scroll to position [826, 0]
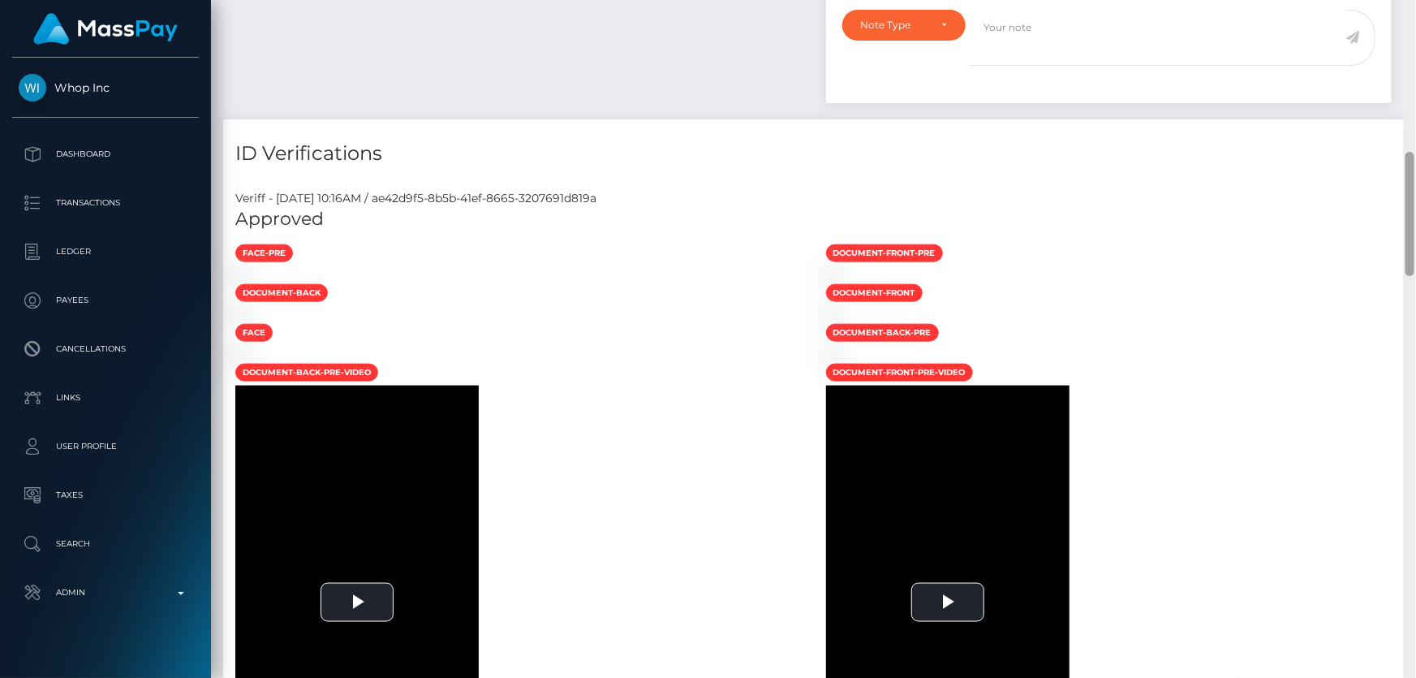
drag, startPoint x: 1414, startPoint y: 108, endPoint x: 1409, endPoint y: 407, distance: 298.6
click at [1409, 411] on div at bounding box center [1410, 339] width 12 height 678
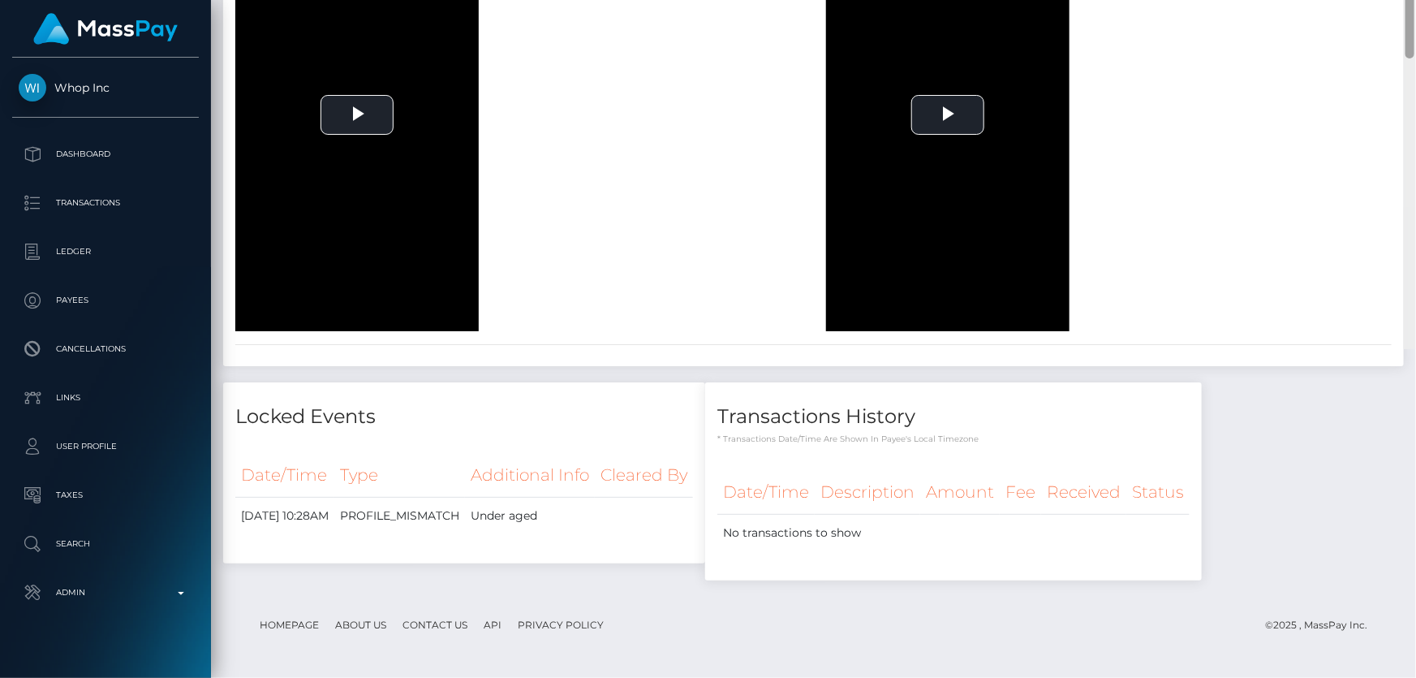
scroll to position [0, 0]
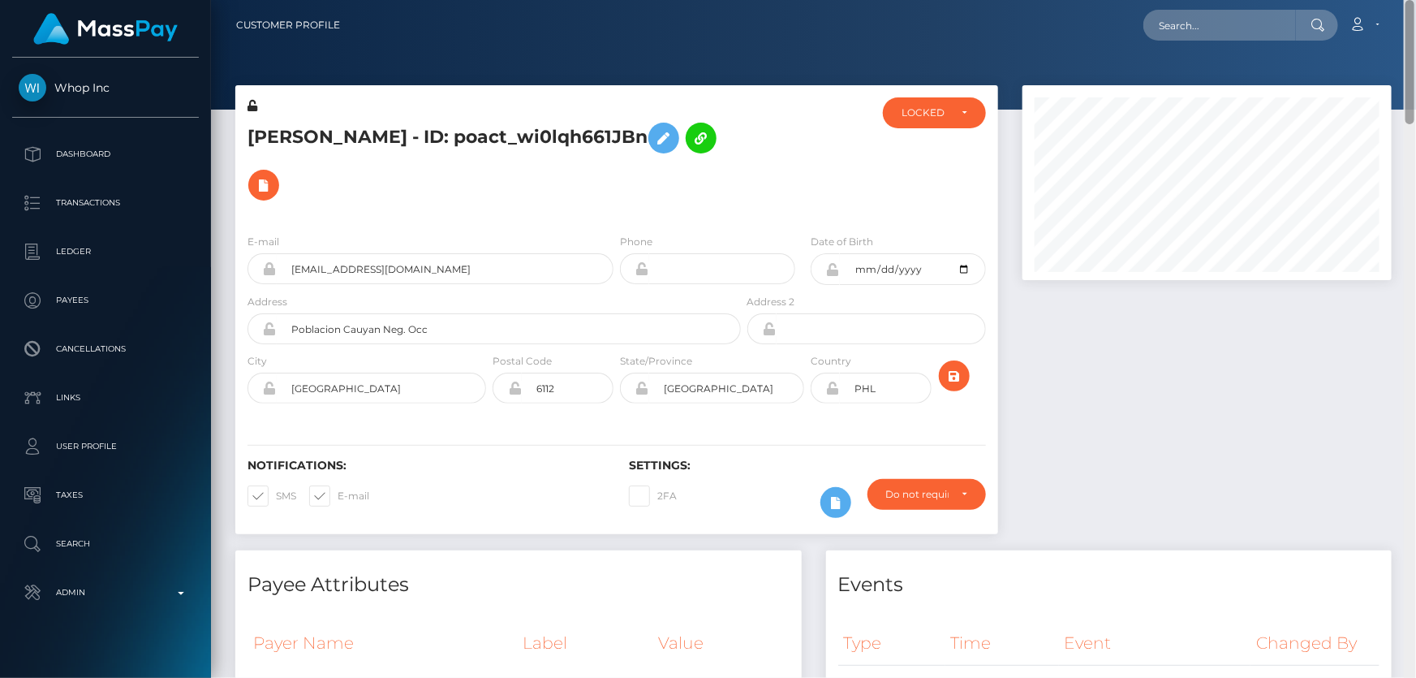
drag, startPoint x: 1413, startPoint y: 211, endPoint x: 1415, endPoint y: -89, distance: 300.2
click at [1415, 0] on html "Whop Inc Dashboard Transactions Ledger Payees Cancellations Links" at bounding box center [708, 339] width 1416 height 678
drag, startPoint x: 950, startPoint y: 105, endPoint x: 944, endPoint y: 124, distance: 19.5
click at [950, 105] on div "LOCKED" at bounding box center [934, 112] width 103 height 31
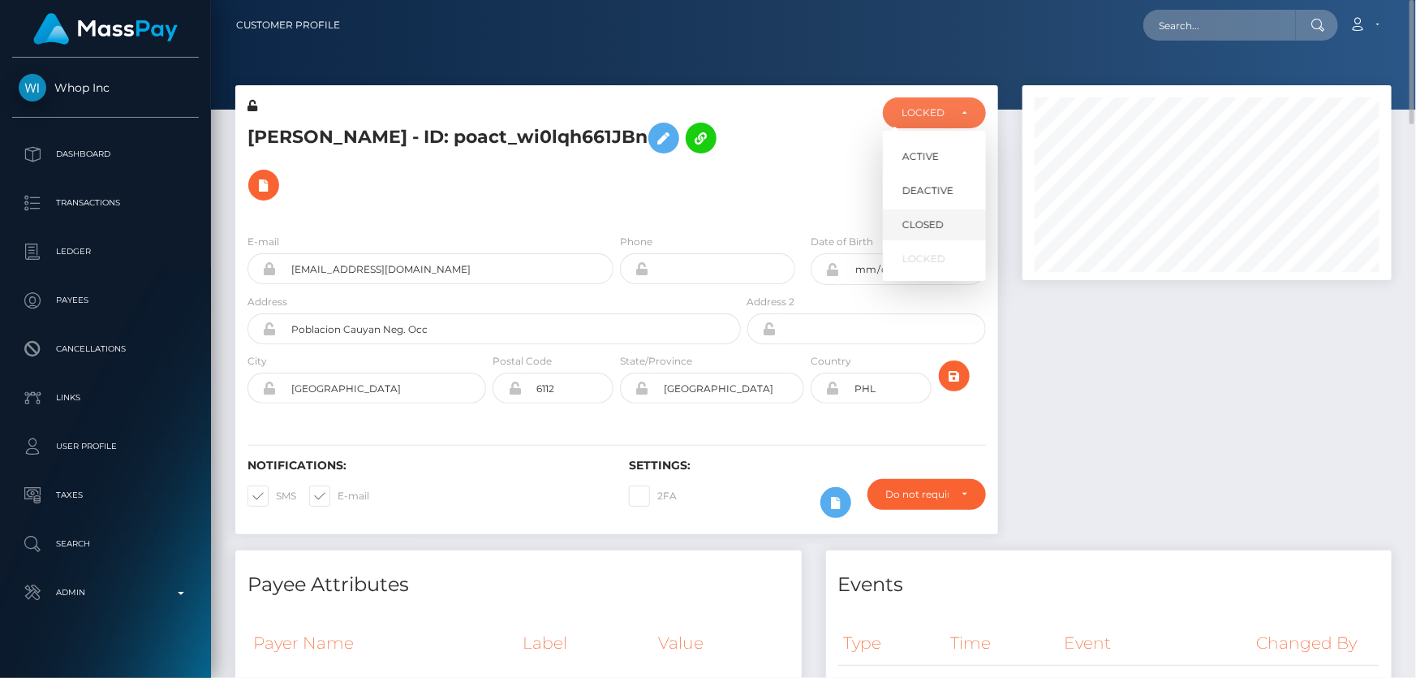
scroll to position [195, 368]
click at [932, 194] on span "DEACTIVE" at bounding box center [927, 190] width 51 height 15
select select "DEACTIVE"
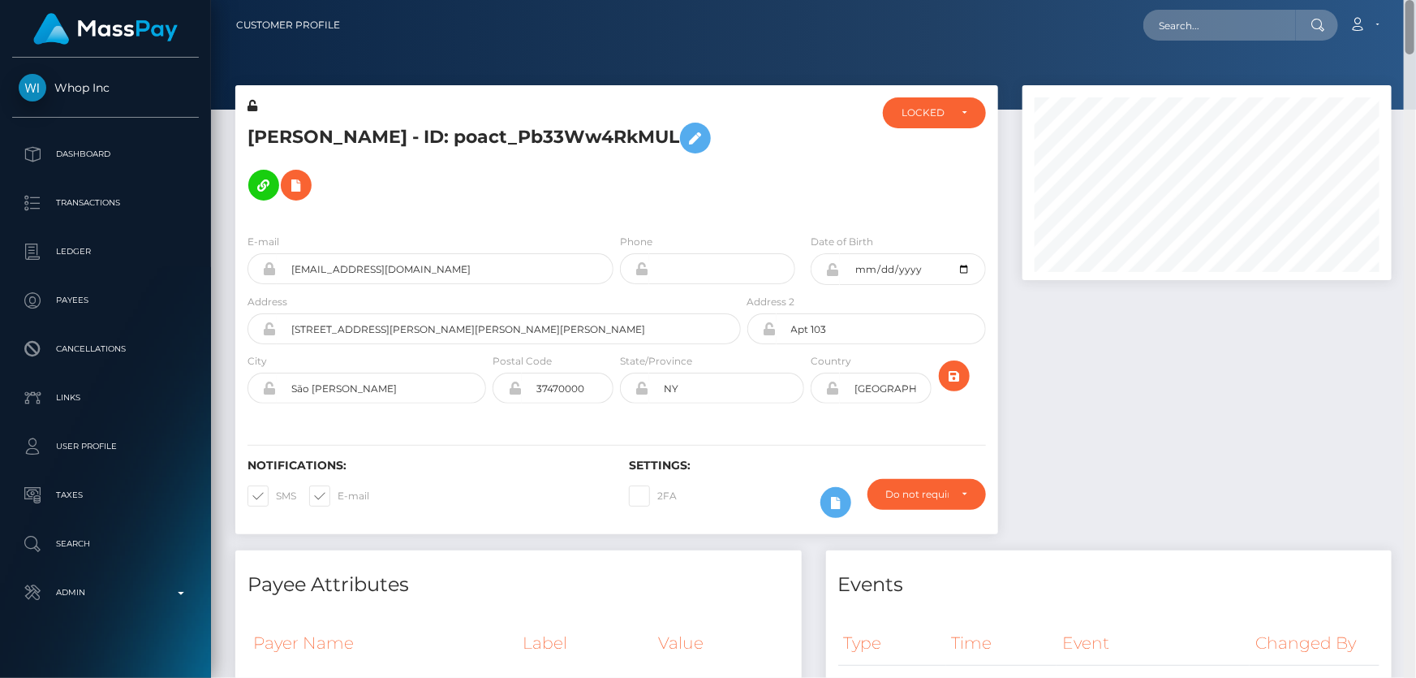
drag, startPoint x: 1410, startPoint y: 572, endPoint x: 1415, endPoint y: -41, distance: 612.6
click at [1415, 0] on html "Whop Inc Dashboard Transactions Ledger Payees Cancellations Links" at bounding box center [708, 339] width 1416 height 678
click at [930, 116] on div "LOCKED" at bounding box center [924, 112] width 47 height 13
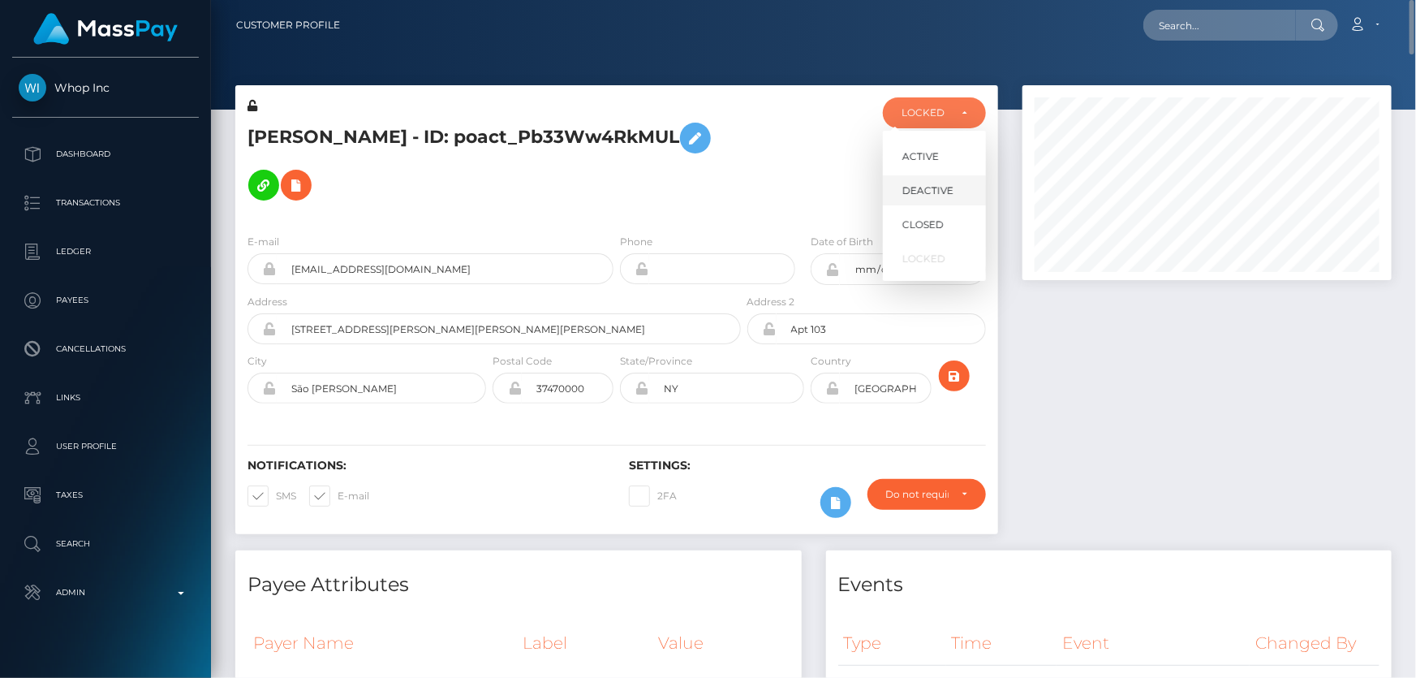
scroll to position [195, 368]
click at [928, 193] on span "DEACTIVE" at bounding box center [927, 190] width 51 height 15
select select "DEACTIVE"
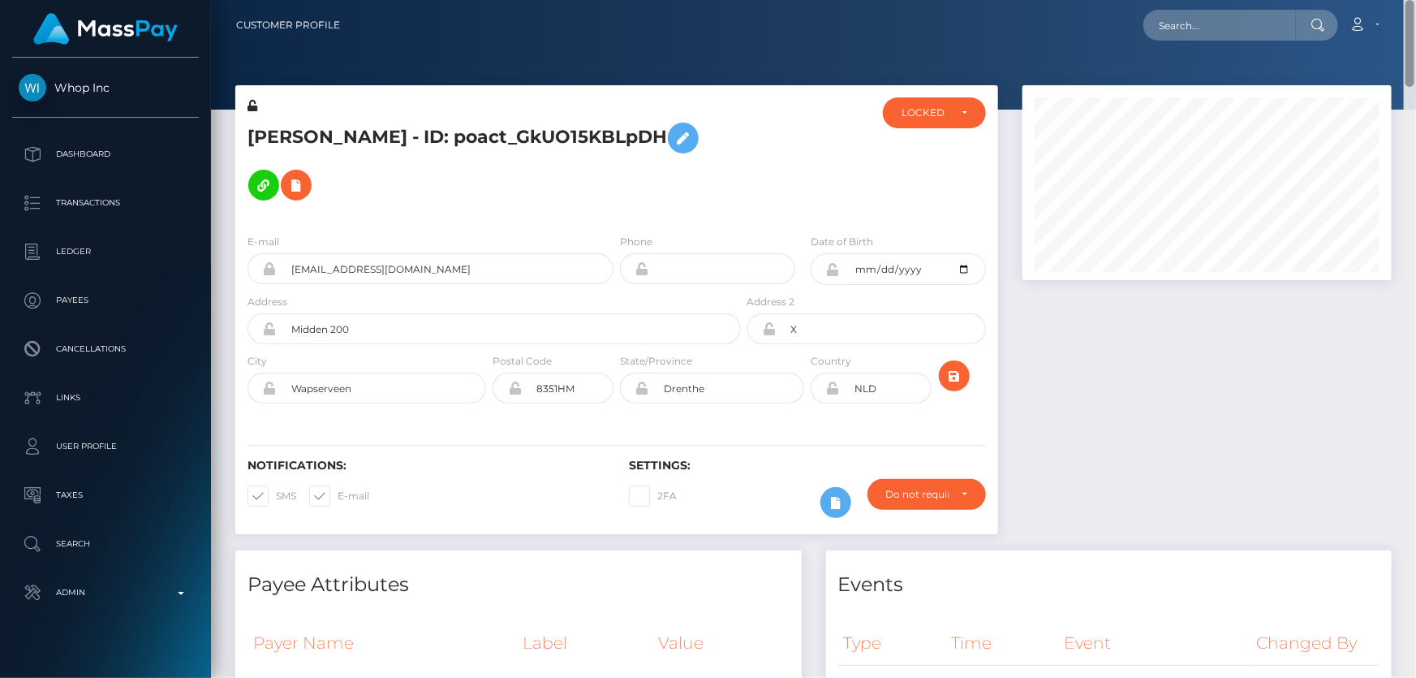
drag, startPoint x: 1412, startPoint y: 80, endPoint x: 1415, endPoint y: -28, distance: 108.8
click at [1415, 0] on html "Whop Inc Dashboard Transactions Ledger Payees Cancellations Links" at bounding box center [708, 339] width 1416 height 678
click at [940, 105] on div "LOCKED" at bounding box center [934, 112] width 103 height 31
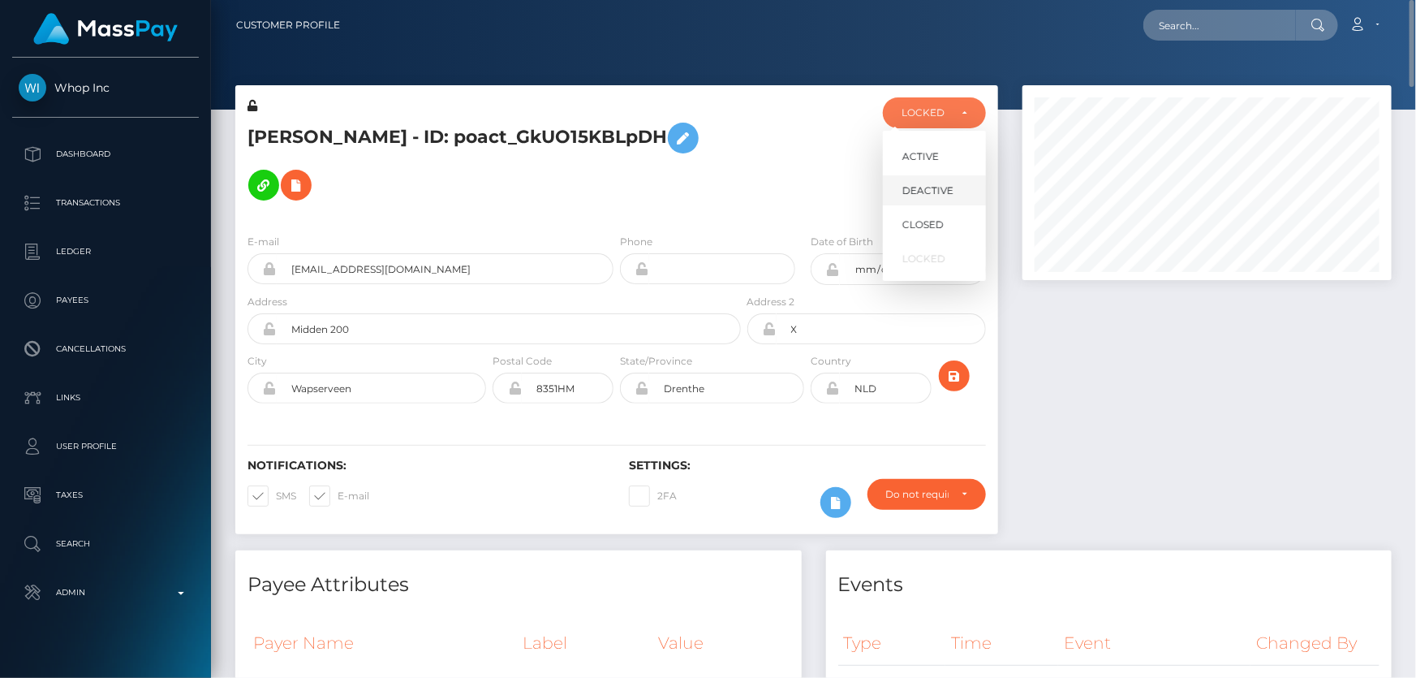
click at [936, 189] on span "DEACTIVE" at bounding box center [927, 190] width 51 height 15
select select "DEACTIVE"
